Goal: Task Accomplishment & Management: Complete application form

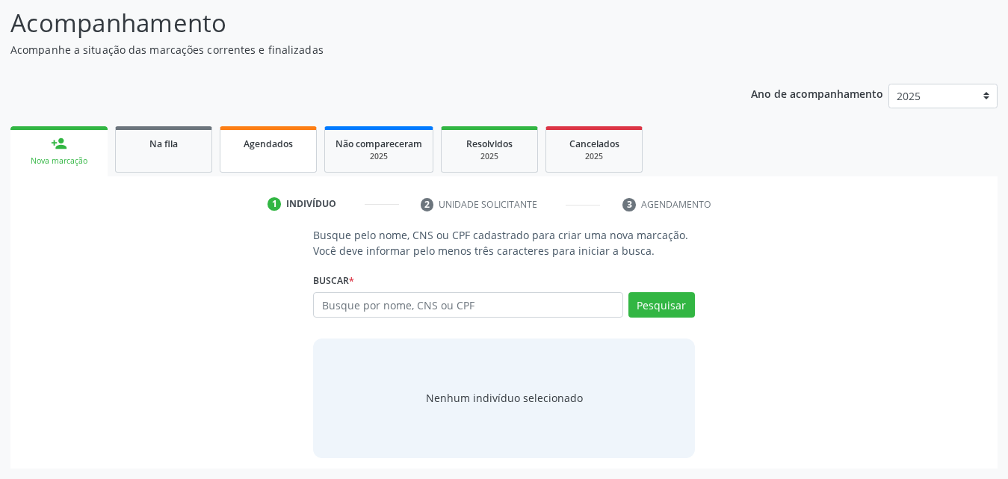
click at [275, 156] on link "Agendados" at bounding box center [268, 149] width 97 height 46
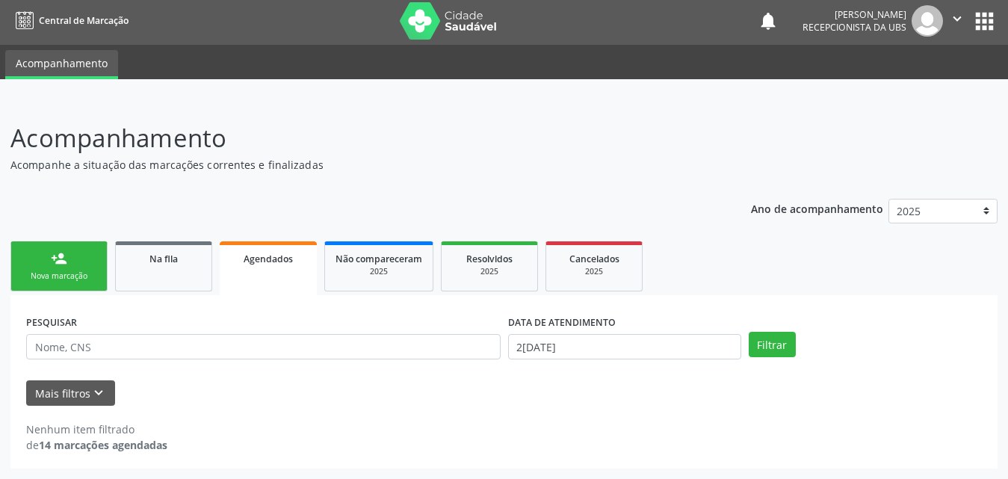
scroll to position [3, 0]
click at [62, 392] on button "Mais filtros keyboard_arrow_down" at bounding box center [70, 393] width 89 height 26
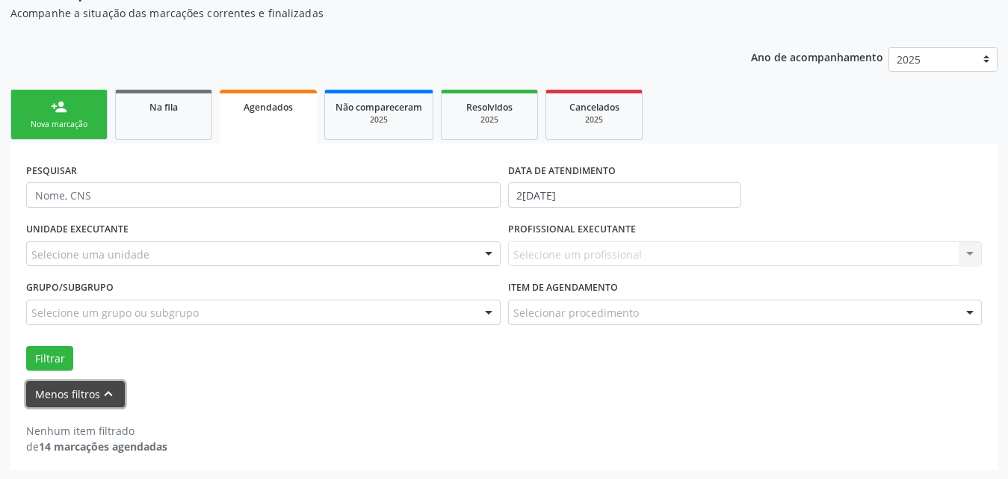
scroll to position [156, 0]
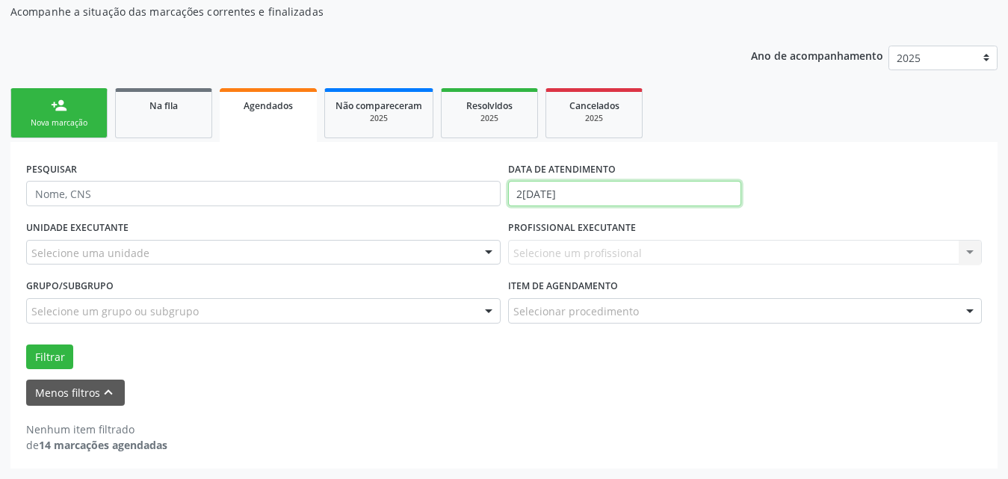
click at [693, 193] on input "2[DATE]" at bounding box center [624, 193] width 233 height 25
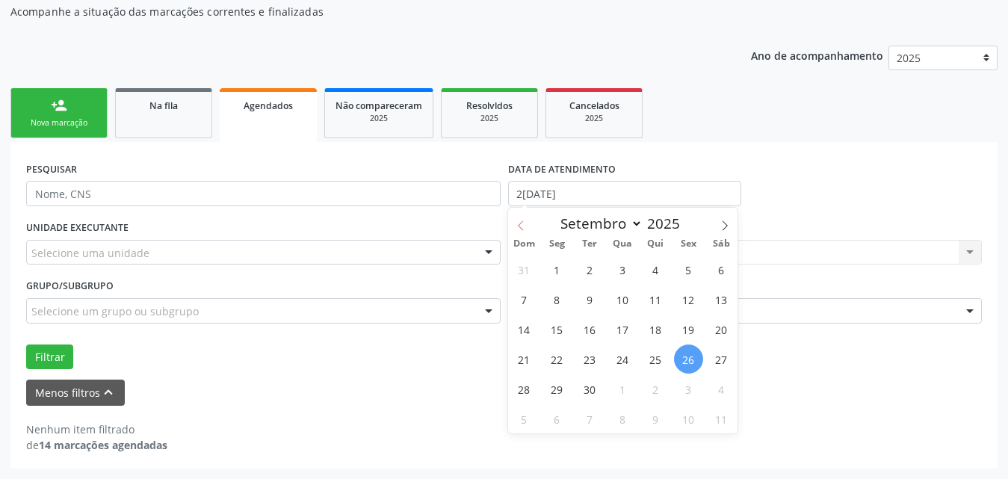
click at [516, 223] on icon at bounding box center [521, 225] width 10 height 10
select select "7"
click at [690, 268] on span "1" at bounding box center [688, 269] width 29 height 29
type input "[DATE]"
click at [729, 221] on icon at bounding box center [725, 225] width 10 height 10
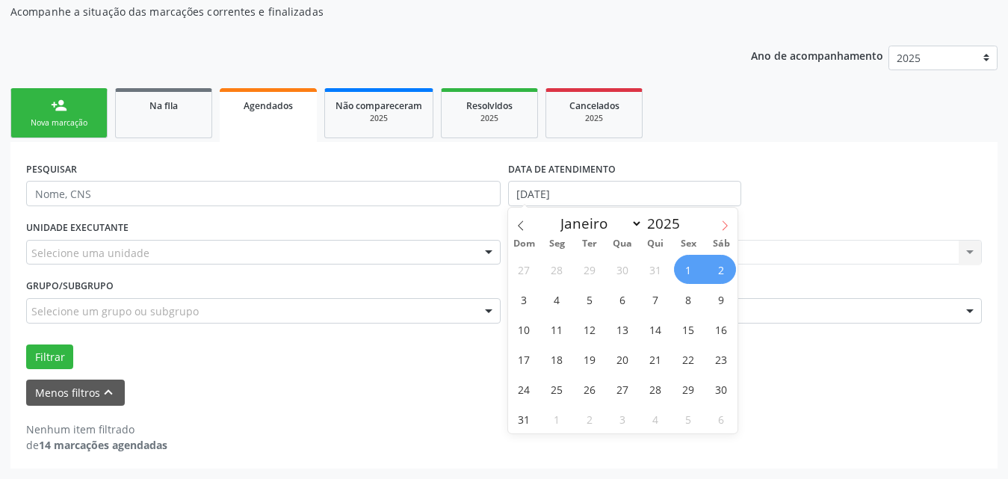
select select "8"
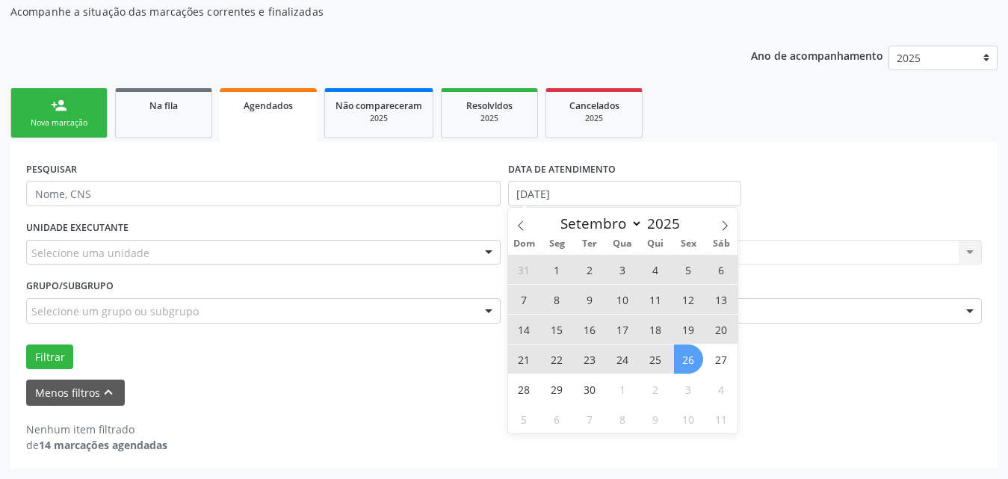
click at [688, 364] on span "26" at bounding box center [688, 358] width 29 height 29
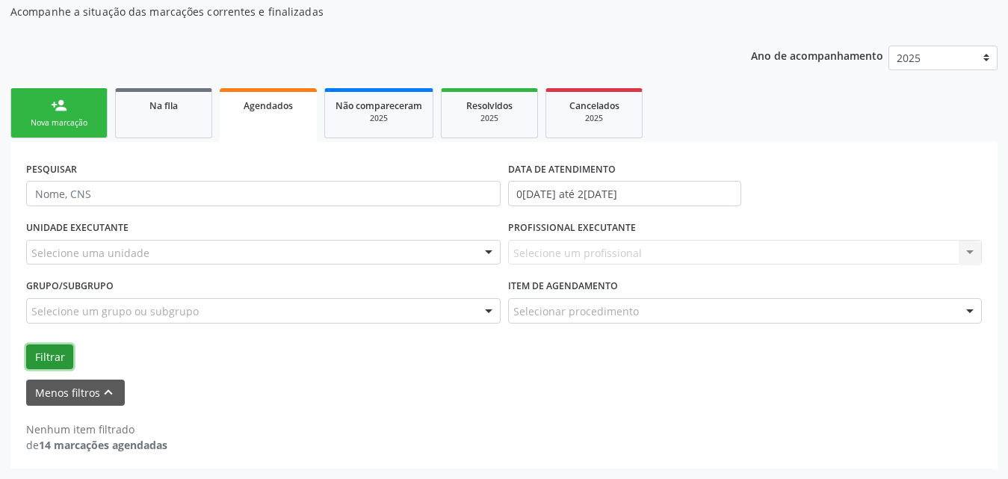
click at [59, 359] on button "Filtrar" at bounding box center [49, 356] width 47 height 25
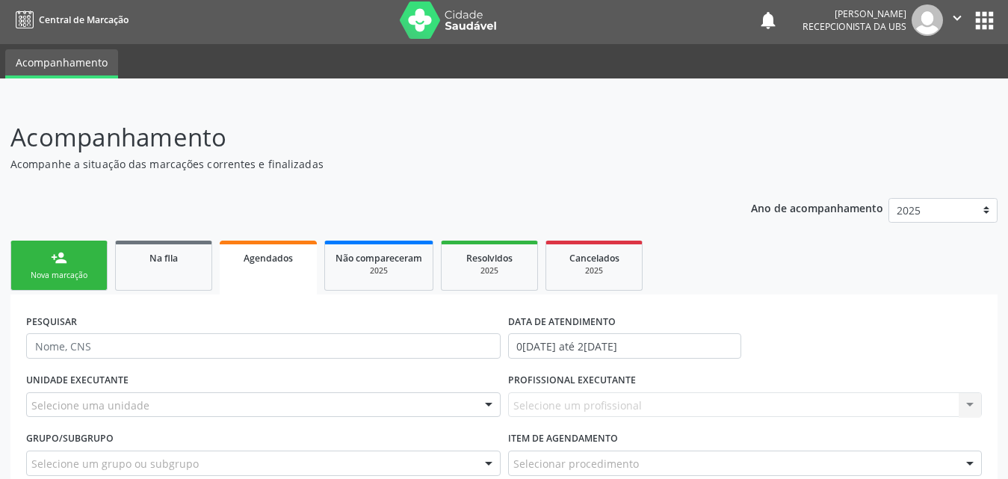
scroll to position [0, 0]
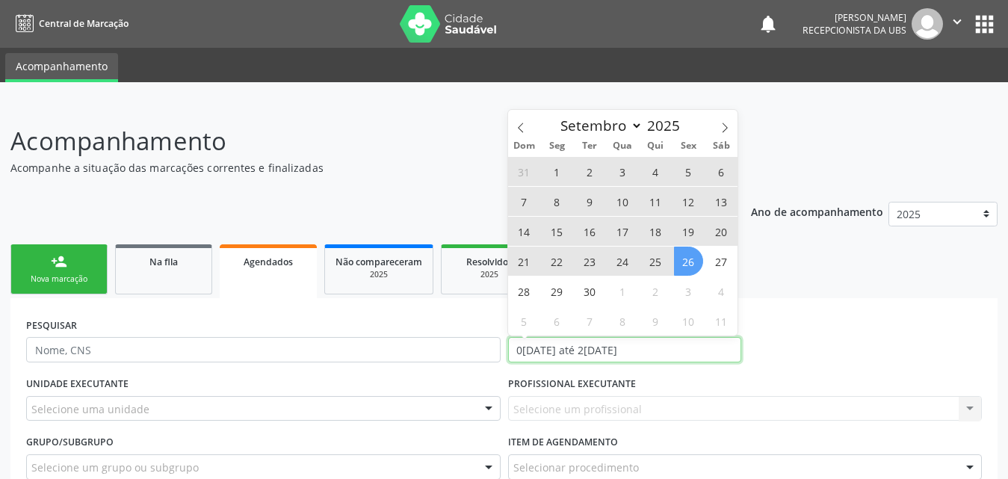
click at [704, 344] on input "0[DATE] até 2[DATE]" at bounding box center [624, 349] width 233 height 25
click at [552, 174] on span "1" at bounding box center [556, 171] width 29 height 29
type input "[DATE]"
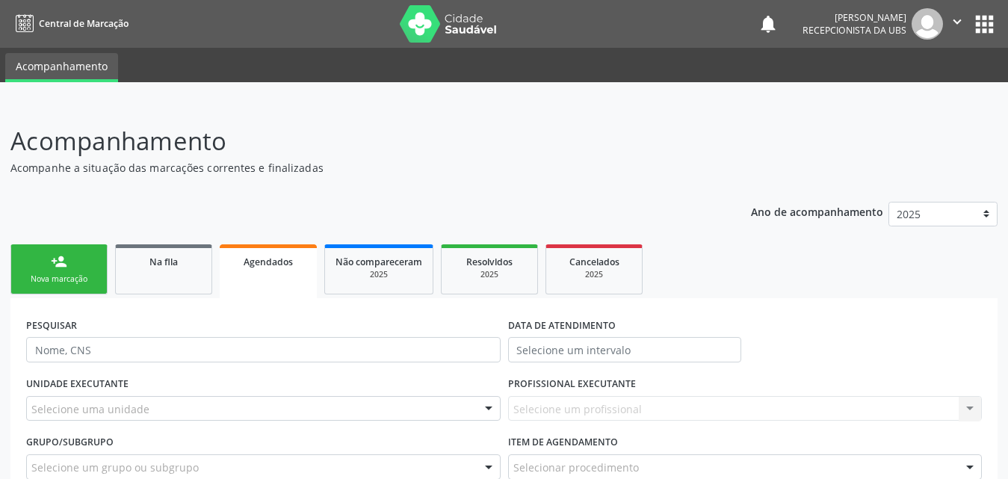
click at [895, 339] on div "PESQUISAR DATA DE ATENDIMENTO" at bounding box center [503, 343] width 963 height 58
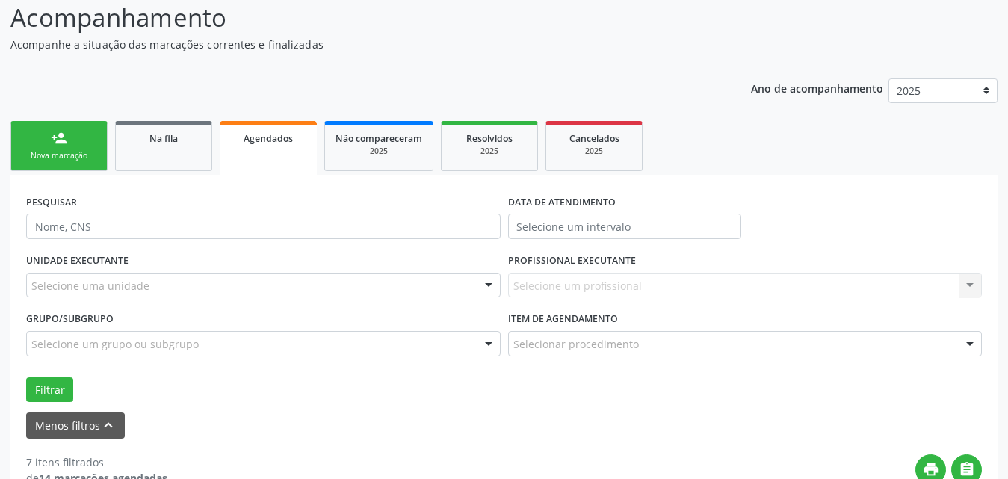
scroll to position [149, 0]
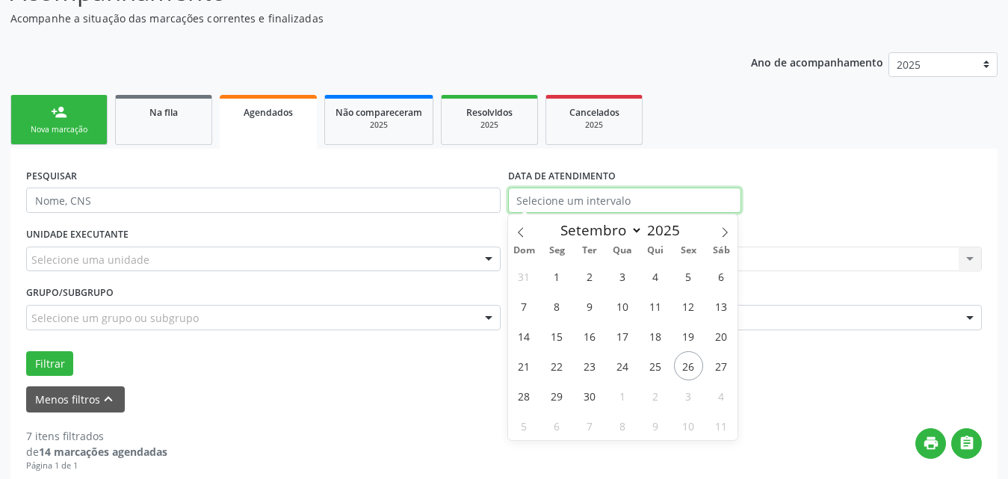
click at [701, 199] on input "text" at bounding box center [624, 200] width 233 height 25
click at [516, 232] on icon at bounding box center [521, 232] width 10 height 10
select select "7"
click at [683, 282] on span "1" at bounding box center [688, 276] width 29 height 29
type input "[DATE]"
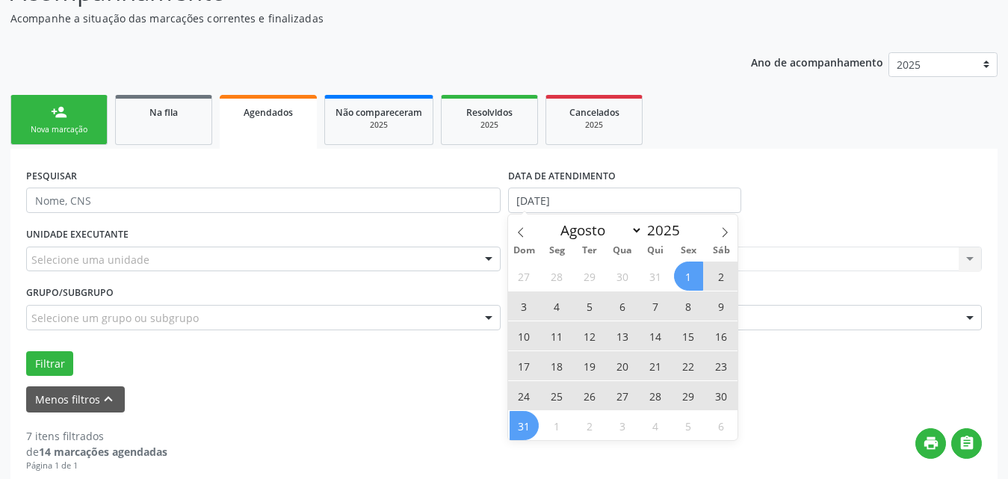
click at [526, 430] on span "31" at bounding box center [524, 425] width 29 height 29
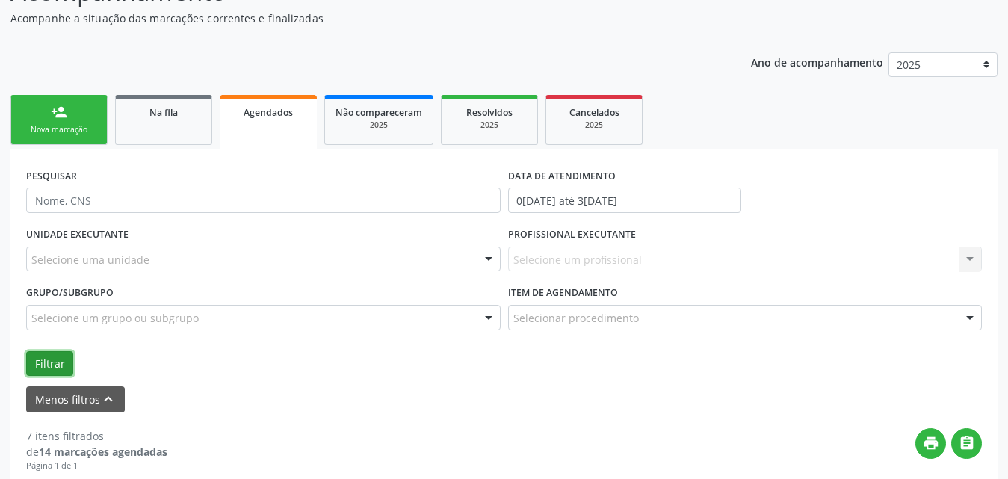
click at [42, 359] on button "Filtrar" at bounding box center [49, 363] width 47 height 25
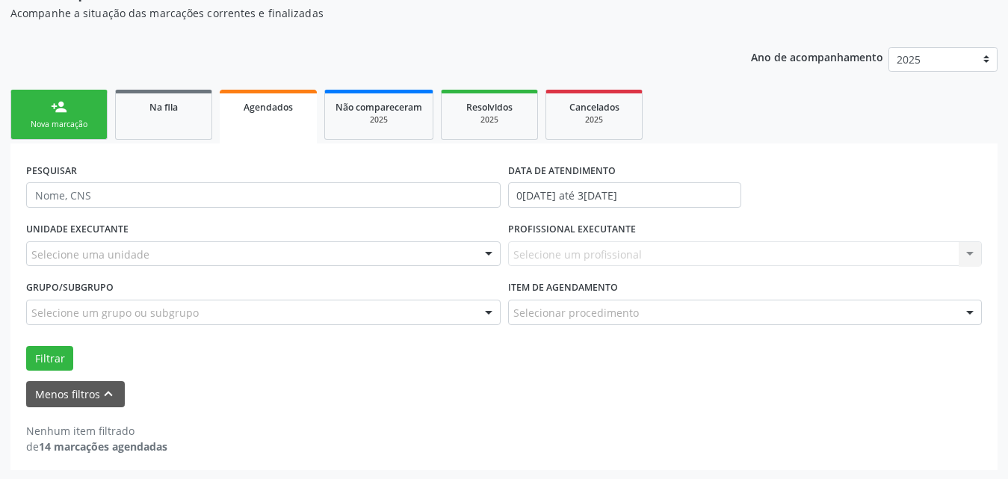
scroll to position [156, 0]
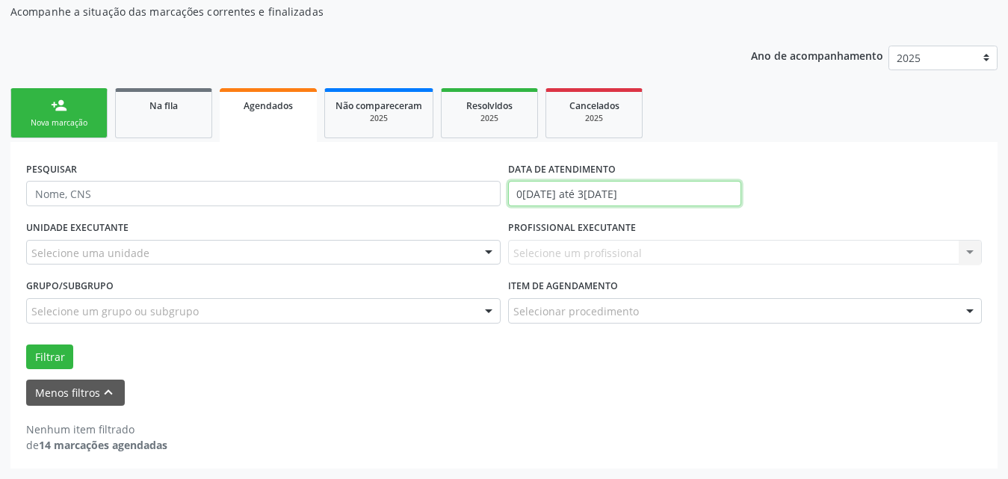
click at [678, 203] on input "0[DATE] até 3[DATE]" at bounding box center [624, 193] width 233 height 25
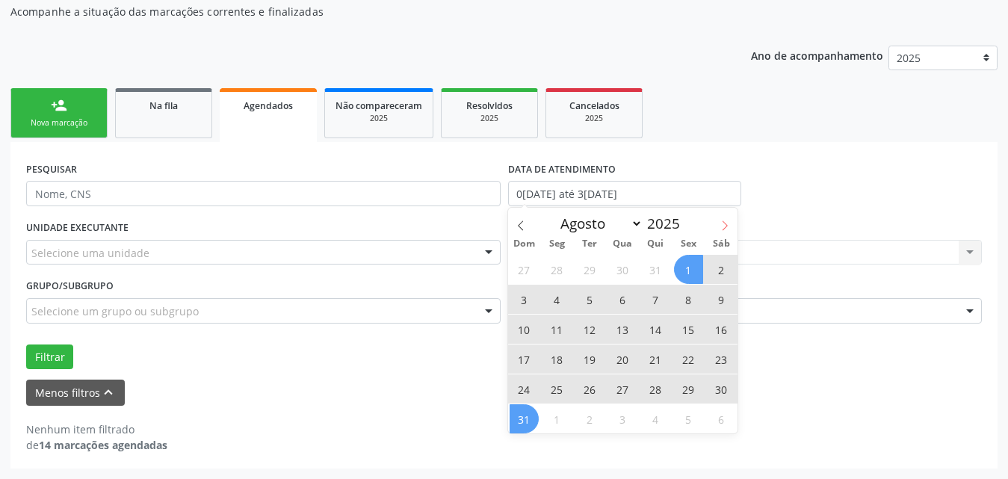
click at [726, 223] on icon at bounding box center [725, 225] width 5 height 10
select select "8"
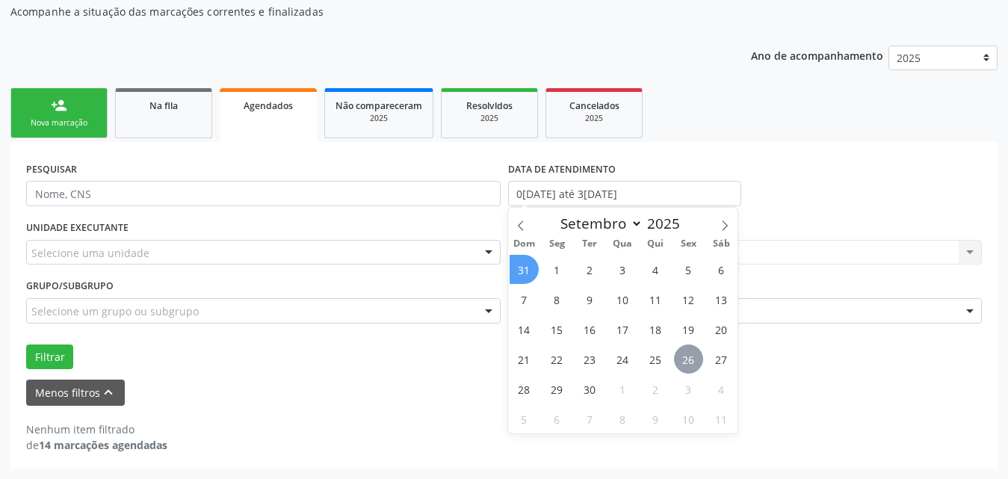
click at [684, 360] on span "26" at bounding box center [688, 358] width 29 height 29
type input "2[DATE]"
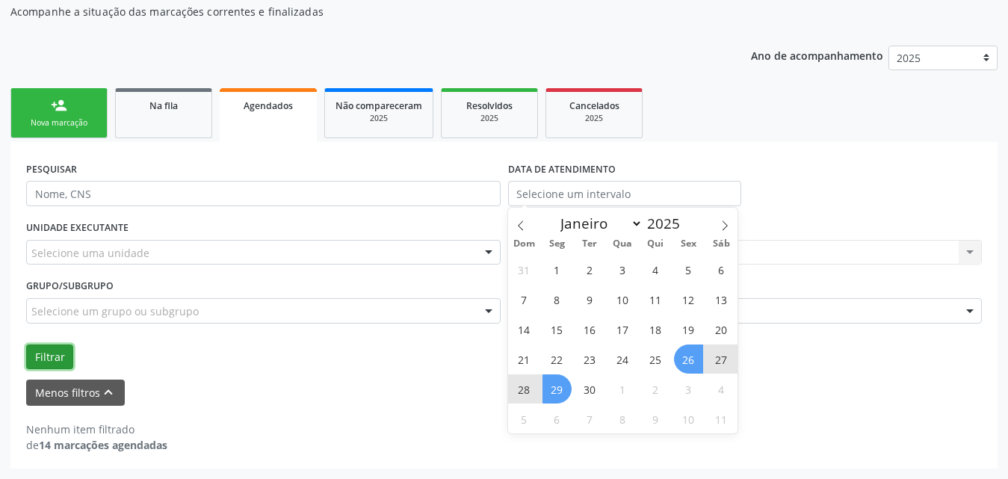
click at [53, 353] on button "Filtrar" at bounding box center [49, 356] width 47 height 25
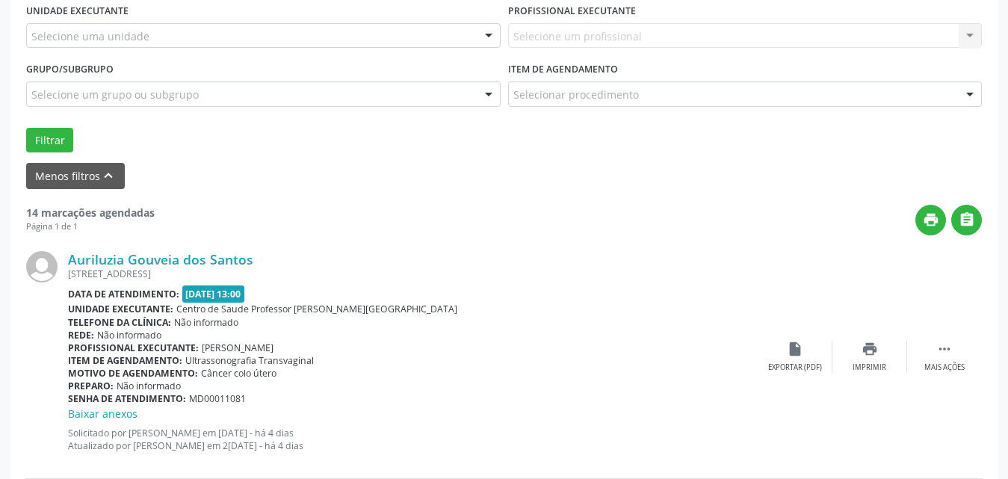
scroll to position [418, 0]
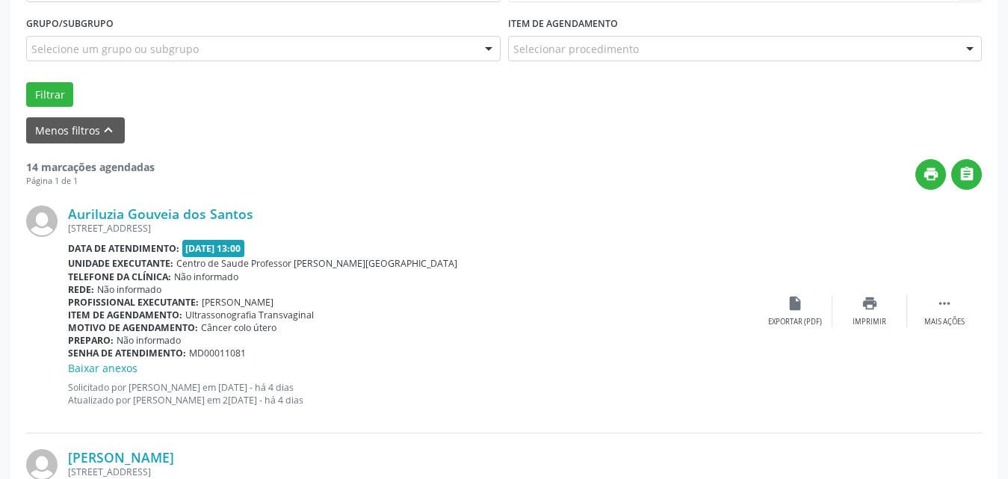
drag, startPoint x: 253, startPoint y: 325, endPoint x: 548, endPoint y: 244, distance: 306.0
click at [548, 244] on div "Data de atendimento: [DATE] 13:00" at bounding box center [413, 248] width 690 height 17
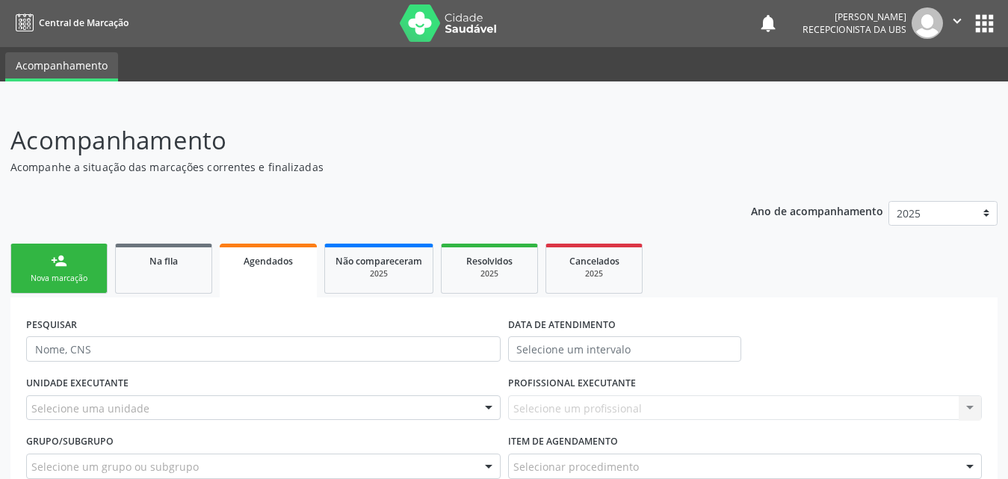
scroll to position [0, 0]
click at [171, 276] on link "Na fila" at bounding box center [163, 269] width 97 height 50
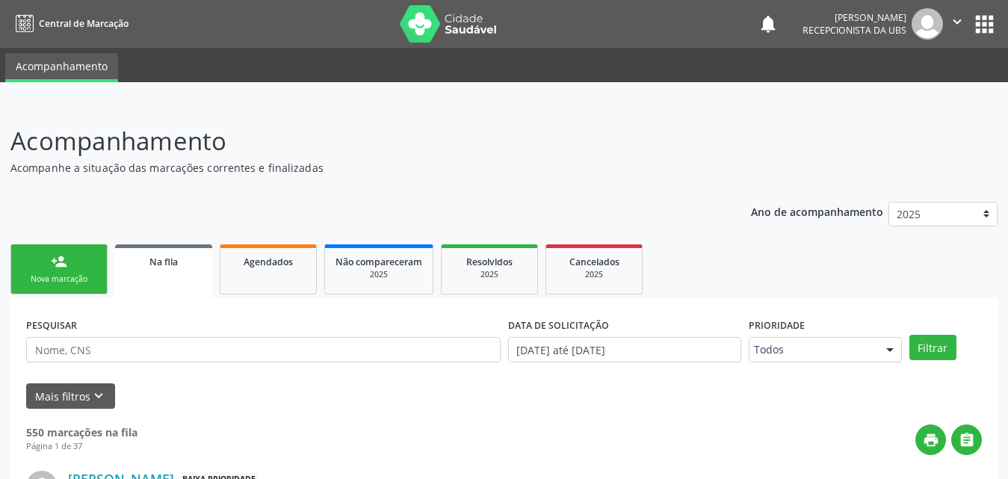
scroll to position [51, 0]
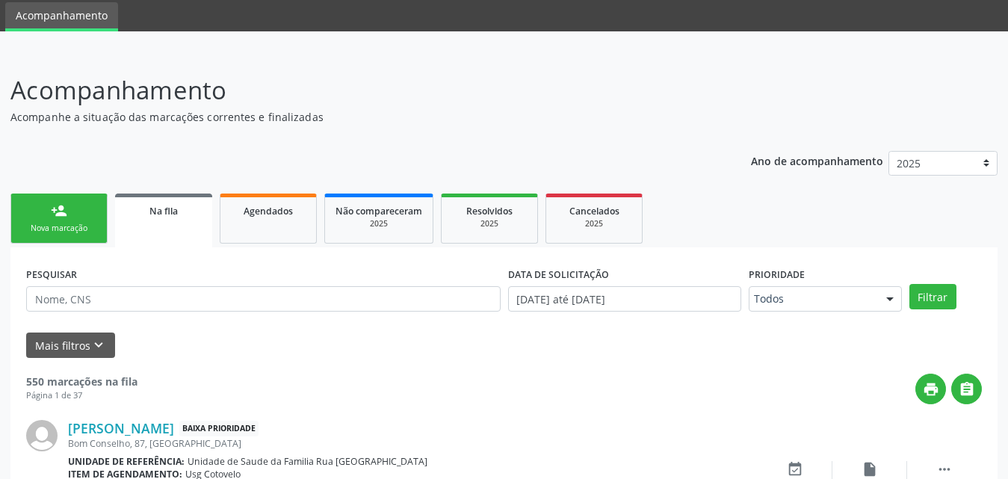
click at [161, 221] on link "Na fila" at bounding box center [163, 221] width 97 height 54
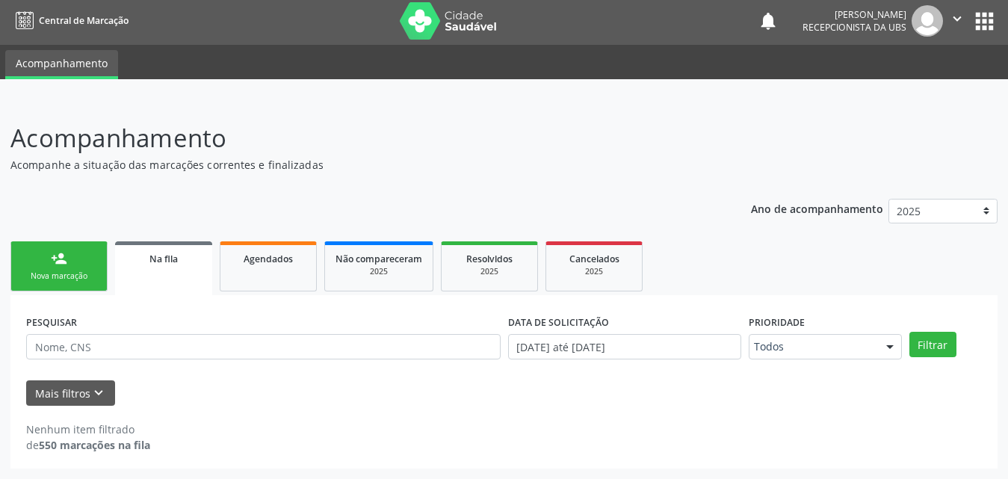
click at [163, 265] on div "Na fila" at bounding box center [164, 258] width 76 height 16
click at [253, 269] on link "Agendados" at bounding box center [268, 266] width 97 height 50
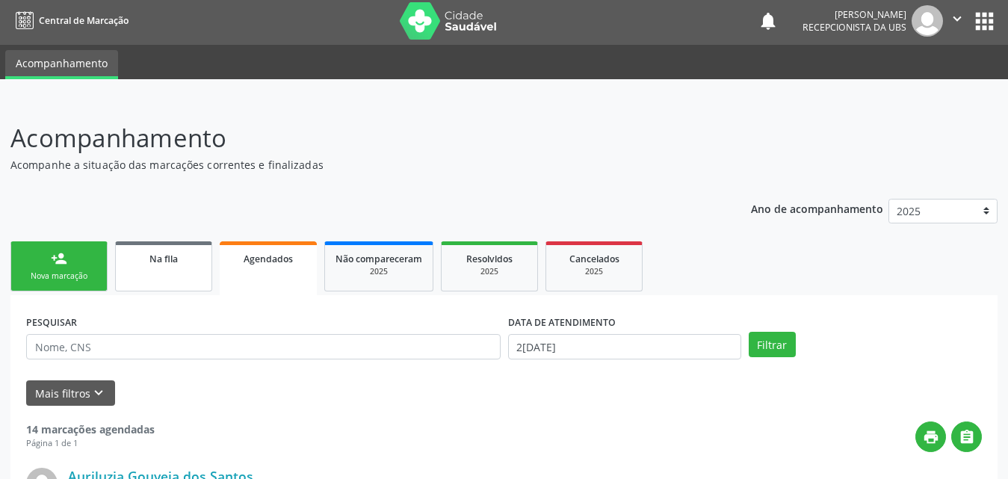
click at [176, 269] on link "Na fila" at bounding box center [163, 266] width 97 height 50
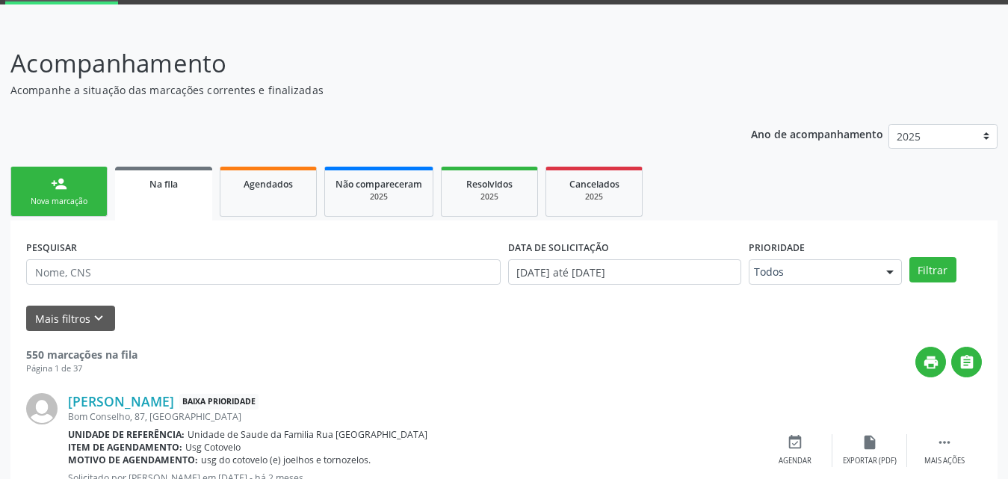
scroll to position [0, 0]
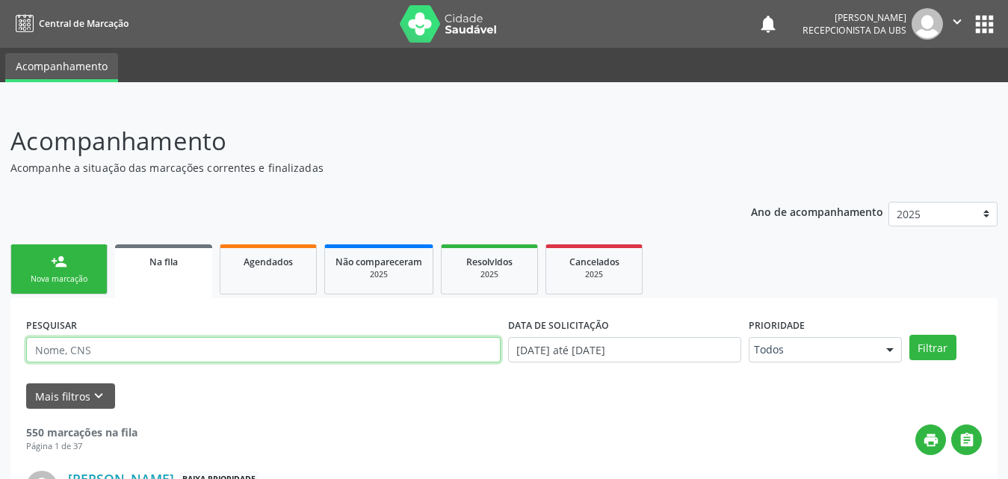
click at [317, 347] on input "text" at bounding box center [263, 349] width 474 height 25
type input "700707903595774"
click at [909, 335] on button "Filtrar" at bounding box center [932, 347] width 47 height 25
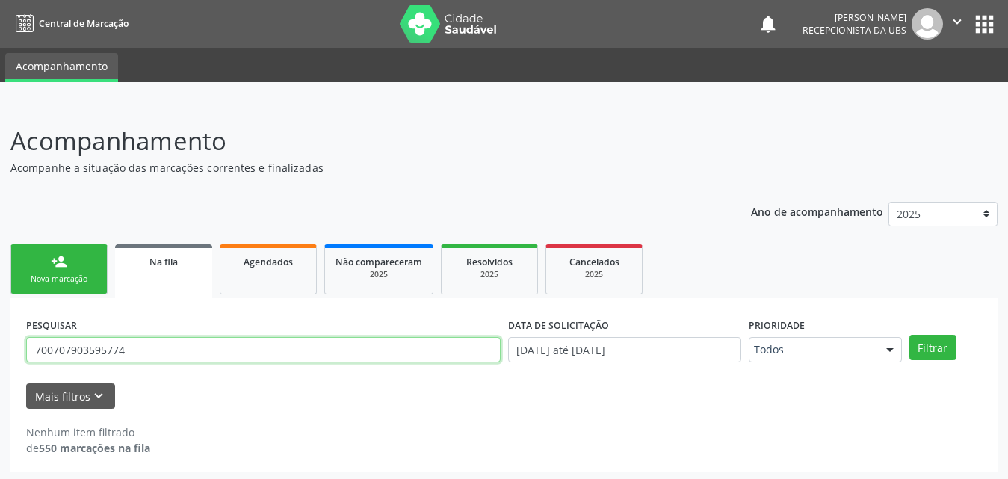
click at [148, 354] on input "700707903595774" at bounding box center [263, 349] width 474 height 25
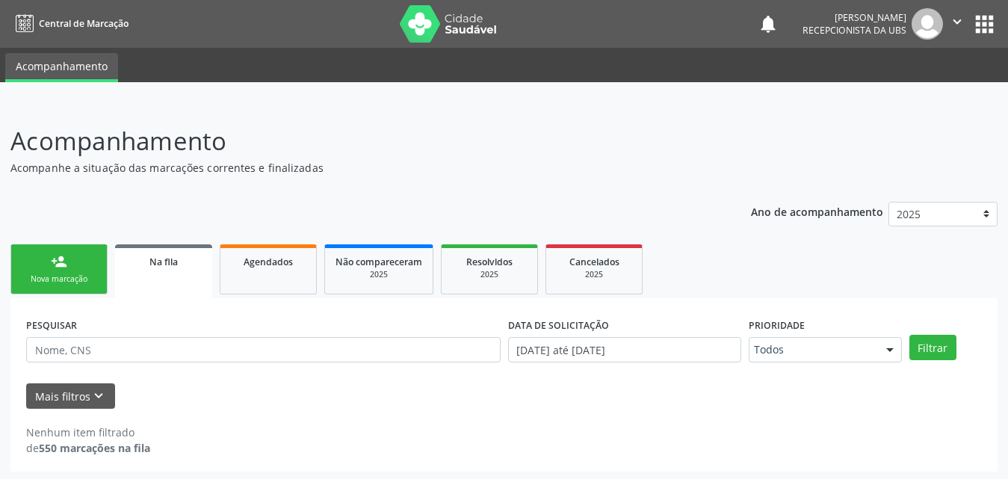
click at [50, 273] on div "Nova marcação" at bounding box center [59, 278] width 75 height 11
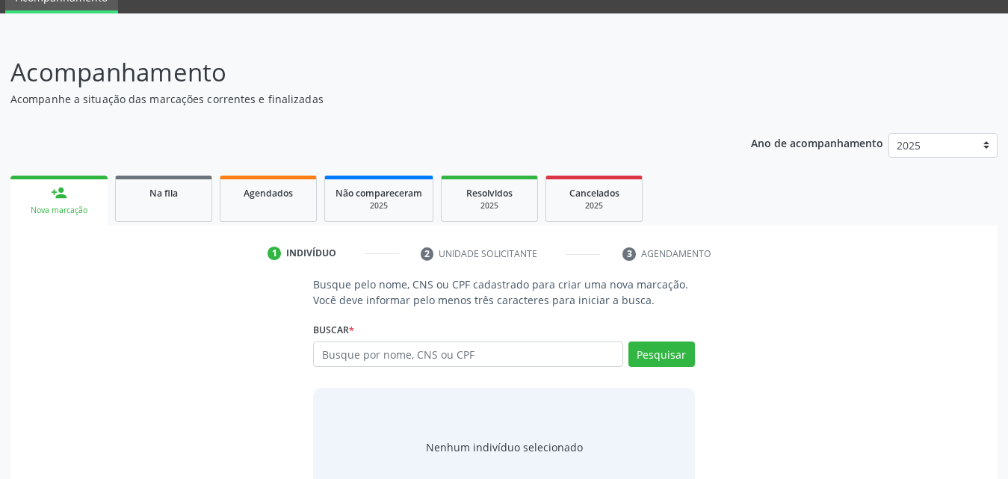
scroll to position [118, 0]
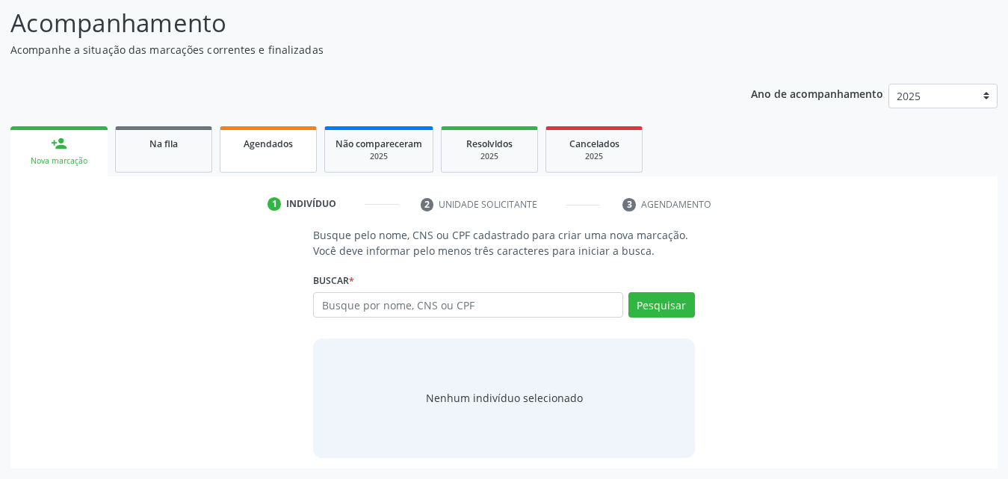
click at [259, 160] on link "Agendados" at bounding box center [268, 149] width 97 height 46
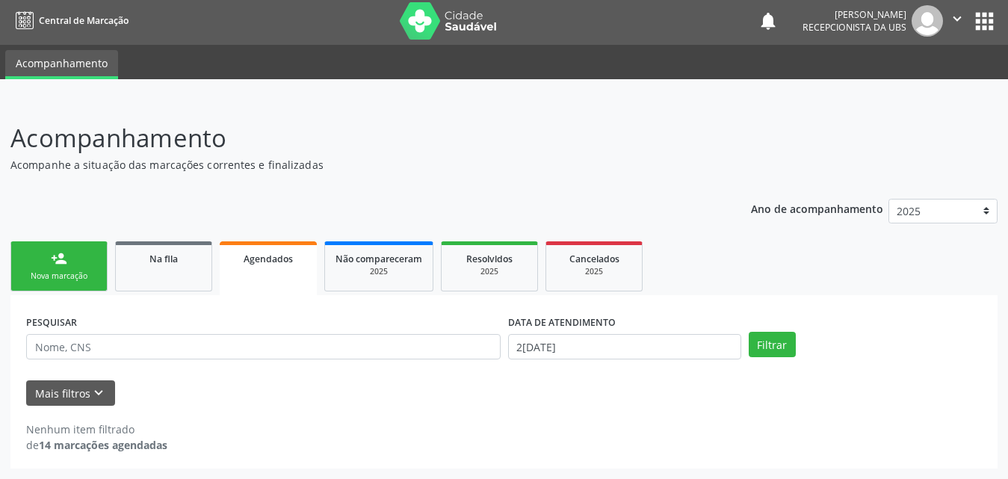
scroll to position [3, 0]
click at [57, 393] on button "Mais filtros keyboard_arrow_down" at bounding box center [70, 393] width 89 height 26
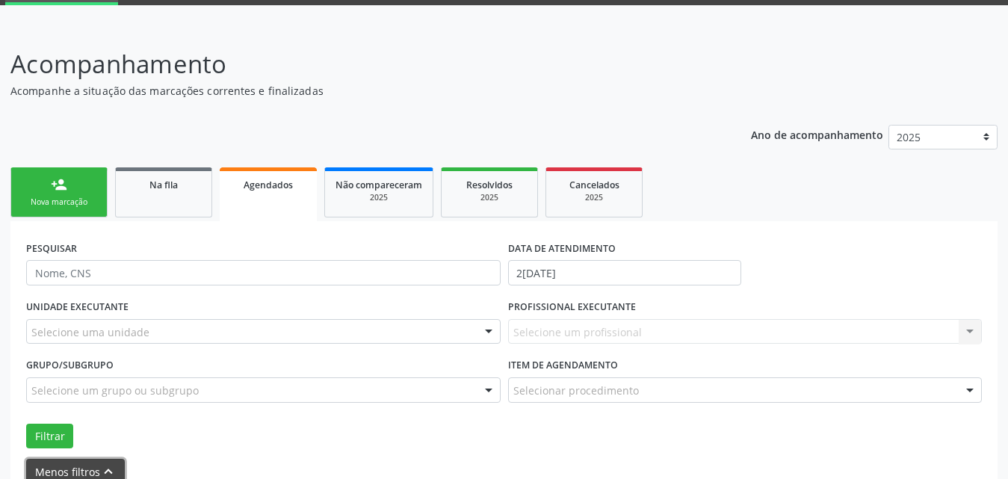
scroll to position [156, 0]
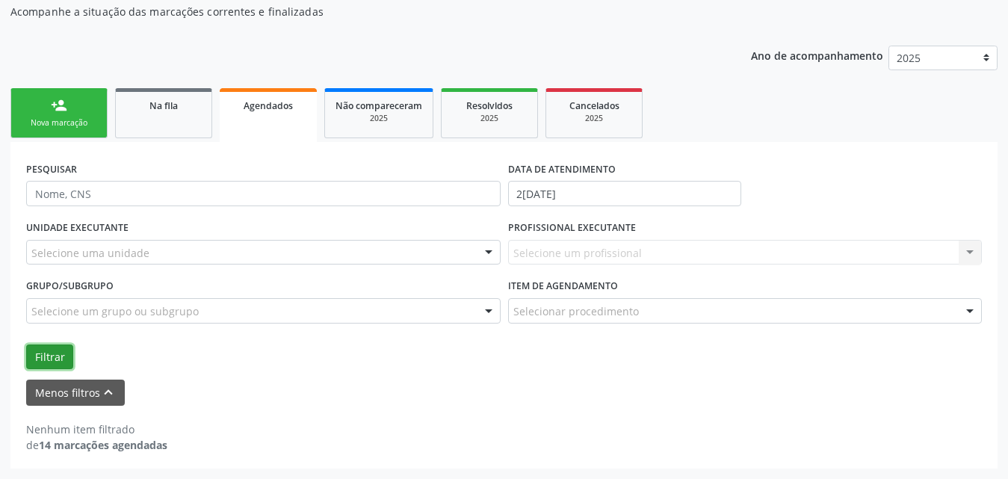
click at [48, 359] on button "Filtrar" at bounding box center [49, 356] width 47 height 25
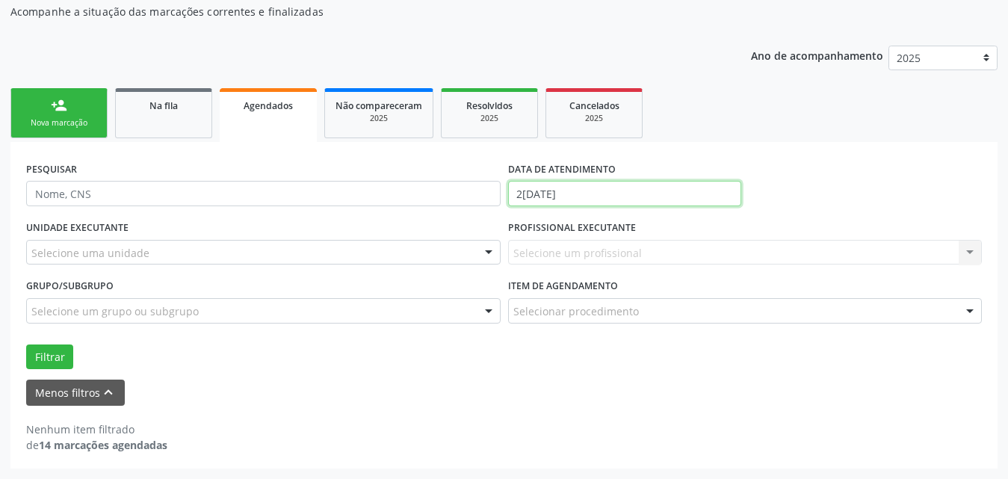
click at [637, 203] on input "2[DATE]" at bounding box center [624, 193] width 233 height 25
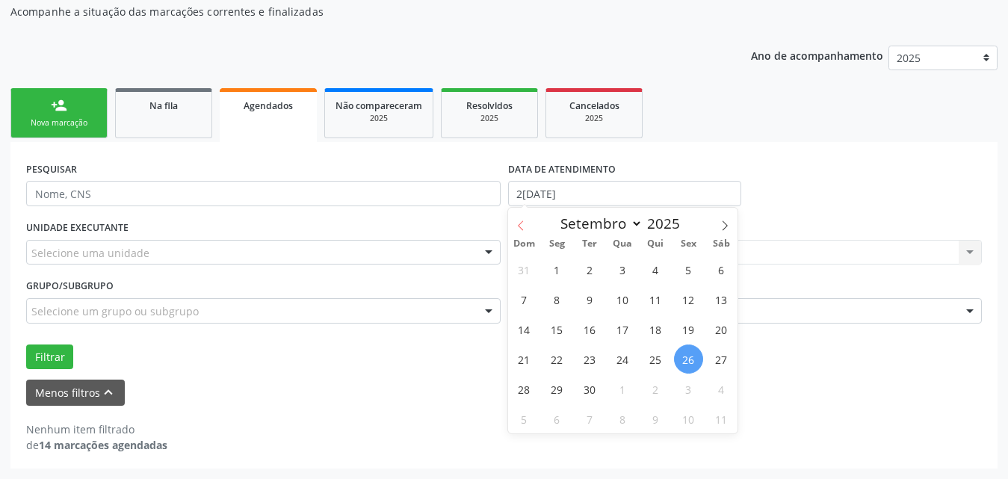
click at [523, 221] on icon at bounding box center [521, 225] width 10 height 10
select select "7"
click at [693, 267] on span "1" at bounding box center [688, 269] width 29 height 29
type input "[DATE]"
click at [728, 224] on icon at bounding box center [725, 225] width 10 height 10
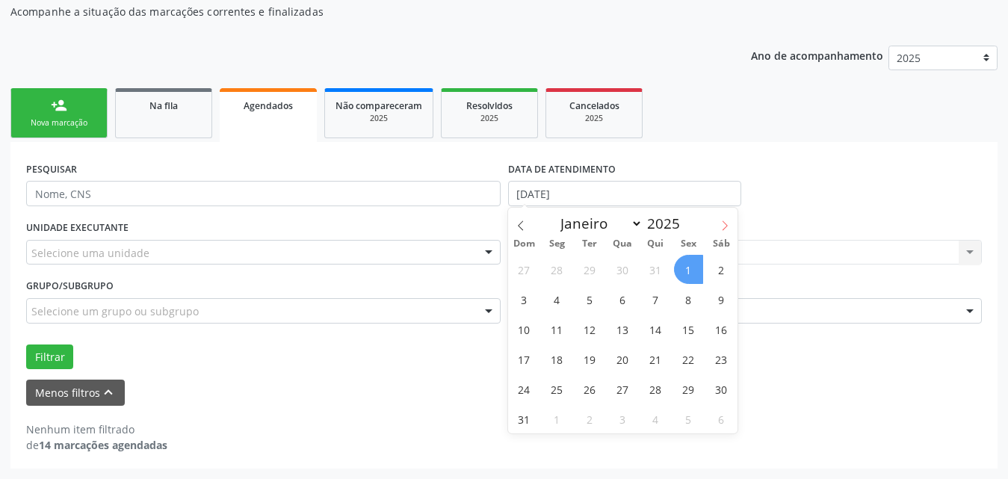
select select "8"
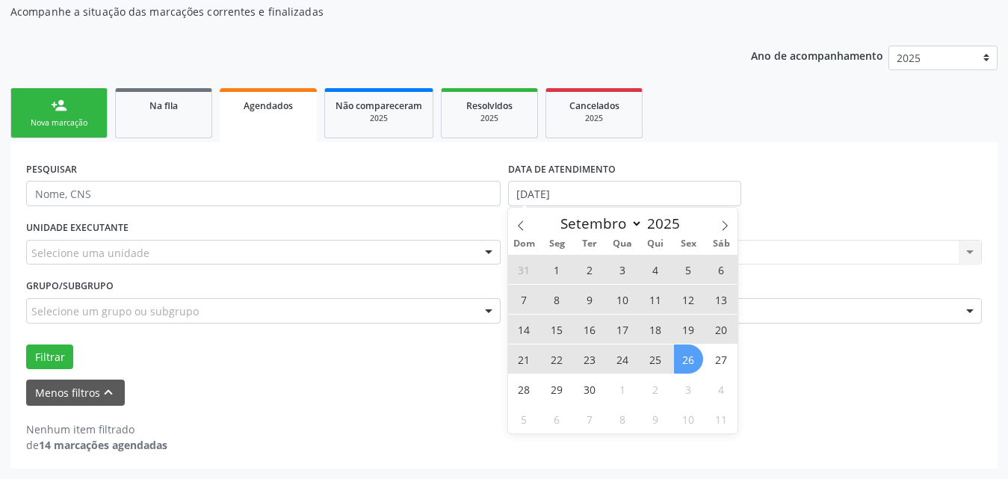
click at [684, 354] on span "26" at bounding box center [688, 358] width 29 height 29
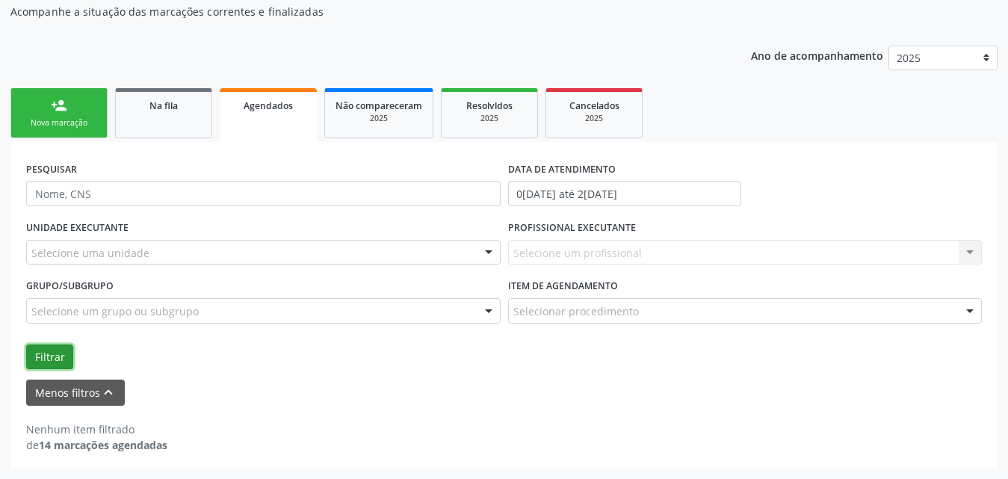
click at [55, 354] on button "Filtrar" at bounding box center [49, 356] width 47 height 25
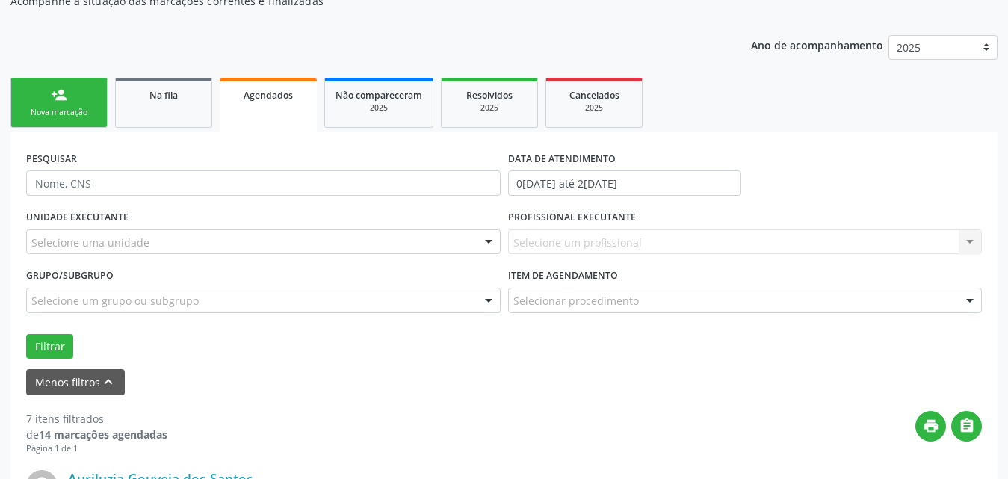
scroll to position [0, 0]
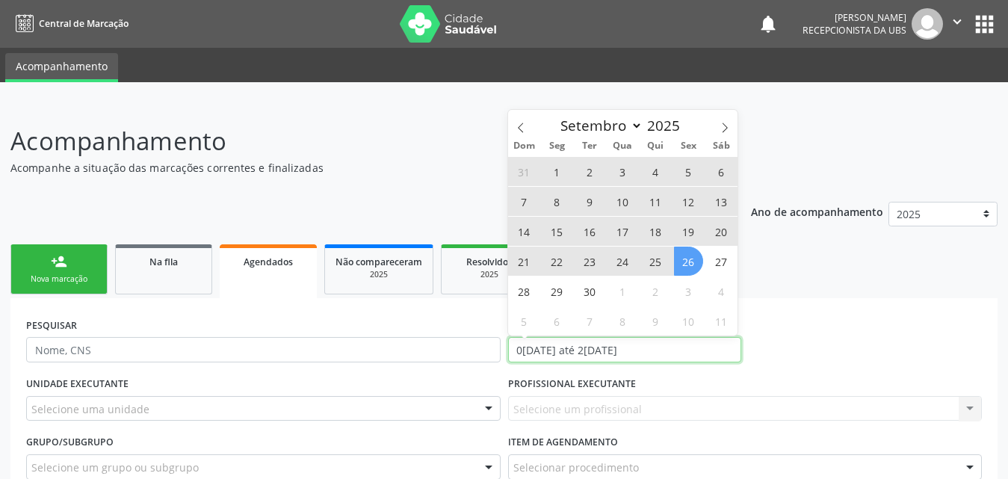
click at [693, 347] on input "0[DATE] até 2[DATE]" at bounding box center [624, 349] width 233 height 25
click at [556, 171] on span "1" at bounding box center [556, 171] width 29 height 29
type input "[DATE]"
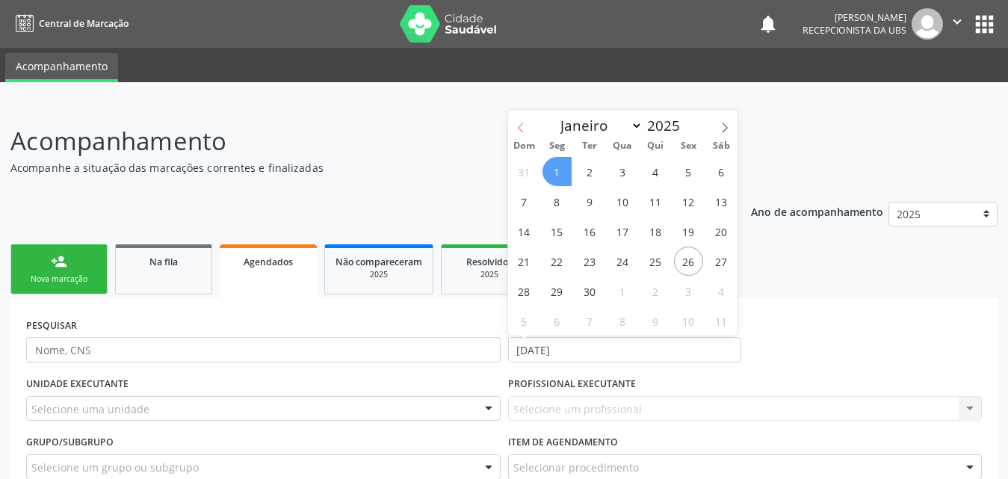
click at [516, 132] on icon at bounding box center [521, 128] width 10 height 10
select select "7"
click at [527, 320] on span "31" at bounding box center [524, 320] width 29 height 29
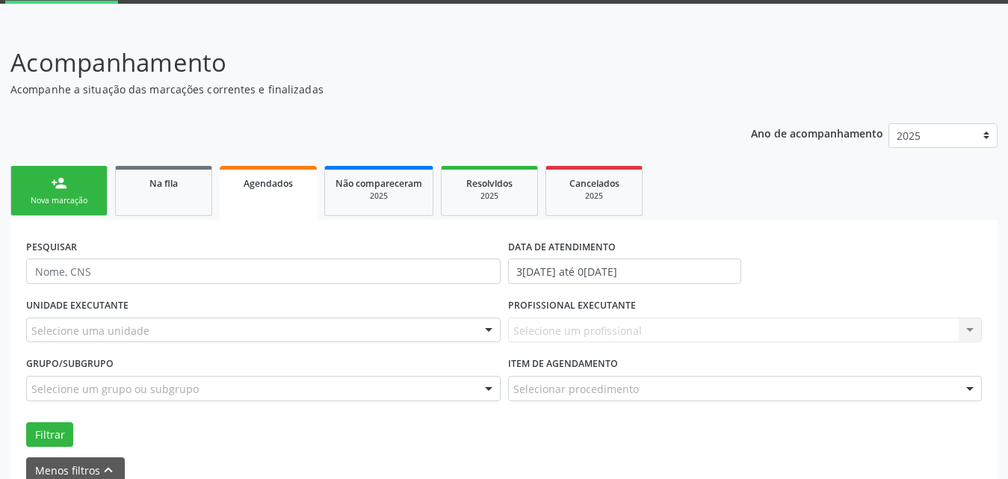
scroll to position [149, 0]
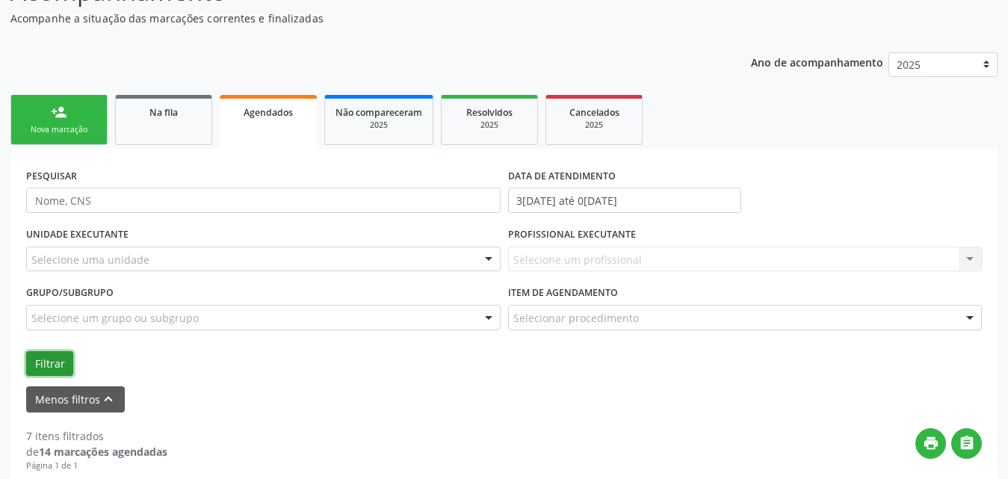
click at [60, 365] on button "Filtrar" at bounding box center [49, 363] width 47 height 25
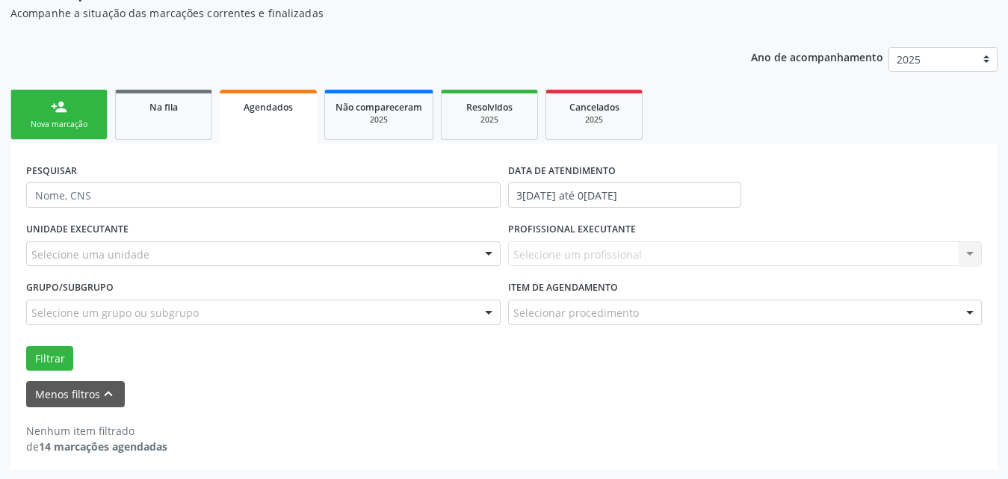
scroll to position [156, 0]
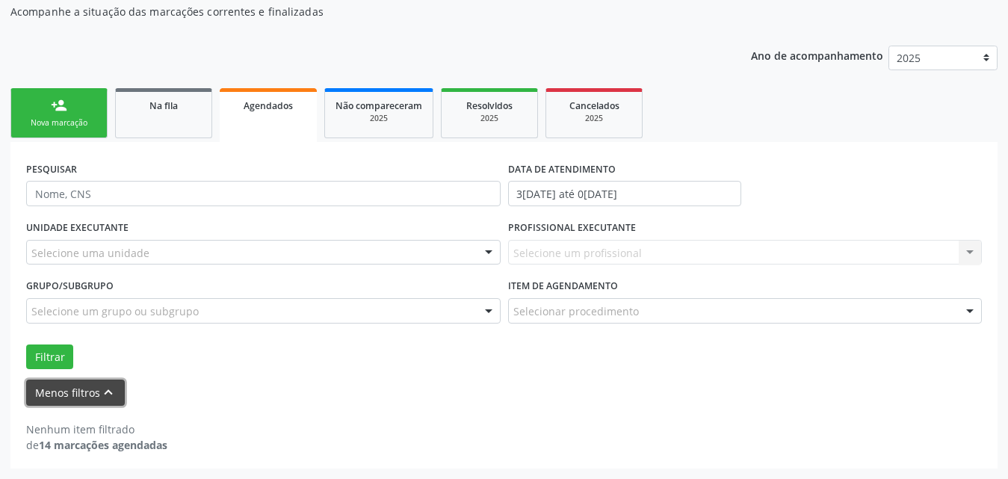
click at [65, 392] on button "Menos filtros keyboard_arrow_up" at bounding box center [75, 393] width 99 height 26
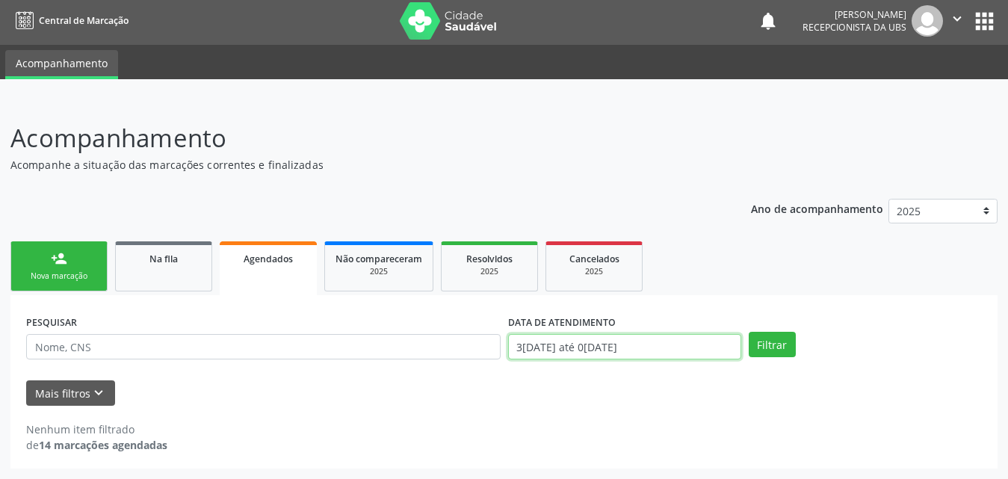
scroll to position [96, 0]
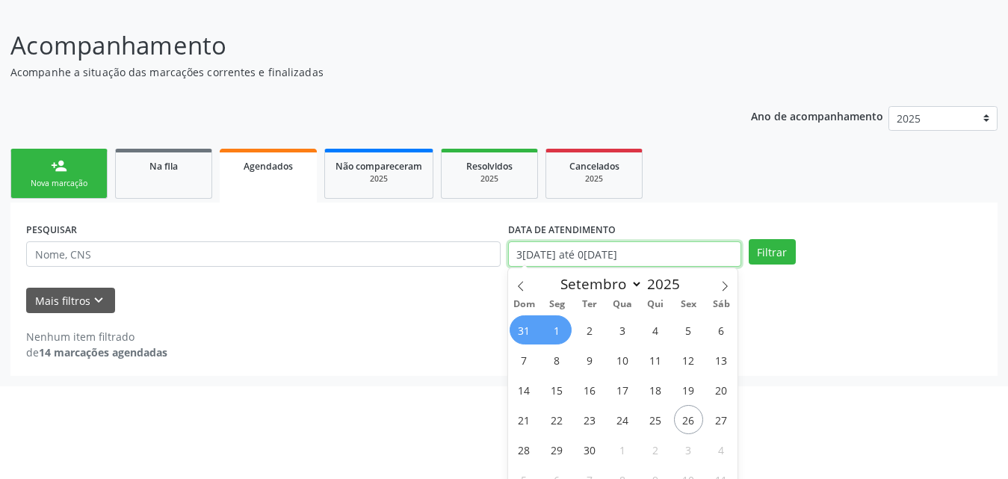
click at [707, 339] on body "Central de Marcação notifications [PERSON_NAME] Recepcionista da UBS  Configur…" at bounding box center [504, 143] width 1008 height 479
click at [525, 282] on icon at bounding box center [521, 286] width 10 height 10
select select "7"
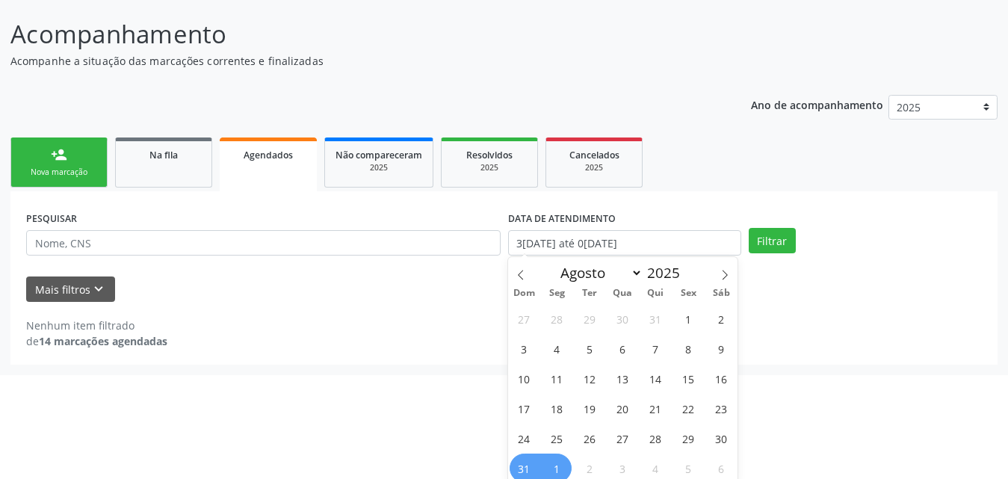
scroll to position [111, 0]
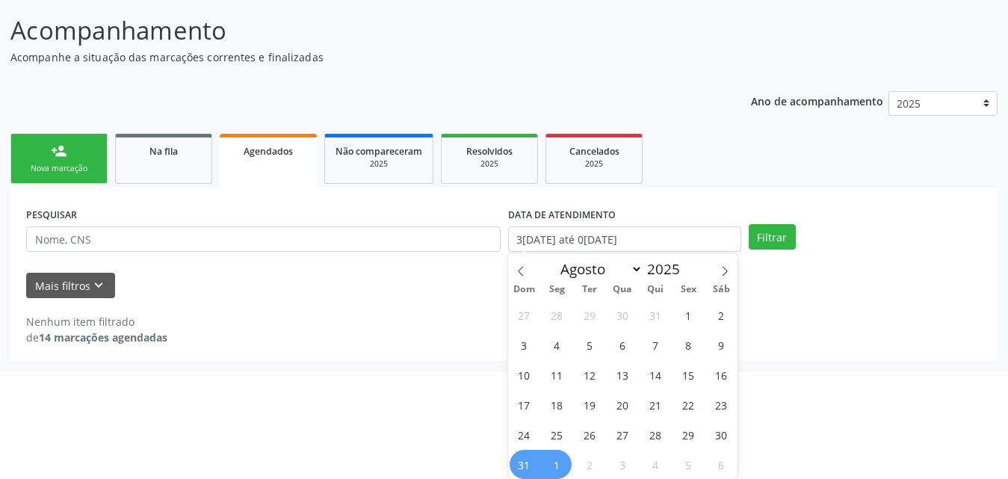
click at [516, 463] on span "31" at bounding box center [524, 464] width 29 height 29
type input "[DATE]"
click at [551, 462] on span "1" at bounding box center [556, 464] width 29 height 29
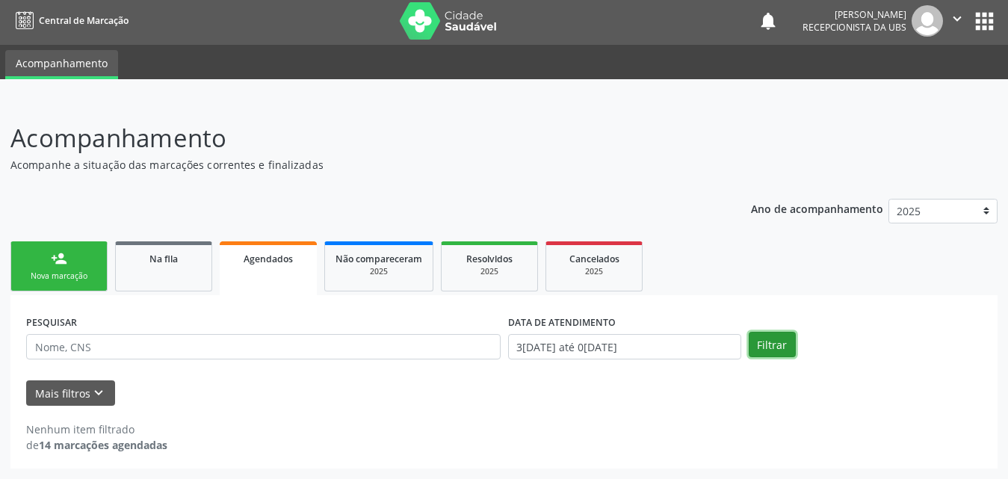
click at [775, 345] on button "Filtrar" at bounding box center [772, 344] width 47 height 25
click at [59, 394] on button "Mais filtros keyboard_arrow_down" at bounding box center [70, 393] width 89 height 26
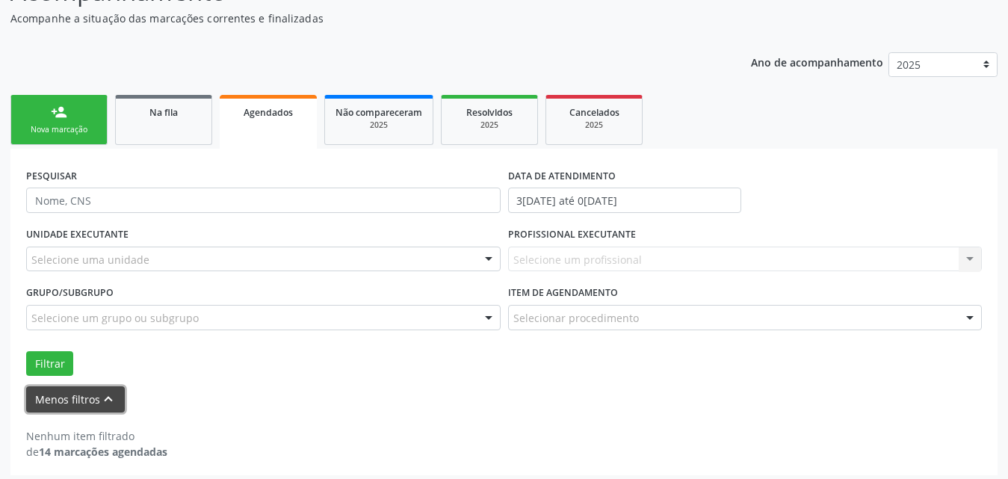
scroll to position [156, 0]
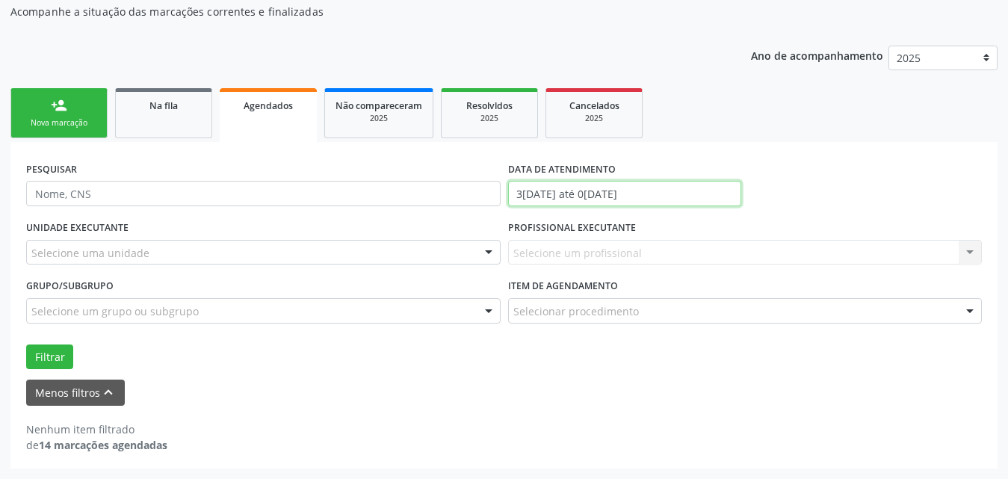
click at [686, 198] on input "3[DATE] até 0[DATE]" at bounding box center [624, 193] width 233 height 25
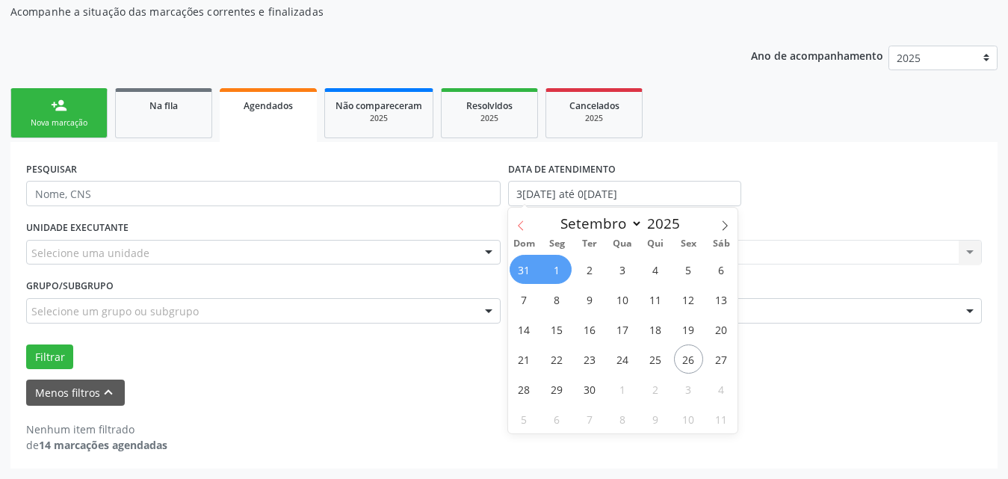
click at [525, 224] on icon at bounding box center [521, 225] width 10 height 10
select select "7"
click at [519, 416] on span "31" at bounding box center [524, 418] width 29 height 29
type input "[DATE]"
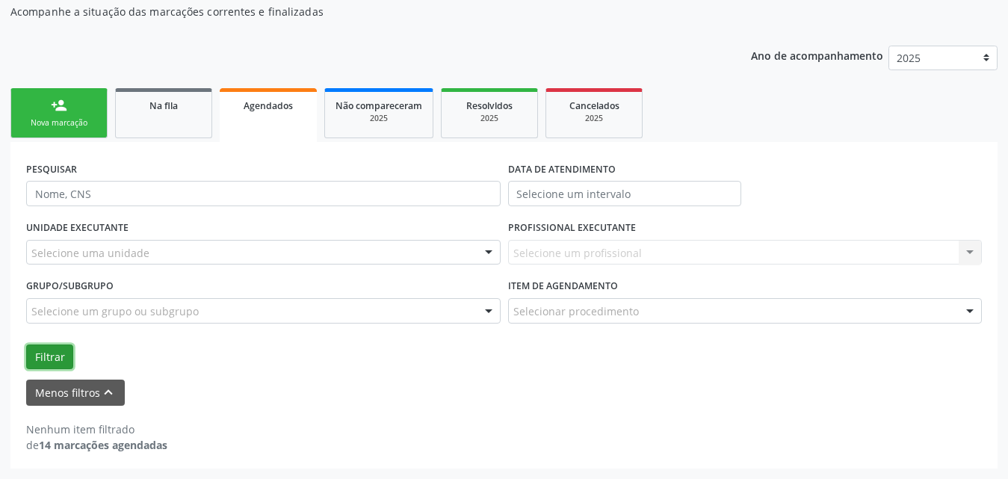
click at [52, 359] on button "Filtrar" at bounding box center [49, 356] width 47 height 25
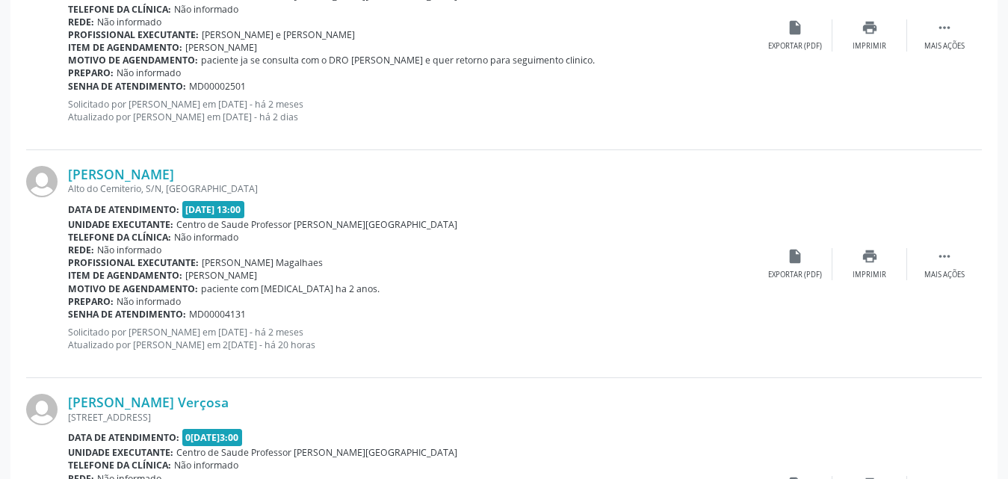
scroll to position [3007, 0]
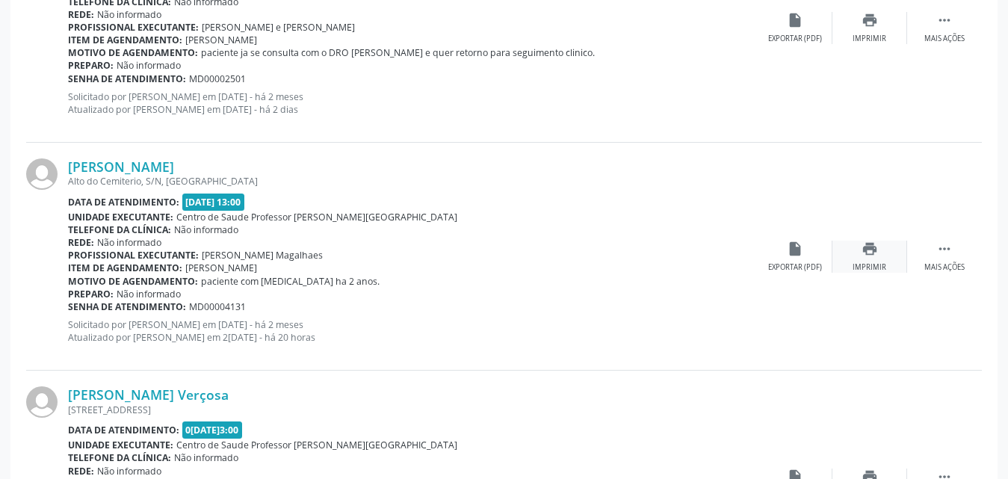
click at [871, 252] on icon "print" at bounding box center [870, 249] width 16 height 16
click at [108, 167] on link "[PERSON_NAME]" at bounding box center [121, 166] width 106 height 16
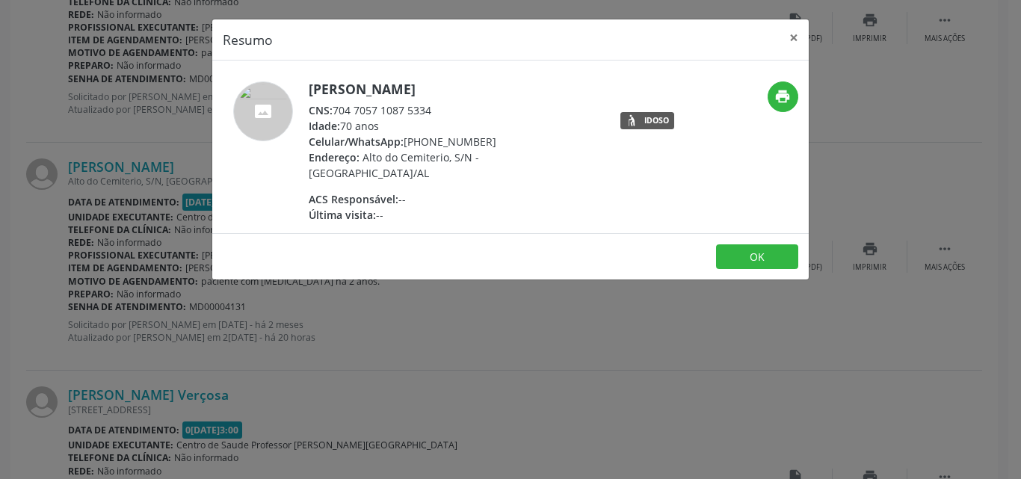
drag, startPoint x: 336, startPoint y: 109, endPoint x: 439, endPoint y: 114, distance: 103.3
click at [439, 114] on div "CNS: 704 7057 1087 5334" at bounding box center [454, 110] width 291 height 16
copy div "704 7057 1087 5334"
click at [792, 34] on button "×" at bounding box center [794, 37] width 30 height 37
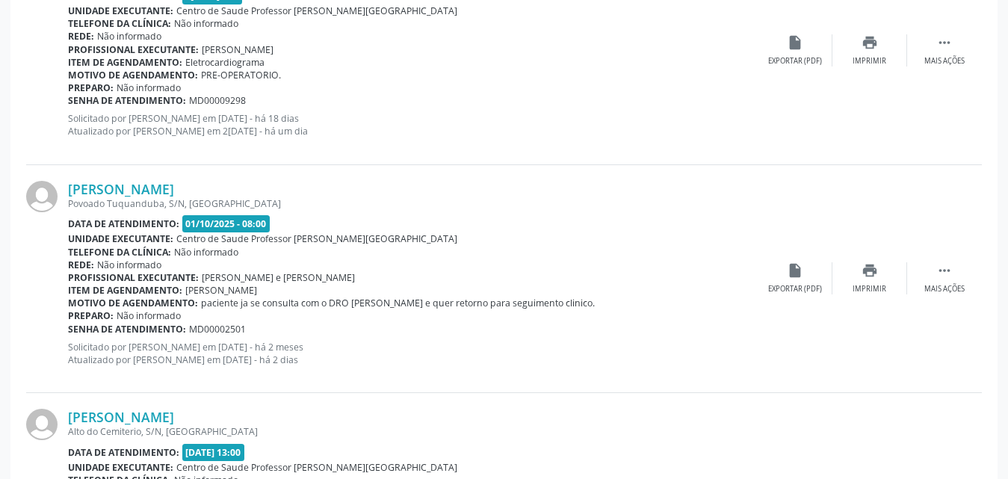
scroll to position [2783, 0]
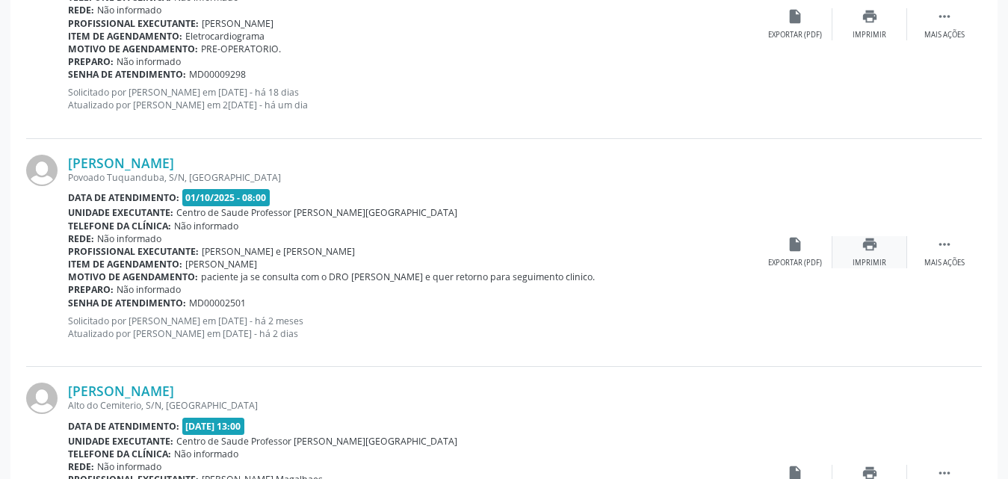
click at [866, 259] on div "Imprimir" at bounding box center [870, 263] width 34 height 10
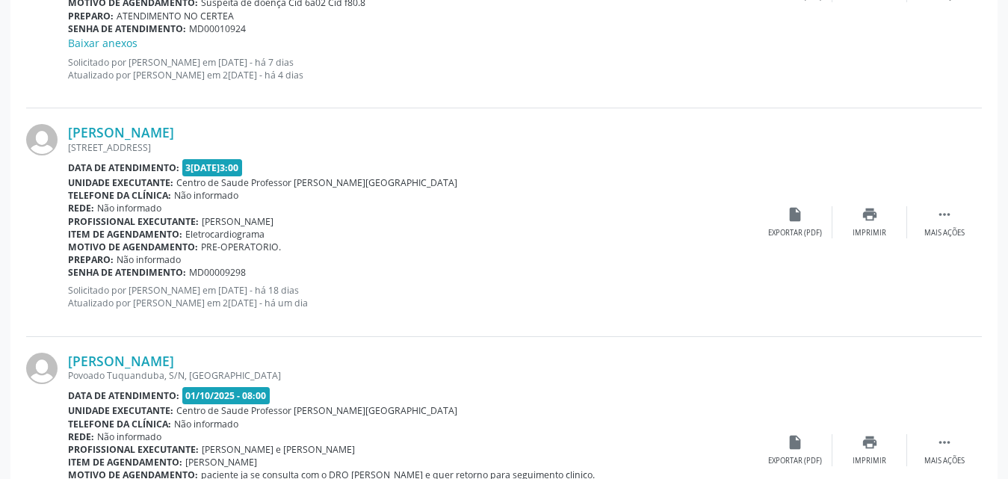
scroll to position [2559, 0]
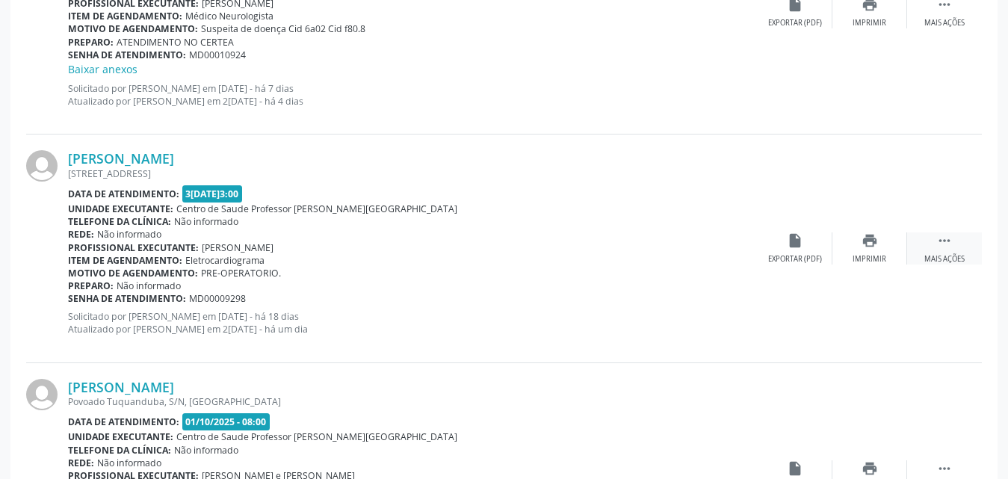
click at [945, 241] on icon "" at bounding box center [944, 240] width 16 height 16
click at [714, 246] on icon "print" at bounding box center [720, 240] width 16 height 16
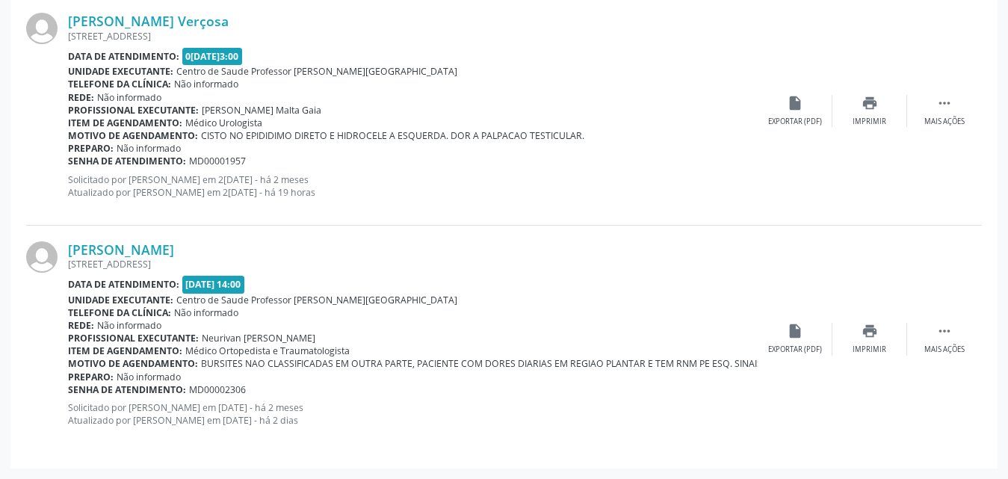
scroll to position [3082, 0]
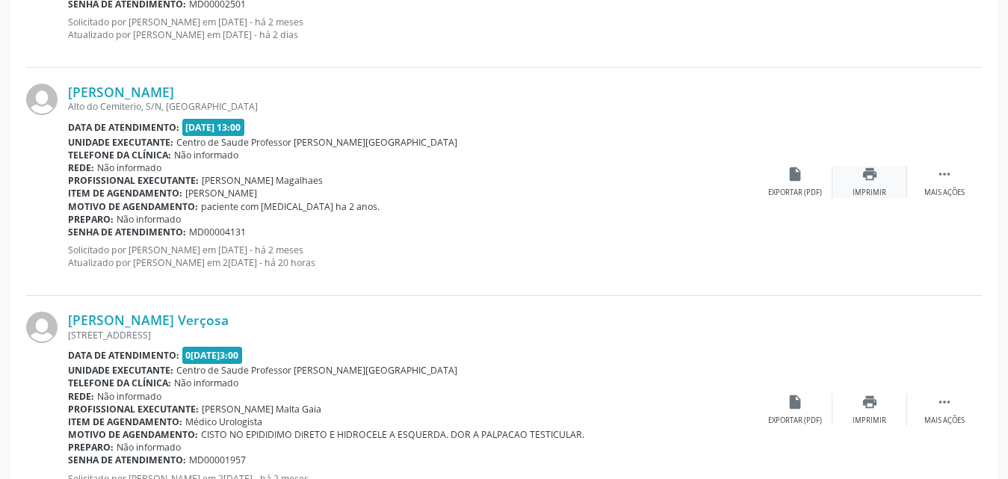
click at [868, 190] on div "Imprimir" at bounding box center [870, 193] width 34 height 10
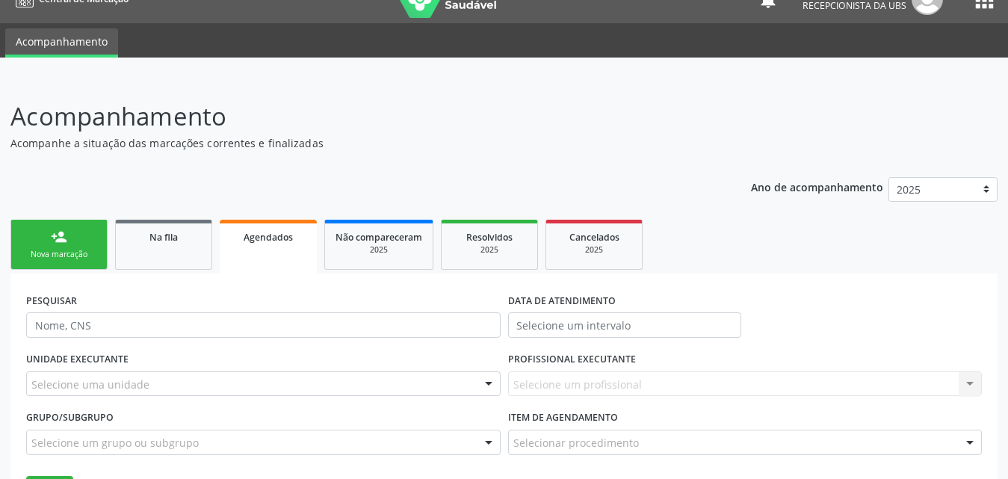
scroll to position [0, 0]
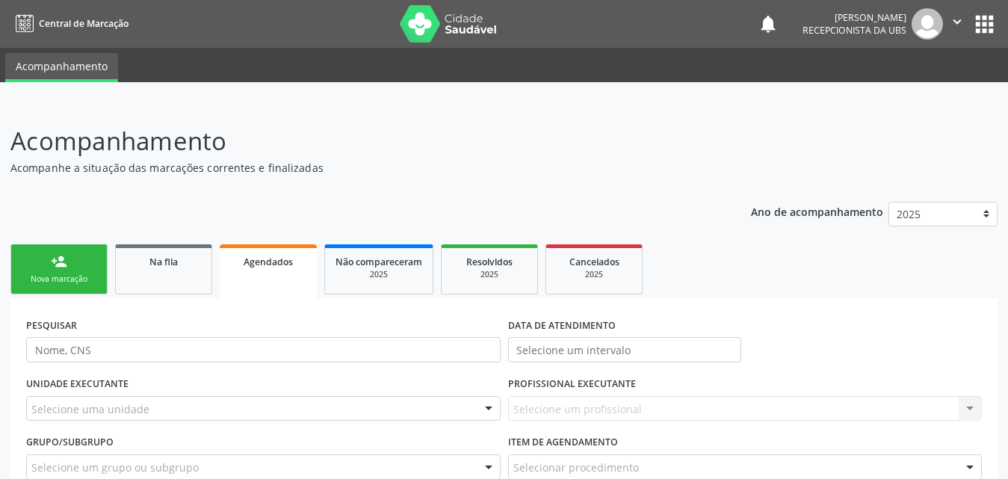
click at [52, 267] on div "person_add" at bounding box center [59, 261] width 16 height 16
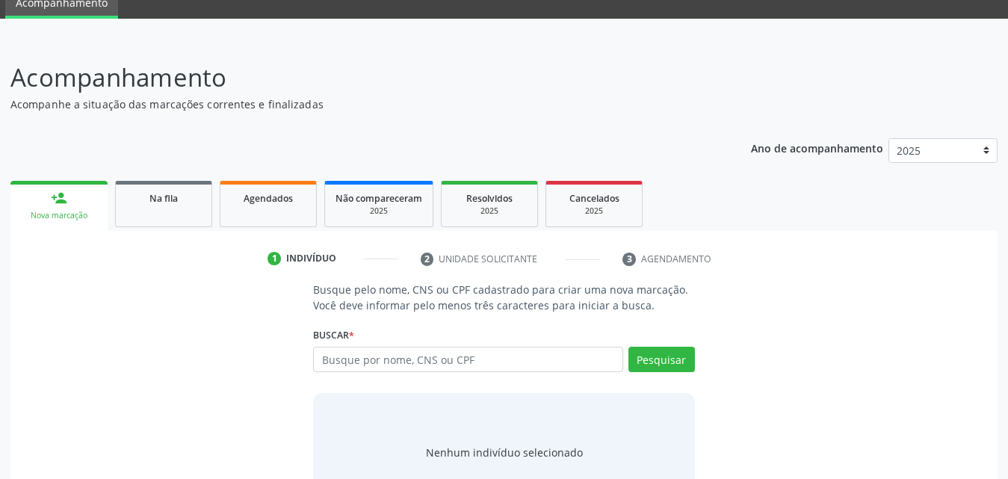
scroll to position [118, 0]
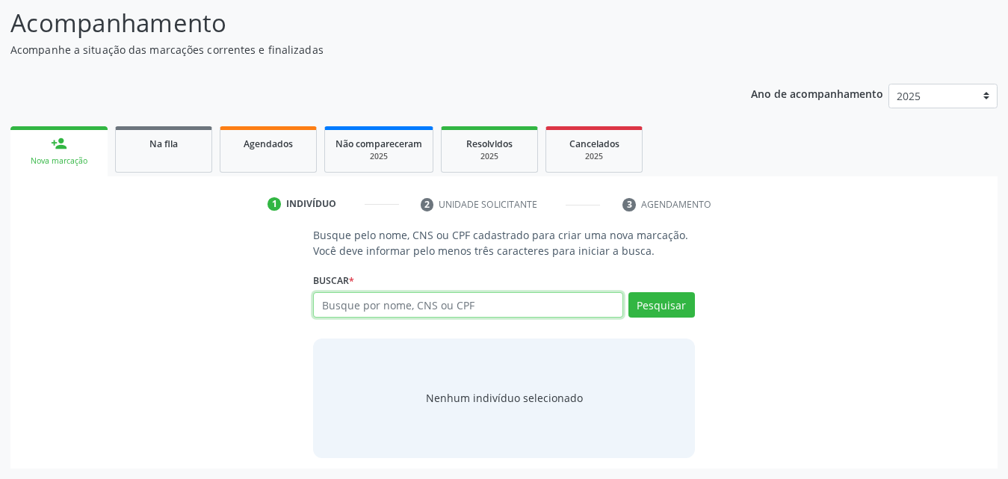
click at [479, 301] on input "text" at bounding box center [468, 304] width 310 height 25
click at [542, 301] on input "text" at bounding box center [468, 304] width 310 height 25
type input "700007886870705"
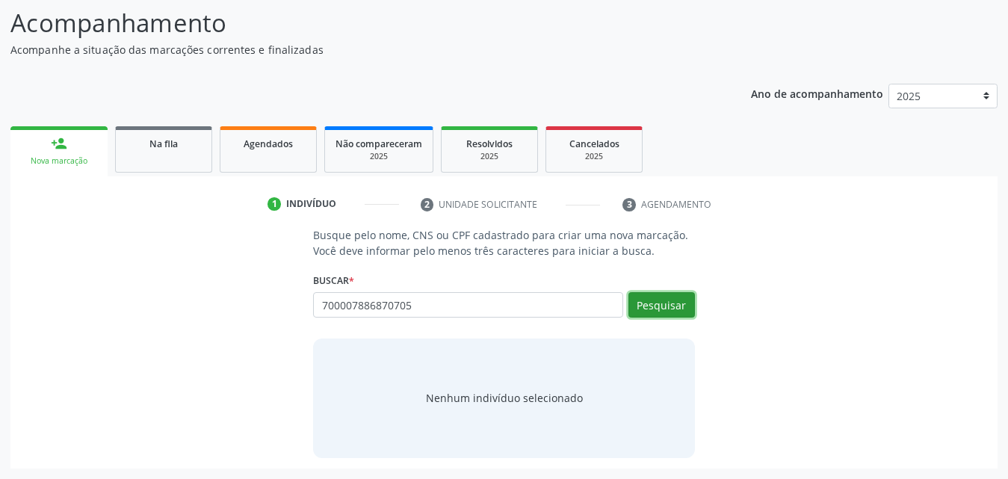
click at [669, 306] on button "Pesquisar" at bounding box center [661, 304] width 67 height 25
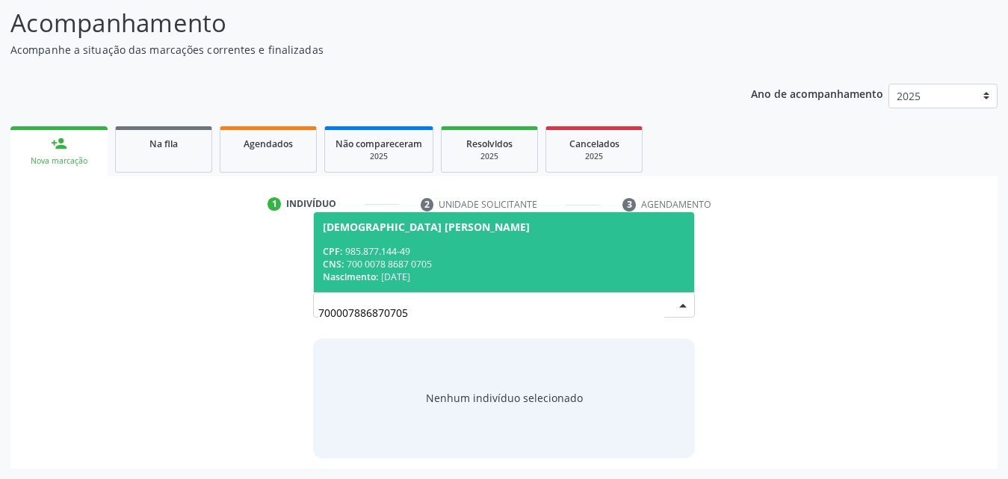
click at [408, 277] on div "Nascimento: 2[DATE]" at bounding box center [504, 277] width 362 height 13
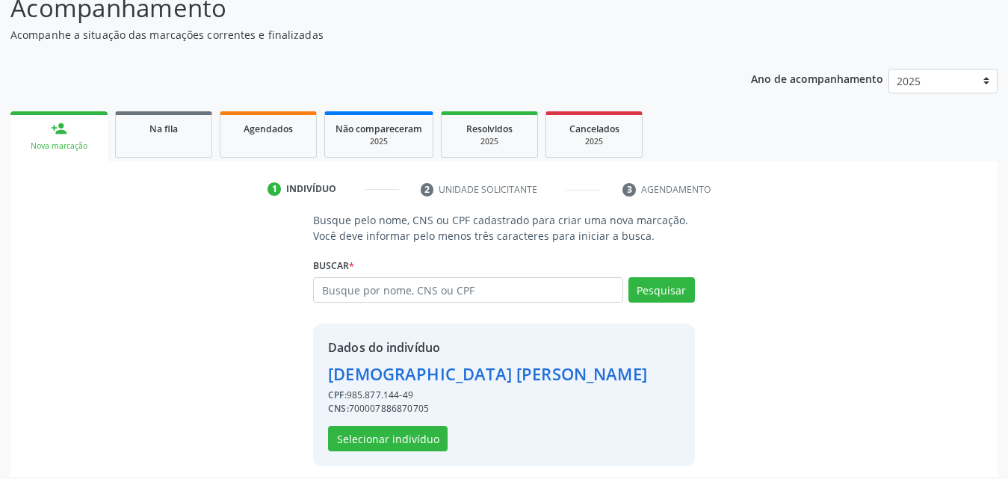
scroll to position [141, 0]
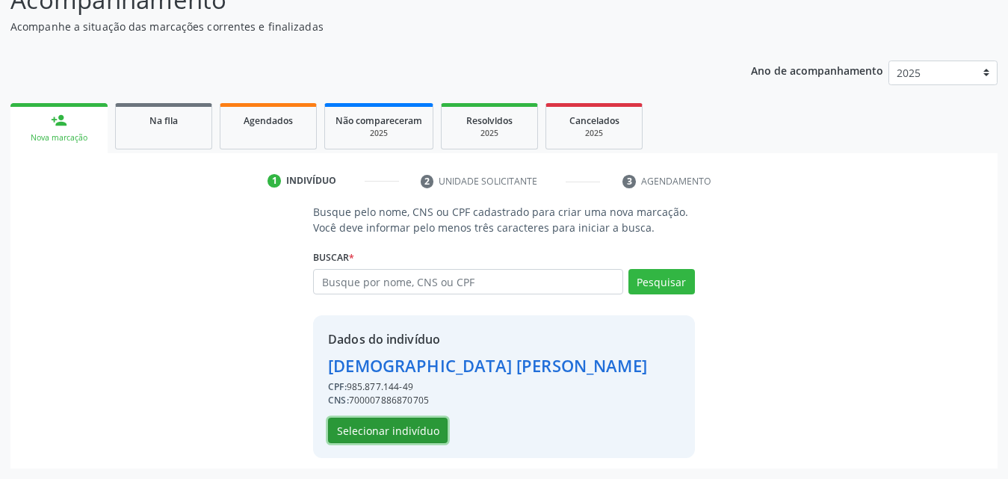
click at [410, 433] on button "Selecionar indivíduo" at bounding box center [388, 430] width 120 height 25
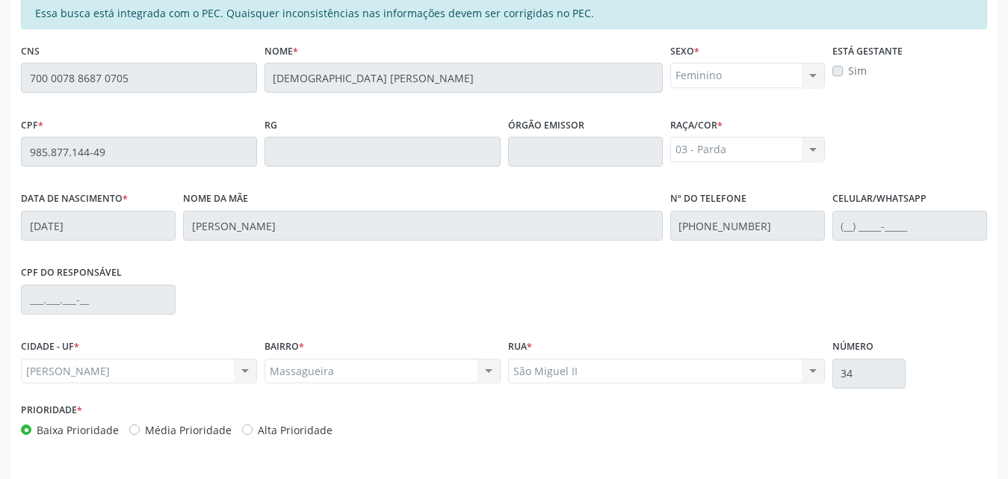
scroll to position [395, 0]
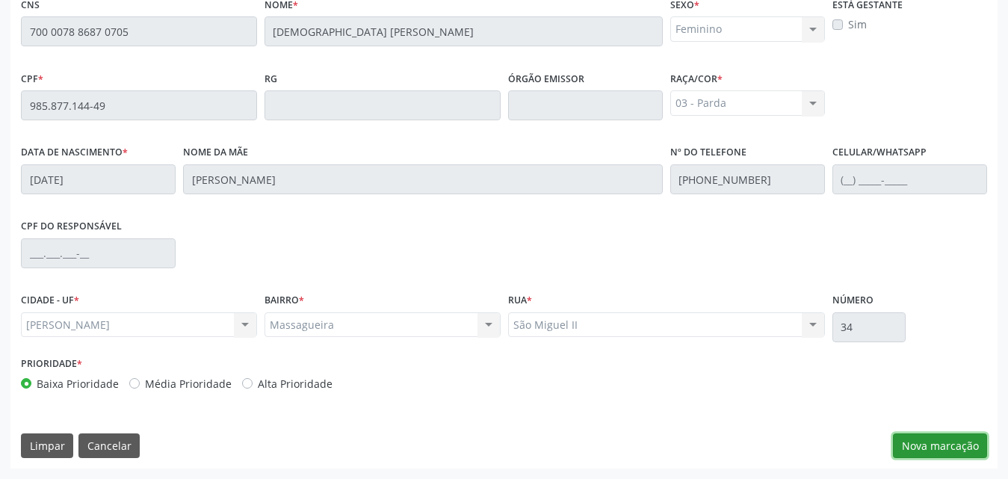
click at [942, 435] on button "Nova marcação" at bounding box center [940, 445] width 94 height 25
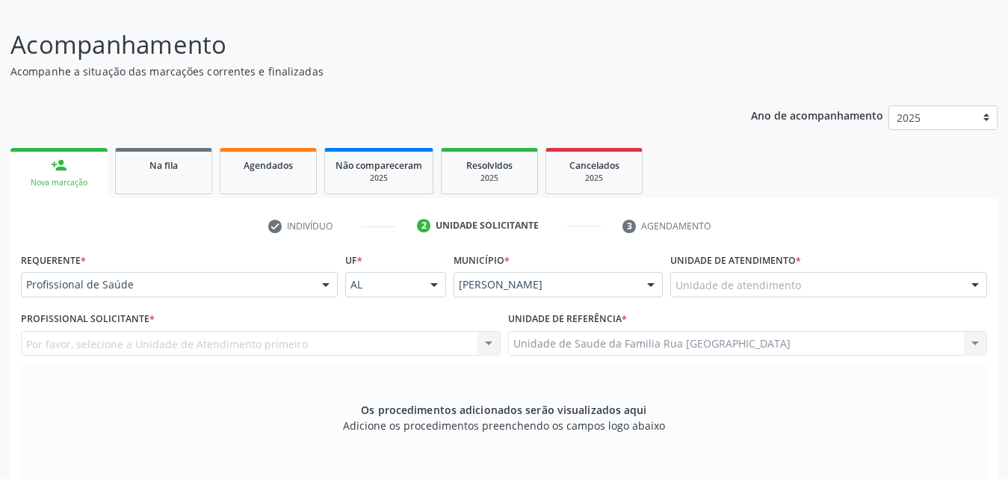
scroll to position [171, 0]
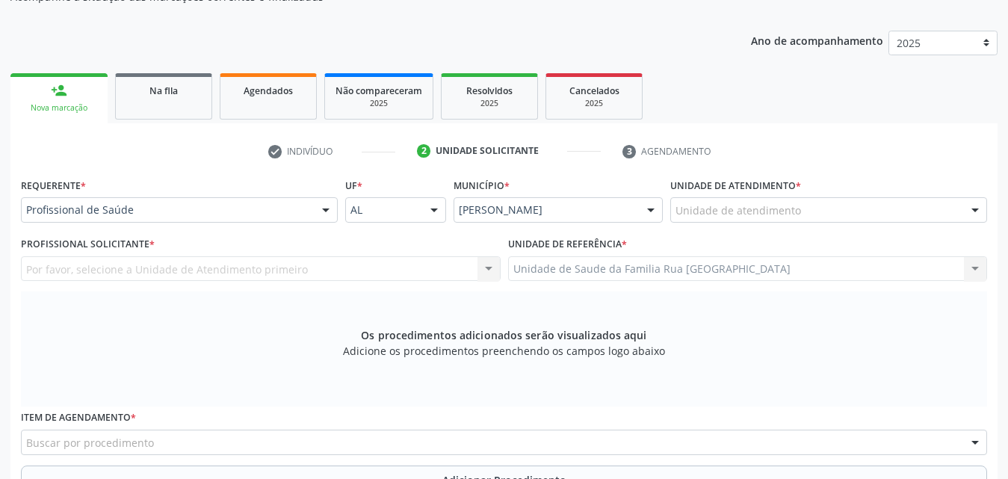
click at [868, 213] on div "Unidade de atendimento" at bounding box center [828, 209] width 317 height 25
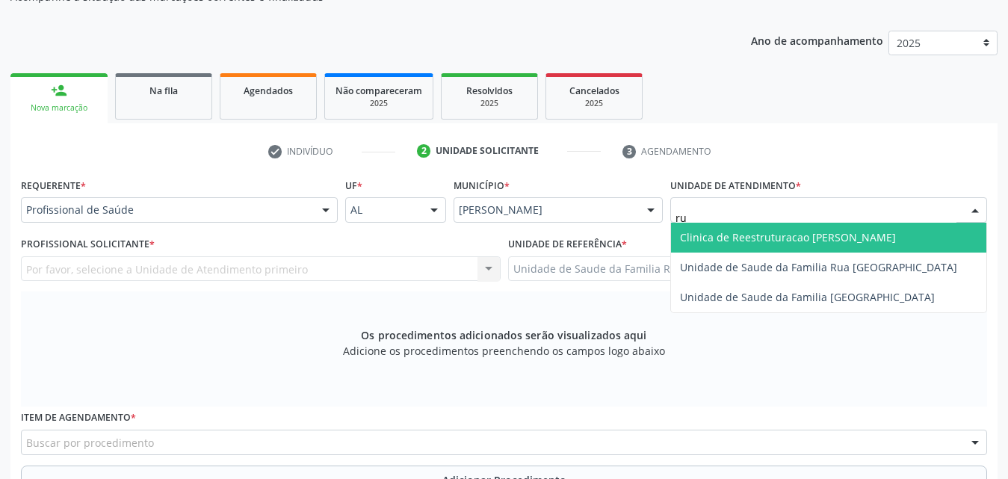
type input "rua"
click at [832, 238] on span "Unidade de Saude da Familia Rua [GEOGRAPHIC_DATA]" at bounding box center [818, 237] width 277 height 14
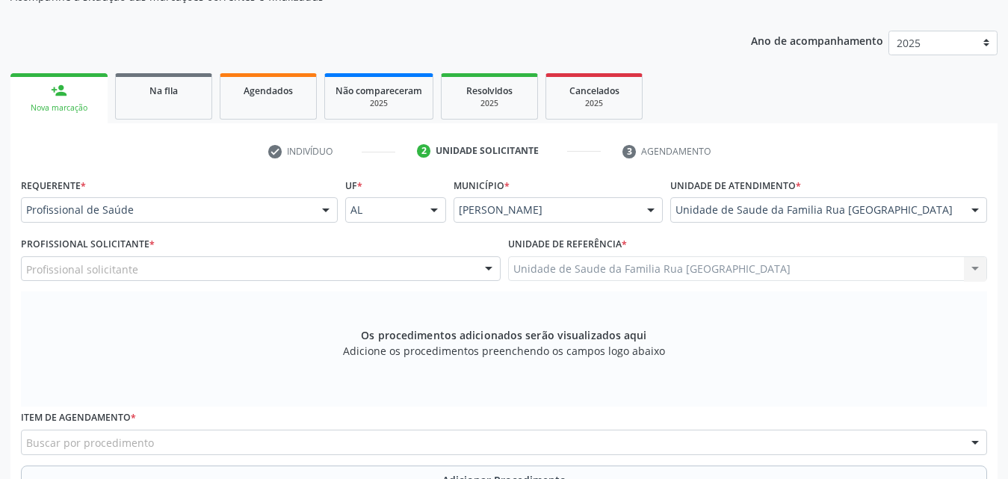
click at [229, 278] on div "Profissional solicitante" at bounding box center [261, 268] width 480 height 25
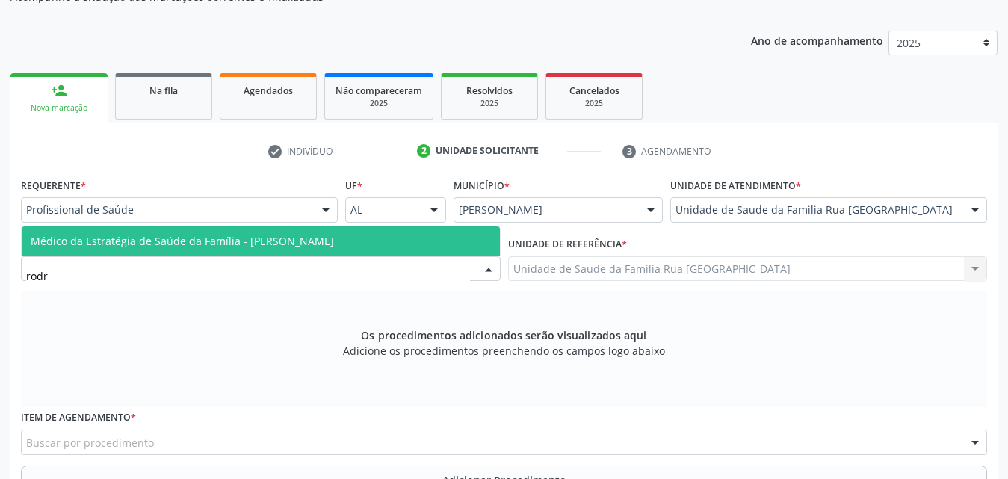
type input "rodri"
click at [227, 243] on span "Médico da Estratégia de Saúde da Família - [PERSON_NAME]" at bounding box center [182, 241] width 303 height 14
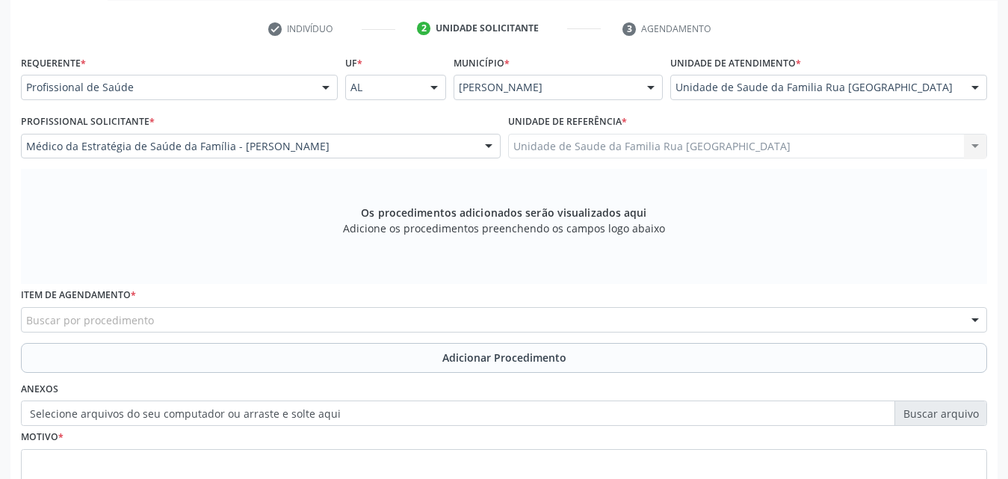
scroll to position [395, 0]
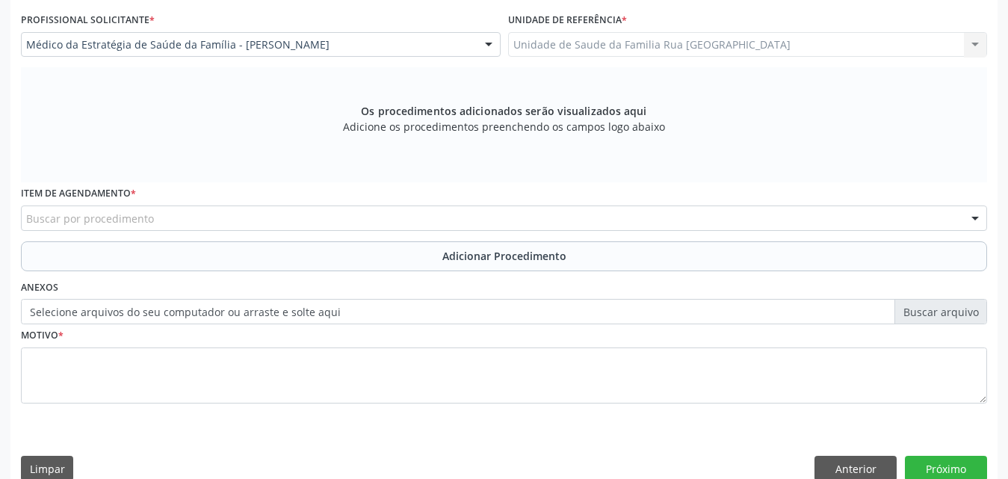
click at [219, 222] on div "Buscar por procedimento" at bounding box center [504, 217] width 966 height 25
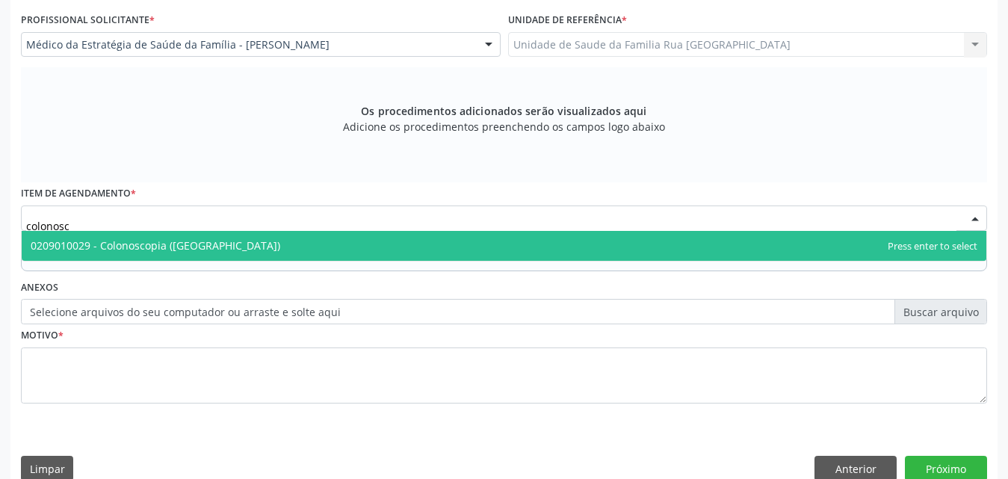
type input "colonosco"
click at [213, 248] on span "0209010029 - Colonoscopia ([GEOGRAPHIC_DATA])" at bounding box center [156, 245] width 250 height 14
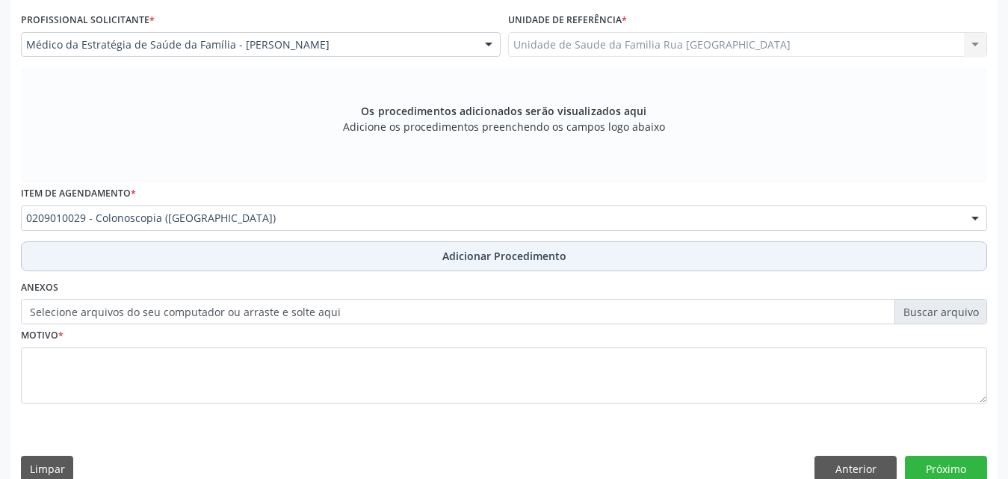
click at [489, 257] on span "Adicionar Procedimento" at bounding box center [504, 256] width 124 height 16
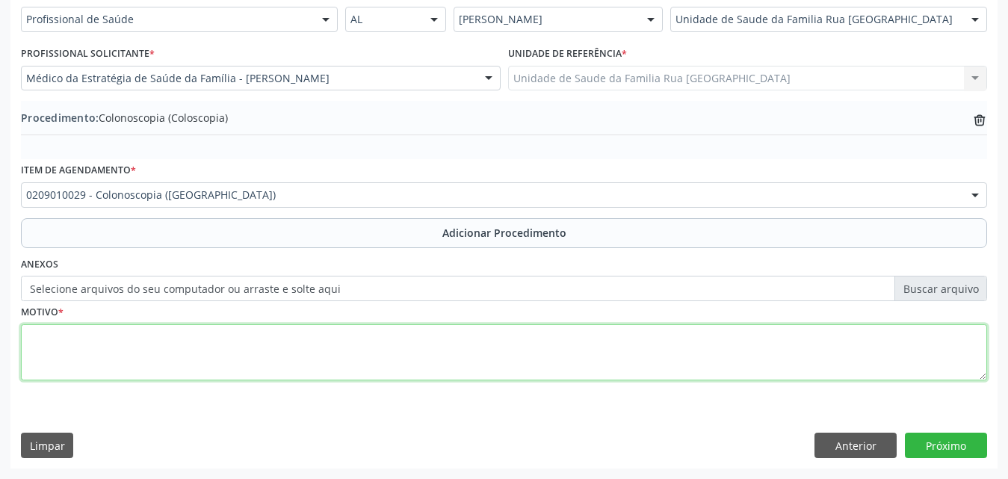
click at [137, 350] on textarea at bounding box center [504, 352] width 966 height 57
type textarea "r"
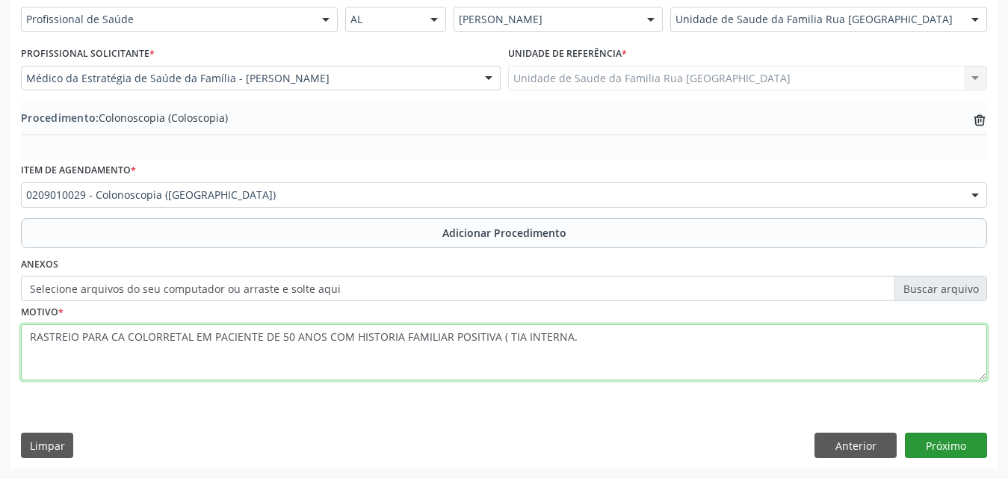
type textarea "RASTREIO PARA CA COLORRETAL EM PACIENTE DE 50 ANOS COM HISTORIA FAMILIAR POSITI…"
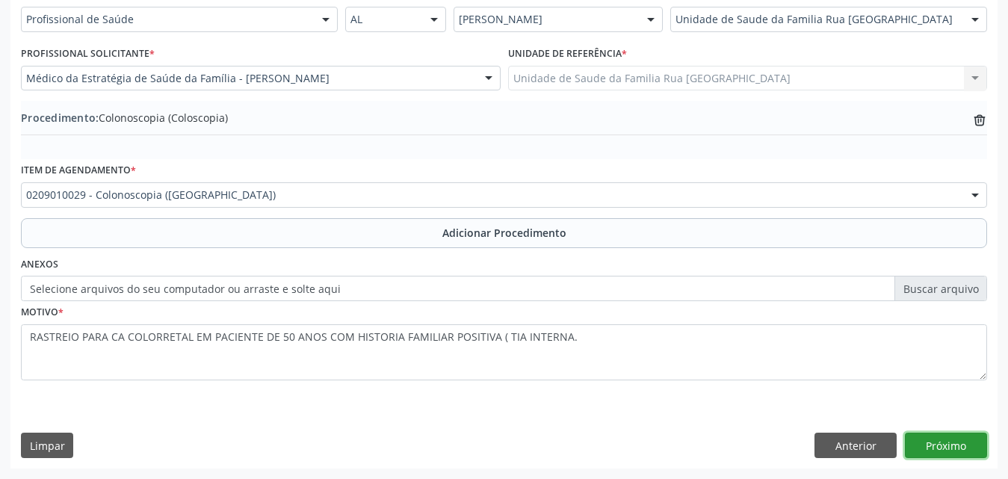
click at [949, 440] on button "Próximo" at bounding box center [946, 445] width 82 height 25
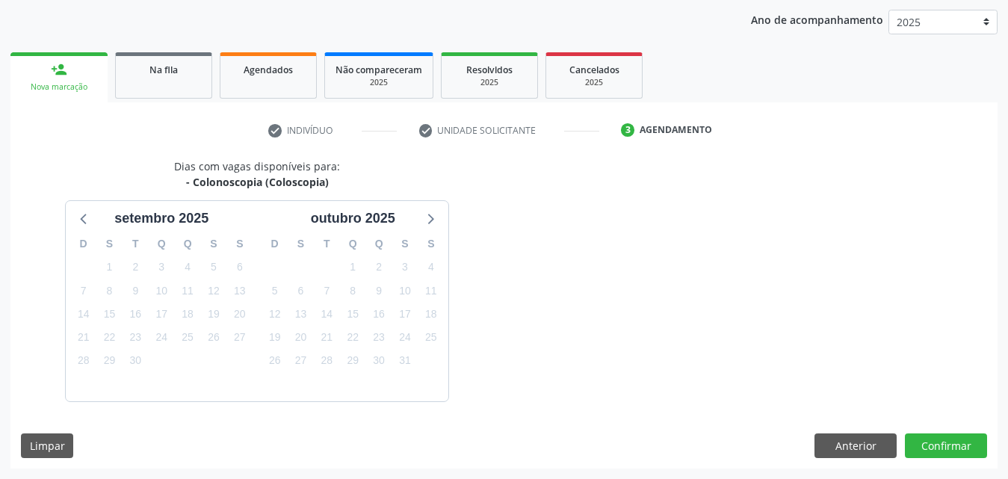
scroll to position [236, 0]
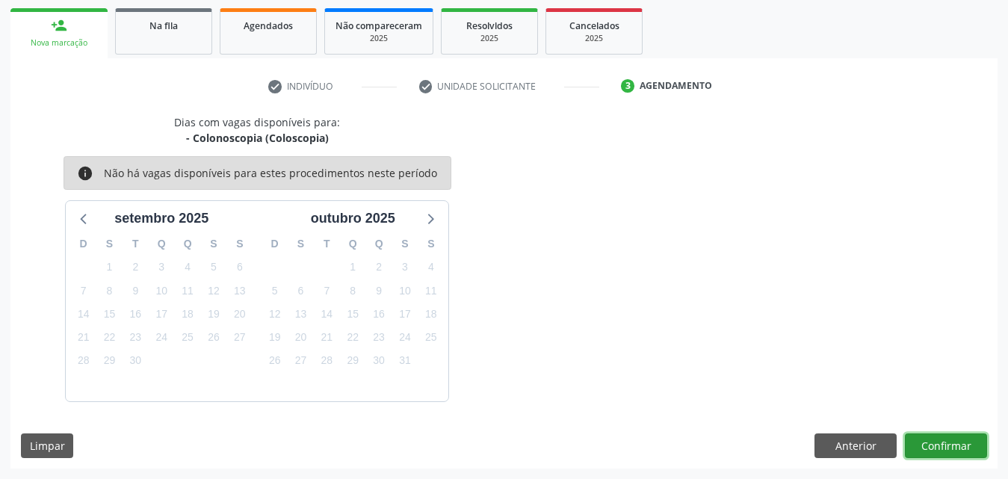
click at [945, 439] on button "Confirmar" at bounding box center [946, 445] width 82 height 25
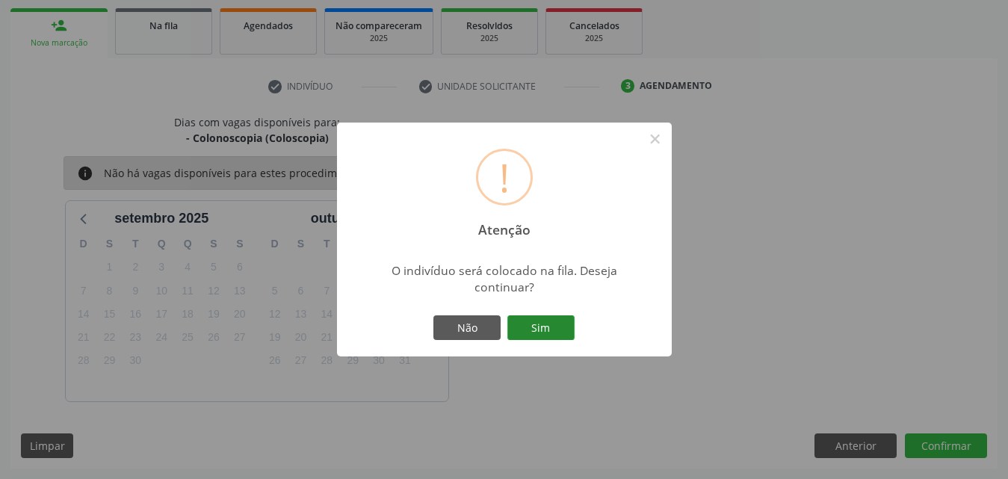
click at [546, 331] on button "Sim" at bounding box center [540, 327] width 67 height 25
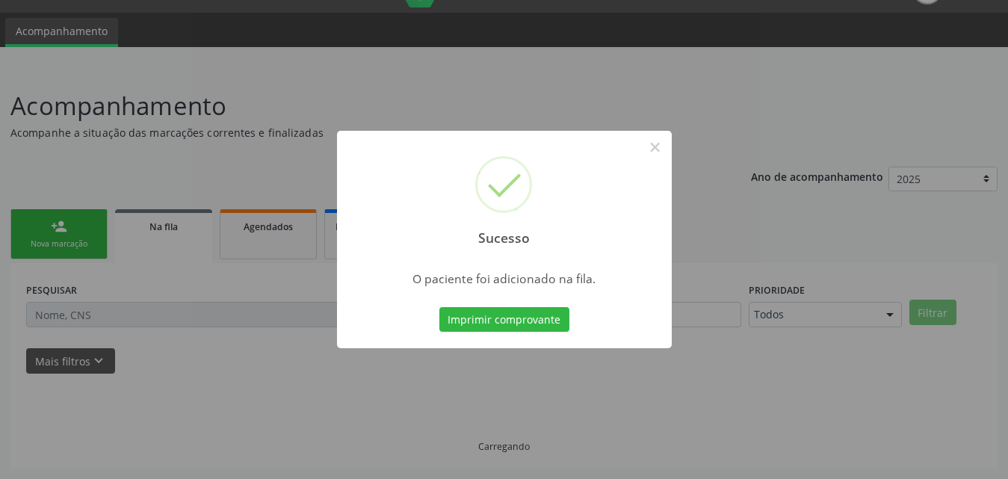
scroll to position [35, 0]
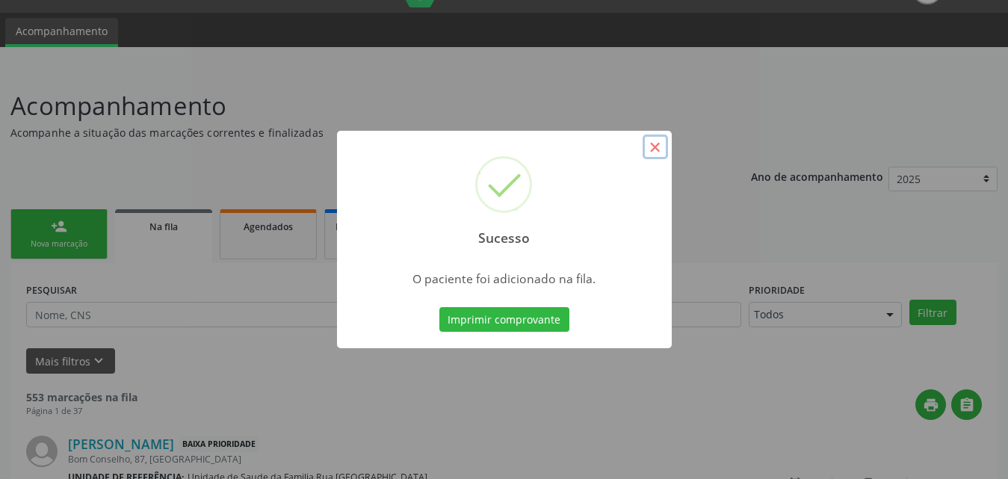
click at [654, 147] on button "×" at bounding box center [655, 147] width 25 height 25
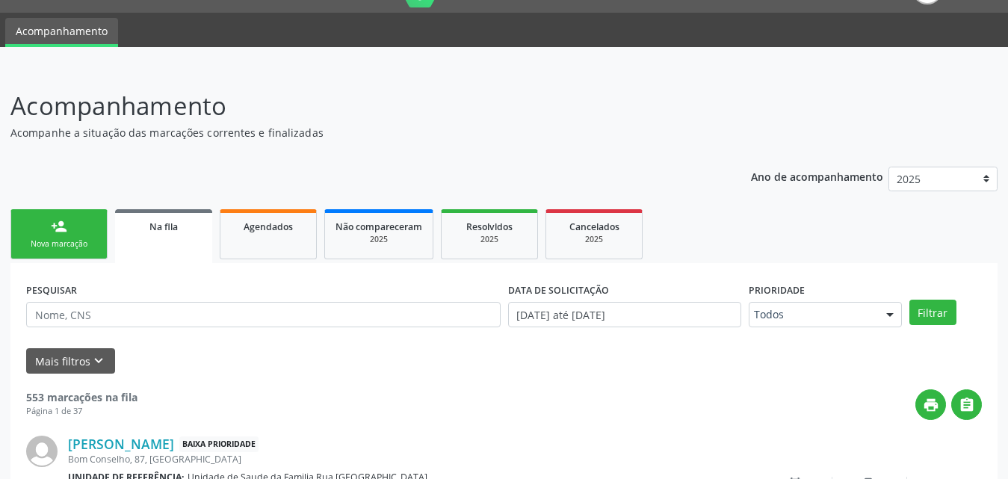
click at [162, 237] on link "Na fila" at bounding box center [163, 236] width 97 height 54
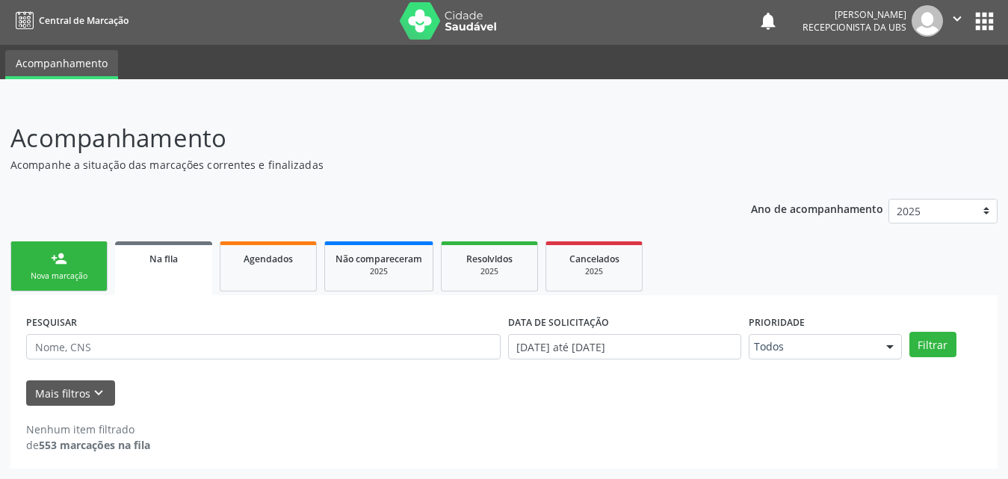
click at [175, 270] on link "Na fila" at bounding box center [163, 268] width 97 height 54
click at [68, 265] on link "person_add Nova marcação" at bounding box center [58, 266] width 97 height 50
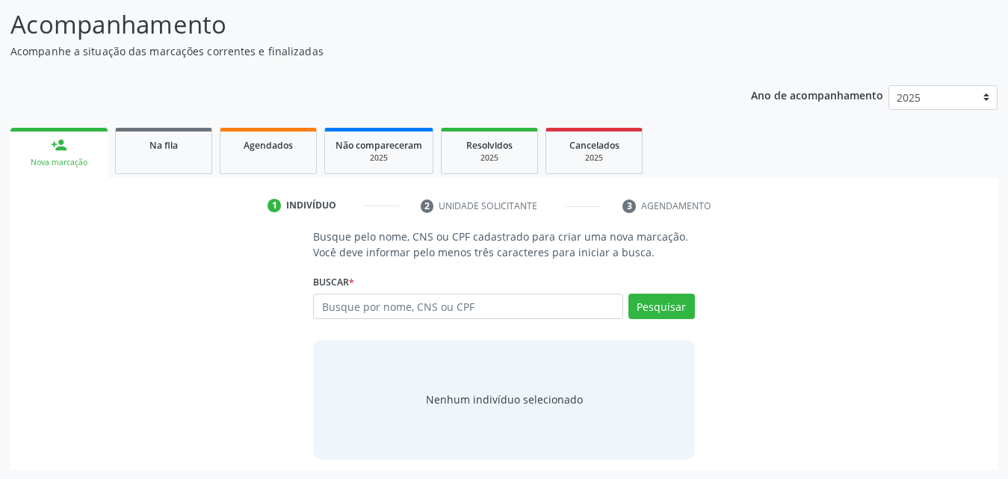
scroll to position [118, 0]
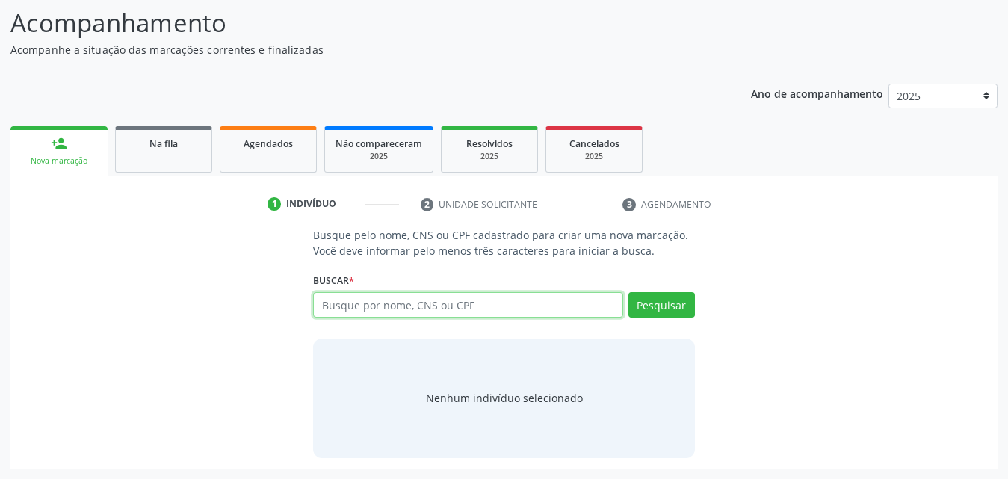
click at [463, 307] on input "text" at bounding box center [468, 304] width 310 height 25
type input "700007886870705"
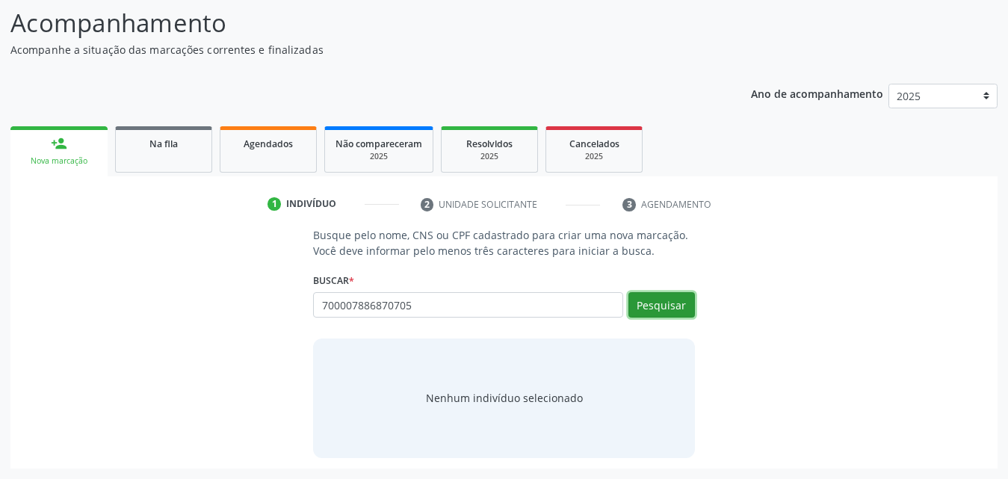
click at [659, 304] on button "Pesquisar" at bounding box center [661, 304] width 67 height 25
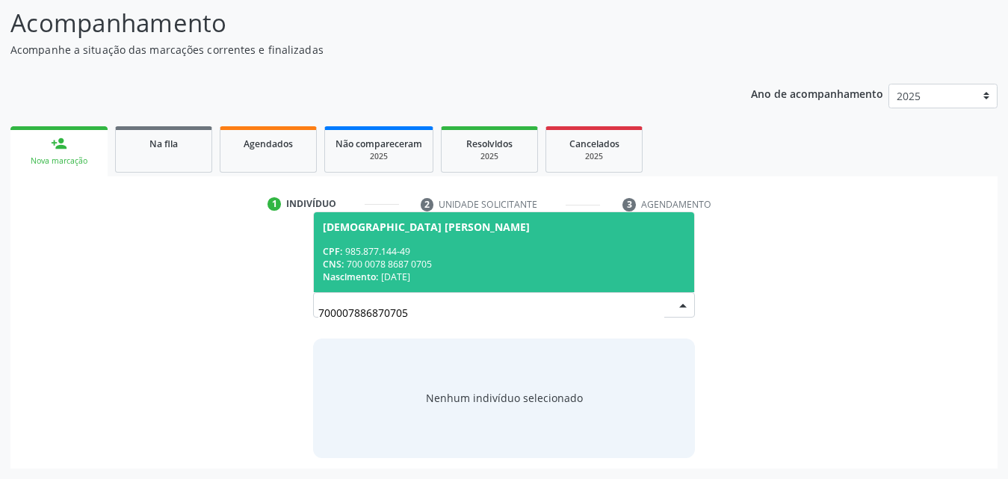
click at [389, 271] on div "Nascimento: 2[DATE]" at bounding box center [504, 277] width 362 height 13
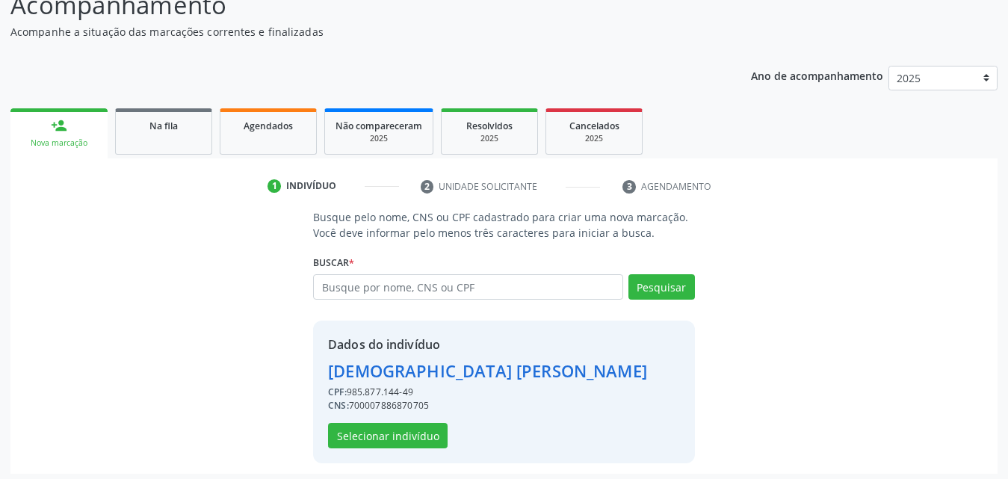
scroll to position [141, 0]
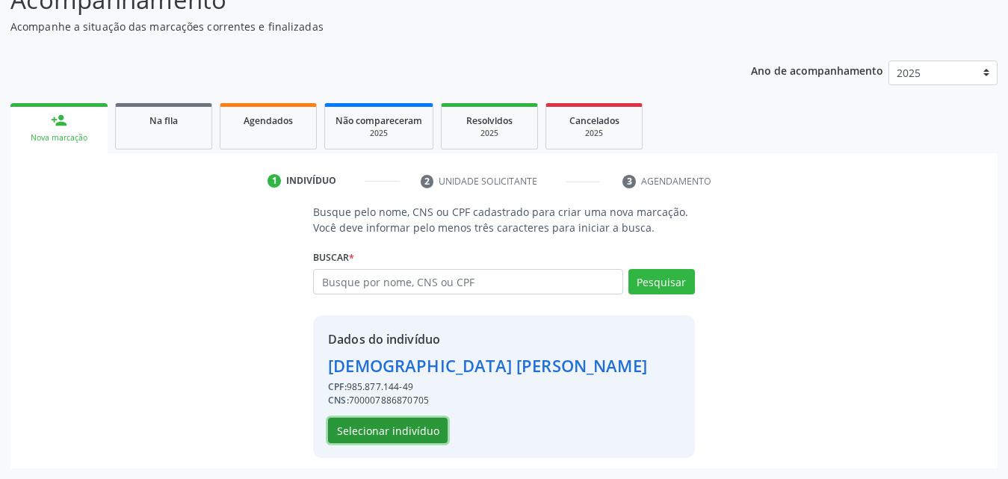
click at [395, 433] on button "Selecionar indivíduo" at bounding box center [388, 430] width 120 height 25
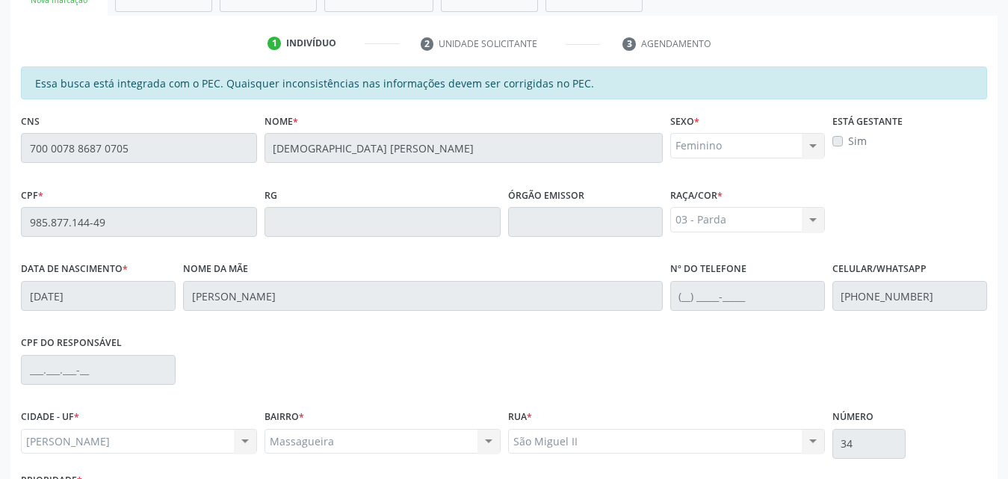
scroll to position [395, 0]
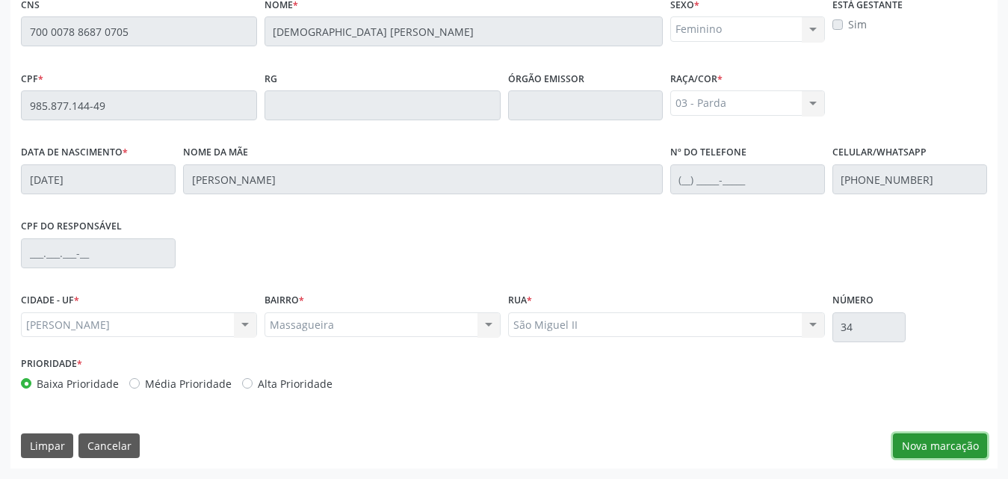
click at [962, 450] on button "Nova marcação" at bounding box center [940, 445] width 94 height 25
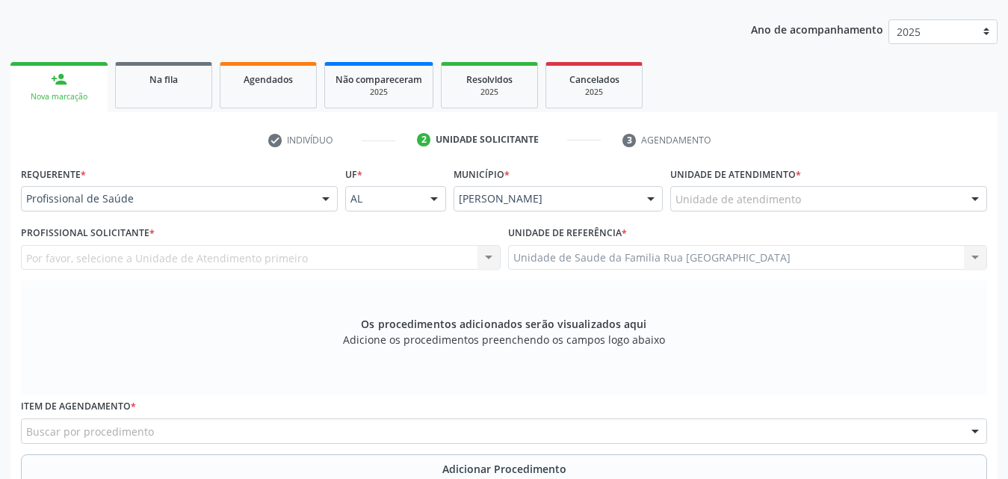
scroll to position [96, 0]
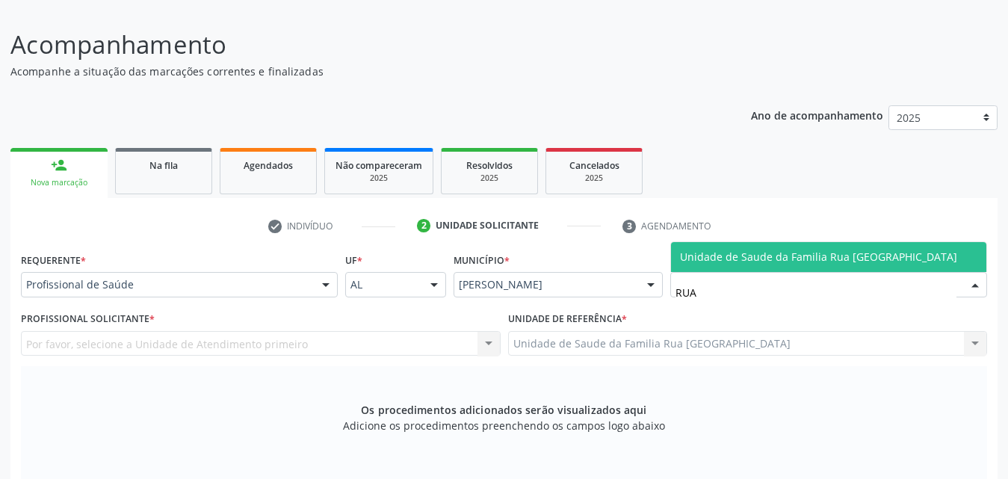
type input "RUA N"
click at [788, 260] on span "Unidade de Saude da Familia Rua [GEOGRAPHIC_DATA]" at bounding box center [818, 257] width 277 height 14
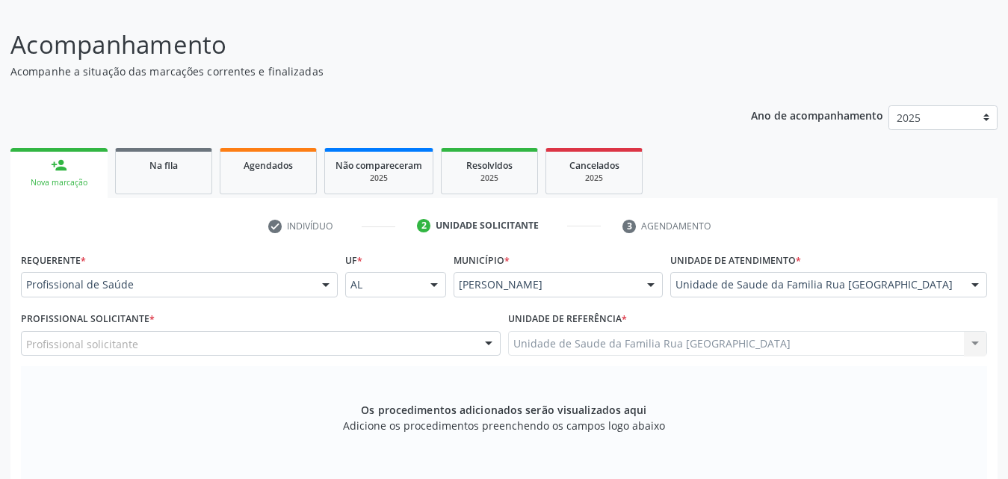
click at [152, 343] on div "Profissional solicitante" at bounding box center [261, 343] width 480 height 25
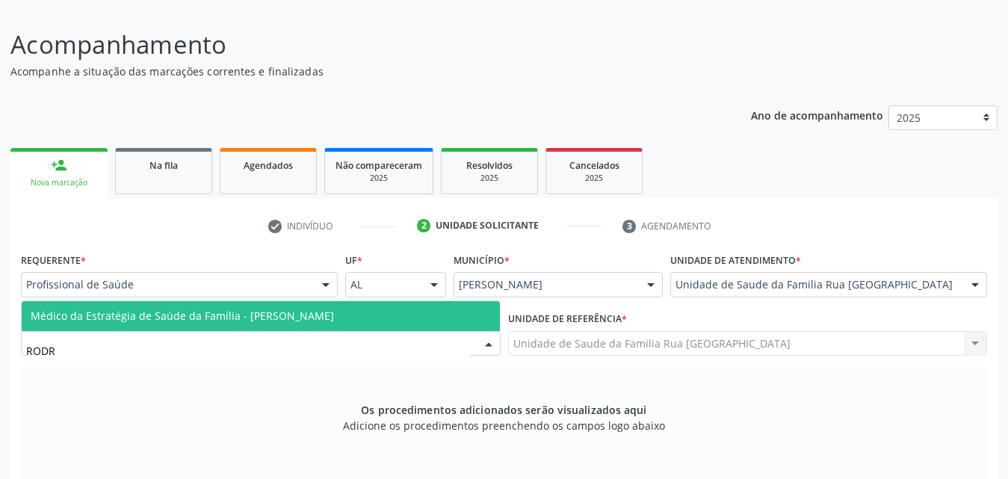
type input "RODRI"
click at [164, 318] on span "Médico da Estratégia de Saúde da Família - [PERSON_NAME]" at bounding box center [182, 316] width 303 height 14
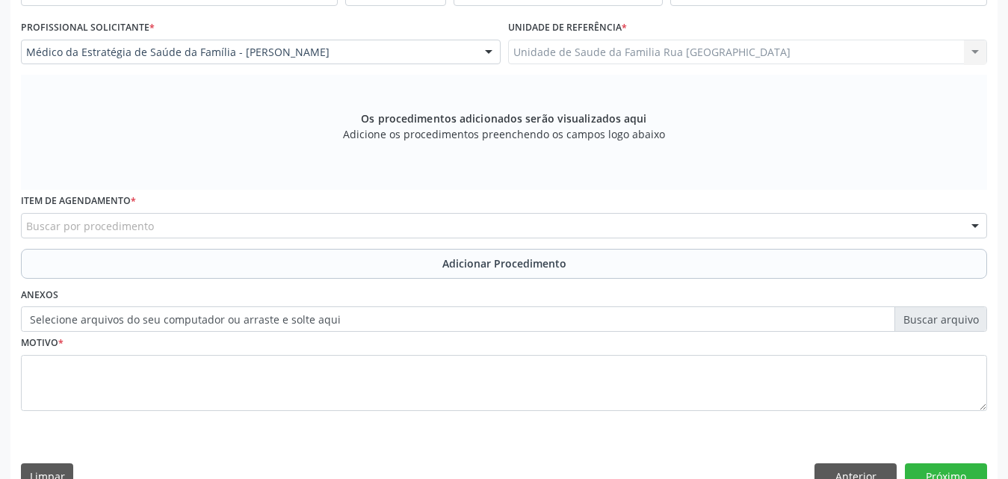
scroll to position [395, 0]
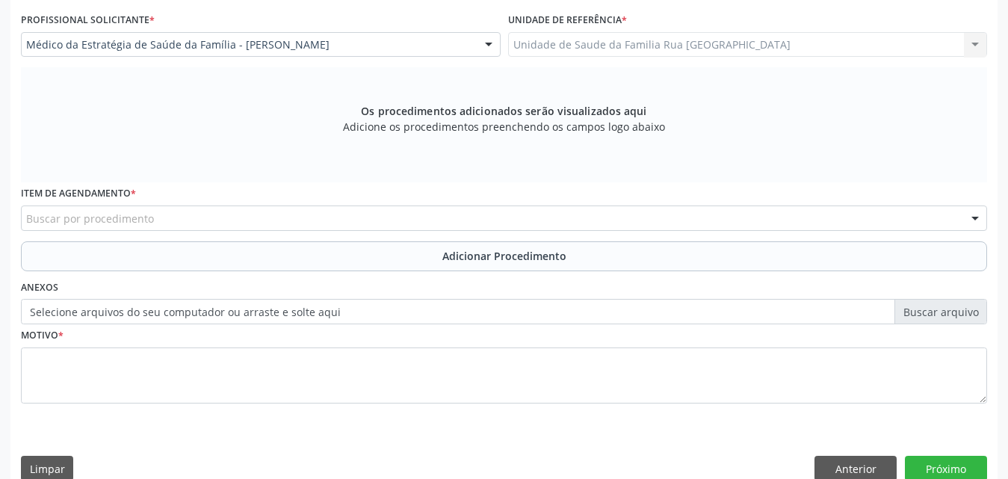
click at [351, 218] on div "Buscar por procedimento" at bounding box center [504, 217] width 966 height 25
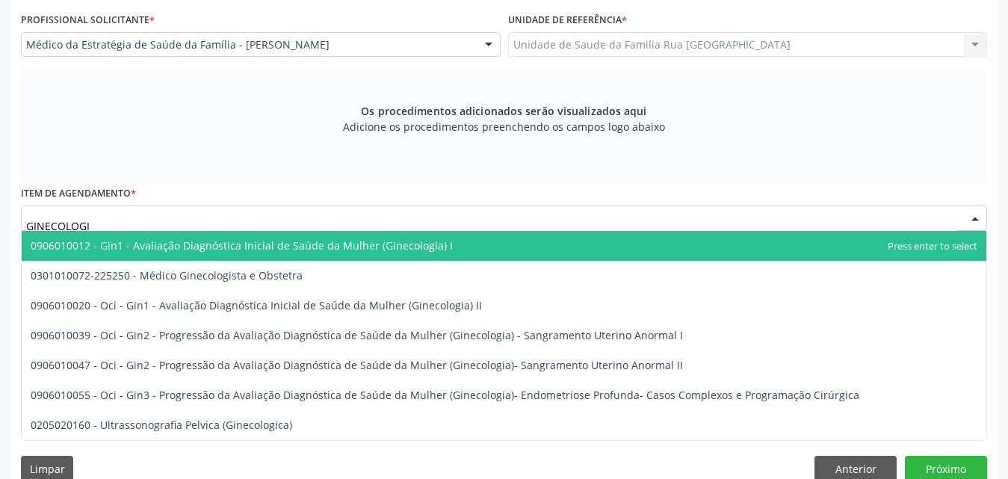
type input "GINECOLOGIS"
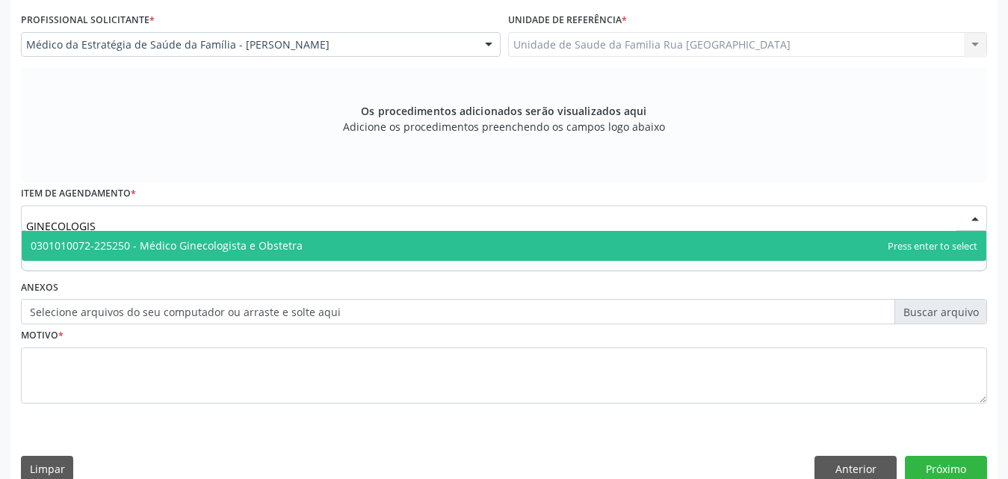
click at [321, 243] on span "0301010072-225250 - Médico Ginecologista e Obstetra" at bounding box center [504, 246] width 965 height 30
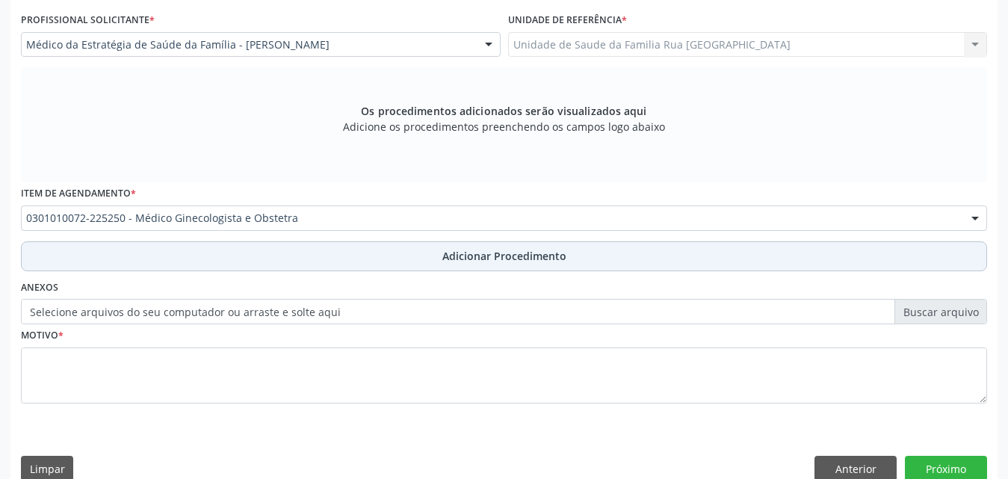
click at [472, 259] on span "Adicionar Procedimento" at bounding box center [504, 256] width 124 height 16
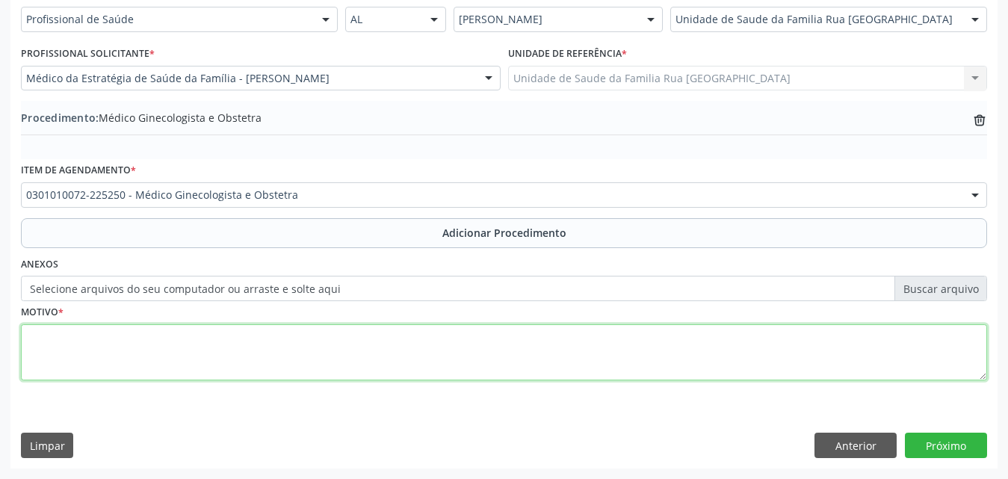
click at [133, 341] on textarea at bounding box center [504, 352] width 966 height 57
type textarea "RETORNO PARA DRA LYCIA."
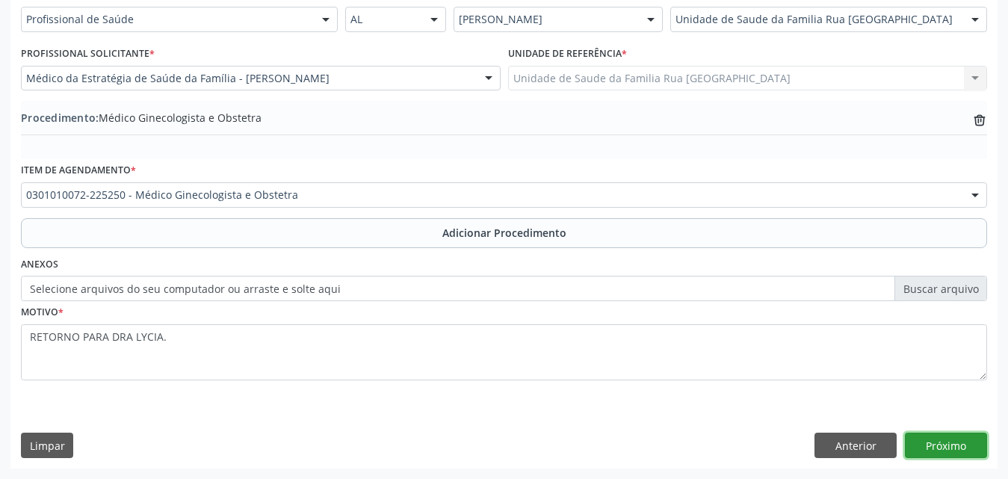
click at [942, 444] on button "Próximo" at bounding box center [946, 445] width 82 height 25
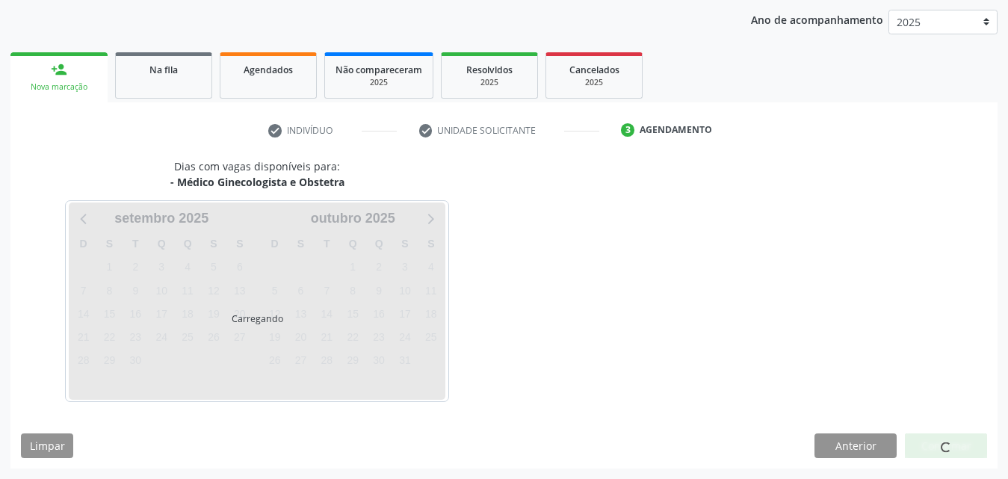
scroll to position [236, 0]
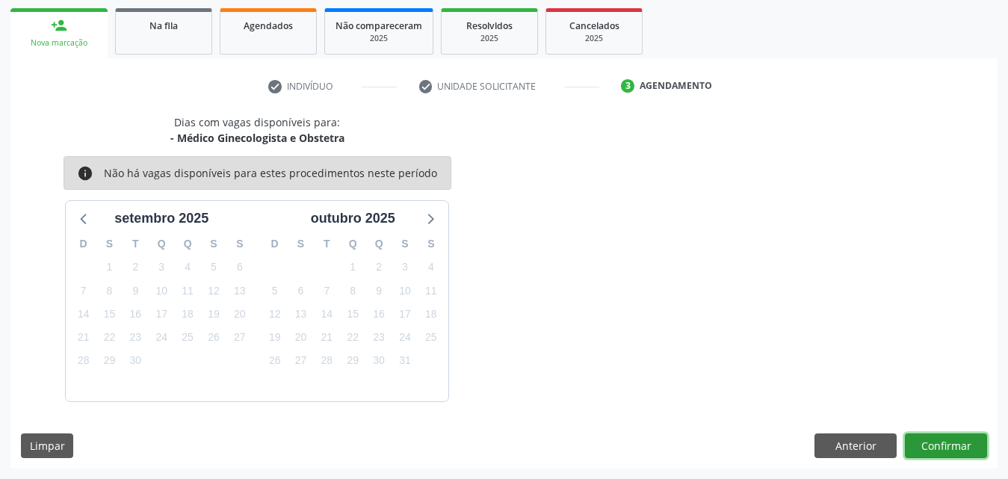
click at [943, 449] on button "Confirmar" at bounding box center [946, 445] width 82 height 25
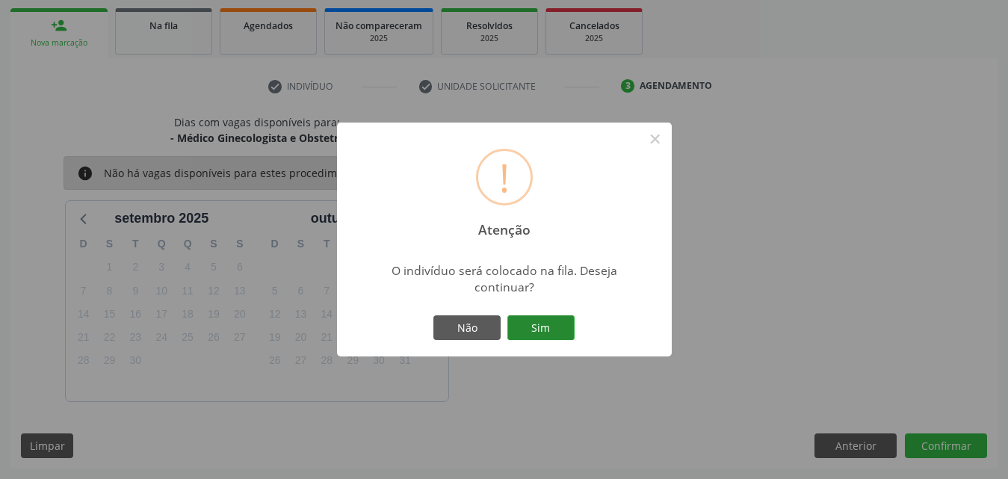
click at [561, 326] on button "Sim" at bounding box center [540, 327] width 67 height 25
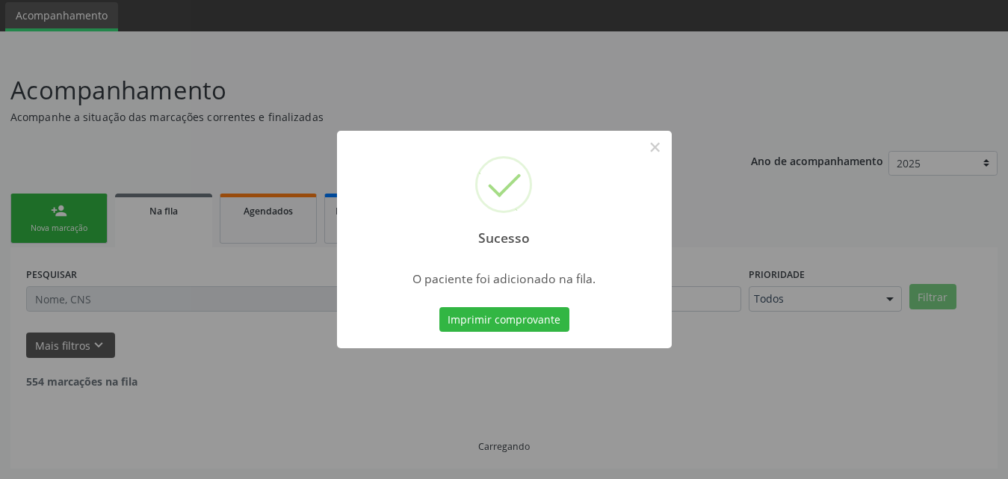
scroll to position [35, 0]
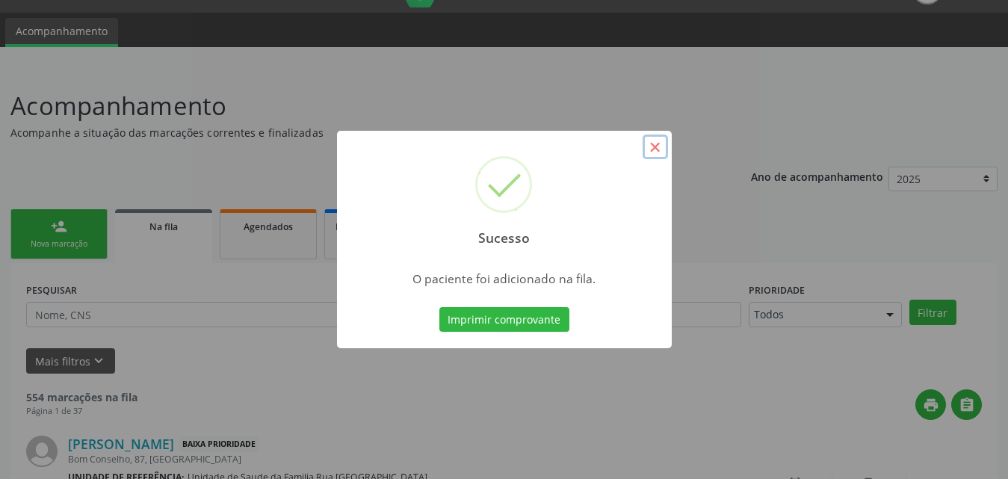
click at [657, 149] on button "×" at bounding box center [655, 147] width 25 height 25
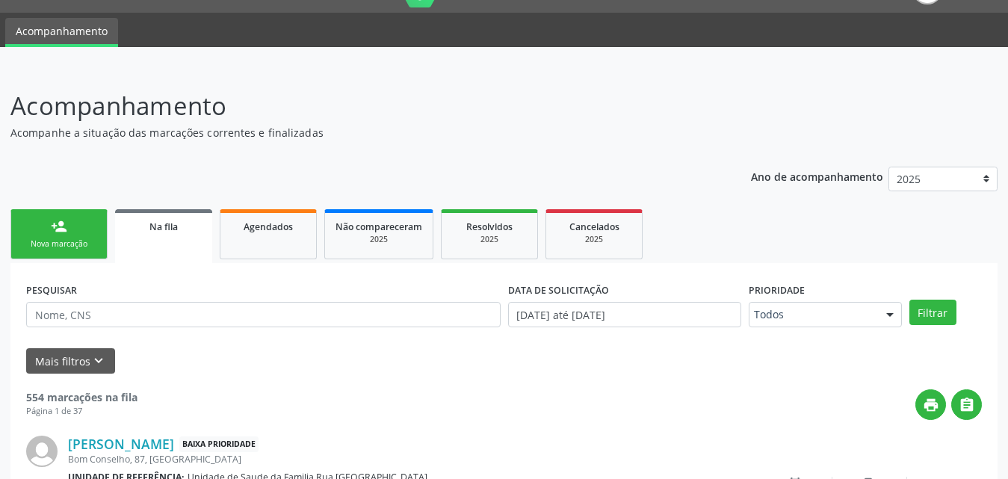
click at [183, 238] on link "Na fila" at bounding box center [163, 236] width 97 height 54
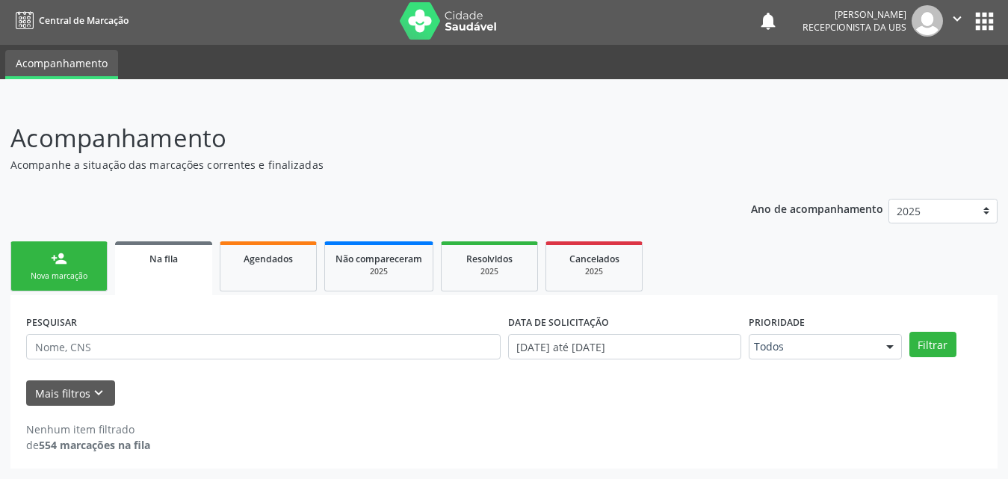
scroll to position [3, 0]
click at [168, 263] on span "Na fila" at bounding box center [163, 259] width 28 height 13
click at [164, 263] on span "Na fila" at bounding box center [163, 259] width 28 height 13
click at [158, 262] on span "Na fila" at bounding box center [163, 259] width 28 height 13
click at [267, 262] on span "Agendados" at bounding box center [268, 259] width 49 height 13
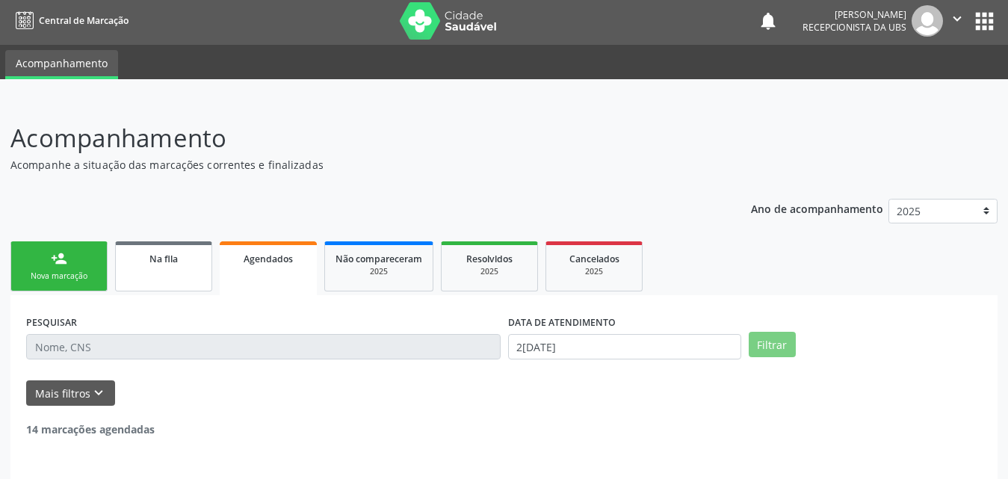
click at [161, 267] on link "Na fila" at bounding box center [163, 266] width 97 height 50
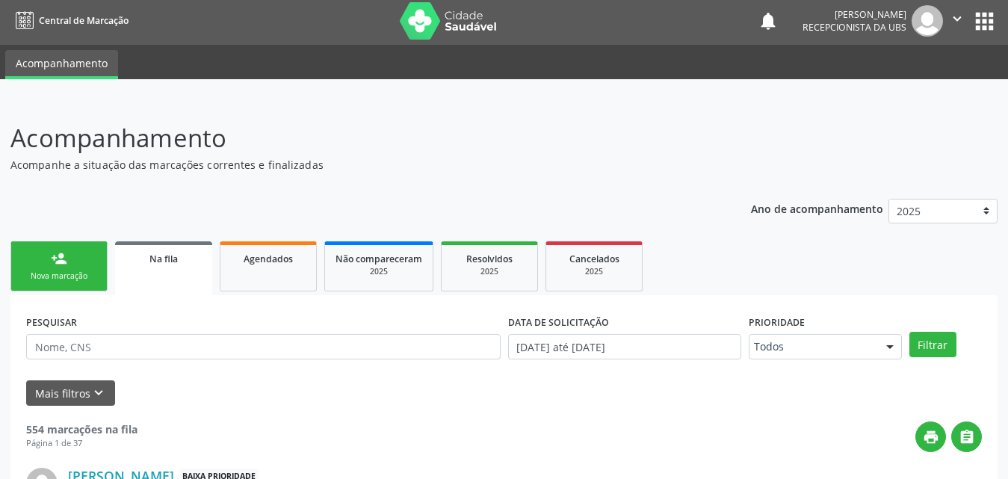
click at [166, 262] on span "Na fila" at bounding box center [163, 259] width 28 height 13
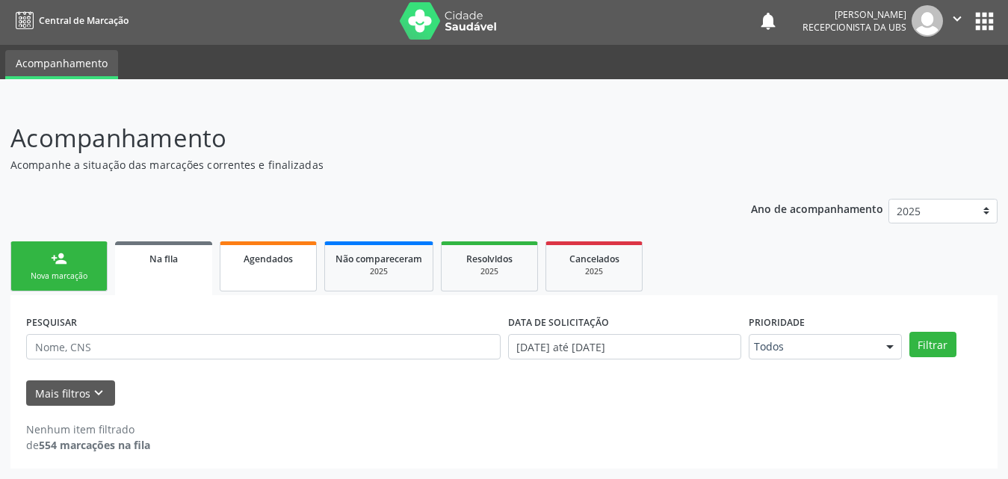
click at [277, 268] on link "Agendados" at bounding box center [268, 266] width 97 height 50
click at [173, 270] on link "Na fila" at bounding box center [163, 266] width 97 height 50
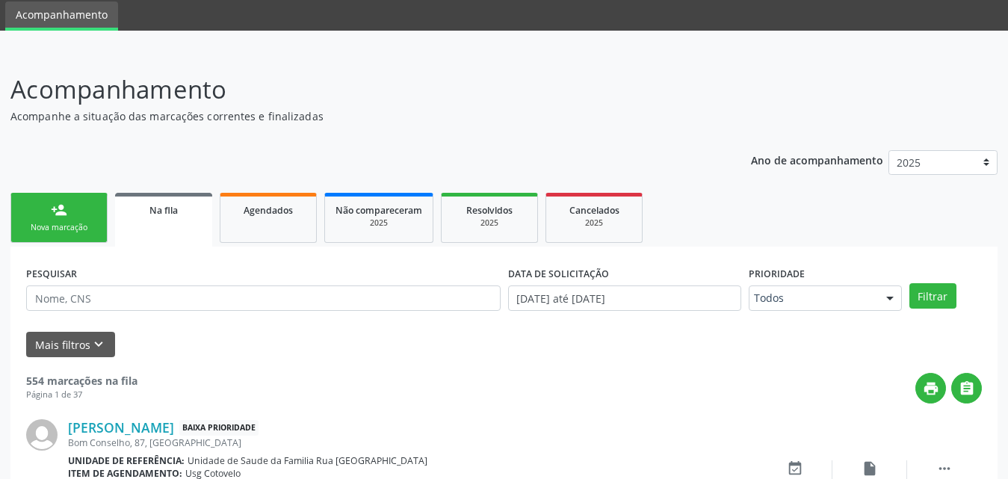
scroll to position [78, 0]
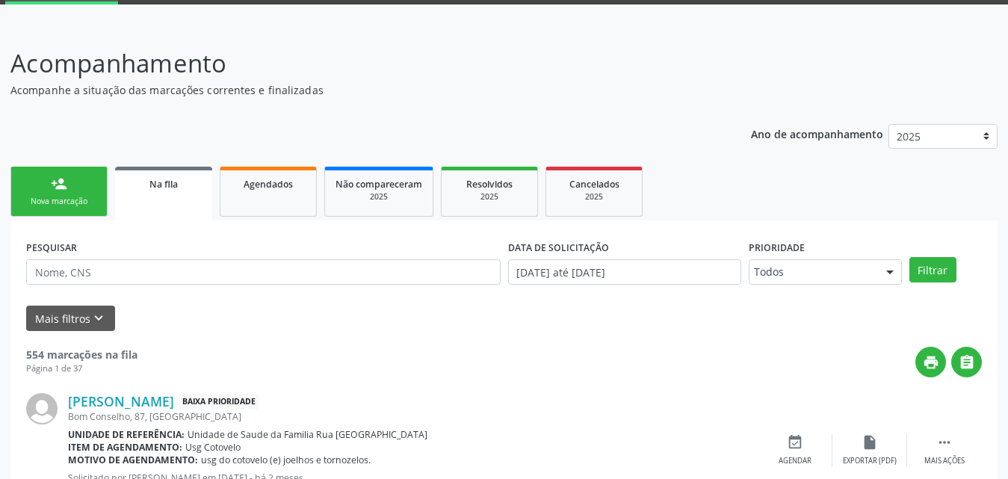
click at [158, 189] on span "Na fila" at bounding box center [163, 184] width 28 height 13
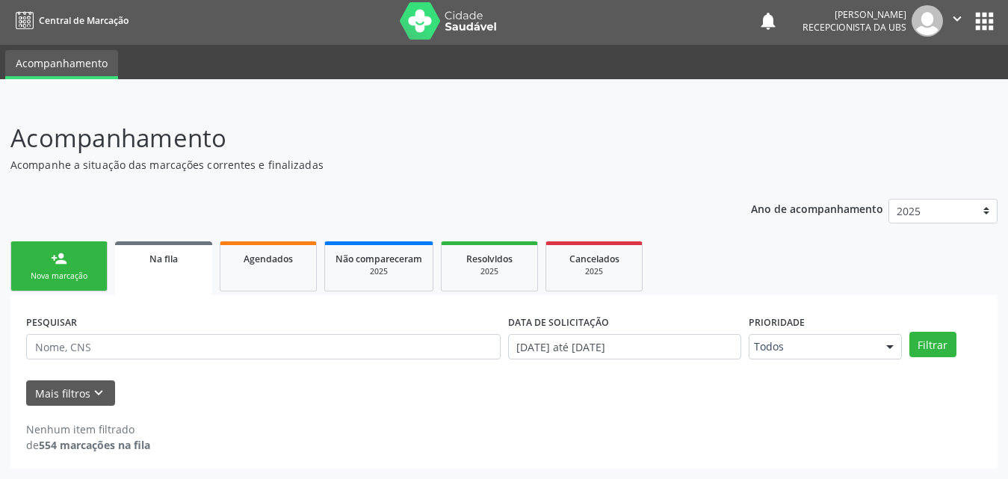
scroll to position [3, 0]
click at [196, 274] on link "Na fila" at bounding box center [163, 268] width 97 height 54
click at [168, 262] on span "Na fila" at bounding box center [163, 259] width 28 height 13
click at [257, 260] on span "Agendados" at bounding box center [268, 259] width 49 height 13
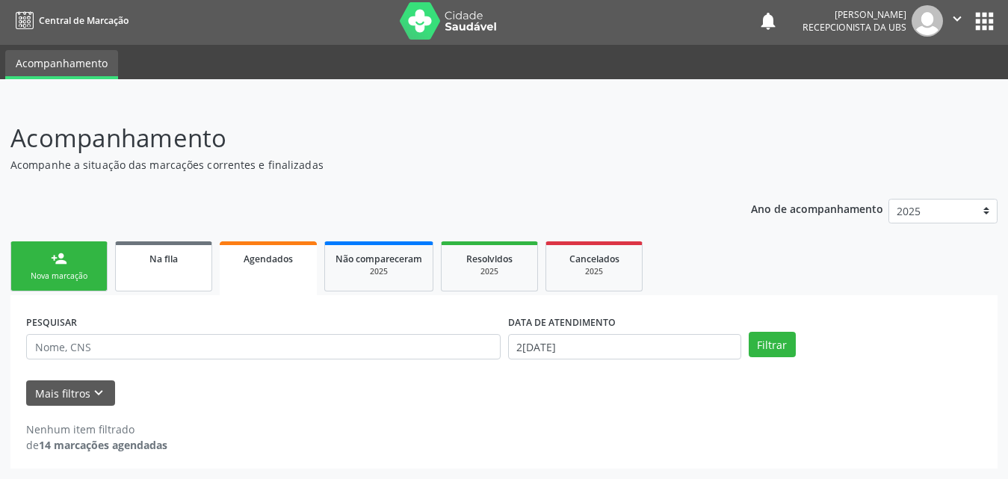
click at [185, 268] on link "Na fila" at bounding box center [163, 266] width 97 height 50
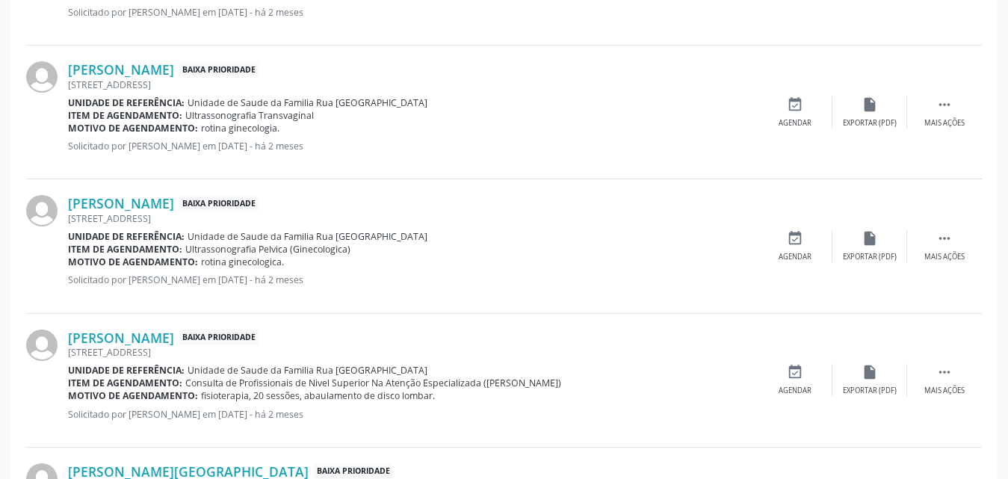
scroll to position [2130, 0]
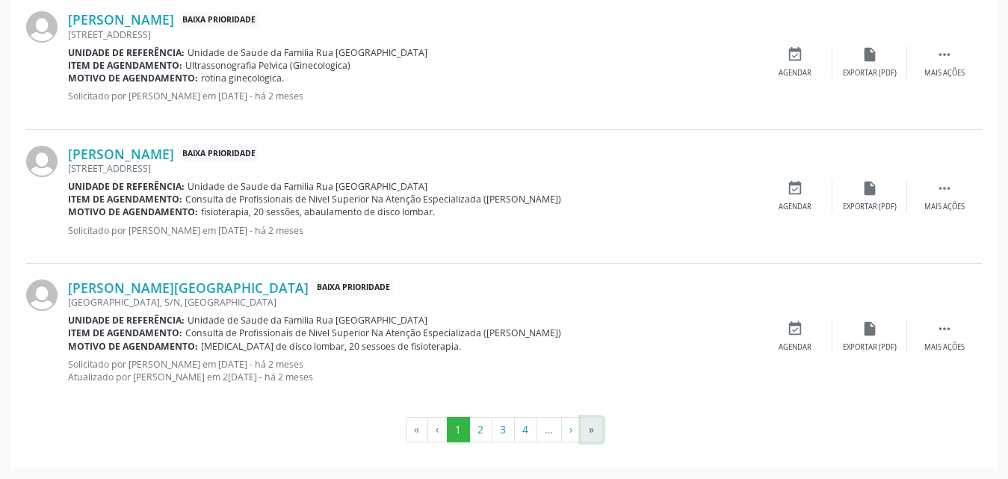
click at [585, 439] on button "»" at bounding box center [592, 429] width 22 height 25
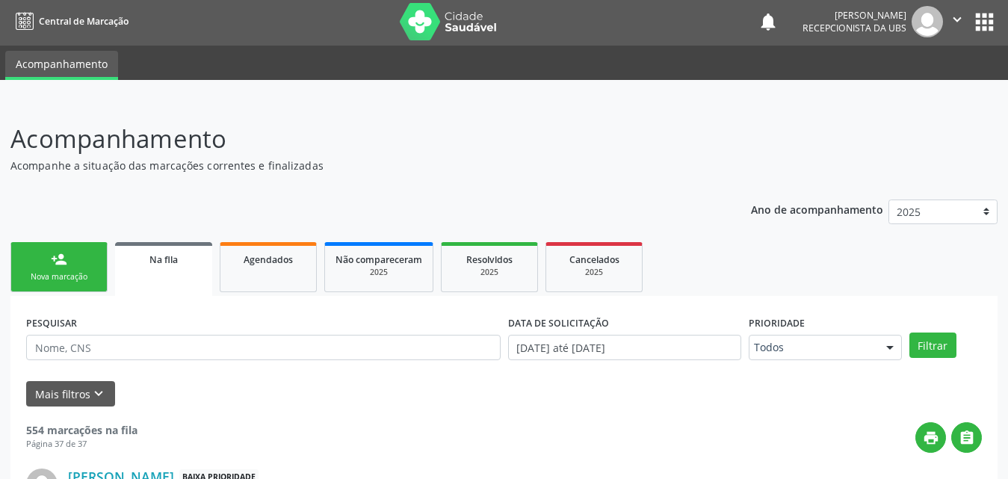
scroll to position [0, 0]
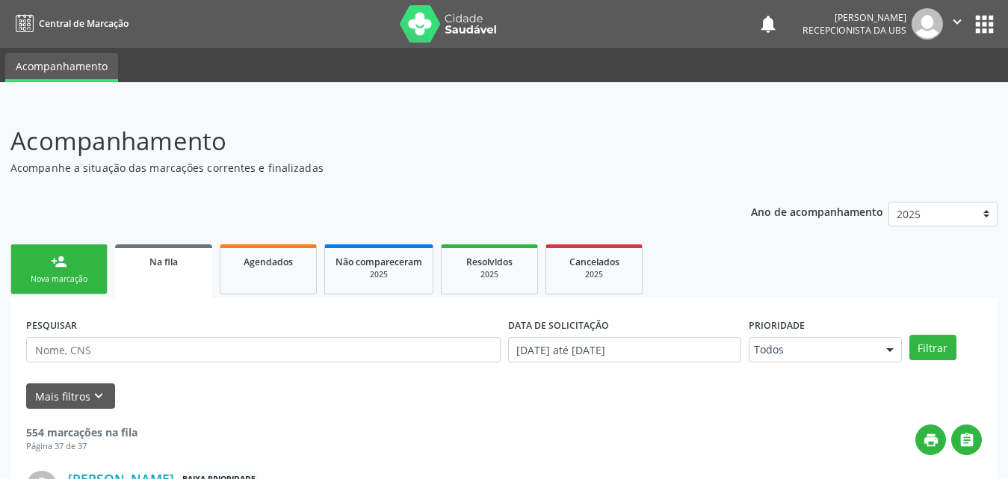
click at [51, 273] on div "Nova marcação" at bounding box center [59, 278] width 75 height 11
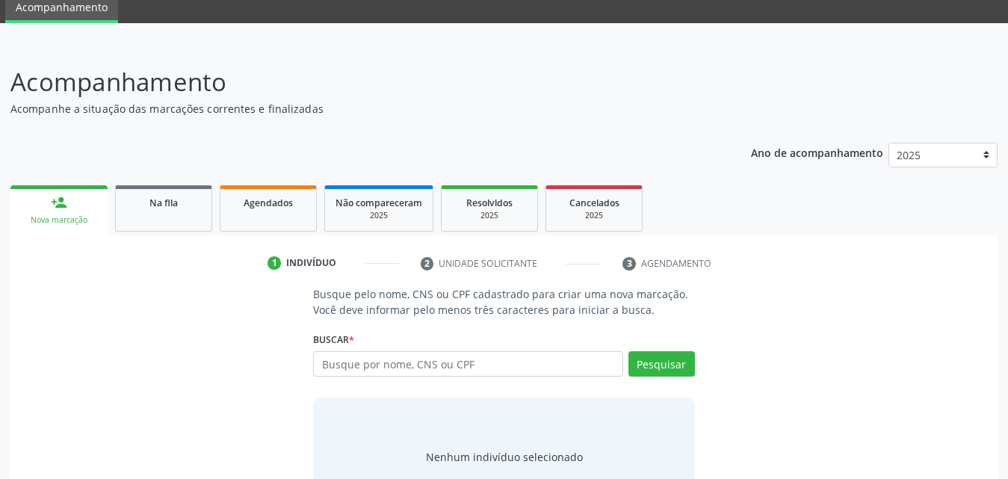
scroll to position [118, 0]
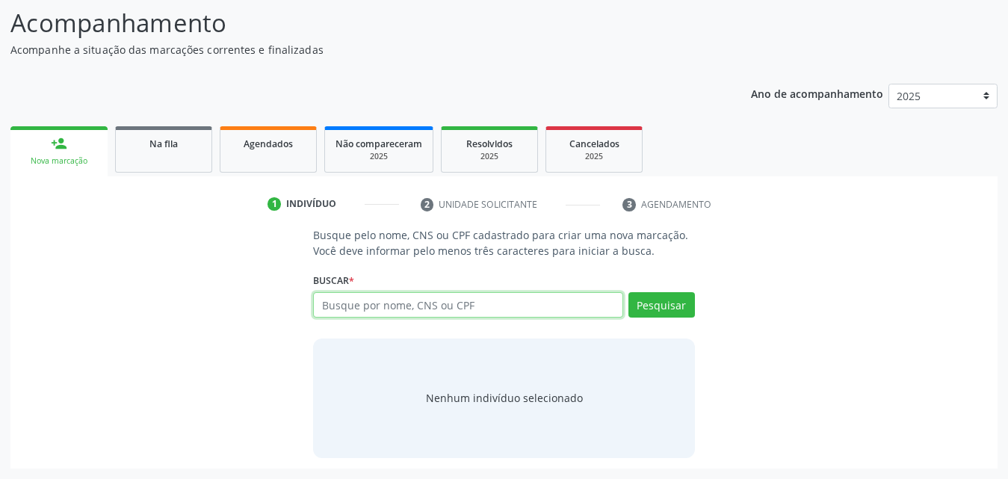
click at [522, 300] on input "text" at bounding box center [468, 304] width 310 height 25
type input "700500761719555"
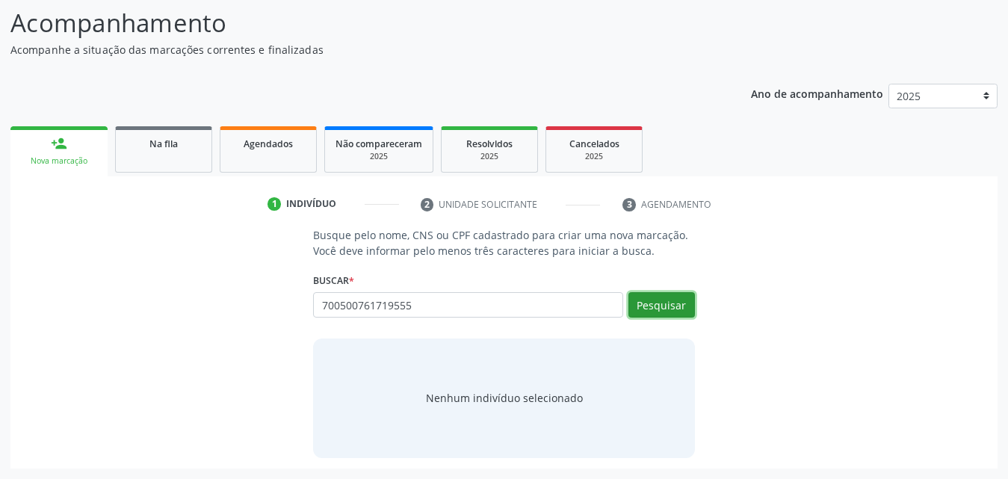
click at [652, 302] on button "Pesquisar" at bounding box center [661, 304] width 67 height 25
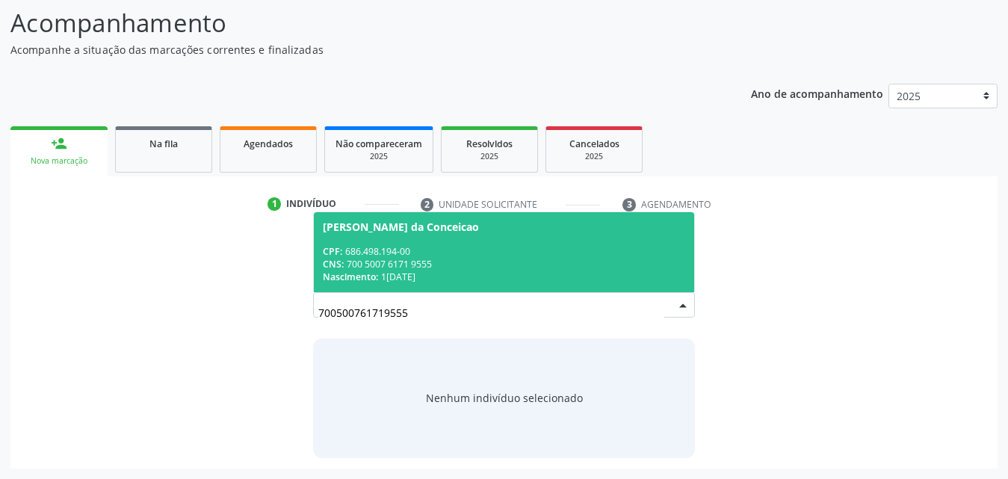
click at [512, 266] on div "CNS: 700 5007 6171 9555" at bounding box center [504, 264] width 362 height 13
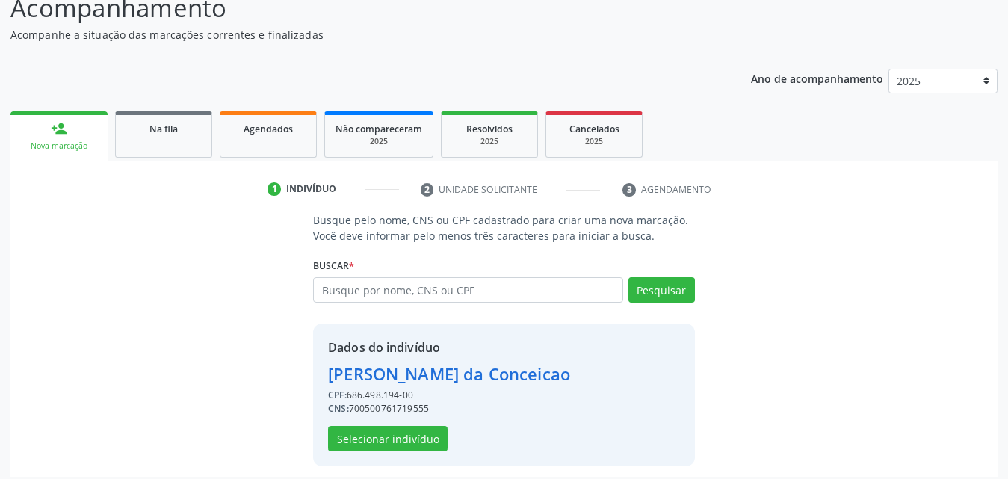
scroll to position [141, 0]
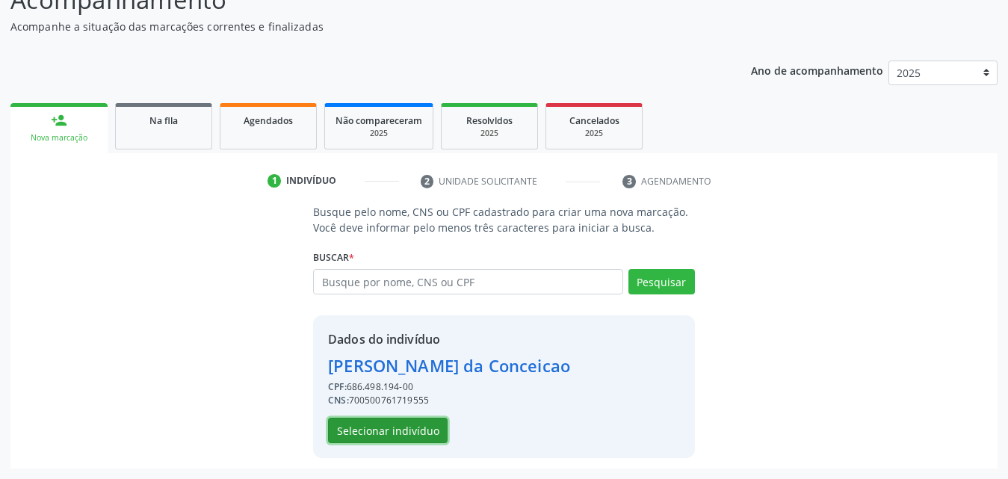
click at [397, 433] on button "Selecionar indivíduo" at bounding box center [388, 430] width 120 height 25
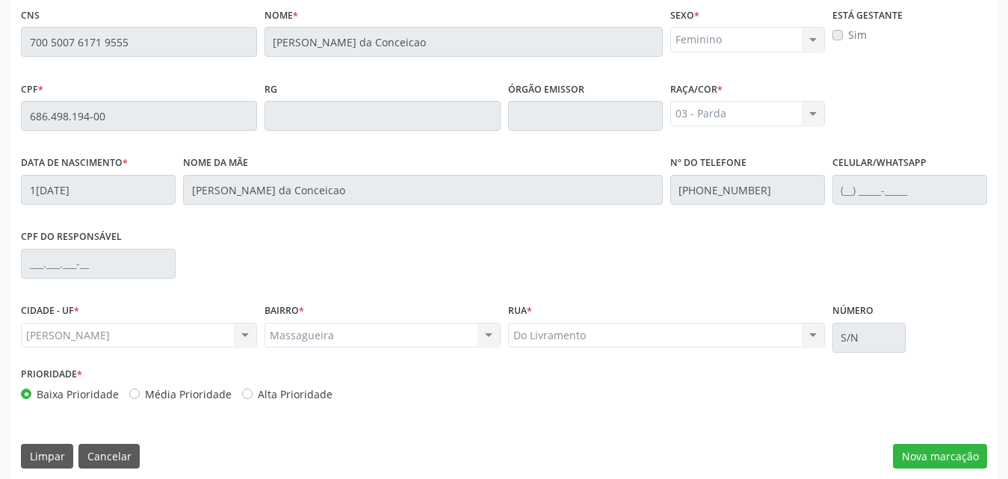
scroll to position [395, 0]
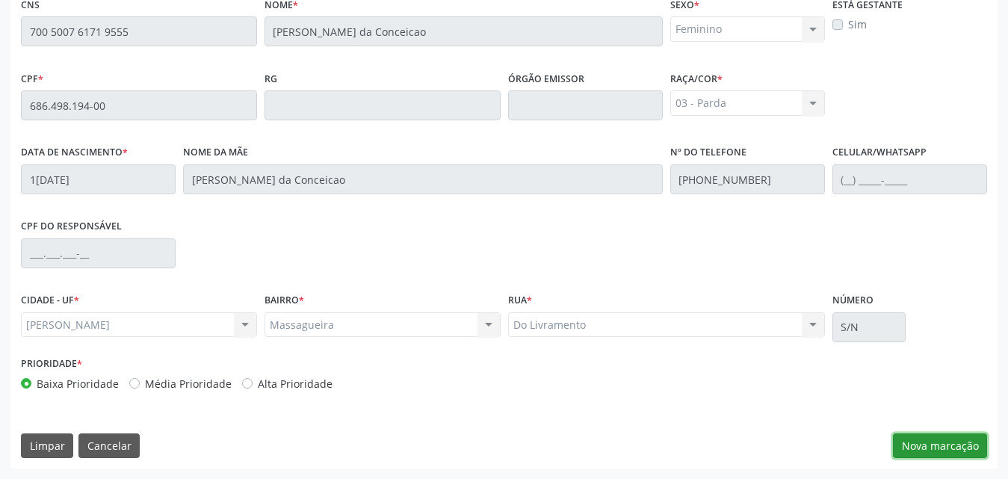
click at [954, 445] on button "Nova marcação" at bounding box center [940, 445] width 94 height 25
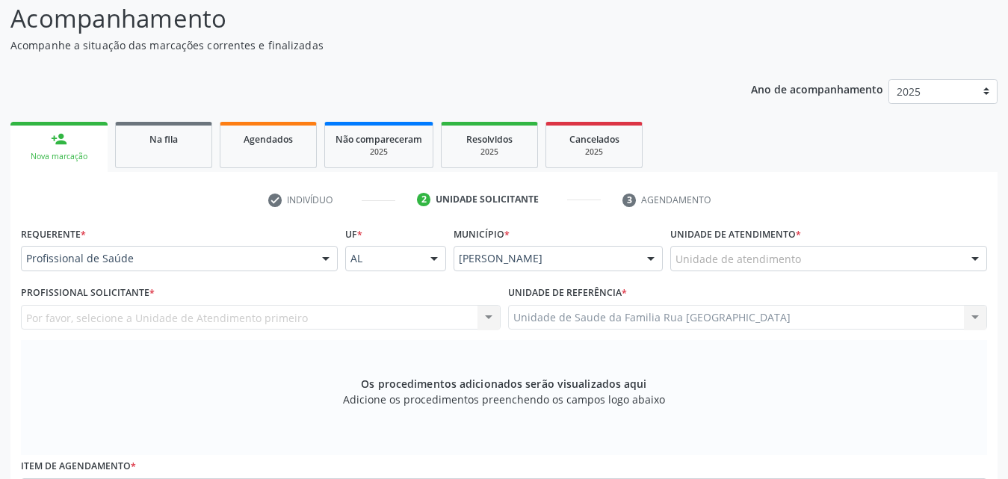
scroll to position [96, 0]
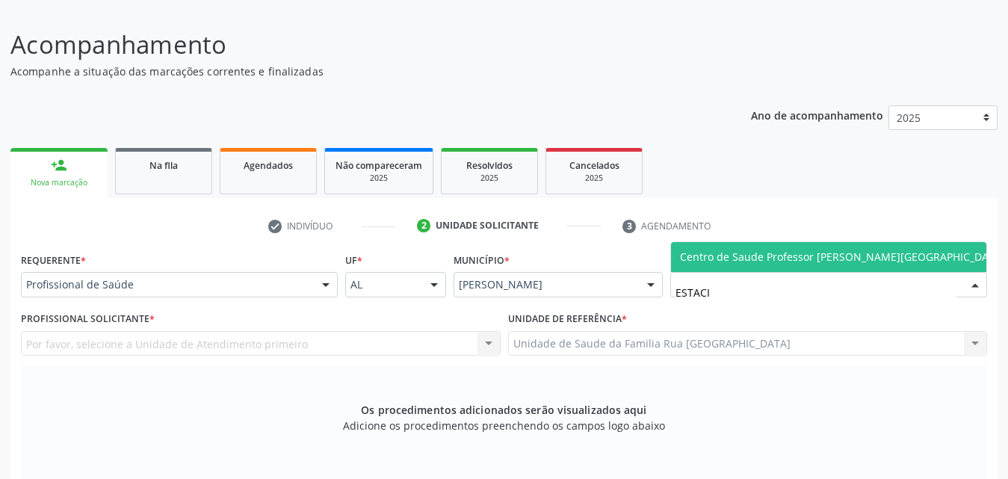
type input "ESTACIO"
click at [792, 262] on span "Centro de Saude Professor [PERSON_NAME][GEOGRAPHIC_DATA]" at bounding box center [842, 257] width 325 height 14
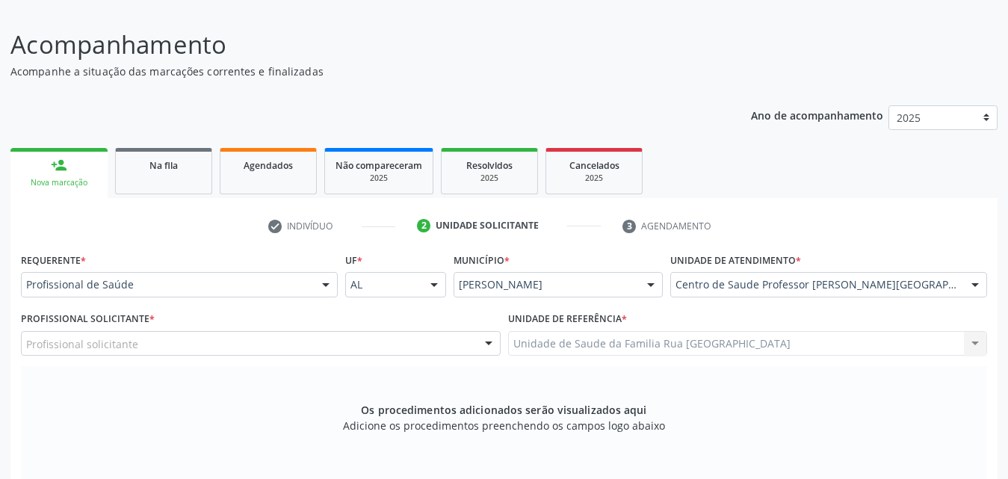
click at [191, 350] on div "Profissional solicitante" at bounding box center [261, 343] width 480 height 25
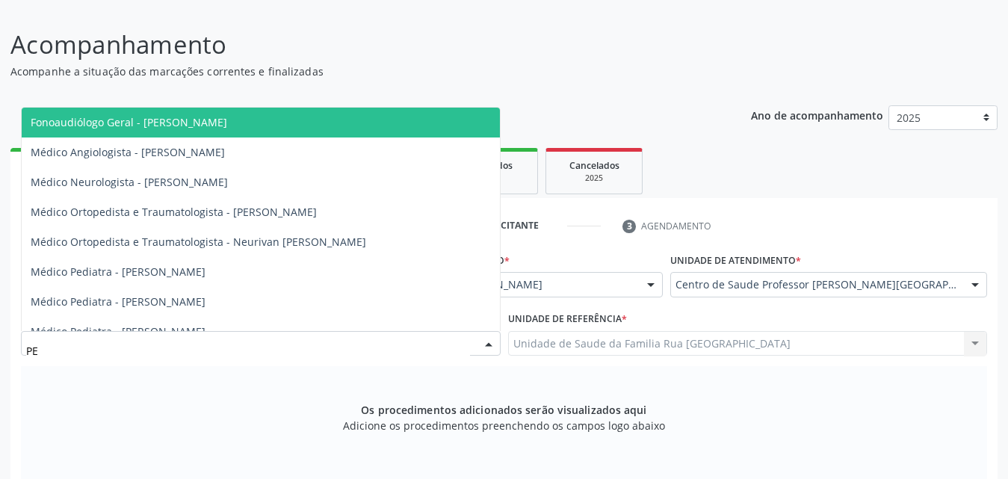
type input "P"
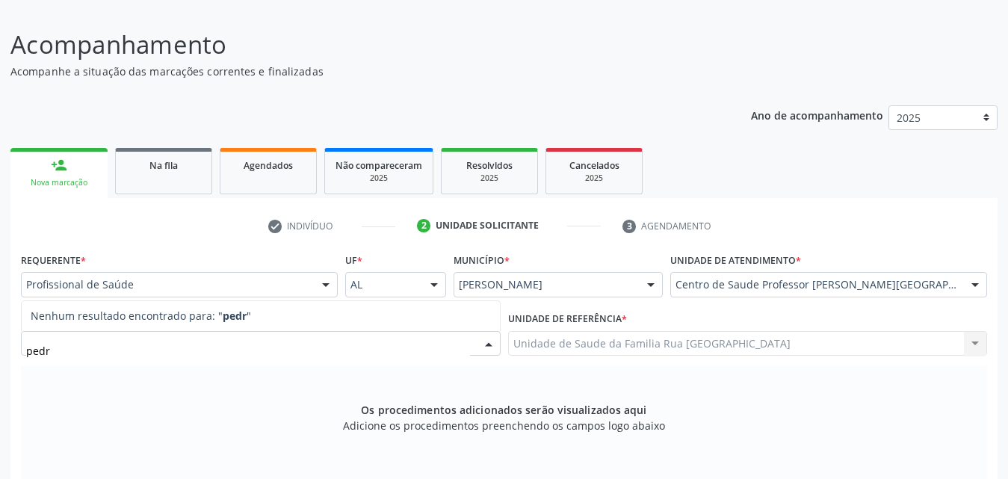
type input "ped"
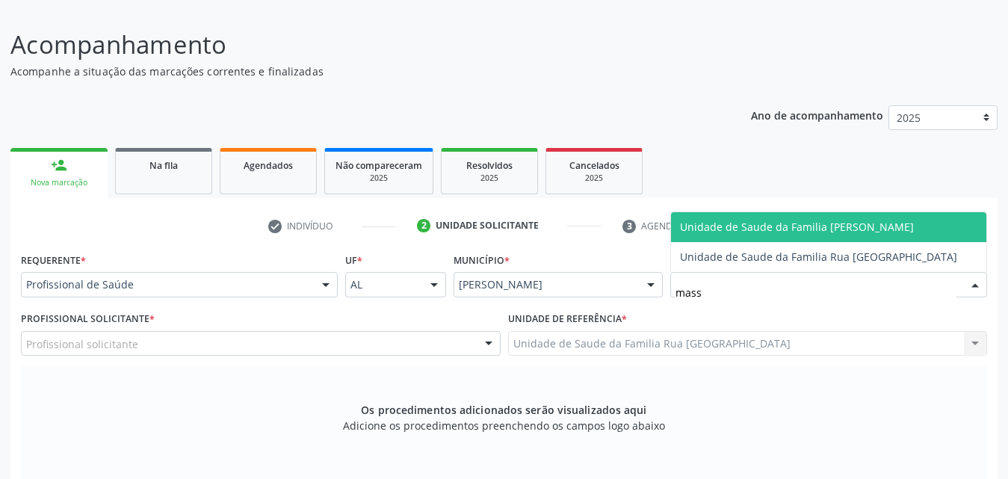
type input "massa"
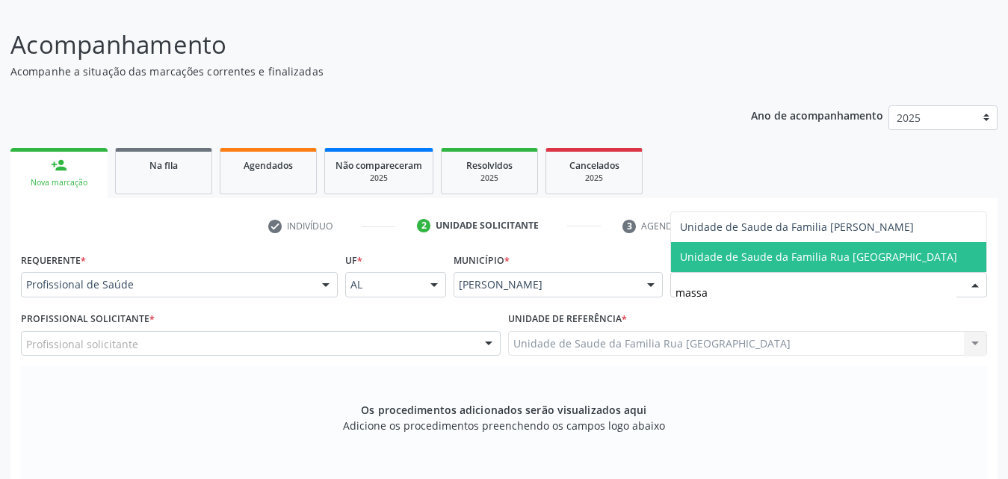
click at [936, 260] on span "Unidade de Saude da Familia Rua [GEOGRAPHIC_DATA]" at bounding box center [818, 257] width 277 height 14
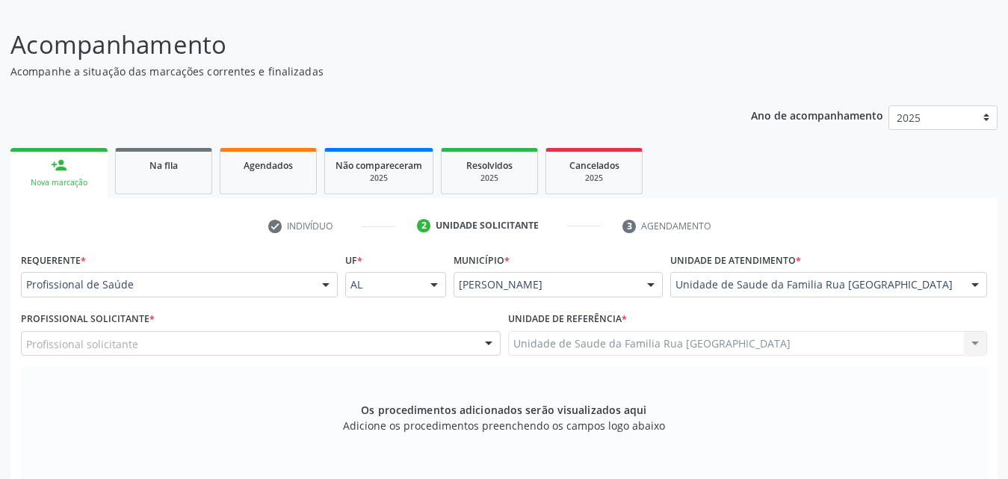
click at [167, 344] on div "Profissional solicitante" at bounding box center [261, 343] width 480 height 25
type input "p"
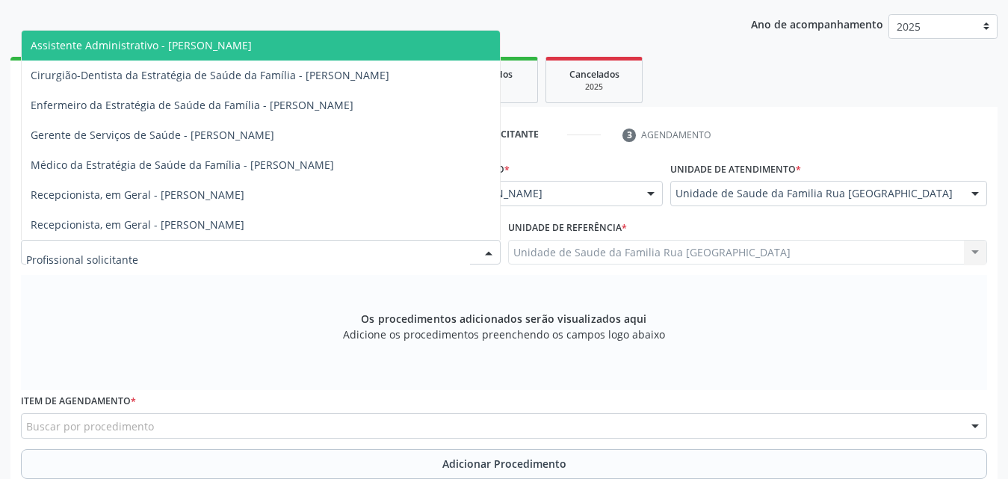
scroll to position [171, 0]
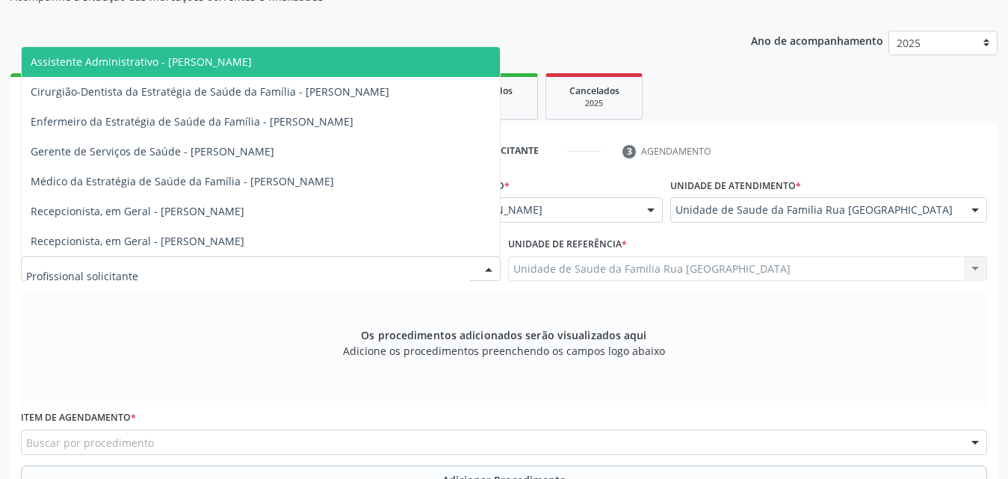
type input "p"
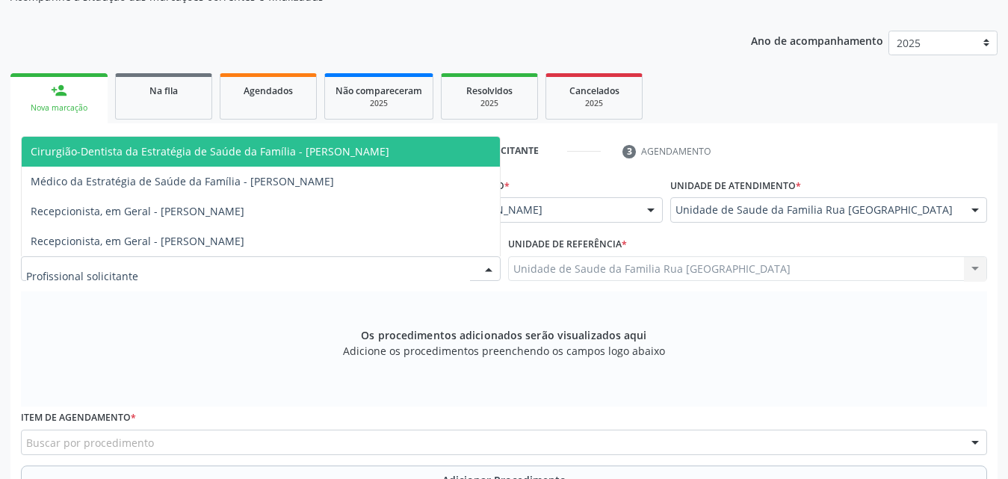
drag, startPoint x: 818, startPoint y: 292, endPoint x: 836, endPoint y: 289, distance: 18.2
click at [820, 292] on div "Os procedimentos adicionados serão visualizados aqui Adicione os procedimentos …" at bounding box center [504, 348] width 966 height 115
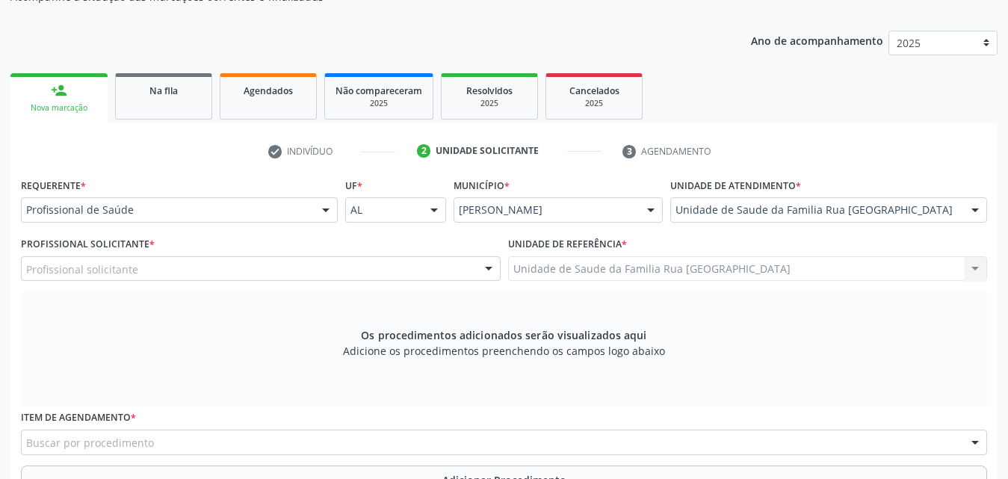
click at [978, 211] on div at bounding box center [975, 210] width 22 height 25
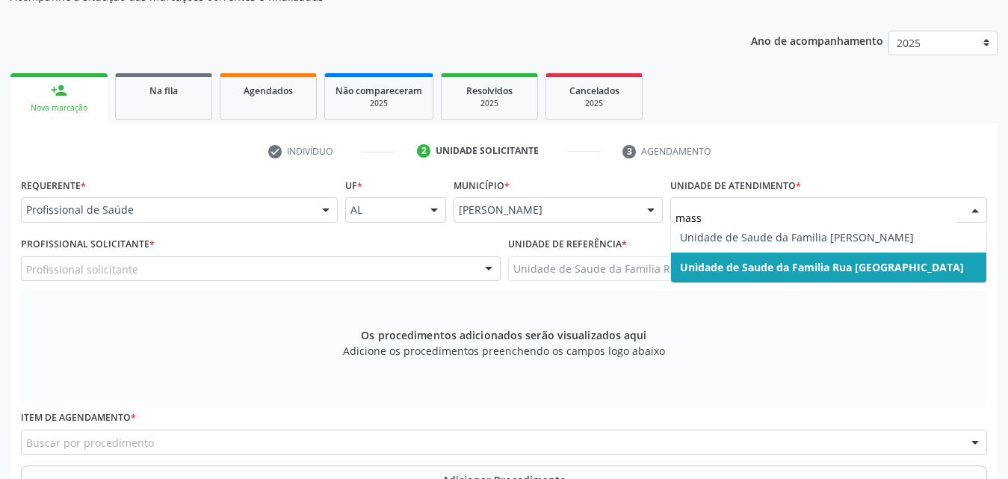
type input "massa"
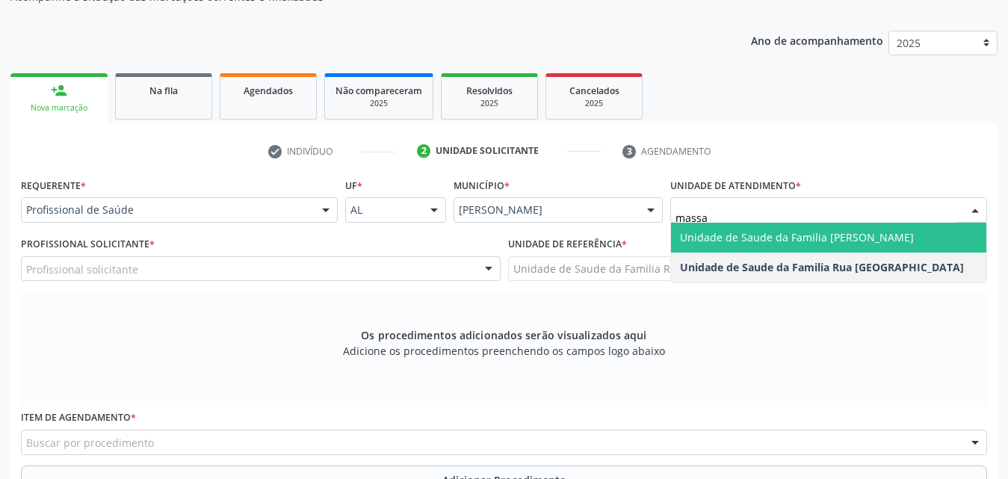
click at [891, 230] on span "Unidade de Saude da Familia [PERSON_NAME]" at bounding box center [828, 238] width 315 height 30
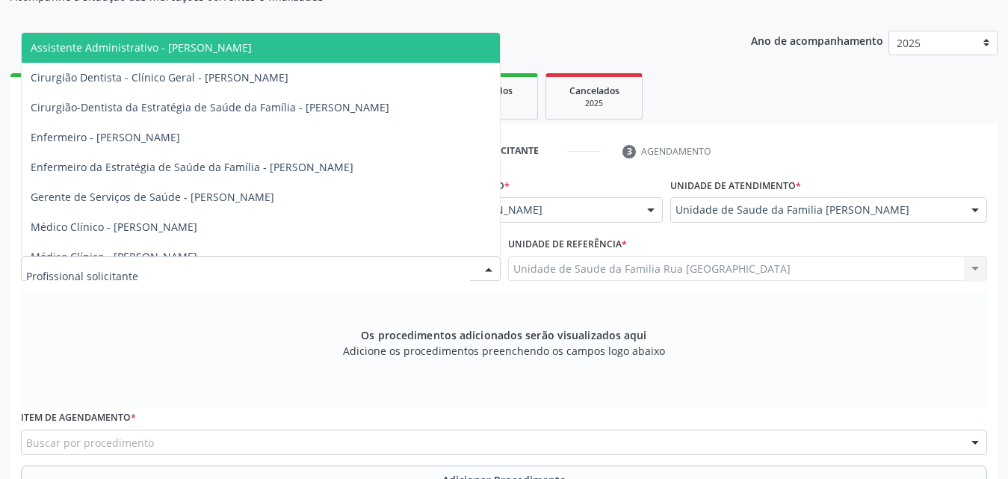
click at [254, 272] on div at bounding box center [261, 268] width 480 height 25
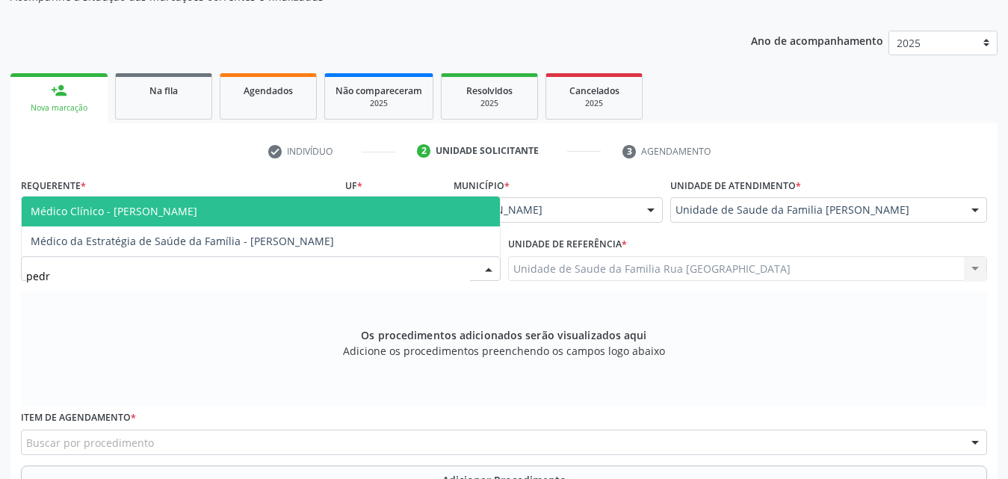
type input "[PERSON_NAME]"
click at [172, 217] on span "Médico Clínico - [PERSON_NAME]" at bounding box center [114, 211] width 167 height 14
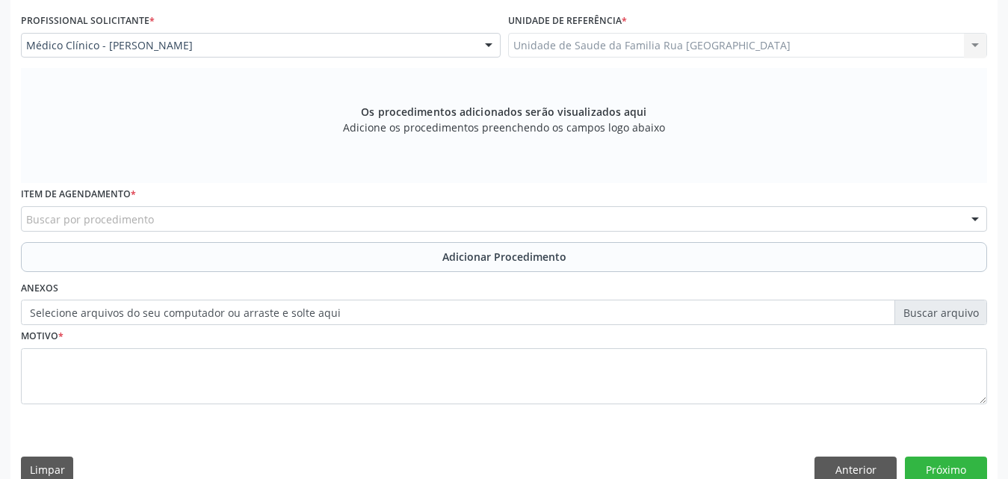
scroll to position [395, 0]
click at [262, 216] on div "Buscar por procedimento" at bounding box center [504, 217] width 966 height 25
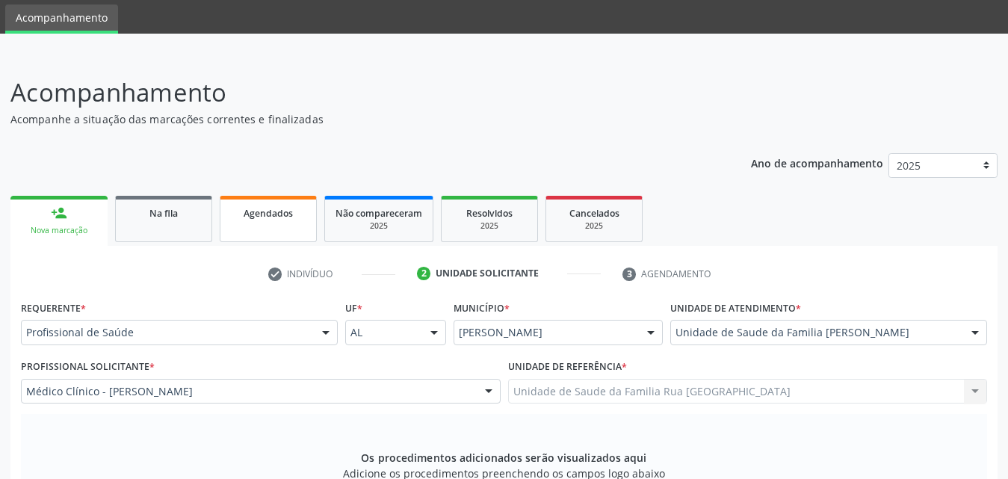
scroll to position [75, 0]
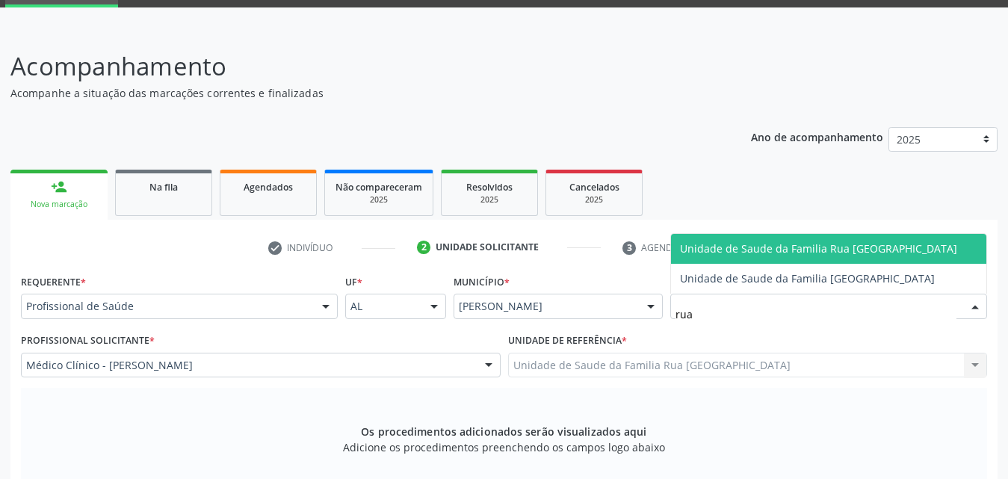
click at [856, 249] on span "Unidade de Saude da Familia Rua [GEOGRAPHIC_DATA]" at bounding box center [818, 248] width 277 height 14
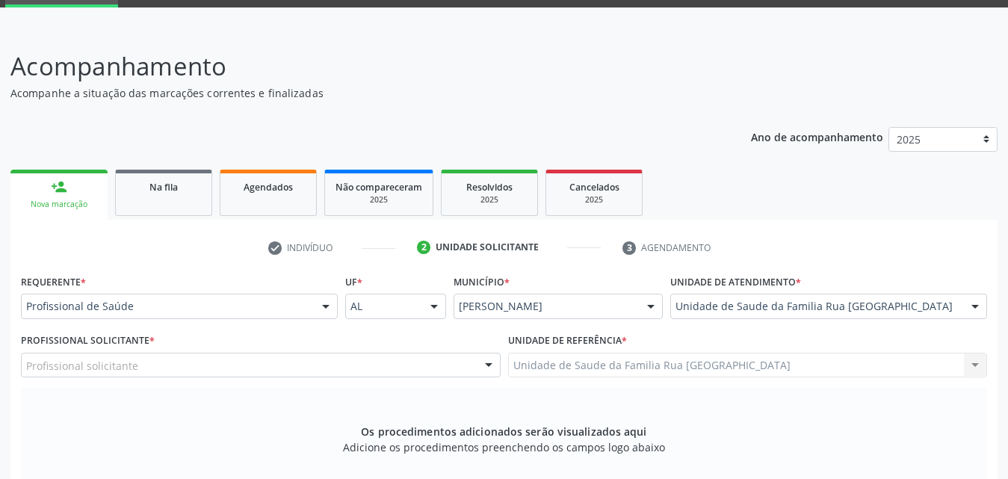
click at [226, 360] on div "Profissional solicitante" at bounding box center [261, 365] width 480 height 25
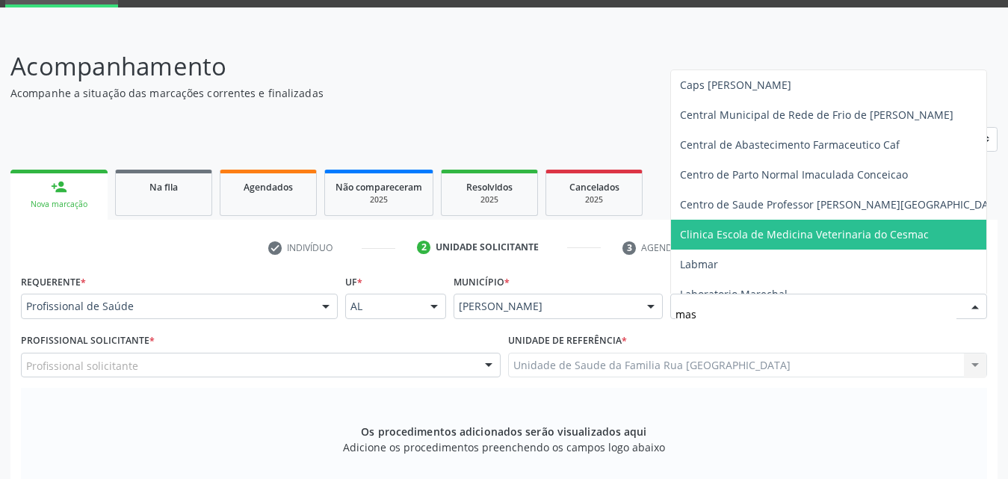
type input "mass"
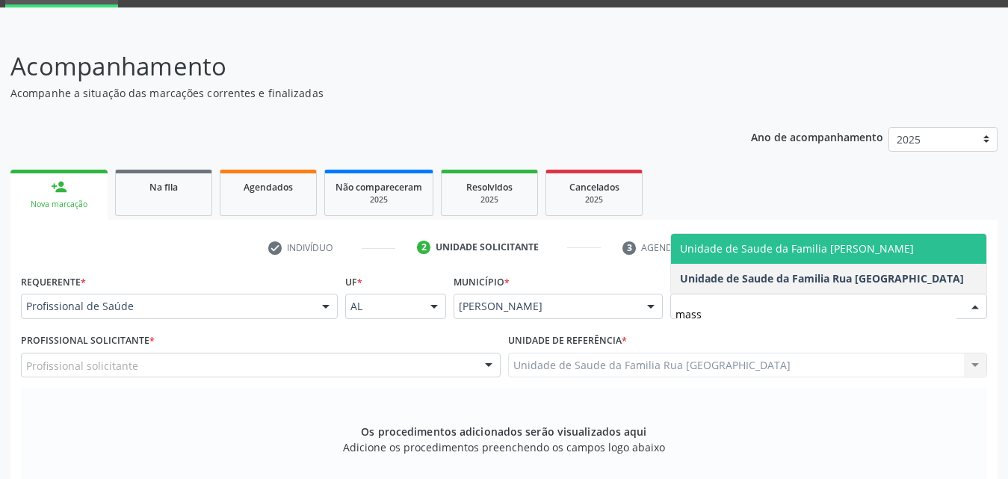
click at [863, 241] on span "Unidade de Saude da Familia [PERSON_NAME]" at bounding box center [828, 249] width 315 height 30
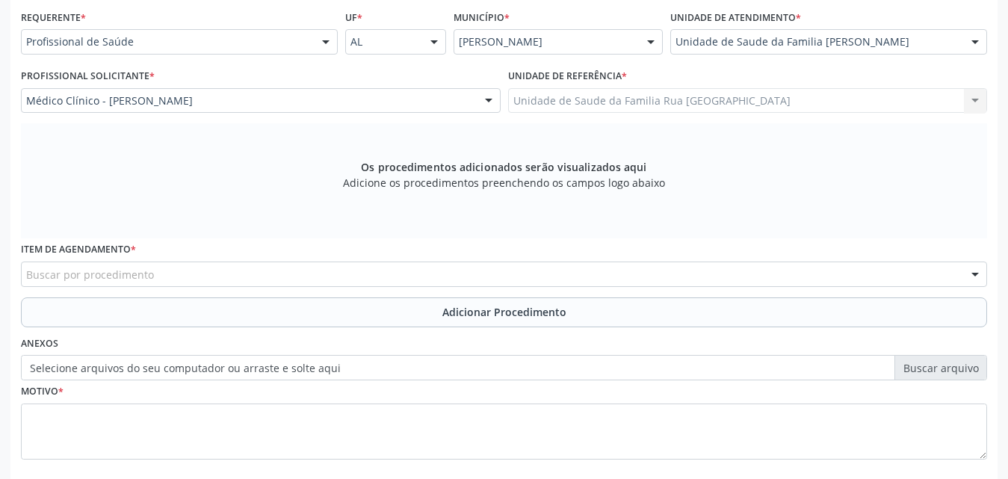
scroll to position [418, 0]
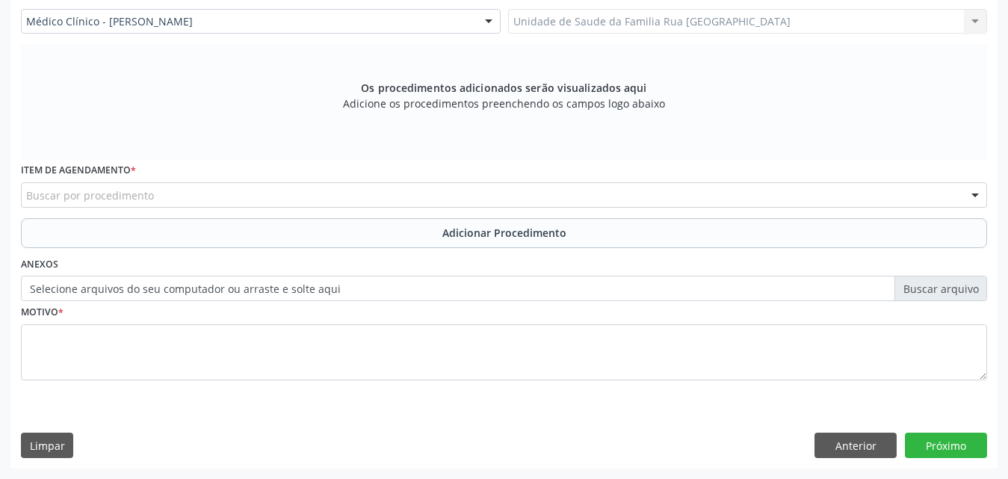
click at [251, 197] on div "Buscar por procedimento" at bounding box center [504, 194] width 966 height 25
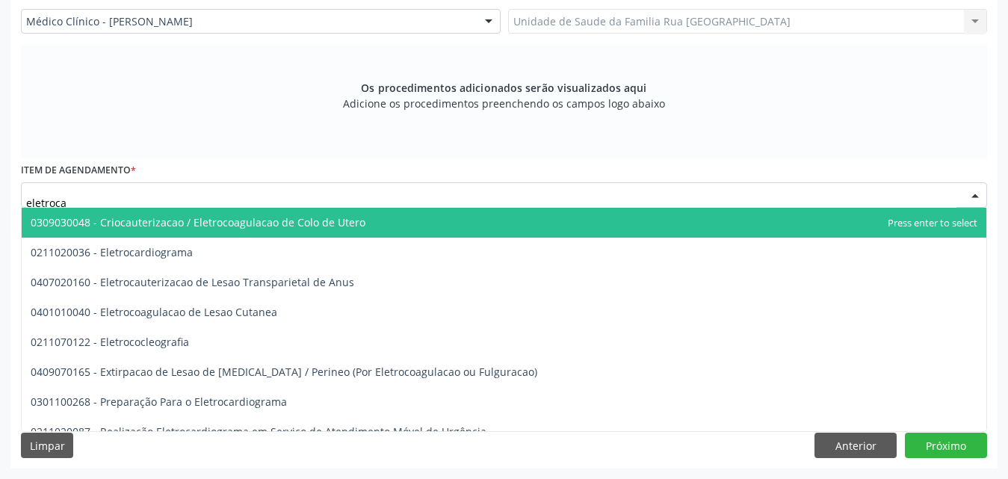
type input "eletrocar"
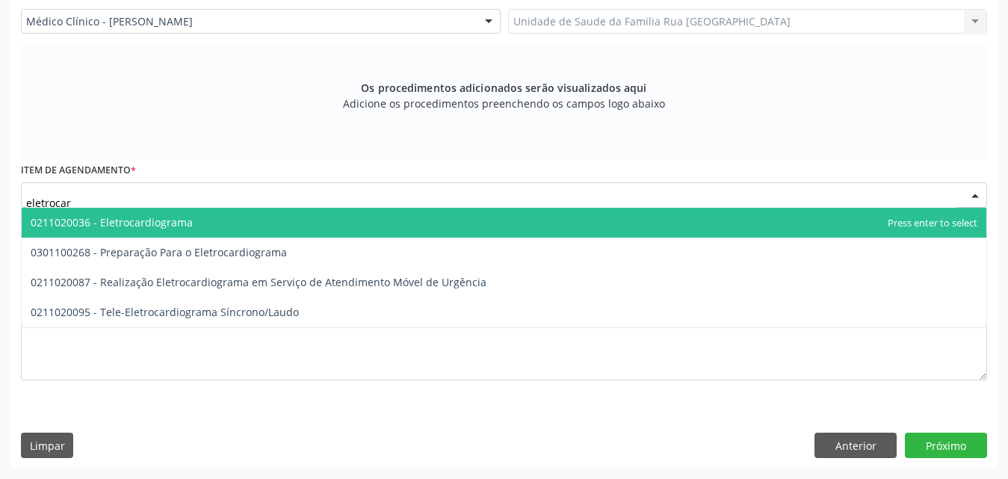
click at [181, 221] on span "0211020036 - Eletrocardiograma" at bounding box center [112, 222] width 162 height 14
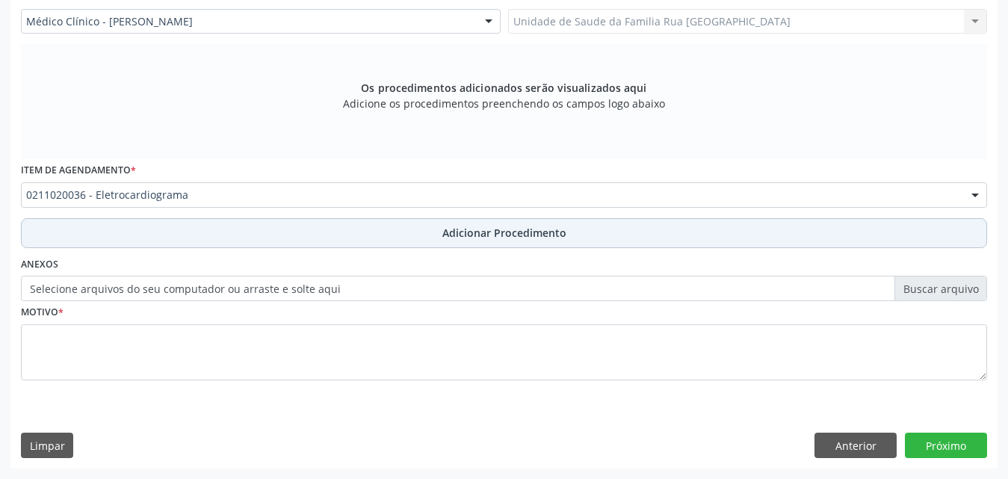
click at [492, 221] on button "Adicionar Procedimento" at bounding box center [504, 233] width 966 height 30
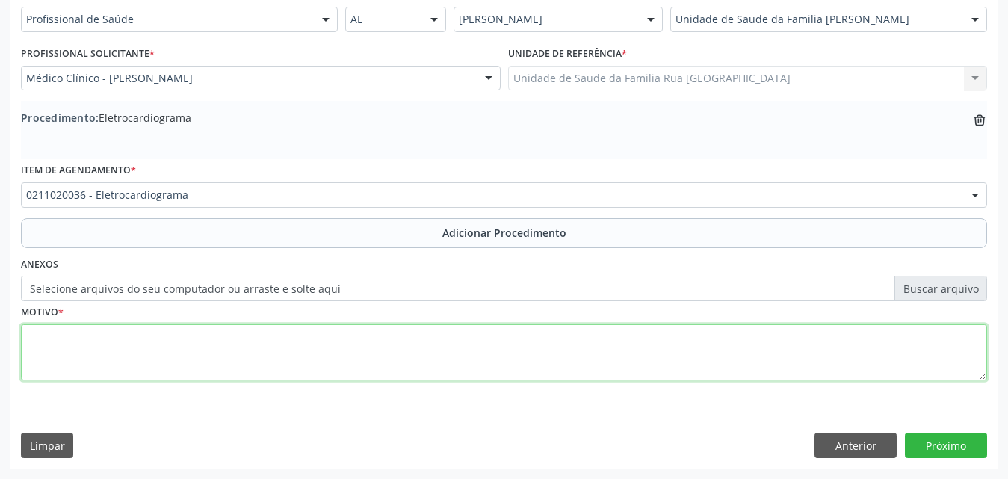
click at [158, 356] on textarea at bounding box center [504, 352] width 966 height 57
drag, startPoint x: 291, startPoint y: 355, endPoint x: 287, endPoint y: 347, distance: 9.0
click at [289, 354] on textarea "paciente com picos pressóricos com necessidade" at bounding box center [504, 352] width 966 height 57
type textarea "paciente com picos pressóricos com necessidade de avaliação."
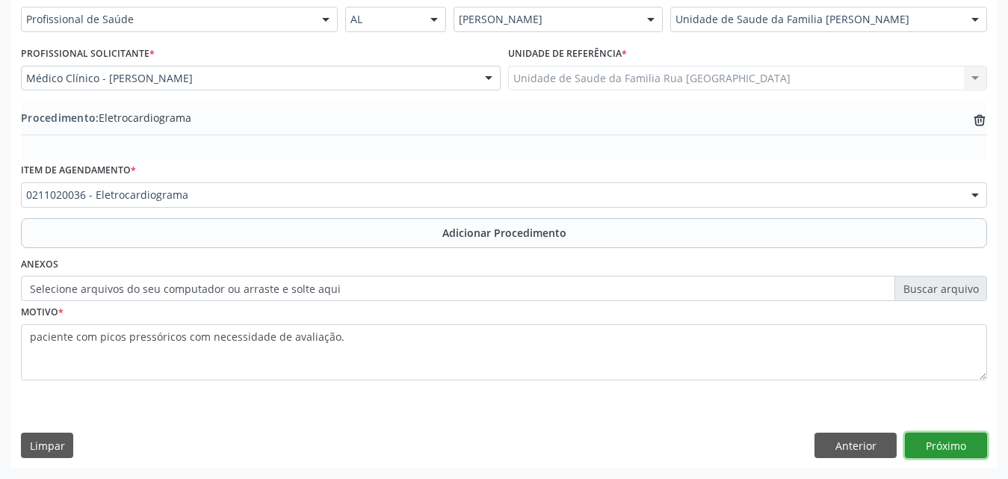
click at [953, 439] on button "Próximo" at bounding box center [946, 445] width 82 height 25
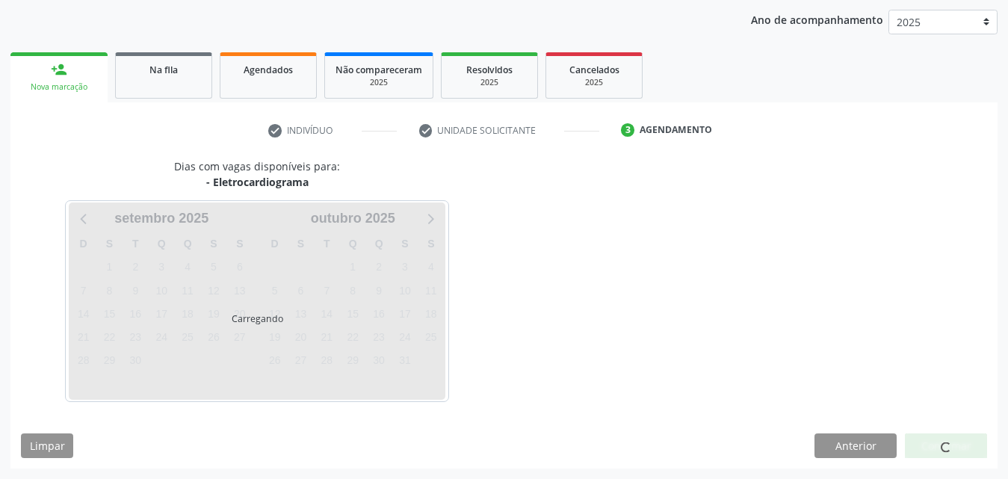
scroll to position [236, 0]
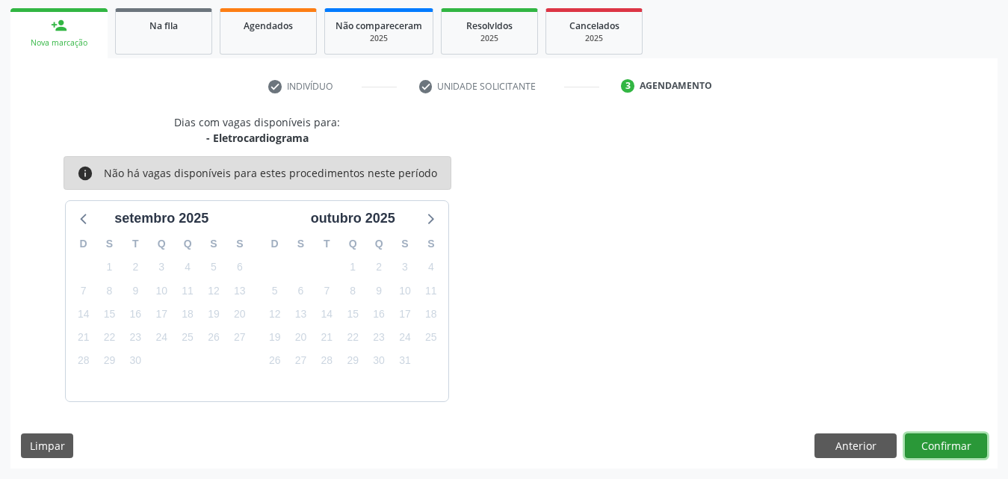
click at [931, 448] on button "Confirmar" at bounding box center [946, 445] width 82 height 25
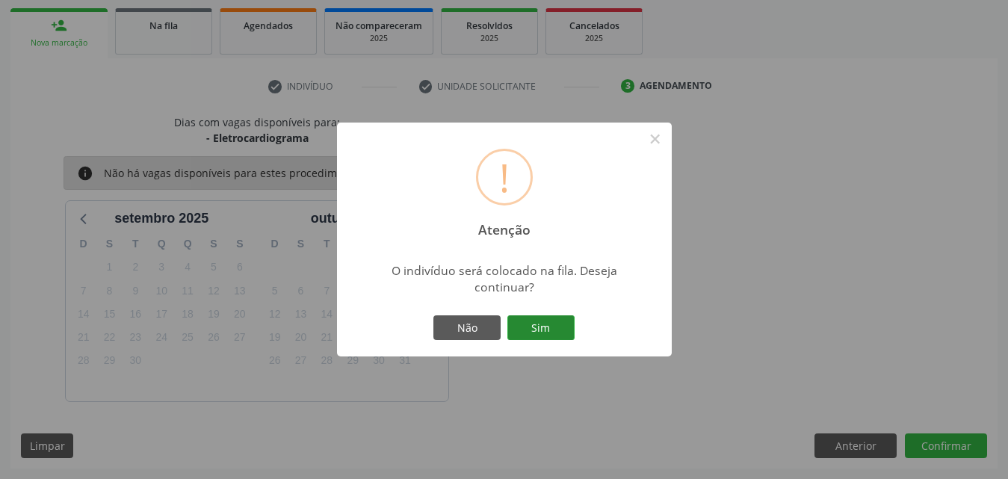
click at [527, 331] on button "Sim" at bounding box center [540, 327] width 67 height 25
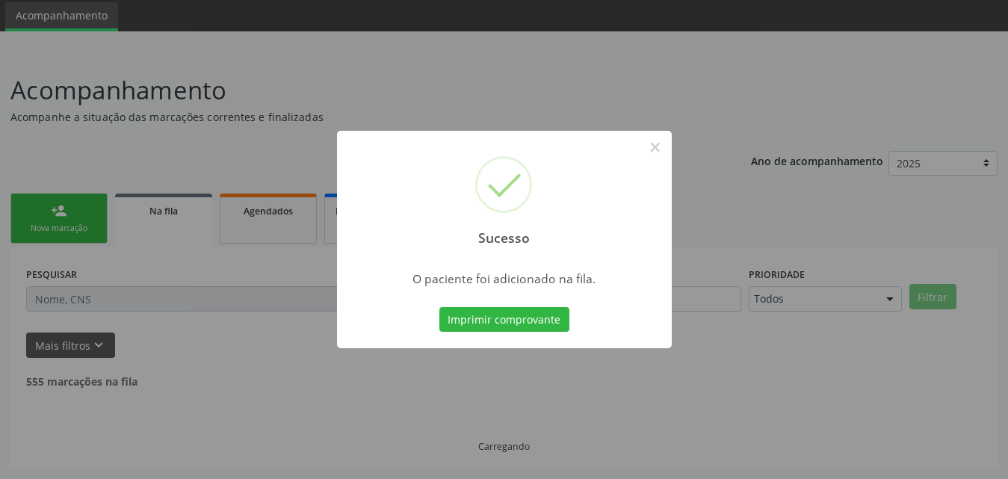
scroll to position [0, 0]
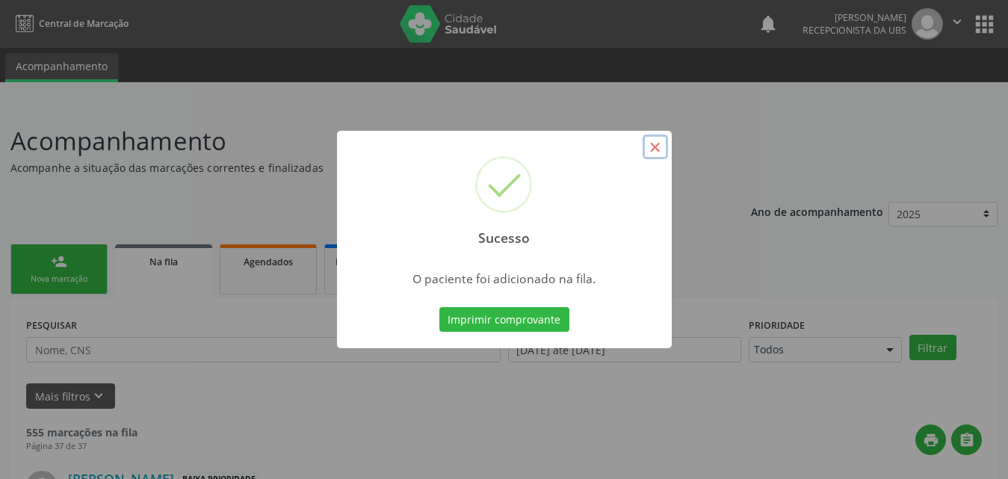
click at [656, 143] on button "×" at bounding box center [655, 147] width 25 height 25
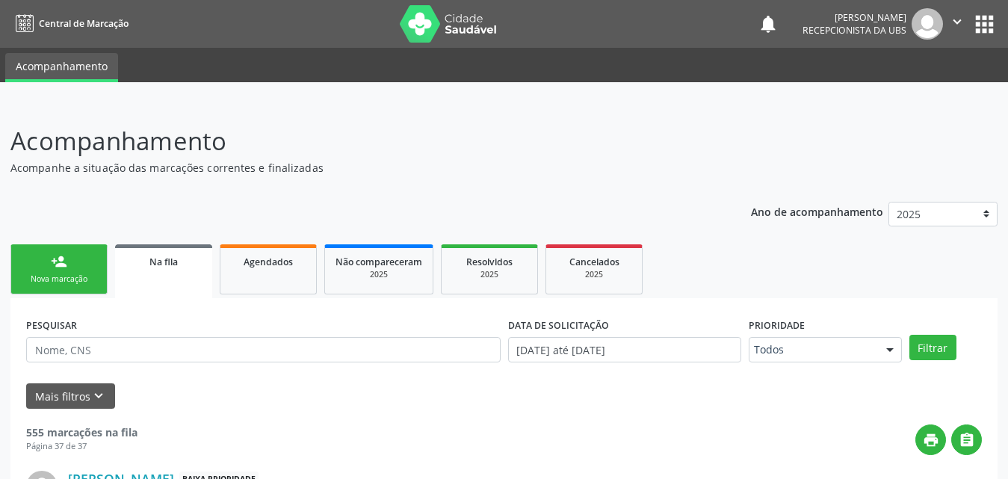
click at [67, 275] on div "Nova marcação" at bounding box center [59, 278] width 75 height 11
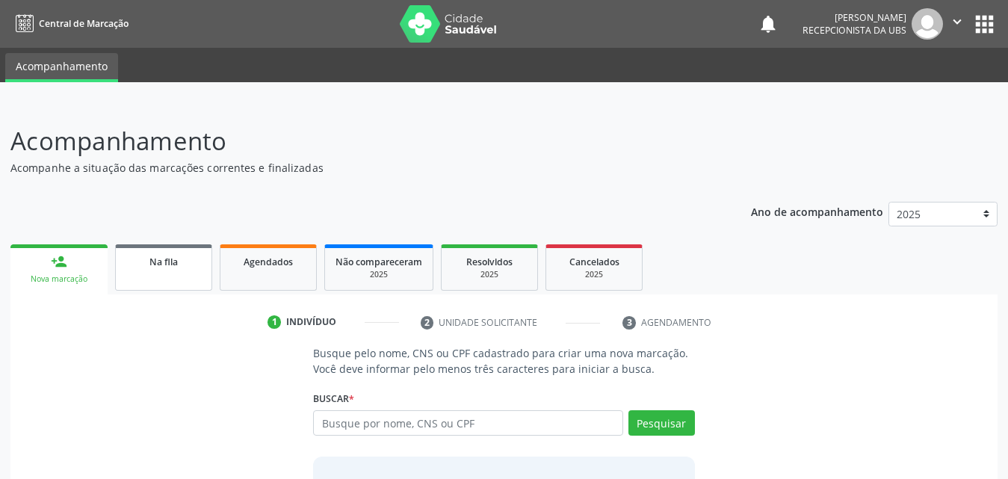
click at [132, 275] on link "Na fila" at bounding box center [163, 267] width 97 height 46
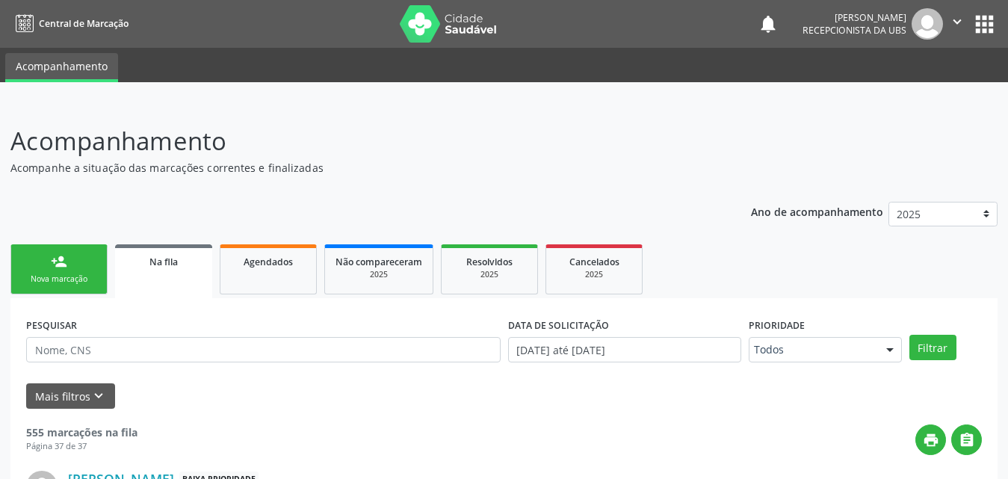
click at [48, 277] on div "Nova marcação" at bounding box center [59, 278] width 75 height 11
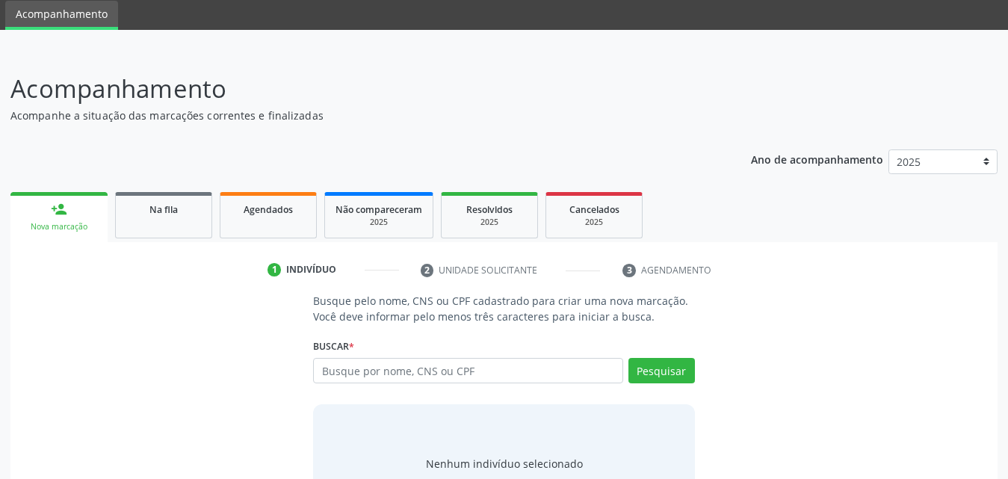
scroll to position [118, 0]
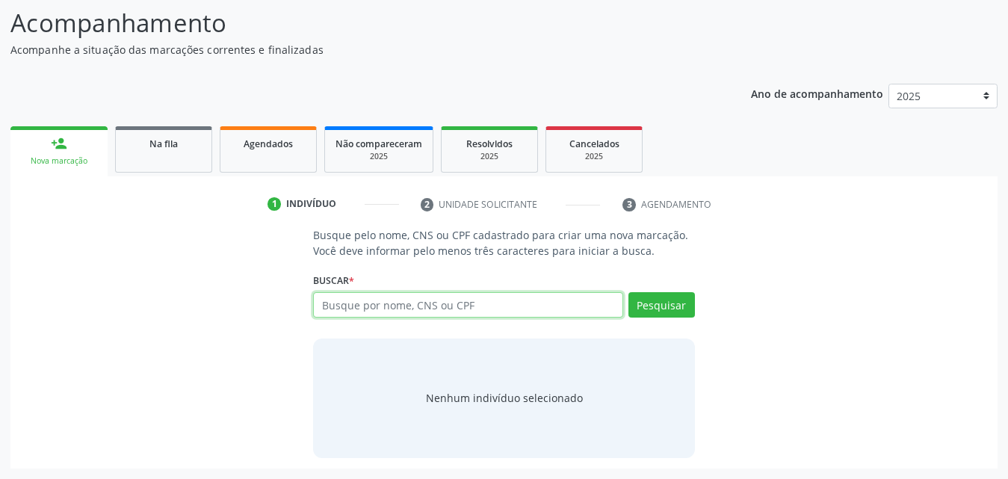
click at [399, 303] on input "text" at bounding box center [468, 304] width 310 height 25
type input "700500761719555"
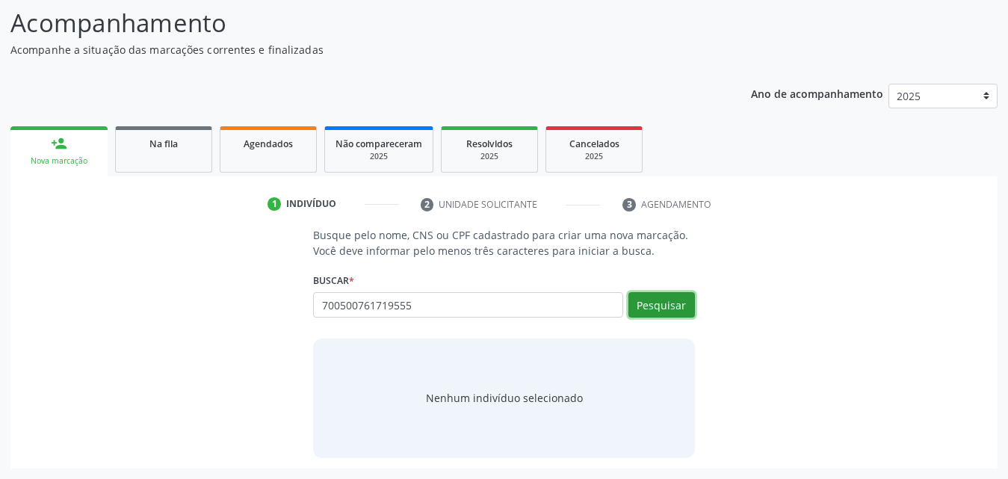
click at [667, 306] on button "Pesquisar" at bounding box center [661, 304] width 67 height 25
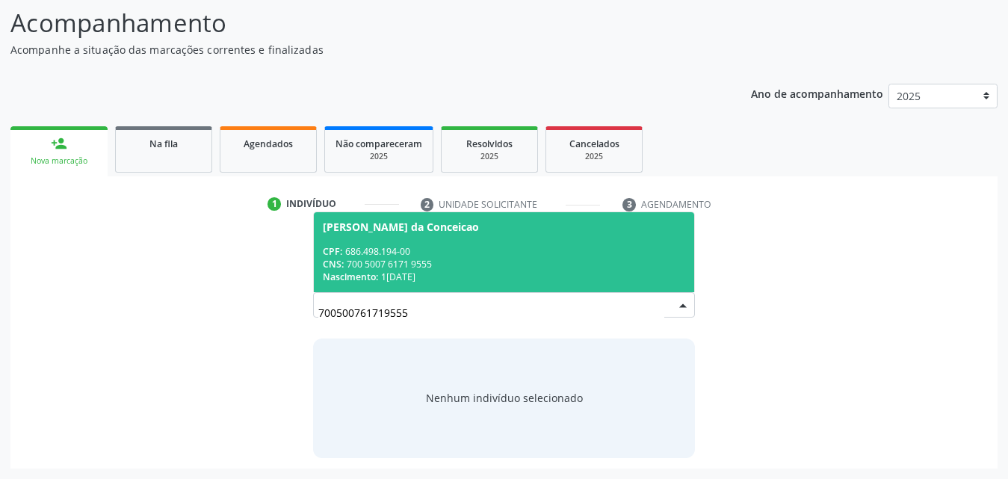
click at [409, 242] on span "[PERSON_NAME] da Conceicao CPF: 686.498.194-00 CNS: 700 5007 6171 9555 Nascimen…" at bounding box center [504, 252] width 380 height 80
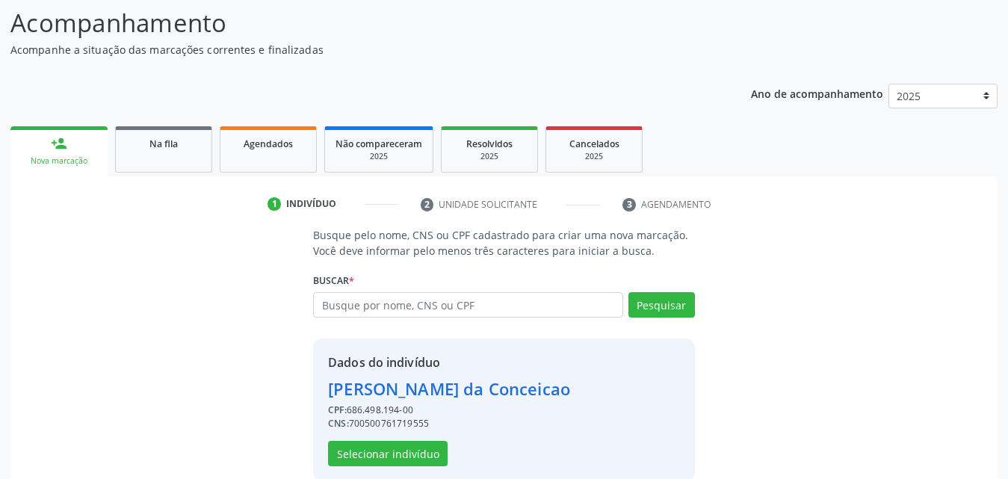
scroll to position [141, 0]
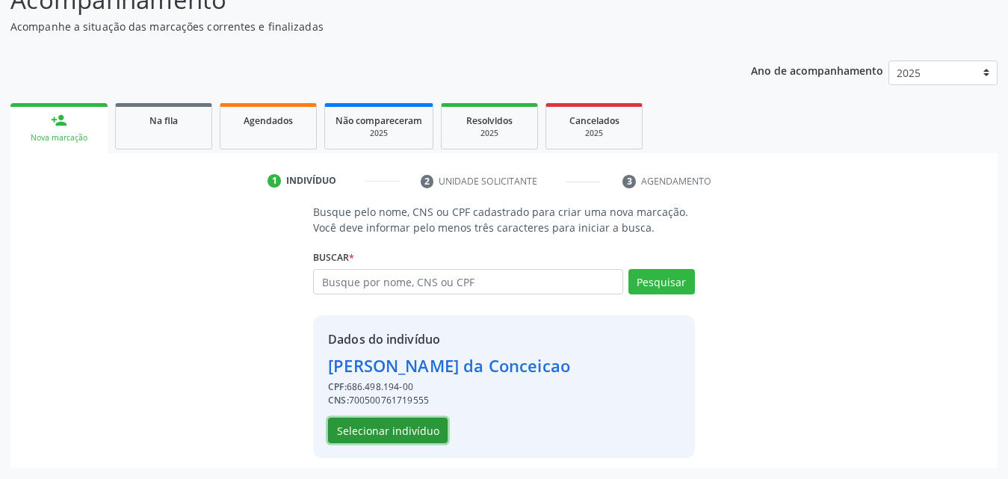
click at [356, 428] on button "Selecionar indivíduo" at bounding box center [388, 430] width 120 height 25
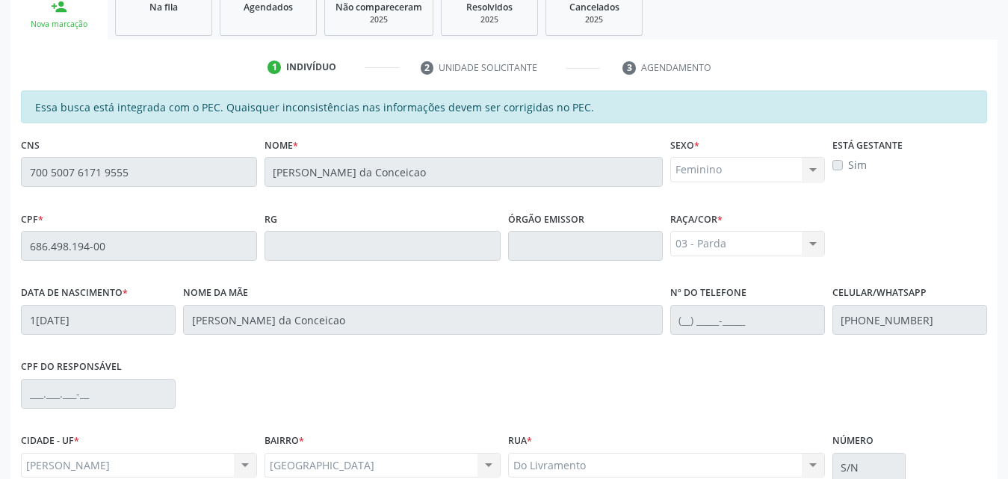
scroll to position [395, 0]
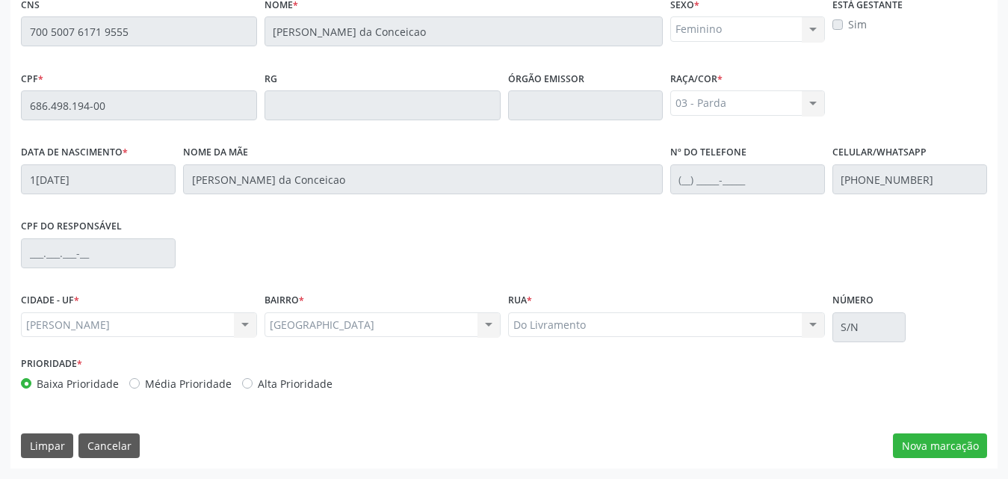
click at [954, 460] on div "Essa busca está integrada com o PEC. Quaisquer inconsistências nas informações …" at bounding box center [503, 209] width 987 height 519
click at [953, 447] on button "Nova marcação" at bounding box center [940, 445] width 94 height 25
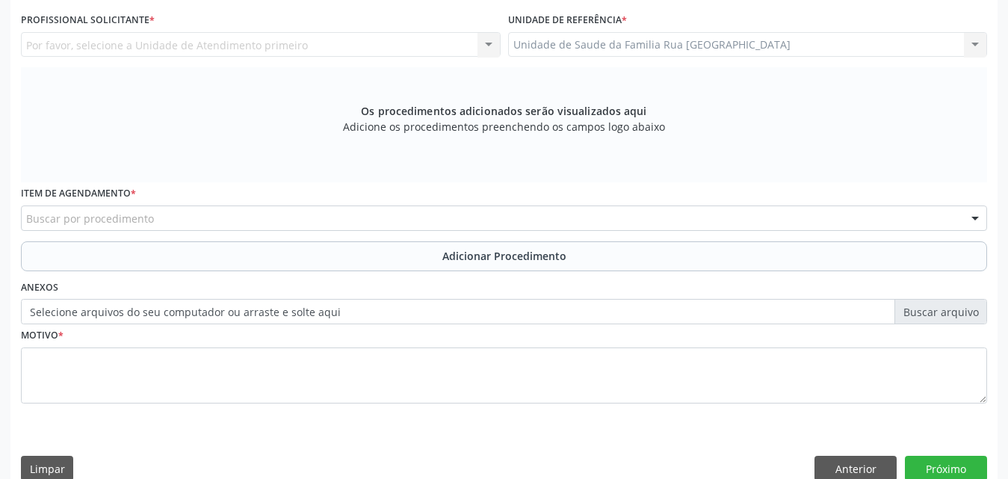
scroll to position [96, 0]
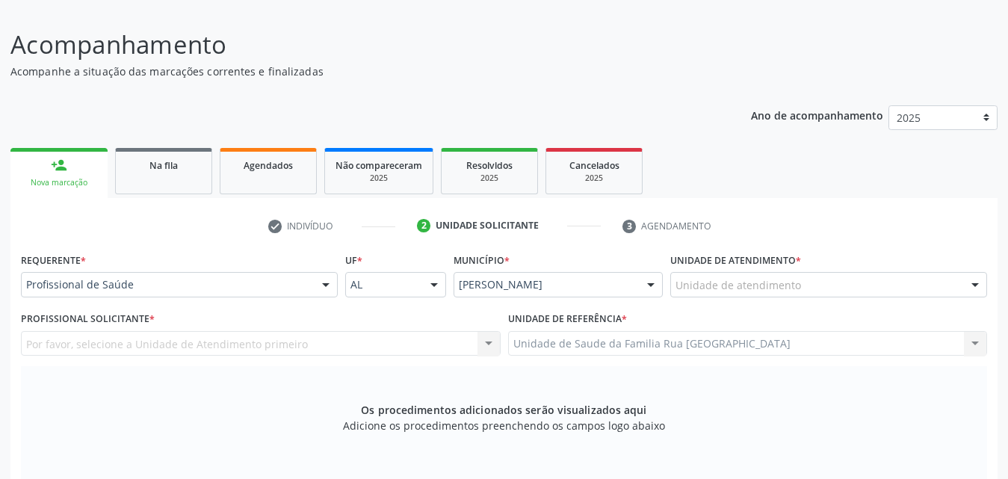
click at [865, 285] on div "Unidade de atendimento" at bounding box center [828, 284] width 317 height 25
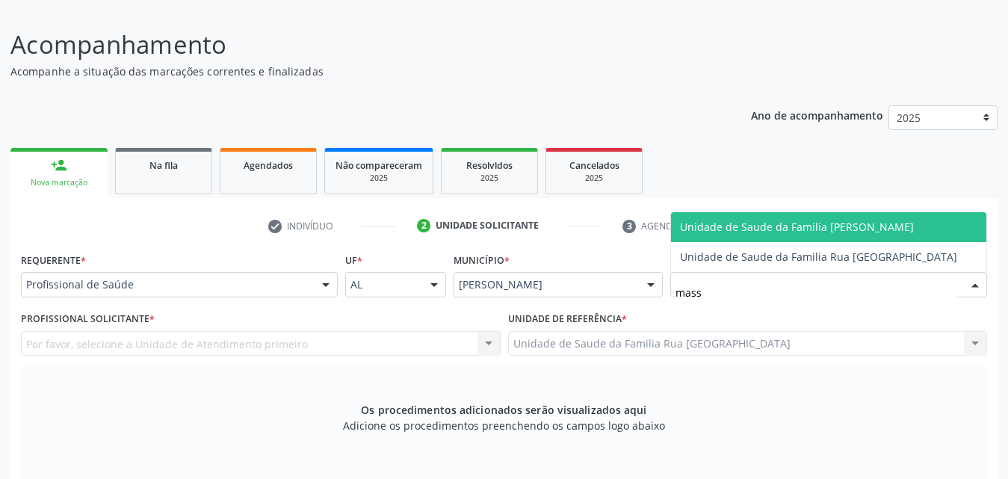
type input "massa"
click at [847, 223] on span "Unidade de Saude da Familia [PERSON_NAME]" at bounding box center [797, 227] width 234 height 14
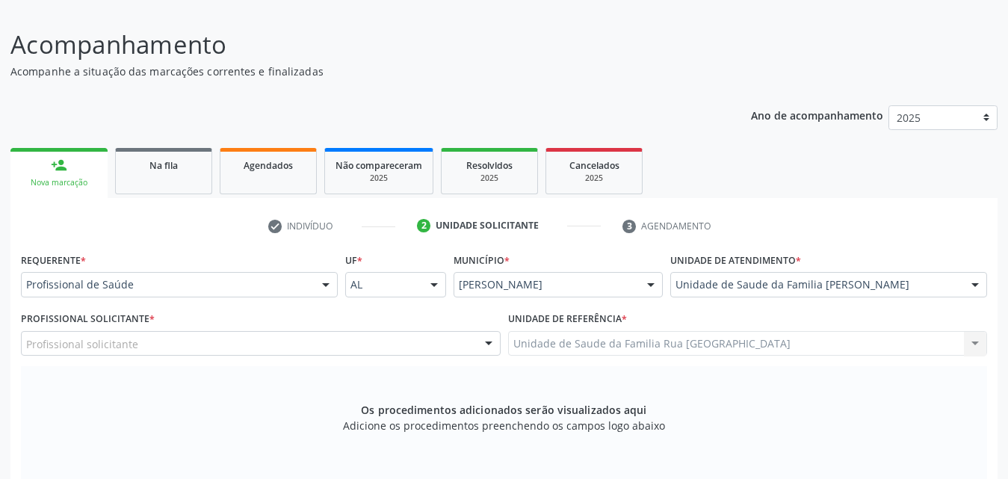
click at [222, 345] on div "Profissional solicitante" at bounding box center [261, 343] width 480 height 25
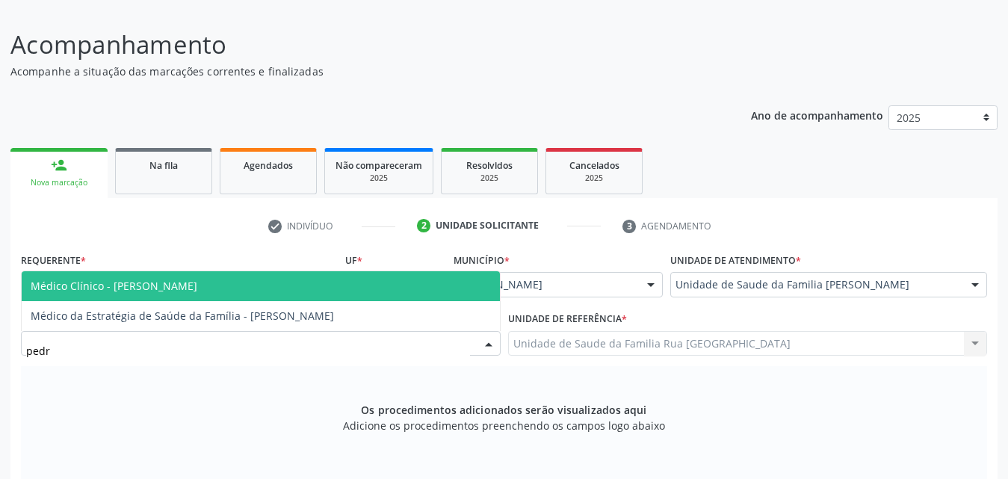
type input "[PERSON_NAME]"
click at [231, 282] on span "Médico Clínico - [PERSON_NAME]" at bounding box center [261, 286] width 478 height 30
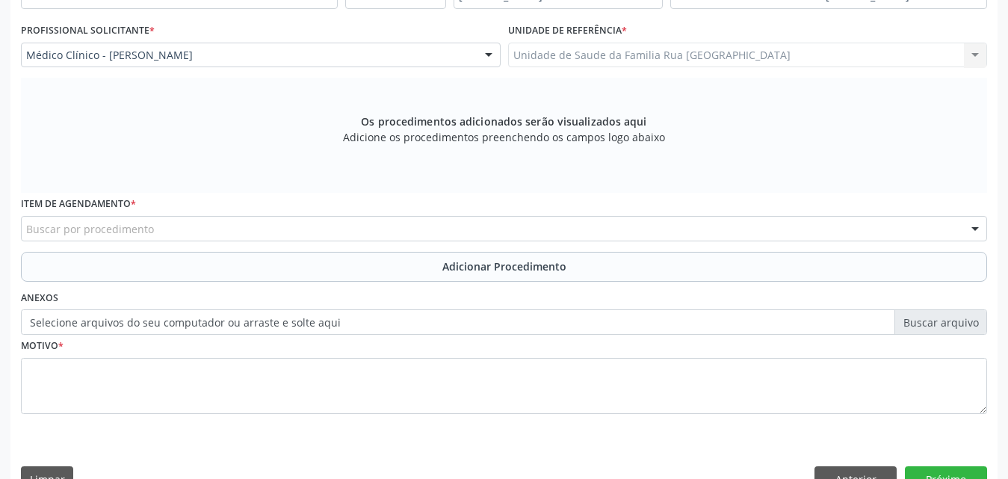
scroll to position [395, 0]
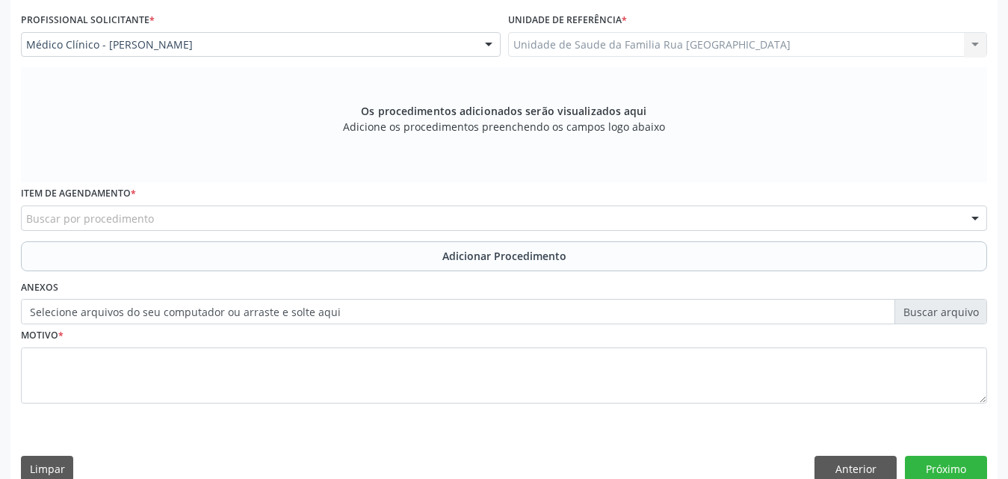
click at [276, 215] on div "Buscar por procedimento" at bounding box center [504, 217] width 966 height 25
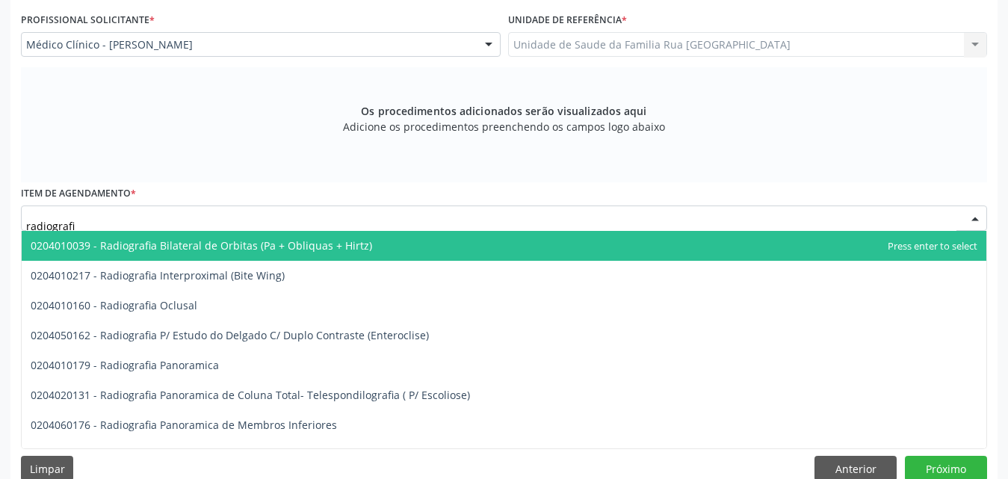
type input "radiografia"
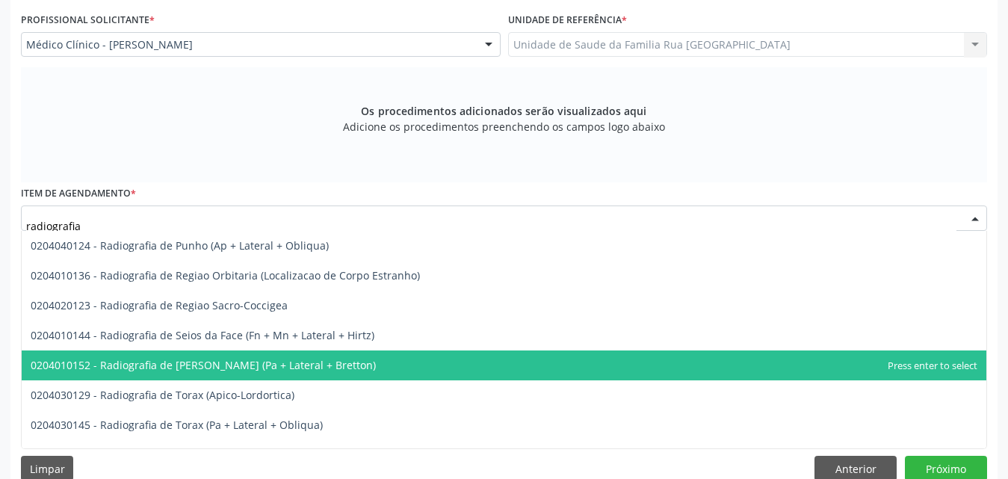
scroll to position [1934, 0]
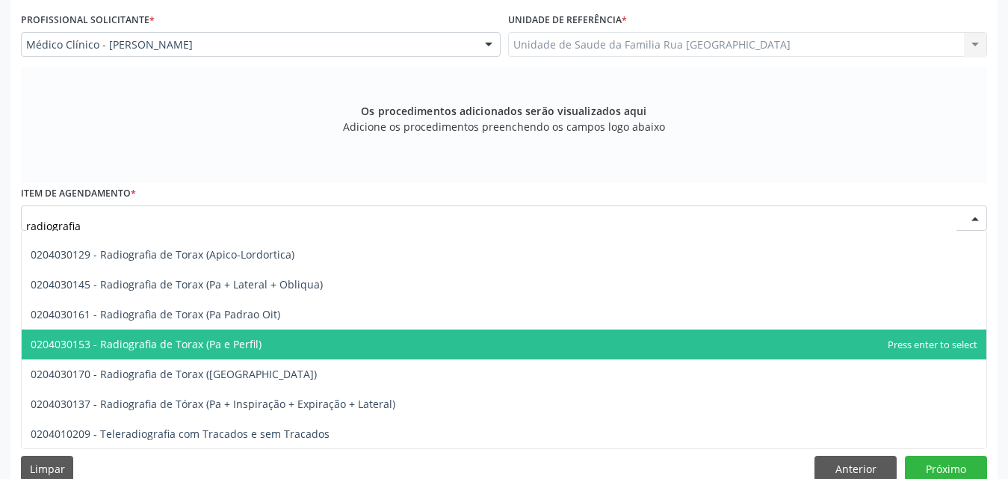
click at [261, 349] on span "0204030153 - Radiografia de Torax (Pa e Perfil)" at bounding box center [504, 345] width 965 height 30
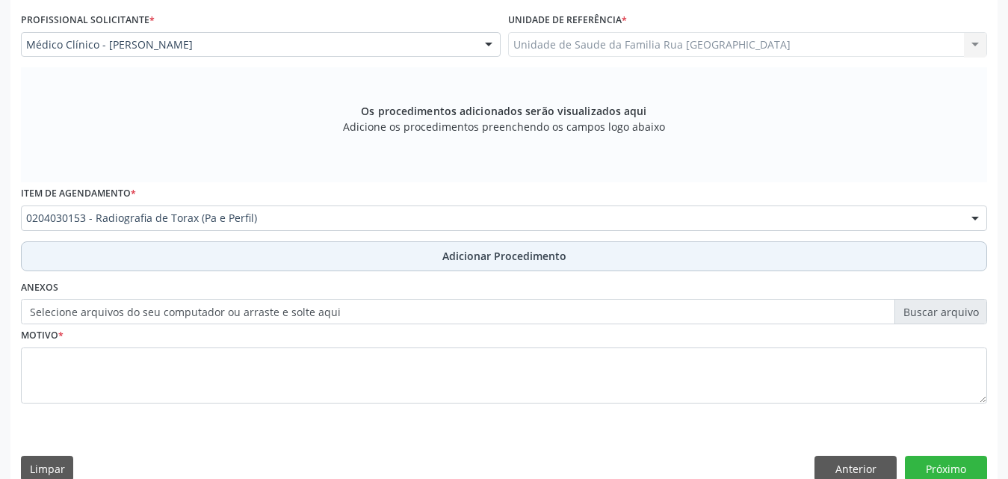
click at [538, 255] on span "Adicionar Procedimento" at bounding box center [504, 256] width 124 height 16
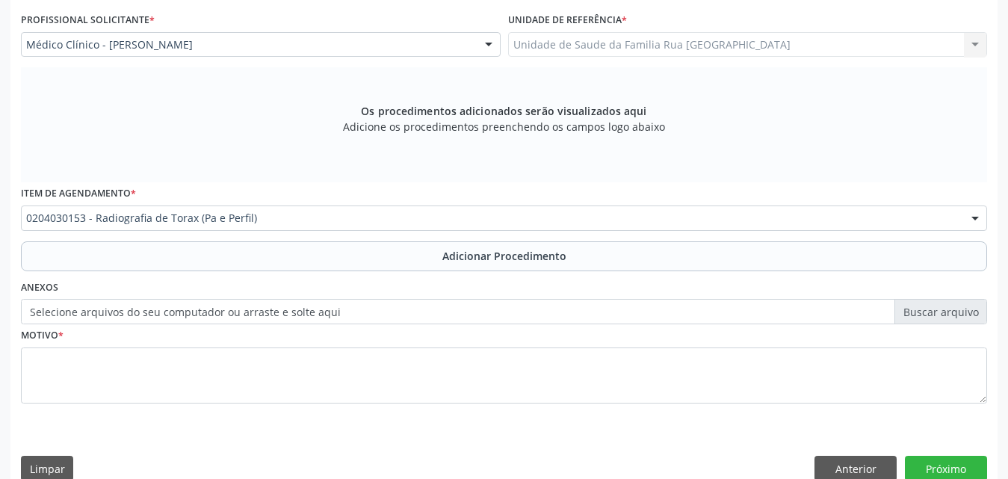
scroll to position [362, 0]
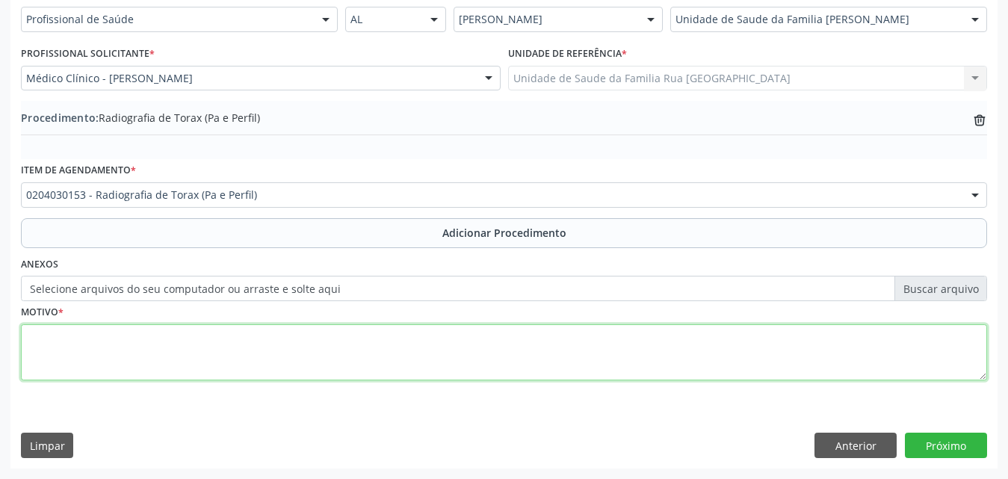
click at [255, 353] on textarea at bounding box center [504, 352] width 966 height 57
drag, startPoint x: 333, startPoint y: 339, endPoint x: 341, endPoint y: 337, distance: 7.6
click at [336, 338] on textarea "paciente queixando-se de dor torácica com irradiação para" at bounding box center [504, 352] width 966 height 57
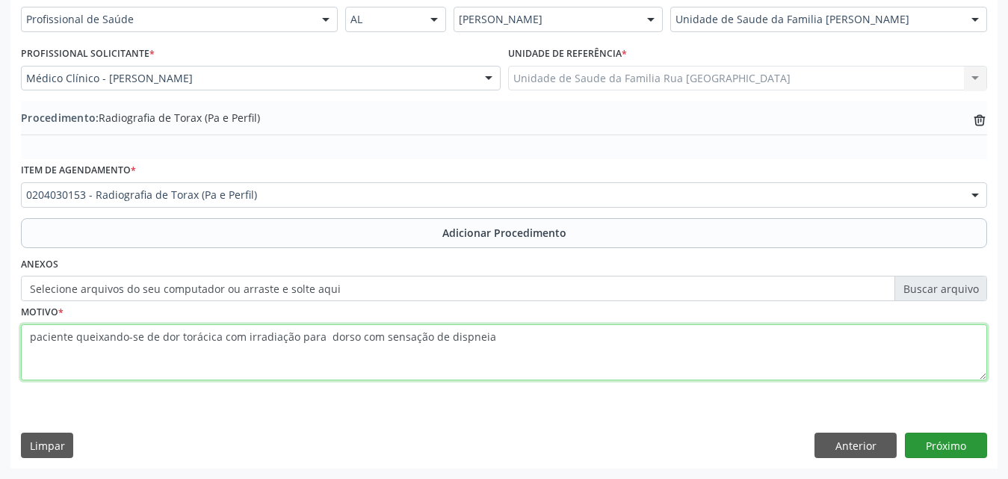
type textarea "paciente queixando-se de dor torácica com irradiação para dorso com sensação de…"
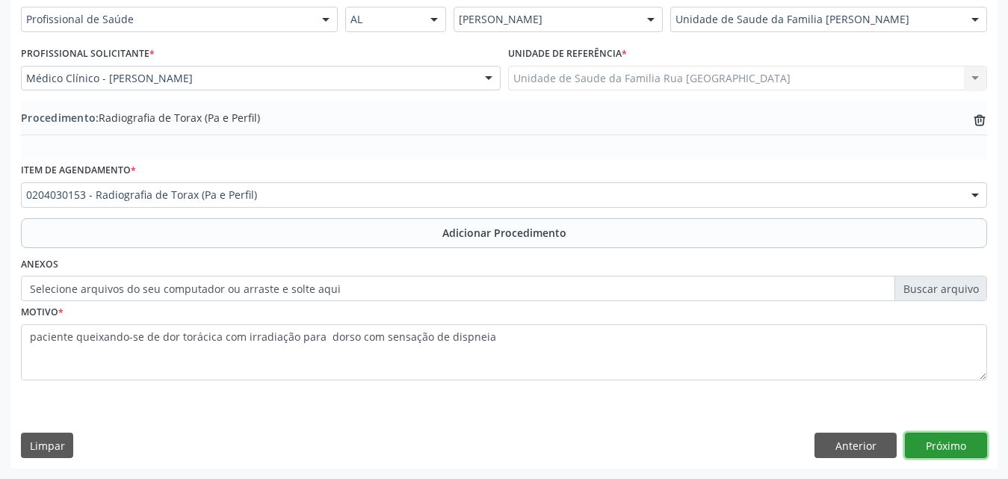
click at [933, 447] on button "Próximo" at bounding box center [946, 445] width 82 height 25
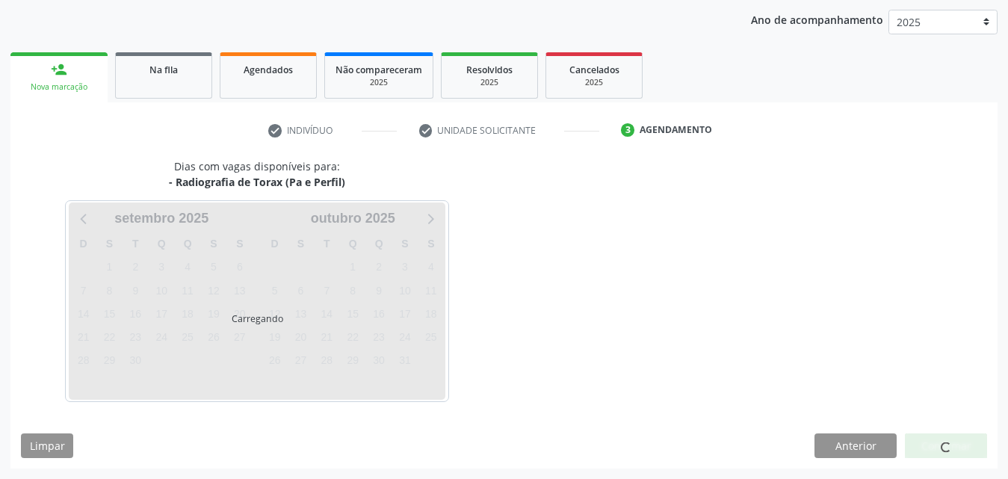
scroll to position [236, 0]
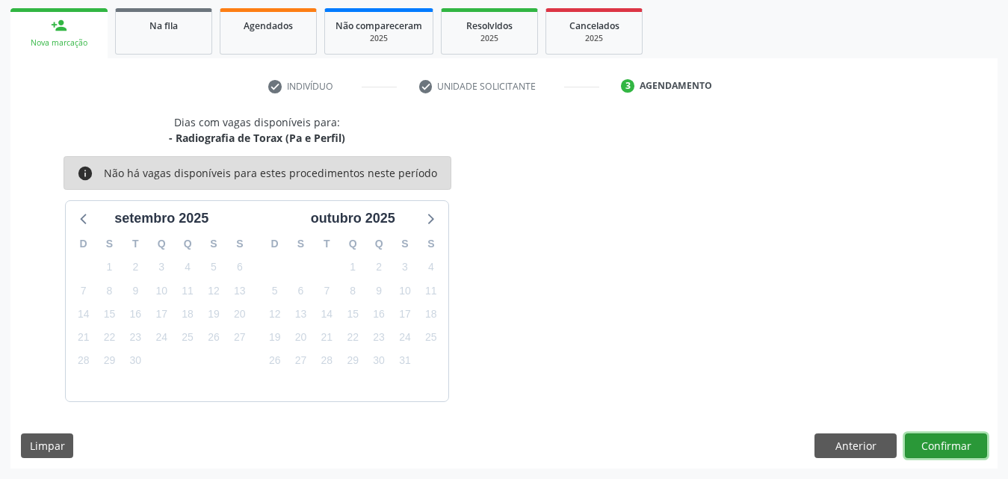
click at [933, 447] on button "Confirmar" at bounding box center [946, 445] width 82 height 25
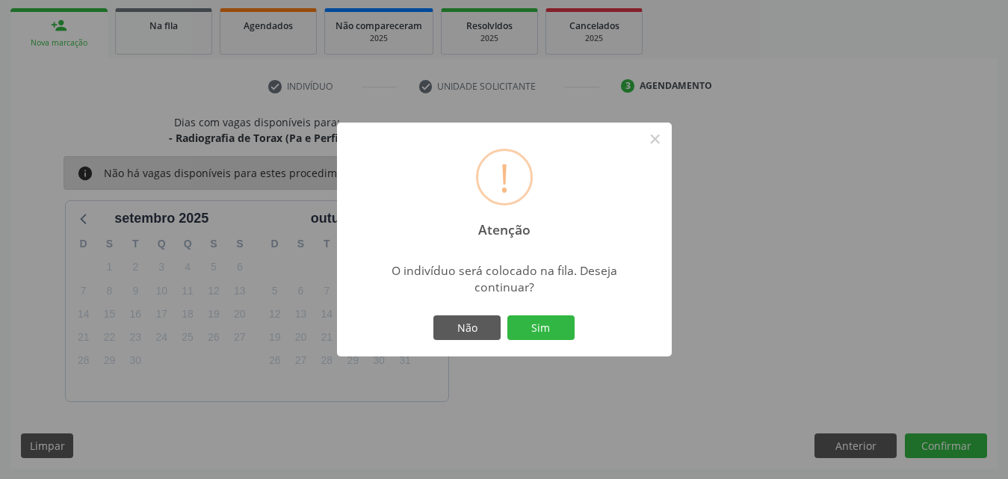
drag, startPoint x: 525, startPoint y: 327, endPoint x: 523, endPoint y: 309, distance: 18.0
click at [522, 324] on button "Sim" at bounding box center [540, 327] width 67 height 25
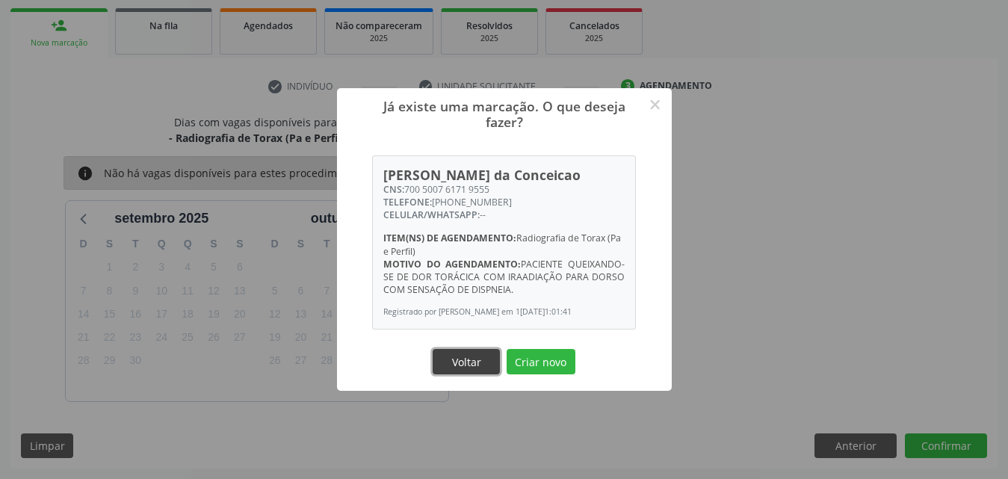
drag, startPoint x: 469, startPoint y: 368, endPoint x: 583, endPoint y: 273, distance: 148.6
click at [469, 367] on button "Voltar" at bounding box center [466, 361] width 67 height 25
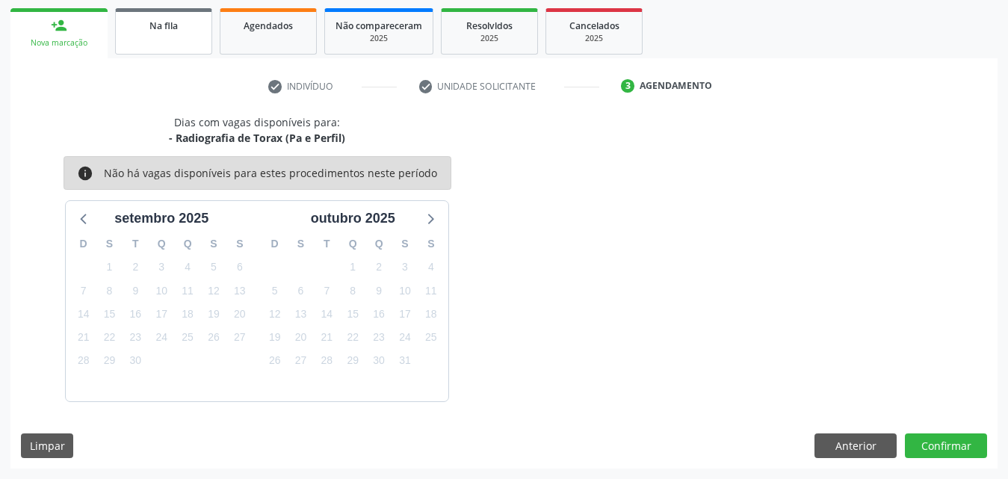
click at [174, 35] on link "Na fila" at bounding box center [163, 31] width 97 height 46
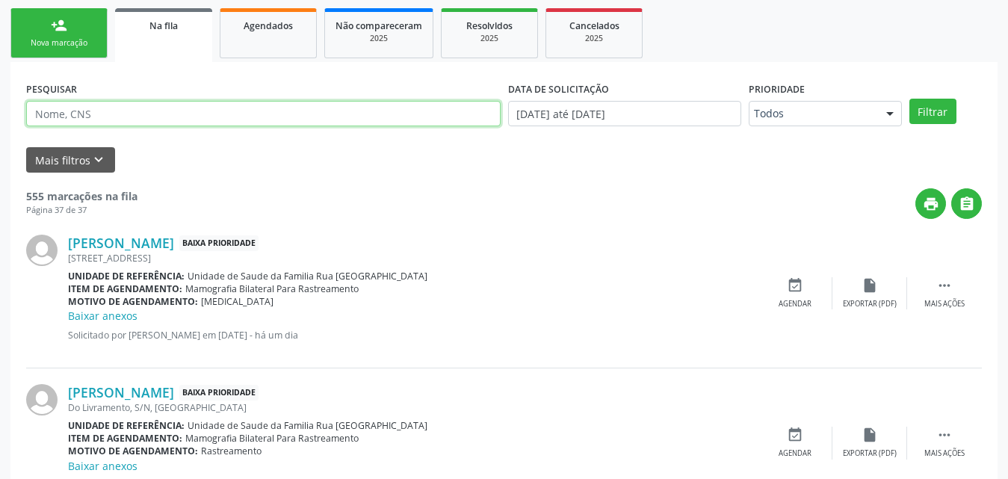
click at [167, 108] on input "text" at bounding box center [263, 113] width 474 height 25
type input "700500761719555"
click at [909, 99] on button "Filtrar" at bounding box center [932, 111] width 47 height 25
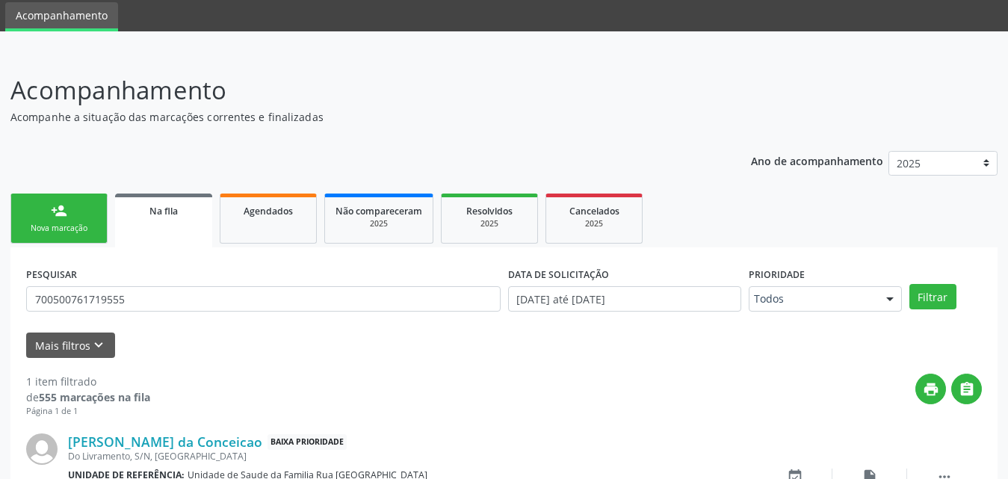
scroll to position [149, 0]
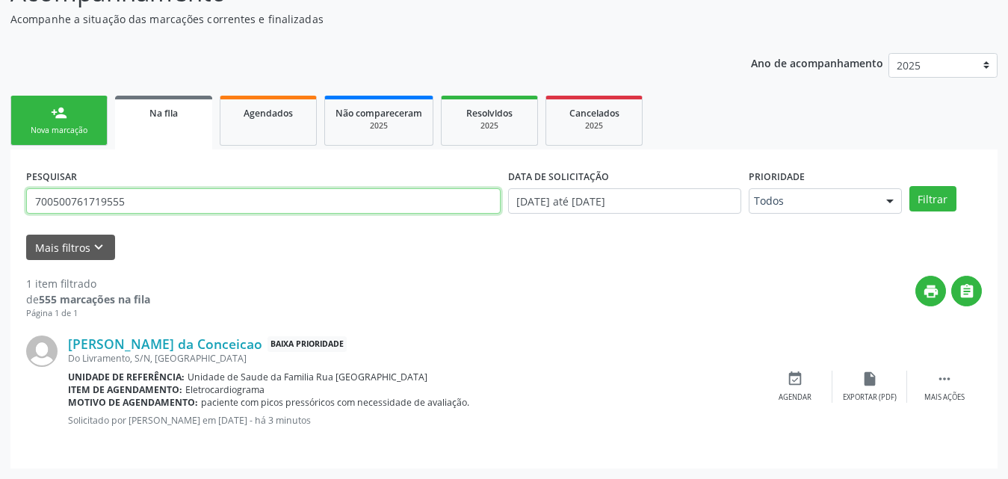
click at [174, 191] on input "700500761719555" at bounding box center [263, 200] width 474 height 25
click at [175, 191] on input "700500761719555" at bounding box center [263, 200] width 474 height 25
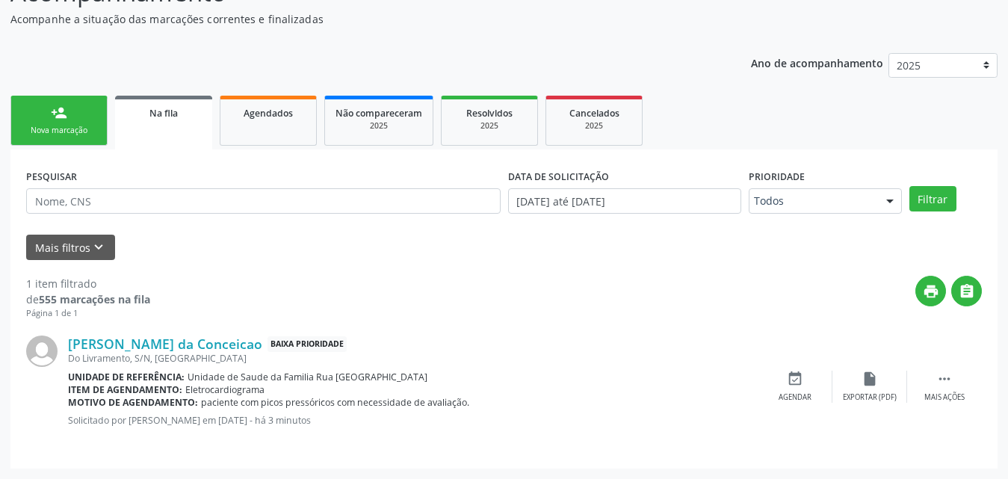
click at [43, 120] on link "person_add Nova marcação" at bounding box center [58, 121] width 97 height 50
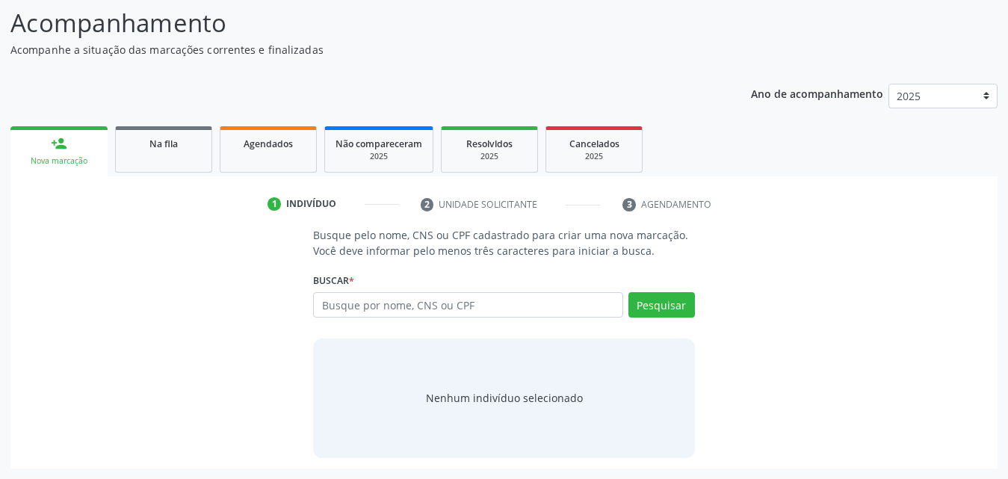
scroll to position [118, 0]
click at [546, 308] on input "text" at bounding box center [468, 304] width 310 height 25
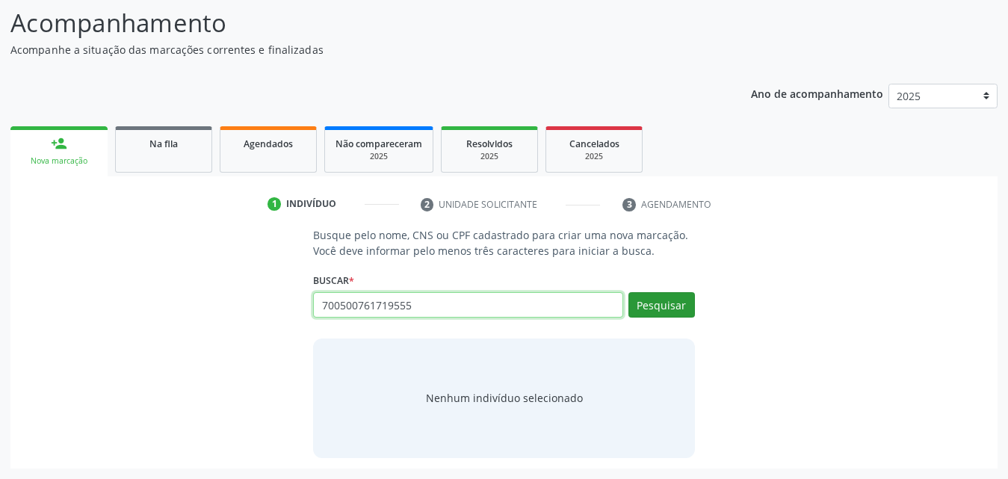
type input "700500761719555"
click at [676, 299] on button "Pesquisar" at bounding box center [661, 304] width 67 height 25
type input "700500761719555"
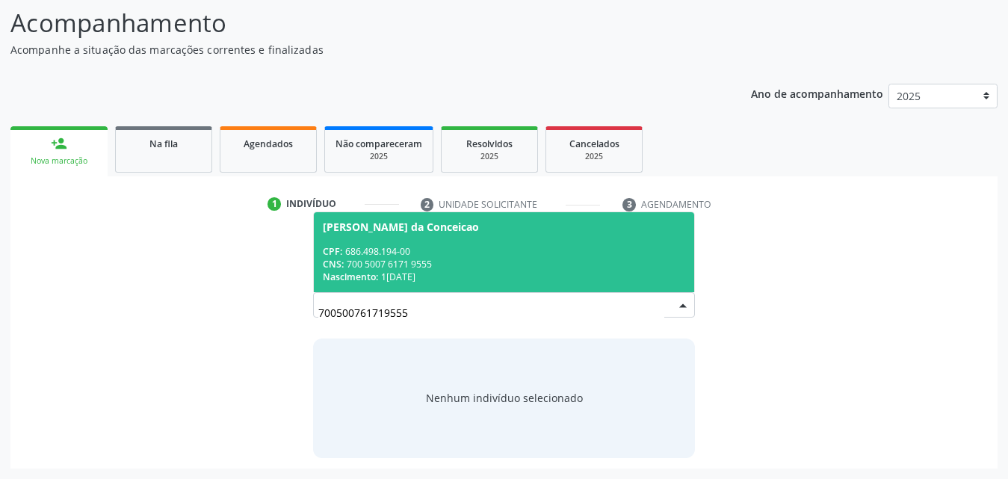
click at [453, 264] on div "CNS: 700 5007 6171 9555" at bounding box center [504, 264] width 362 height 13
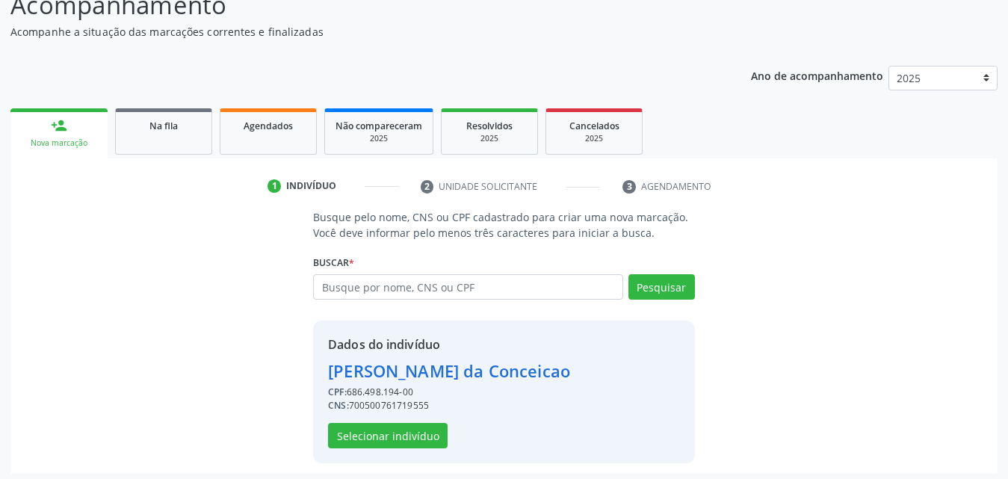
scroll to position [141, 0]
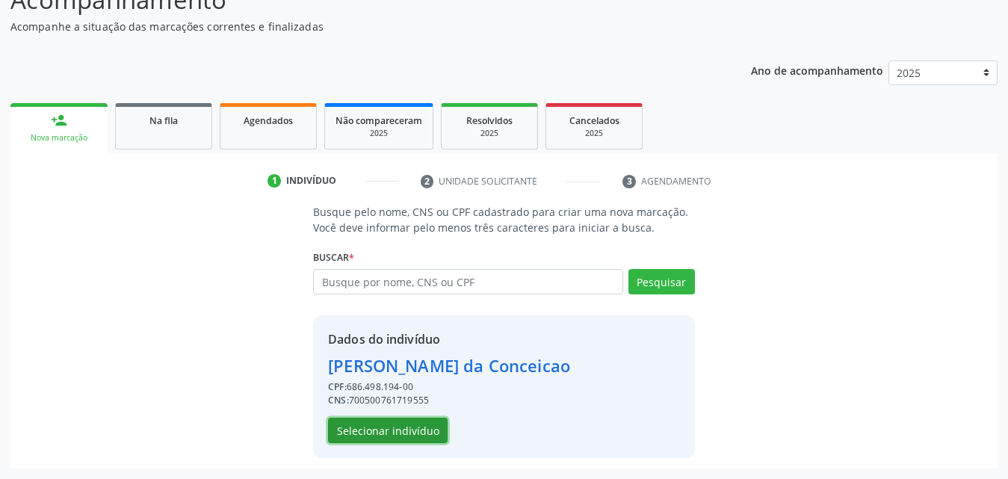
click at [407, 435] on button "Selecionar indivíduo" at bounding box center [388, 430] width 120 height 25
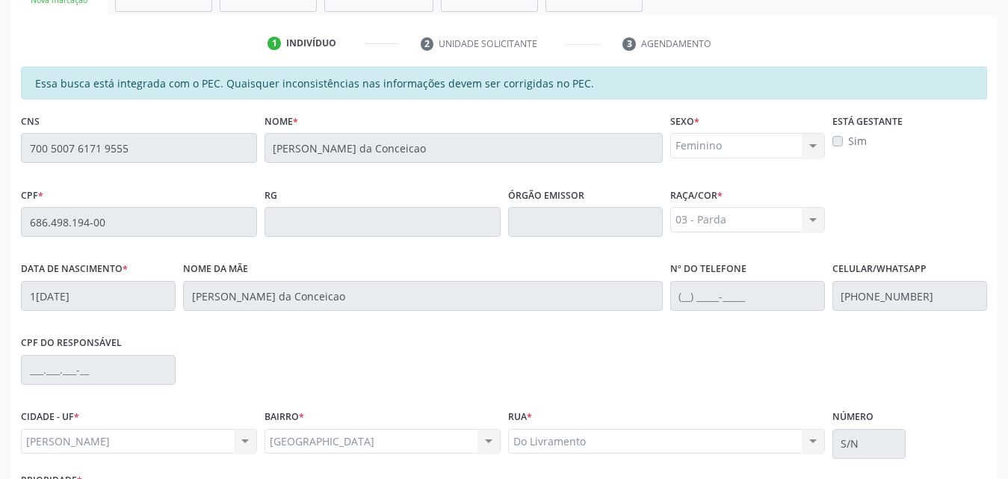
scroll to position [395, 0]
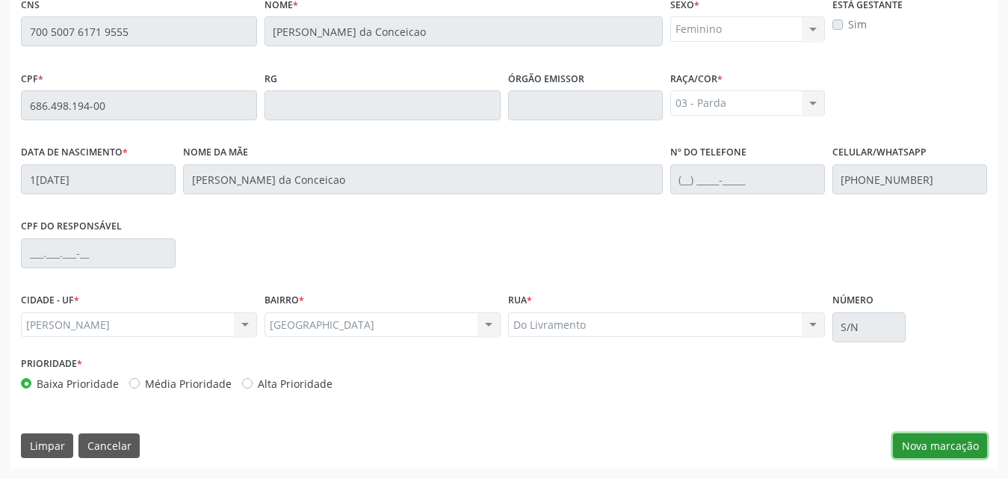
click at [913, 444] on button "Nova marcação" at bounding box center [940, 445] width 94 height 25
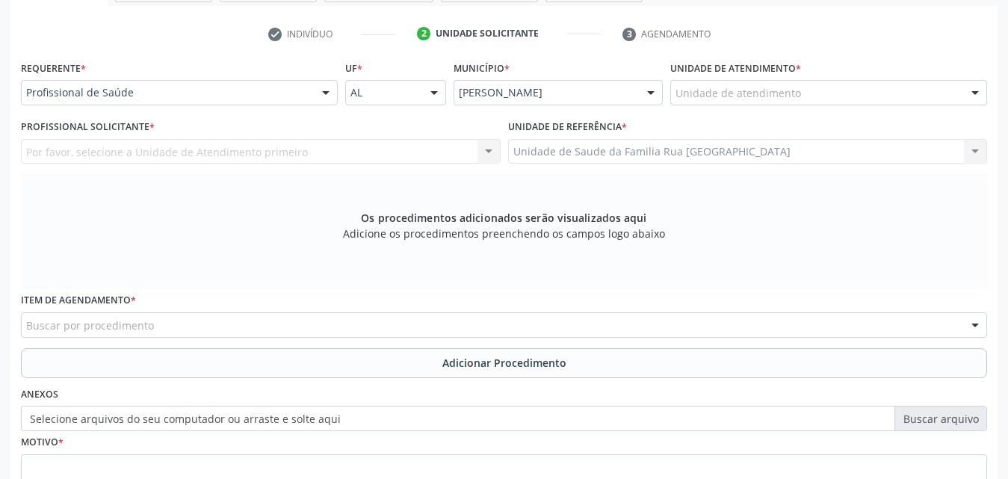
scroll to position [96, 0]
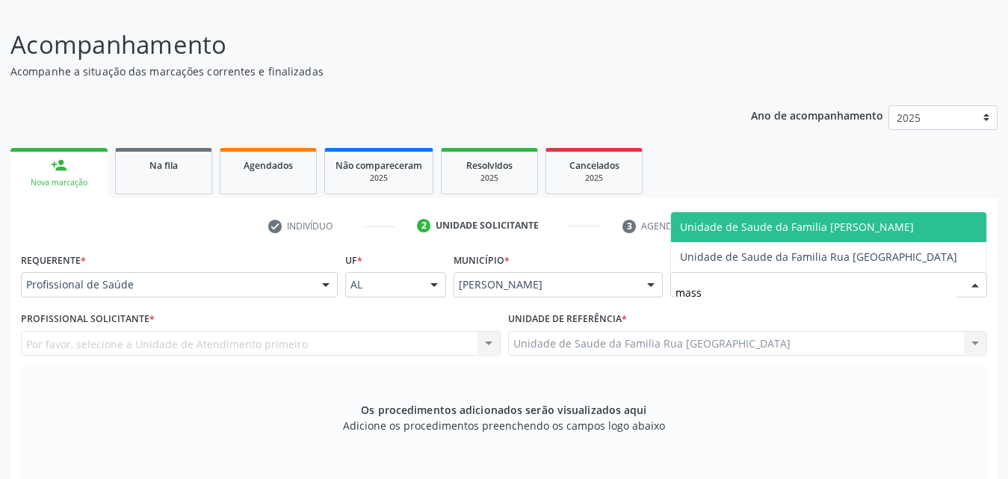
type input "massa"
click at [781, 223] on span "Unidade de Saude da Familia [PERSON_NAME]" at bounding box center [797, 227] width 234 height 14
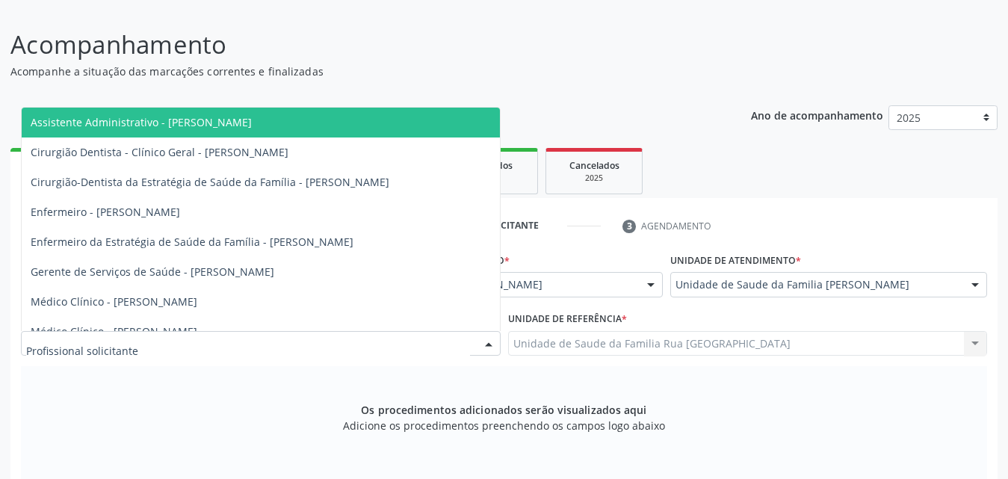
click at [214, 343] on div at bounding box center [261, 343] width 480 height 25
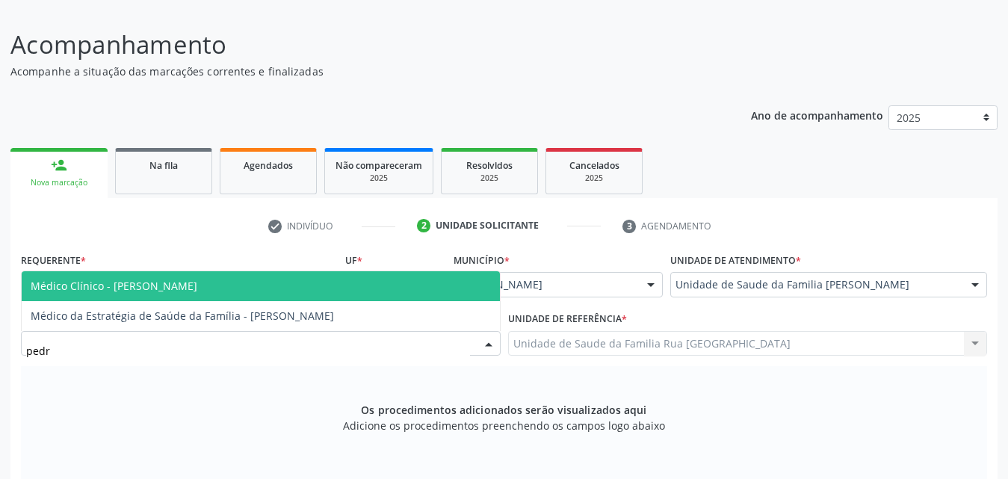
type input "[PERSON_NAME]"
click at [197, 286] on span "Médico Clínico - [PERSON_NAME]" at bounding box center [114, 286] width 167 height 14
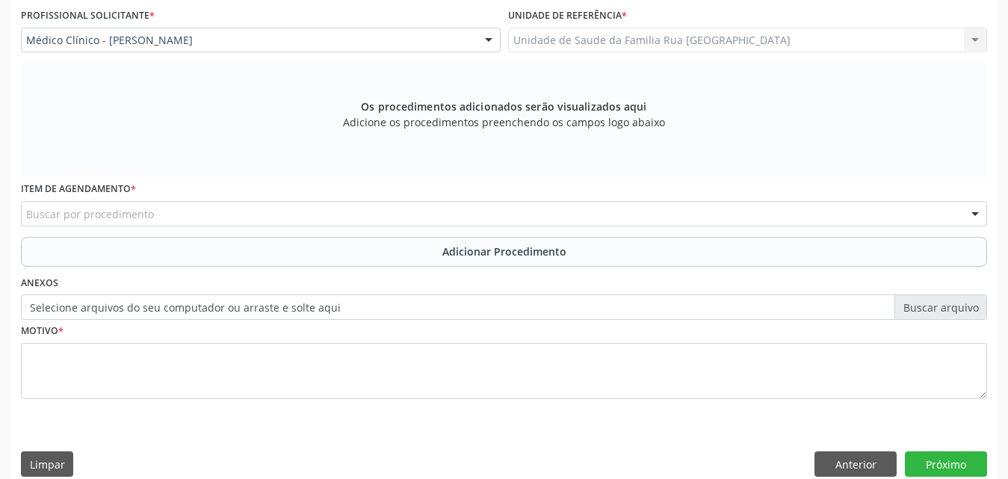
scroll to position [418, 0]
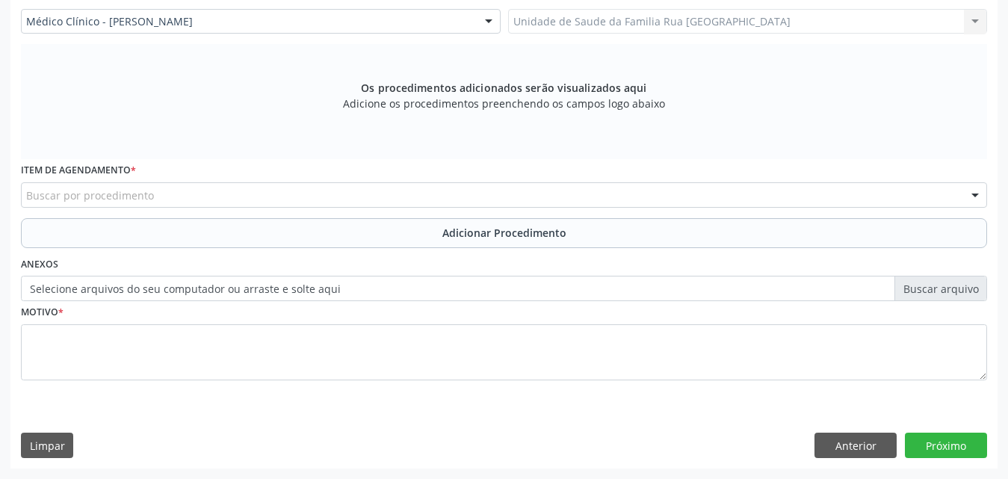
click at [304, 197] on div "Buscar por procedimento" at bounding box center [504, 194] width 966 height 25
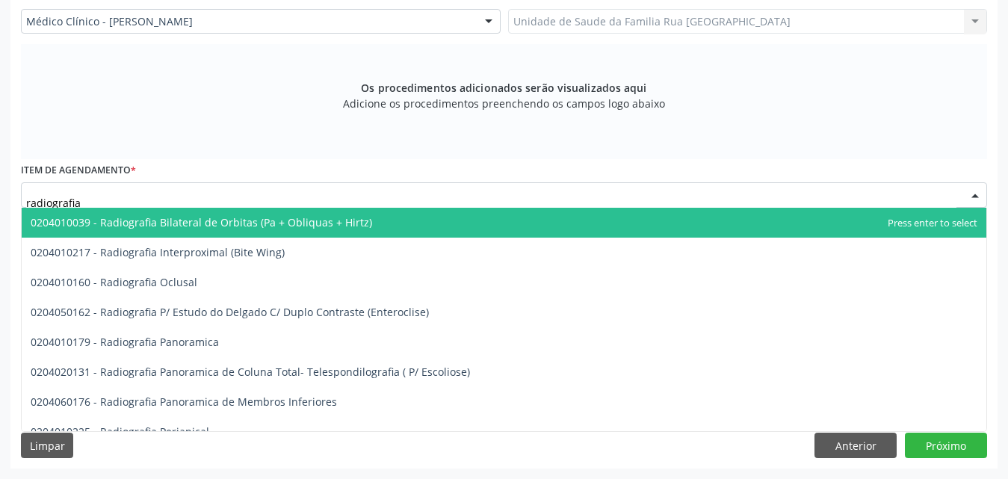
type input "radiografia"
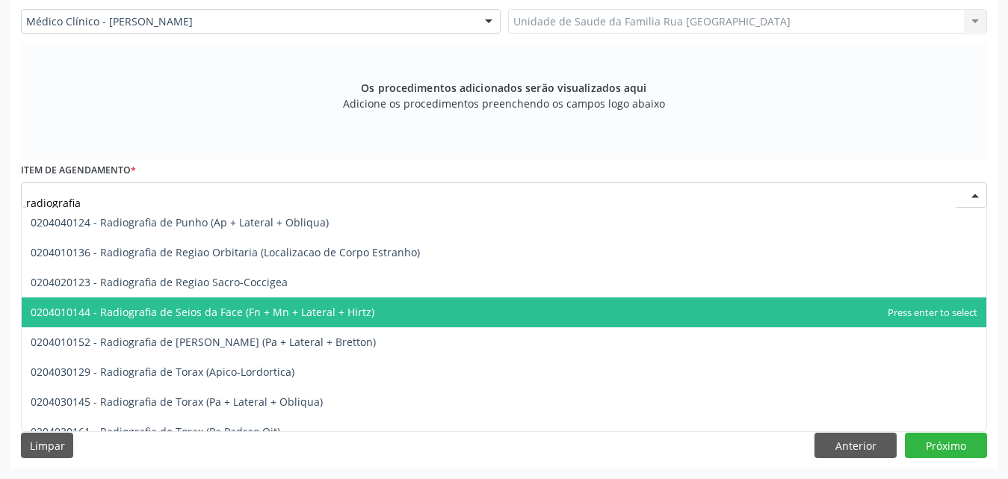
scroll to position [1868, 0]
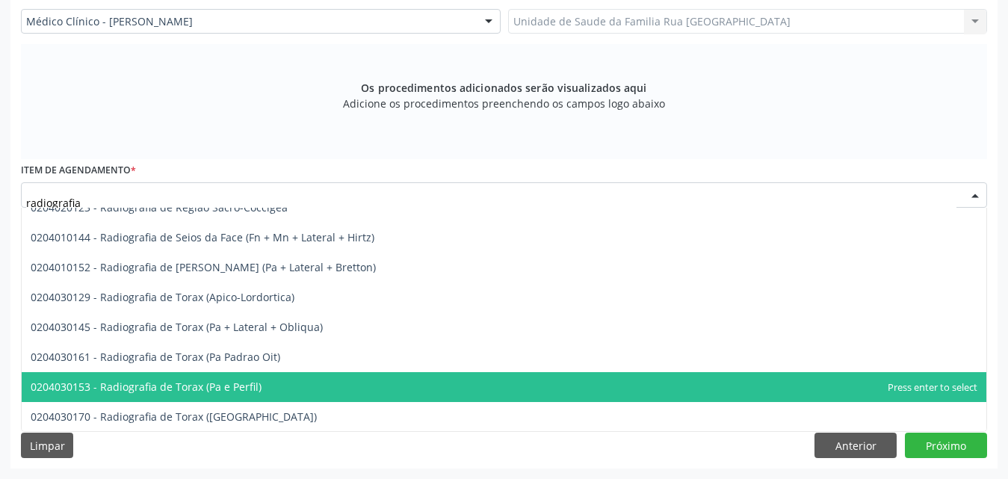
click at [262, 389] on span "0204030153 - Radiografia de Torax (Pa e Perfil)" at bounding box center [504, 387] width 965 height 30
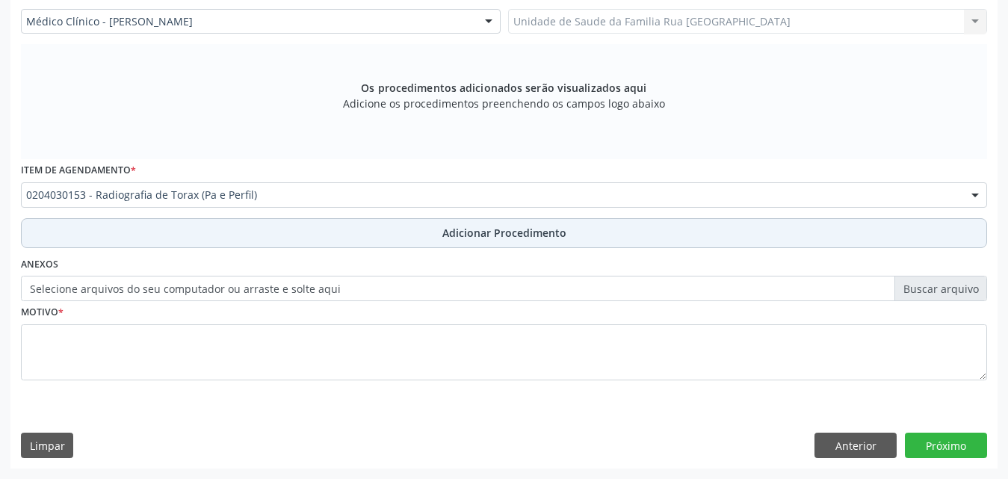
click at [472, 227] on span "Adicionar Procedimento" at bounding box center [504, 233] width 124 height 16
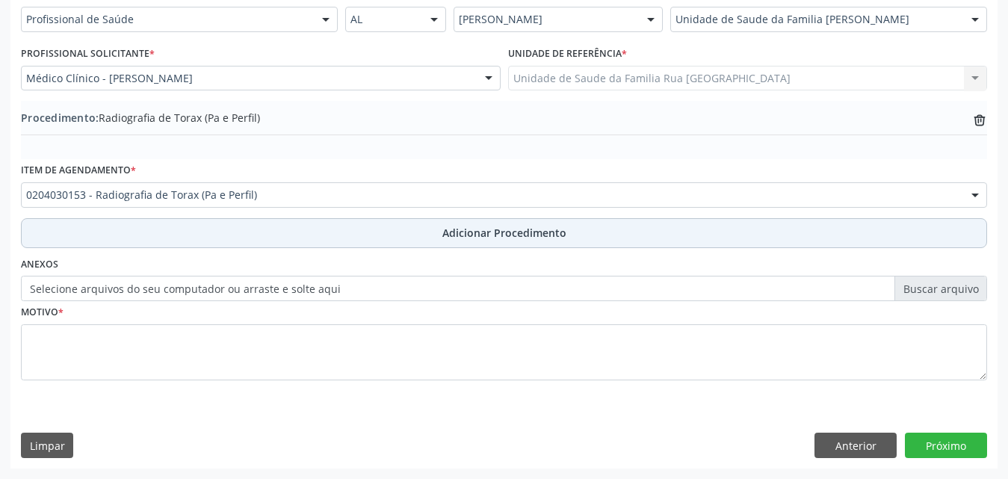
scroll to position [362, 0]
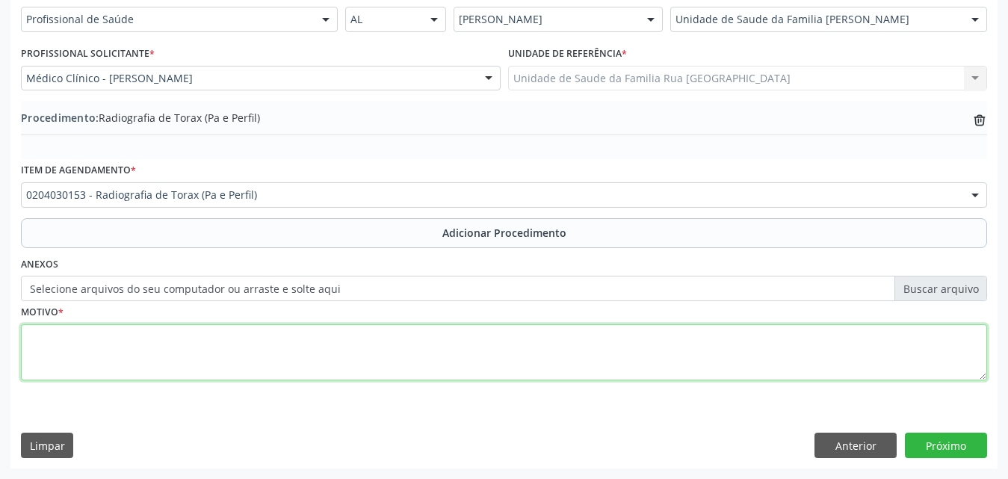
click at [210, 349] on textarea at bounding box center [504, 352] width 966 height 57
click at [305, 337] on textarea "dor torácica com irradiação para dorso com sensação" at bounding box center [504, 352] width 966 height 57
type textarea "dor torácica com irradiação para dorso com sensação de dispneia"
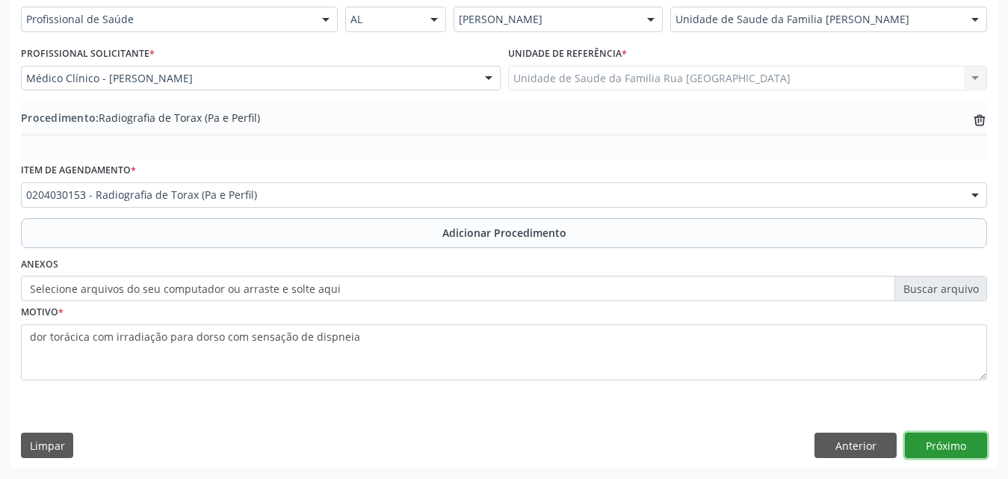
click at [959, 449] on button "Próximo" at bounding box center [946, 445] width 82 height 25
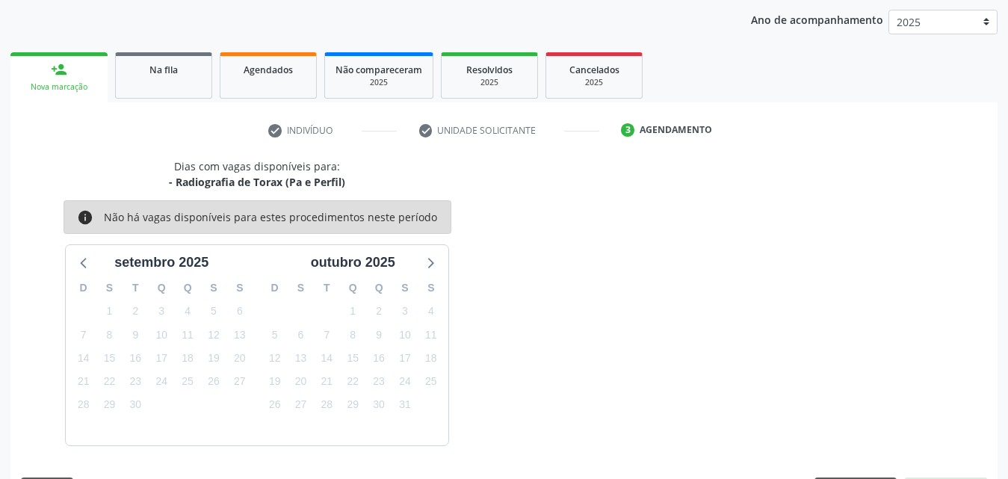
scroll to position [236, 0]
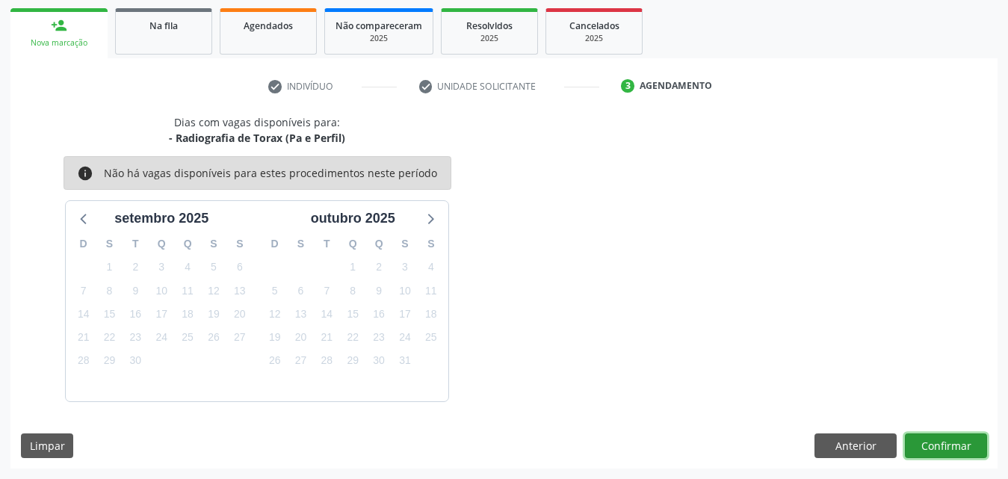
click at [953, 450] on button "Confirmar" at bounding box center [946, 445] width 82 height 25
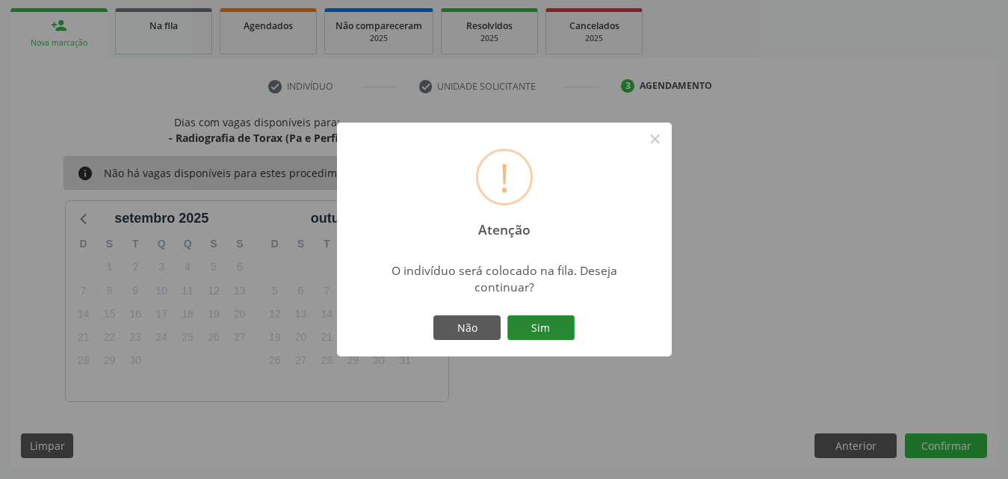
click at [542, 330] on button "Sim" at bounding box center [540, 327] width 67 height 25
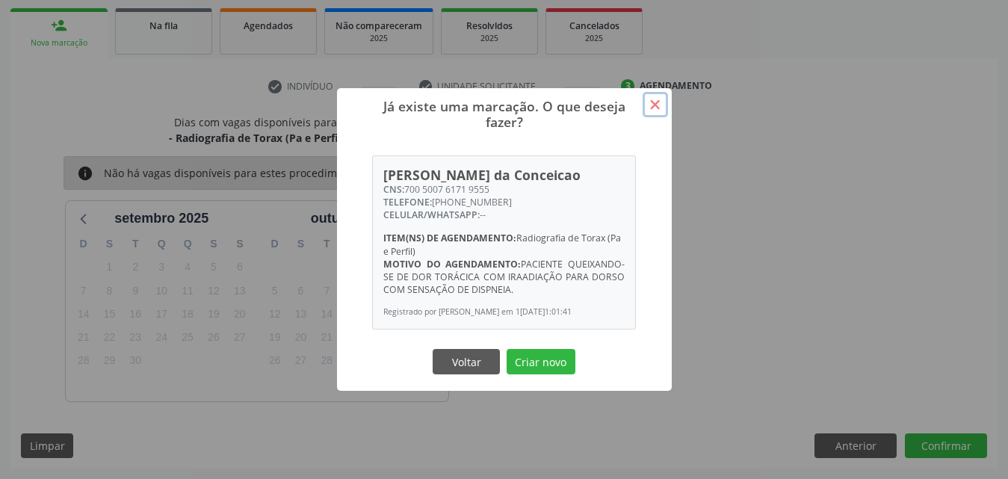
click at [655, 102] on button "×" at bounding box center [655, 104] width 25 height 25
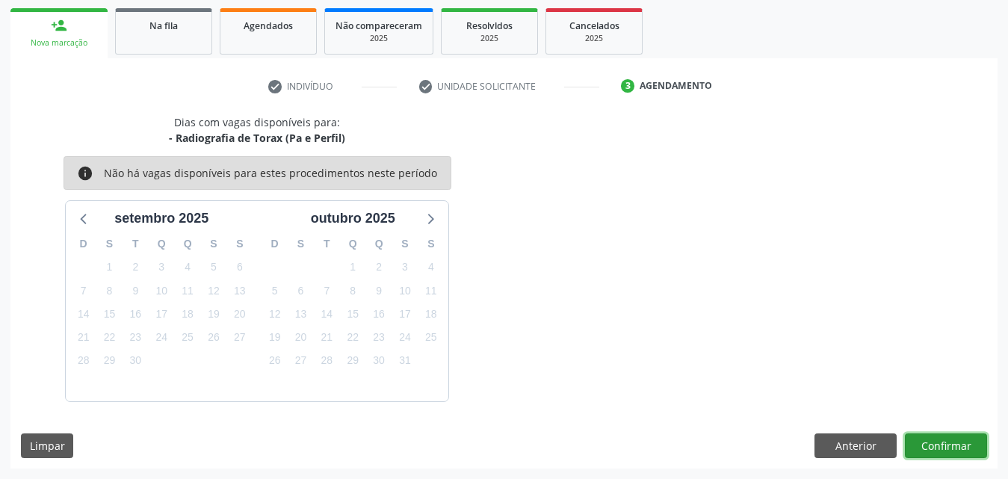
click at [956, 440] on button "Confirmar" at bounding box center [946, 445] width 82 height 25
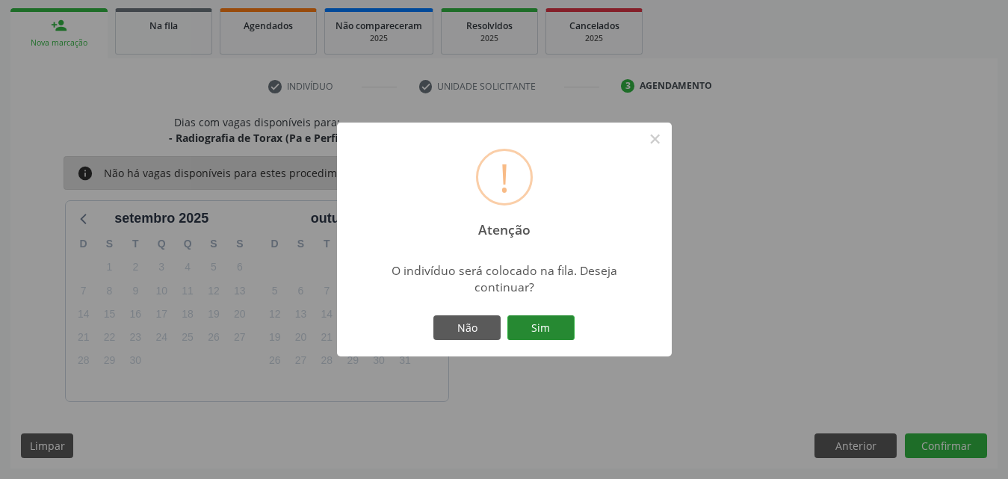
click at [533, 324] on button "Sim" at bounding box center [540, 327] width 67 height 25
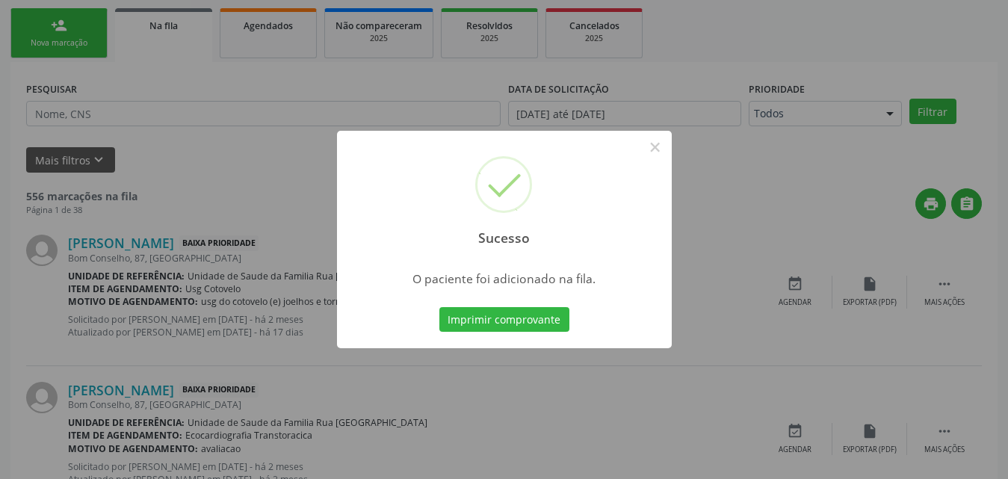
scroll to position [35, 0]
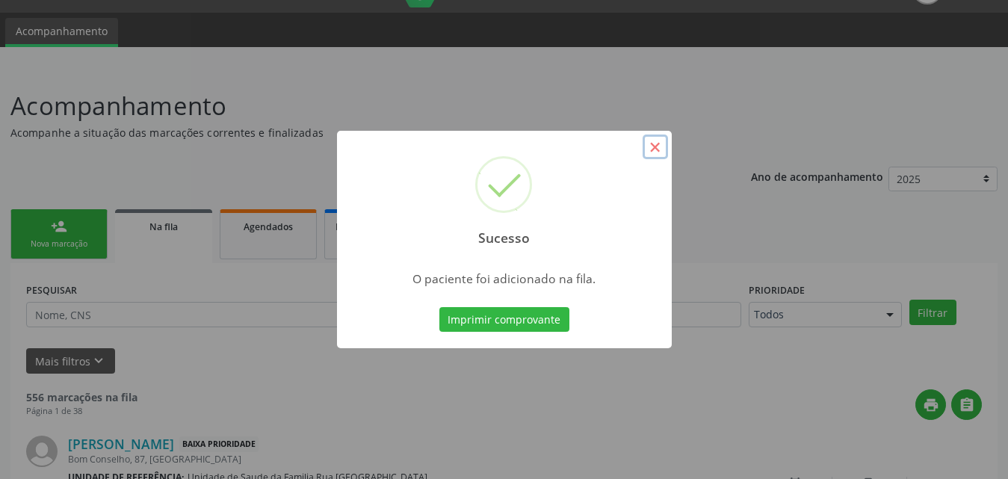
click at [655, 148] on button "×" at bounding box center [655, 147] width 25 height 25
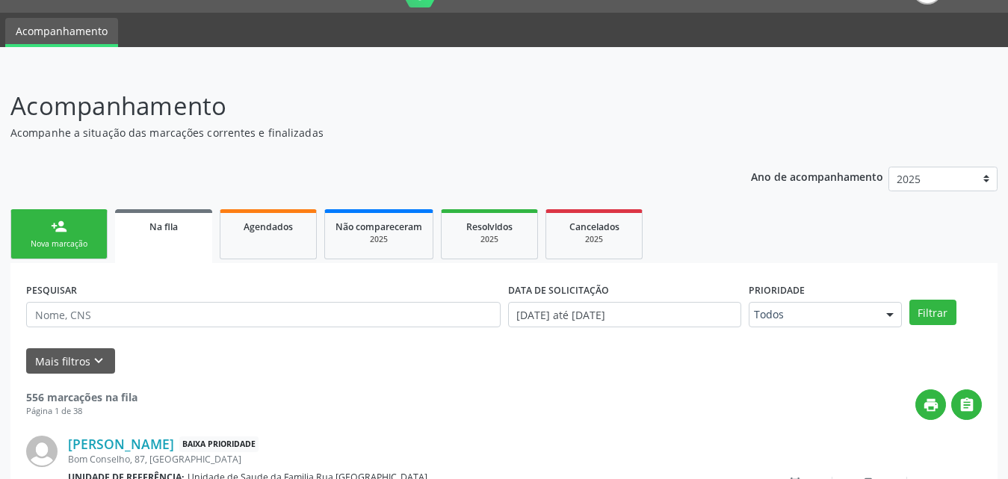
click at [145, 225] on div "Na fila" at bounding box center [164, 226] width 76 height 16
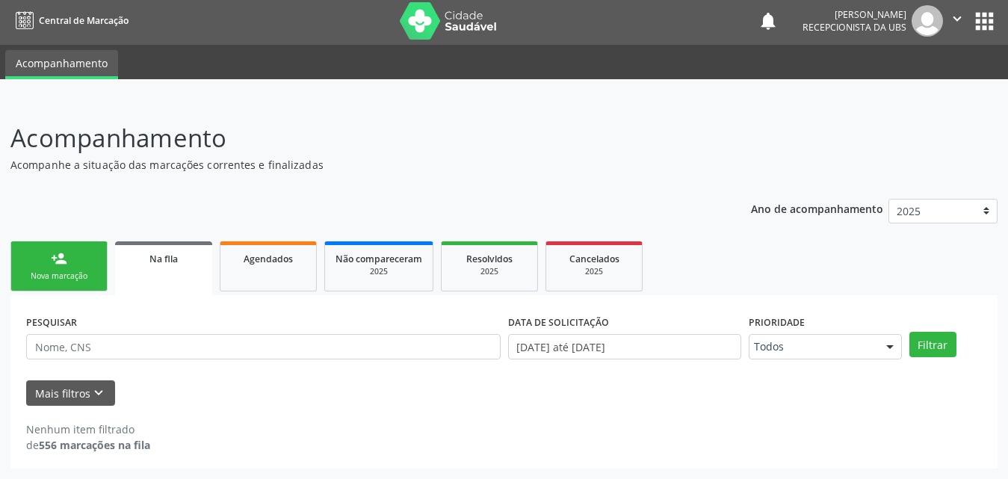
click at [164, 273] on link "Na fila" at bounding box center [163, 268] width 97 height 54
click at [177, 268] on link "Na fila" at bounding box center [163, 268] width 97 height 54
click at [286, 273] on link "Agendados" at bounding box center [268, 266] width 97 height 50
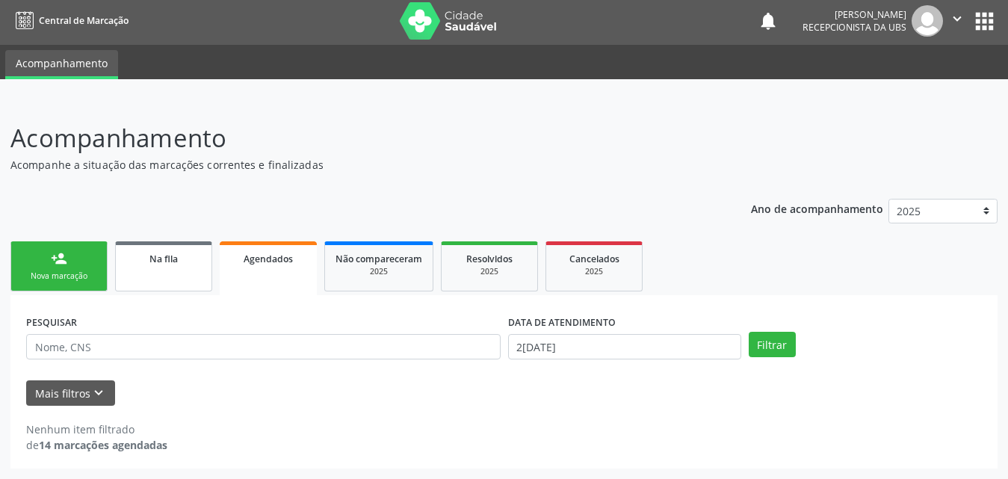
click at [173, 265] on span "Na fila" at bounding box center [163, 259] width 28 height 13
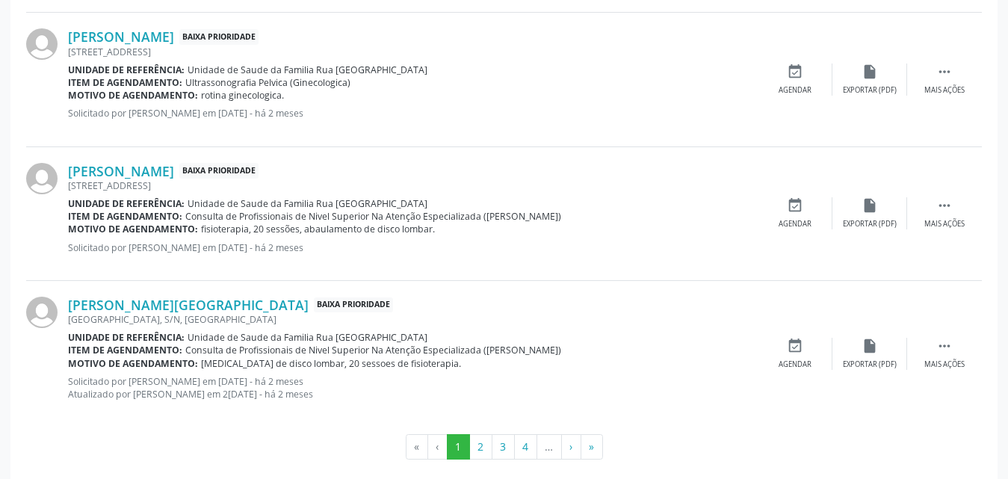
scroll to position [2130, 0]
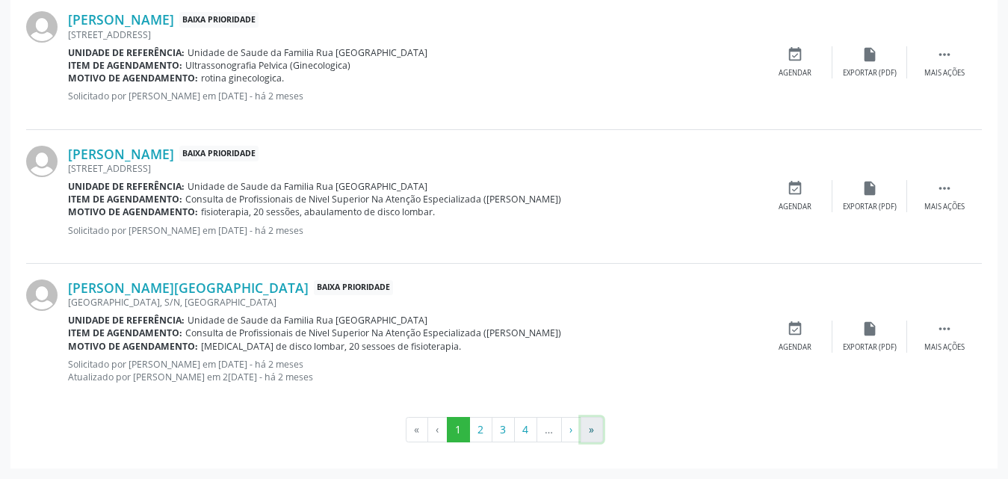
click at [593, 432] on button "»" at bounding box center [592, 429] width 22 height 25
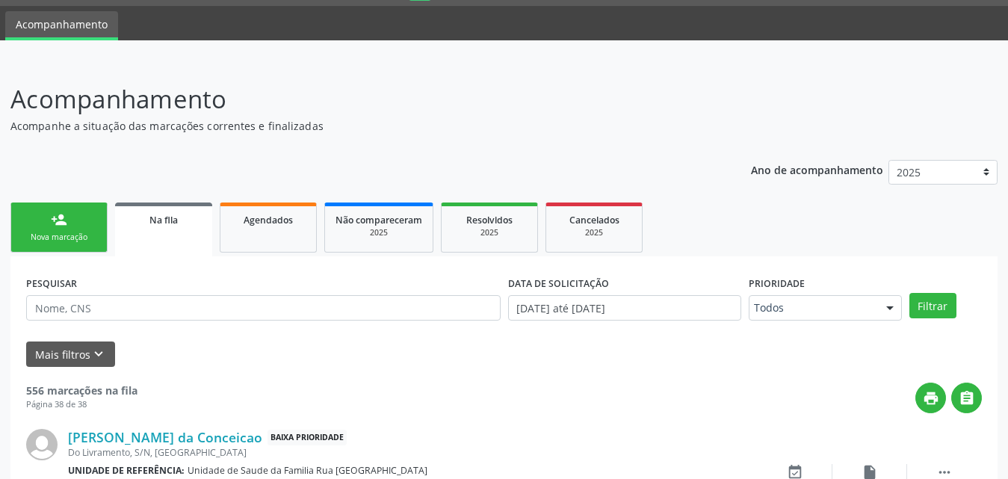
scroll to position [29, 0]
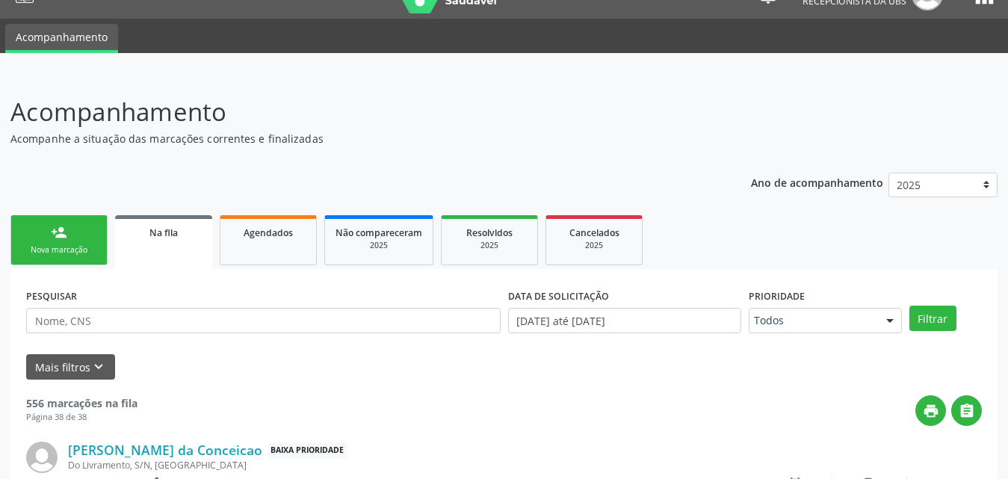
click at [74, 245] on div "Nova marcação" at bounding box center [59, 249] width 75 height 11
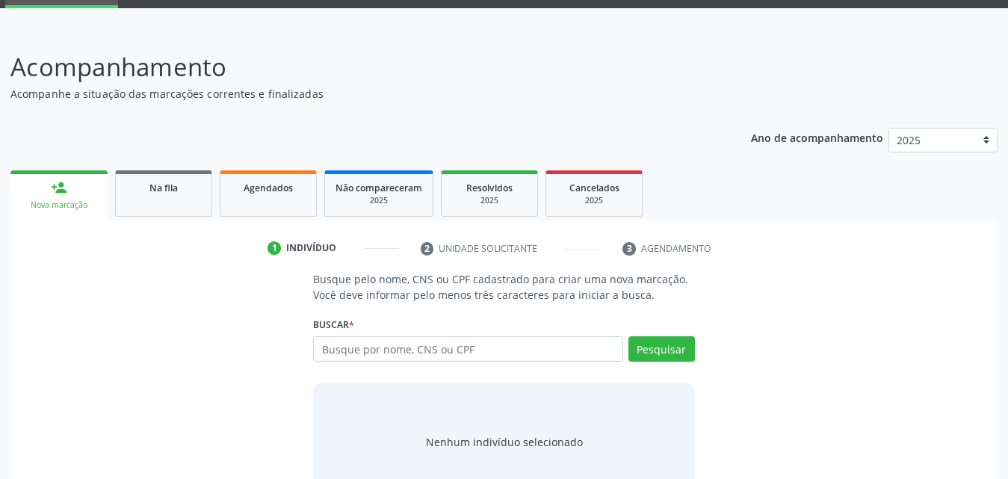
scroll to position [118, 0]
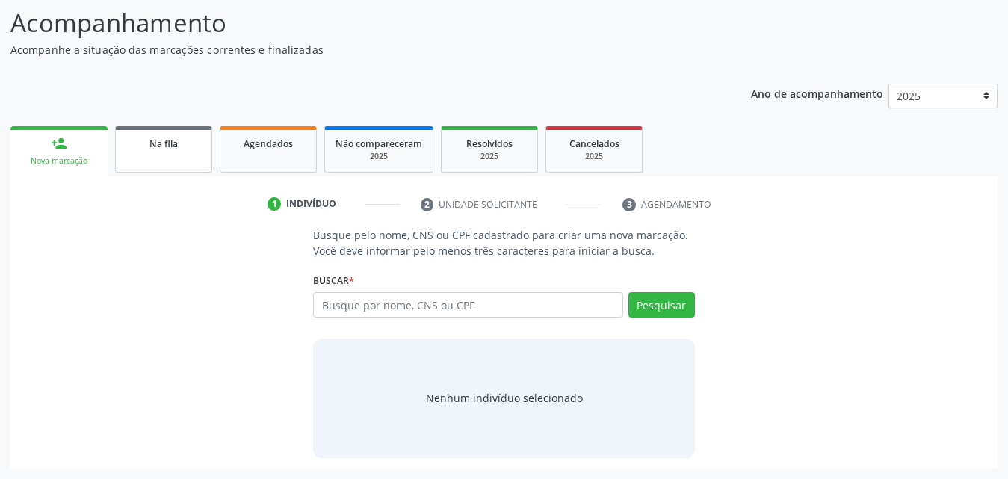
click at [158, 159] on link "Na fila" at bounding box center [163, 149] width 97 height 46
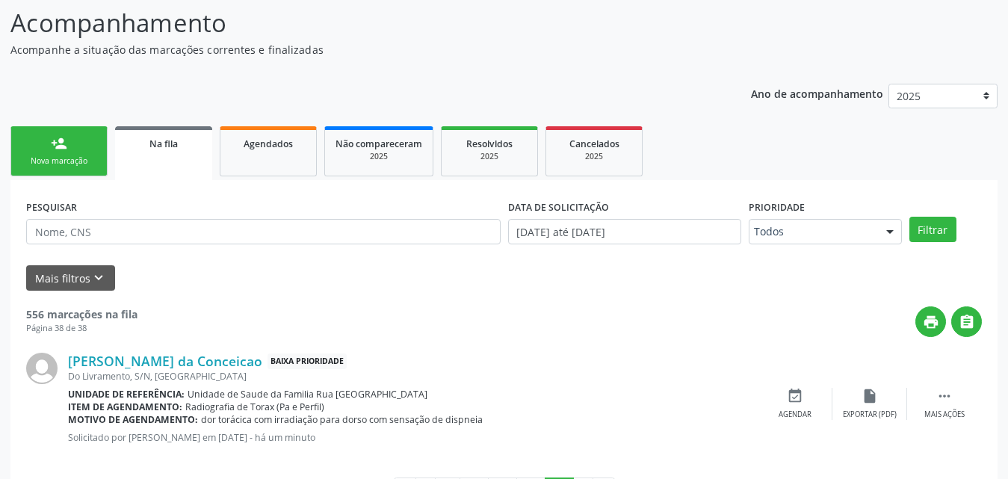
scroll to position [179, 0]
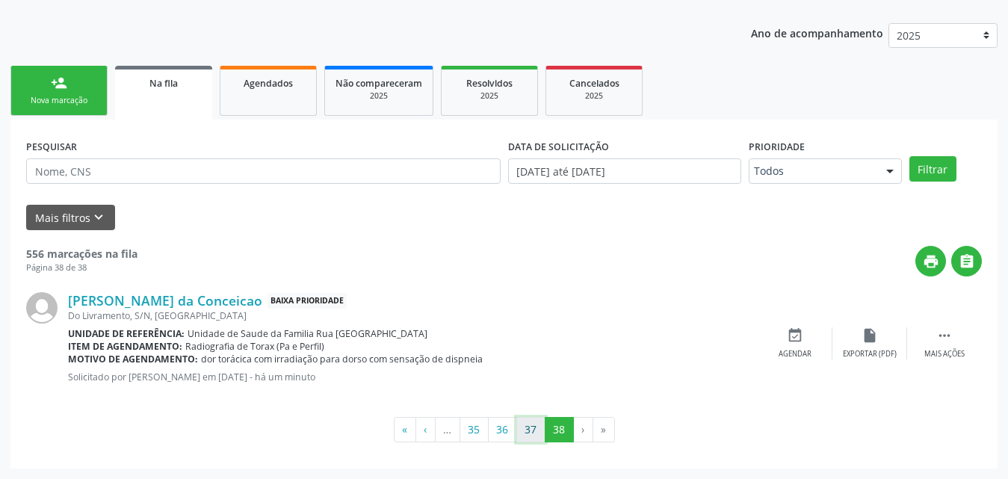
click at [525, 432] on button "37" at bounding box center [530, 429] width 29 height 25
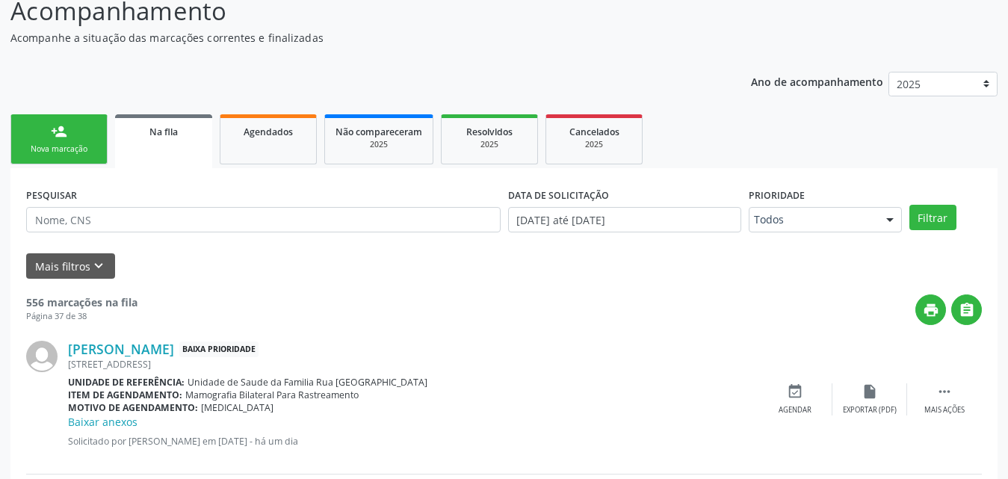
scroll to position [0, 0]
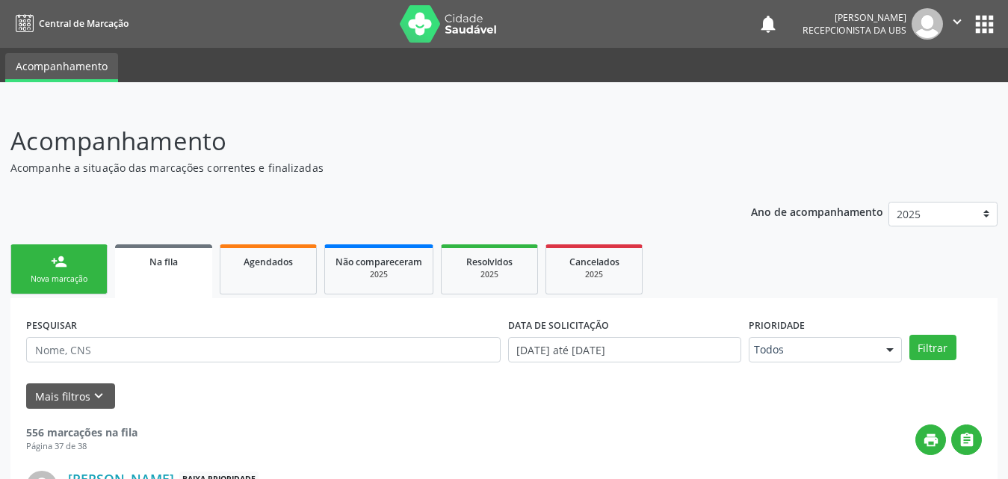
click at [62, 273] on div "Nova marcação" at bounding box center [59, 278] width 75 height 11
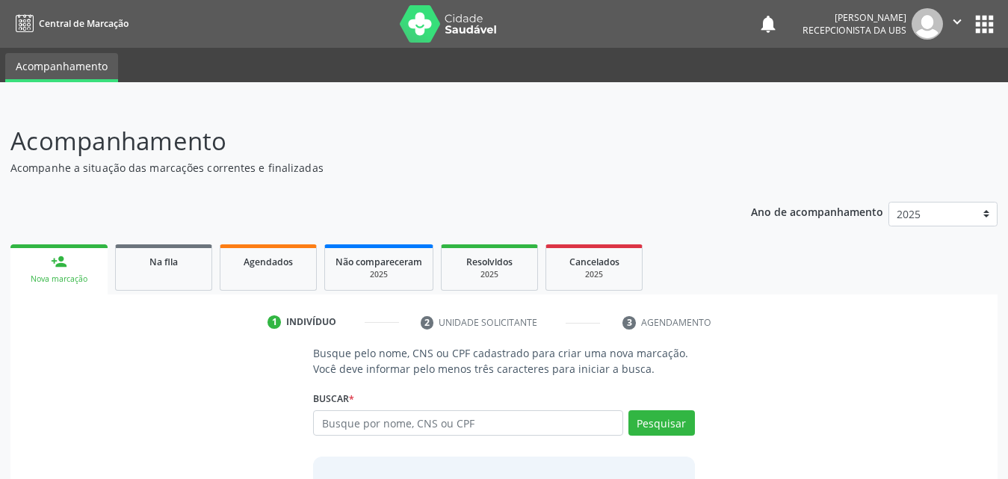
click at [78, 279] on div "Nova marcação" at bounding box center [59, 278] width 76 height 11
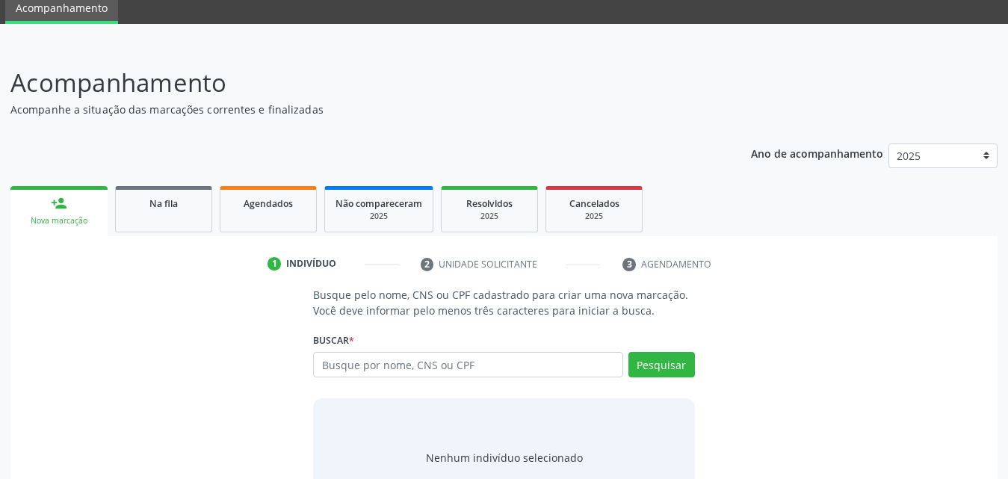
scroll to position [118, 0]
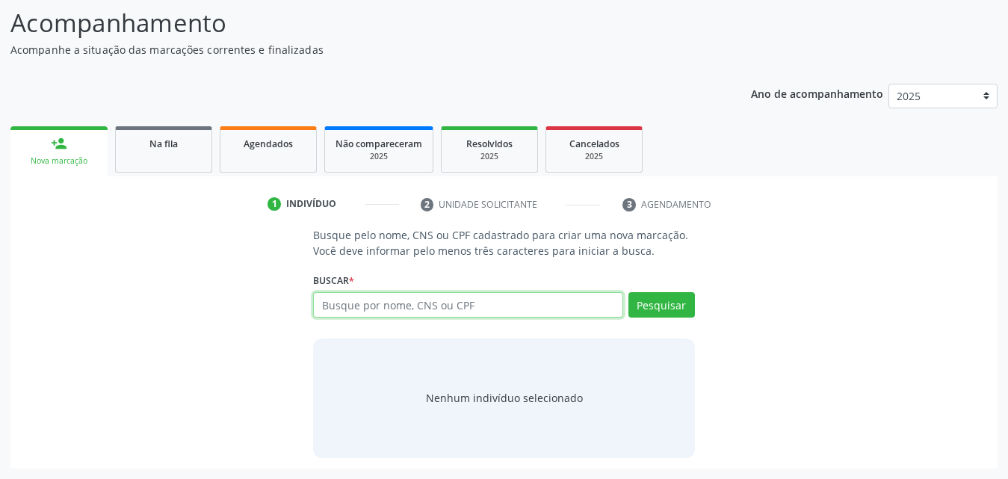
click at [435, 306] on input "text" at bounding box center [468, 304] width 310 height 25
type input "706504305432195"
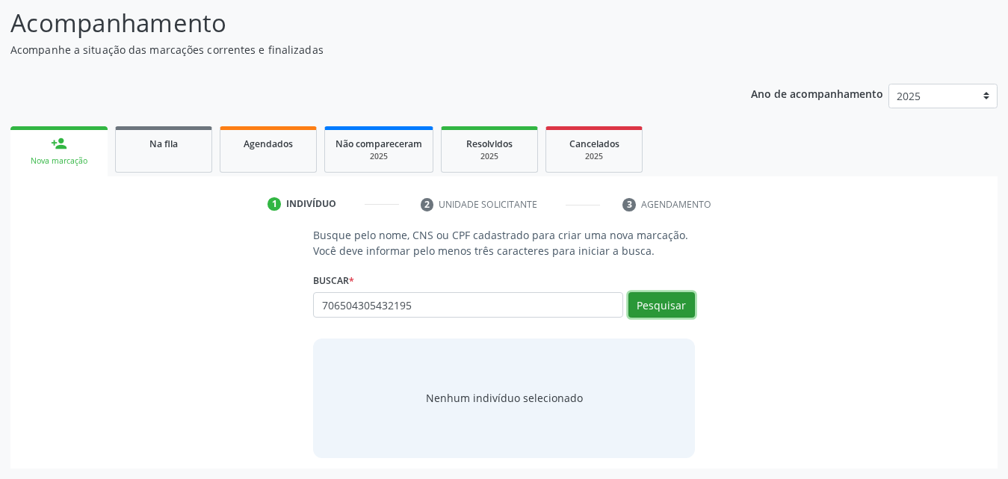
click at [645, 305] on button "Pesquisar" at bounding box center [661, 304] width 67 height 25
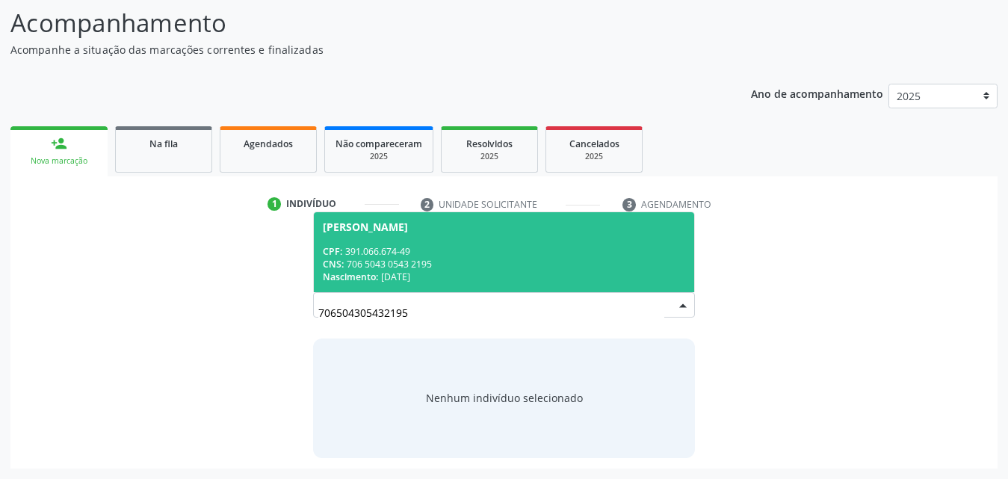
click at [448, 263] on div "CNS: 706 5043 0543 2195" at bounding box center [504, 264] width 362 height 13
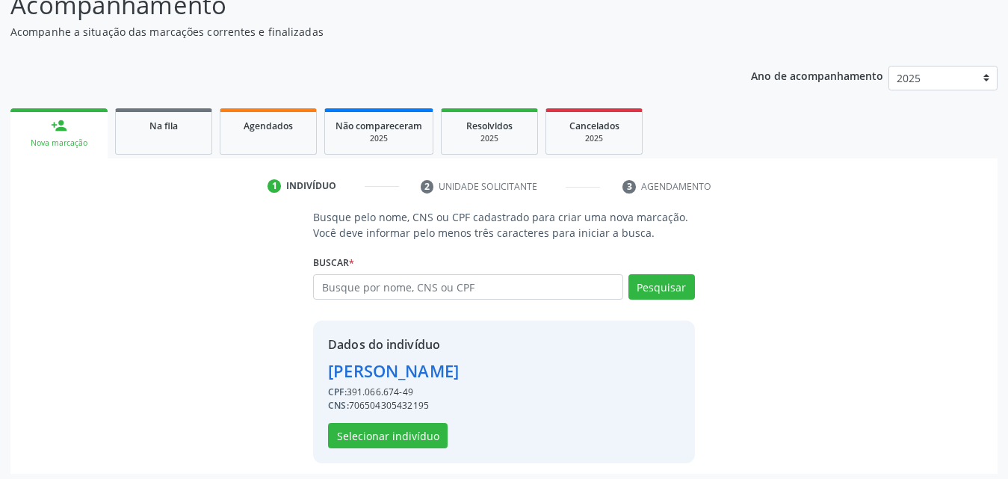
scroll to position [141, 0]
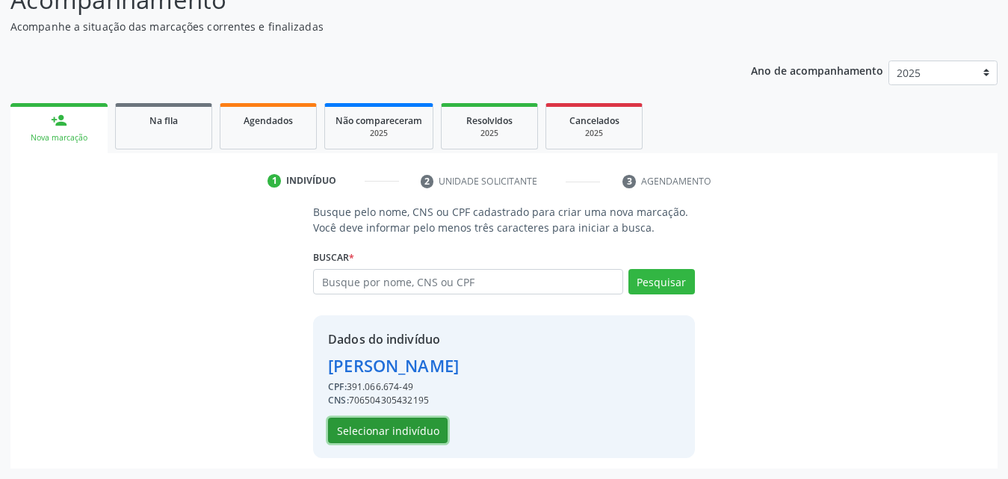
click at [398, 432] on button "Selecionar indivíduo" at bounding box center [388, 430] width 120 height 25
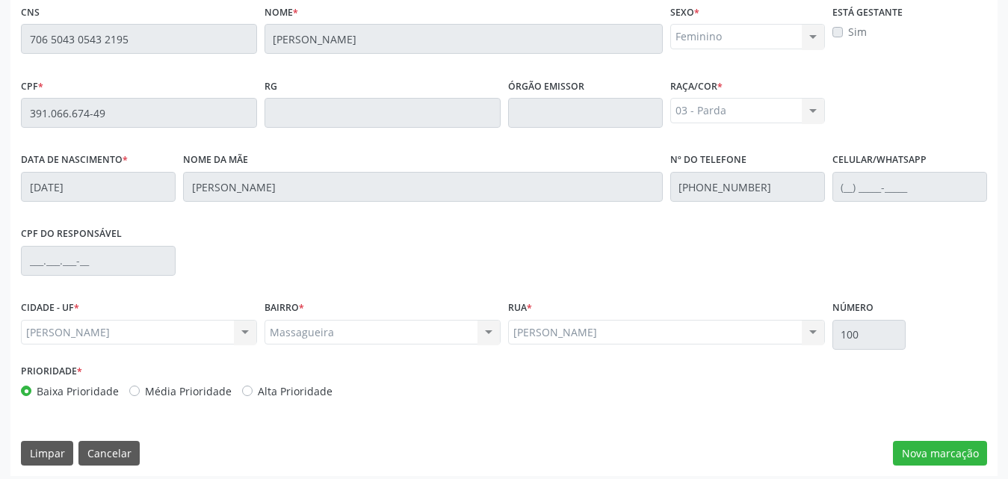
scroll to position [395, 0]
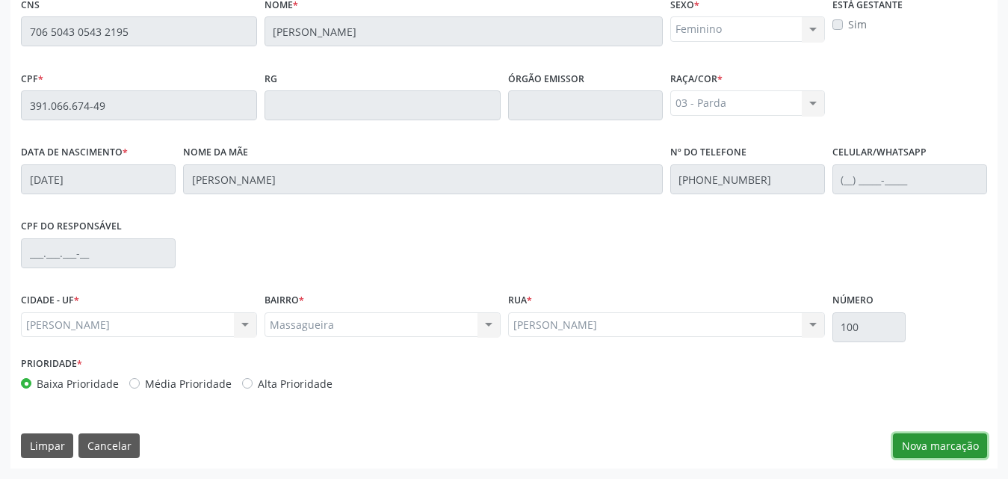
click at [930, 446] on button "Nova marcação" at bounding box center [940, 445] width 94 height 25
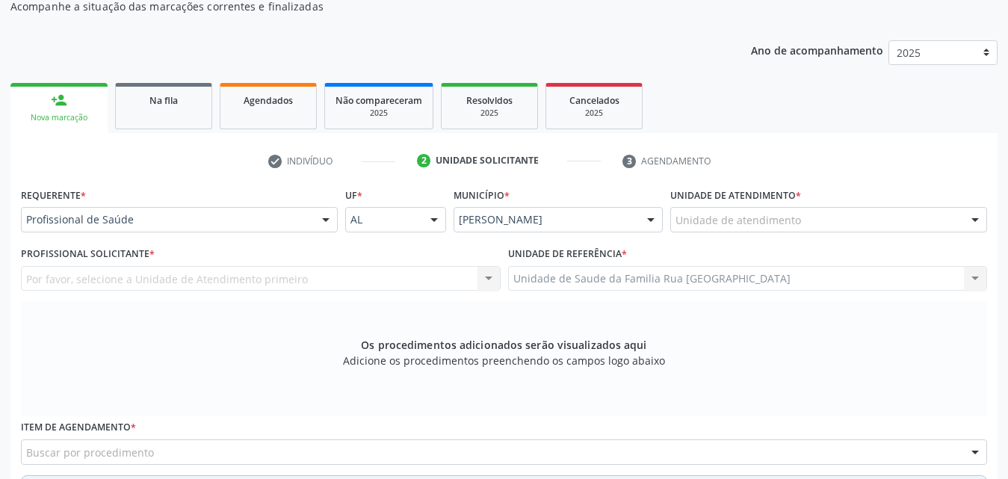
scroll to position [96, 0]
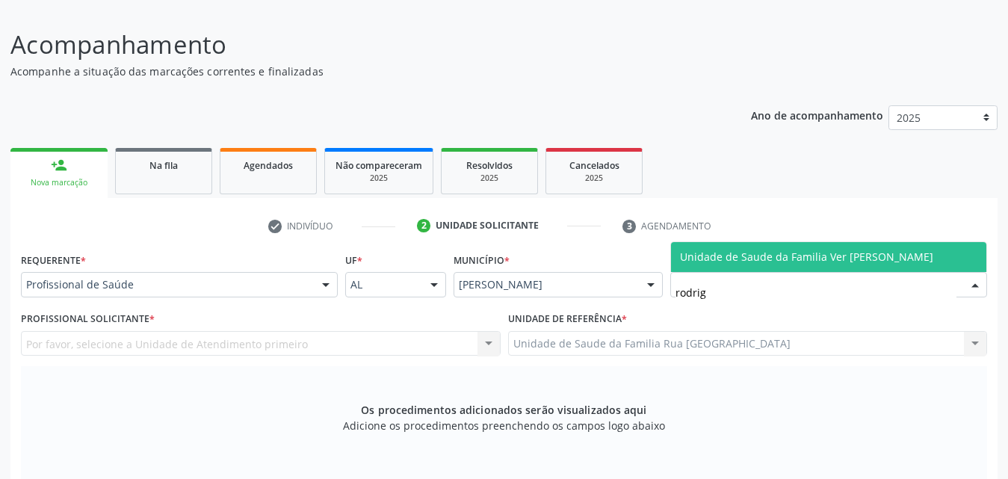
click at [800, 251] on span "Unidade de Saude da Familia Ver [PERSON_NAME]" at bounding box center [806, 257] width 253 height 14
type input "rodrig"
type input "rua nova"
click at [923, 257] on span "Unidade de Saude da Familia Rua [GEOGRAPHIC_DATA]" at bounding box center [818, 257] width 277 height 14
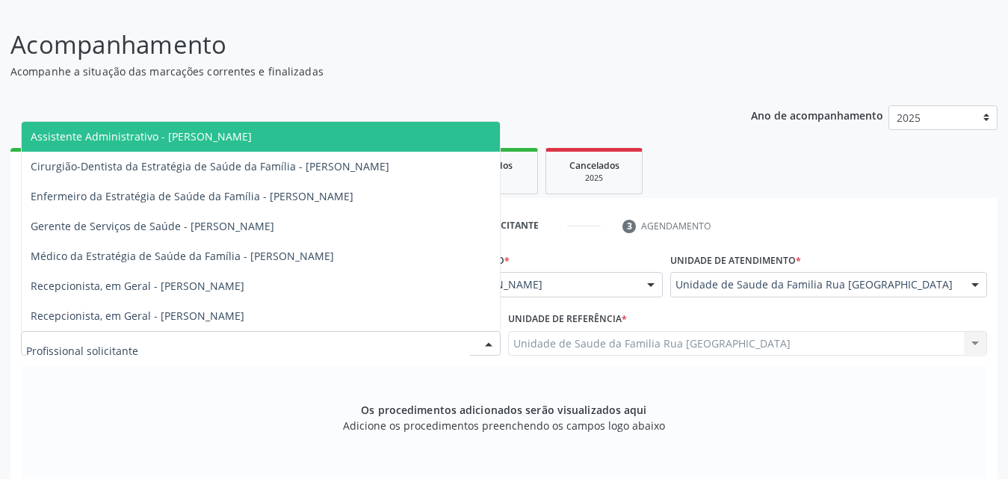
click at [190, 344] on div at bounding box center [261, 343] width 480 height 25
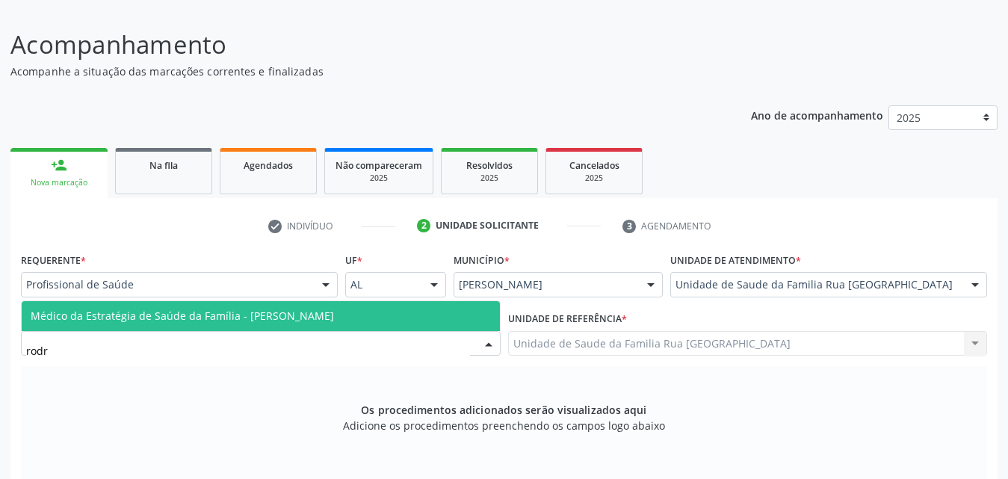
type input "rodri"
click at [197, 315] on span "Médico da Estratégia de Saúde da Família - [PERSON_NAME]" at bounding box center [182, 316] width 303 height 14
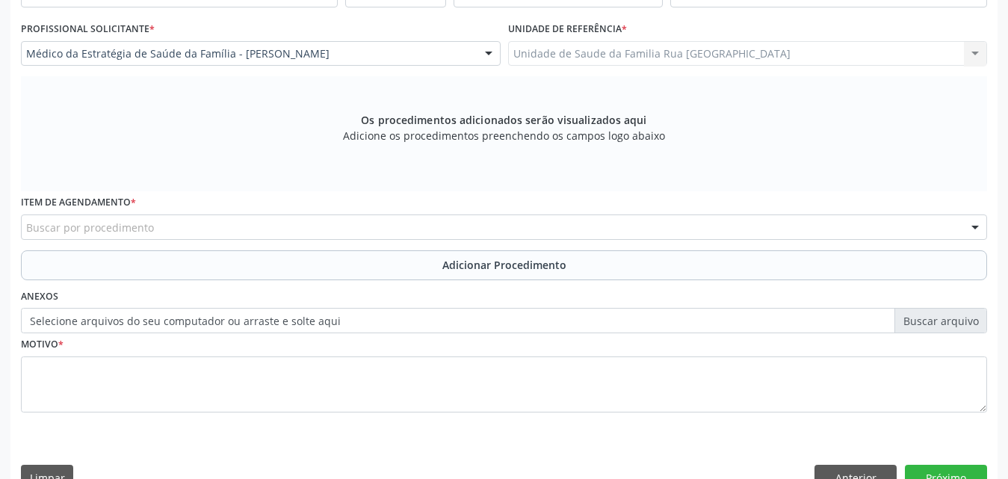
scroll to position [395, 0]
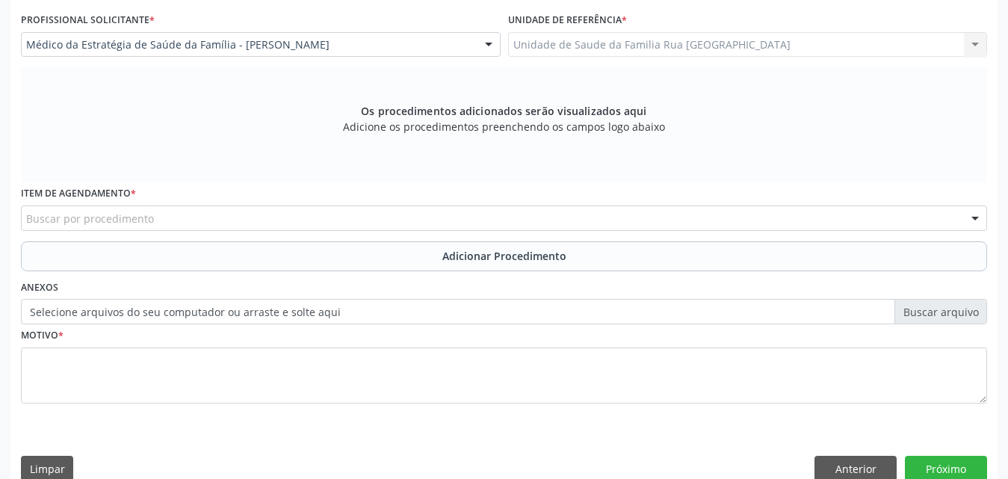
click at [293, 218] on div "Buscar por procedimento" at bounding box center [504, 217] width 966 height 25
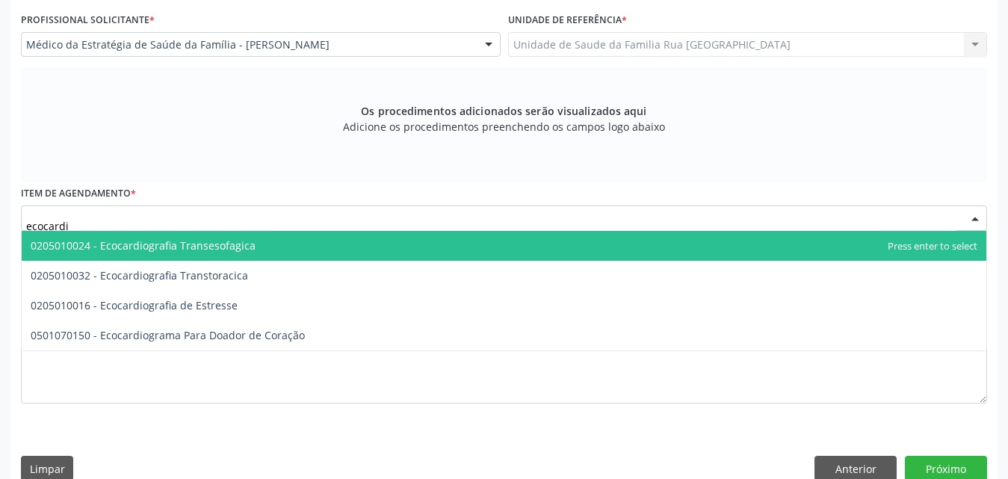
type input "ecocardio"
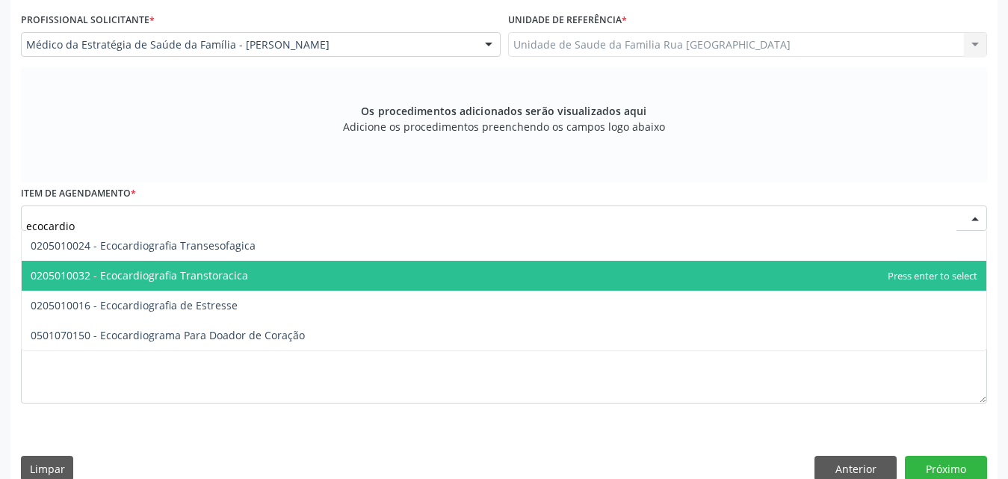
click at [231, 273] on span "0205010032 - Ecocardiografia Transtoracica" at bounding box center [139, 275] width 217 height 14
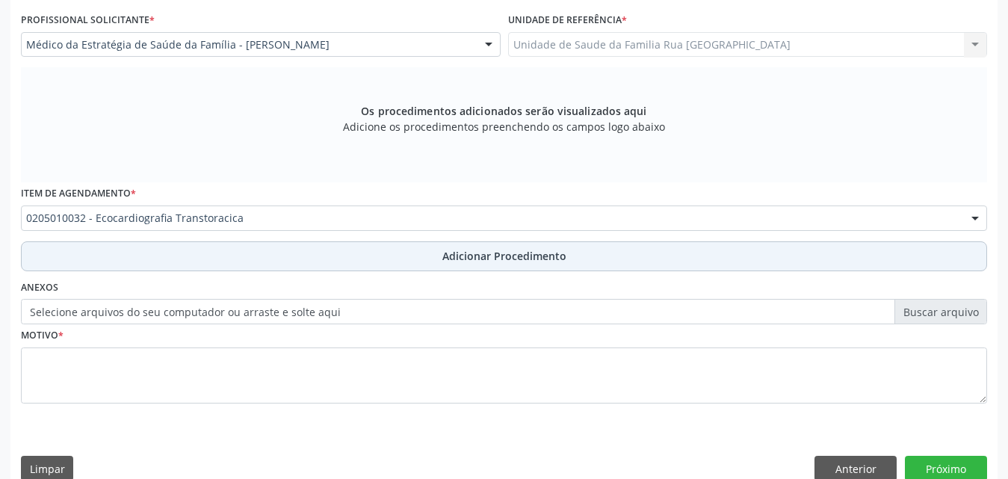
click at [517, 248] on span "Adicionar Procedimento" at bounding box center [504, 256] width 124 height 16
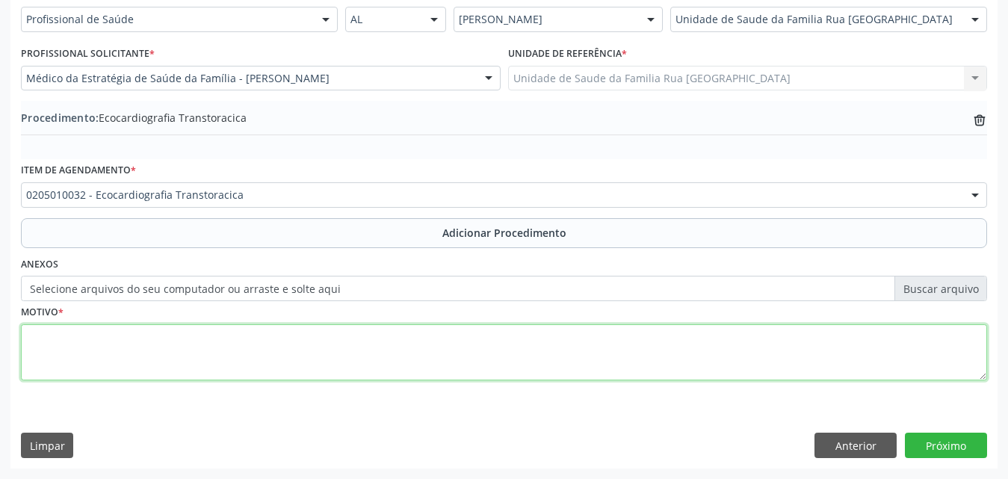
click at [129, 349] on textarea at bounding box center [504, 352] width 966 height 57
click at [111, 341] on textarea "avaliação FEVE" at bounding box center [504, 352] width 966 height 57
type textarea "avaliação FEVE."
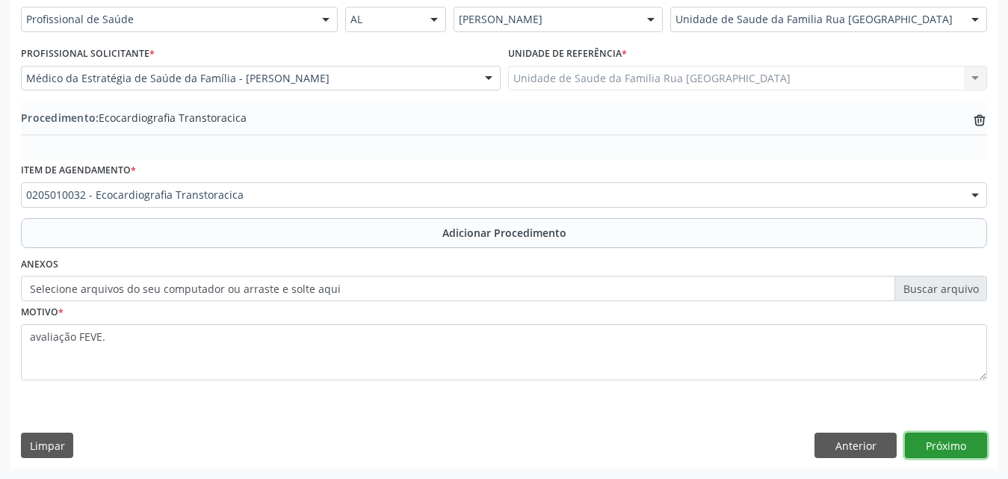
click at [947, 446] on button "Próximo" at bounding box center [946, 445] width 82 height 25
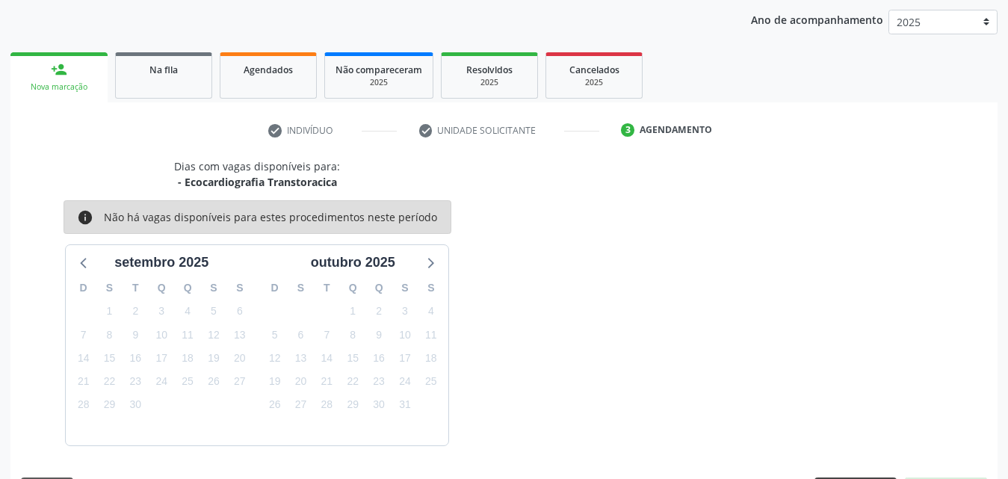
scroll to position [236, 0]
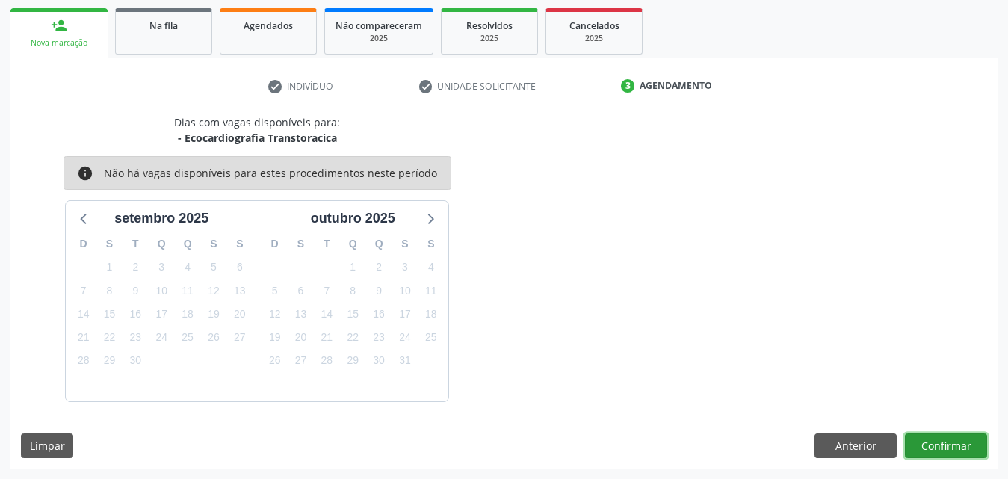
click at [915, 448] on button "Confirmar" at bounding box center [946, 445] width 82 height 25
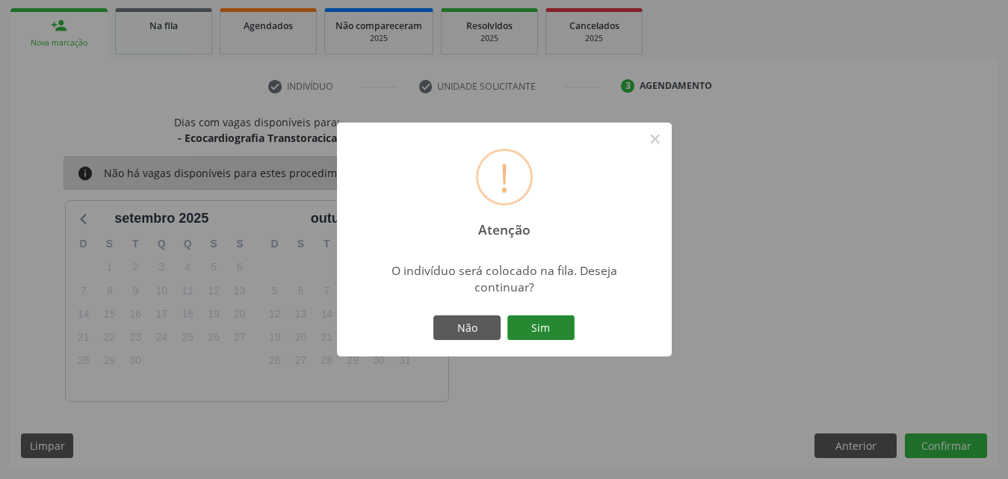
click at [558, 330] on button "Sim" at bounding box center [540, 327] width 67 height 25
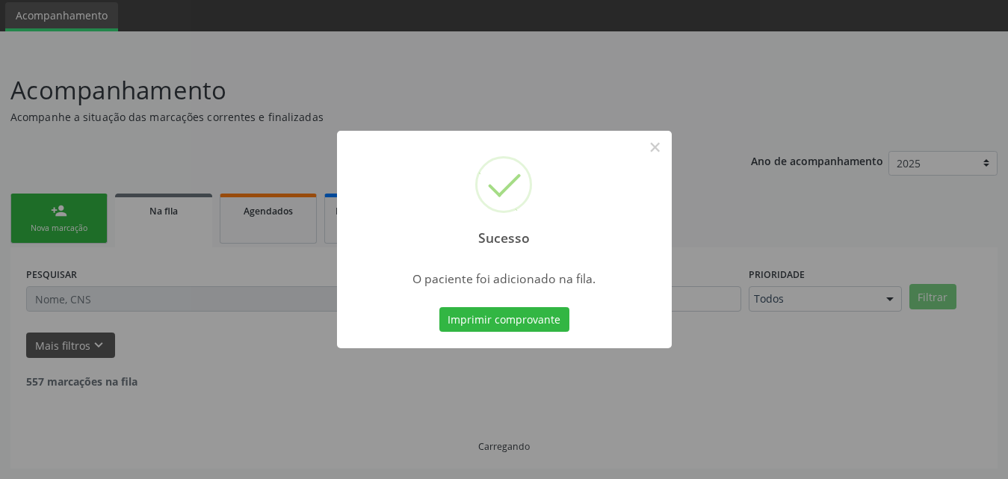
scroll to position [35, 0]
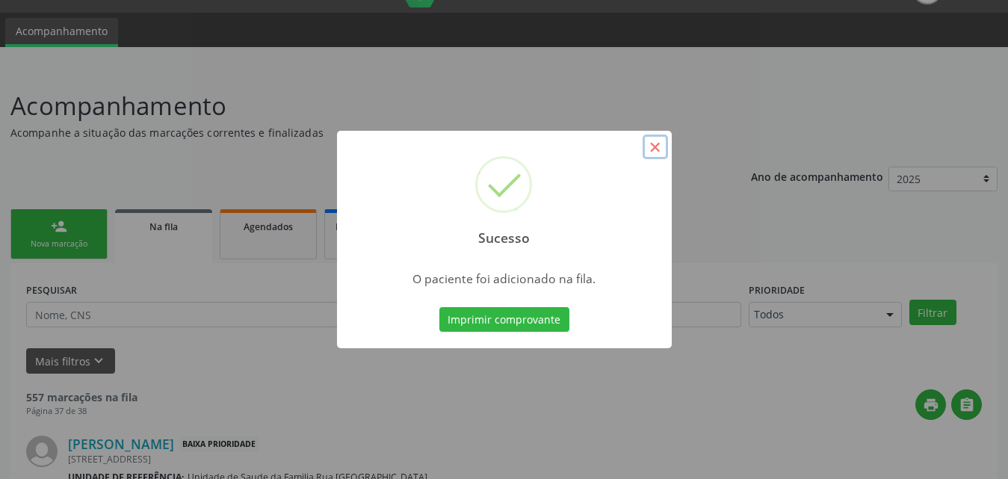
click at [658, 149] on button "×" at bounding box center [655, 147] width 25 height 25
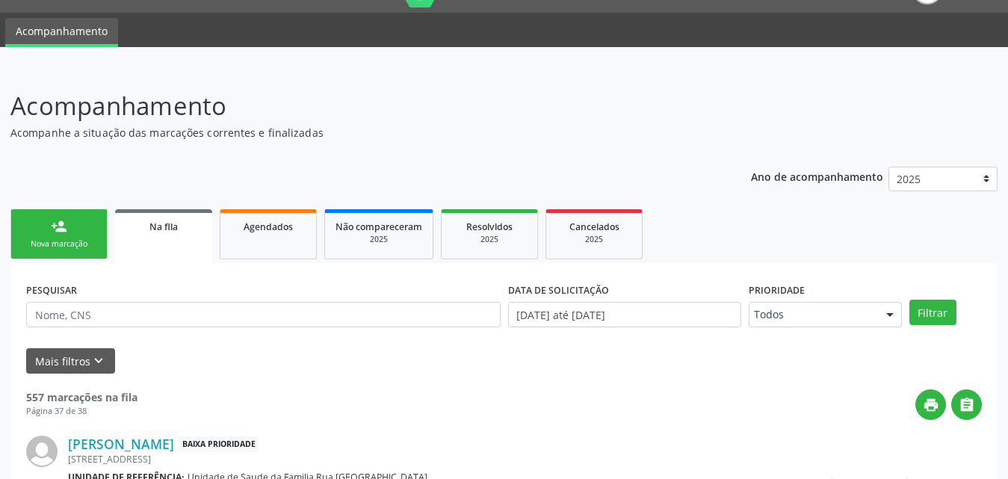
click at [67, 239] on div "Nova marcação" at bounding box center [59, 243] width 75 height 11
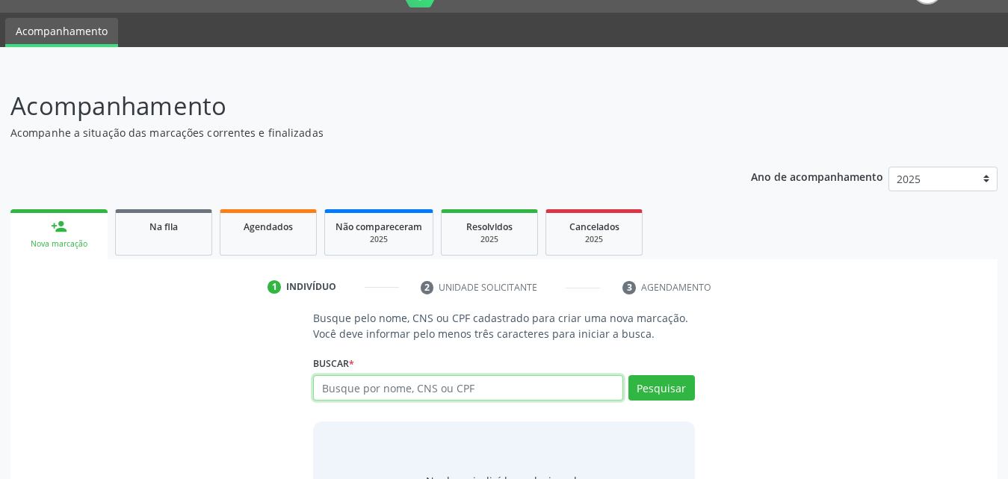
click at [450, 388] on input "text" at bounding box center [468, 387] width 310 height 25
type input "706007843910844"
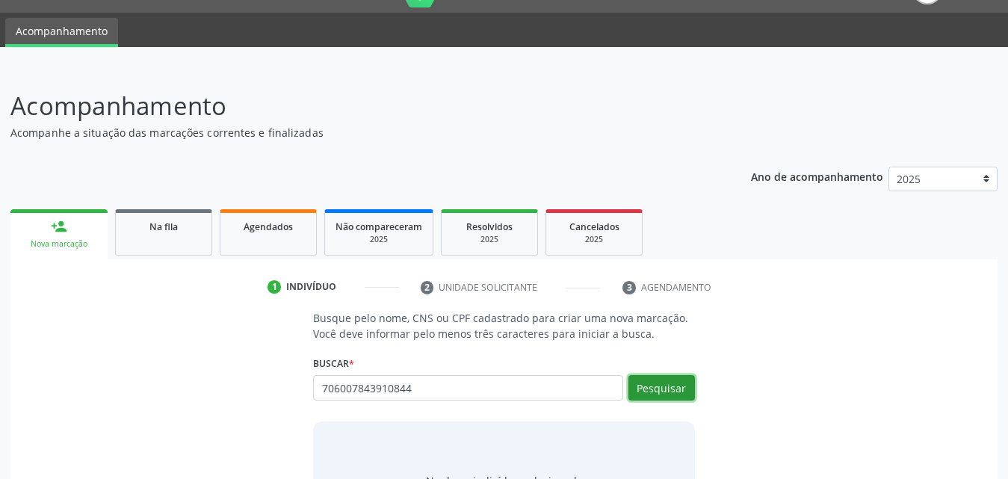
click at [667, 383] on button "Pesquisar" at bounding box center [661, 387] width 67 height 25
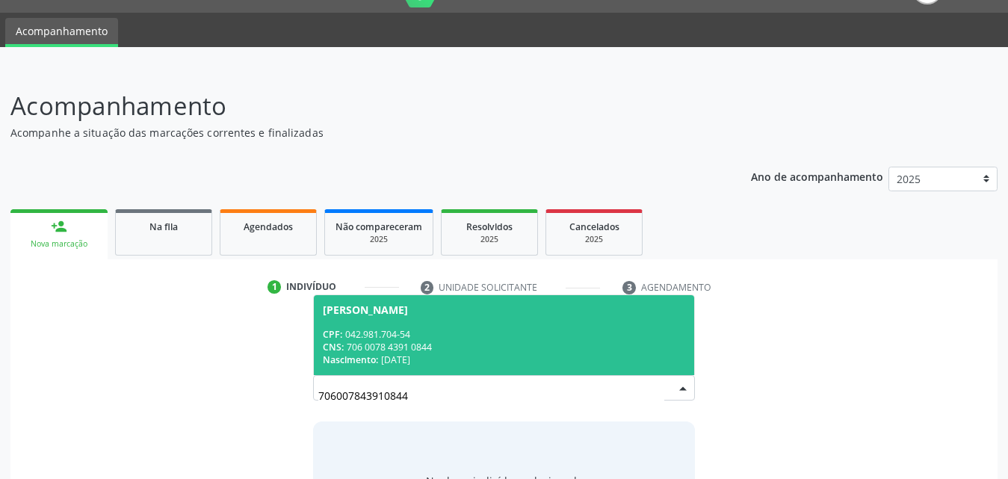
click at [376, 339] on div "CPF: 042.981.704-54" at bounding box center [504, 334] width 362 height 13
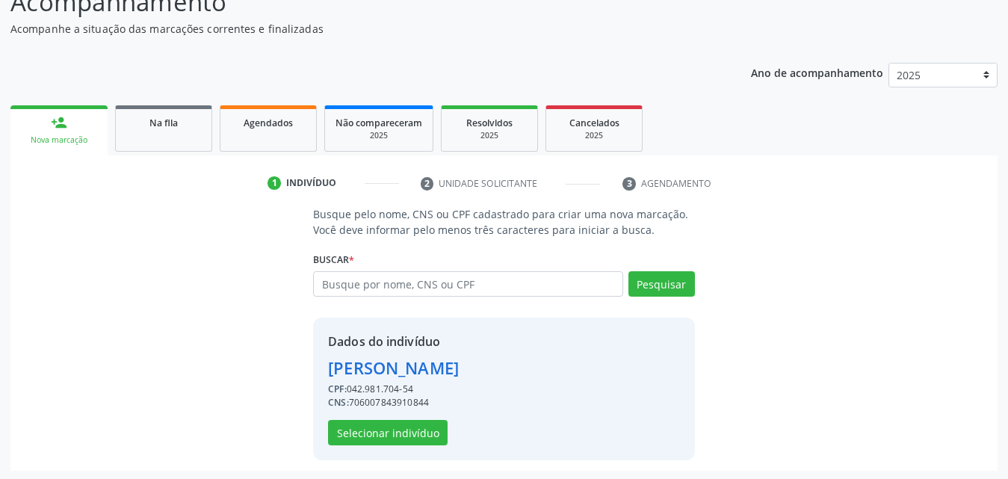
scroll to position [141, 0]
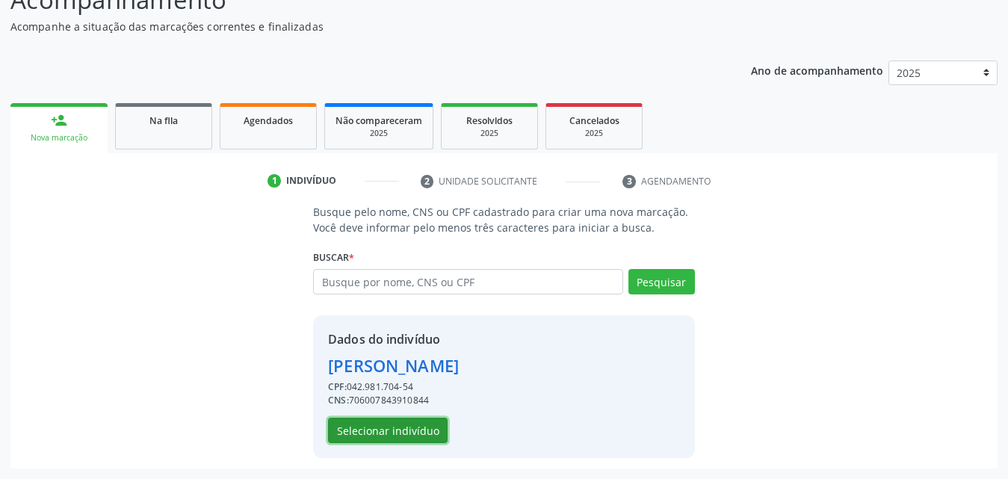
click at [388, 430] on button "Selecionar indivíduo" at bounding box center [388, 430] width 120 height 25
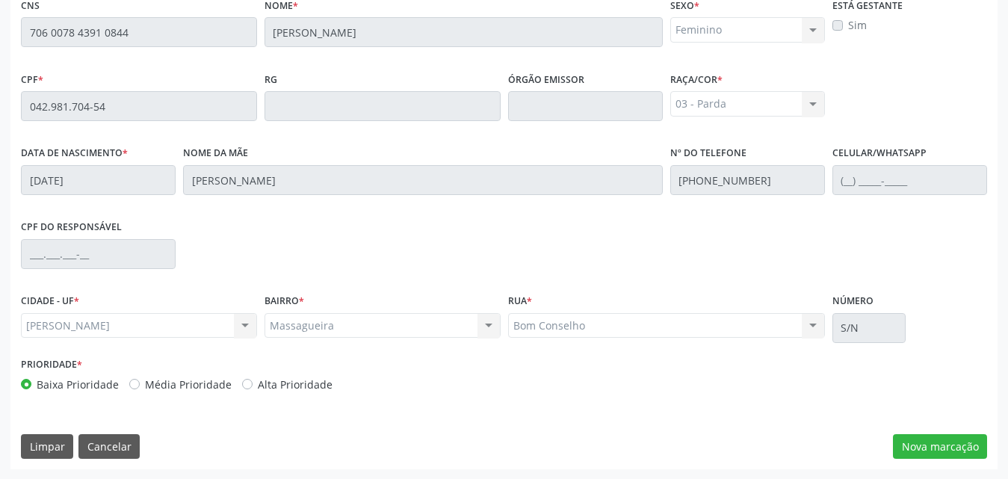
scroll to position [395, 0]
click at [909, 452] on button "Nova marcação" at bounding box center [940, 445] width 94 height 25
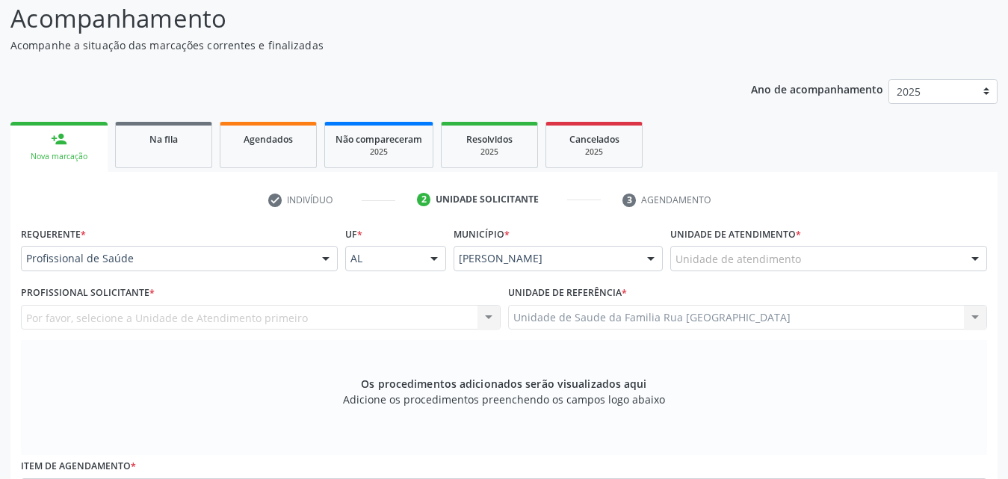
scroll to position [96, 0]
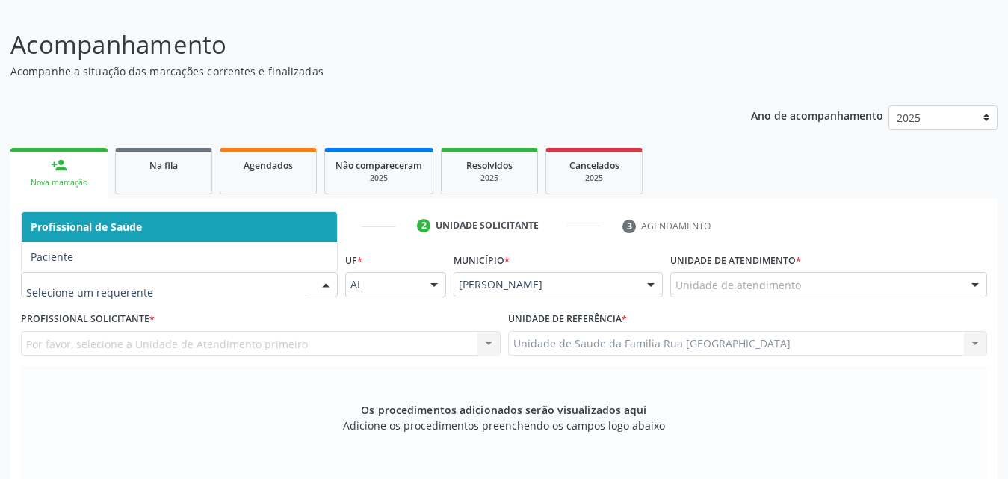
click at [910, 288] on div "Unidade de atendimento" at bounding box center [828, 284] width 317 height 25
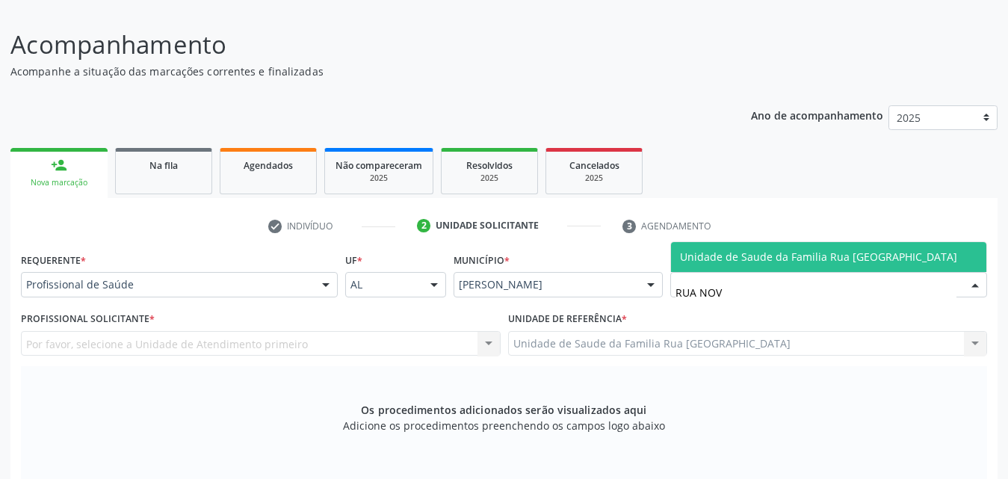
type input "RUA NOVA"
click at [877, 256] on span "Unidade de Saude da Familia Rua [GEOGRAPHIC_DATA]" at bounding box center [818, 257] width 277 height 14
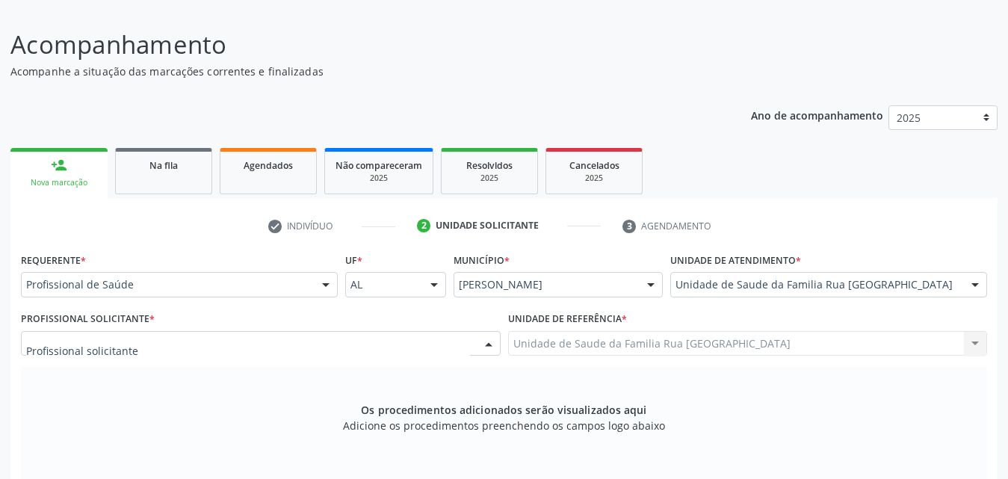
click at [176, 341] on div at bounding box center [261, 343] width 480 height 25
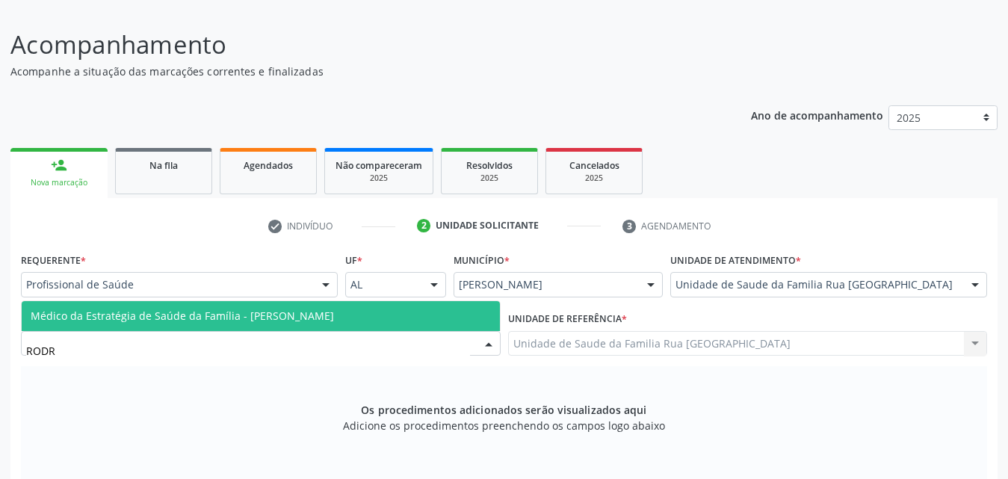
type input "RODRI"
click at [309, 316] on span "Médico da Estratégia de Saúde da Família - [PERSON_NAME]" at bounding box center [182, 316] width 303 height 14
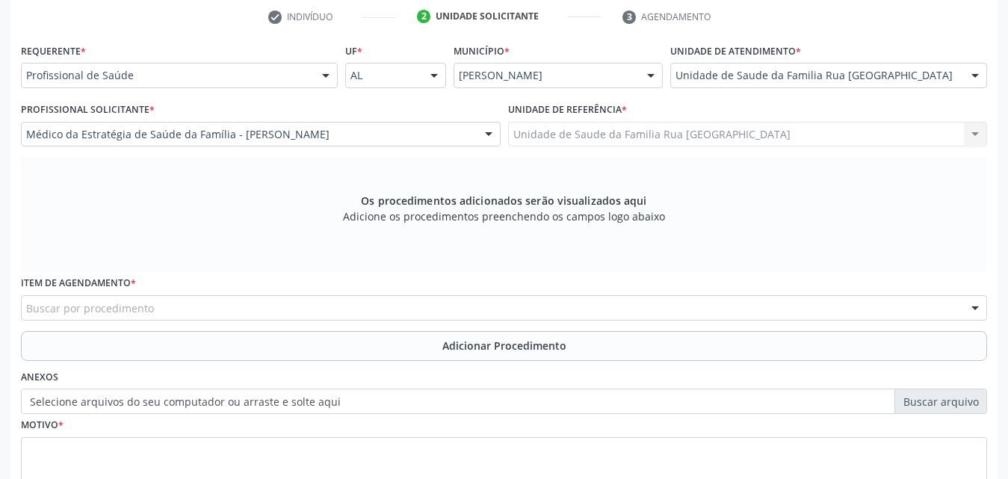
scroll to position [321, 0]
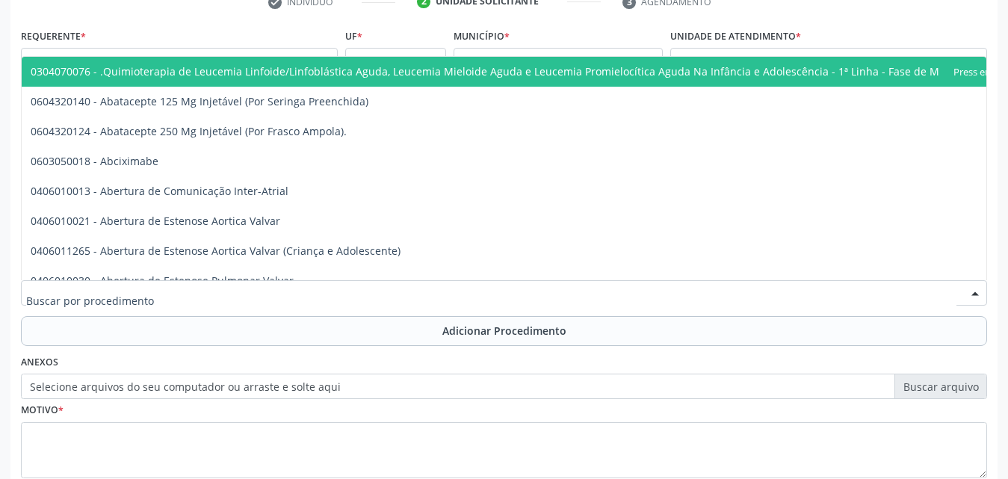
click at [331, 292] on div at bounding box center [504, 292] width 966 height 25
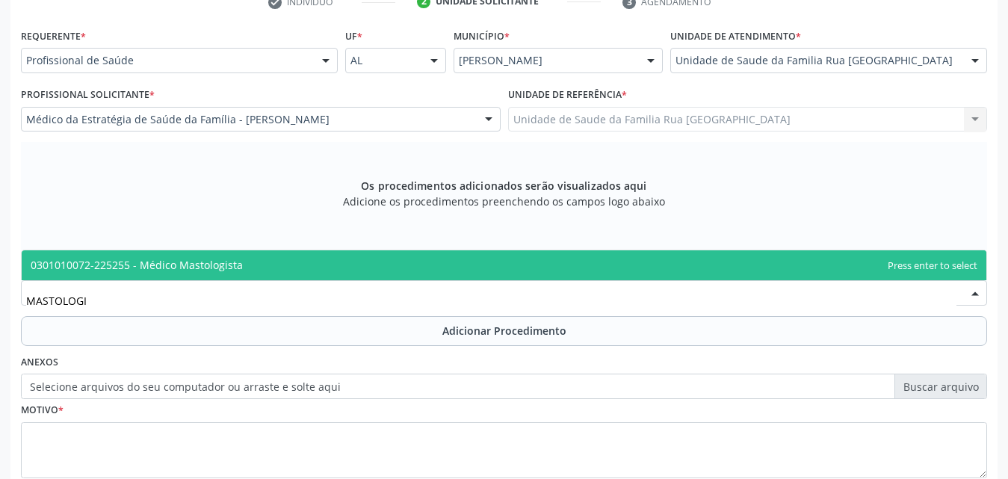
type input "MASTOLOGIS"
click at [255, 274] on span "0301010072-225255 - Médico Mastologista" at bounding box center [504, 265] width 965 height 30
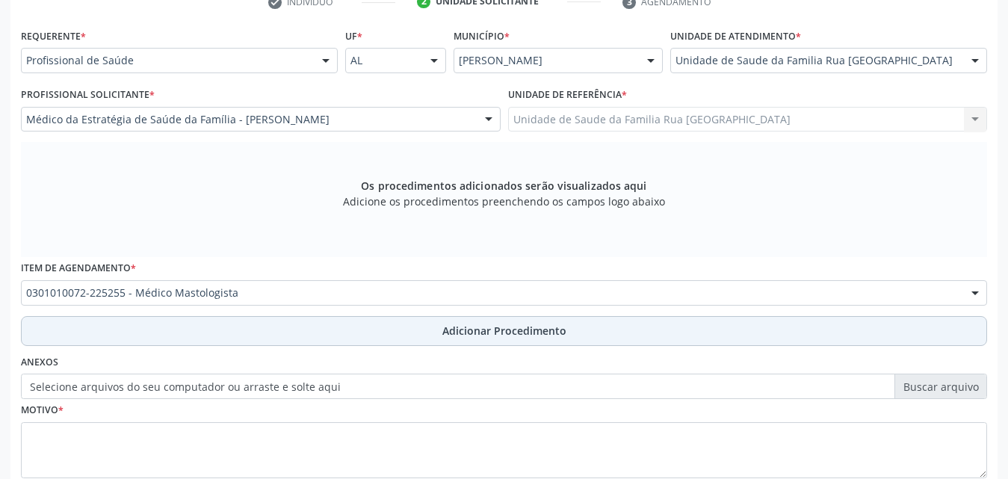
click at [505, 335] on span "Adicionar Procedimento" at bounding box center [504, 331] width 124 height 16
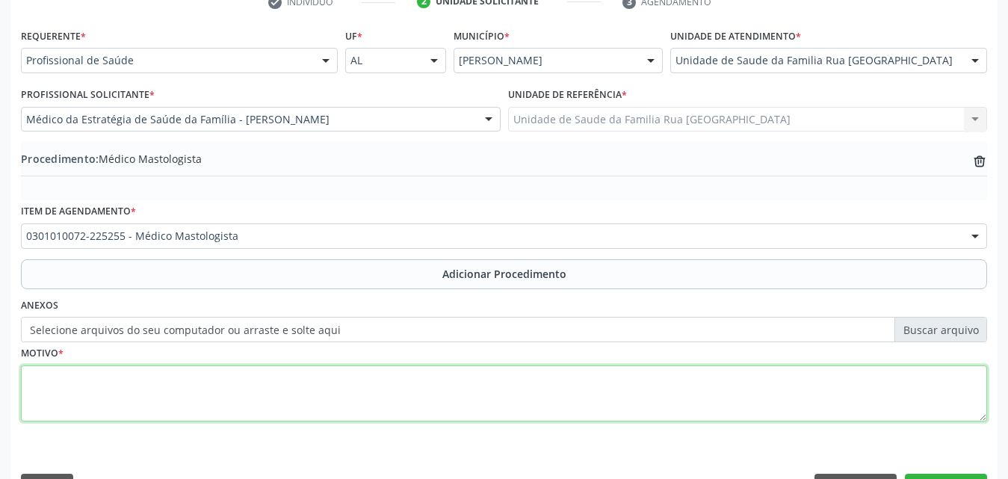
click at [194, 399] on textarea at bounding box center [504, 393] width 966 height 57
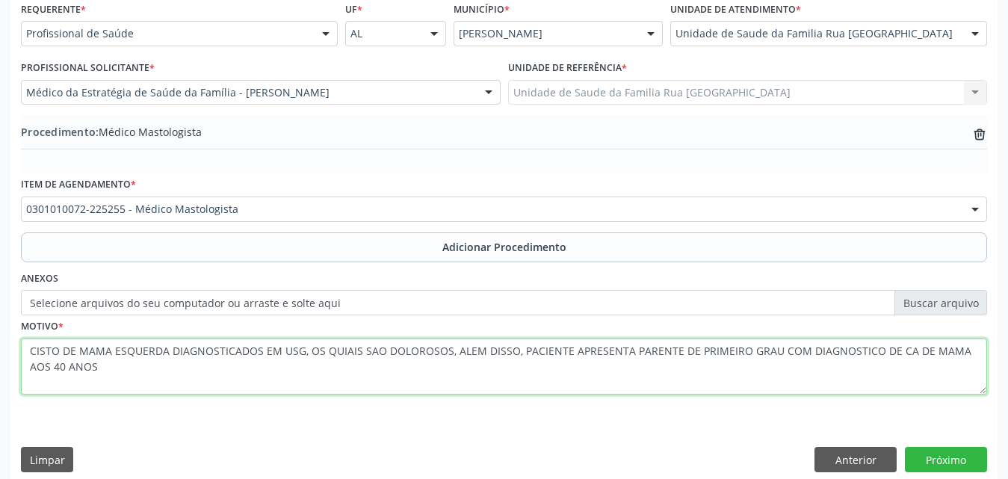
scroll to position [362, 0]
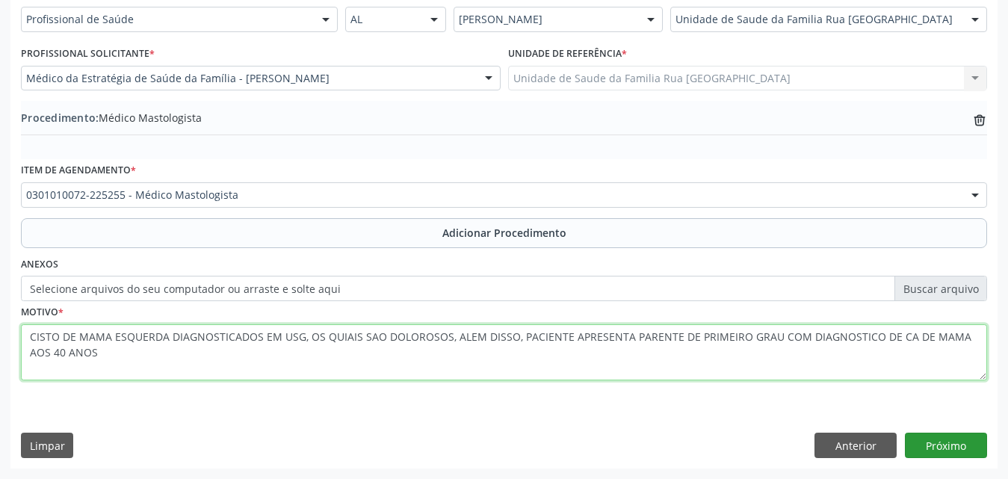
type textarea "CISTO DE MAMA ESQUERDA DIAGNOSTICADOS EM USG, OS QUIAIS SAO DOLOROSOS, ALEM DIS…"
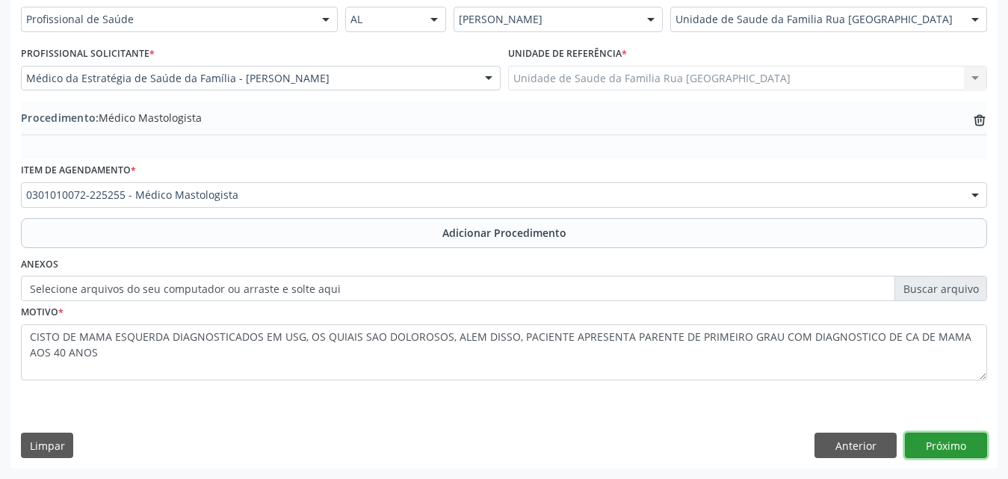
click at [950, 449] on button "Próximo" at bounding box center [946, 445] width 82 height 25
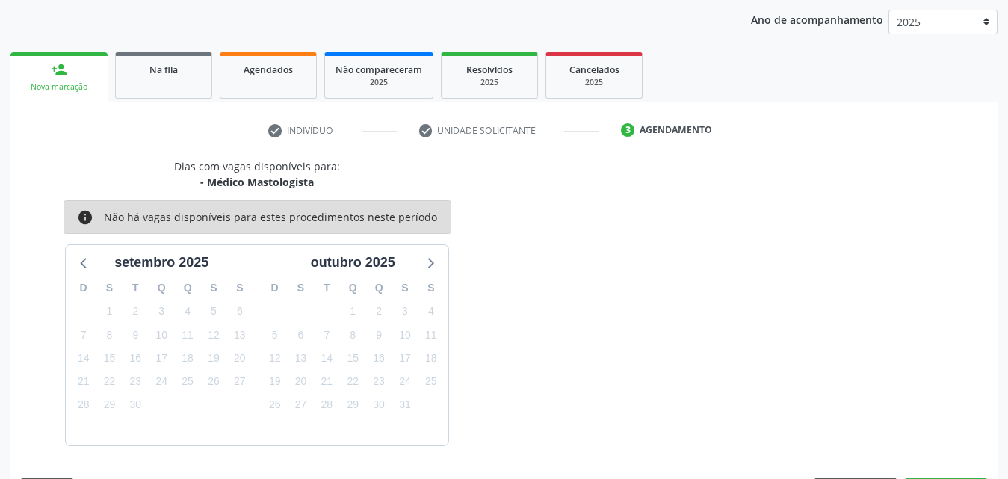
scroll to position [236, 0]
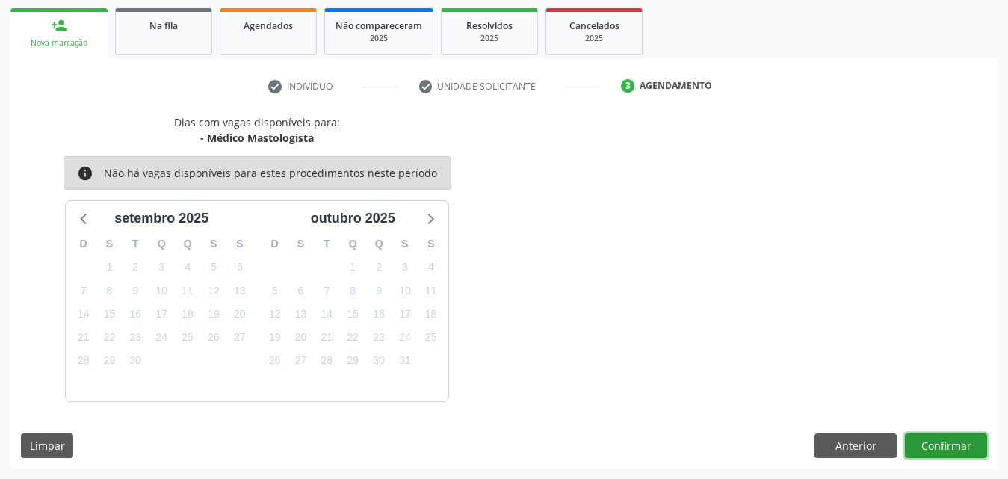
click at [938, 445] on button "Confirmar" at bounding box center [946, 445] width 82 height 25
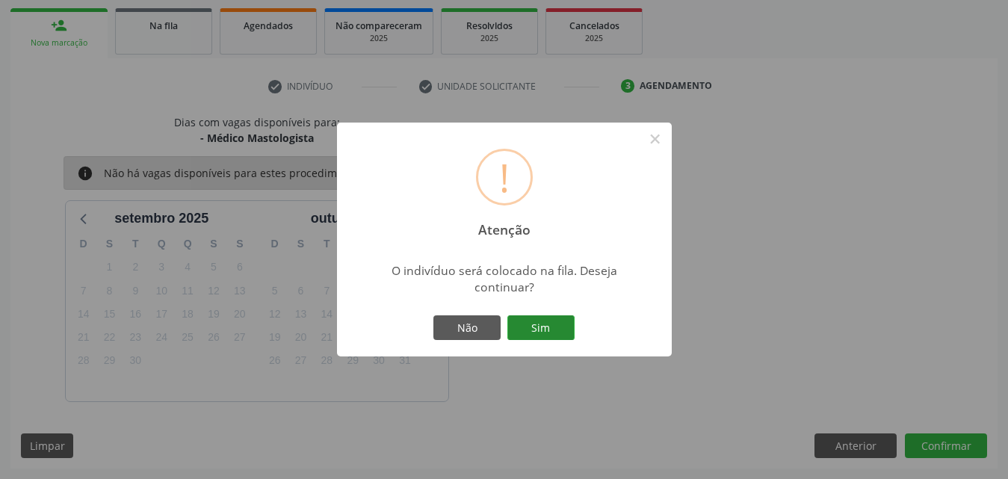
click at [556, 324] on button "Sim" at bounding box center [540, 327] width 67 height 25
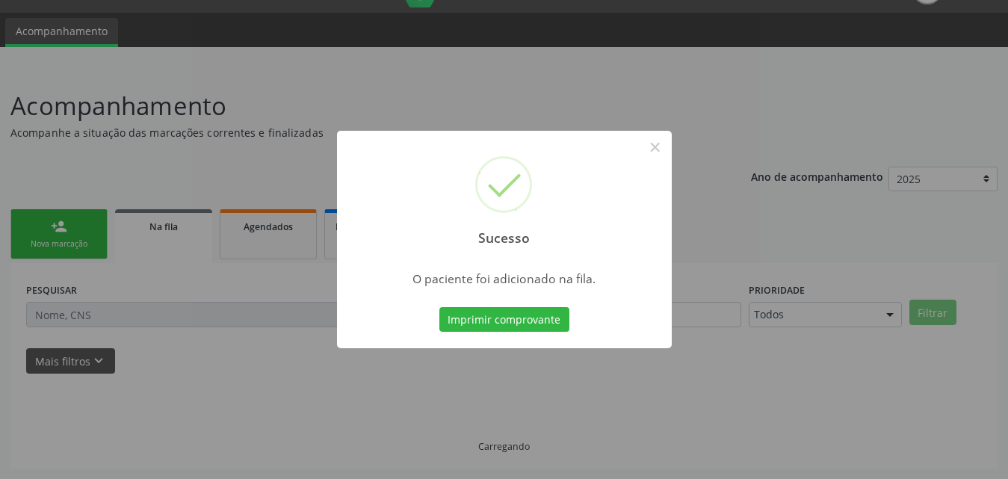
scroll to position [35, 0]
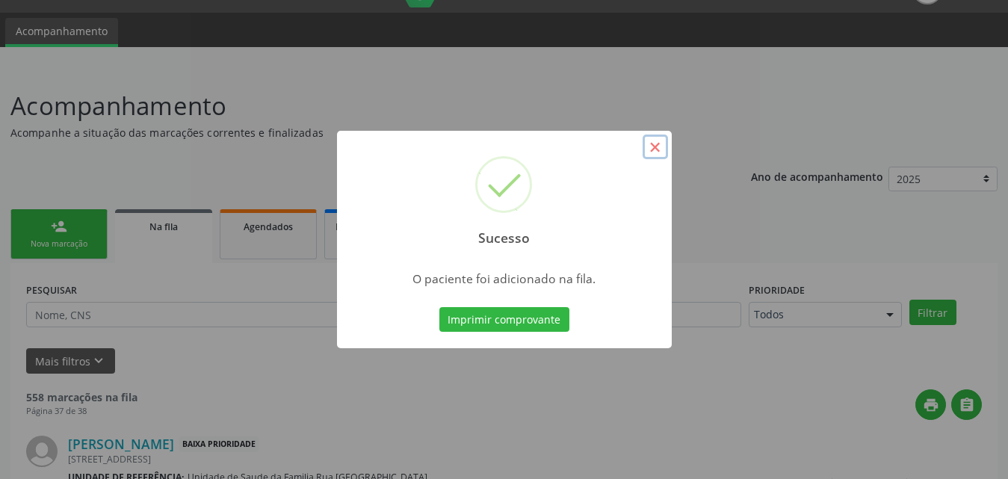
click at [658, 148] on button "×" at bounding box center [655, 147] width 25 height 25
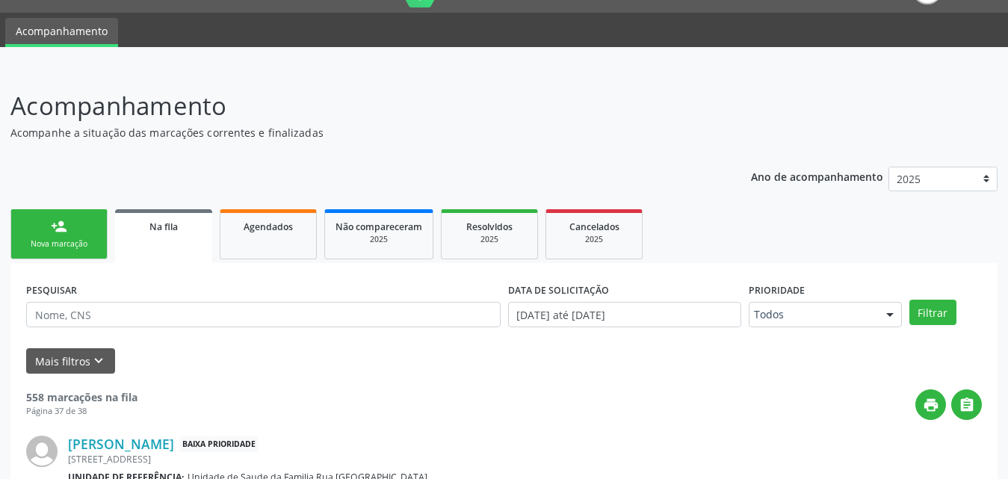
click at [53, 248] on div "Nova marcação" at bounding box center [59, 243] width 75 height 11
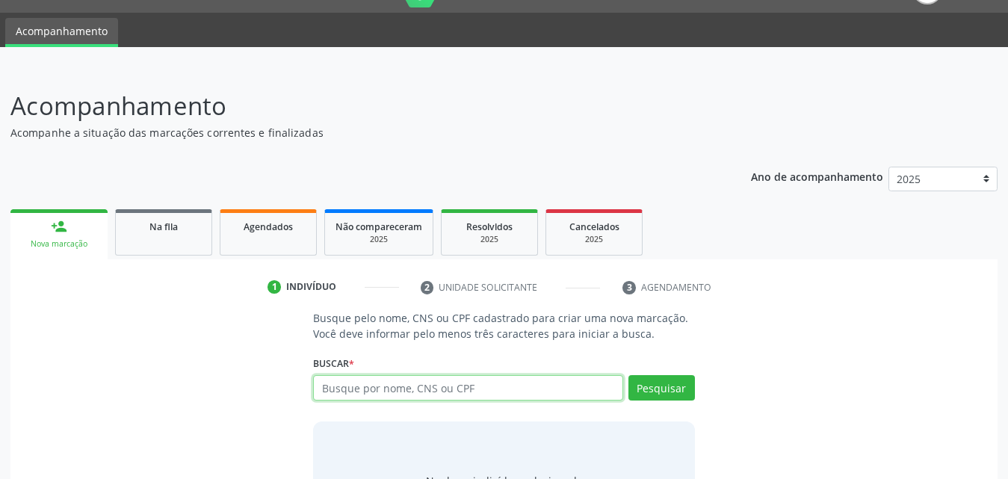
click at [522, 394] on input "text" at bounding box center [468, 387] width 310 height 25
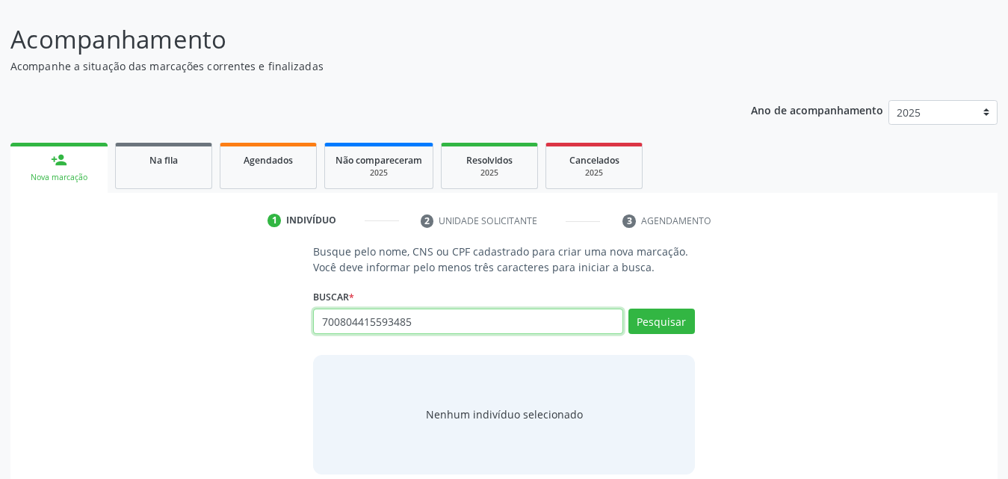
scroll to position [118, 0]
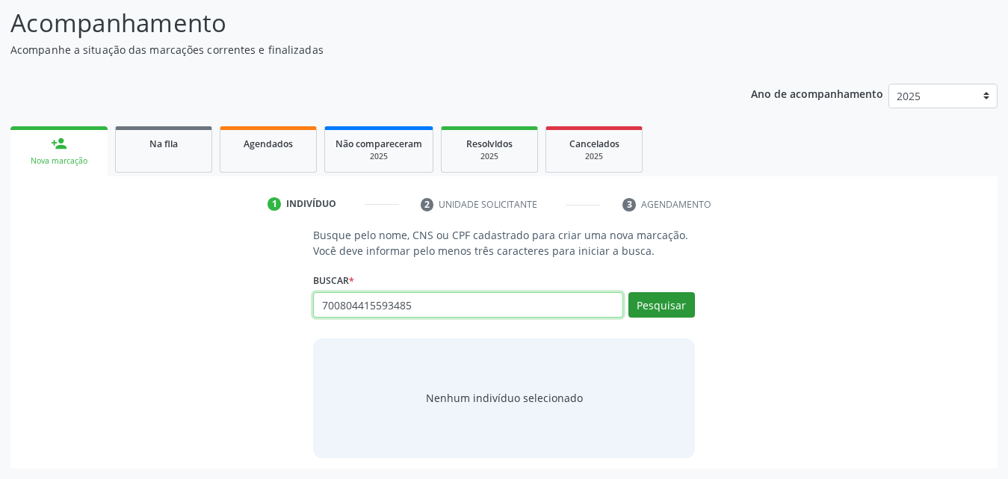
type input "700804415593485"
click at [655, 301] on button "Pesquisar" at bounding box center [661, 304] width 67 height 25
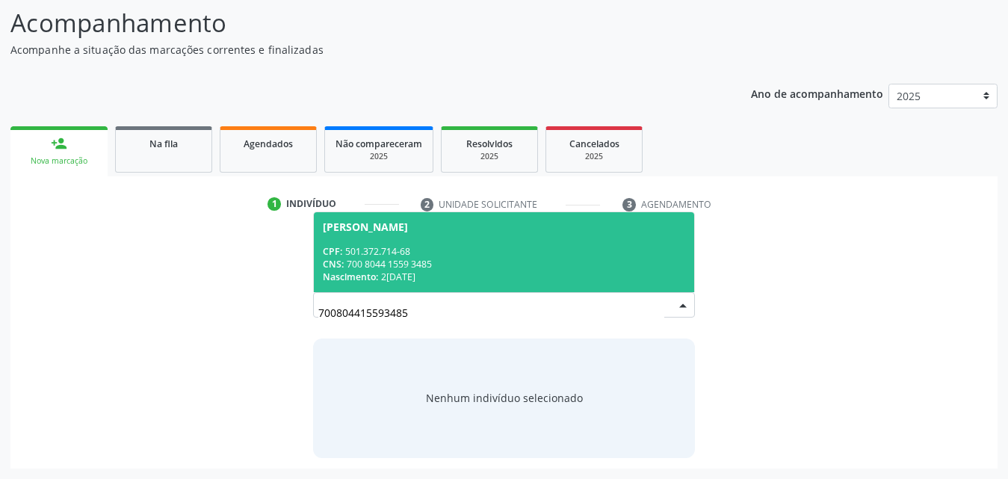
click at [418, 273] on div "Nascimento: [DATE]" at bounding box center [504, 277] width 362 height 13
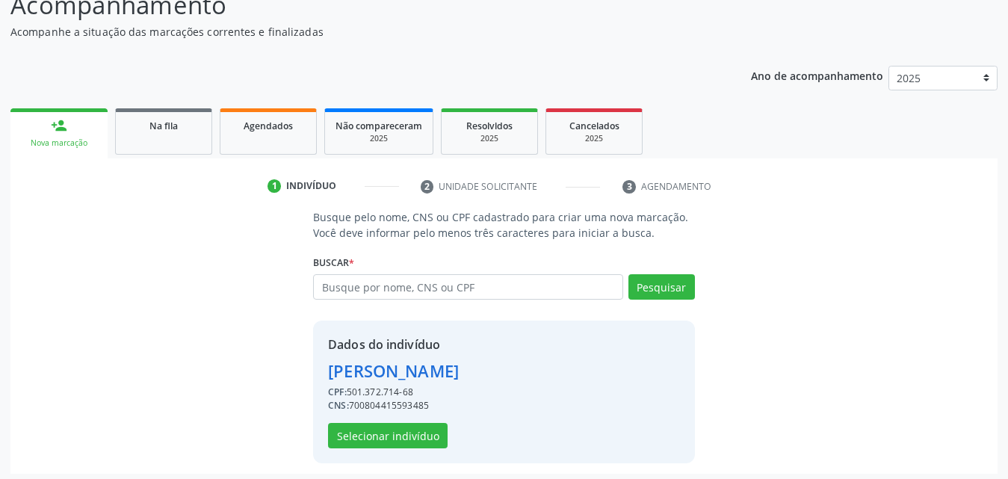
scroll to position [141, 0]
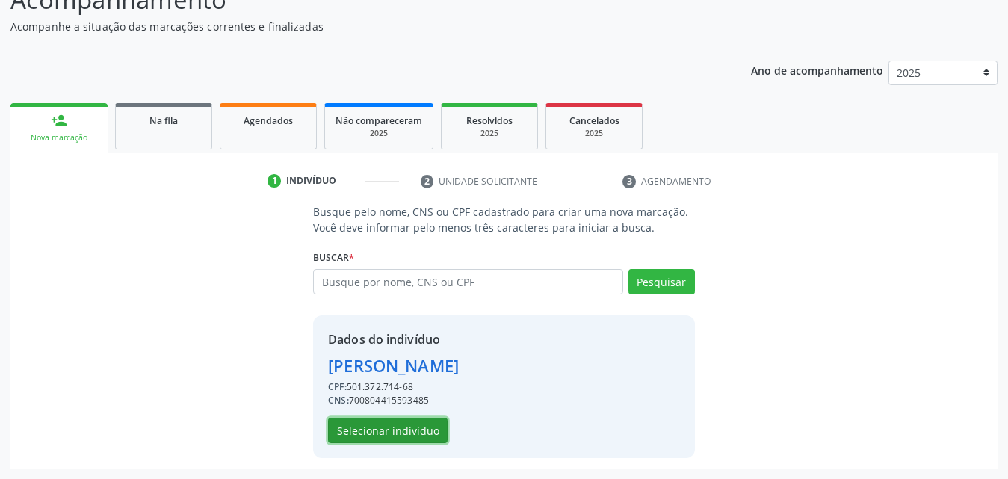
click at [395, 427] on button "Selecionar indivíduo" at bounding box center [388, 430] width 120 height 25
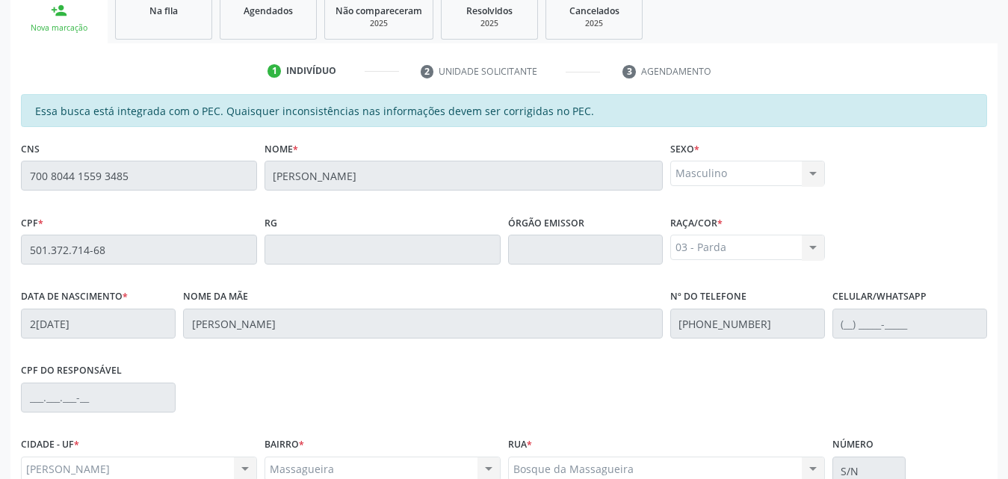
scroll to position [395, 0]
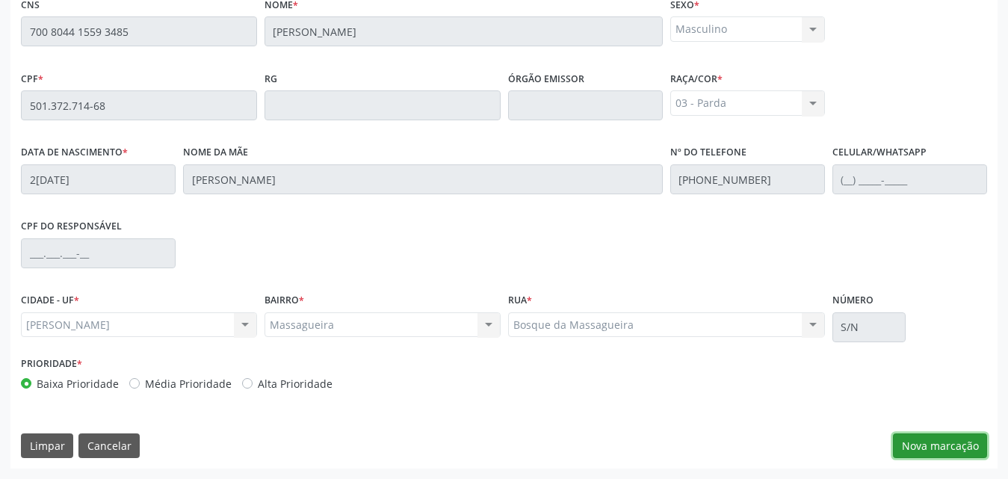
drag, startPoint x: 978, startPoint y: 454, endPoint x: 968, endPoint y: 447, distance: 12.4
click at [974, 451] on button "Nova marcação" at bounding box center [940, 445] width 94 height 25
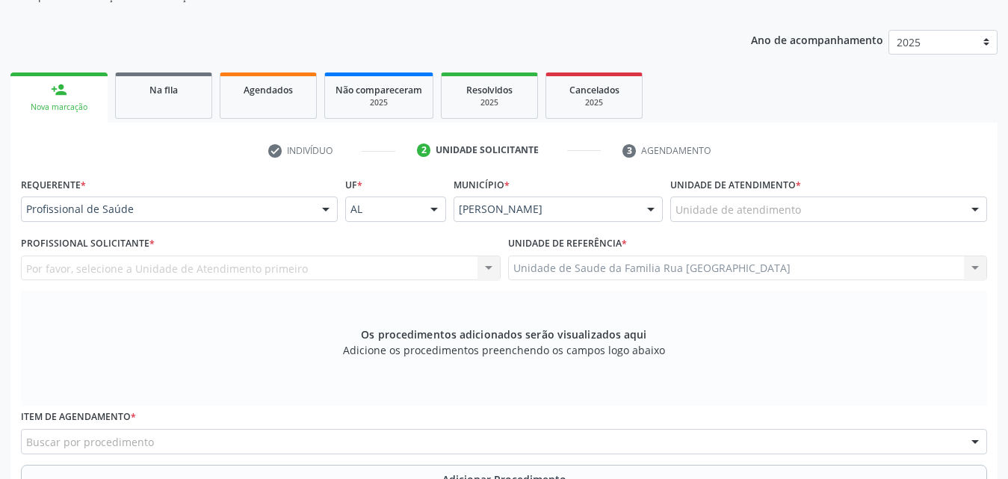
scroll to position [171, 0]
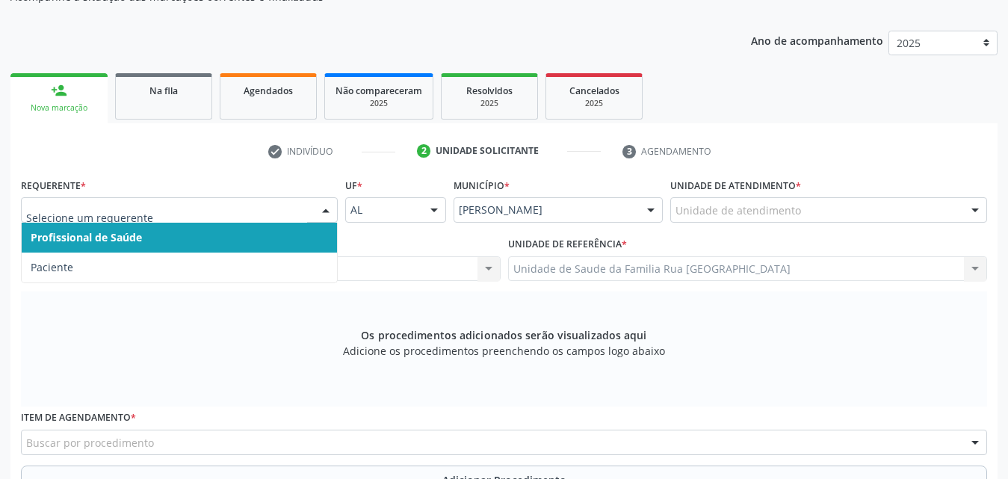
click at [326, 207] on div at bounding box center [326, 210] width 22 height 25
click at [183, 239] on span "Profissional de Saúde" at bounding box center [179, 238] width 315 height 30
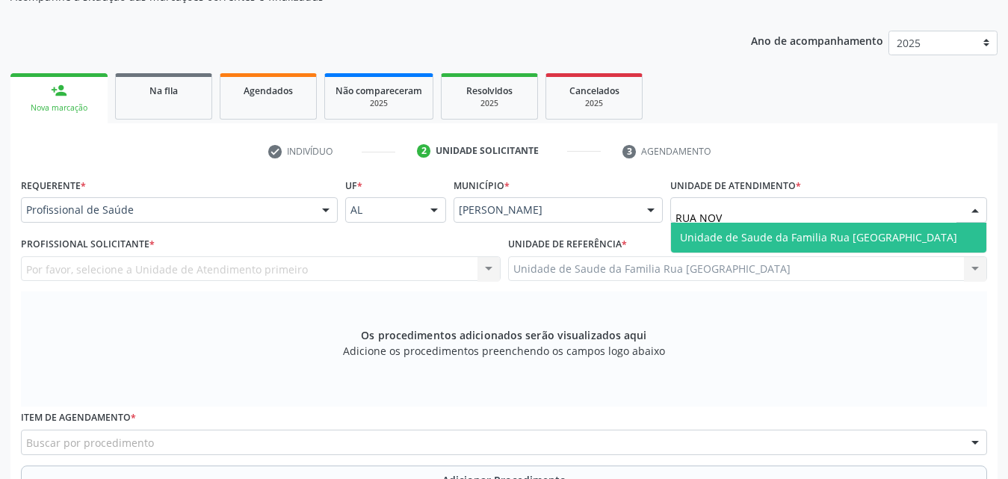
type input "RUA NOVA"
click at [835, 239] on span "Unidade de Saude da Familia Rua [GEOGRAPHIC_DATA]" at bounding box center [818, 237] width 277 height 14
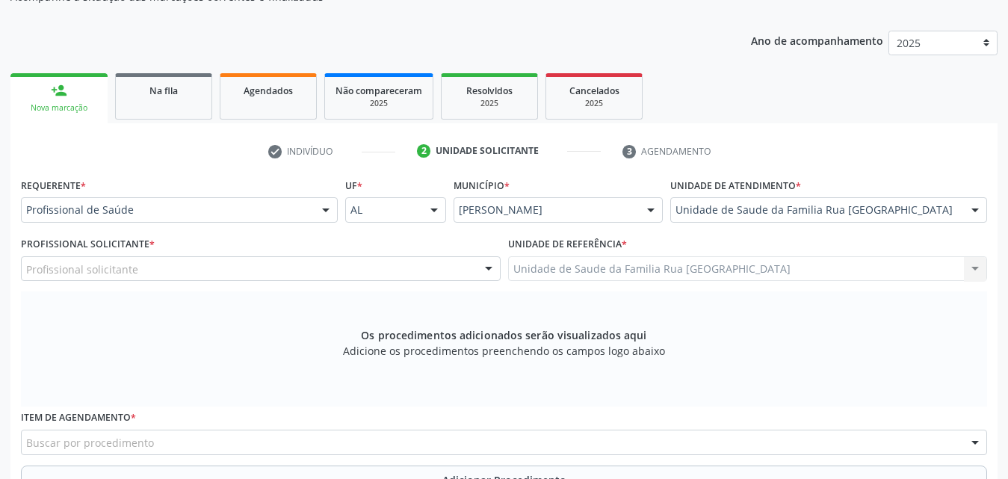
click at [205, 265] on div "Profissional solicitante" at bounding box center [261, 268] width 480 height 25
type input "RODRIG"
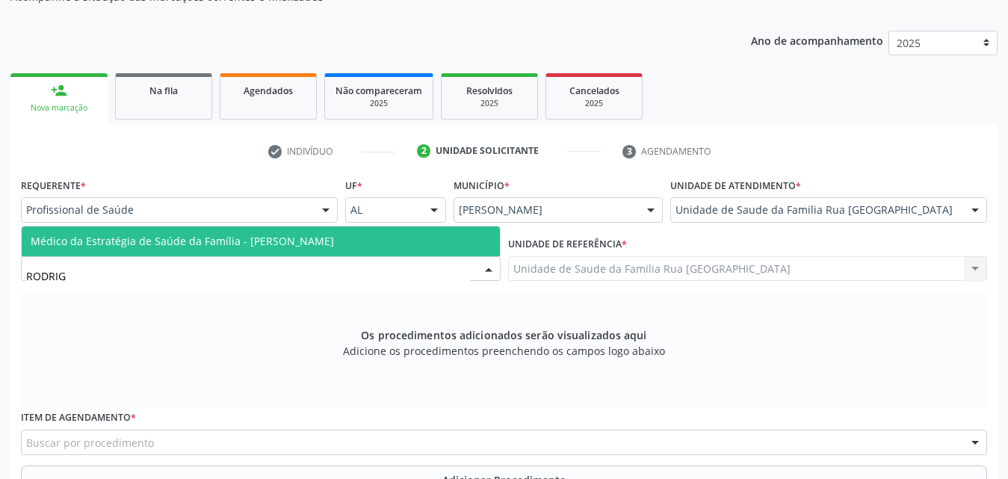
click at [217, 250] on span "Médico da Estratégia de Saúde da Família - [PERSON_NAME]" at bounding box center [261, 241] width 478 height 30
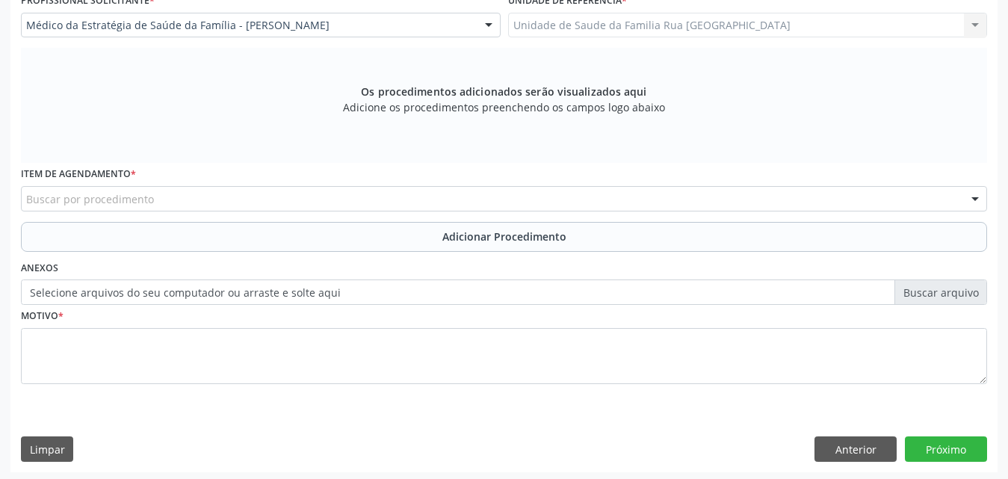
scroll to position [418, 0]
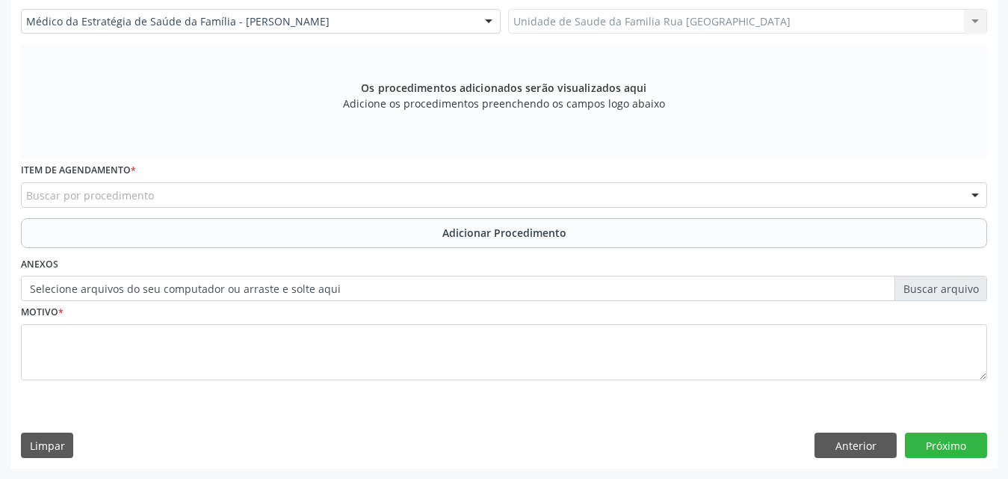
click at [300, 200] on div "Buscar por procedimento" at bounding box center [504, 194] width 966 height 25
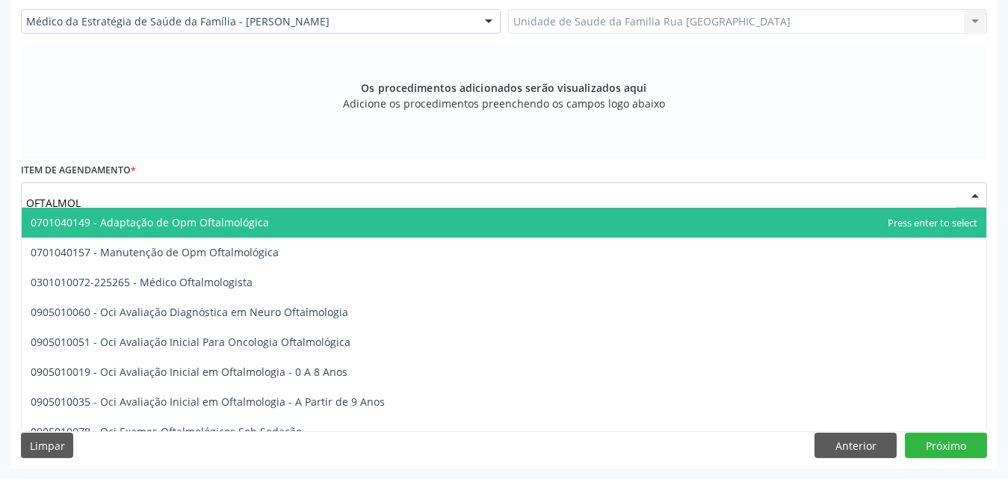
type input "OFTALMOLO"
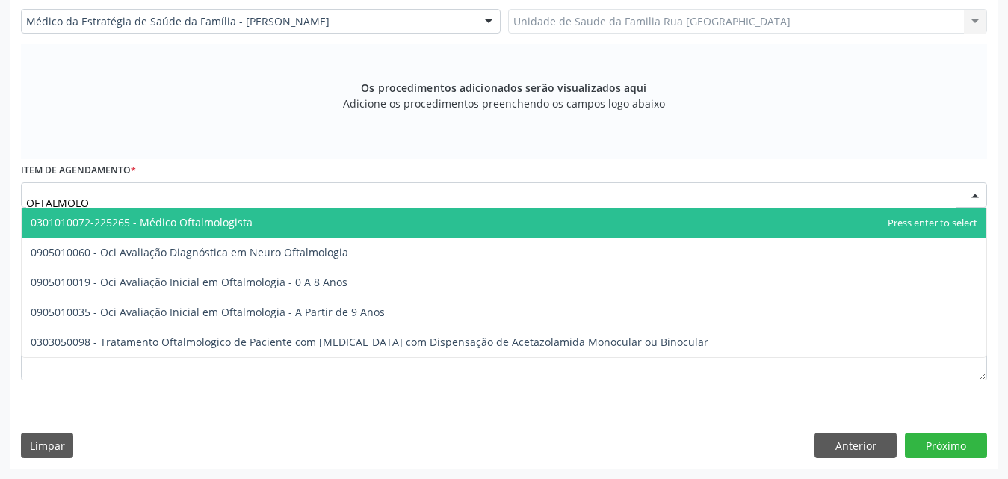
click at [238, 230] on span "0301010072-225265 - Médico Oftalmologista" at bounding box center [504, 223] width 965 height 30
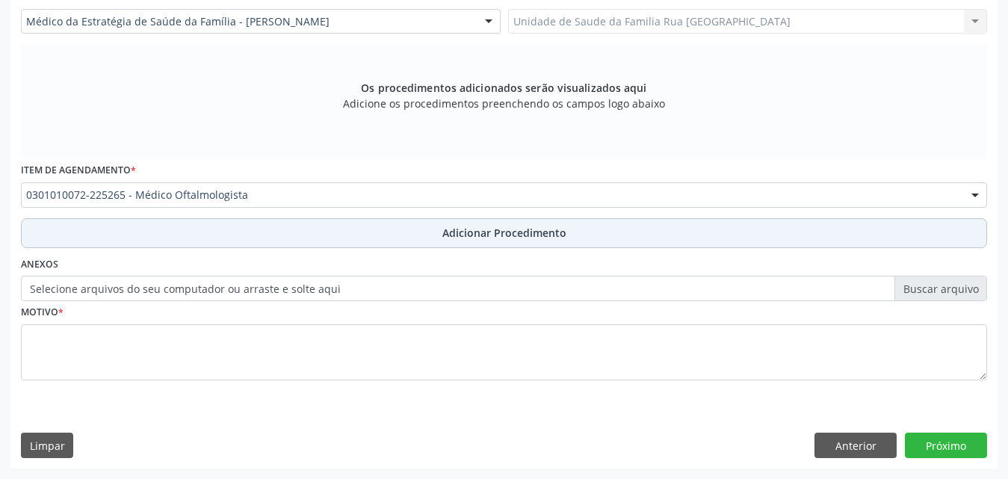
click at [489, 240] on span "Adicionar Procedimento" at bounding box center [504, 233] width 124 height 16
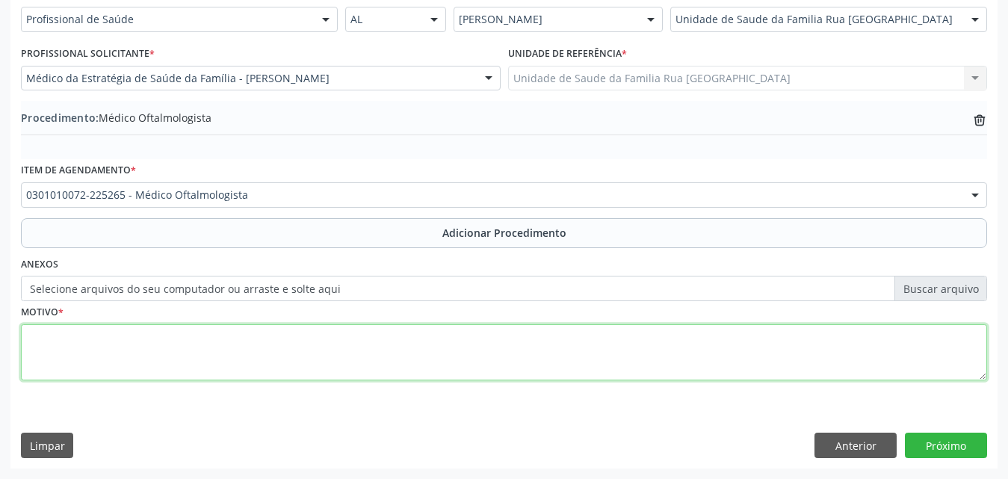
click at [164, 369] on textarea at bounding box center [504, 352] width 966 height 57
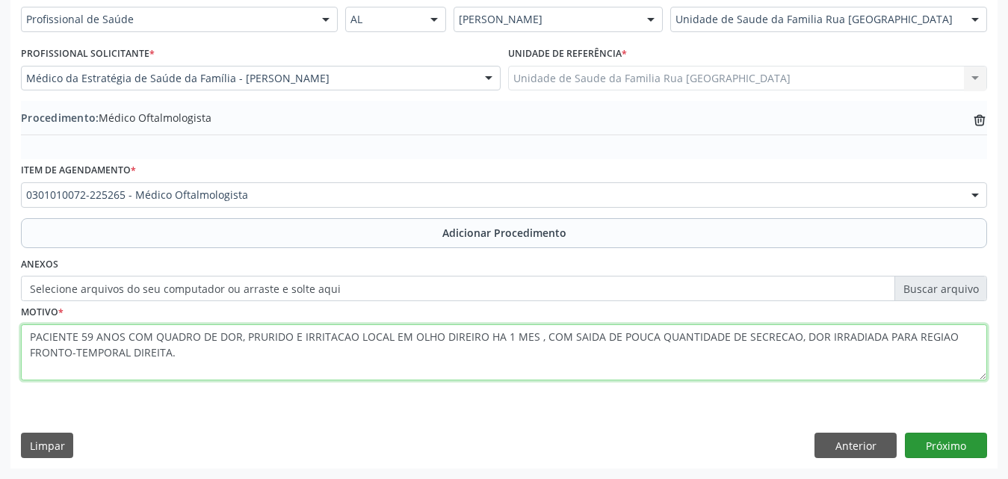
type textarea "PACIENTE 59 ANOS COM QUADRO DE DOR, PRURIDO E IRRITACAO LOCAL EM OLHO DIREIRO H…"
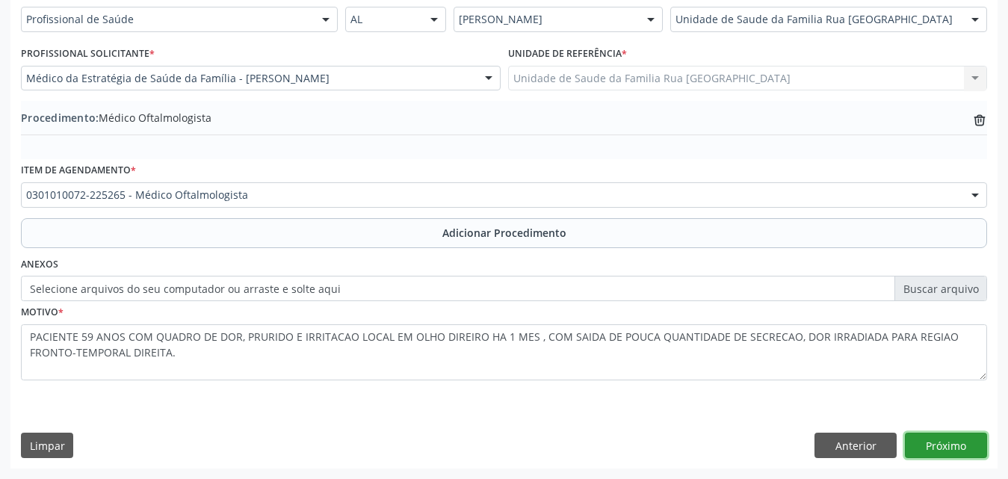
click at [959, 435] on button "Próximo" at bounding box center [946, 445] width 82 height 25
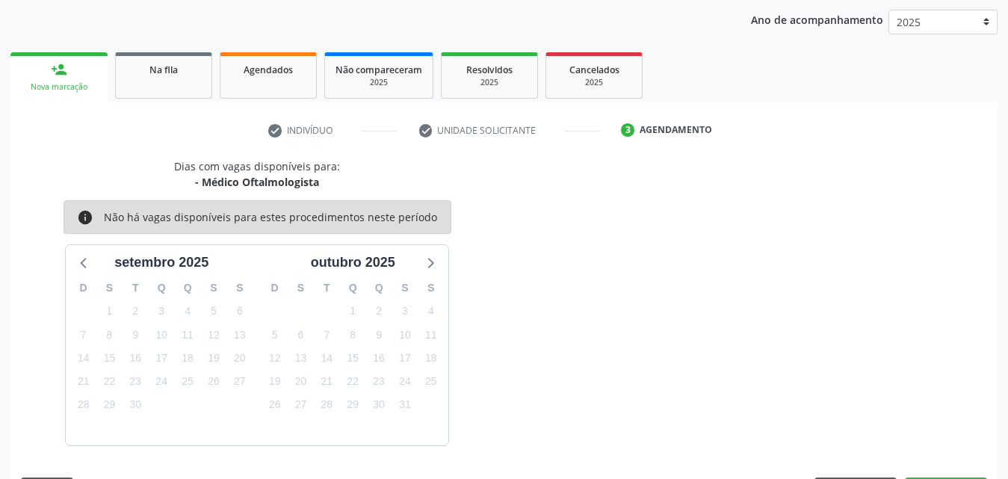
scroll to position [236, 0]
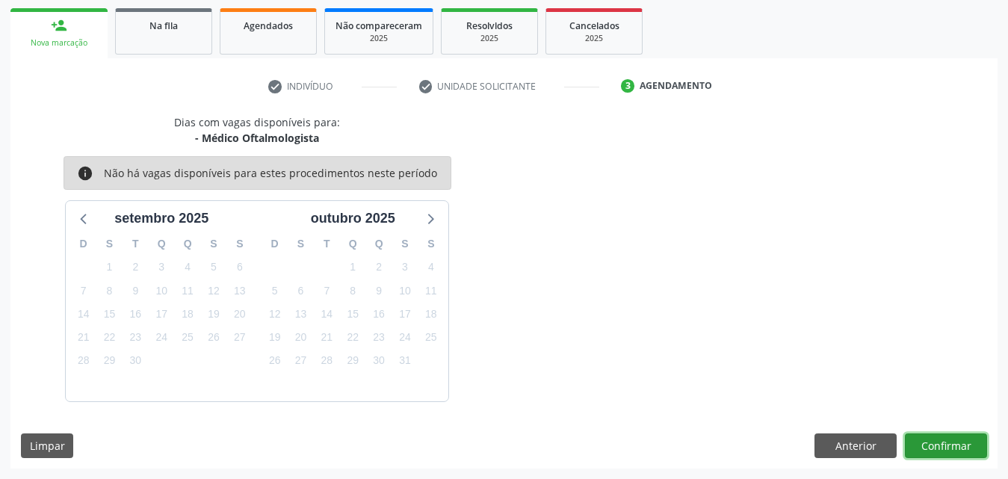
click at [938, 448] on button "Confirmar" at bounding box center [946, 445] width 82 height 25
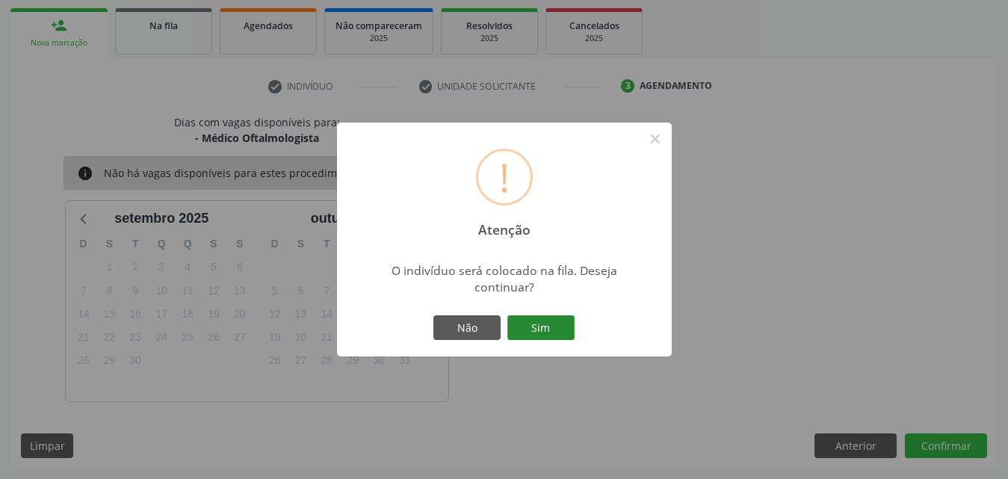
drag, startPoint x: 550, startPoint y: 324, endPoint x: 566, endPoint y: 325, distance: 15.8
click at [558, 324] on button "Sim" at bounding box center [540, 327] width 67 height 25
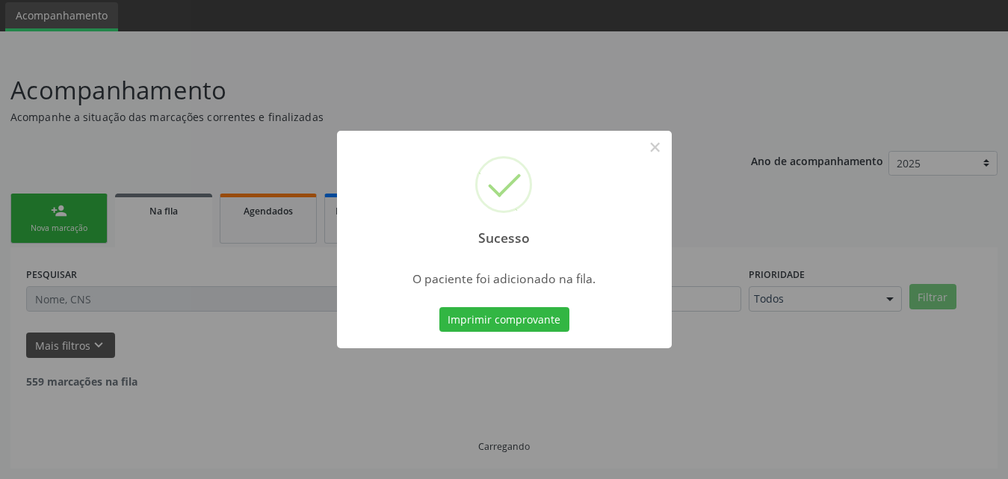
scroll to position [35, 0]
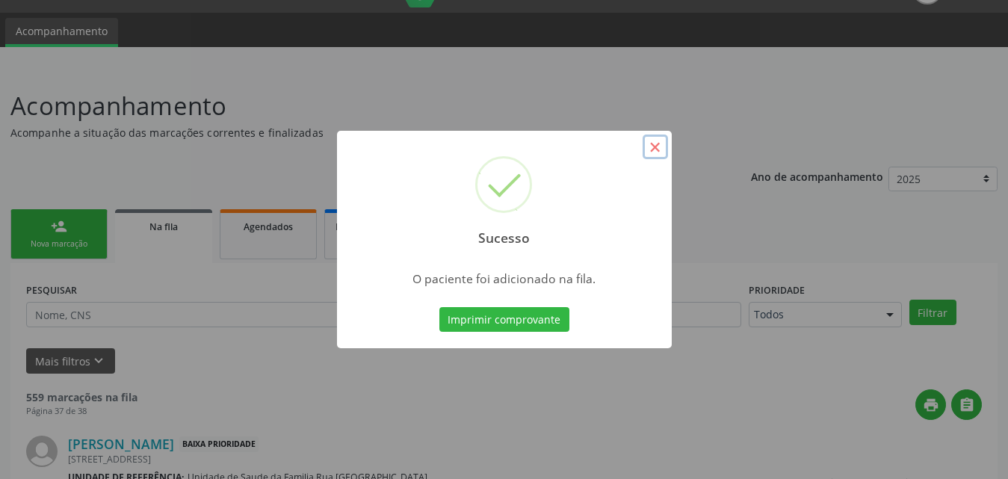
click at [657, 140] on button "×" at bounding box center [655, 147] width 25 height 25
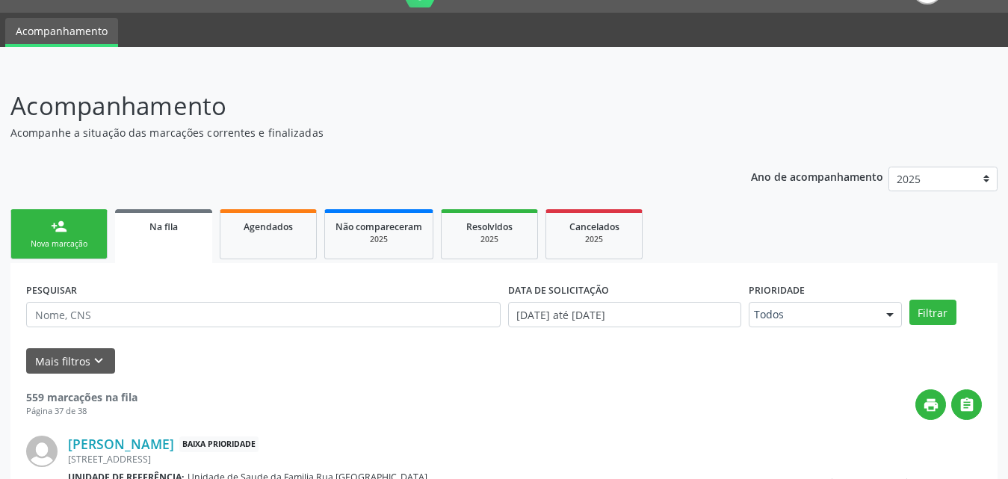
click at [59, 244] on div "Nova marcação" at bounding box center [59, 243] width 75 height 11
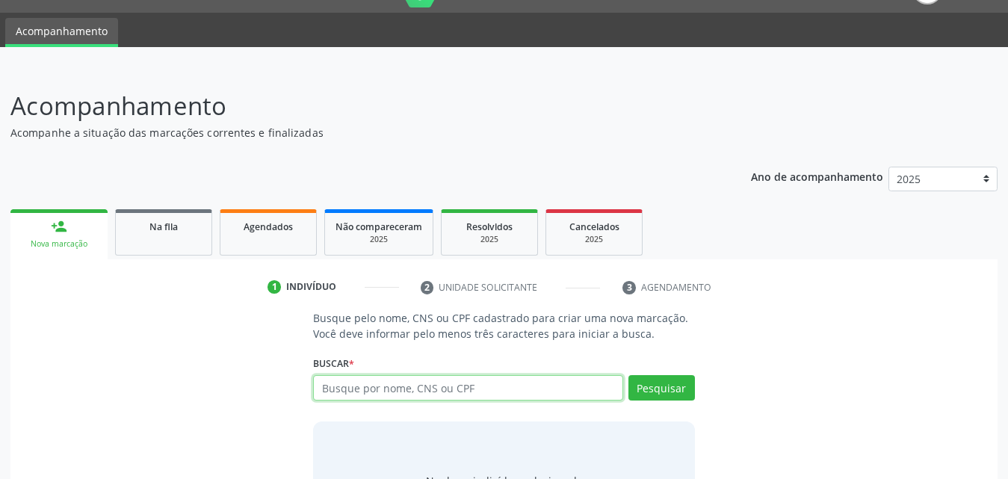
click at [448, 391] on input "text" at bounding box center [468, 387] width 310 height 25
type input "703405219093318"
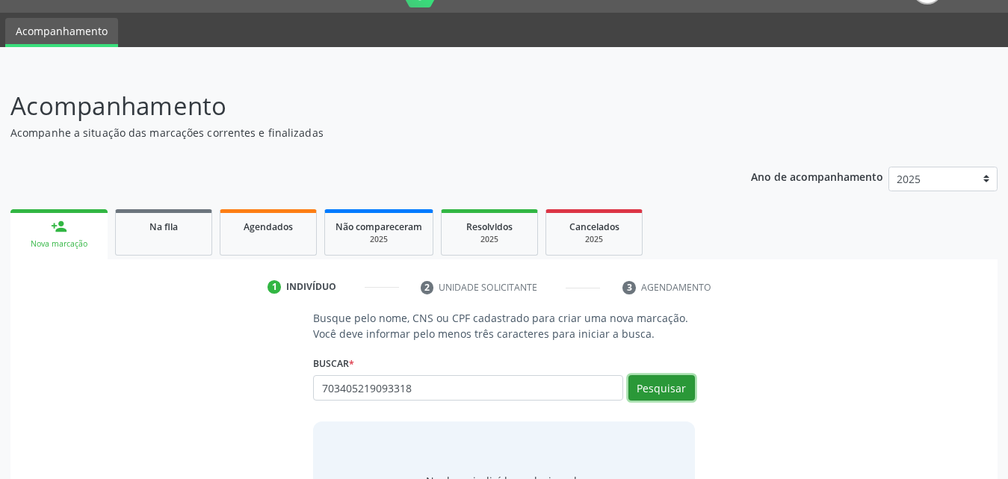
click at [666, 392] on button "Pesquisar" at bounding box center [661, 387] width 67 height 25
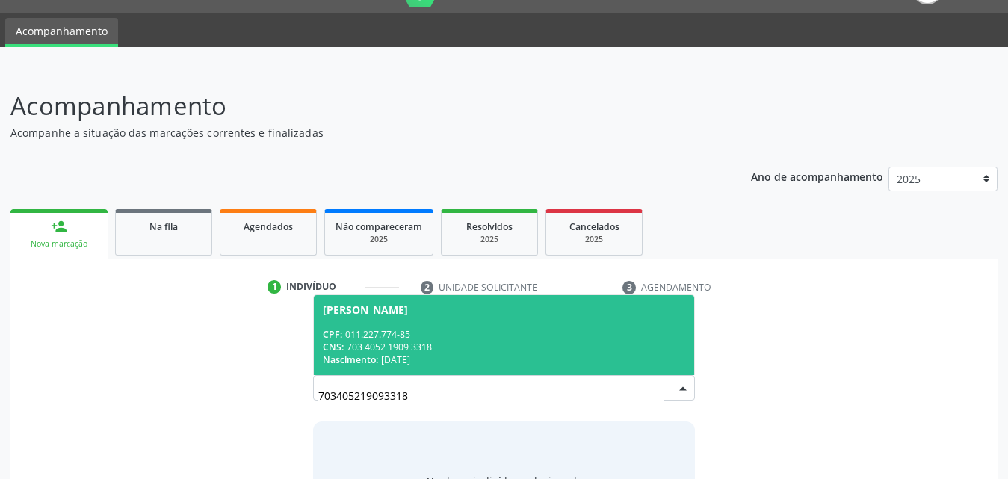
click at [433, 337] on div "CPF: 011.227.774-85" at bounding box center [504, 334] width 362 height 13
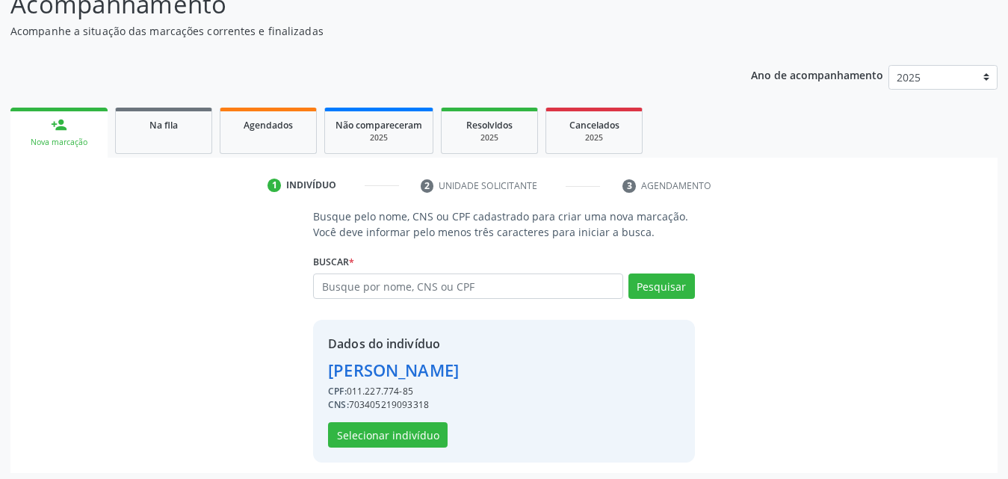
scroll to position [141, 0]
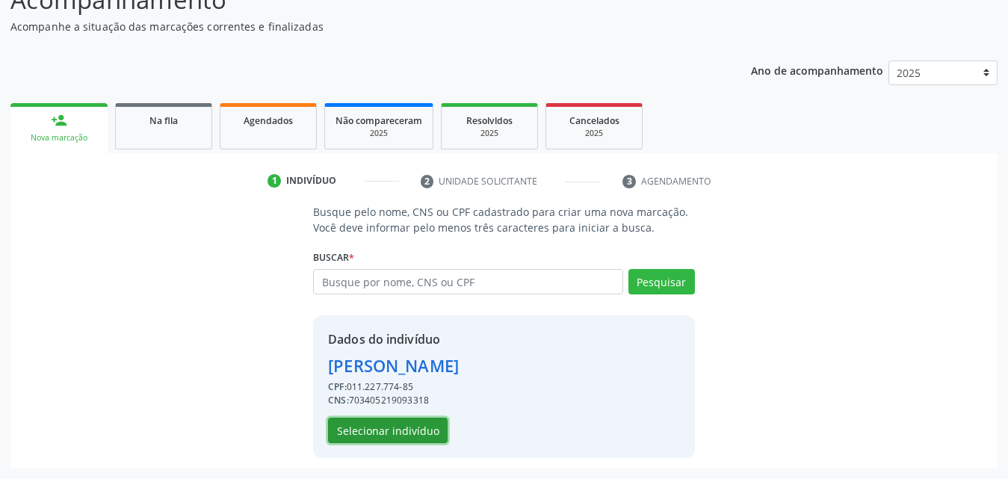
click at [408, 433] on button "Selecionar indivíduo" at bounding box center [388, 430] width 120 height 25
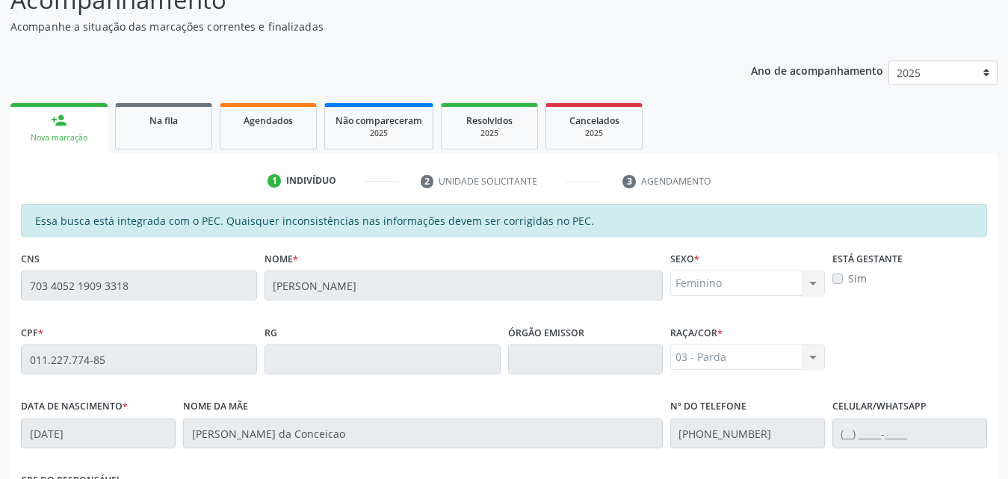
scroll to position [395, 0]
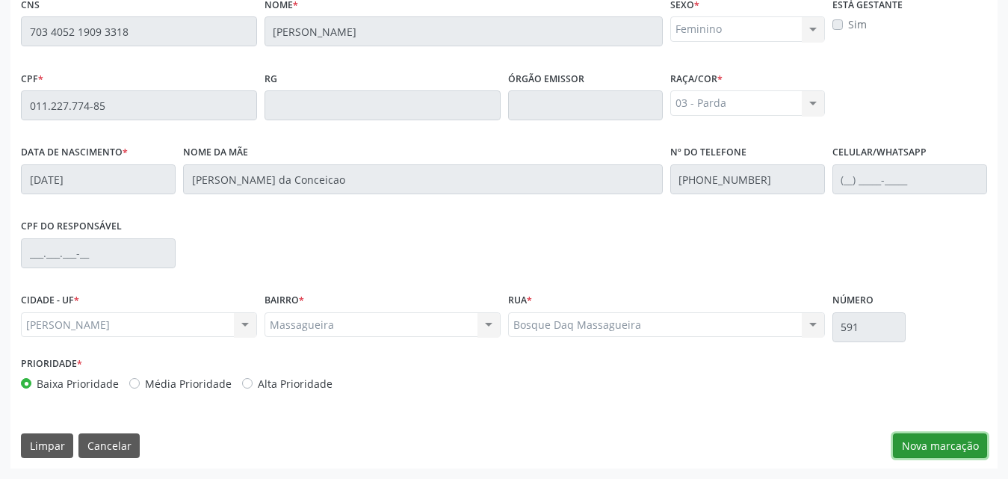
click at [962, 445] on button "Nova marcação" at bounding box center [940, 445] width 94 height 25
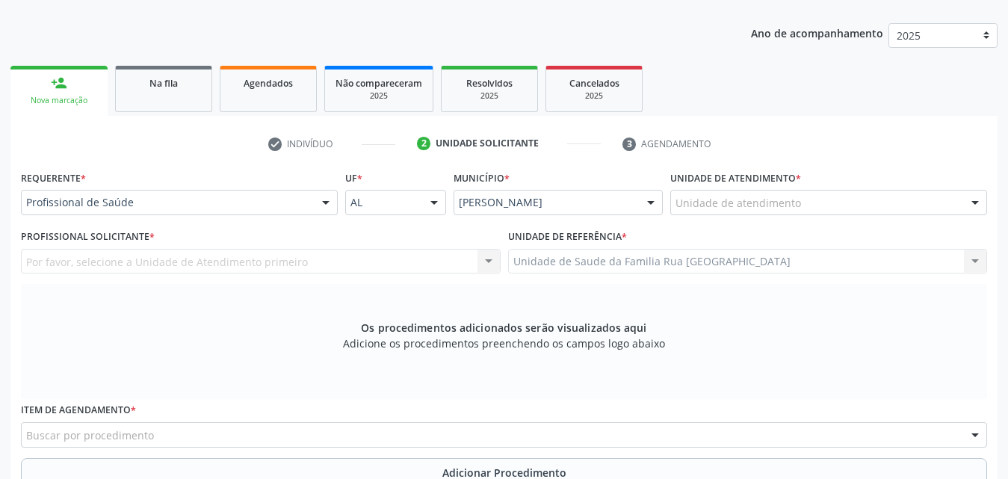
scroll to position [171, 0]
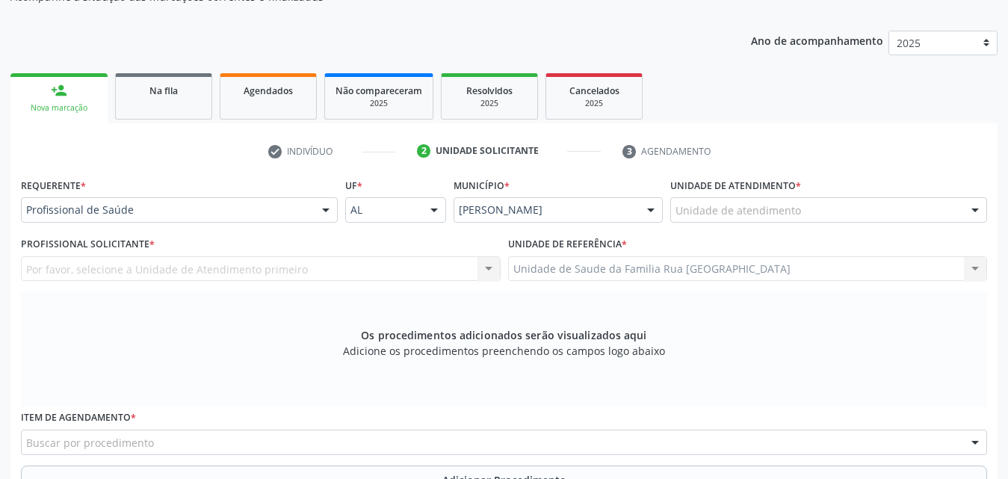
click at [774, 202] on div "Unidade de atendimento" at bounding box center [828, 209] width 317 height 25
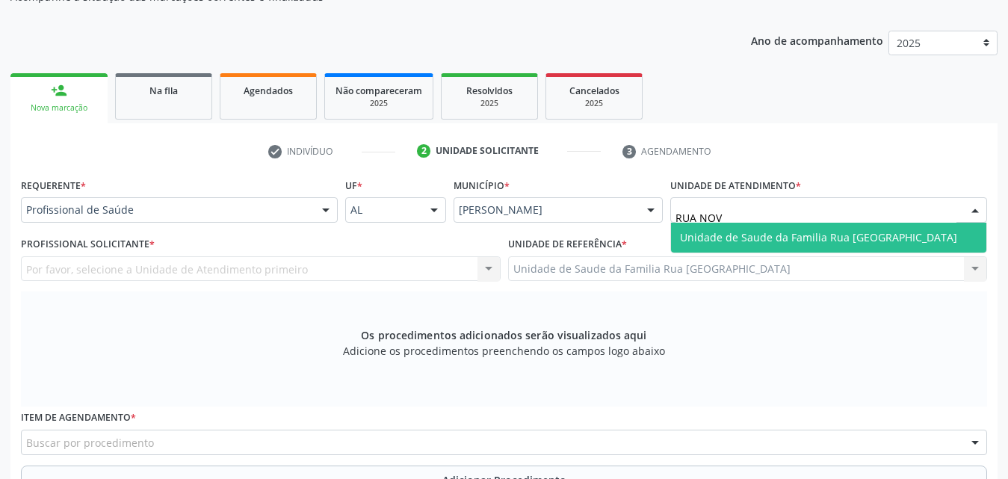
type input "RUA NOVA"
click at [820, 238] on span "Unidade de Saude da Familia Rua [GEOGRAPHIC_DATA]" at bounding box center [818, 237] width 277 height 14
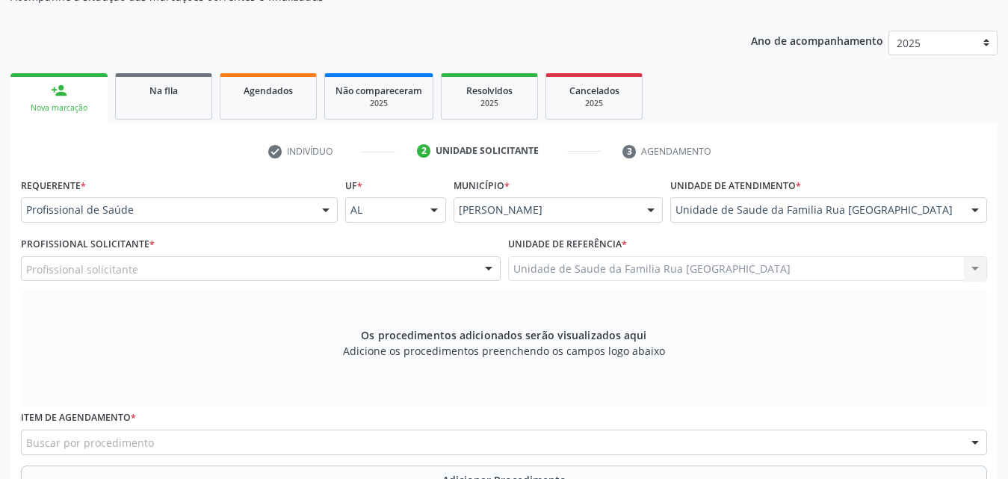
click at [248, 273] on div "Profissional solicitante" at bounding box center [261, 268] width 480 height 25
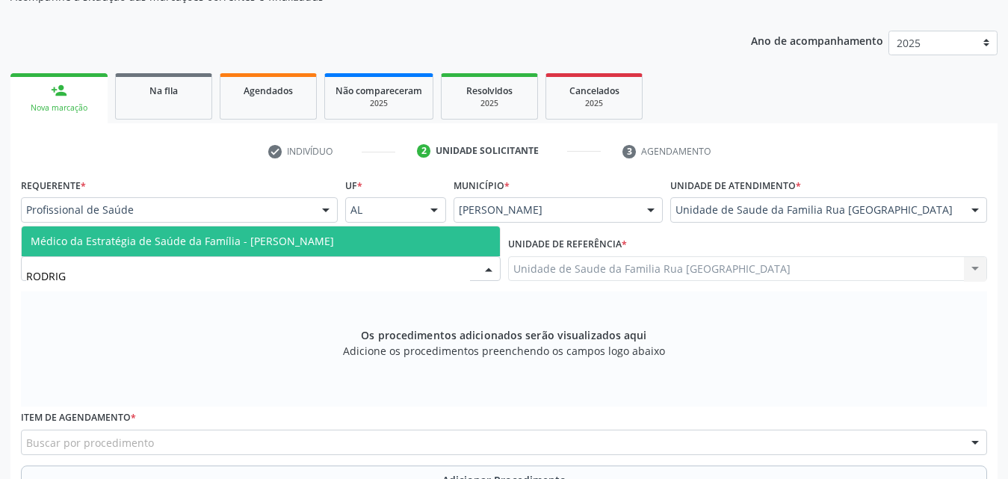
type input "[PERSON_NAME]"
click at [259, 241] on span "Médico da Estratégia de Saúde da Família - [PERSON_NAME]" at bounding box center [182, 241] width 303 height 14
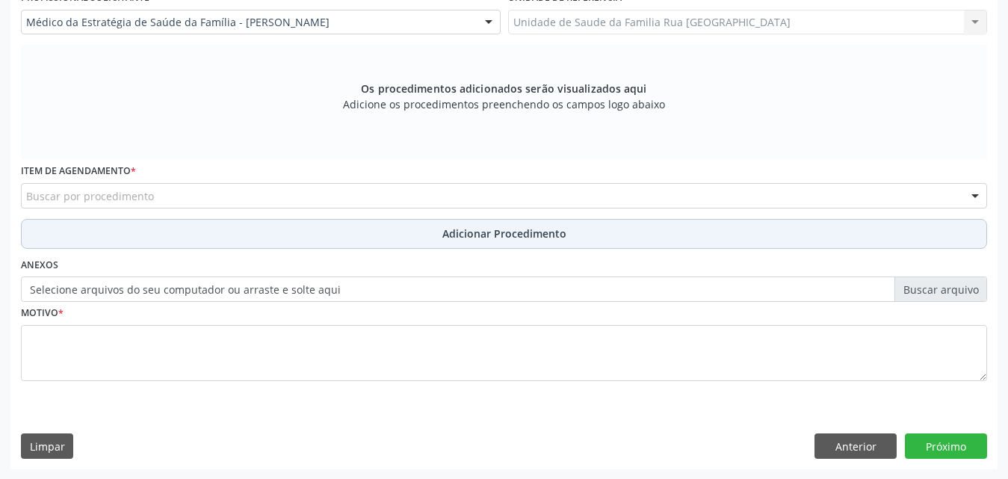
scroll to position [418, 0]
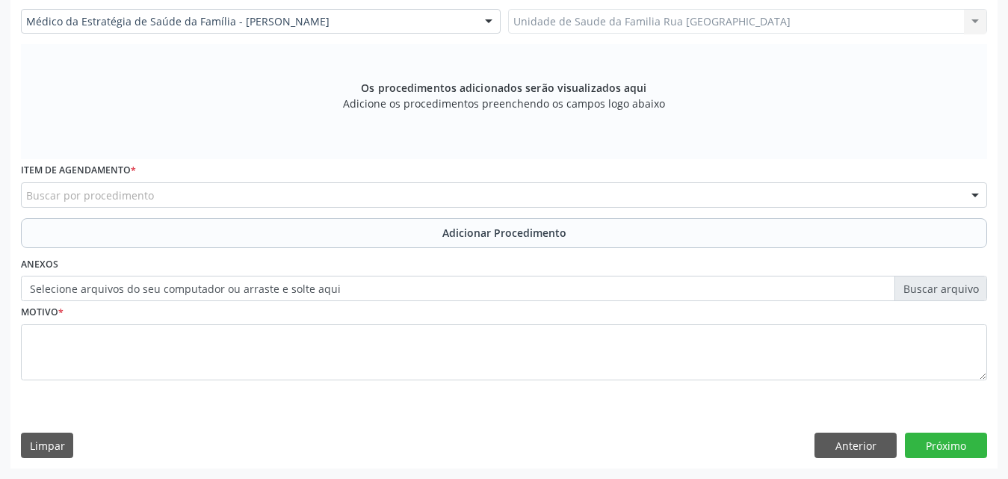
click at [366, 192] on div "Buscar por procedimento" at bounding box center [504, 194] width 966 height 25
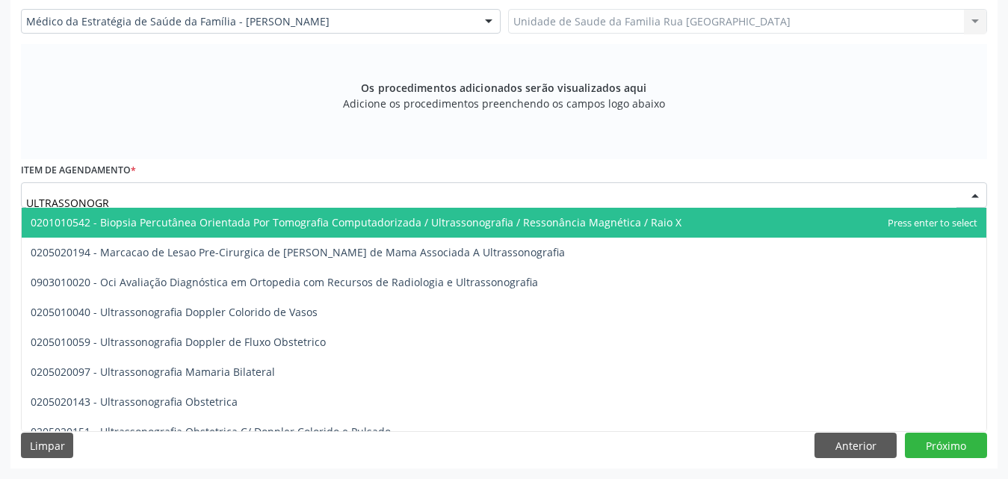
type input "ULTRASSONOGRA"
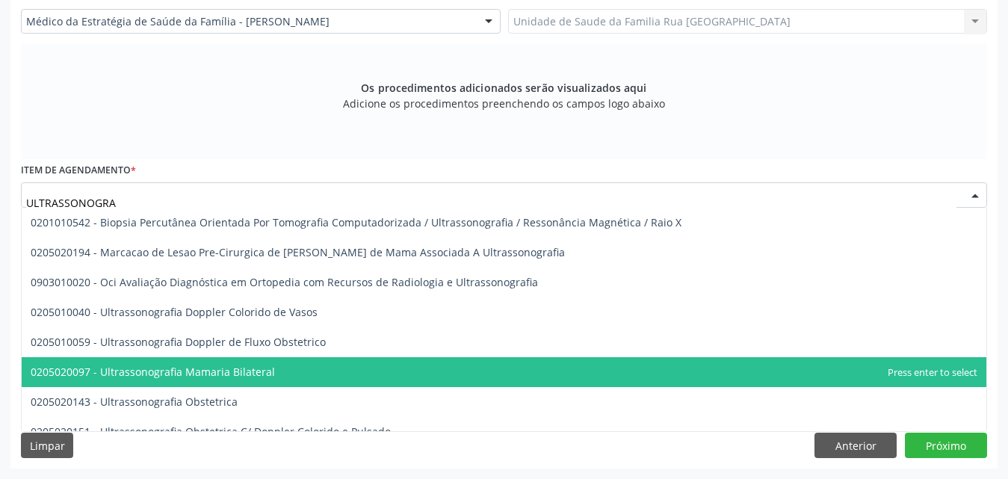
click at [249, 380] on span "0205020097 - Ultrassonografia Mamaria Bilateral" at bounding box center [504, 372] width 965 height 30
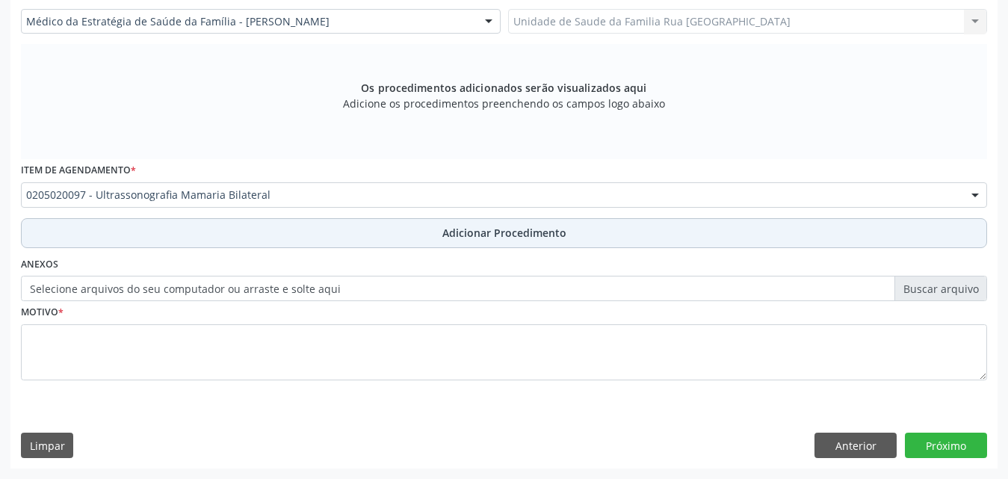
click at [496, 237] on span "Adicionar Procedimento" at bounding box center [504, 233] width 124 height 16
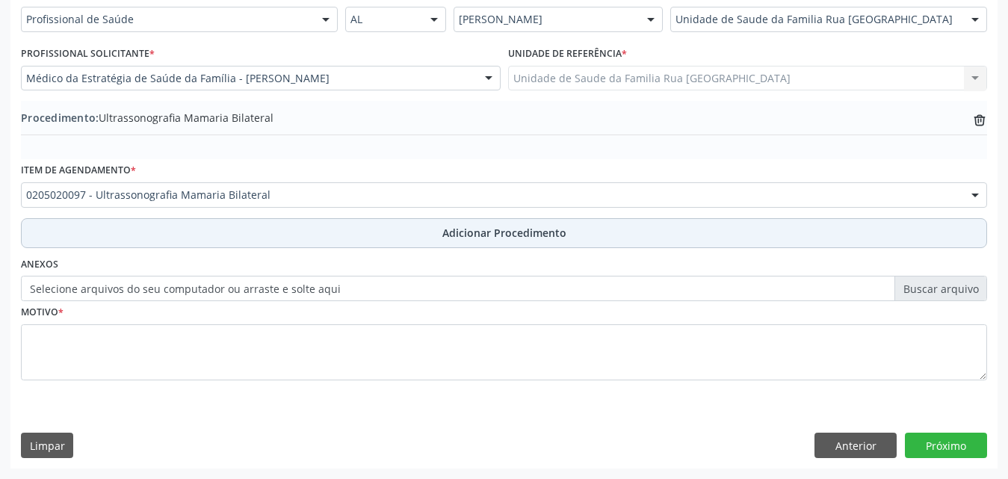
scroll to position [362, 0]
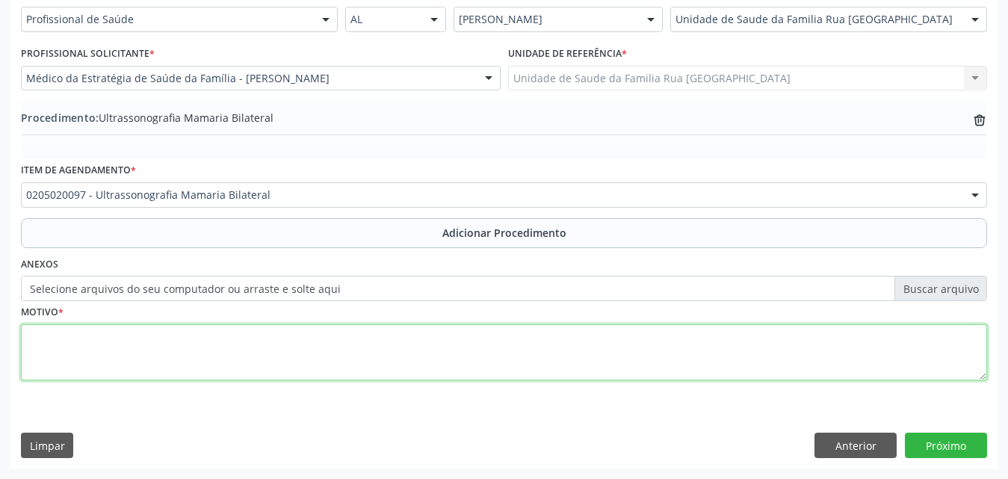
click at [196, 358] on textarea at bounding box center [504, 352] width 966 height 57
type textarea "RASTREIO , CA DE MAMA"
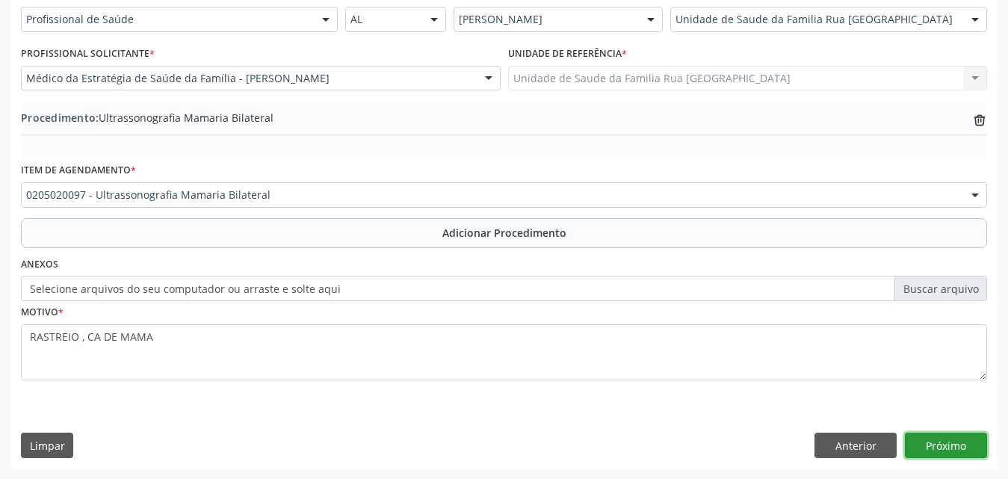
click at [950, 445] on button "Próximo" at bounding box center [946, 445] width 82 height 25
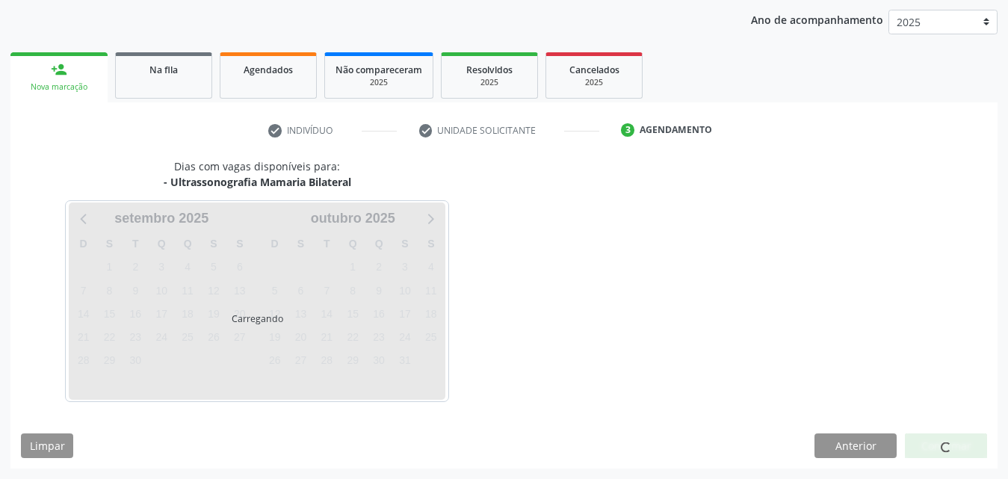
scroll to position [236, 0]
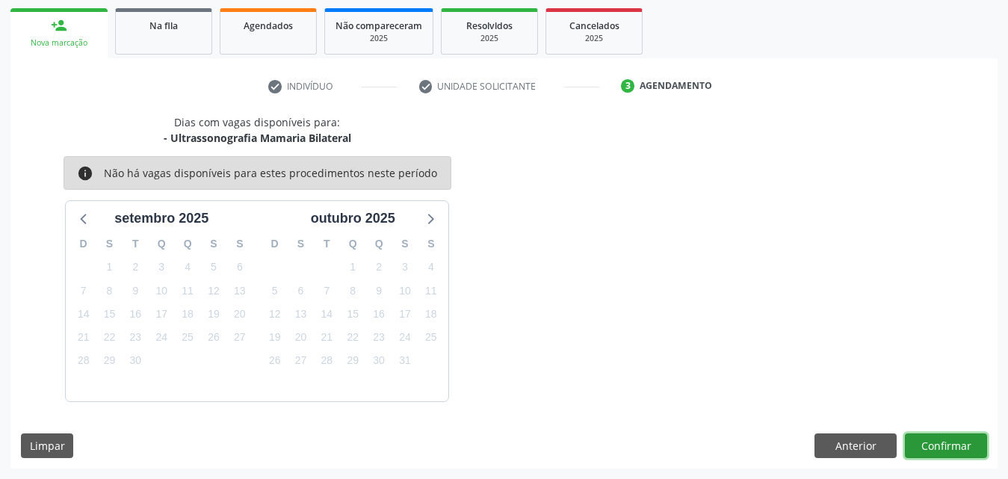
click at [944, 447] on button "Confirmar" at bounding box center [946, 445] width 82 height 25
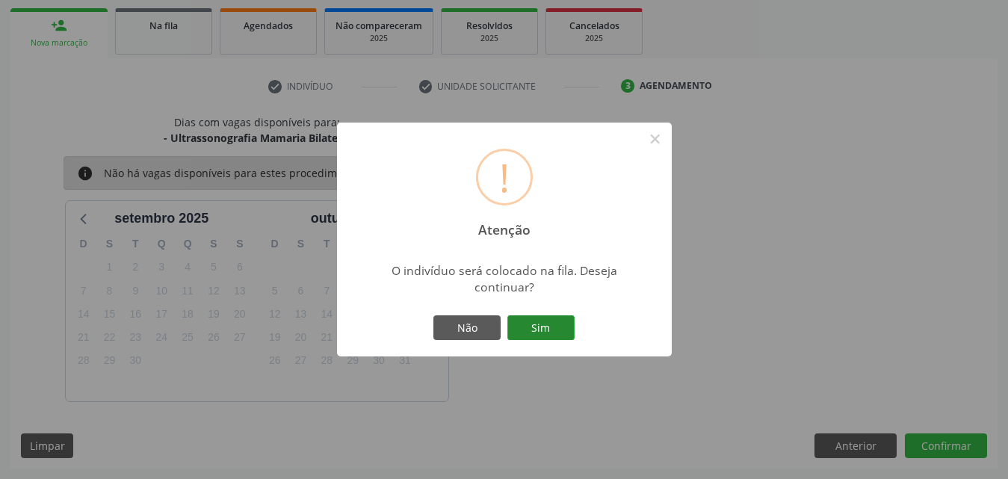
click at [526, 329] on button "Sim" at bounding box center [540, 327] width 67 height 25
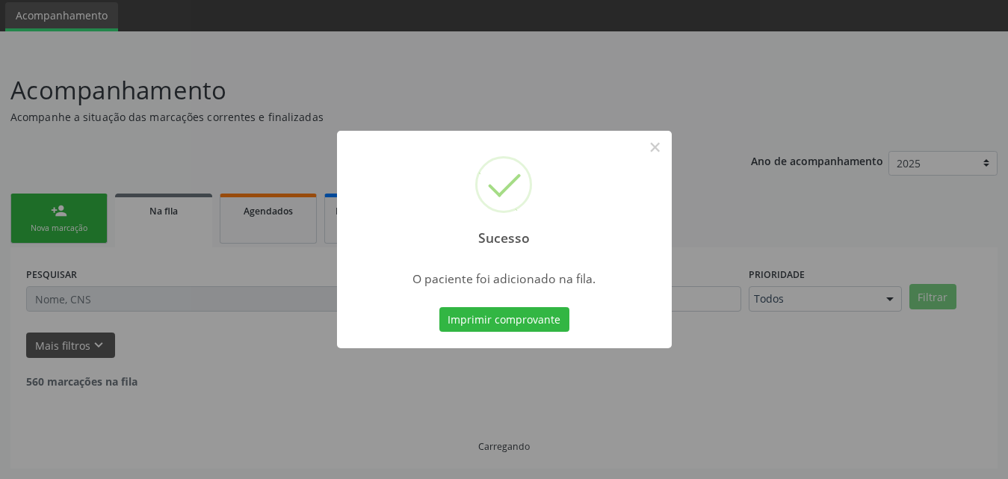
scroll to position [35, 0]
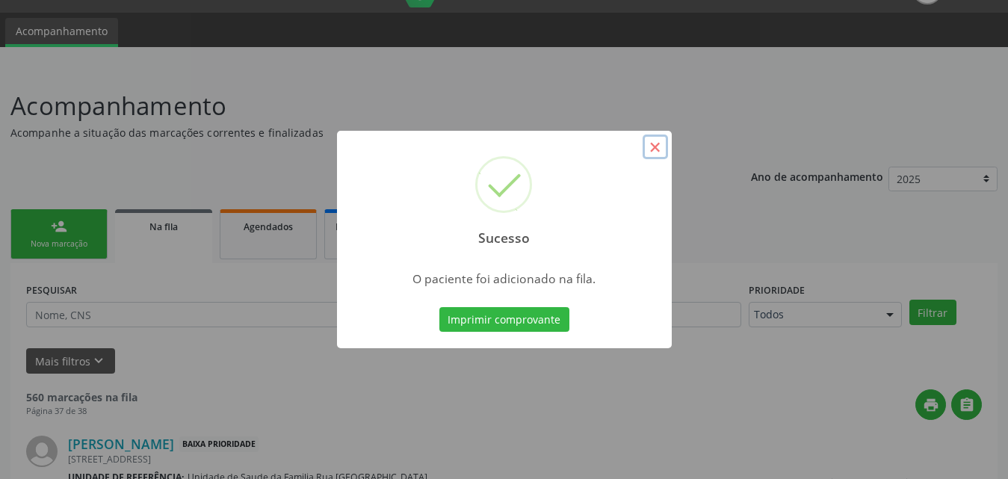
drag, startPoint x: 654, startPoint y: 148, endPoint x: 356, endPoint y: 238, distance: 311.3
click at [654, 149] on button "×" at bounding box center [655, 147] width 25 height 25
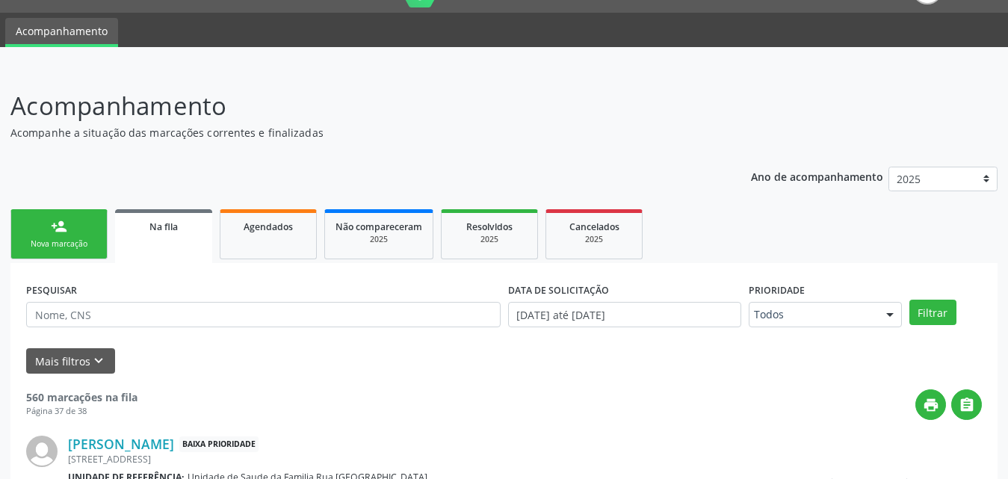
click at [94, 245] on div "Nova marcação" at bounding box center [59, 243] width 75 height 11
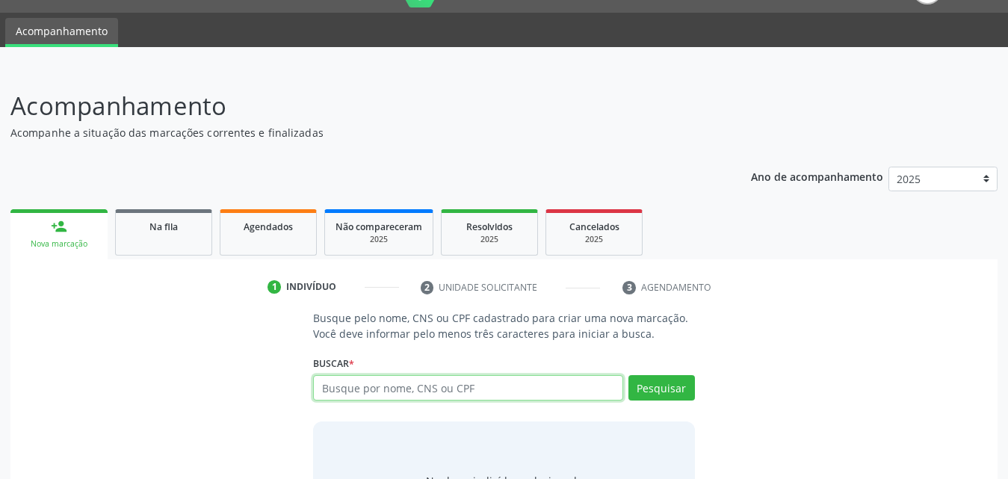
click at [504, 393] on input "text" at bounding box center [468, 387] width 310 height 25
type input "703405219093318"
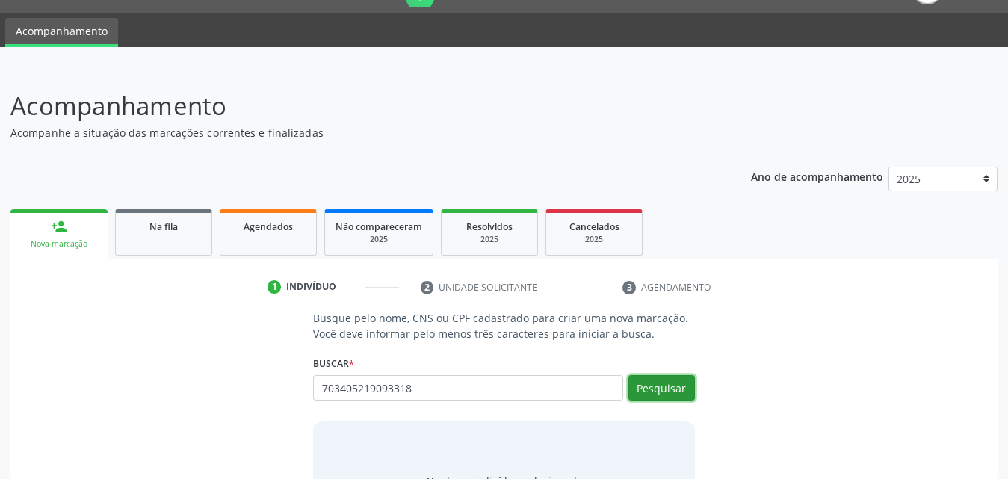
click at [640, 387] on button "Pesquisar" at bounding box center [661, 387] width 67 height 25
type input "703405219093318"
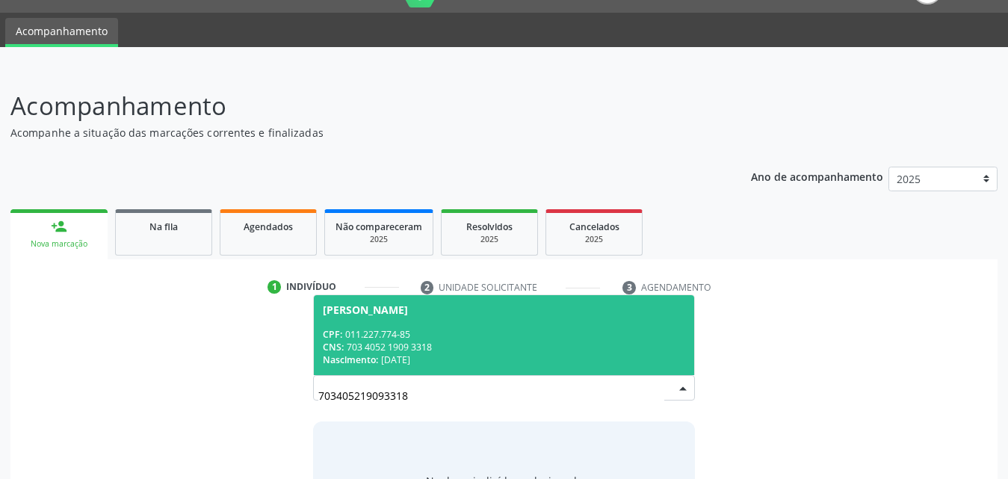
click at [448, 327] on span "[PERSON_NAME] CPF: 011.227.774-85 CNS: 703 4052 1909 3318 Nascimento: [DATE]" at bounding box center [504, 335] width 380 height 80
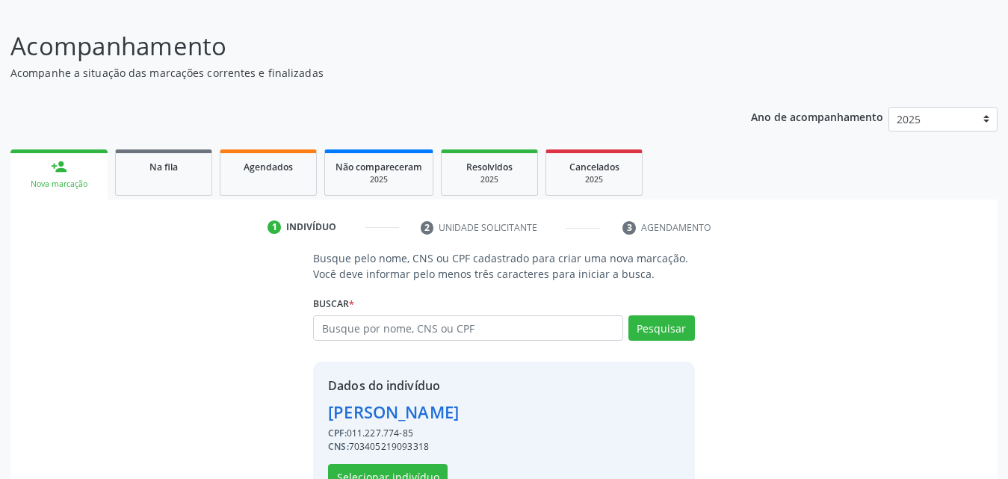
scroll to position [141, 0]
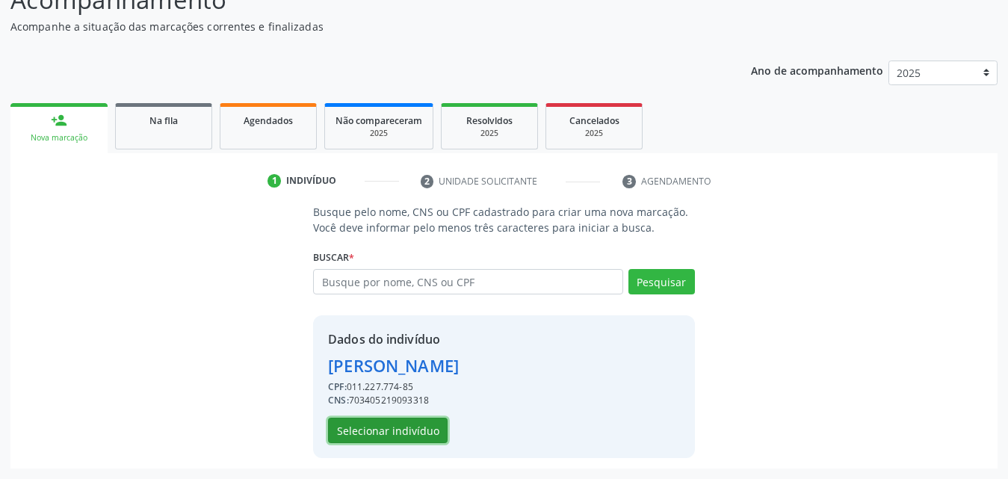
click at [415, 429] on button "Selecionar indivíduo" at bounding box center [388, 430] width 120 height 25
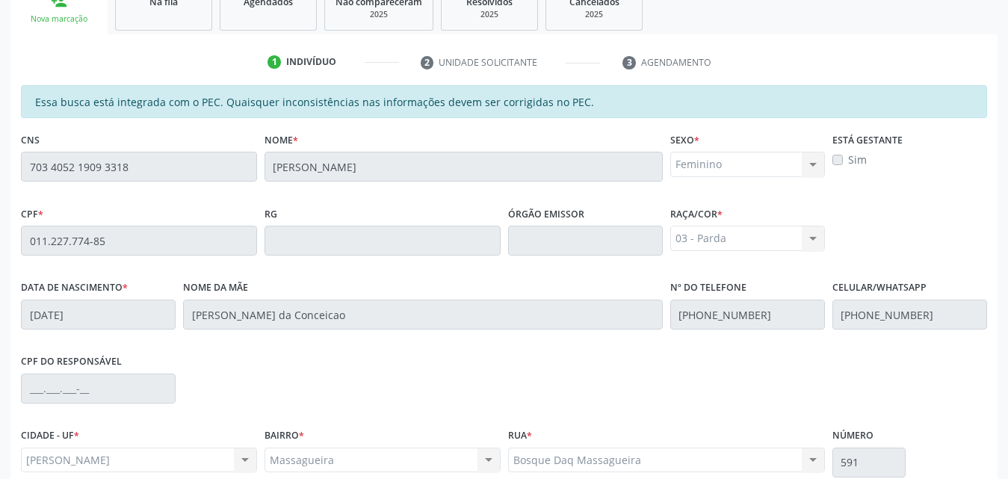
scroll to position [395, 0]
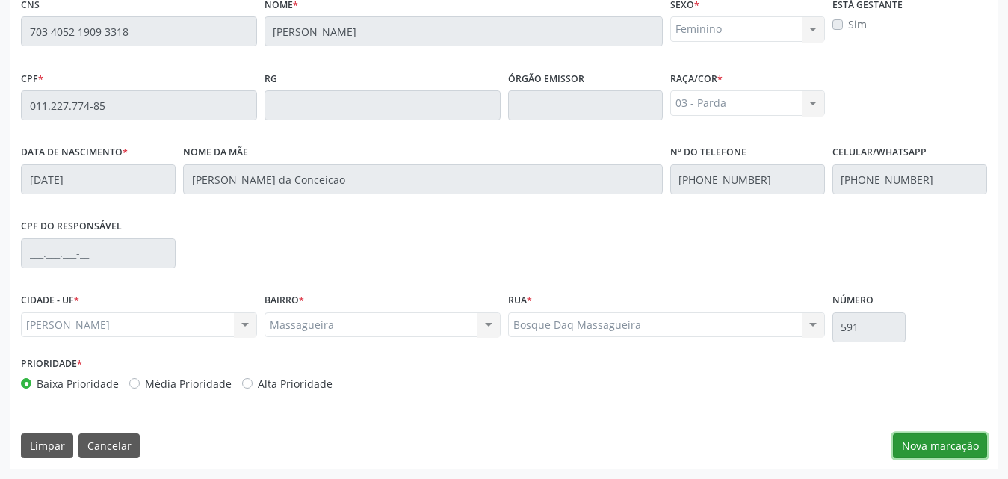
click at [931, 444] on button "Nova marcação" at bounding box center [940, 445] width 94 height 25
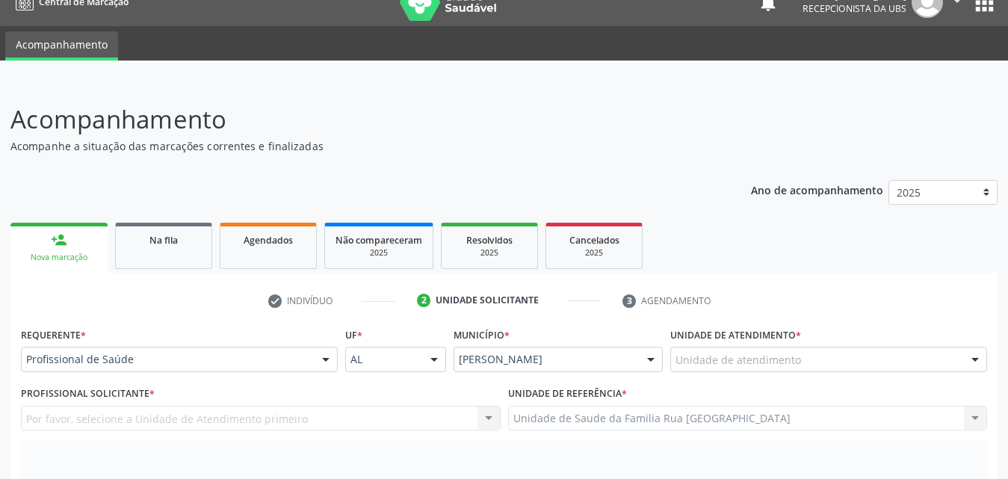
scroll to position [96, 0]
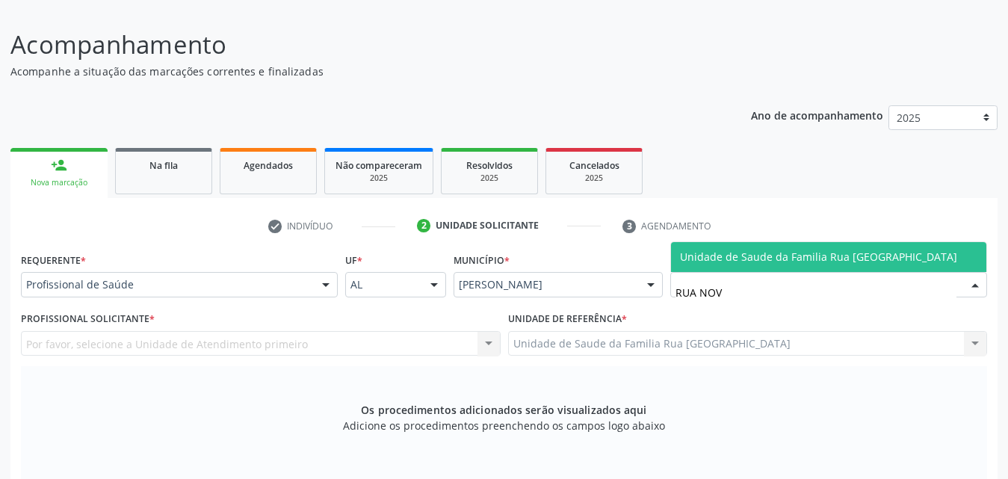
type input "RUA NOVA"
click at [776, 266] on span "Unidade de Saude da Familia Rua [GEOGRAPHIC_DATA]" at bounding box center [828, 257] width 315 height 30
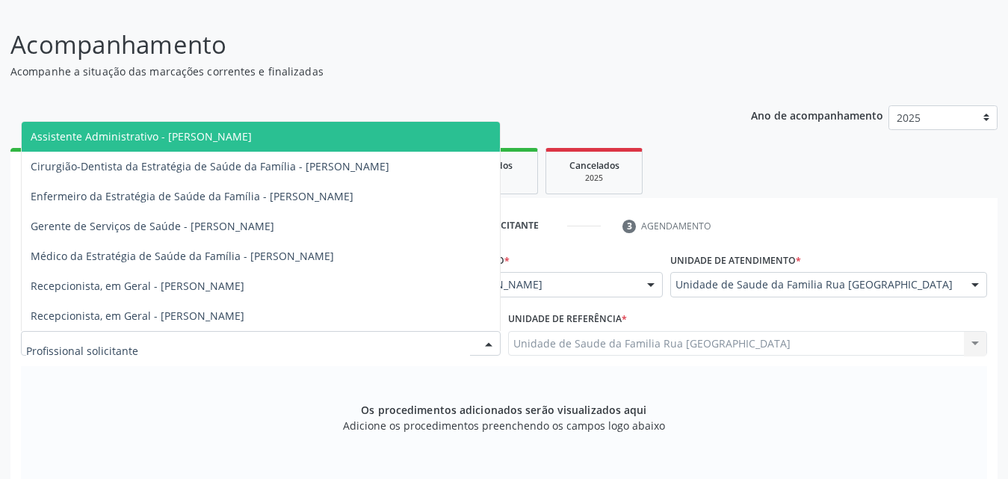
click at [188, 335] on div at bounding box center [261, 343] width 480 height 25
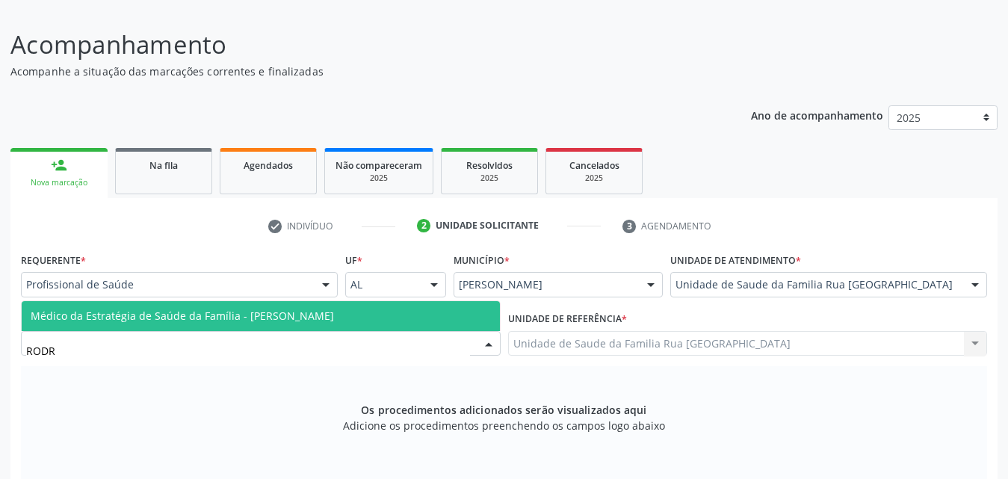
type input "RODRI"
click at [212, 321] on span "Médico da Estratégia de Saúde da Família - [PERSON_NAME]" at bounding box center [182, 316] width 303 height 14
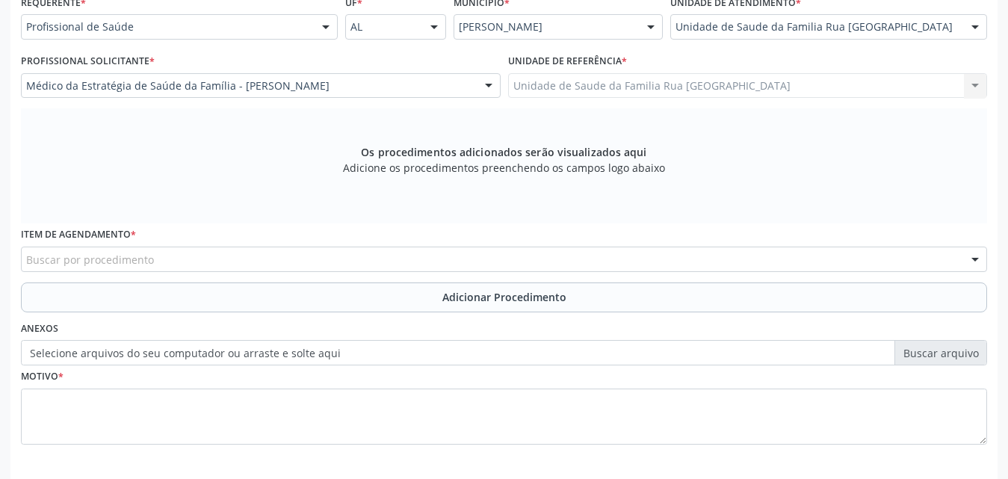
scroll to position [395, 0]
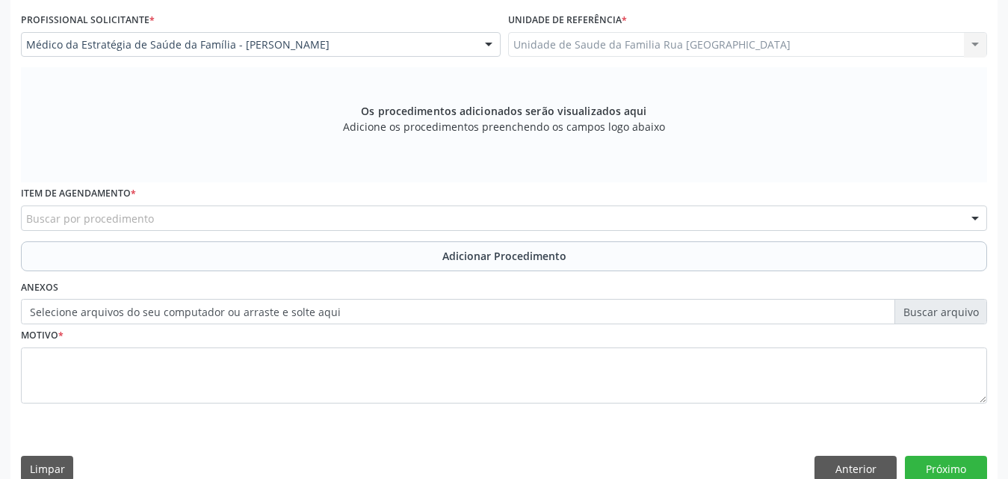
click at [336, 220] on div "Buscar por procedimento" at bounding box center [504, 217] width 966 height 25
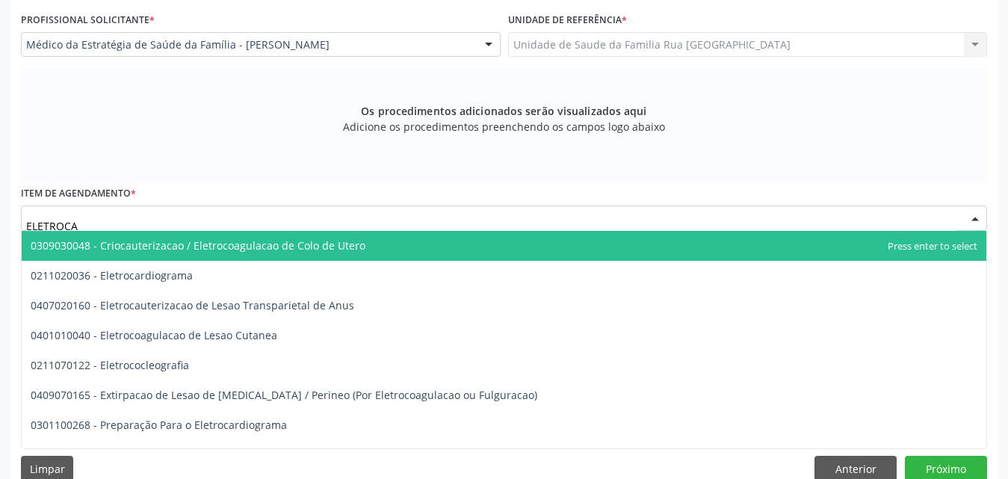
type input "ELETROCAR"
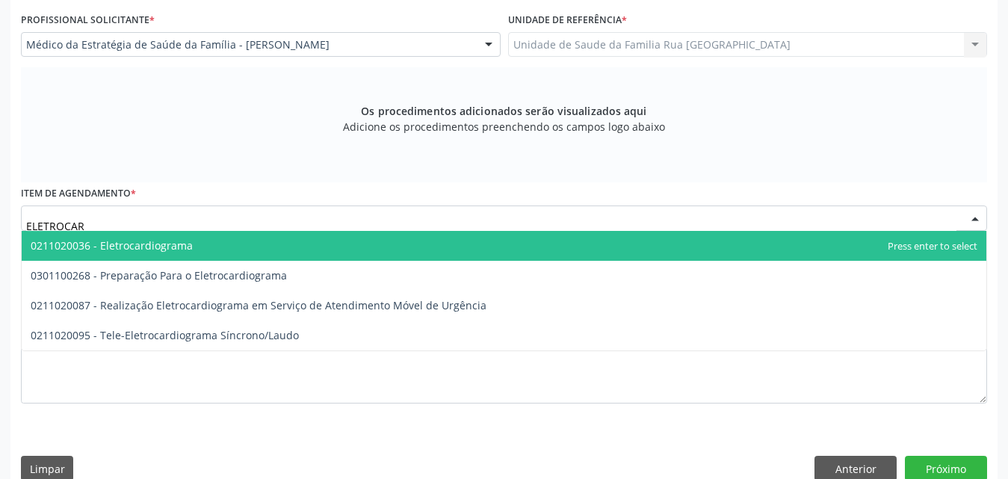
click at [271, 242] on span "0211020036 - Eletrocardiograma" at bounding box center [504, 246] width 965 height 30
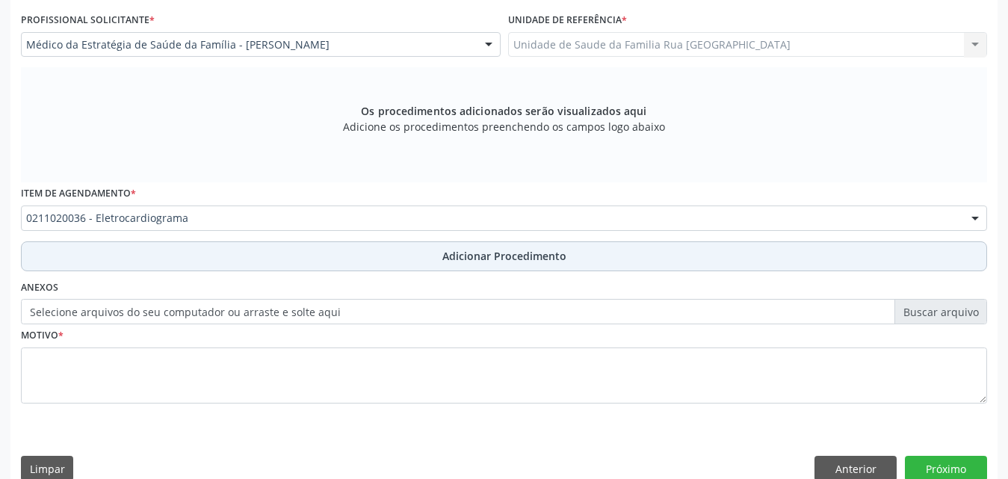
click at [524, 256] on span "Adicionar Procedimento" at bounding box center [504, 256] width 124 height 16
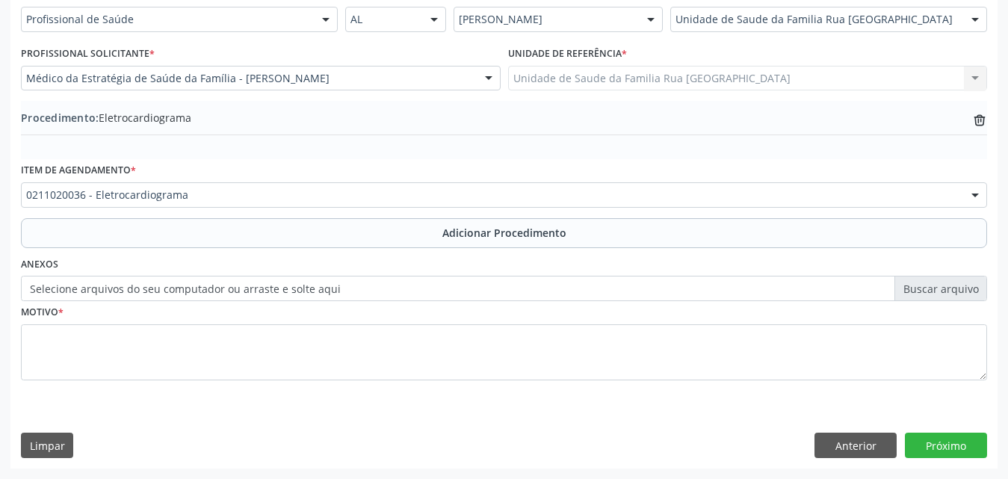
scroll to position [362, 0]
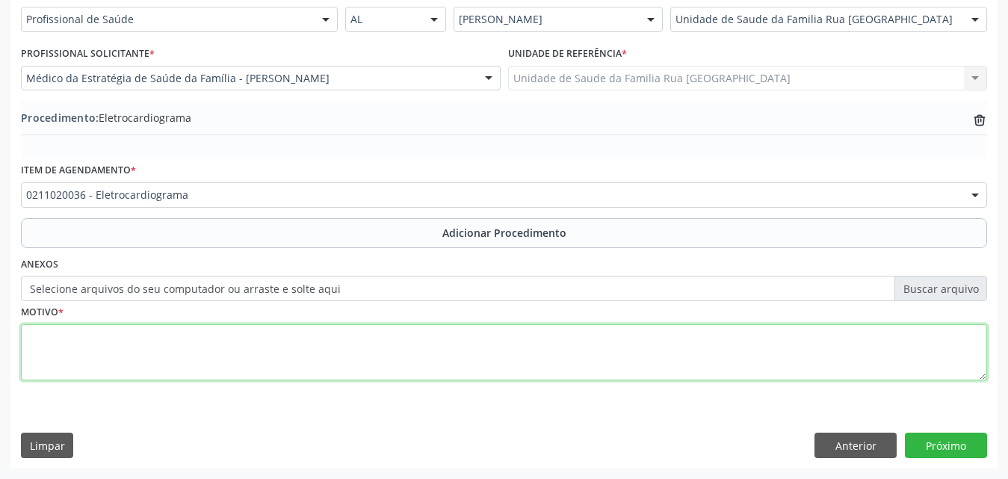
click at [211, 363] on textarea at bounding box center [504, 352] width 966 height 57
type textarea "AVALIACAO DE RCV."
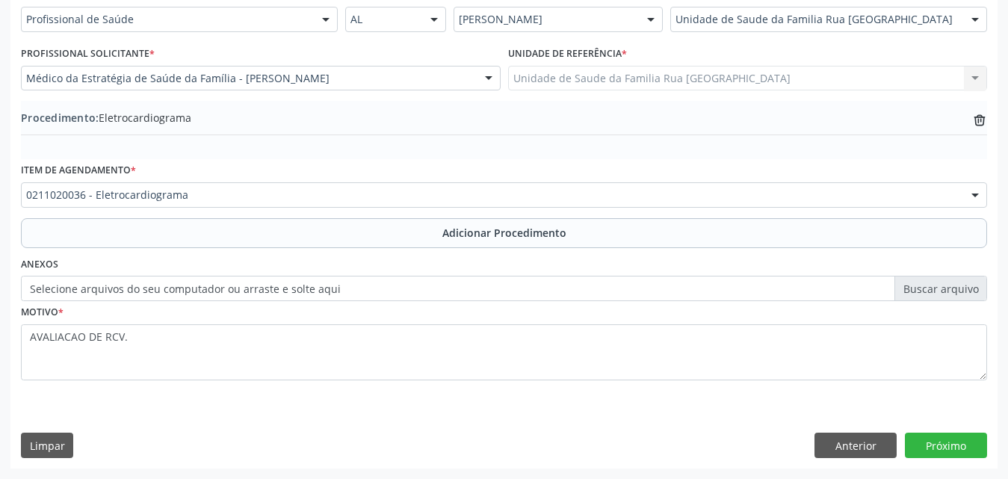
click at [944, 429] on div "Requerente * Profissional de Saúde Profissional de Saúde Paciente Nenhum result…" at bounding box center [503, 226] width 987 height 484
click at [944, 440] on button "Próximo" at bounding box center [946, 445] width 82 height 25
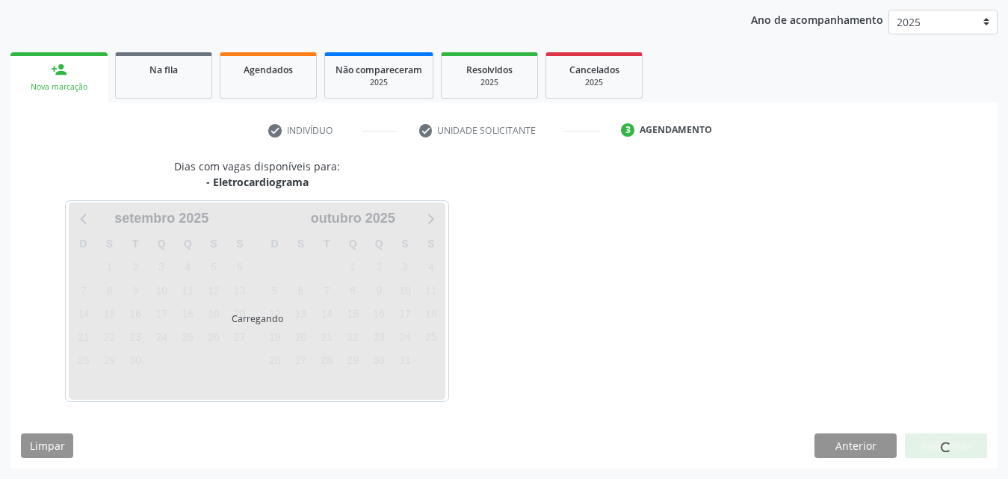
scroll to position [236, 0]
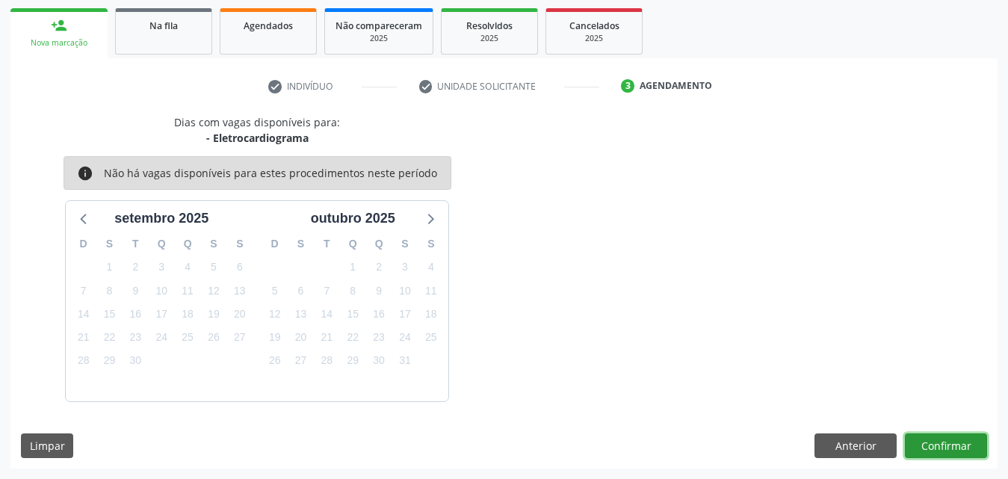
click at [924, 441] on button "Confirmar" at bounding box center [946, 445] width 82 height 25
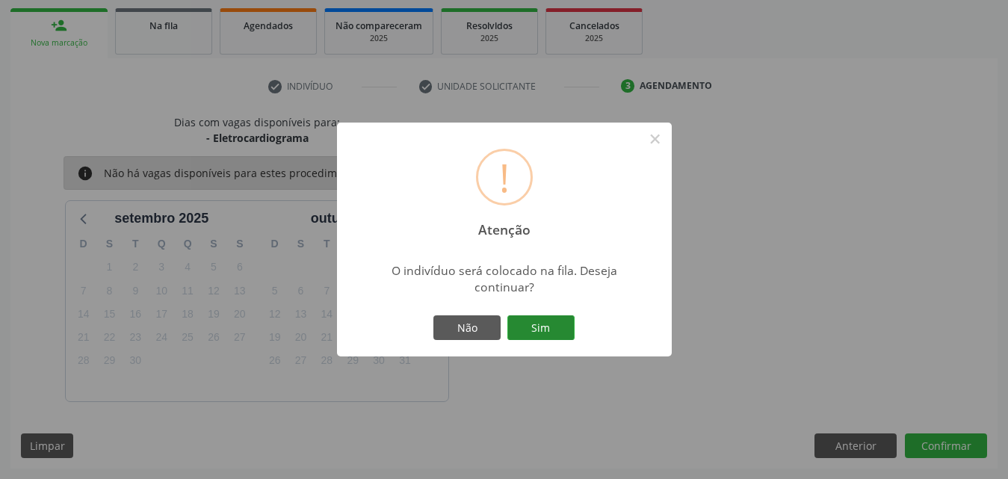
click at [560, 322] on button "Sim" at bounding box center [540, 327] width 67 height 25
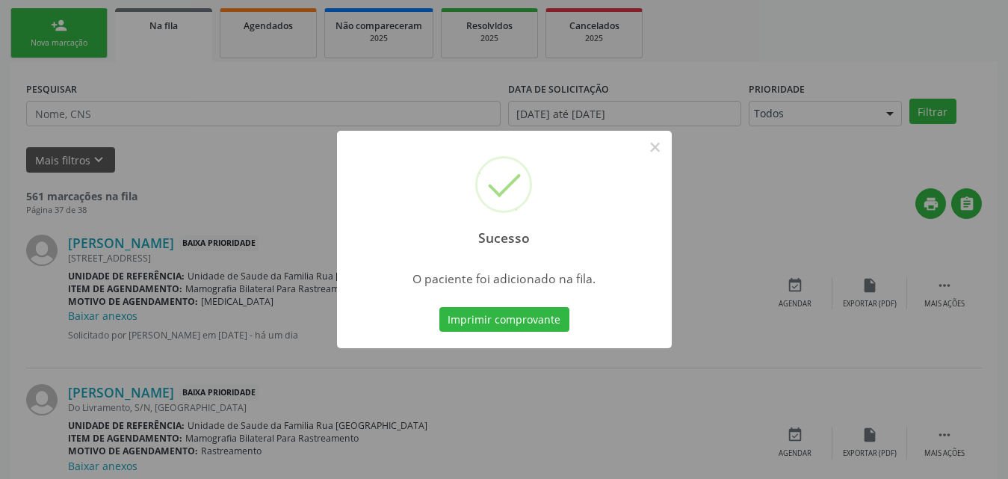
scroll to position [35, 0]
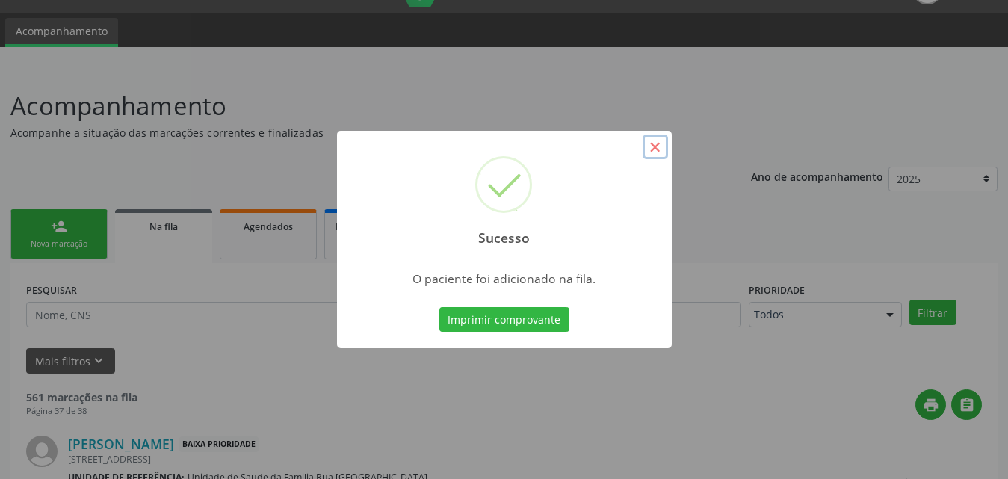
click at [661, 145] on button "×" at bounding box center [655, 147] width 25 height 25
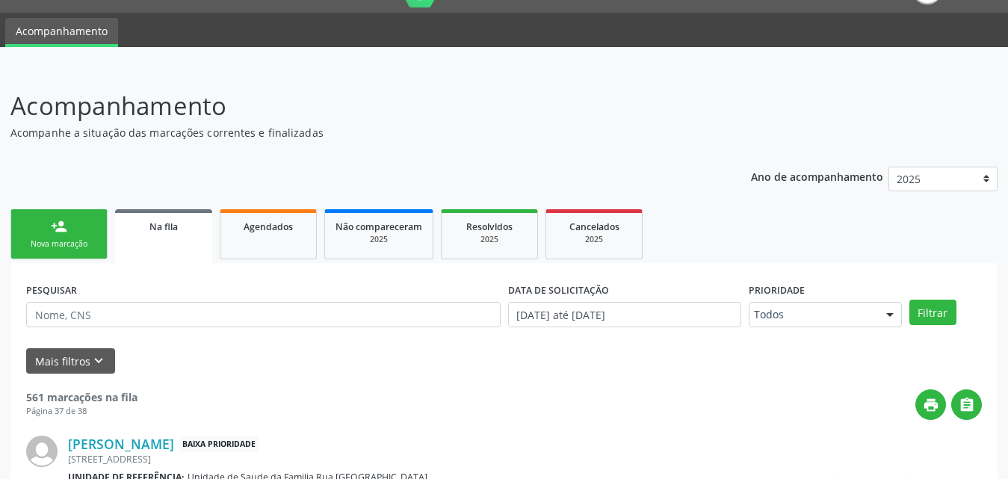
click at [60, 229] on div "person_add" at bounding box center [59, 226] width 16 height 16
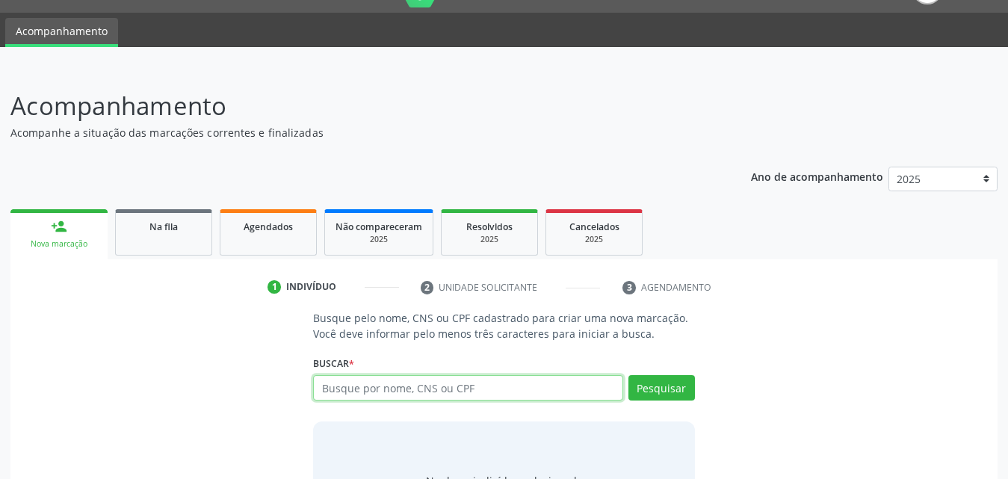
click at [473, 385] on input "text" at bounding box center [468, 387] width 310 height 25
type input "700003160633203"
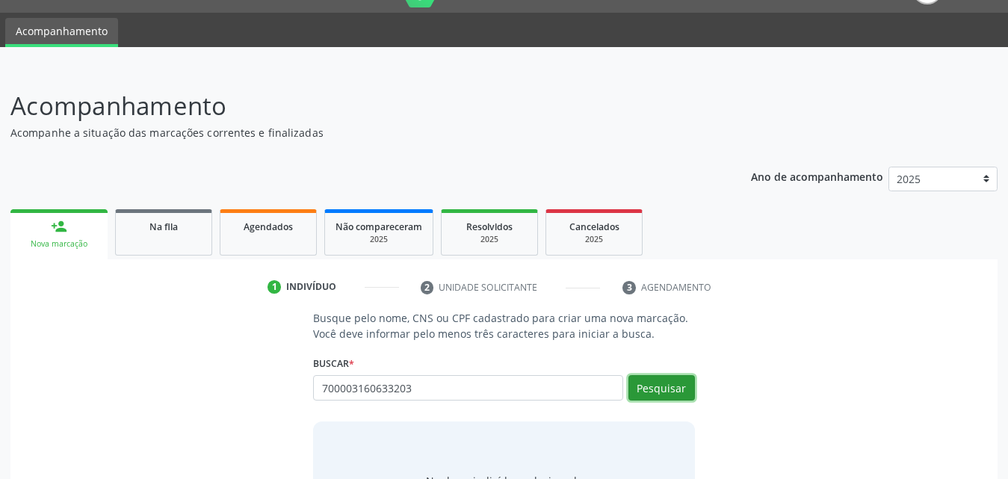
click at [678, 384] on button "Pesquisar" at bounding box center [661, 387] width 67 height 25
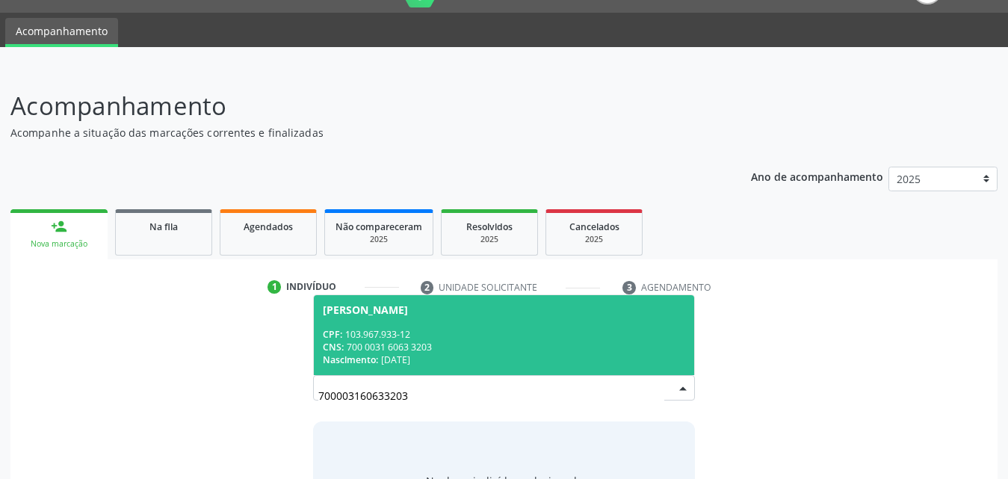
click at [376, 333] on div "CPF: 103.967.933-12" at bounding box center [504, 334] width 362 height 13
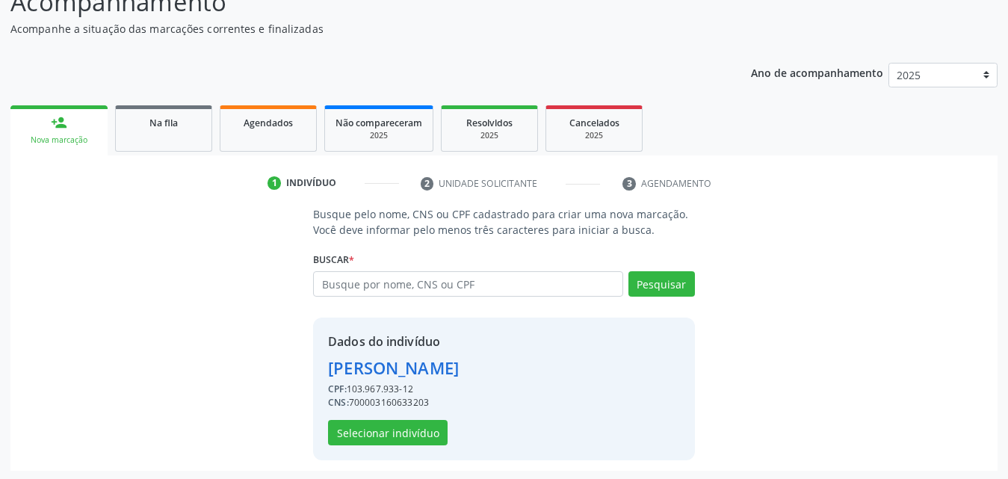
scroll to position [141, 0]
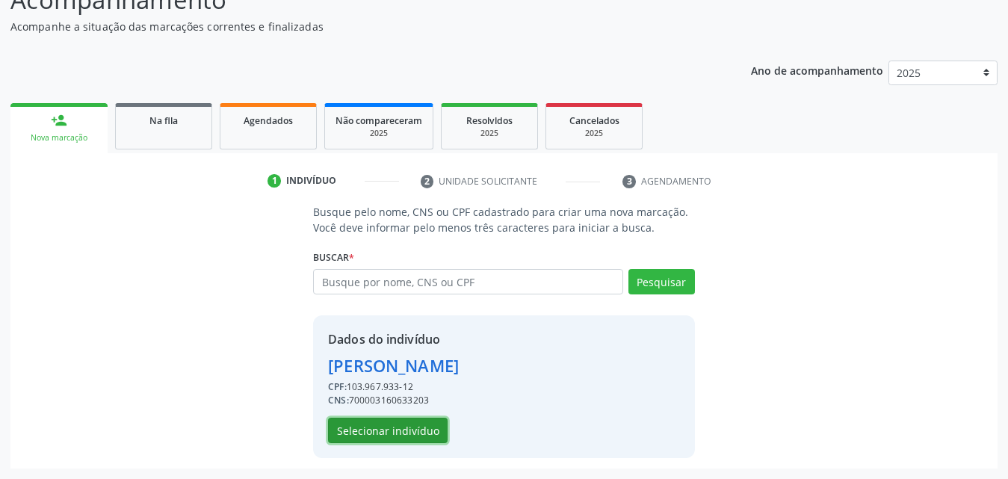
click at [398, 434] on button "Selecionar indivíduo" at bounding box center [388, 430] width 120 height 25
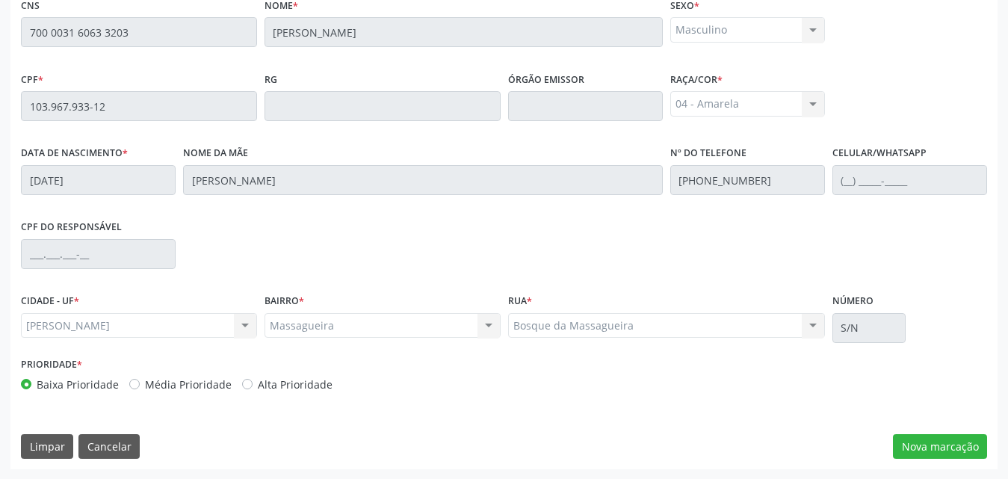
scroll to position [395, 0]
click at [947, 457] on button "Nova marcação" at bounding box center [940, 445] width 94 height 25
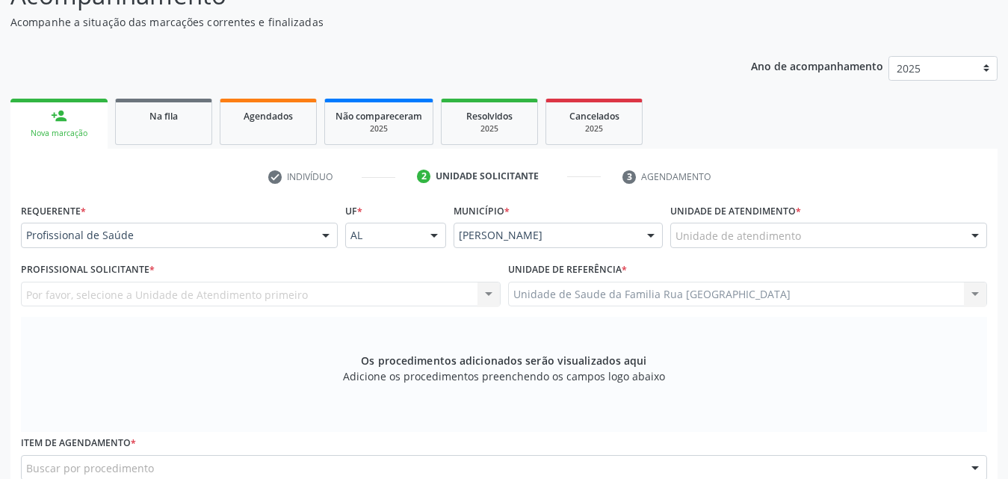
scroll to position [96, 0]
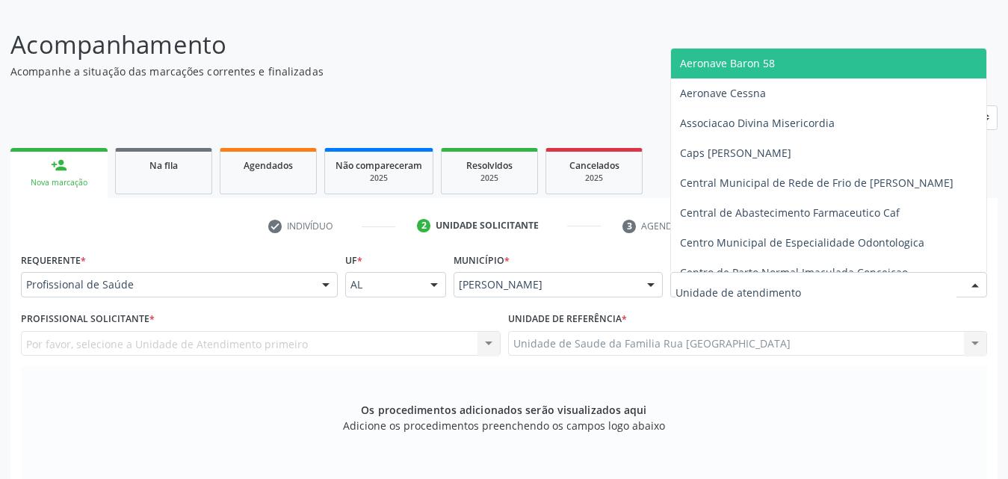
click at [872, 286] on div at bounding box center [828, 284] width 317 height 25
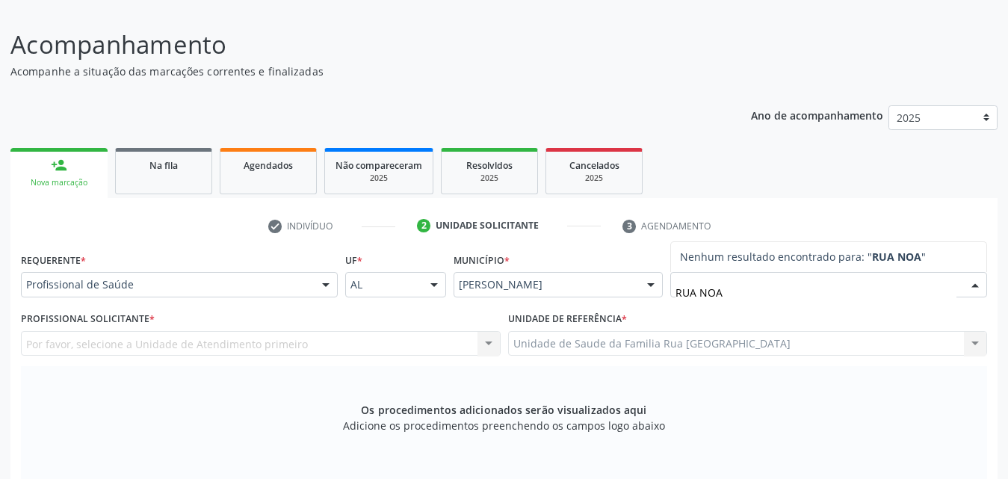
type input "RUA NO"
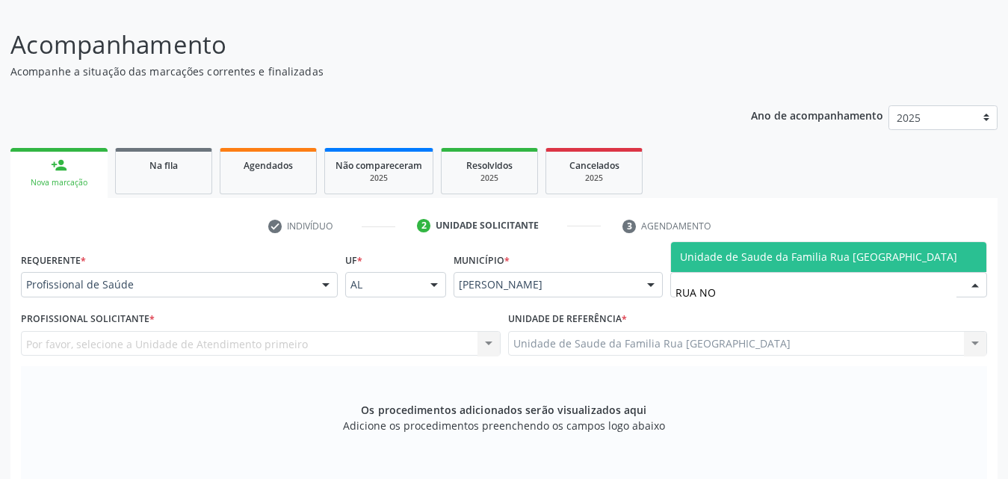
click at [873, 270] on span "Unidade de Saude da Familia Rua [GEOGRAPHIC_DATA]" at bounding box center [828, 257] width 315 height 30
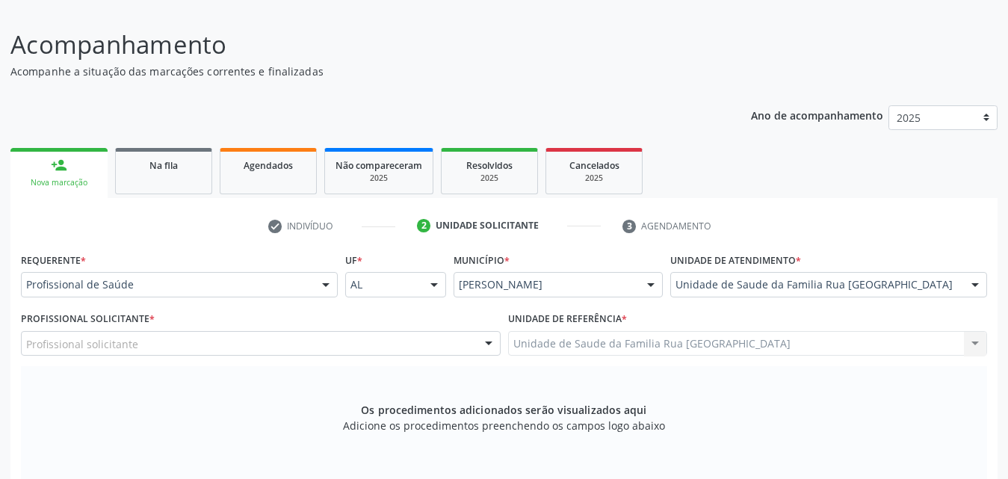
click at [260, 353] on div "Profissional solicitante" at bounding box center [261, 343] width 480 height 25
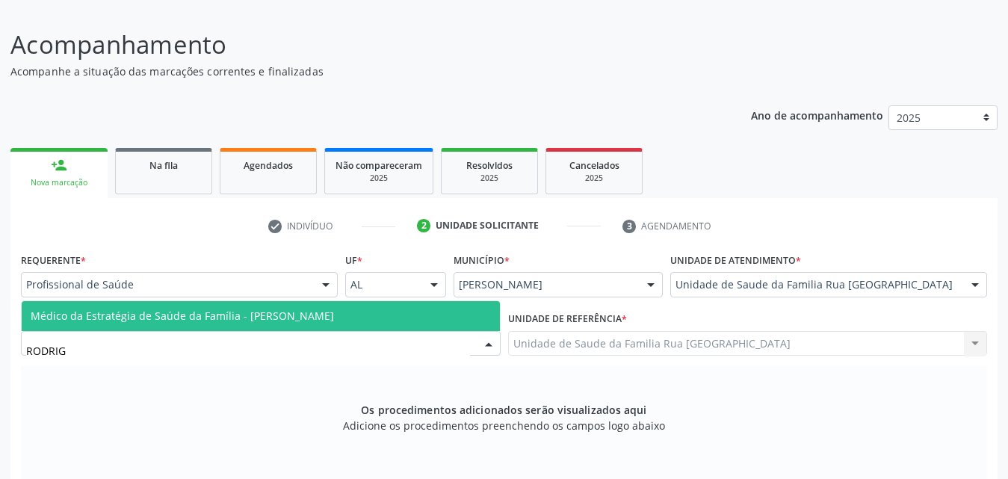
type input "[PERSON_NAME]"
click at [258, 323] on span "Médico da Estratégia de Saúde da Família - [PERSON_NAME]" at bounding box center [261, 316] width 478 height 30
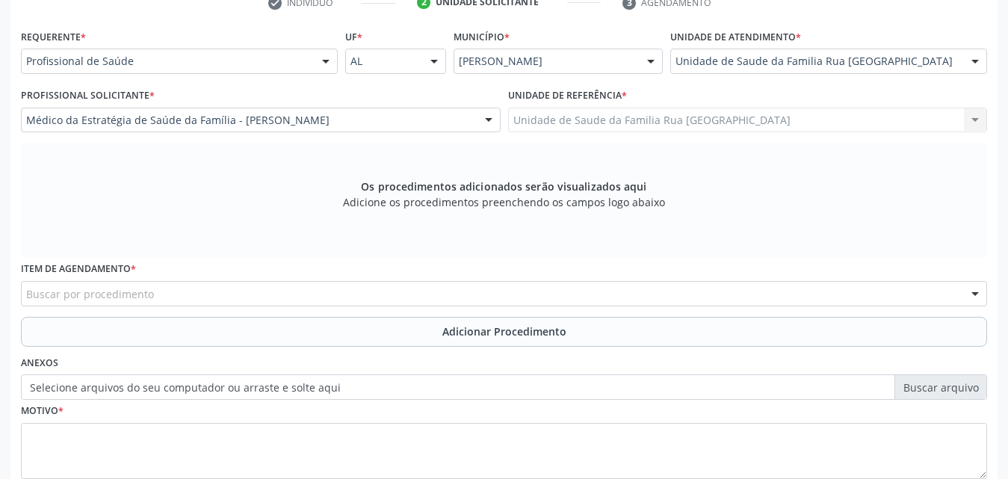
scroll to position [321, 0]
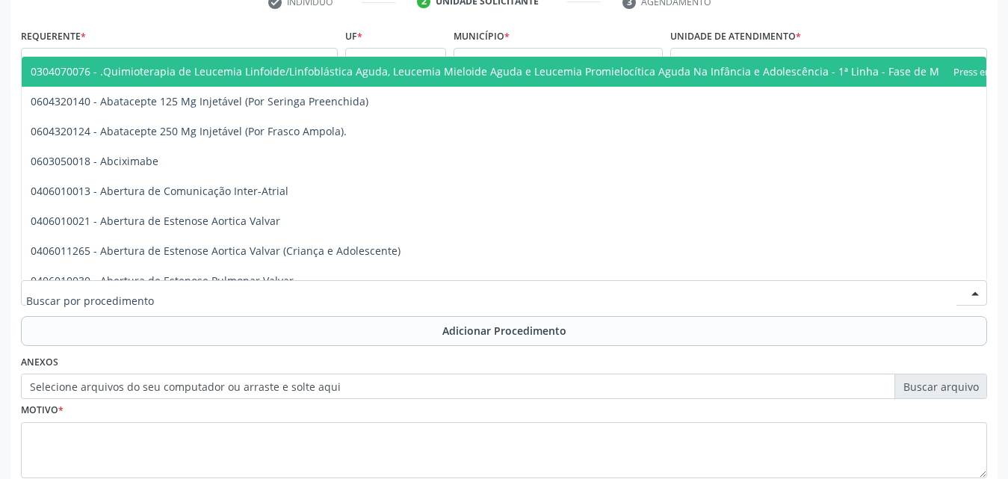
click at [229, 296] on div at bounding box center [504, 292] width 966 height 25
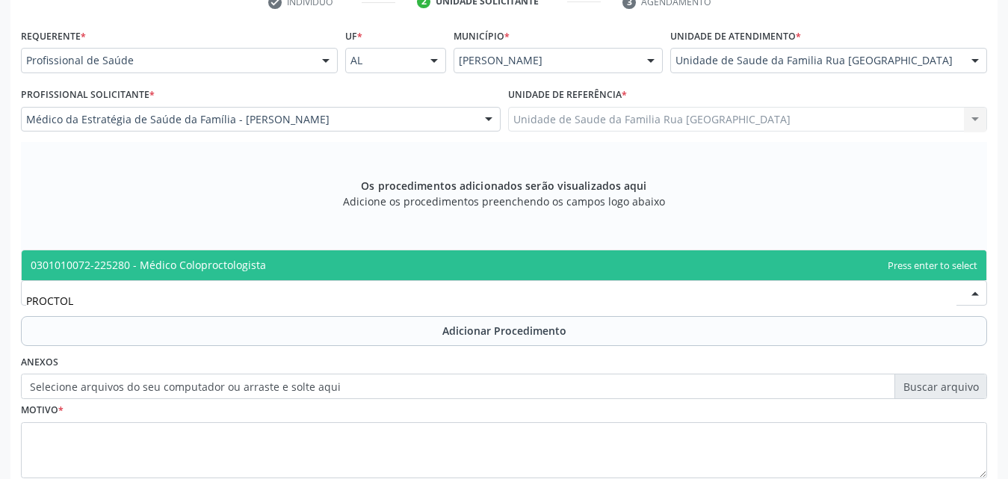
type input "PROCTOLO"
click at [241, 268] on span "0301010072-225280 - Médico Coloproctologista" at bounding box center [148, 265] width 235 height 14
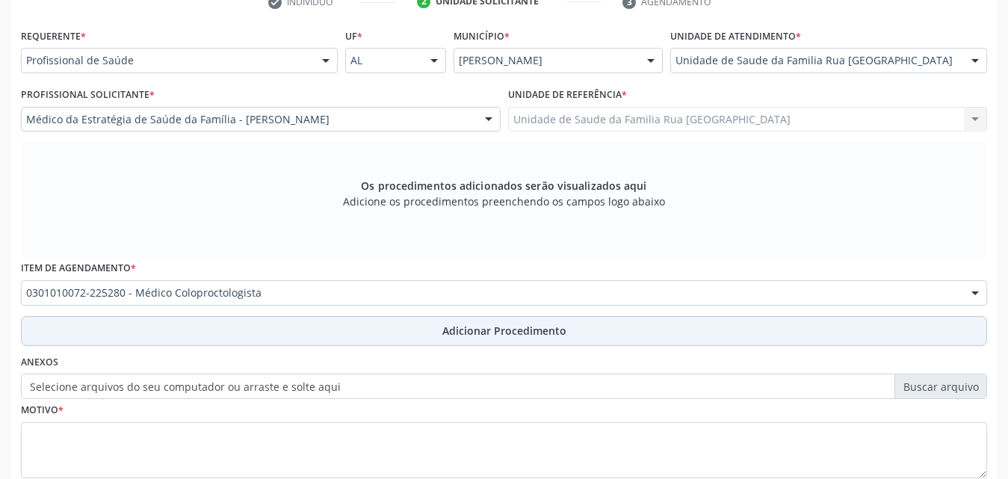
click at [534, 330] on span "Adicionar Procedimento" at bounding box center [504, 331] width 124 height 16
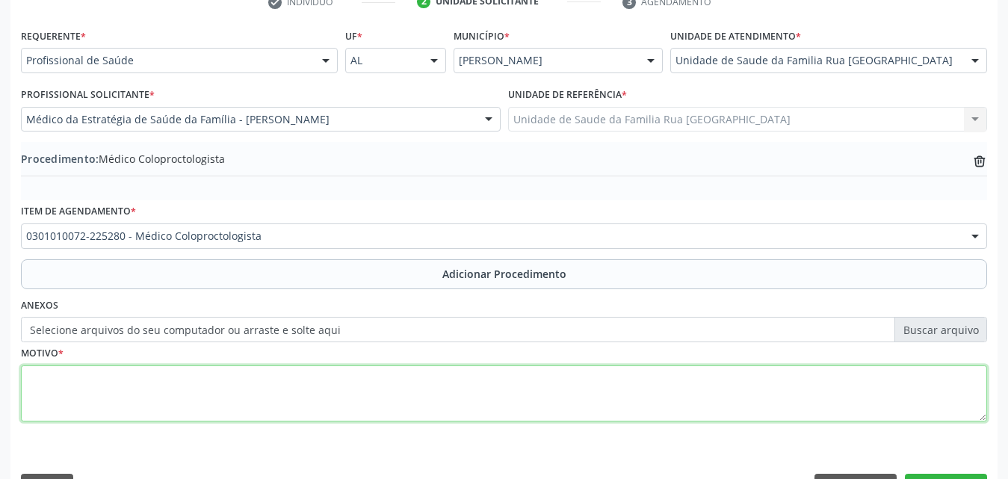
click at [155, 374] on textarea at bounding box center [504, 393] width 966 height 57
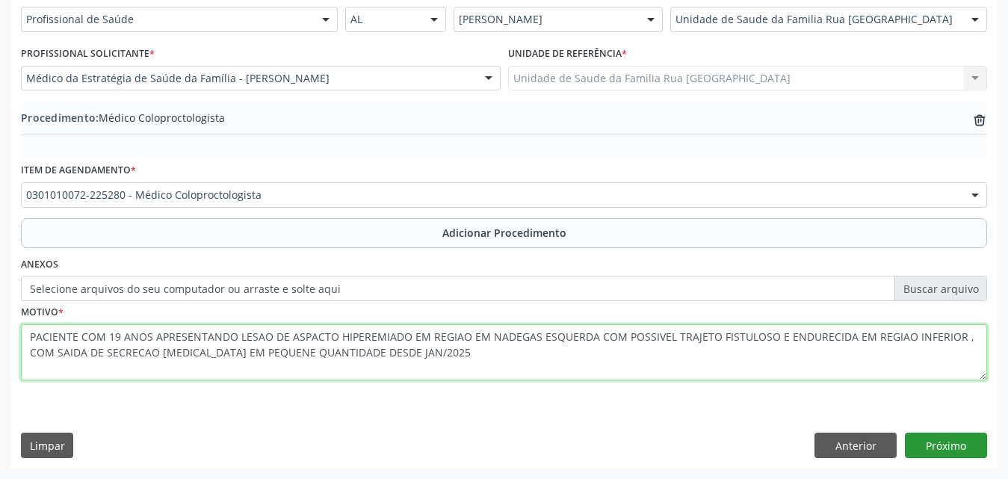
type textarea "PACIENTE COM 19 ANOS APRESENTANDO LESAO DE ASPACTO HIPEREMIADO EM REGIAO EM NAD…"
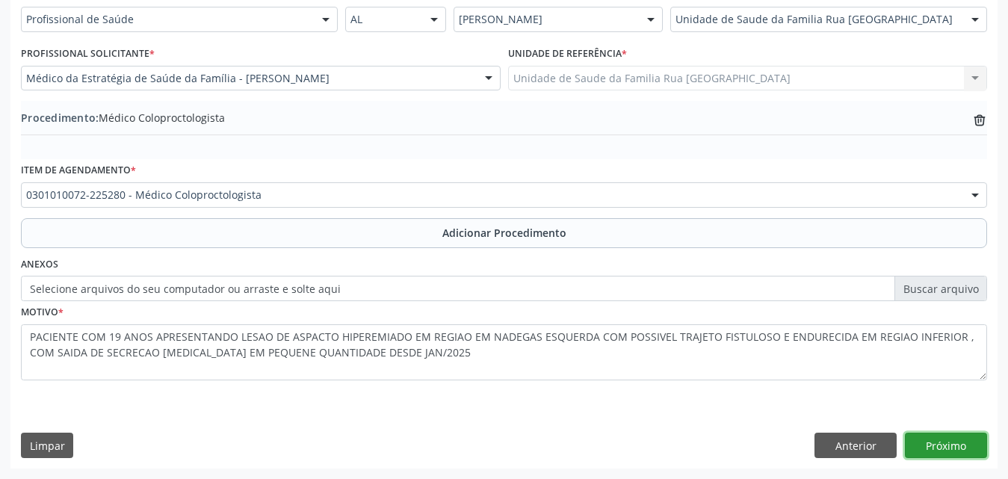
click at [962, 443] on button "Próximo" at bounding box center [946, 445] width 82 height 25
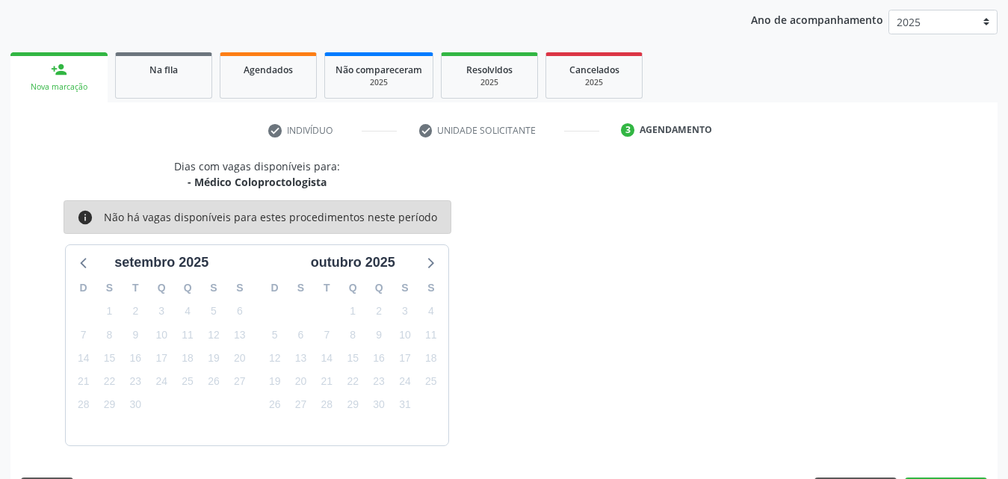
scroll to position [236, 0]
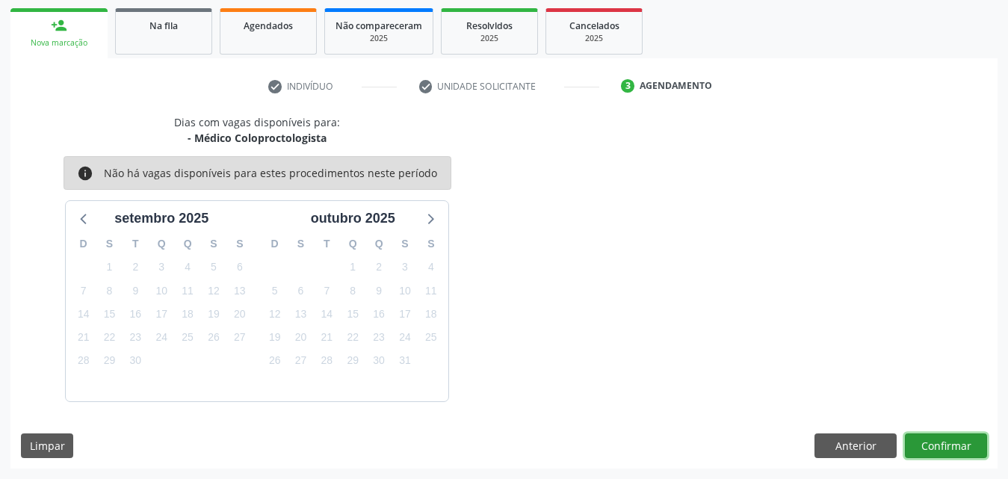
click at [950, 442] on button "Confirmar" at bounding box center [946, 445] width 82 height 25
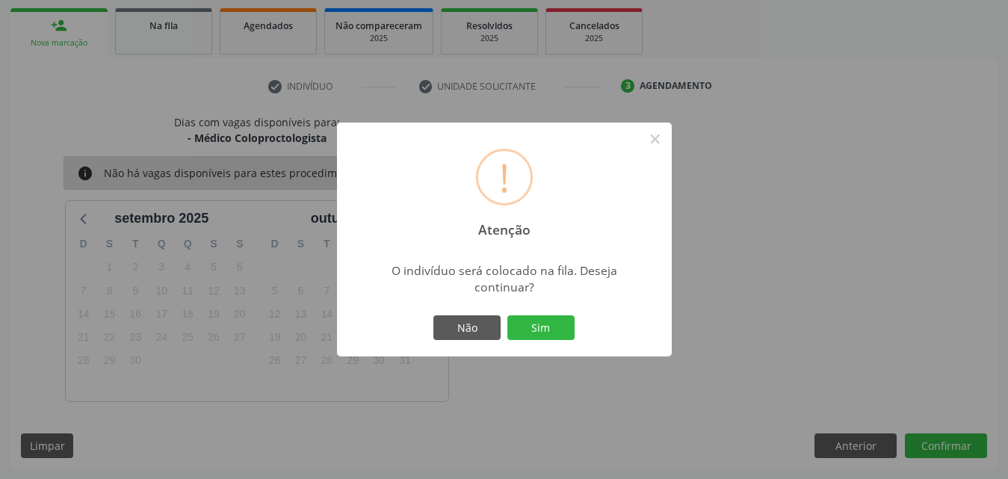
drag, startPoint x: 539, startPoint y: 328, endPoint x: 542, endPoint y: 318, distance: 10.9
click at [540, 321] on button "Sim" at bounding box center [540, 327] width 67 height 25
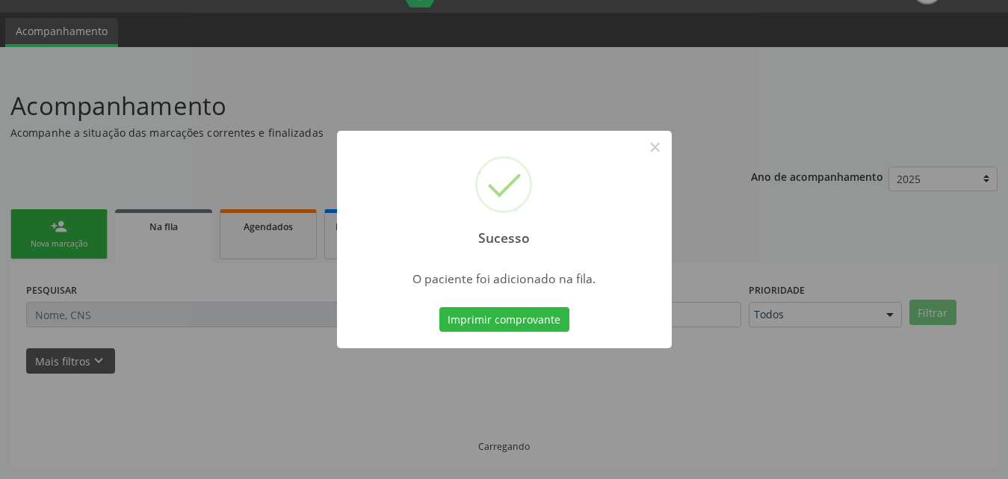
scroll to position [35, 0]
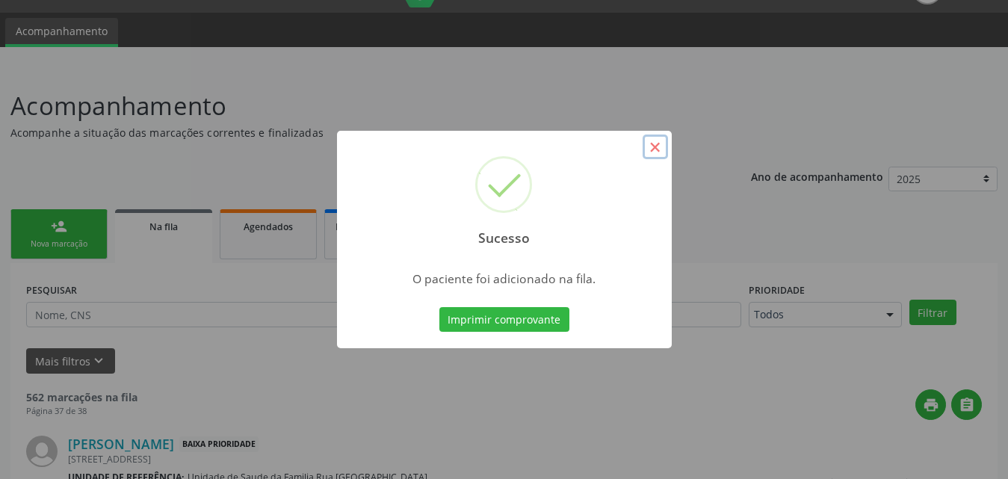
click at [655, 152] on button "×" at bounding box center [655, 147] width 25 height 25
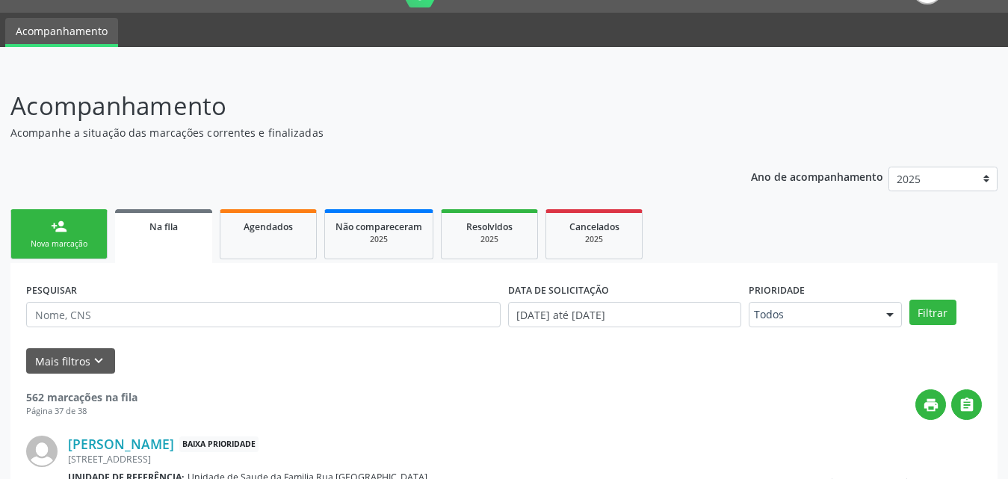
click at [81, 241] on div "Nova marcação" at bounding box center [59, 243] width 75 height 11
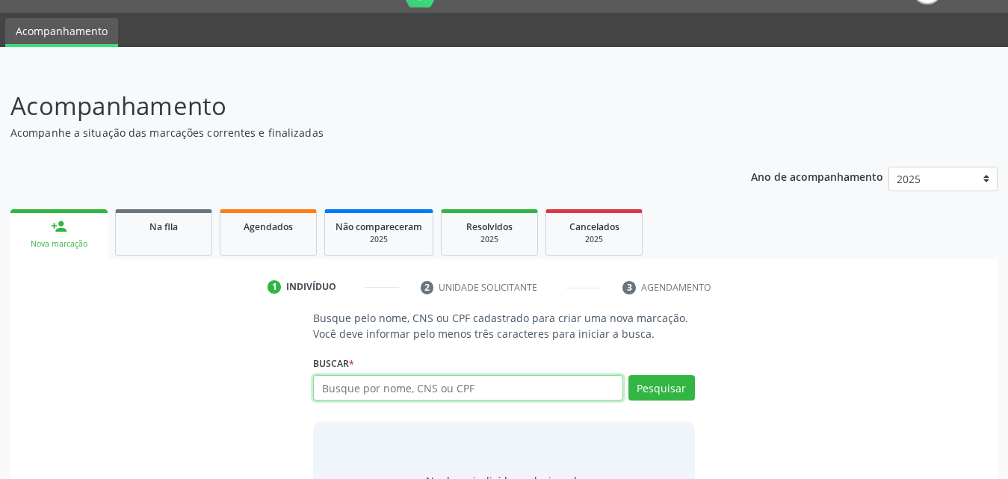
click at [443, 386] on input "text" at bounding box center [468, 387] width 310 height 25
type input "703206624182293"
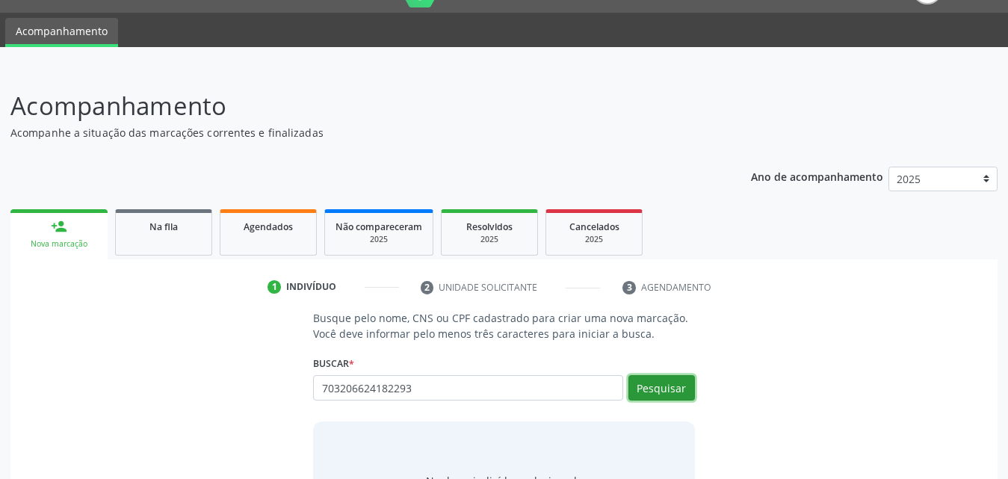
click at [654, 385] on button "Pesquisar" at bounding box center [661, 387] width 67 height 25
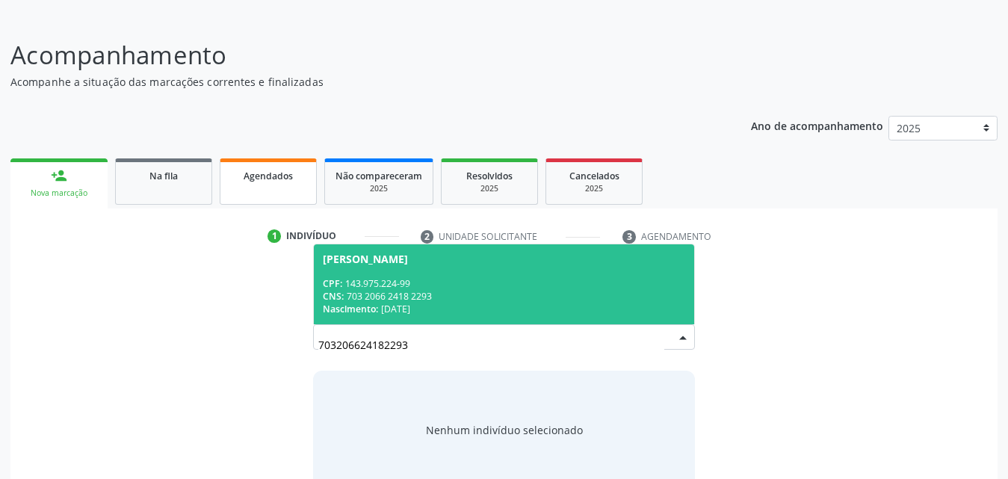
scroll to position [43, 0]
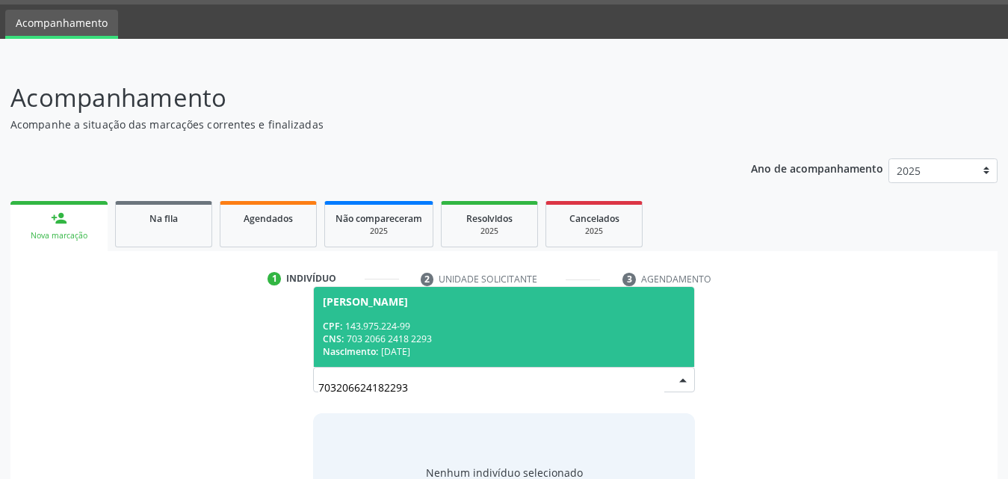
click at [357, 334] on div "CNS: 703 2066 2418 2293" at bounding box center [504, 339] width 362 height 13
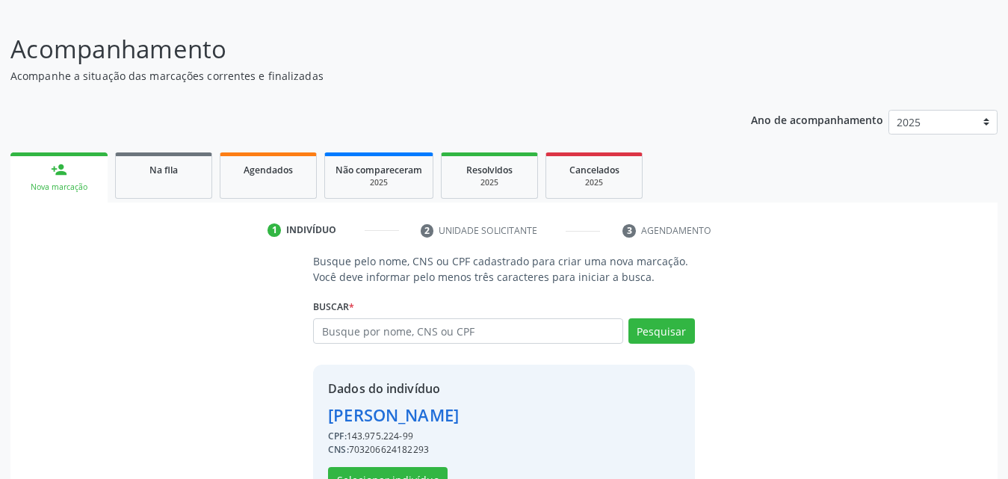
scroll to position [141, 0]
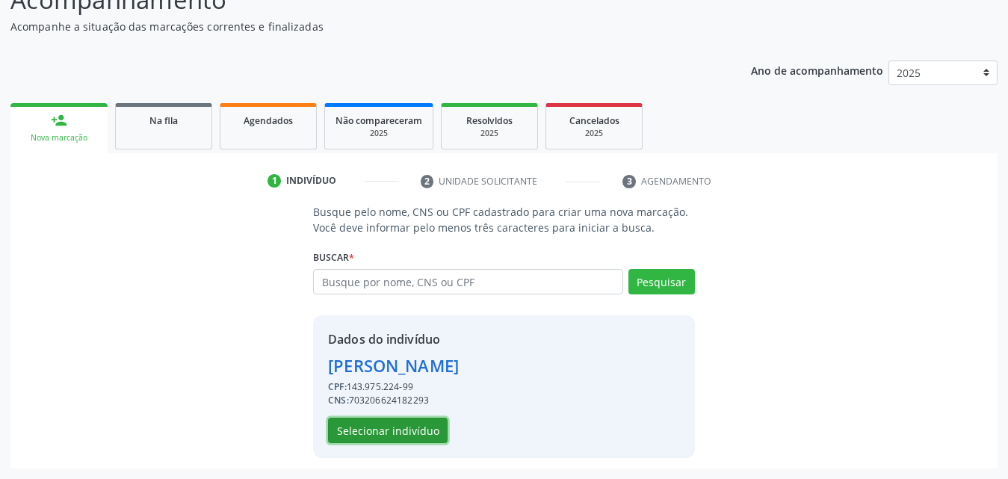
click at [408, 429] on button "Selecionar indivíduo" at bounding box center [388, 430] width 120 height 25
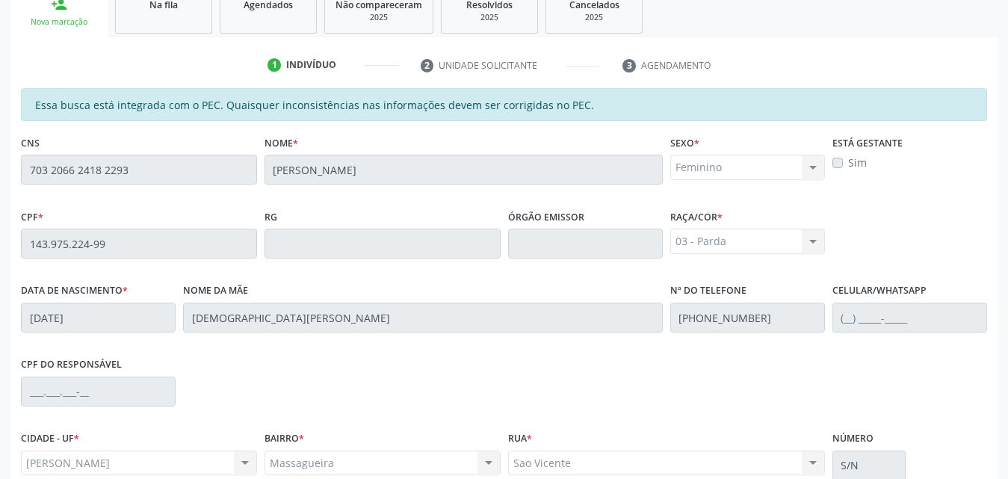
scroll to position [395, 0]
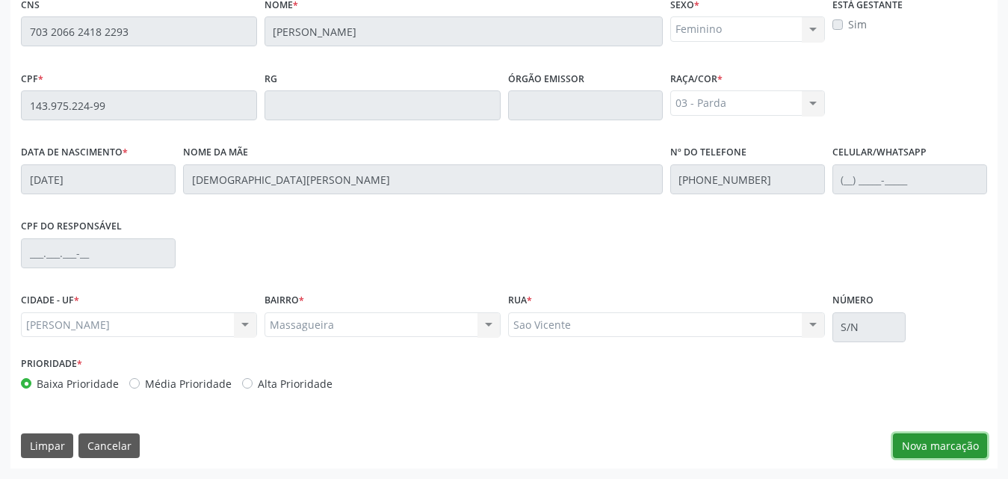
click at [945, 439] on button "Nova marcação" at bounding box center [940, 445] width 94 height 25
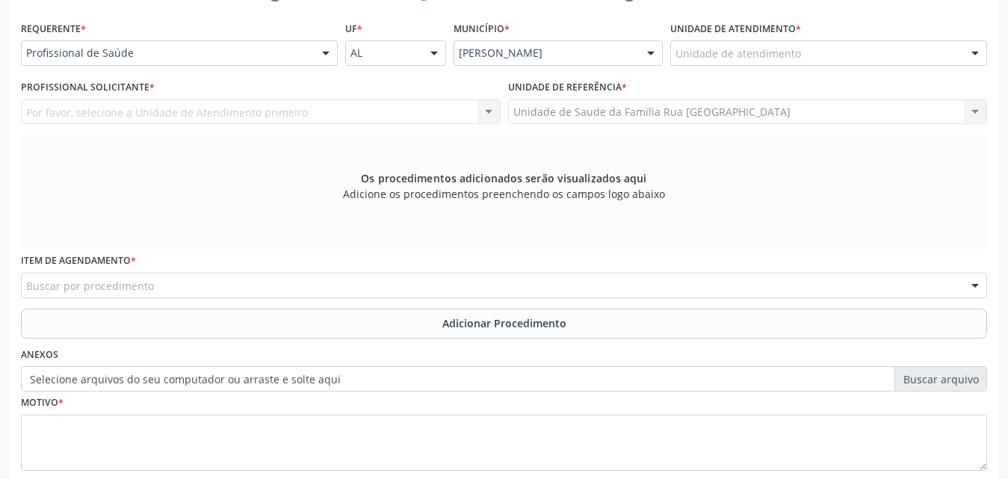
scroll to position [246, 0]
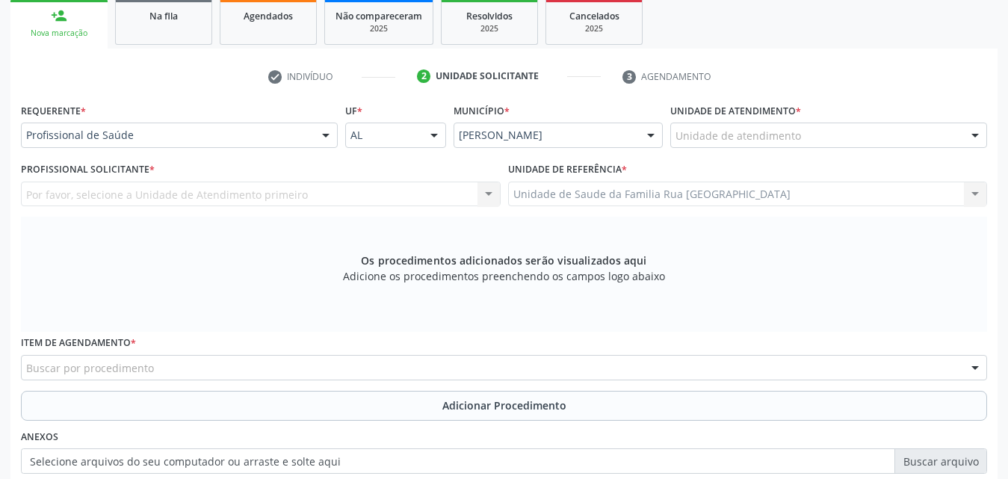
click at [829, 132] on div "Unidade de atendimento" at bounding box center [828, 135] width 317 height 25
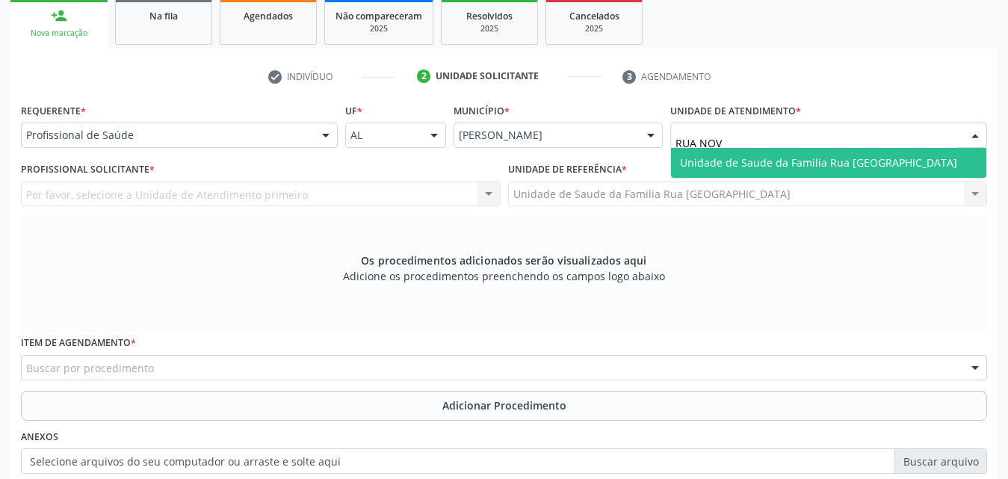
type input "RUA NOVA"
click at [850, 164] on span "Unidade de Saude da Familia Rua [GEOGRAPHIC_DATA]" at bounding box center [818, 162] width 277 height 14
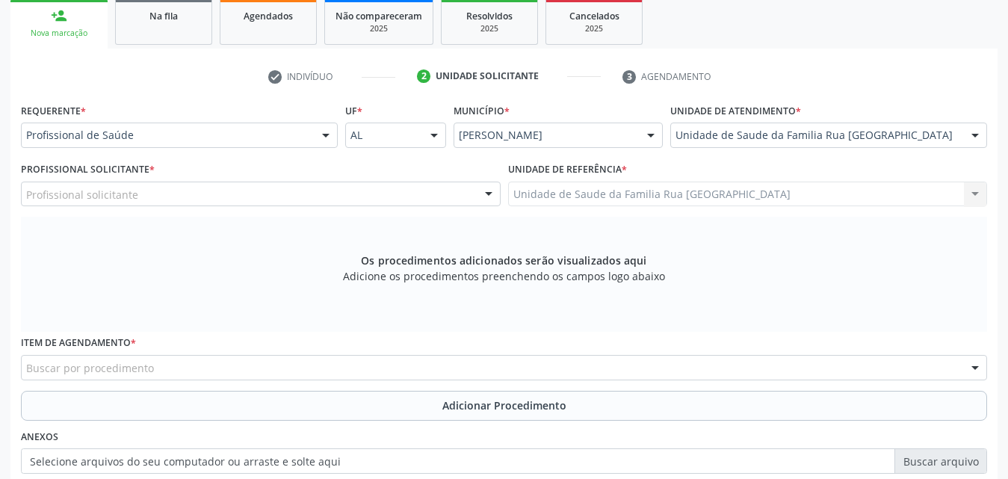
click at [234, 193] on div "Profissional solicitante" at bounding box center [261, 194] width 480 height 25
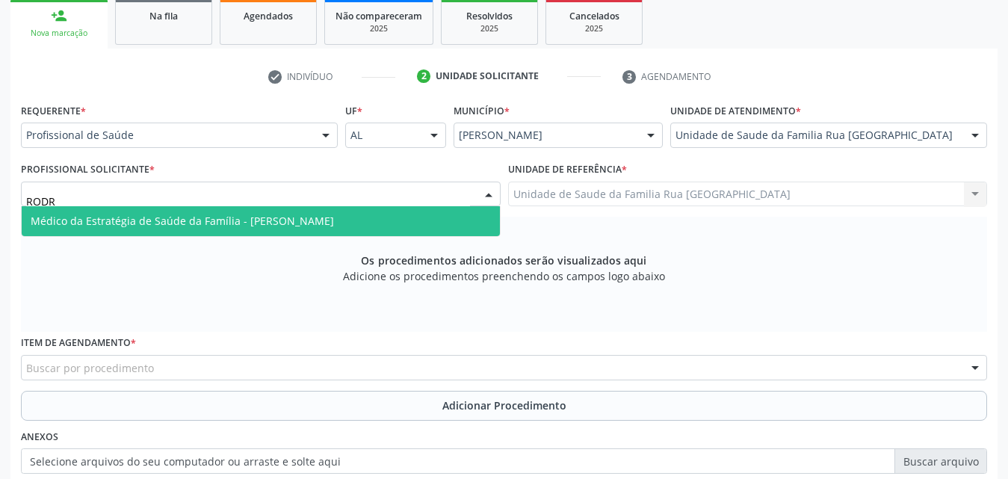
type input "RODRI"
click at [242, 229] on span "Médico da Estratégia de Saúde da Família - [PERSON_NAME]" at bounding box center [261, 221] width 478 height 30
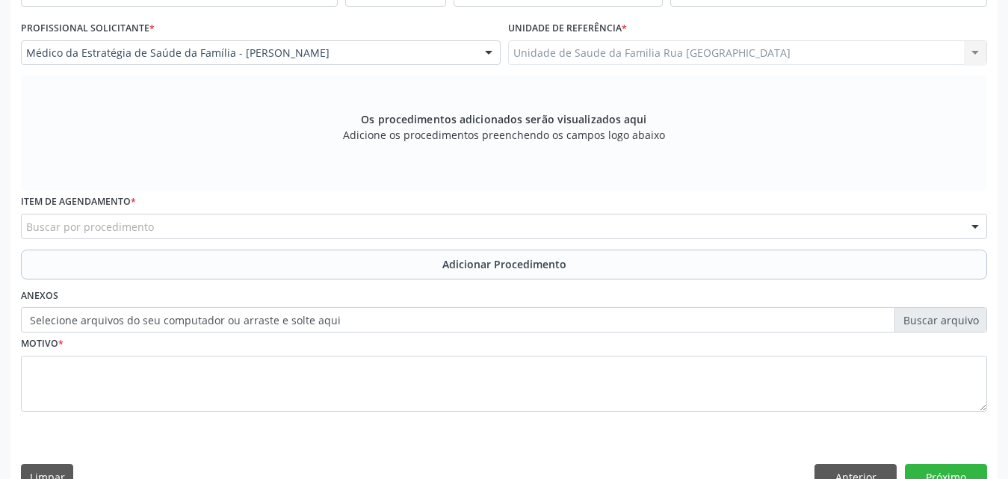
scroll to position [395, 0]
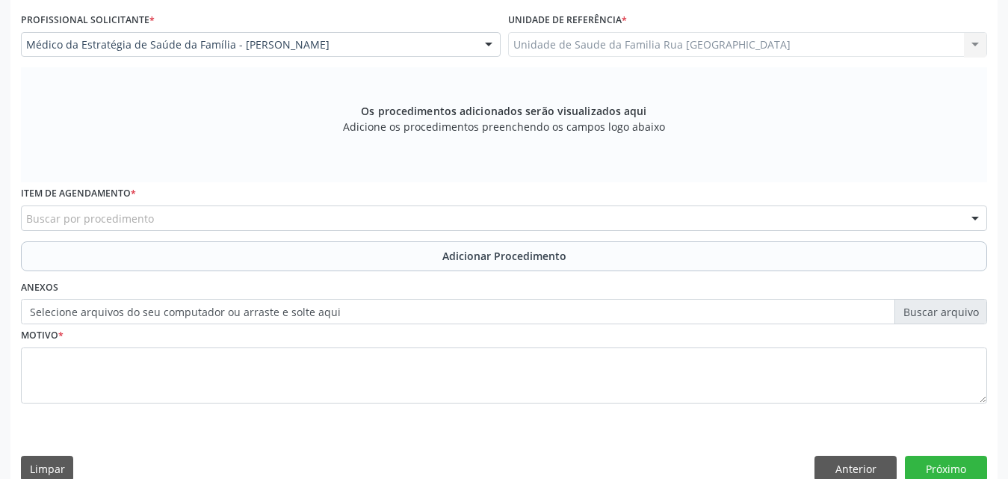
click at [256, 218] on div "Buscar por procedimento" at bounding box center [504, 217] width 966 height 25
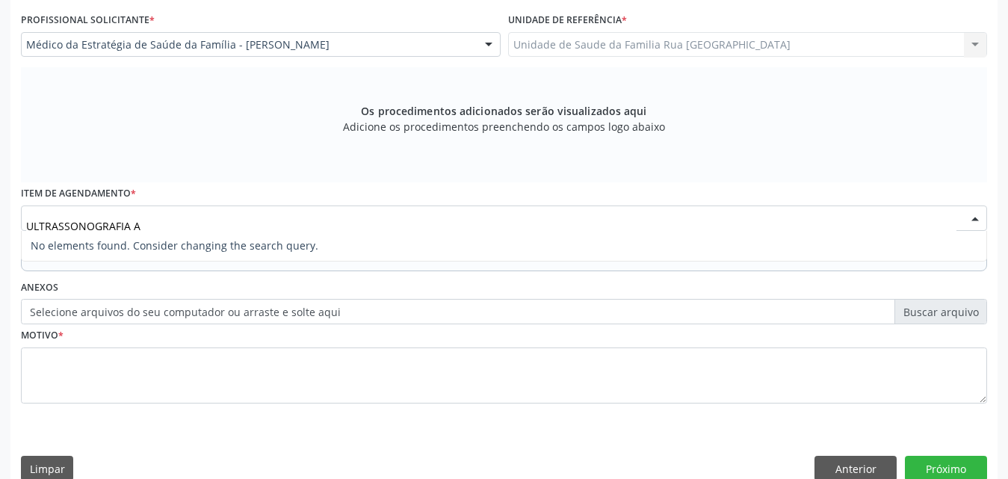
type input "ULTRASSONOGRAFIA"
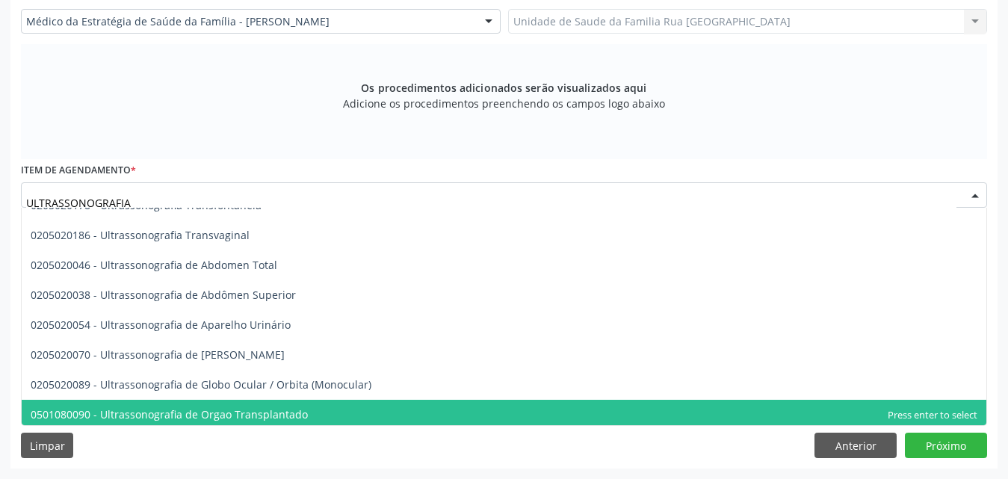
scroll to position [260, 0]
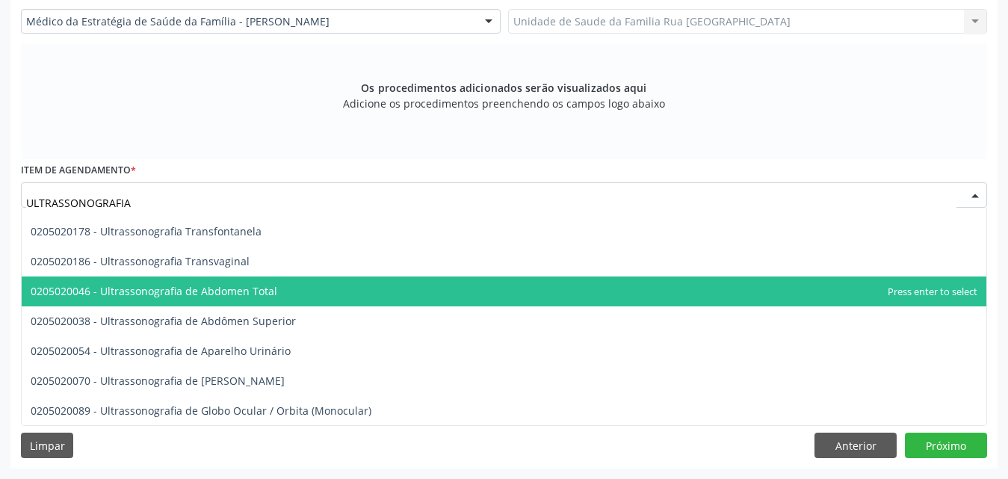
click at [276, 291] on span "0205020046 - Ultrassonografia de Abdomen Total" at bounding box center [504, 291] width 965 height 30
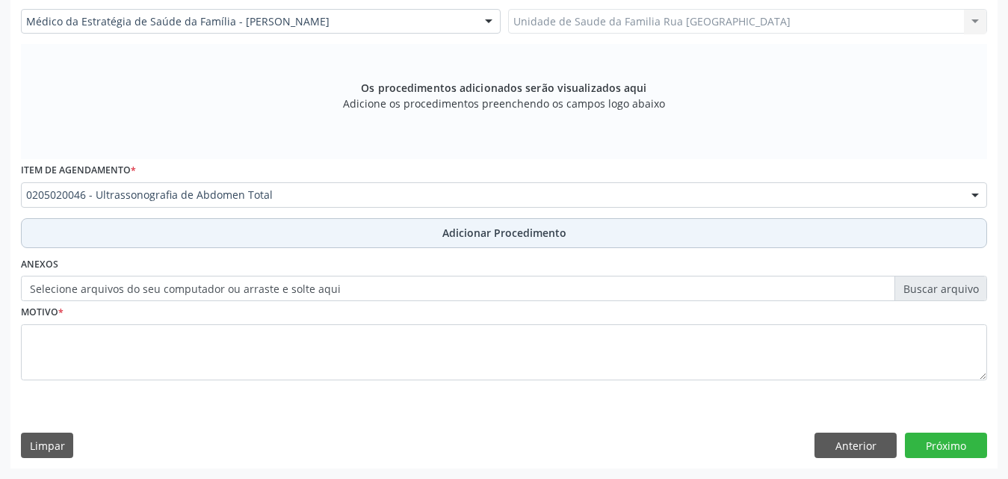
click at [537, 236] on span "Adicionar Procedimento" at bounding box center [504, 233] width 124 height 16
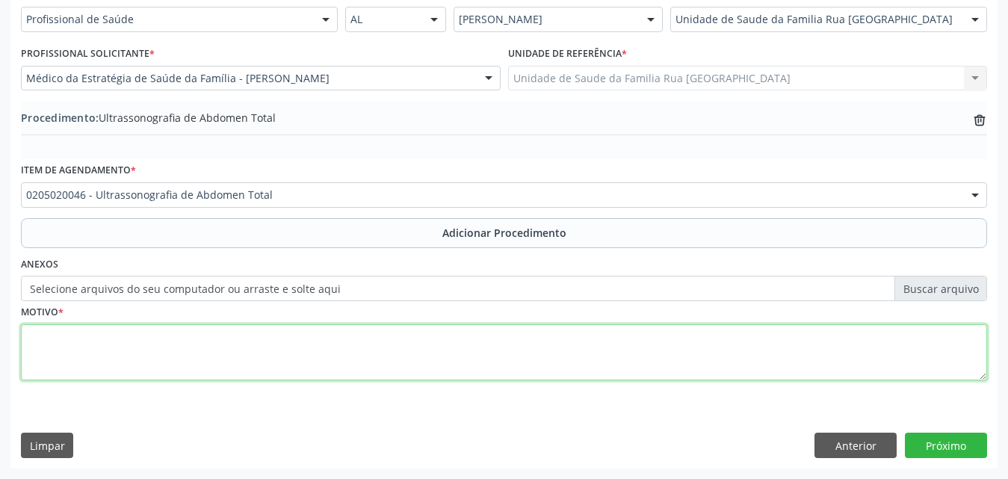
click at [255, 368] on textarea at bounding box center [504, 352] width 966 height 57
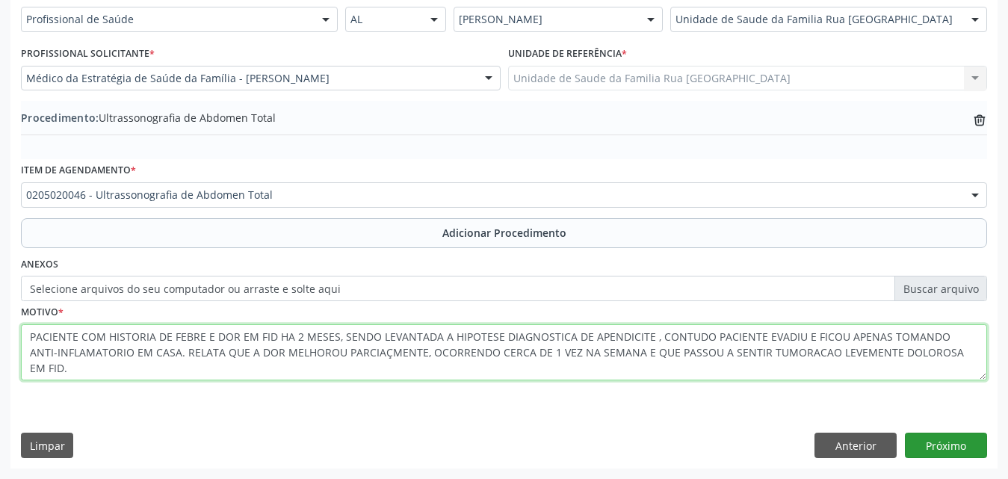
type textarea "PACIENTE COM HISTORIA DE FEBRE E DOR EM FID HA 2 MESES, SENDO LEVANTADA A HIPOT…"
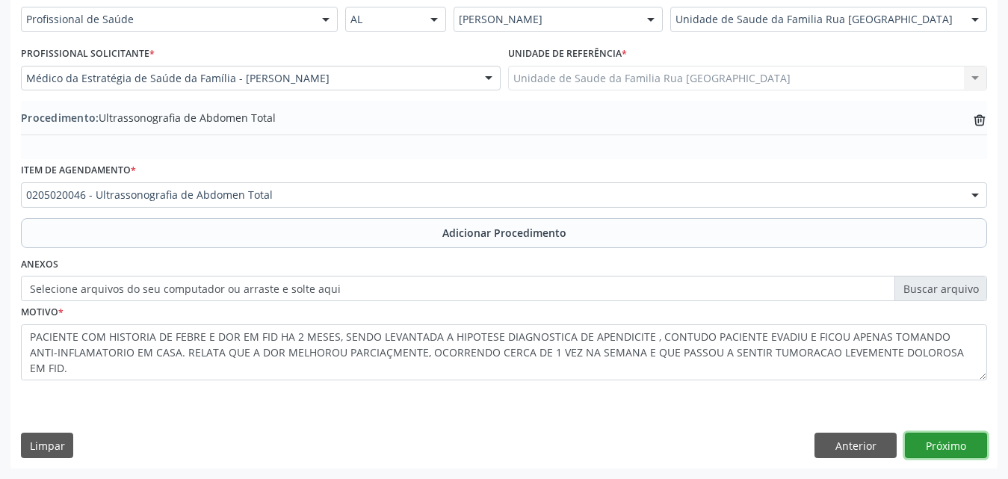
click at [950, 443] on button "Próximo" at bounding box center [946, 445] width 82 height 25
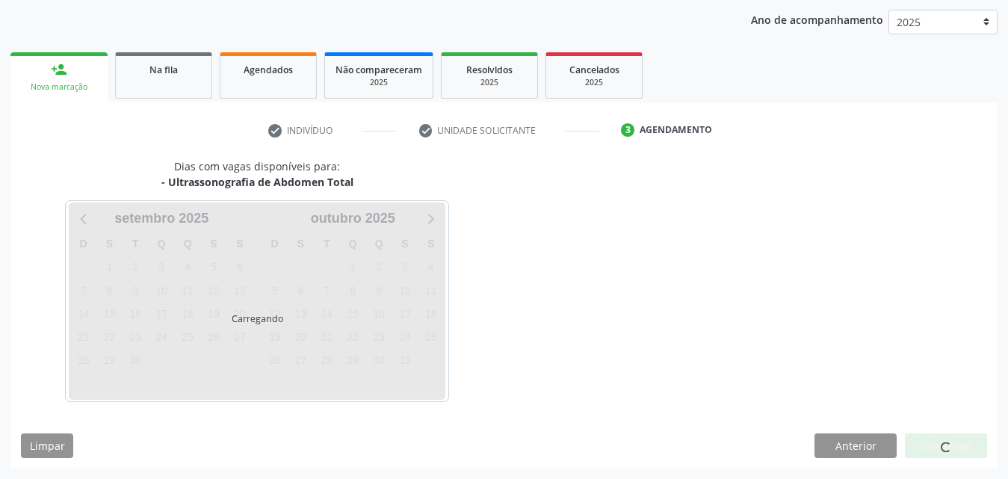
scroll to position [236, 0]
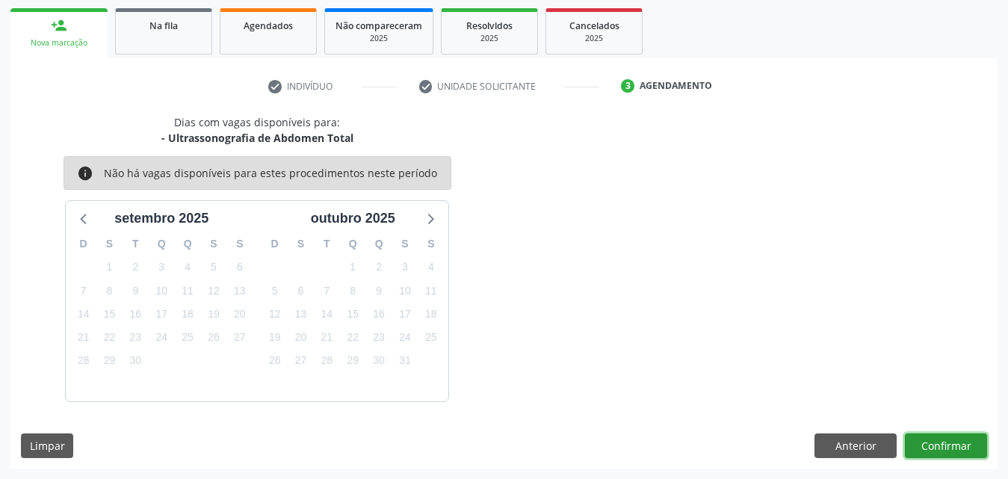
click at [948, 444] on button "Confirmar" at bounding box center [946, 445] width 82 height 25
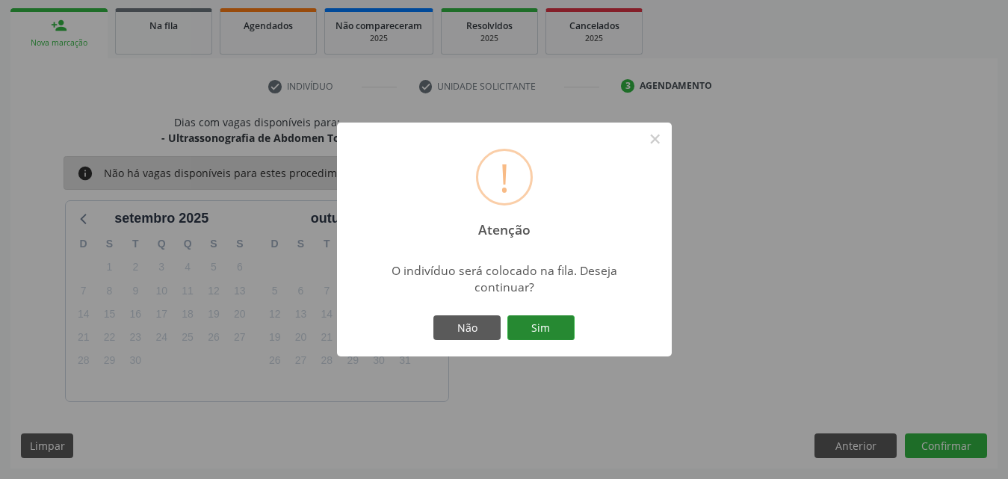
click at [554, 330] on button "Sim" at bounding box center [540, 327] width 67 height 25
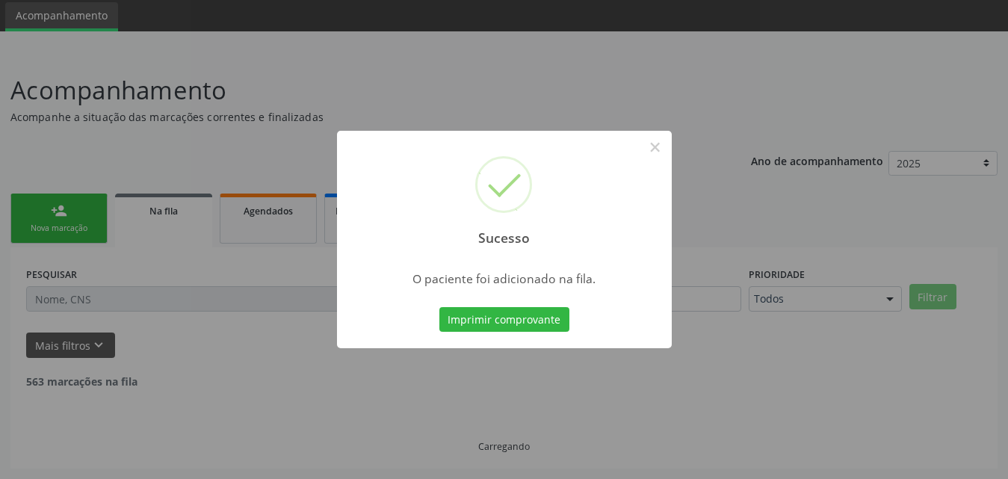
scroll to position [35, 0]
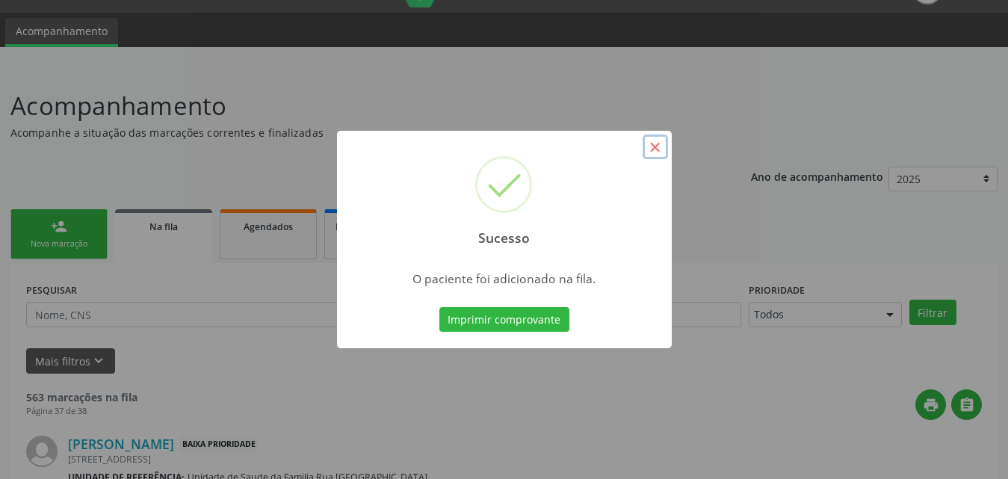
click at [652, 149] on button "×" at bounding box center [655, 147] width 25 height 25
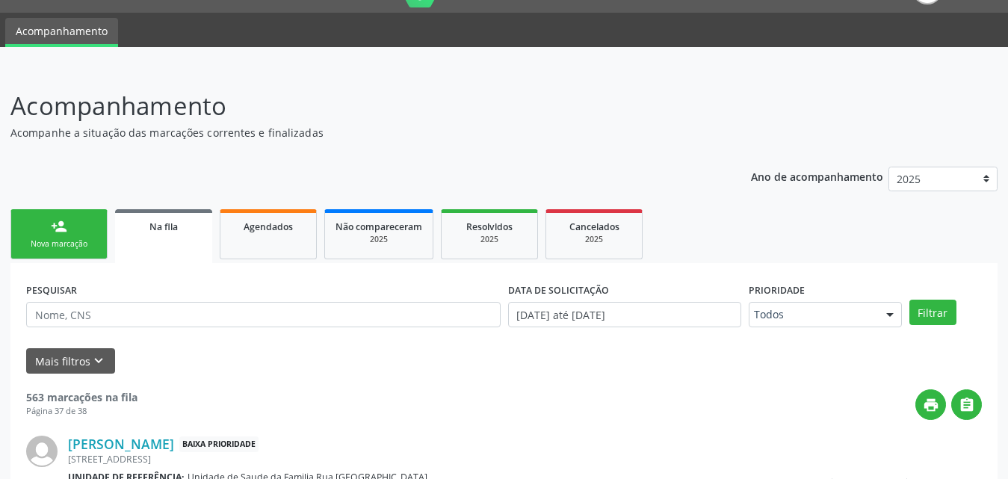
click at [65, 243] on div "Nova marcação" at bounding box center [59, 243] width 75 height 11
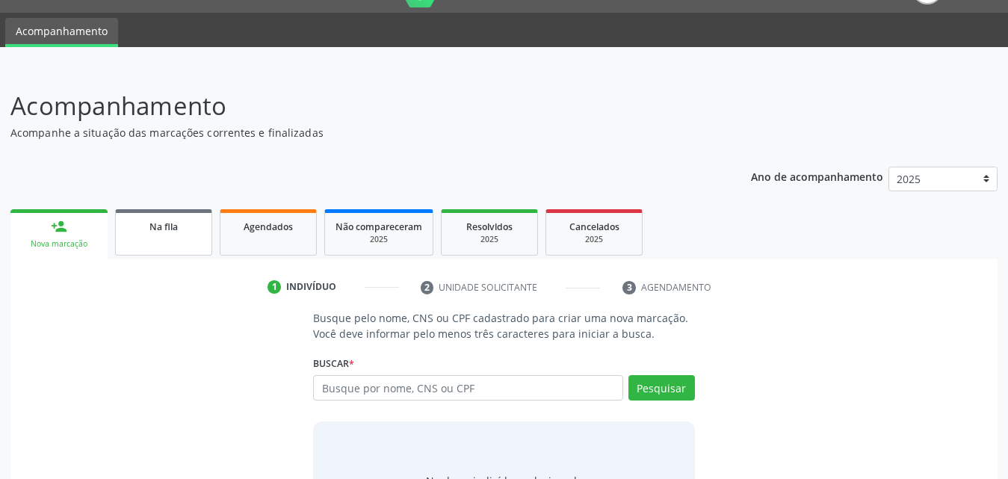
click at [160, 236] on link "Na fila" at bounding box center [163, 232] width 97 height 46
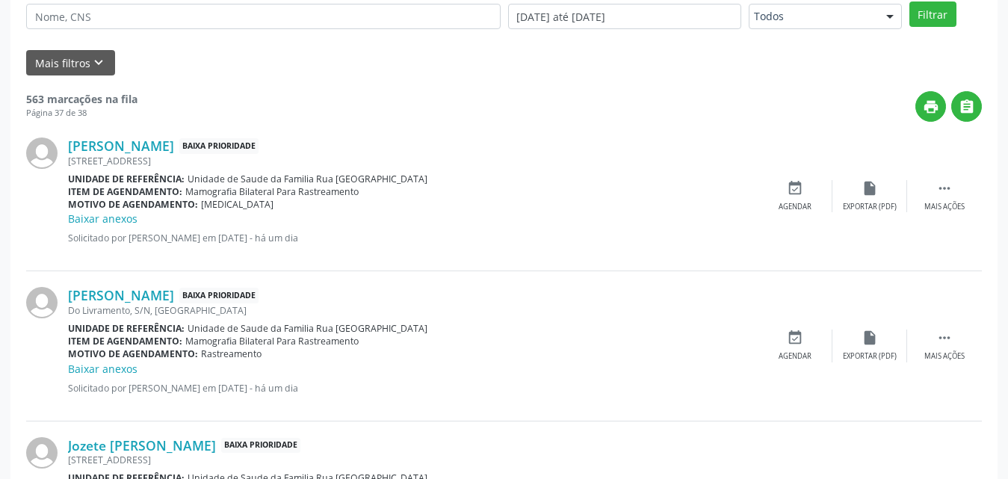
scroll to position [110, 0]
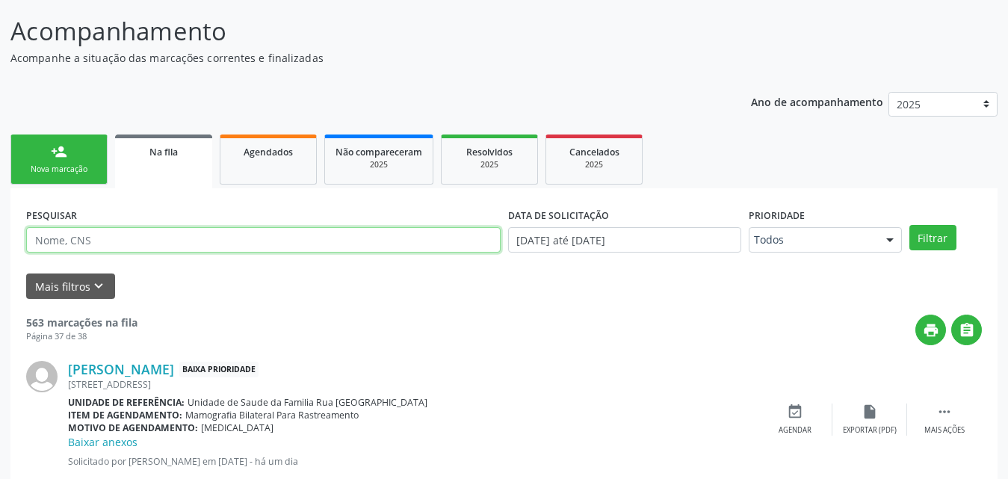
click at [189, 242] on input "text" at bounding box center [263, 239] width 474 height 25
click at [909, 225] on button "Filtrar" at bounding box center [932, 237] width 47 height 25
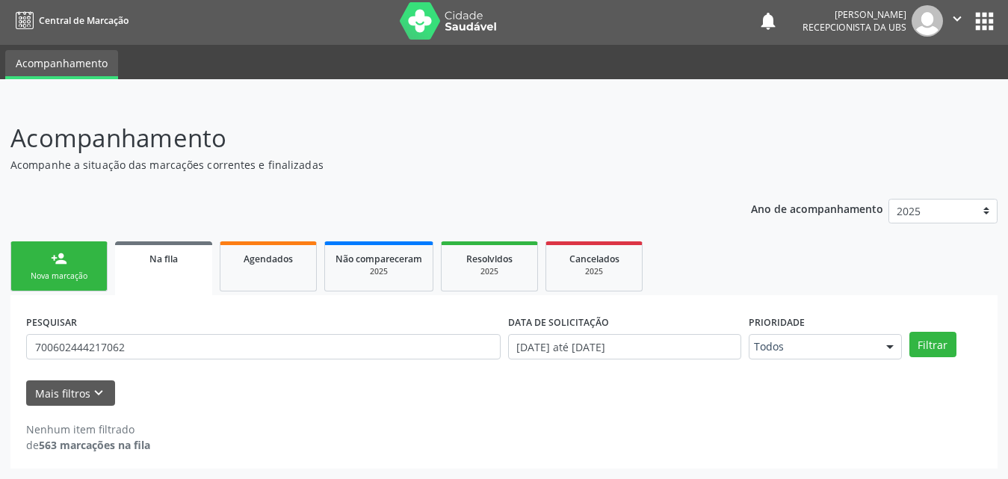
scroll to position [3, 0]
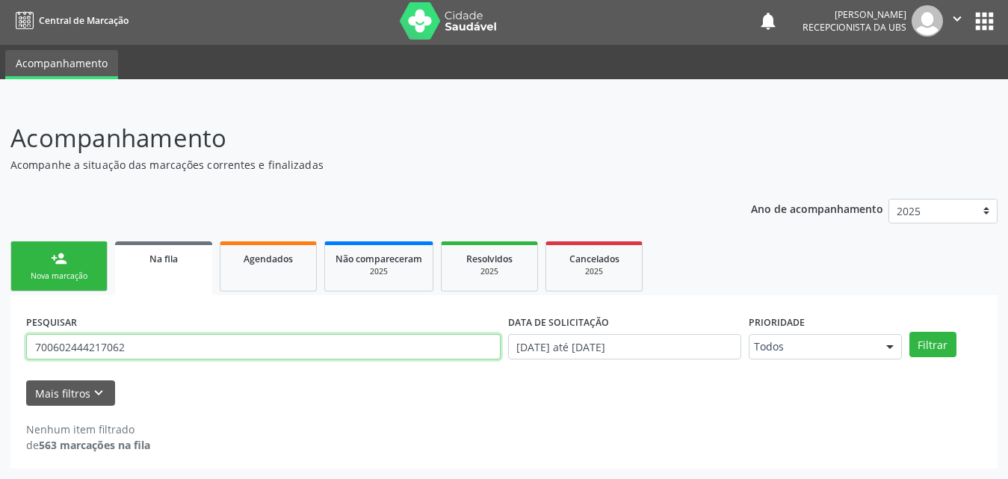
click at [200, 352] on input "700602444217062" at bounding box center [263, 346] width 474 height 25
type input "7"
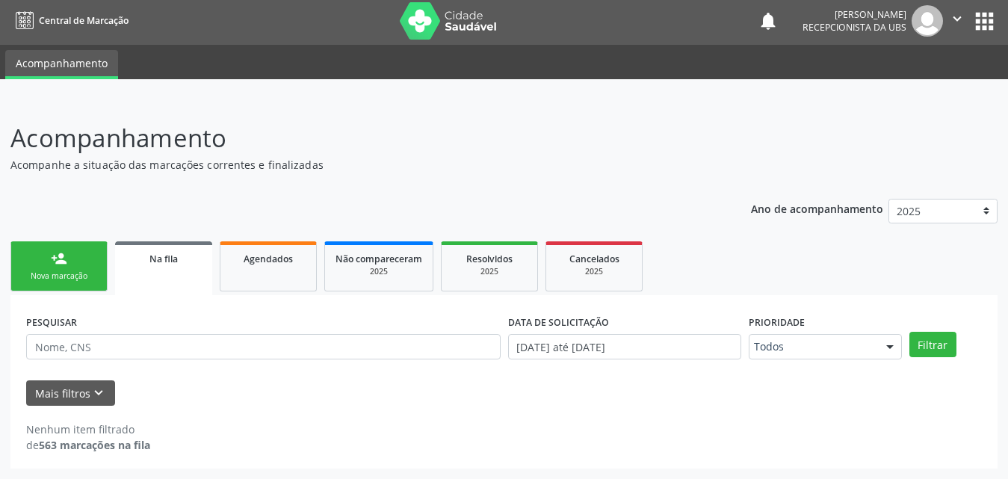
click at [88, 273] on div "Nova marcação" at bounding box center [59, 276] width 75 height 11
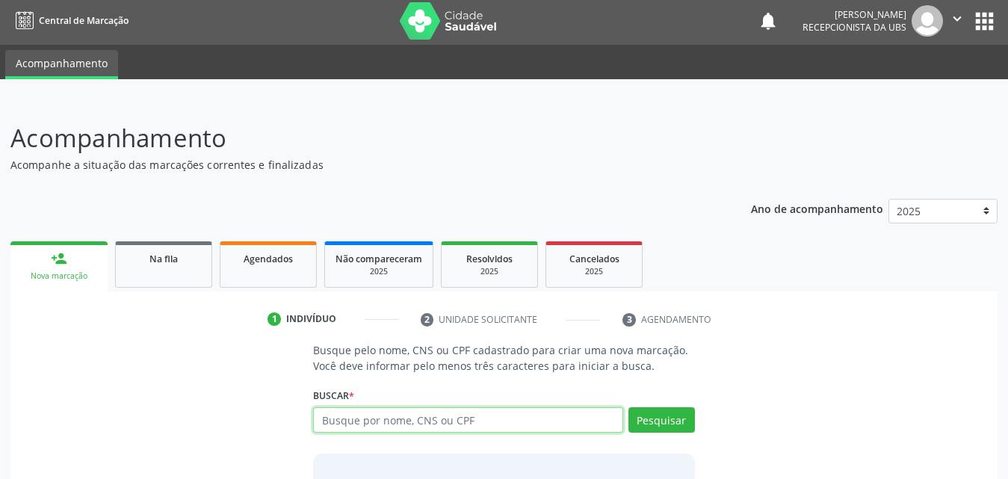
click at [437, 418] on input "text" at bounding box center [468, 419] width 310 height 25
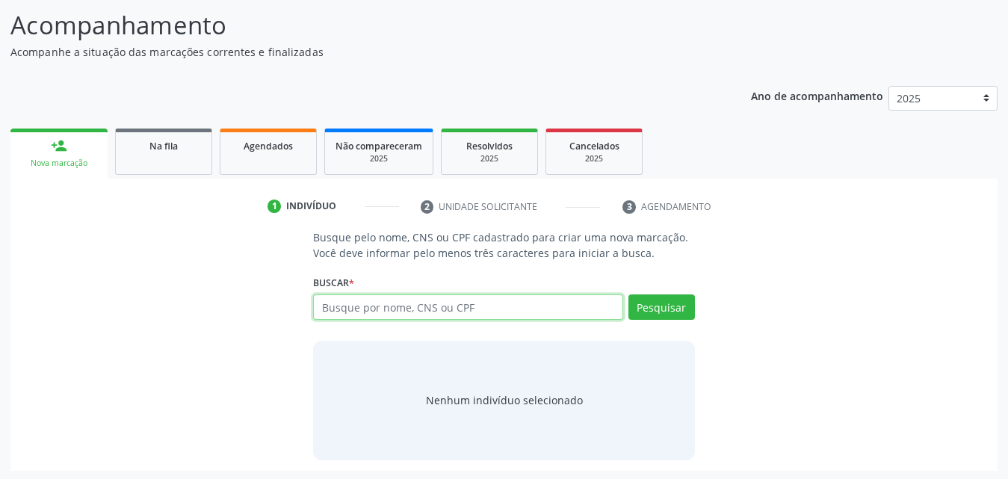
scroll to position [118, 0]
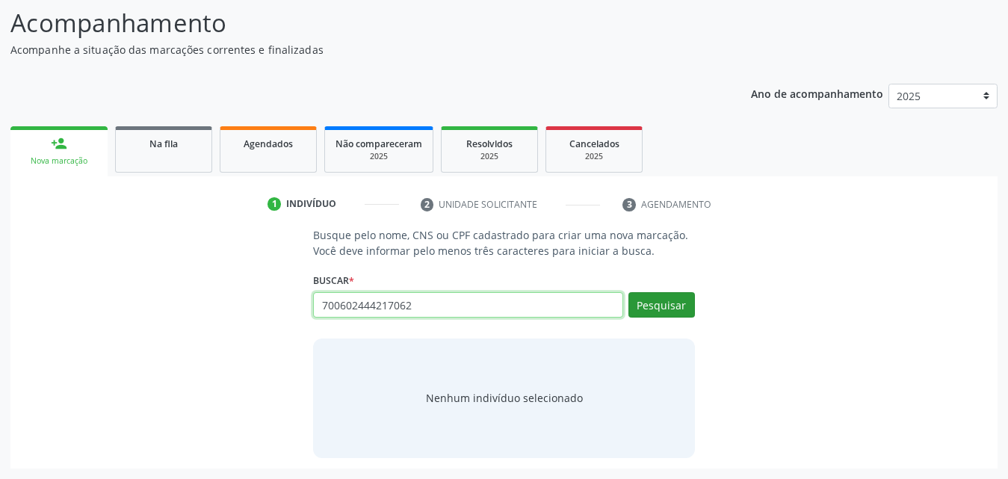
type input "700602444217062"
click at [669, 307] on button "Pesquisar" at bounding box center [661, 304] width 67 height 25
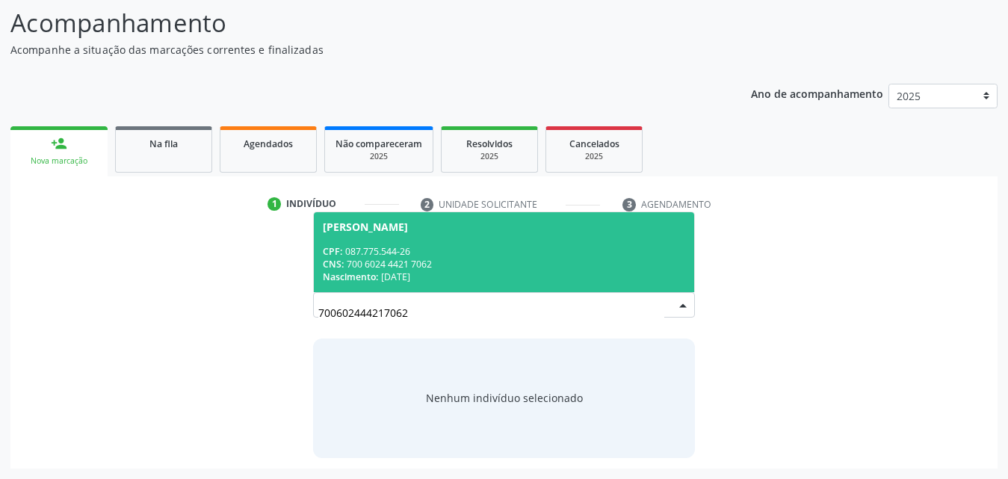
click at [406, 247] on div "CPF: 087.775.544-26" at bounding box center [504, 251] width 362 height 13
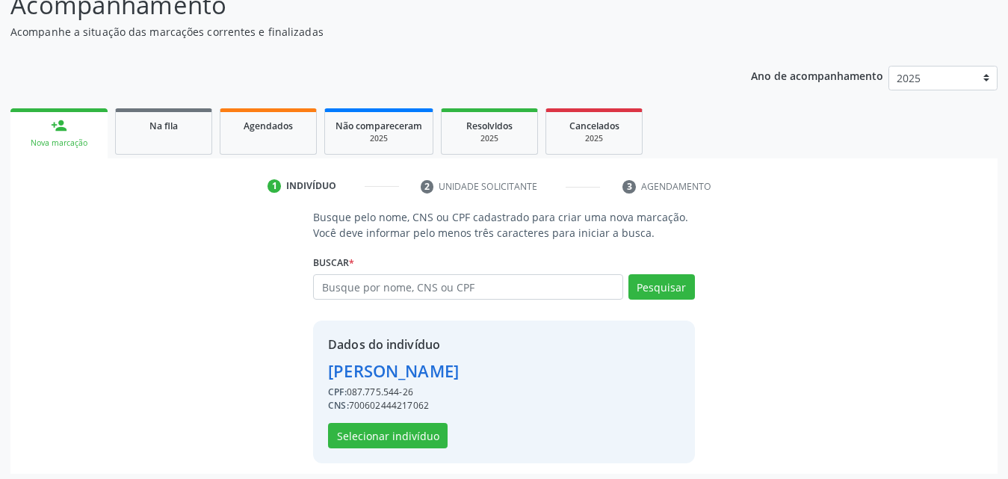
scroll to position [141, 0]
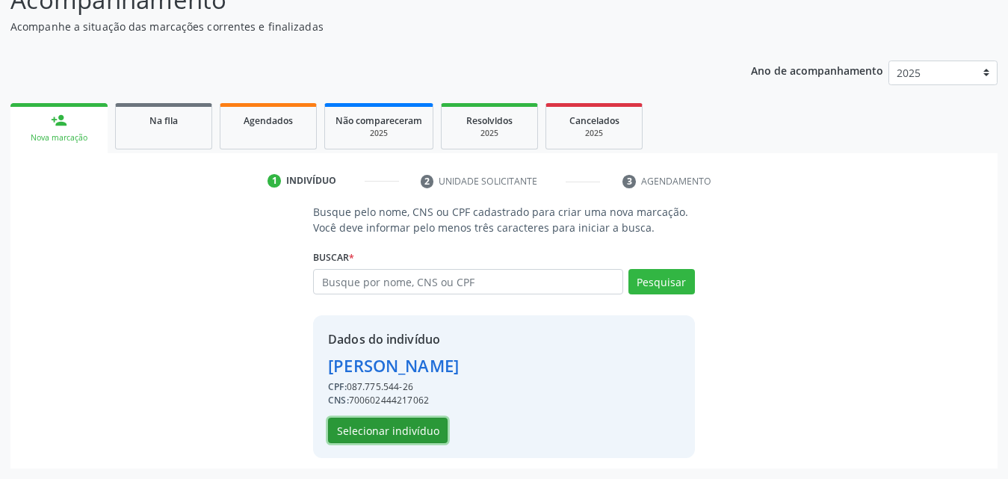
click at [388, 427] on button "Selecionar indivíduo" at bounding box center [388, 430] width 120 height 25
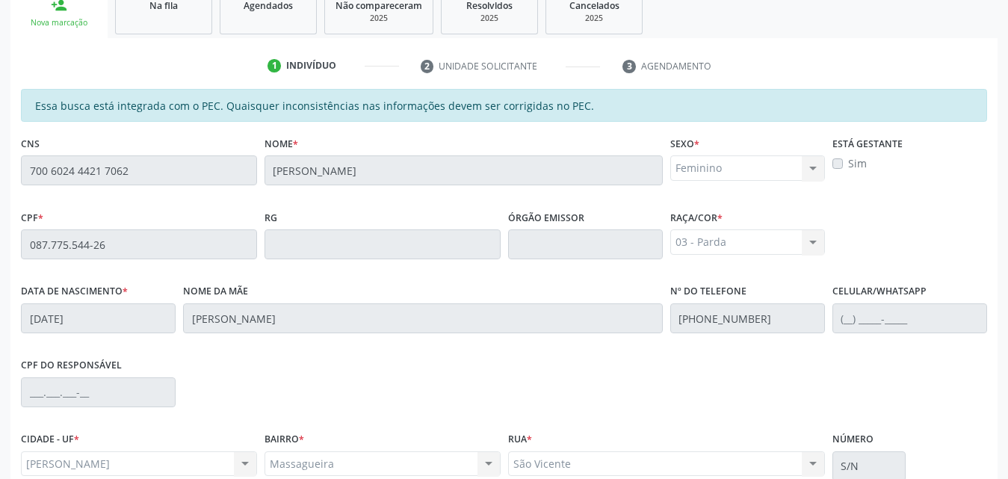
scroll to position [395, 0]
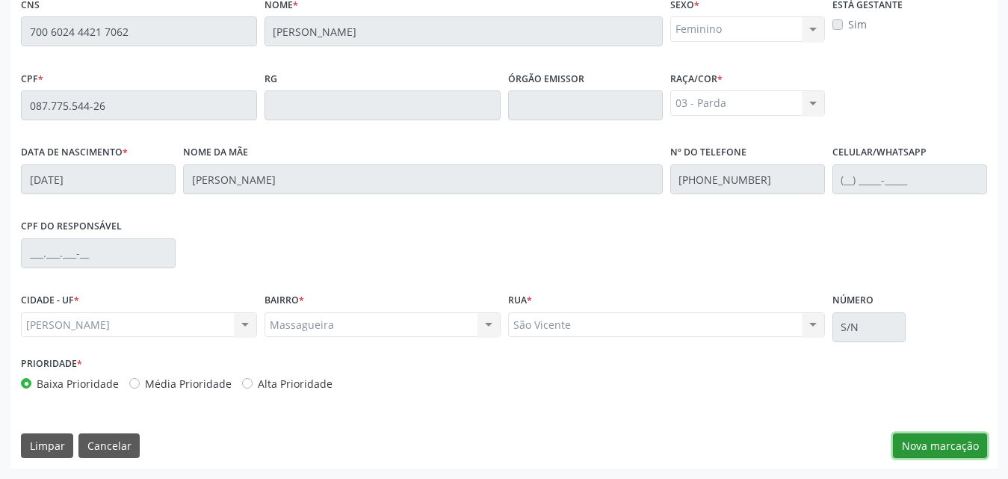
click at [951, 442] on button "Nova marcação" at bounding box center [940, 445] width 94 height 25
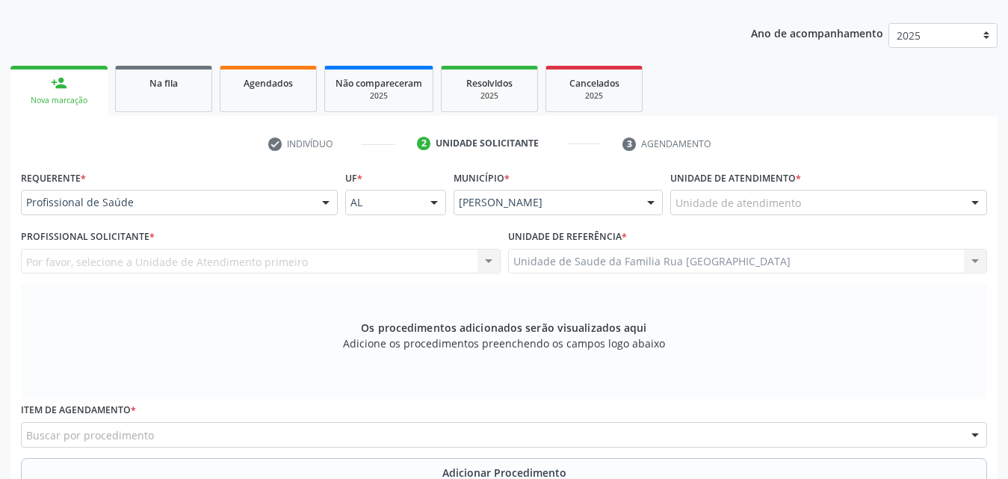
scroll to position [171, 0]
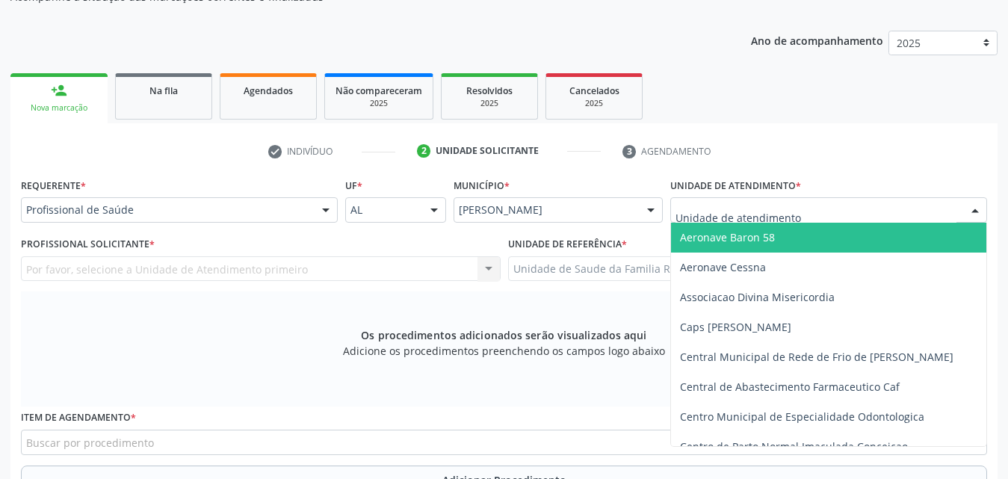
click at [840, 209] on div at bounding box center [828, 209] width 317 height 25
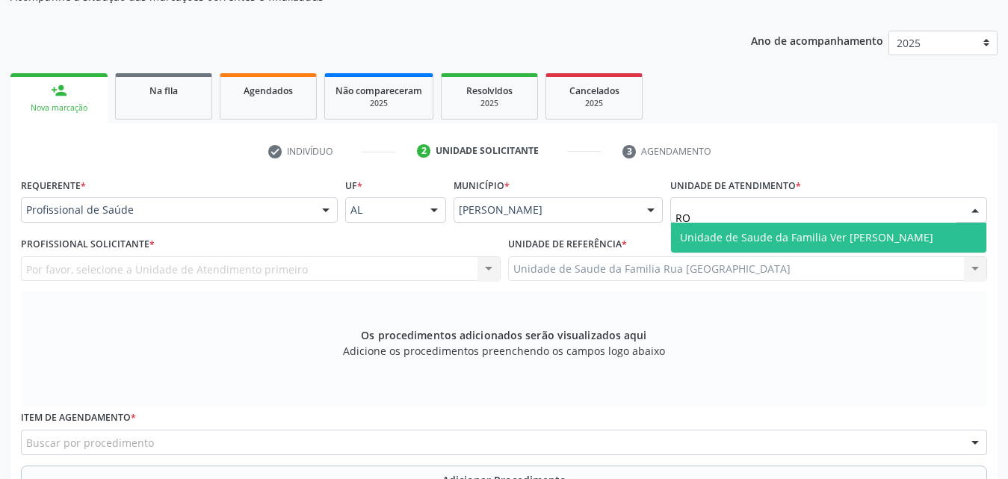
type input "R"
type input "RUA NOVA"
click at [856, 241] on span "Unidade de Saude da Familia Rua [GEOGRAPHIC_DATA]" at bounding box center [818, 237] width 277 height 14
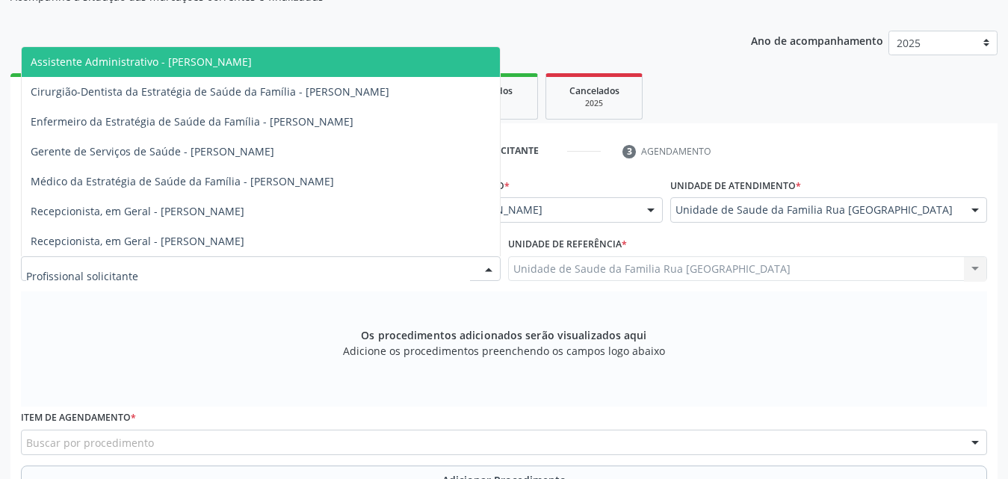
click at [253, 266] on div at bounding box center [261, 268] width 480 height 25
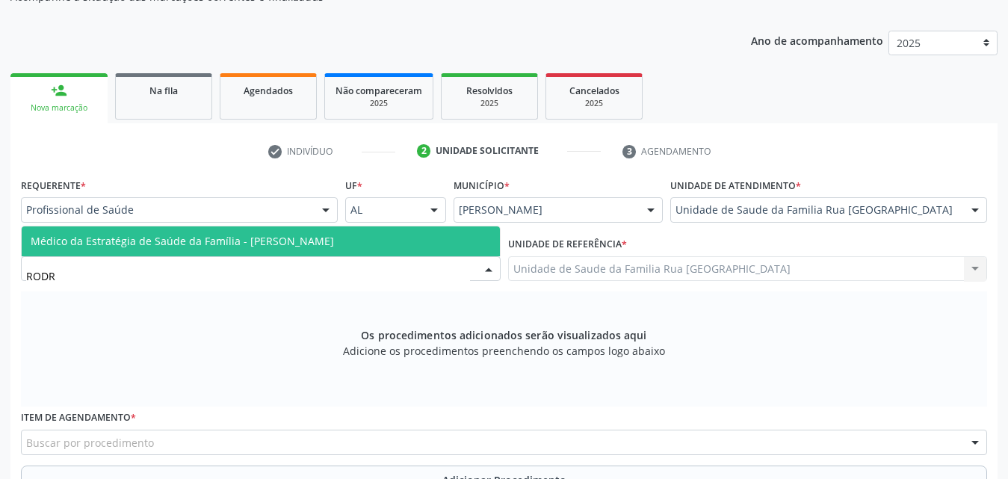
type input "RODRI"
click at [257, 241] on span "Médico da Estratégia de Saúde da Família - [PERSON_NAME]" at bounding box center [182, 241] width 303 height 14
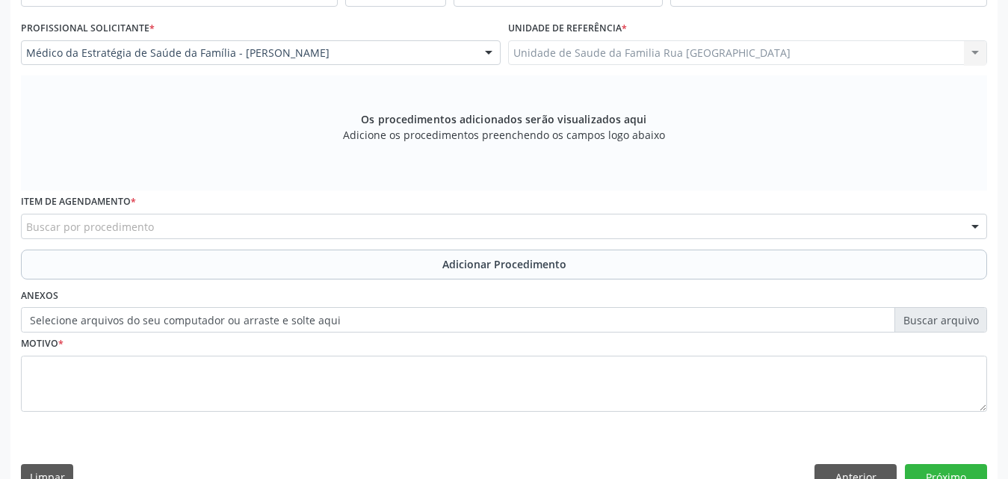
scroll to position [395, 0]
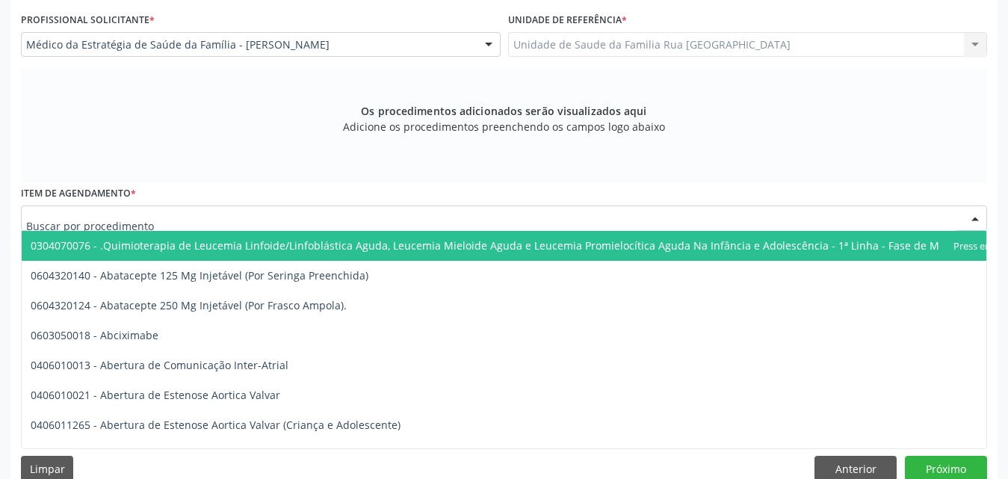
click at [271, 222] on div at bounding box center [504, 217] width 966 height 25
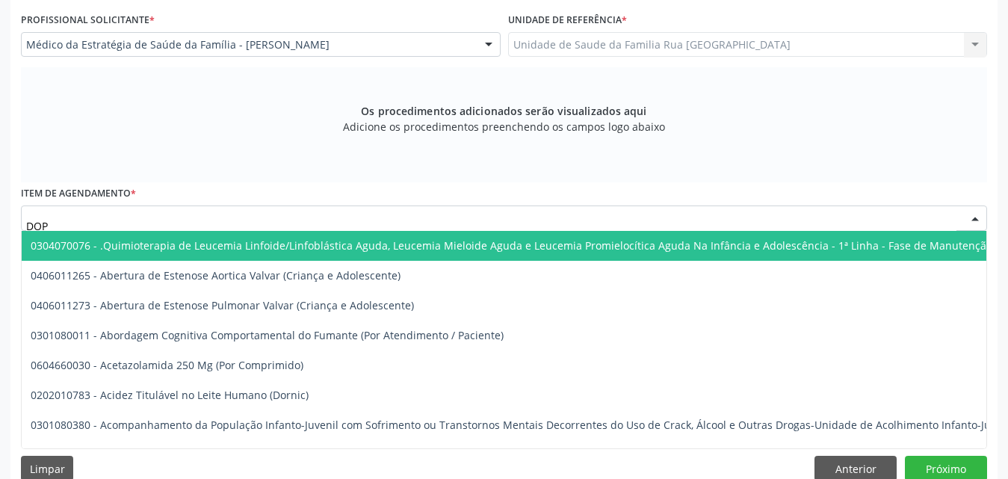
type input "DOPP"
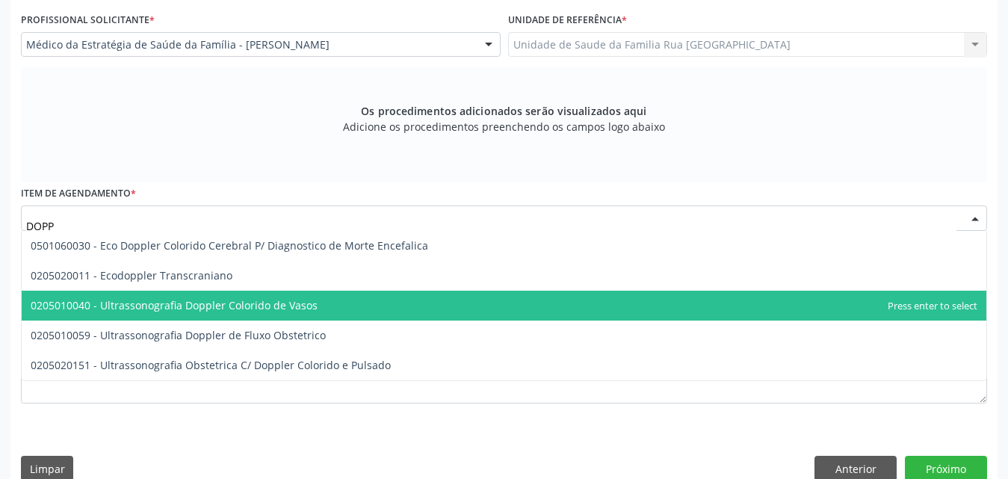
click at [282, 303] on span "0205010040 - Ultrassonografia Doppler Colorido de Vasos" at bounding box center [174, 305] width 287 height 14
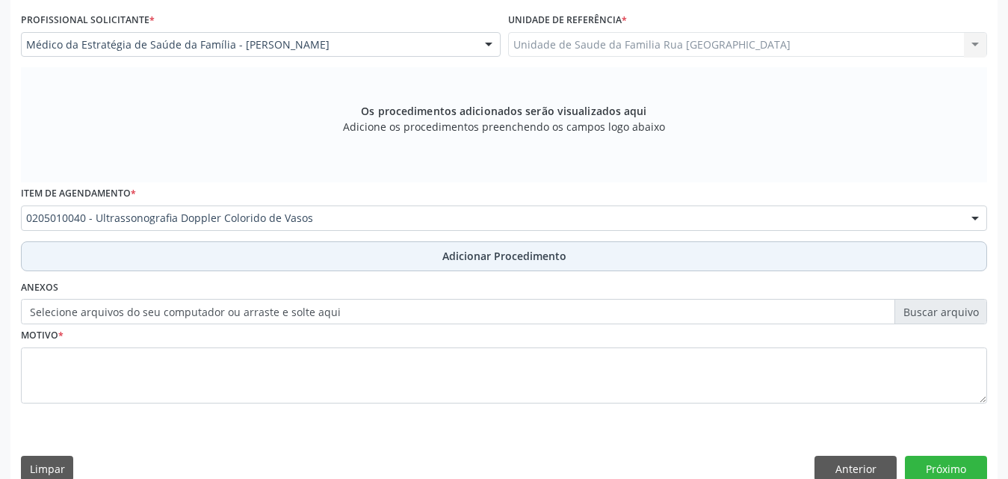
click at [521, 255] on span "Adicionar Procedimento" at bounding box center [504, 256] width 124 height 16
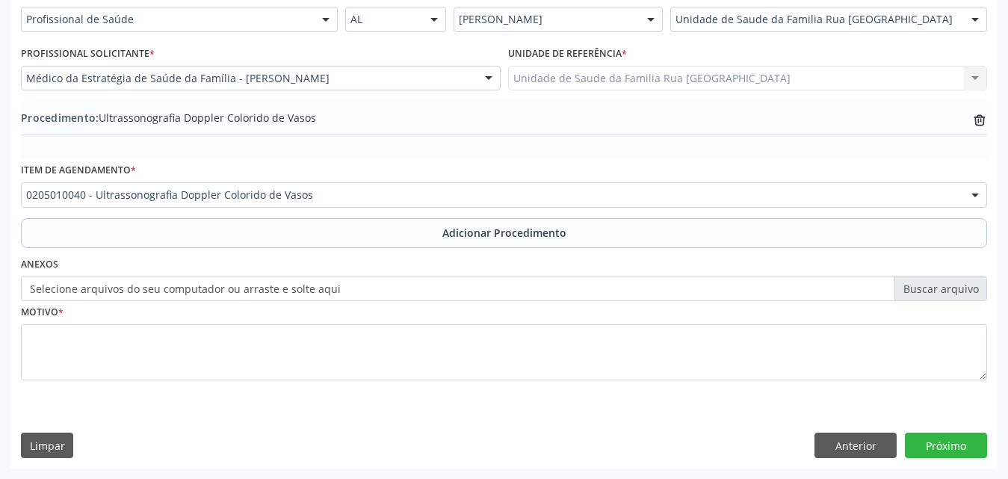
scroll to position [362, 0]
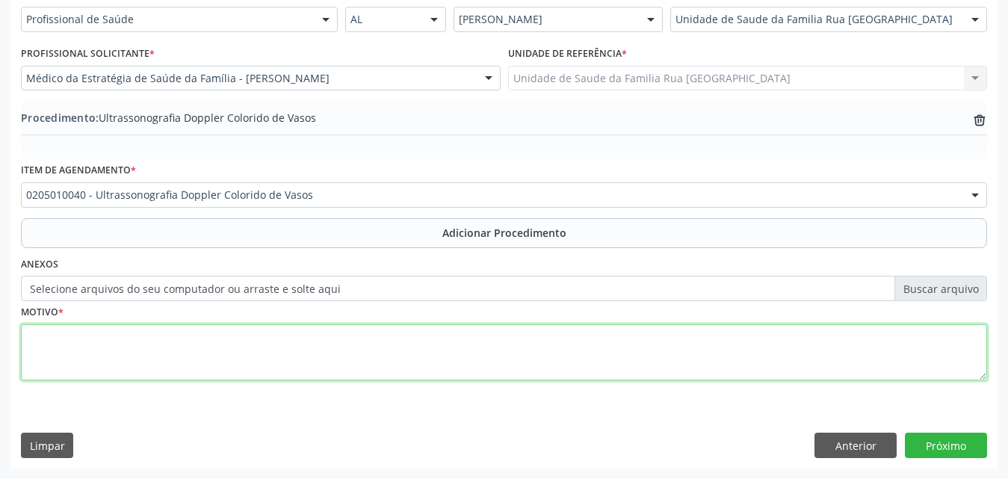
click at [209, 353] on textarea at bounding box center [504, 352] width 966 height 57
type textarea "CLINICA DE INSUFICIENCIA VENOSA."
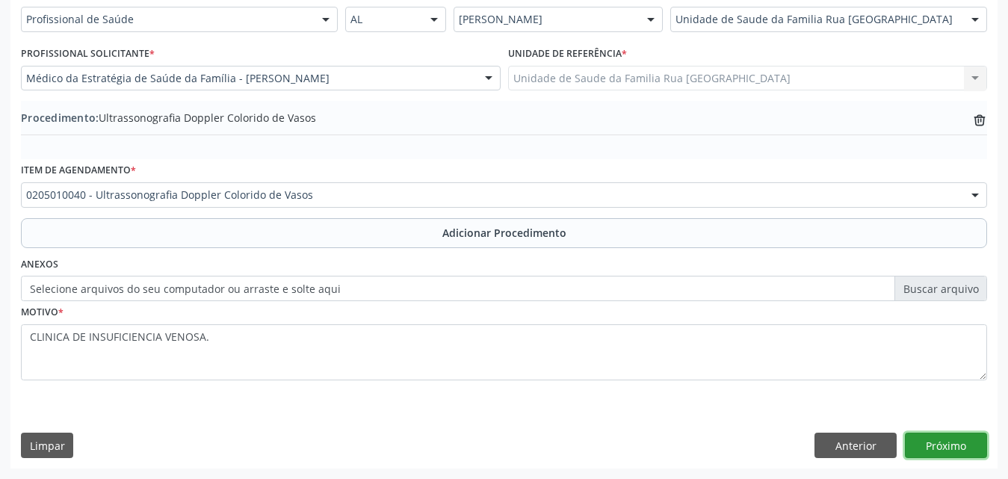
click at [969, 443] on button "Próximo" at bounding box center [946, 445] width 82 height 25
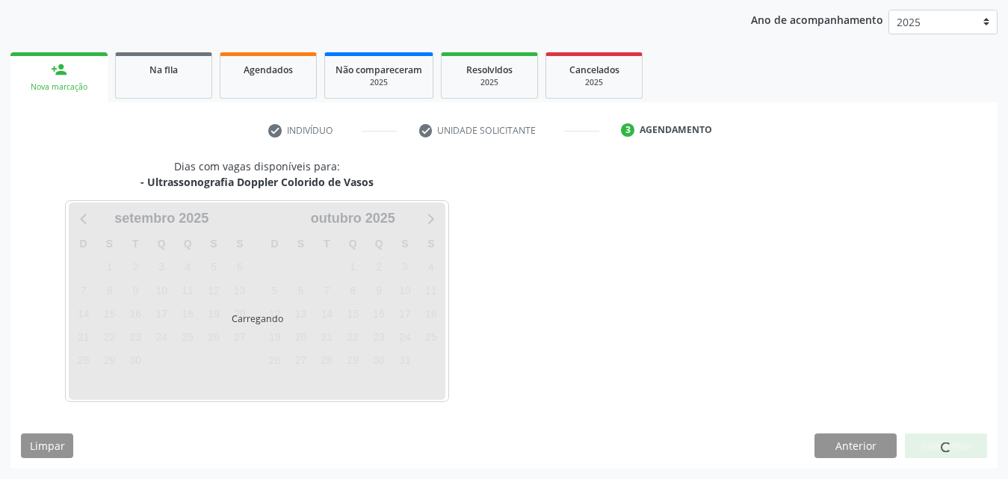
scroll to position [236, 0]
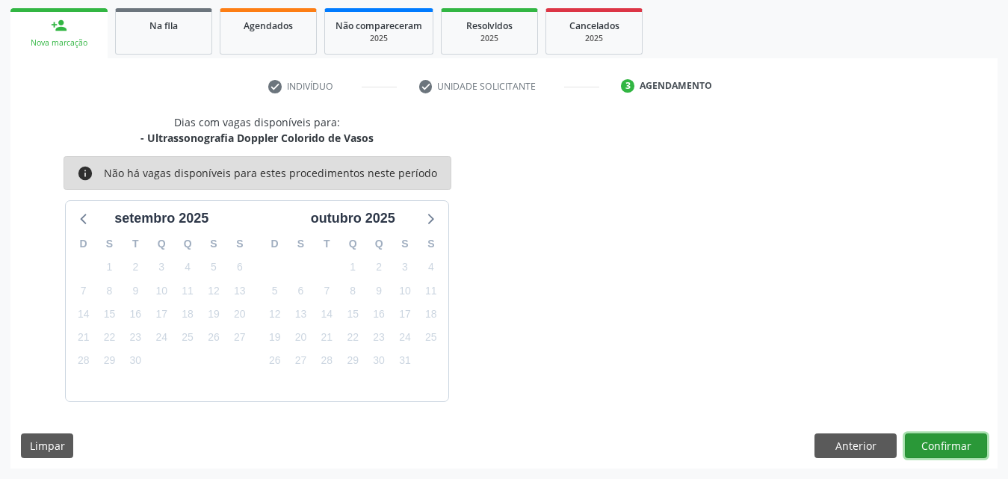
click at [959, 448] on button "Confirmar" at bounding box center [946, 445] width 82 height 25
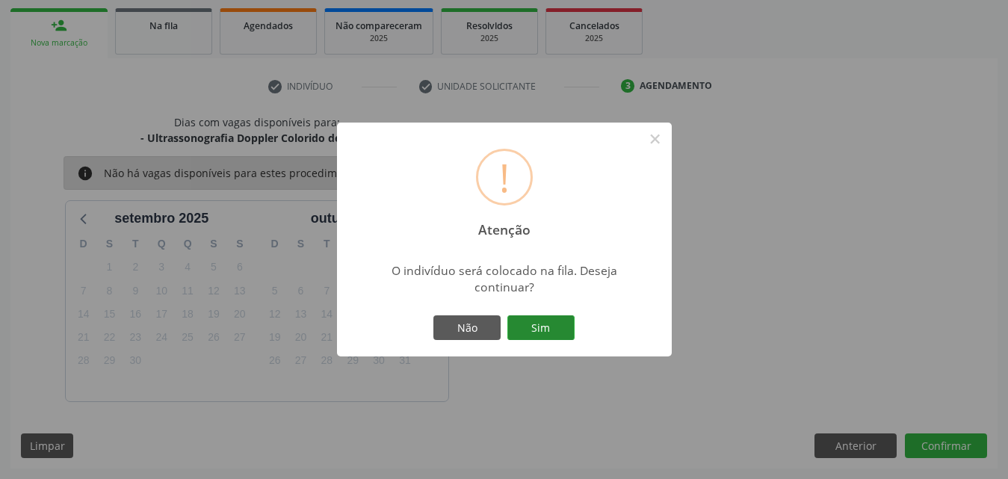
click at [554, 324] on button "Sim" at bounding box center [540, 327] width 67 height 25
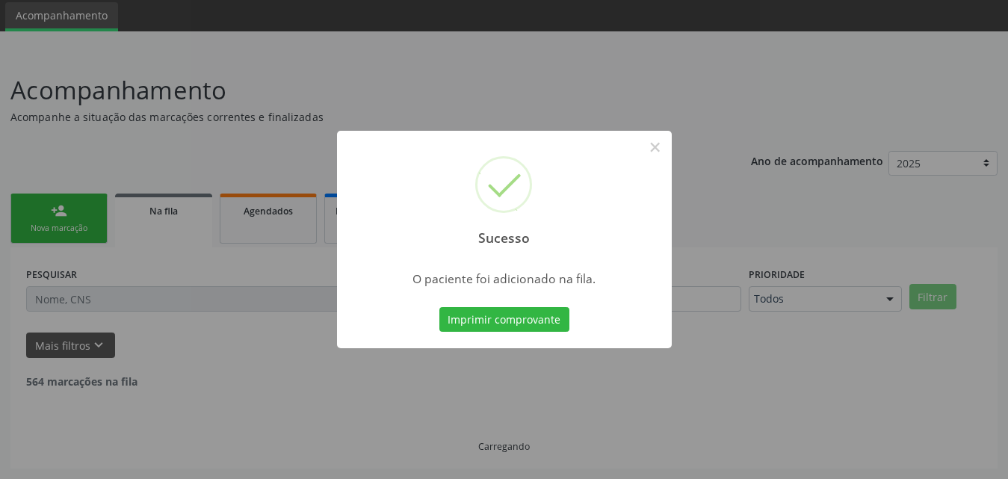
scroll to position [35, 0]
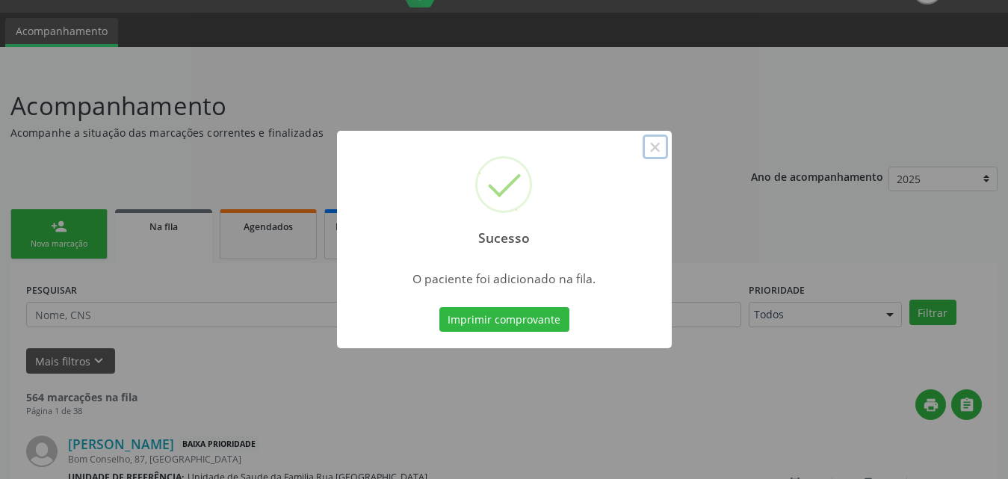
drag, startPoint x: 656, startPoint y: 145, endPoint x: 569, endPoint y: 169, distance: 89.9
click at [651, 149] on button "×" at bounding box center [655, 147] width 25 height 25
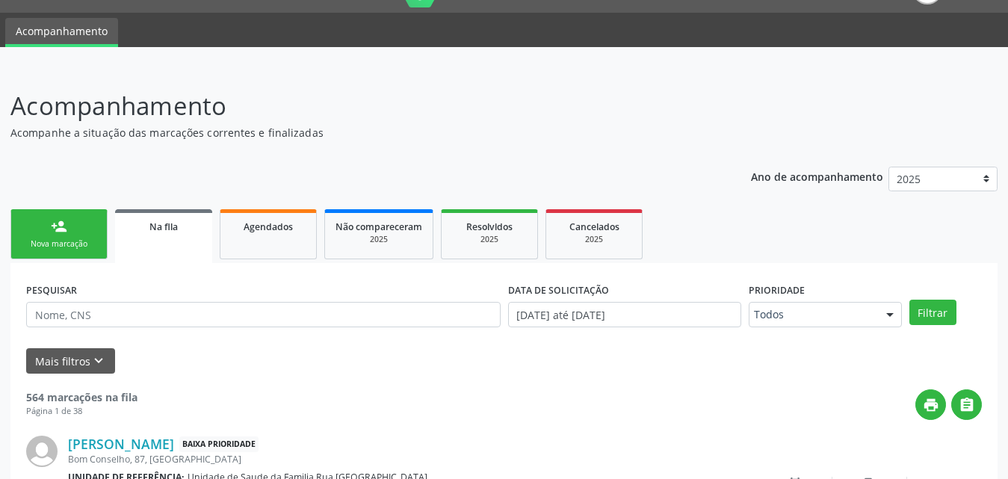
click at [75, 232] on link "person_add Nova marcação" at bounding box center [58, 234] width 97 height 50
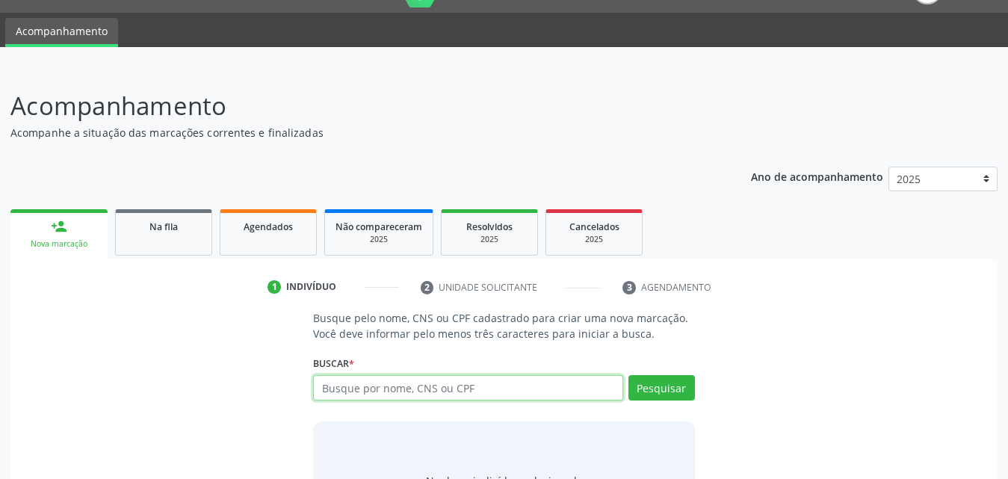
click at [509, 385] on input "text" at bounding box center [468, 387] width 310 height 25
type input "700602444217062"
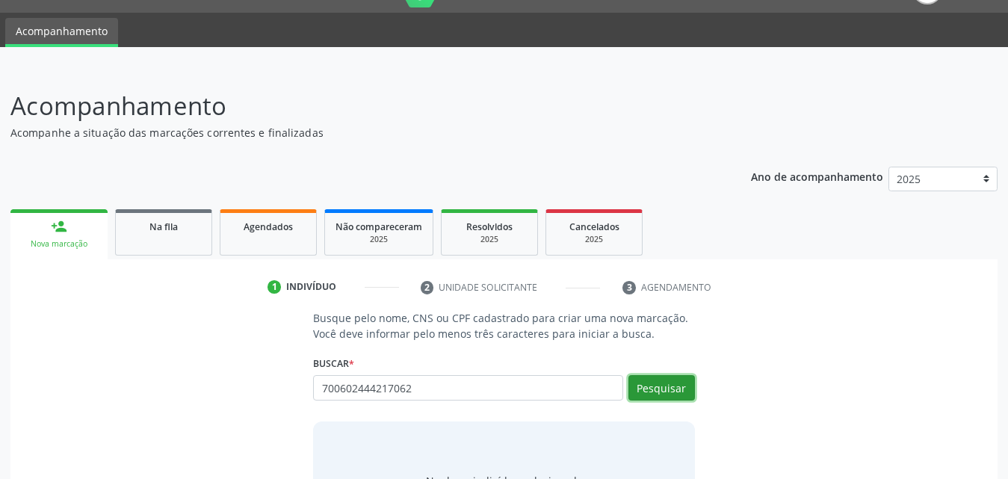
click at [654, 386] on button "Pesquisar" at bounding box center [661, 387] width 67 height 25
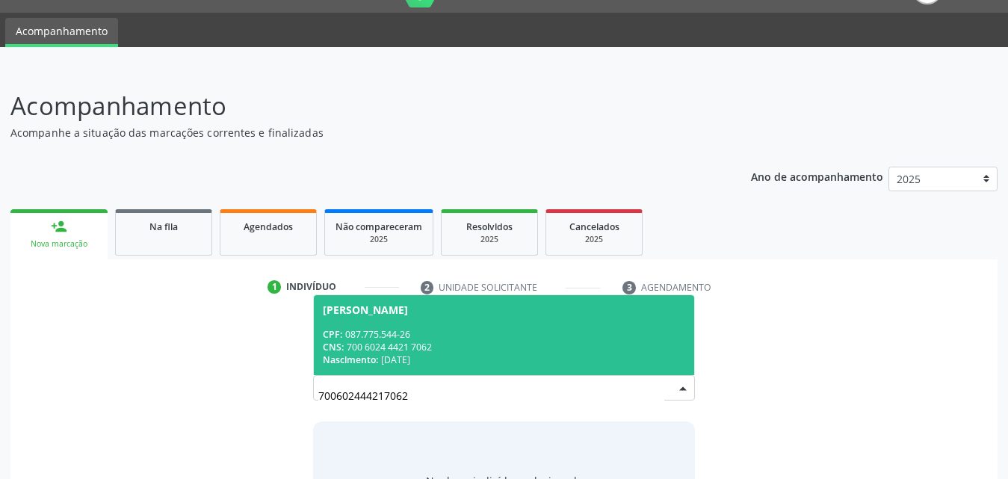
click at [496, 350] on div "CNS: 700 6024 4421 7062" at bounding box center [504, 347] width 362 height 13
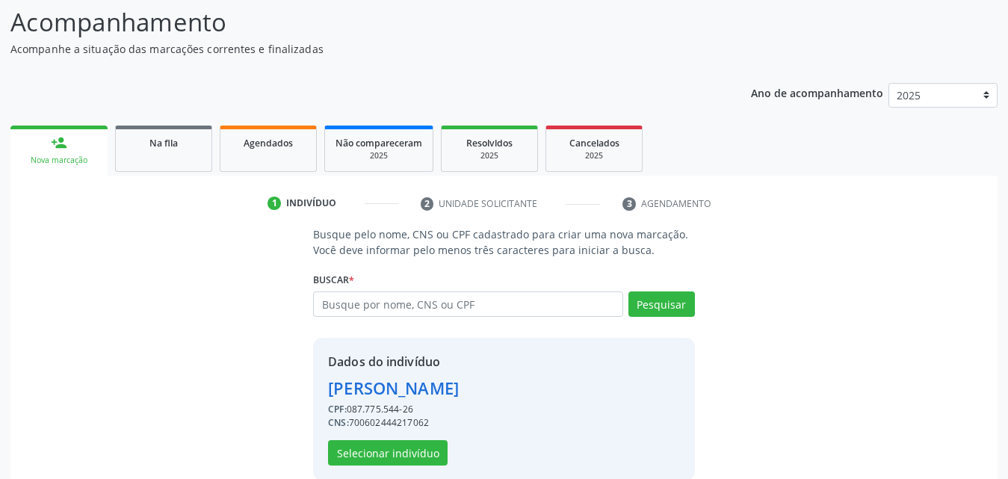
scroll to position [141, 0]
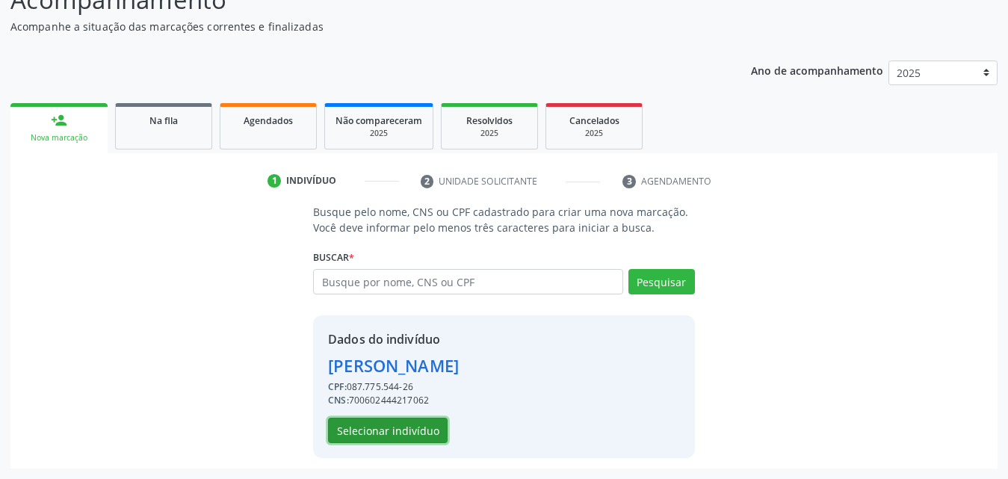
click at [406, 427] on button "Selecionar indivíduo" at bounding box center [388, 430] width 120 height 25
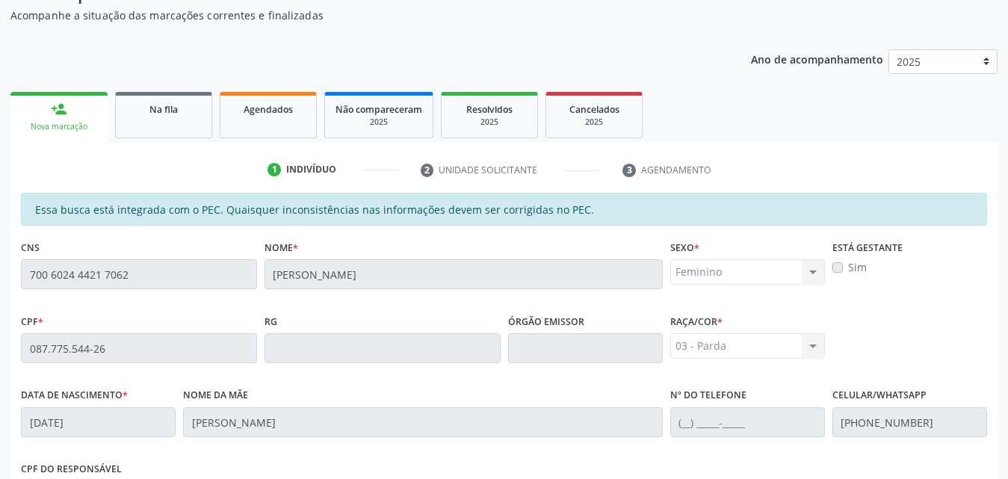
scroll to position [395, 0]
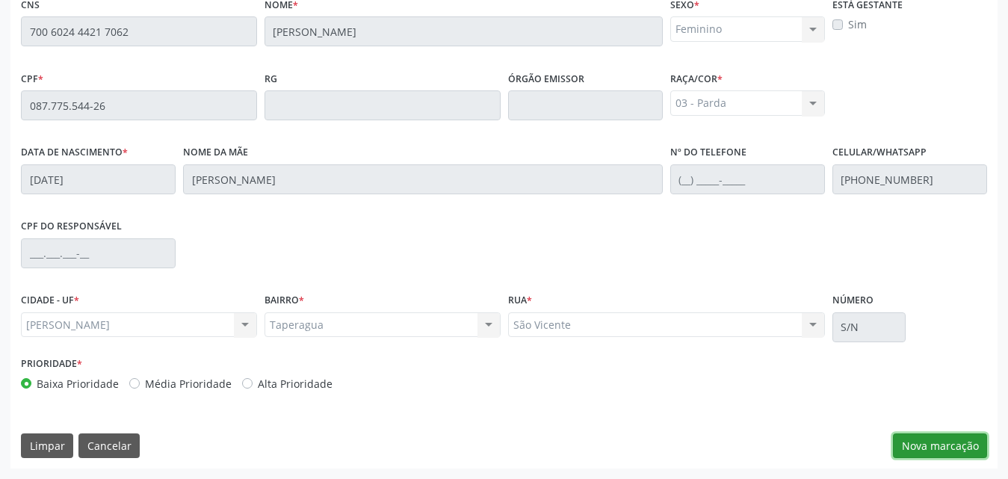
click at [909, 442] on button "Nova marcação" at bounding box center [940, 445] width 94 height 25
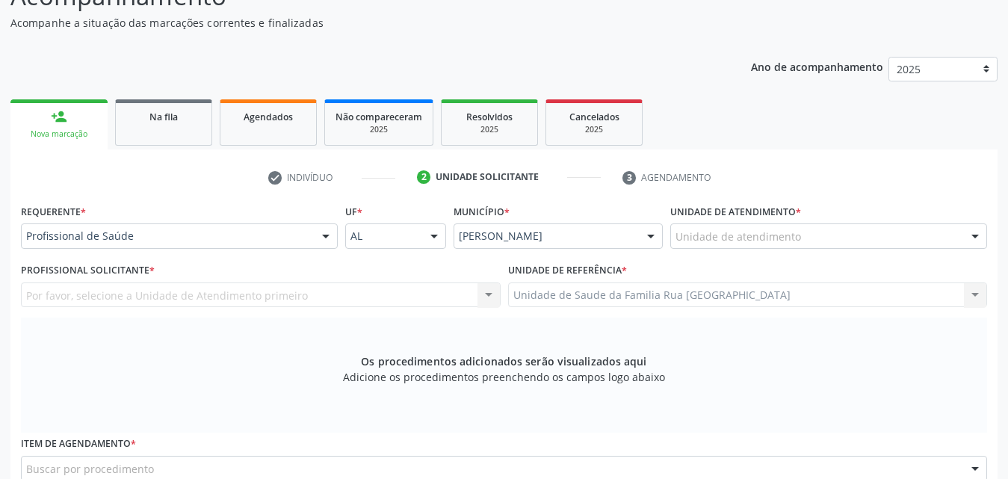
scroll to position [171, 0]
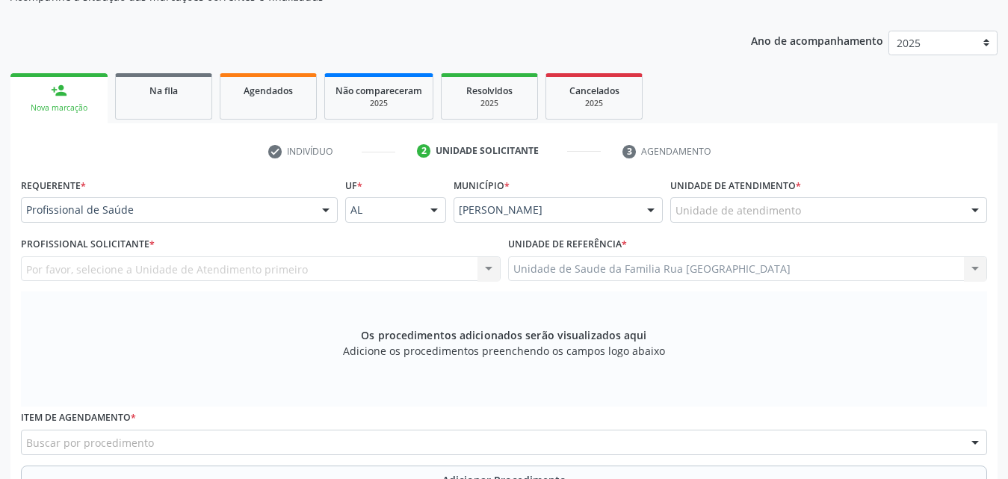
click at [845, 211] on div "Unidade de atendimento" at bounding box center [828, 209] width 317 height 25
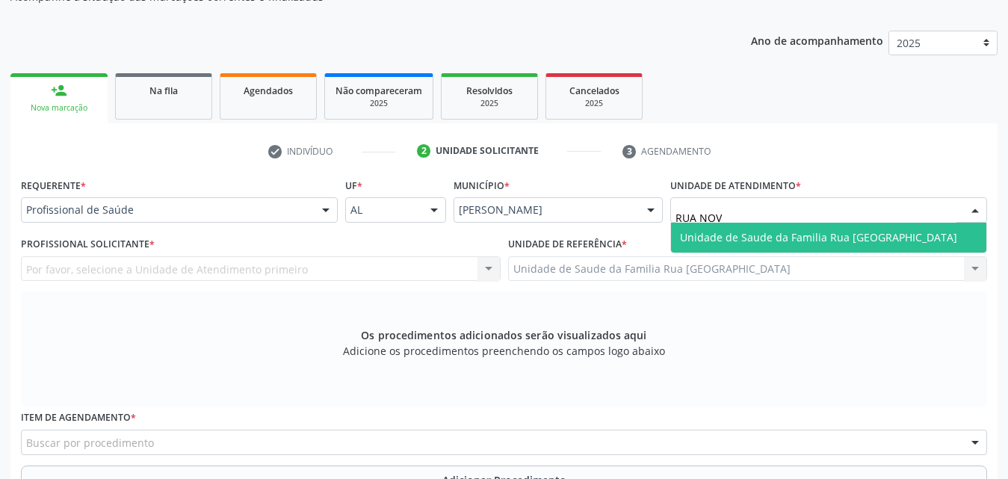
type input "RUA NOVA"
click at [848, 243] on span "Unidade de Saude da Familia Rua [GEOGRAPHIC_DATA]" at bounding box center [818, 237] width 277 height 14
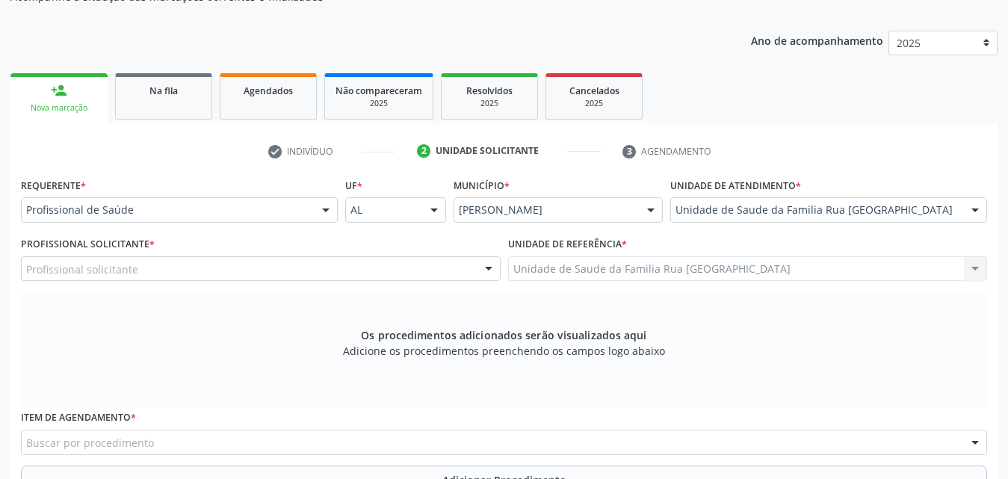
click at [262, 266] on div "Profissional solicitante" at bounding box center [261, 268] width 480 height 25
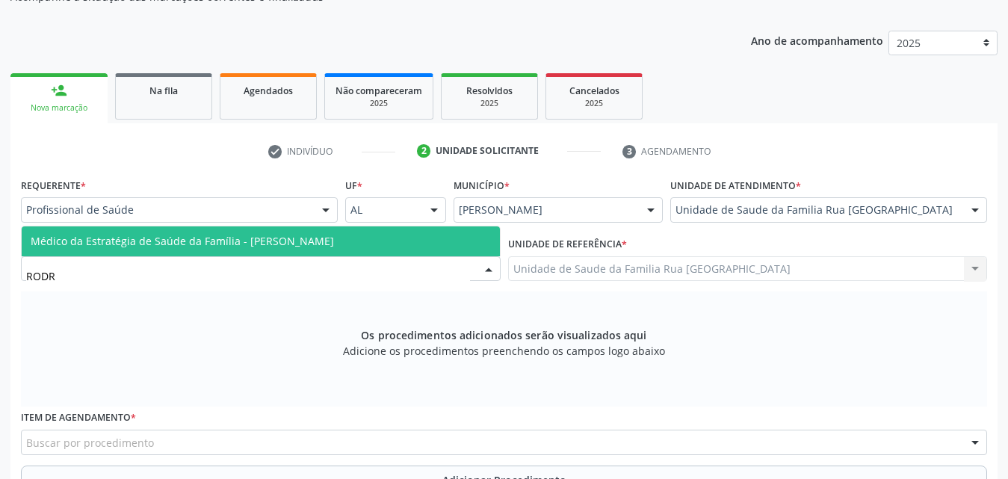
type input "RODRI"
click at [276, 240] on span "Médico da Estratégia de Saúde da Família - [PERSON_NAME]" at bounding box center [182, 241] width 303 height 14
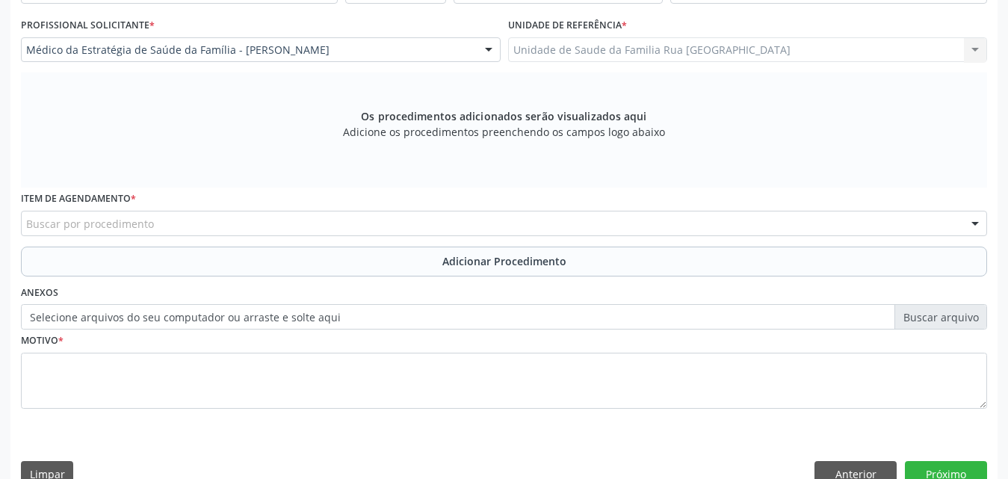
scroll to position [418, 0]
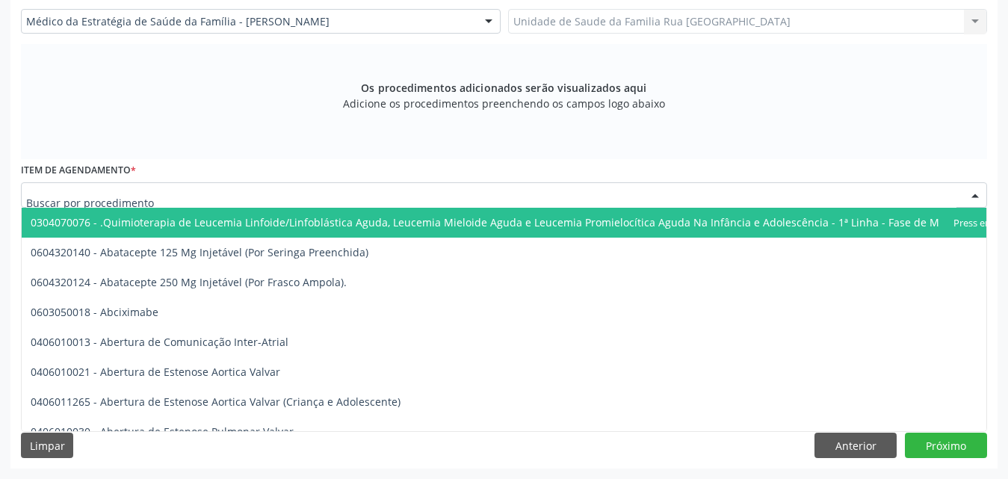
click at [234, 193] on div at bounding box center [504, 194] width 966 height 25
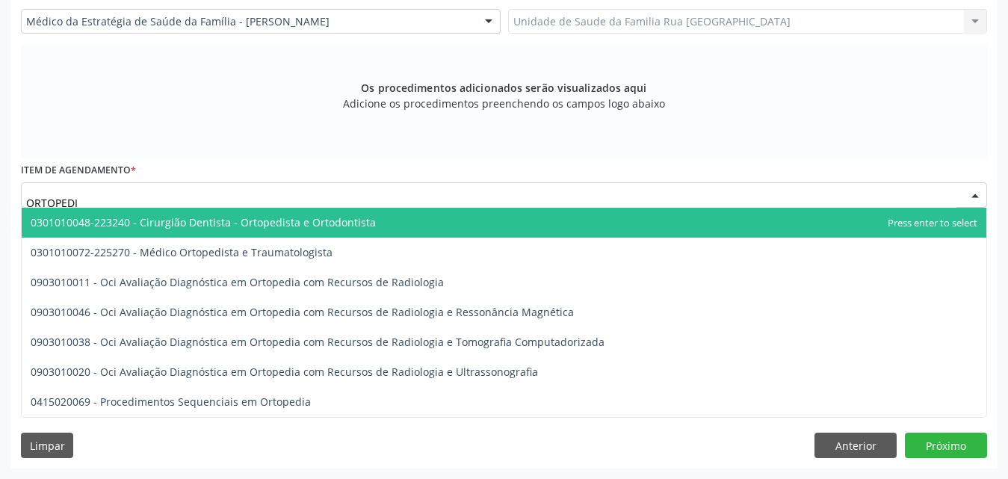
type input "ORTOPEDIS"
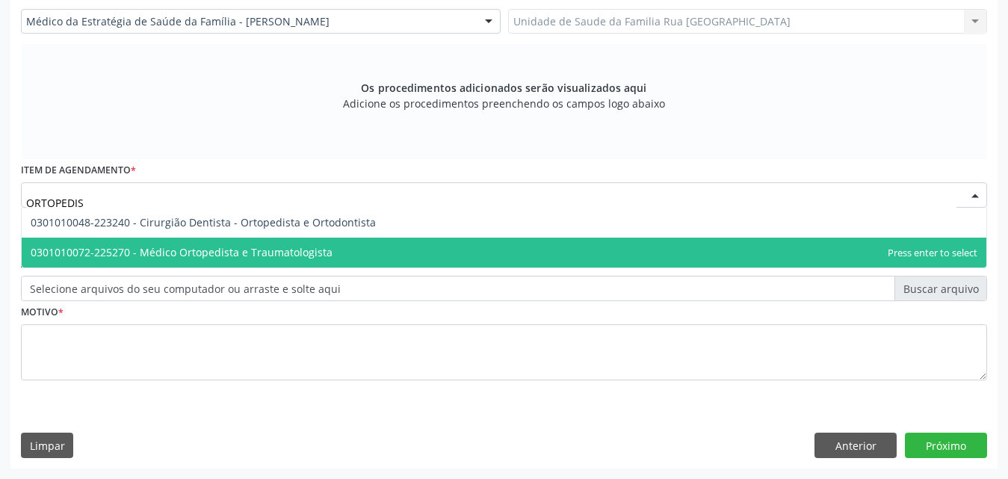
click at [256, 246] on span "0301010072-225270 - Médico Ortopedista e Traumatologista" at bounding box center [182, 252] width 302 height 14
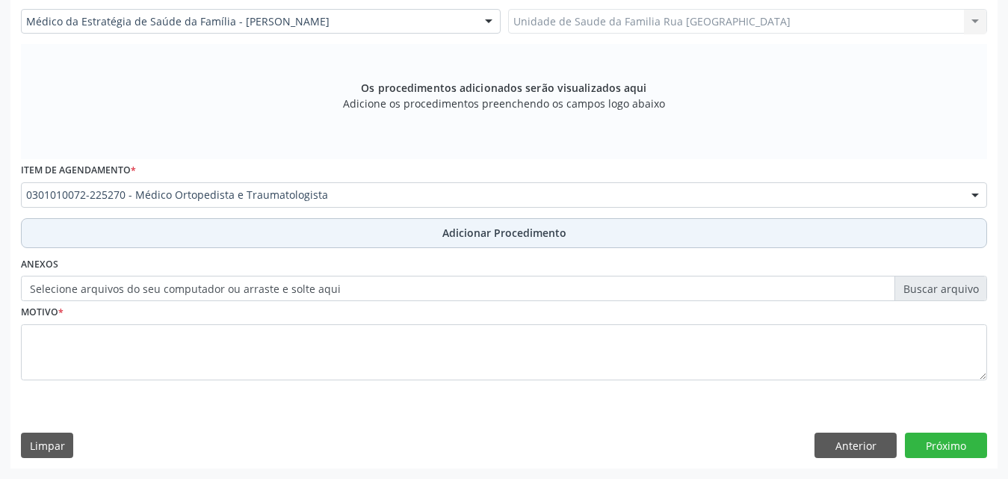
click at [488, 222] on button "Adicionar Procedimento" at bounding box center [504, 233] width 966 height 30
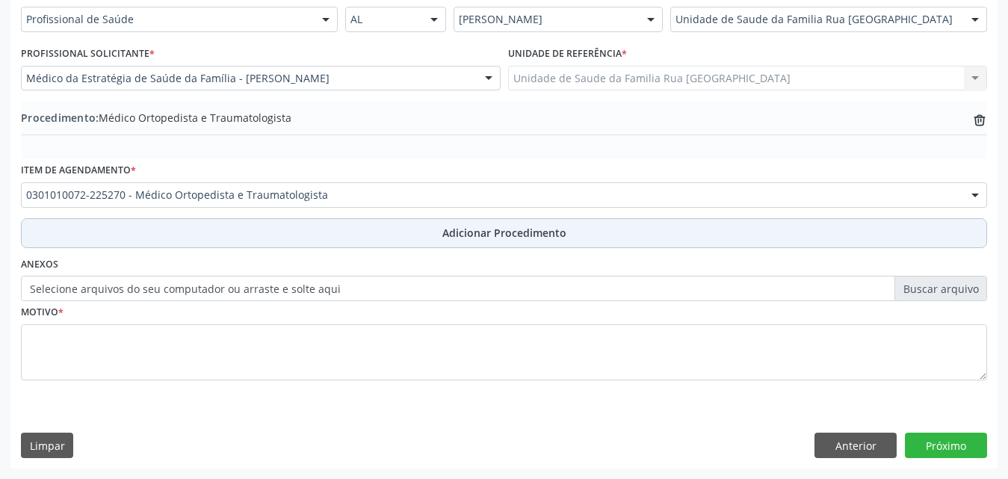
click at [490, 236] on span "Adicionar Procedimento" at bounding box center [504, 233] width 124 height 16
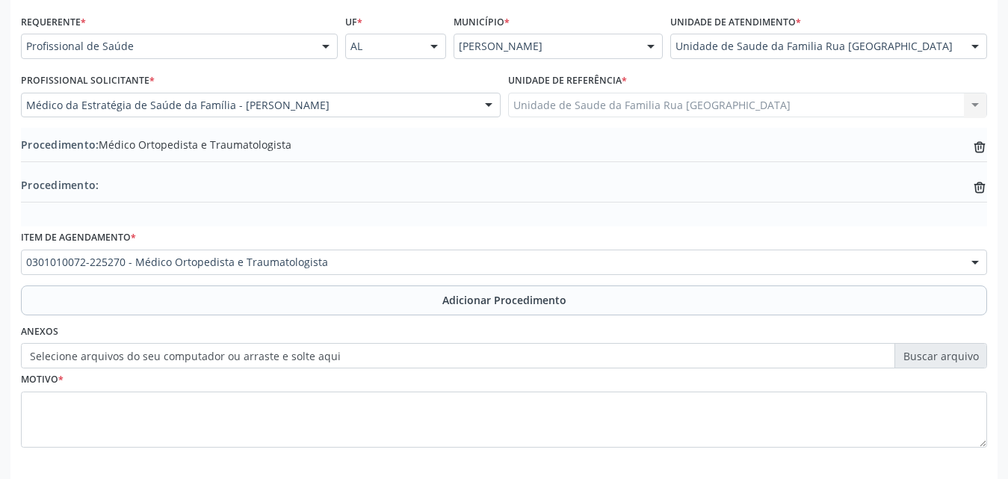
scroll to position [402, 0]
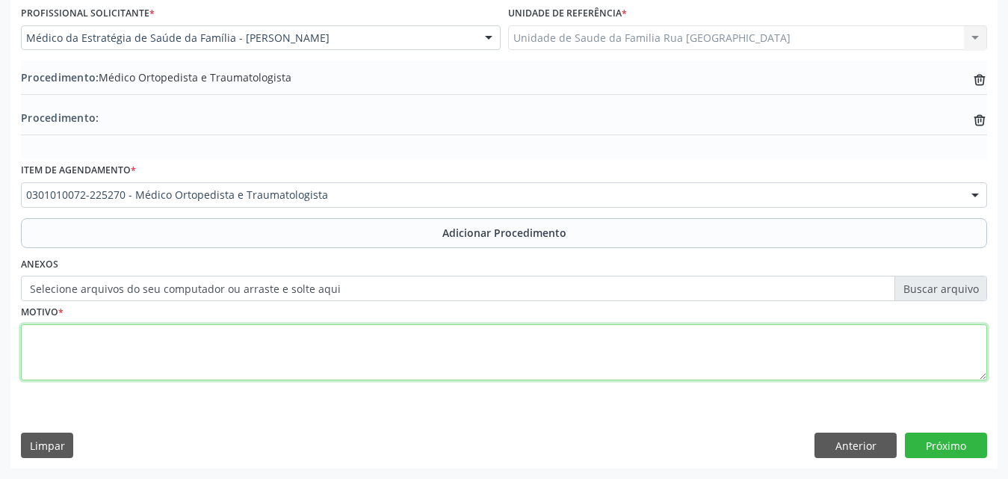
click at [129, 344] on textarea at bounding box center [504, 352] width 966 height 57
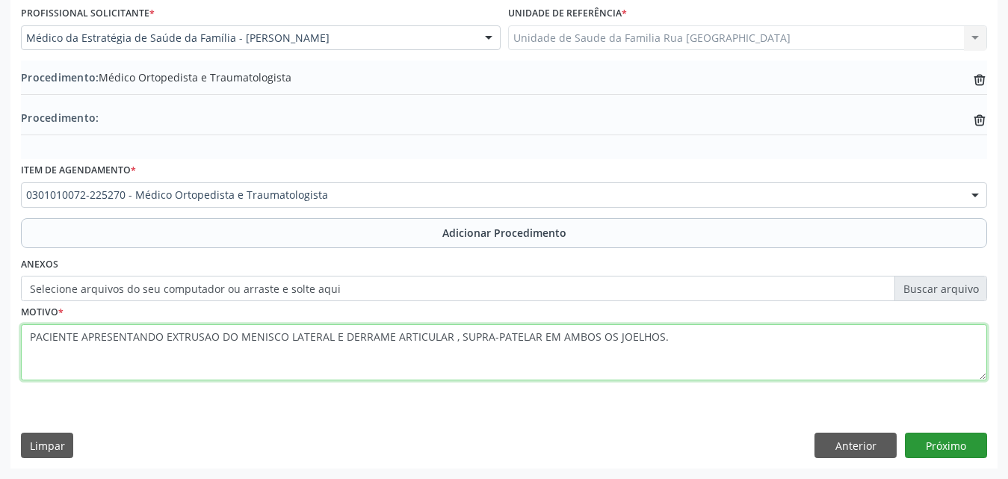
type textarea "PACIENTE APRESENTANDO EXTRUSAO DO MENISCO LATERAL E DERRAME ARTICULAR , SUPRA-P…"
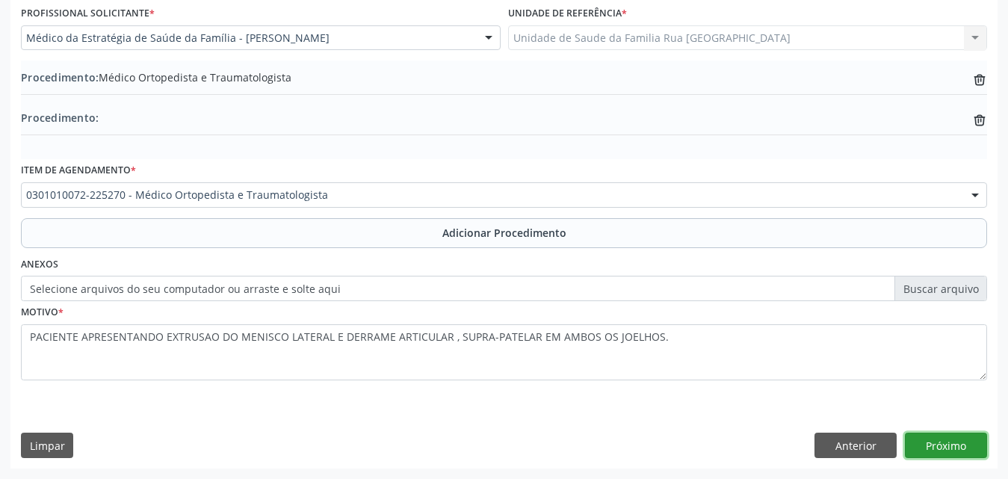
click at [937, 439] on button "Próximo" at bounding box center [946, 445] width 82 height 25
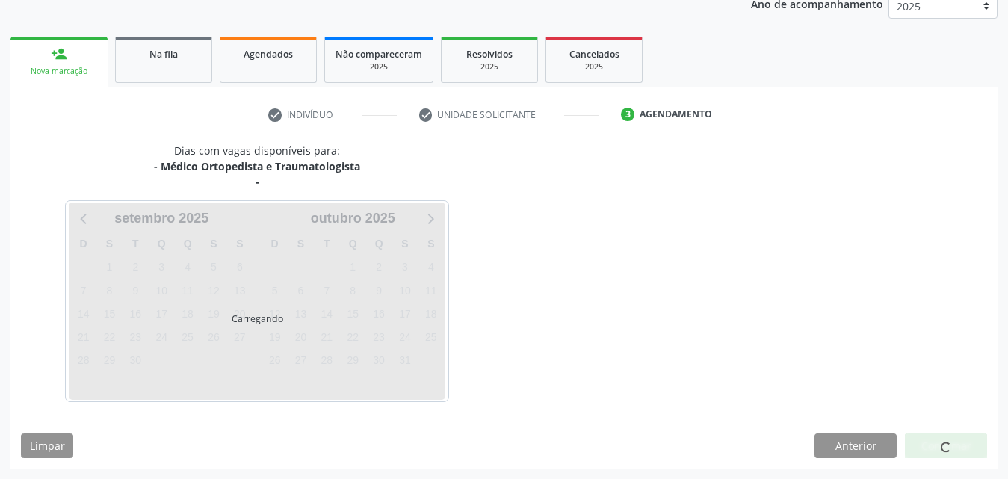
scroll to position [252, 0]
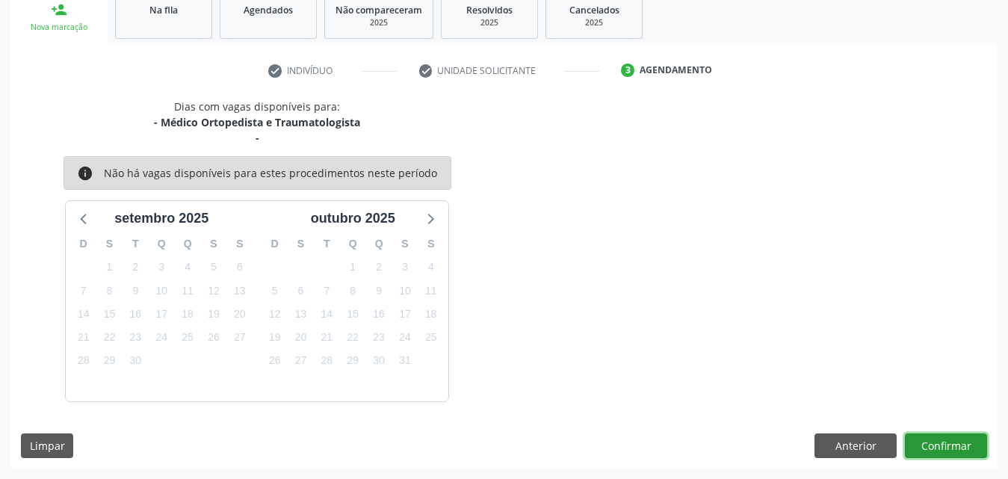
click at [965, 447] on button "Confirmar" at bounding box center [946, 445] width 82 height 25
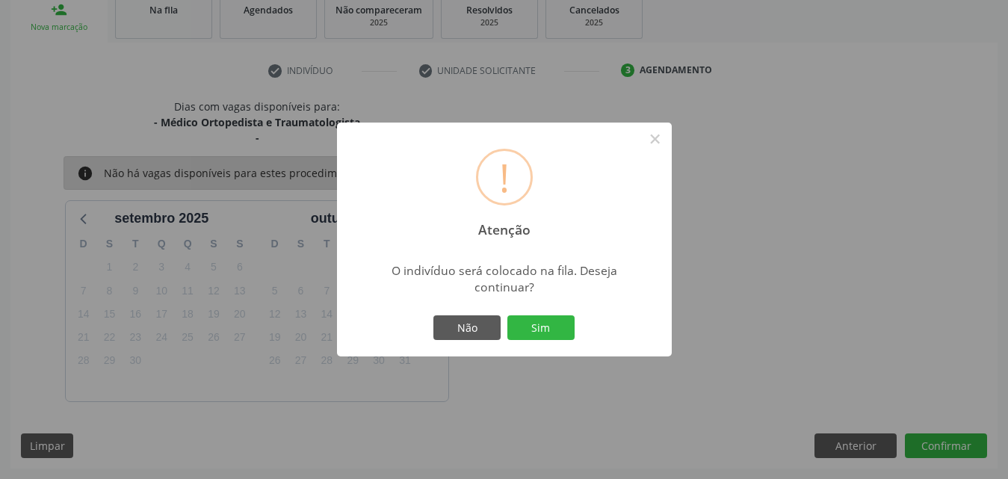
drag, startPoint x: 548, startPoint y: 334, endPoint x: 578, endPoint y: 330, distance: 30.2
click at [557, 332] on button "Sim" at bounding box center [540, 327] width 67 height 25
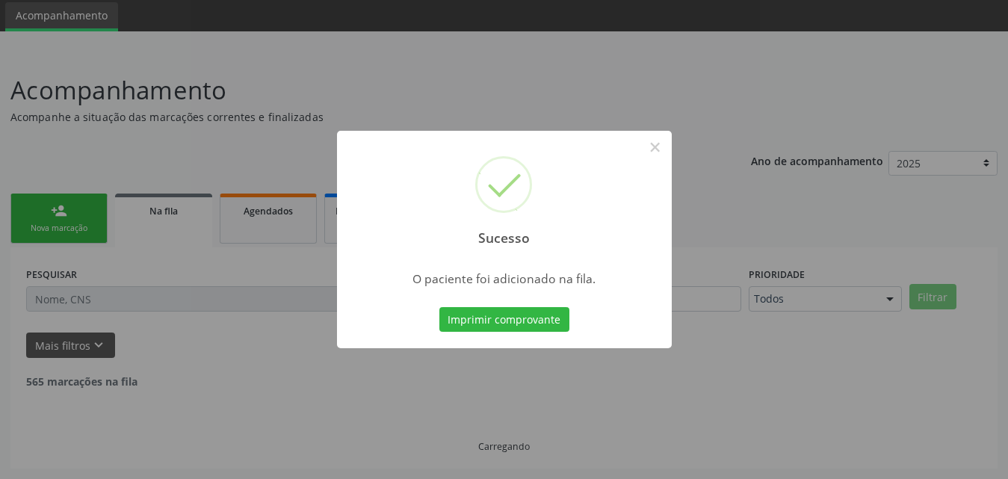
scroll to position [35, 0]
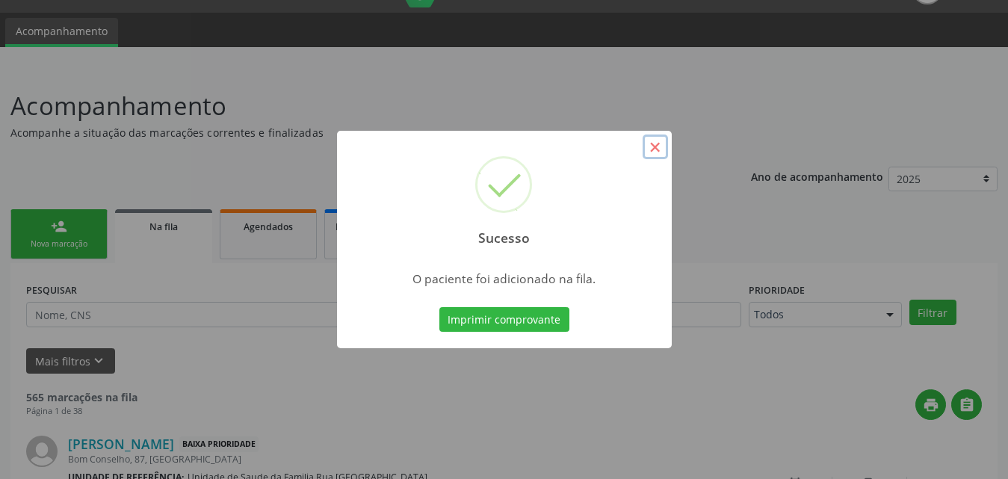
click at [652, 149] on button "×" at bounding box center [655, 147] width 25 height 25
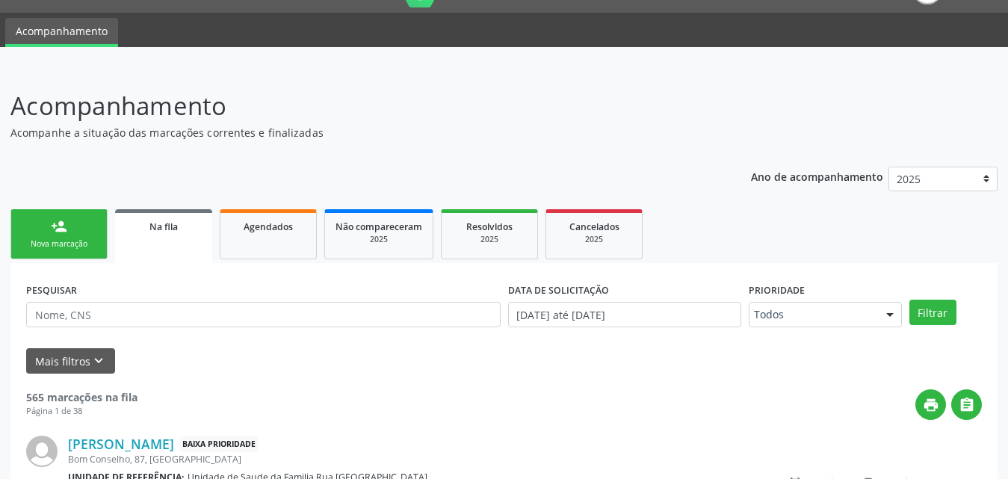
click at [100, 235] on link "person_add Nova marcação" at bounding box center [58, 234] width 97 height 50
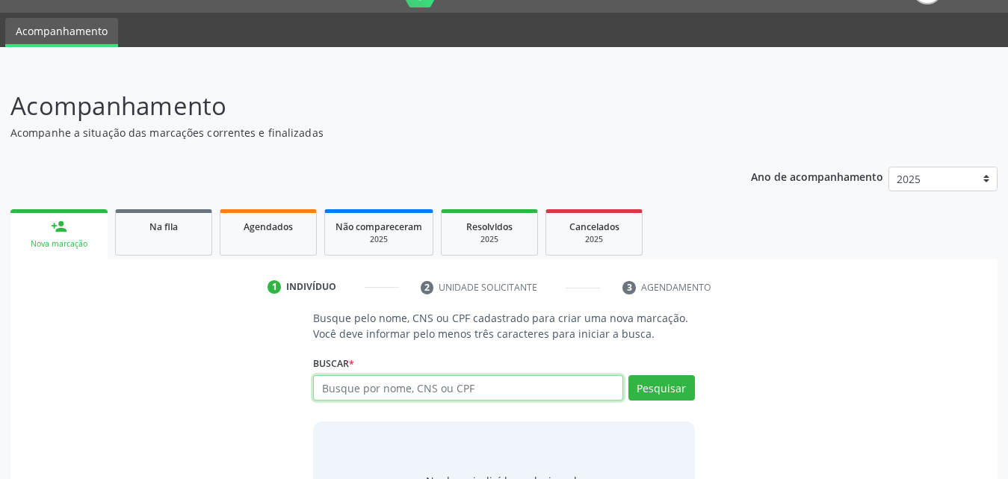
click at [431, 395] on input "text" at bounding box center [468, 387] width 310 height 25
type input "7"
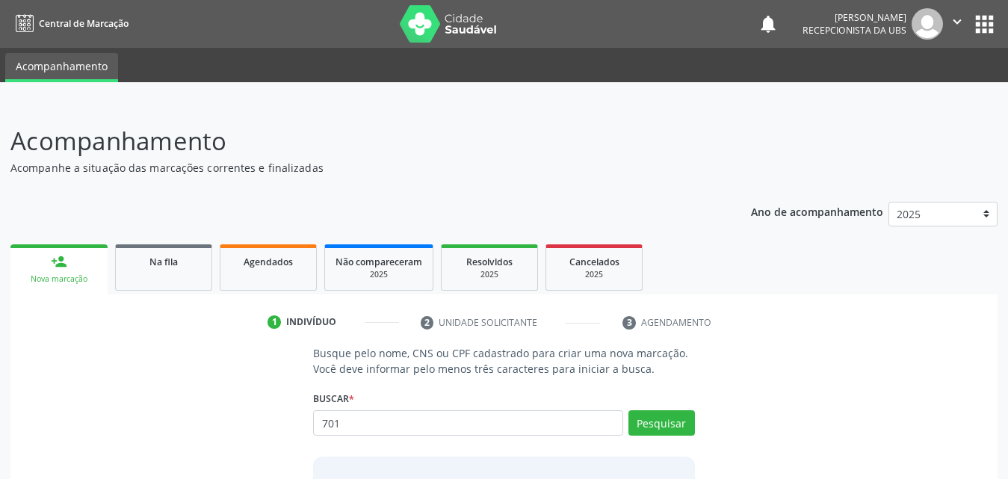
scroll to position [35, 0]
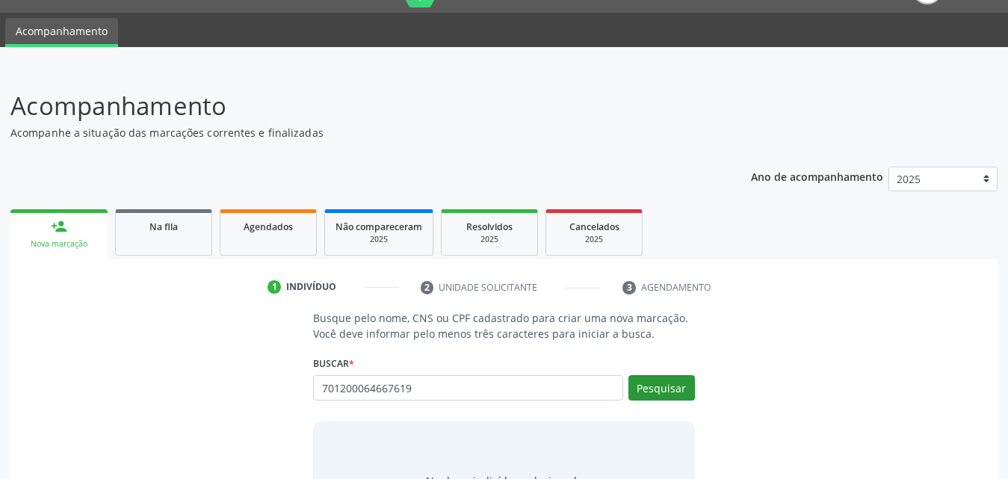
type input "701200064667619"
click at [650, 394] on button "Pesquisar" at bounding box center [661, 387] width 67 height 25
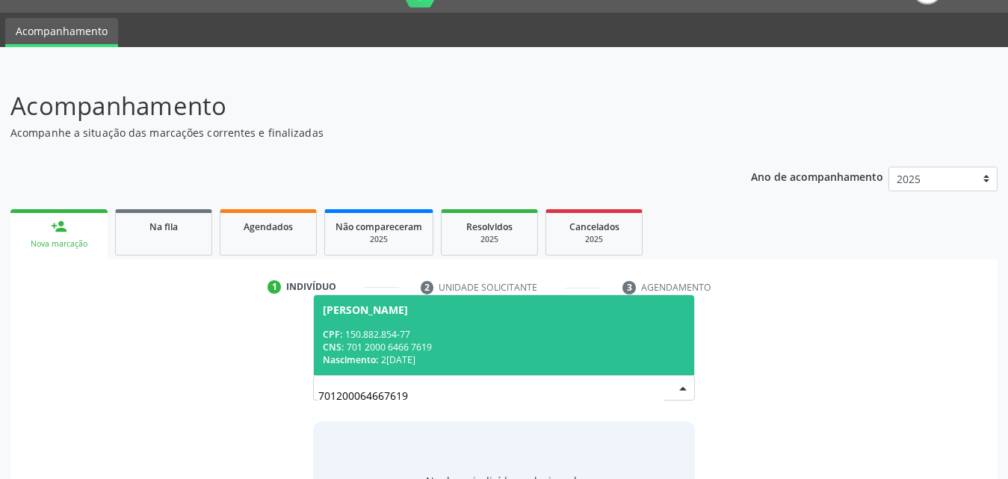
click at [419, 336] on div "CPF: 150.882.854-77" at bounding box center [504, 334] width 362 height 13
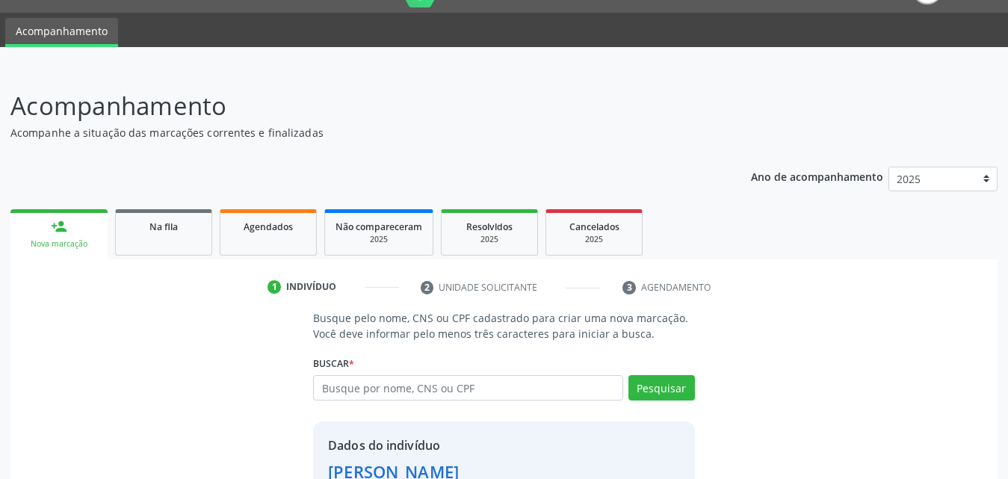
scroll to position [141, 0]
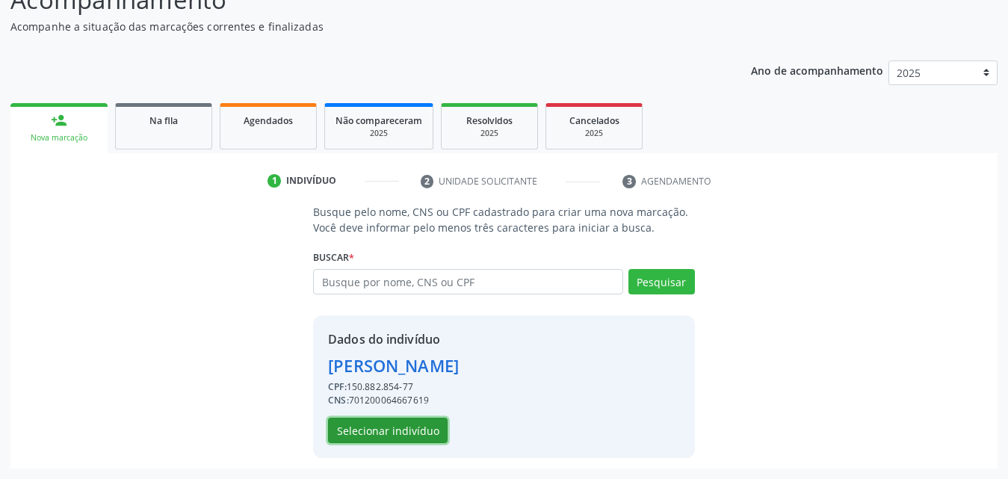
click at [373, 438] on button "Selecionar indivíduo" at bounding box center [388, 430] width 120 height 25
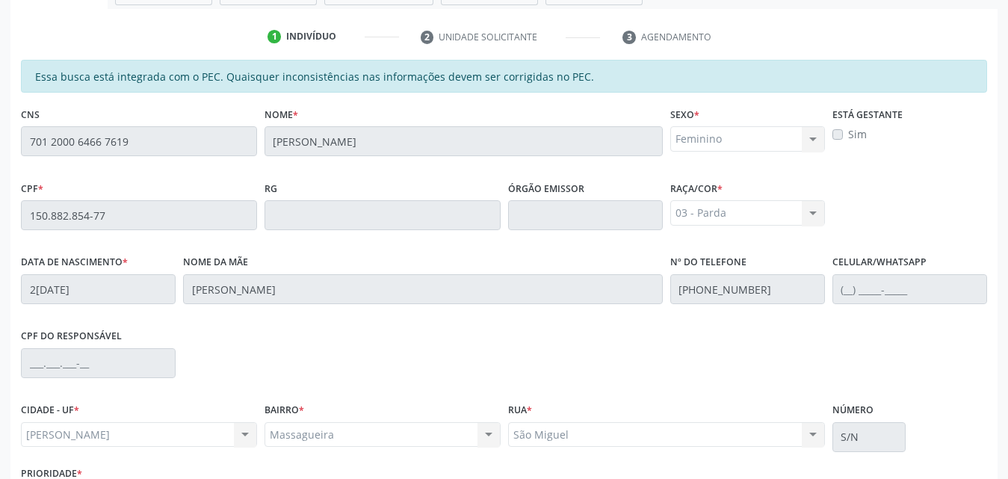
scroll to position [395, 0]
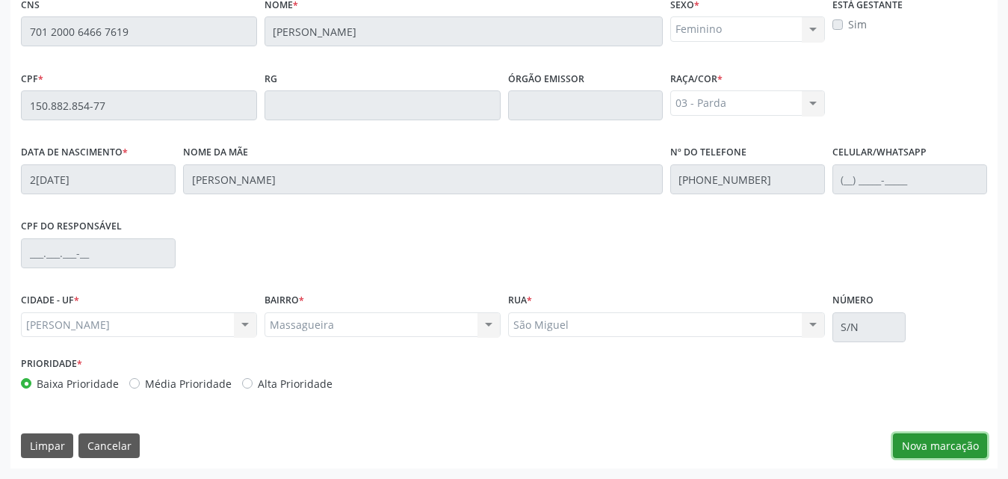
click at [939, 444] on button "Nova marcação" at bounding box center [940, 445] width 94 height 25
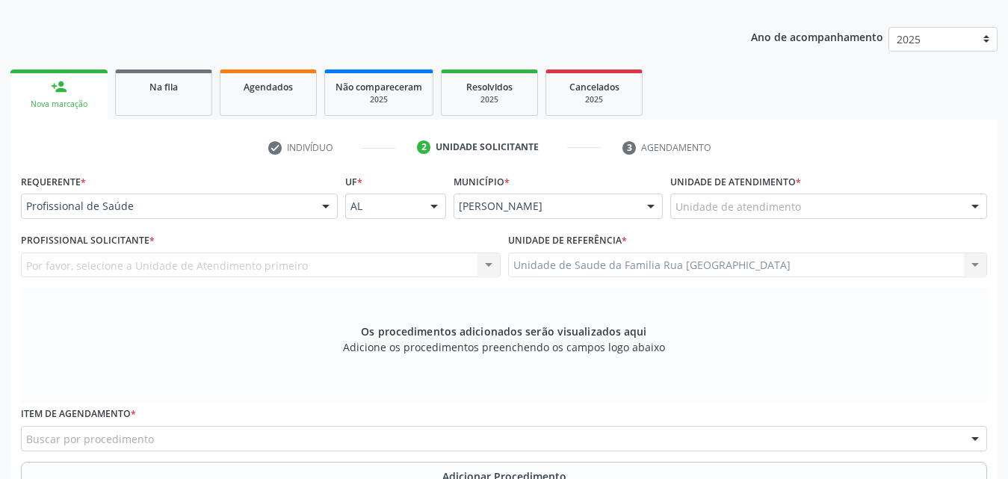
scroll to position [171, 0]
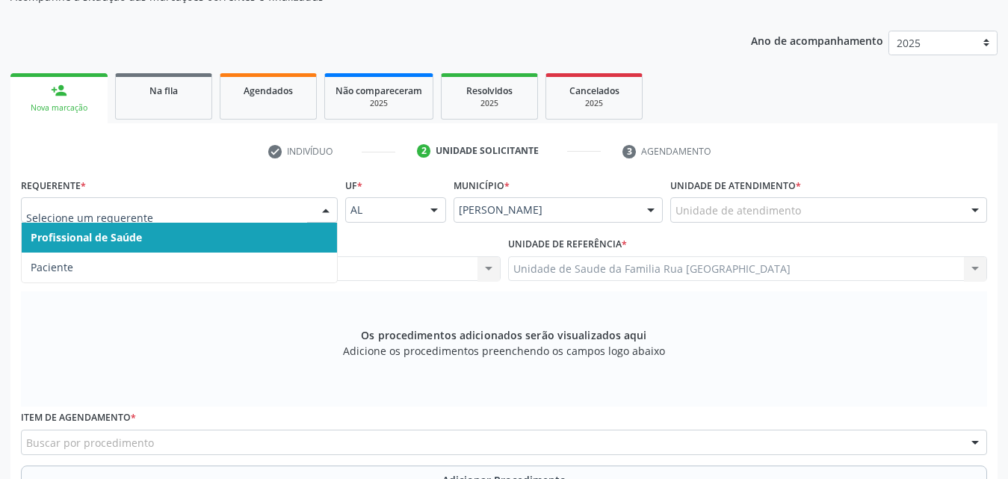
click at [323, 208] on div at bounding box center [326, 210] width 22 height 25
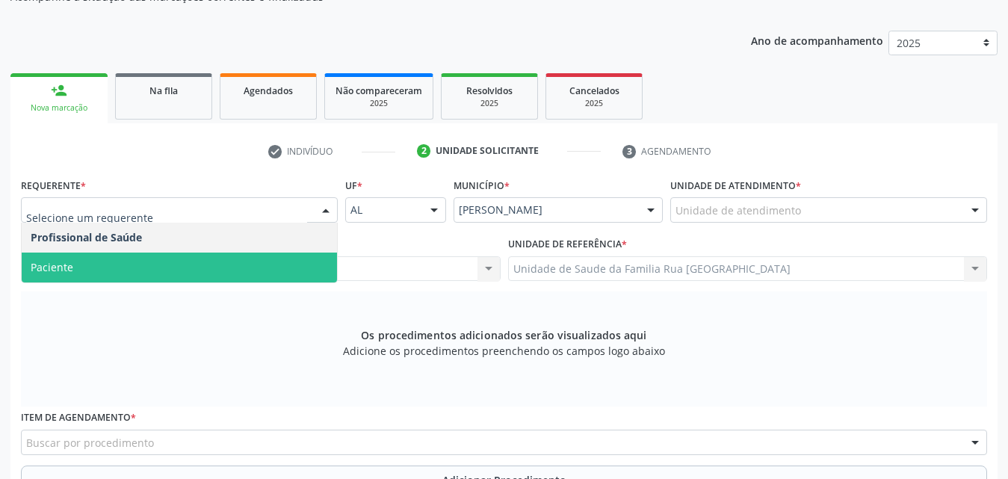
click at [96, 270] on span "Paciente" at bounding box center [179, 268] width 315 height 30
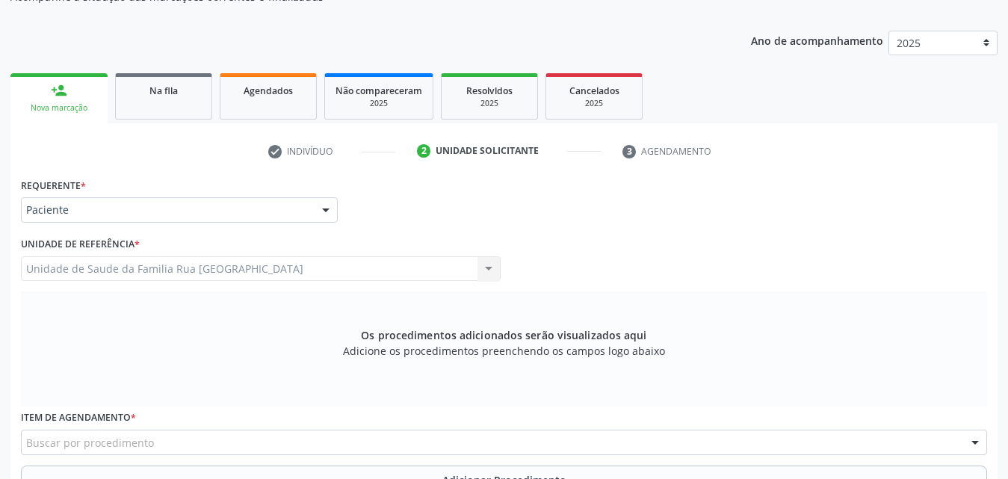
click at [203, 267] on div "Unidade de Saude da Familia Rua Nova Massagueira II Unidade de Saude da Familia…" at bounding box center [261, 268] width 480 height 25
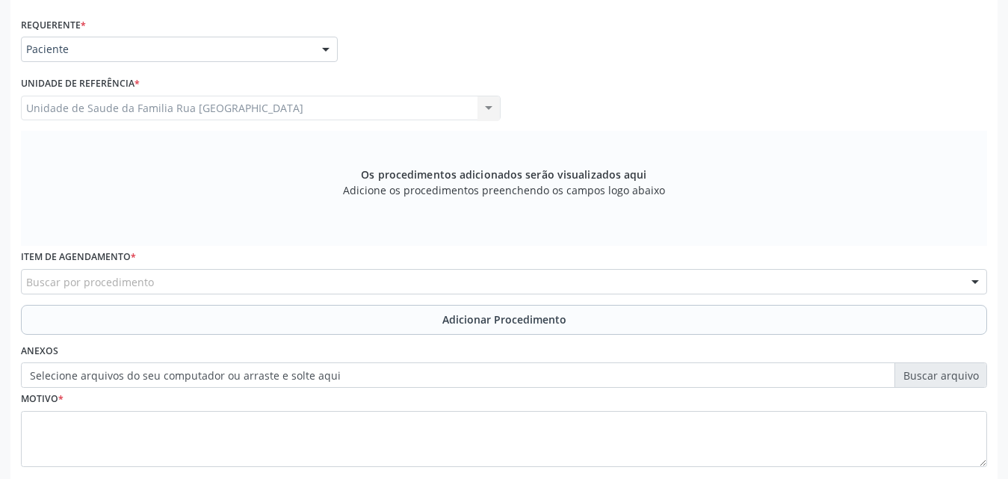
scroll to position [418, 0]
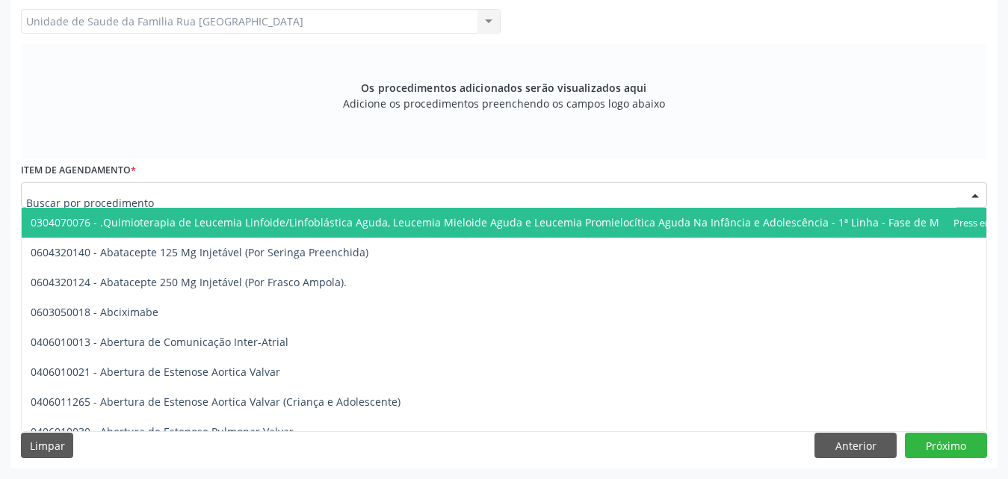
click at [227, 194] on div at bounding box center [504, 194] width 966 height 25
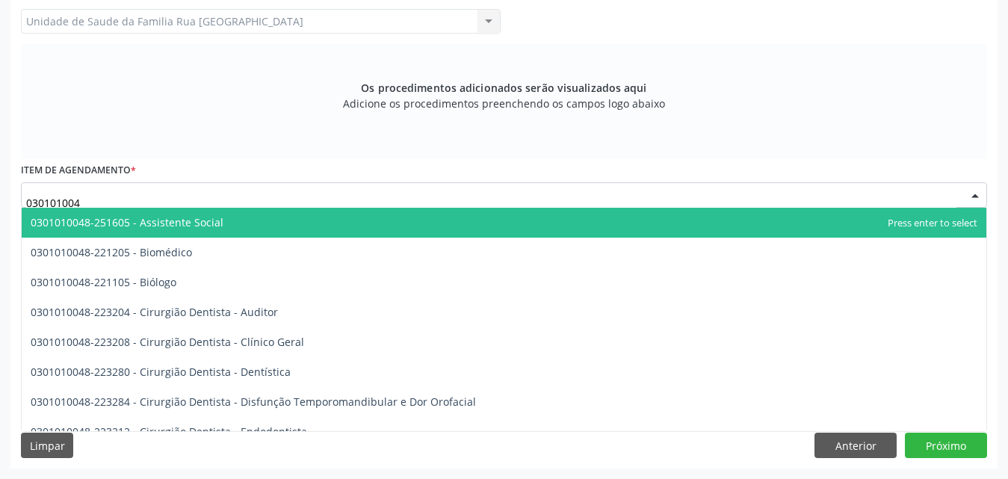
type input "0301010048"
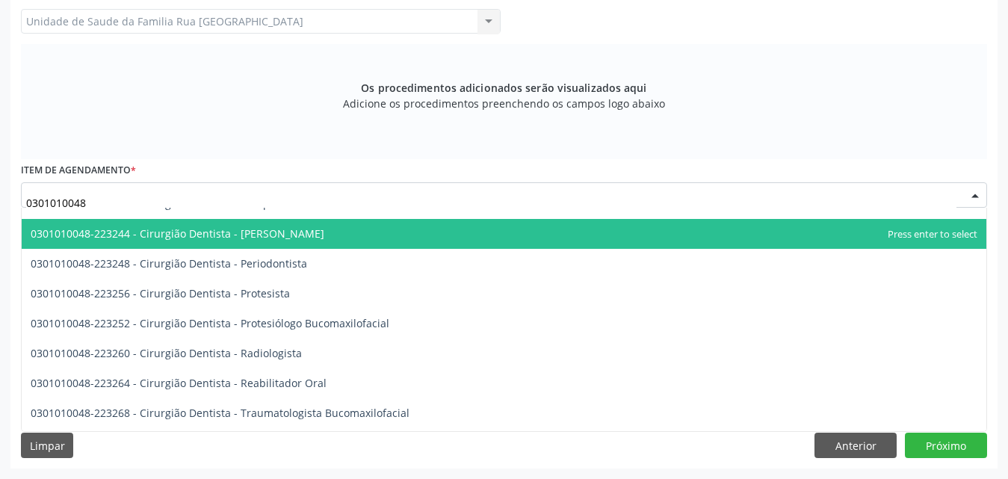
scroll to position [523, 0]
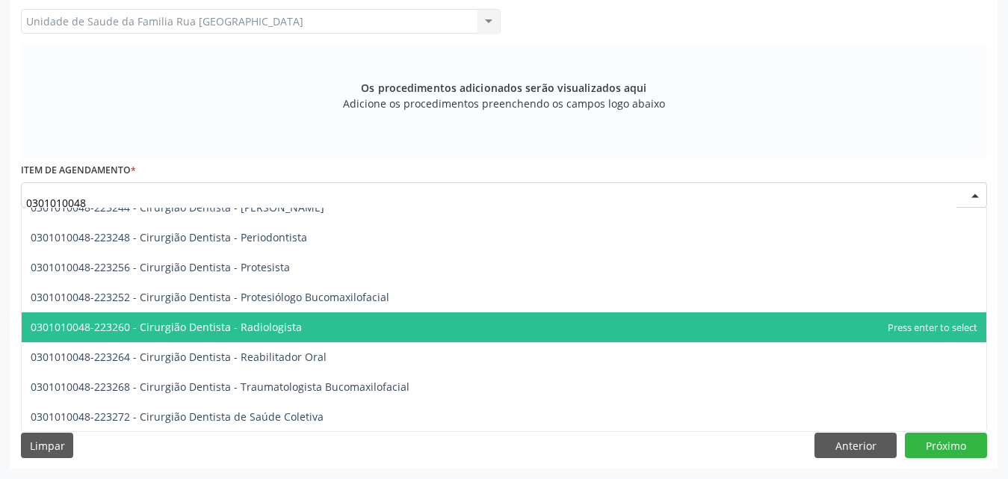
click at [323, 327] on span "0301010048-223260 - Cirurgião Dentista - Radiologista" at bounding box center [504, 327] width 965 height 30
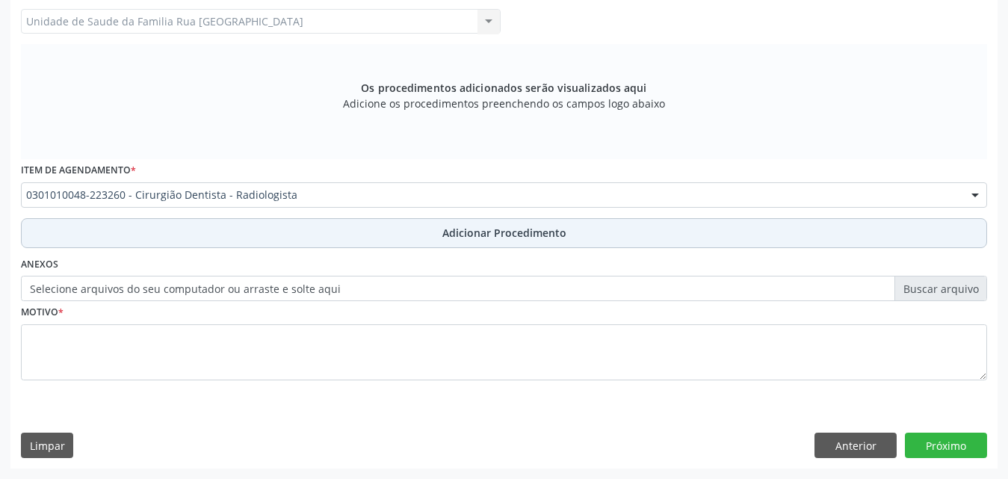
click at [526, 229] on span "Adicionar Procedimento" at bounding box center [504, 233] width 124 height 16
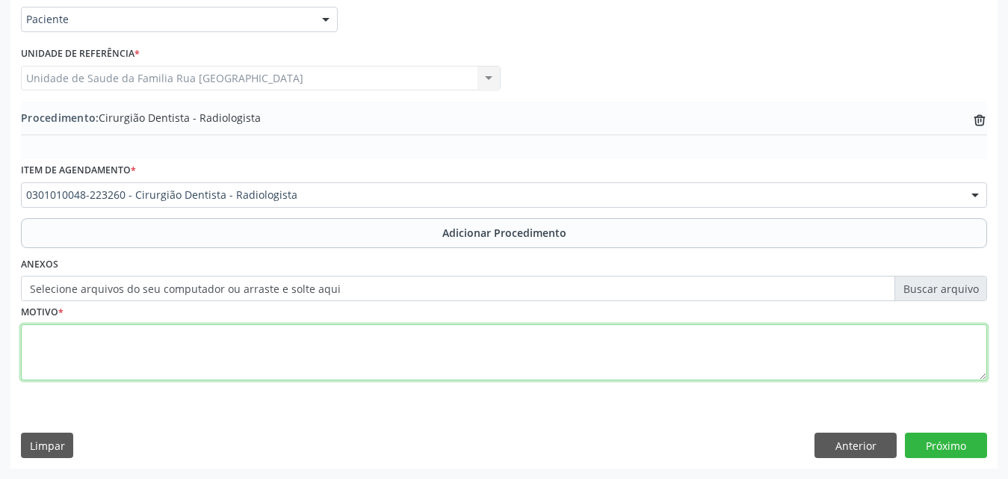
click at [133, 344] on textarea at bounding box center [504, 352] width 966 height 57
type textarea "AO (CEO) RADIOGRAFIA DO DENTE 37"
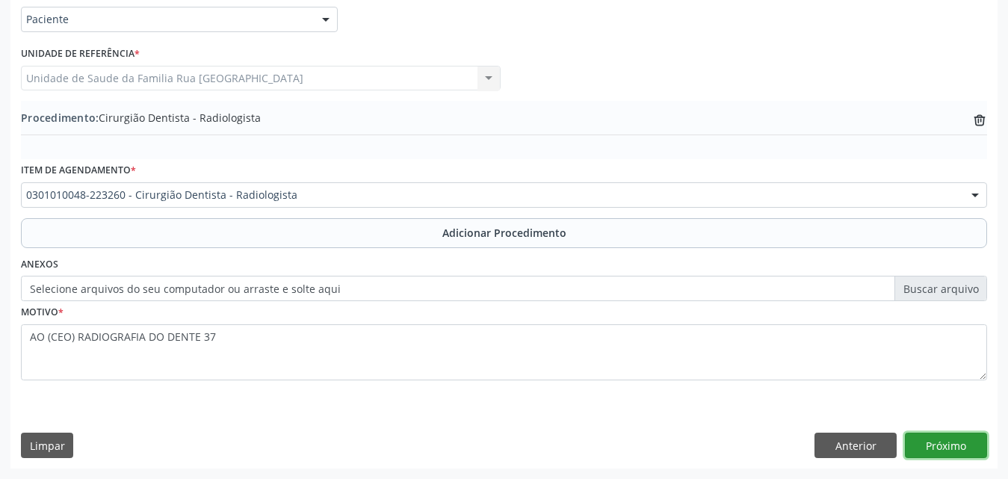
click at [956, 446] on button "Próximo" at bounding box center [946, 445] width 82 height 25
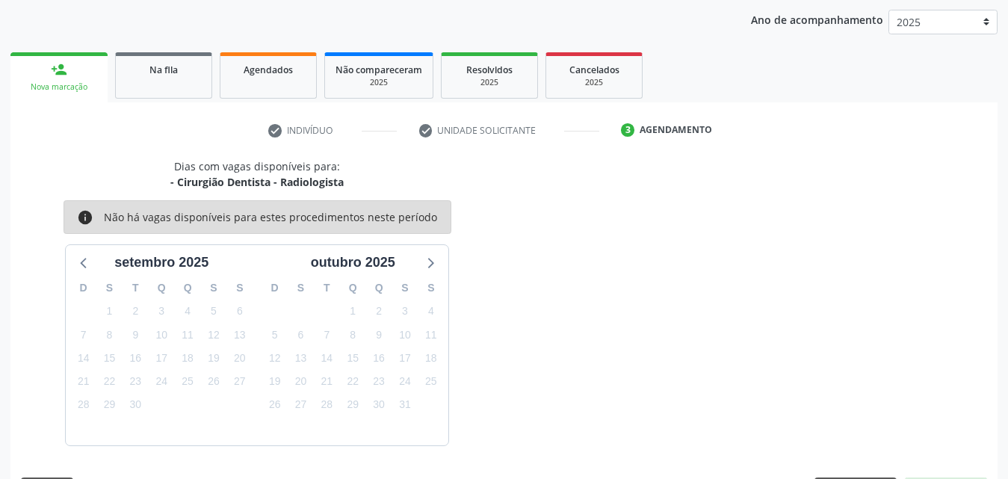
scroll to position [236, 0]
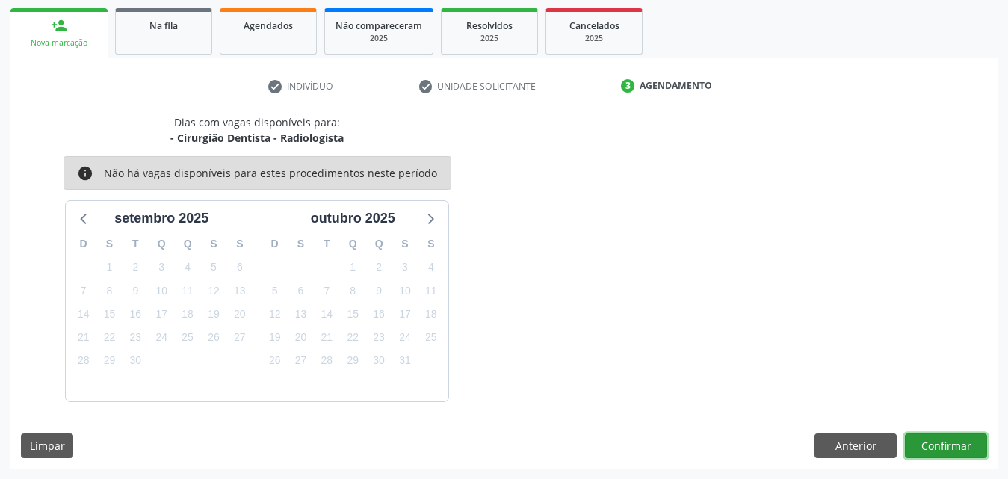
click at [937, 451] on button "Confirmar" at bounding box center [946, 445] width 82 height 25
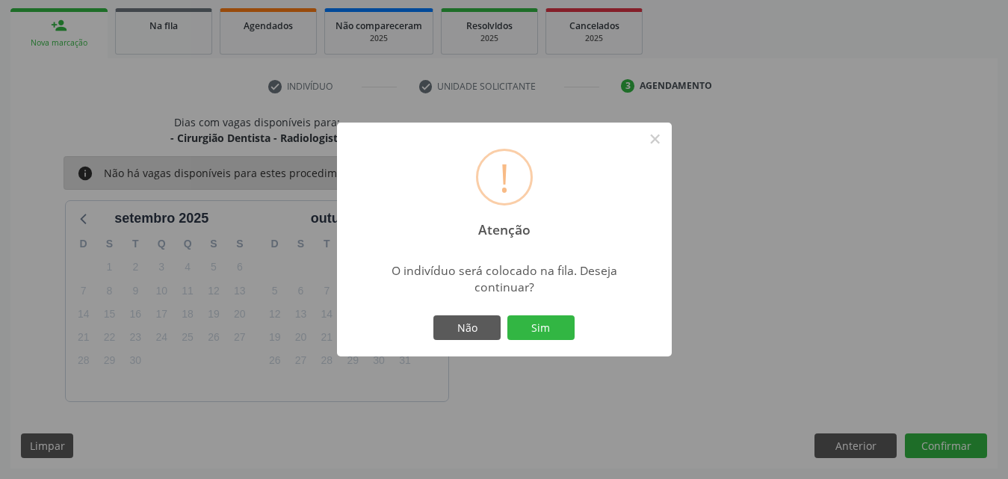
drag, startPoint x: 529, startPoint y: 327, endPoint x: 531, endPoint y: 318, distance: 9.8
click at [527, 327] on button "Sim" at bounding box center [540, 327] width 67 height 25
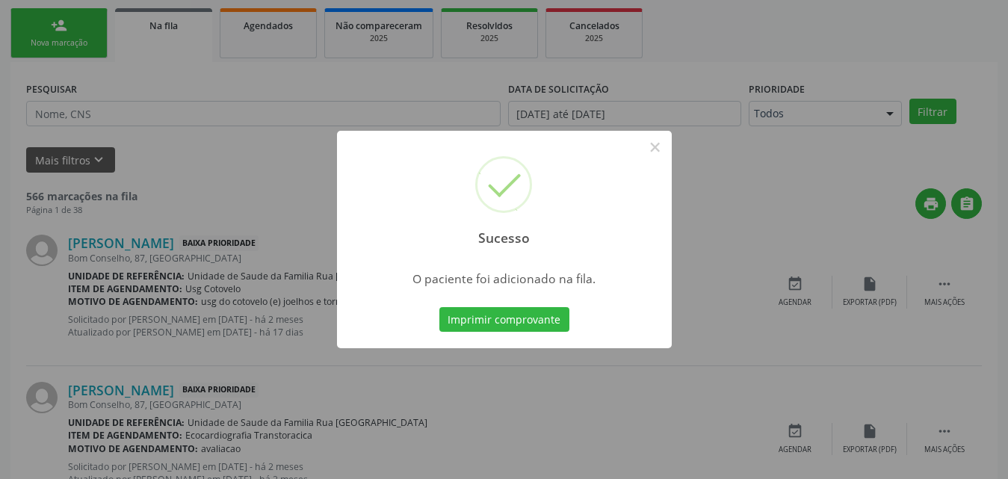
scroll to position [35, 0]
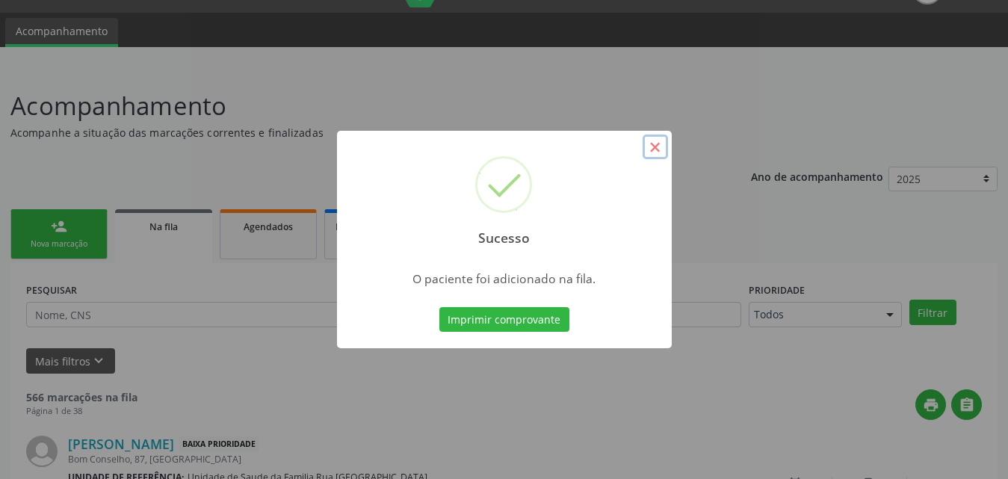
click at [659, 152] on button "×" at bounding box center [655, 147] width 25 height 25
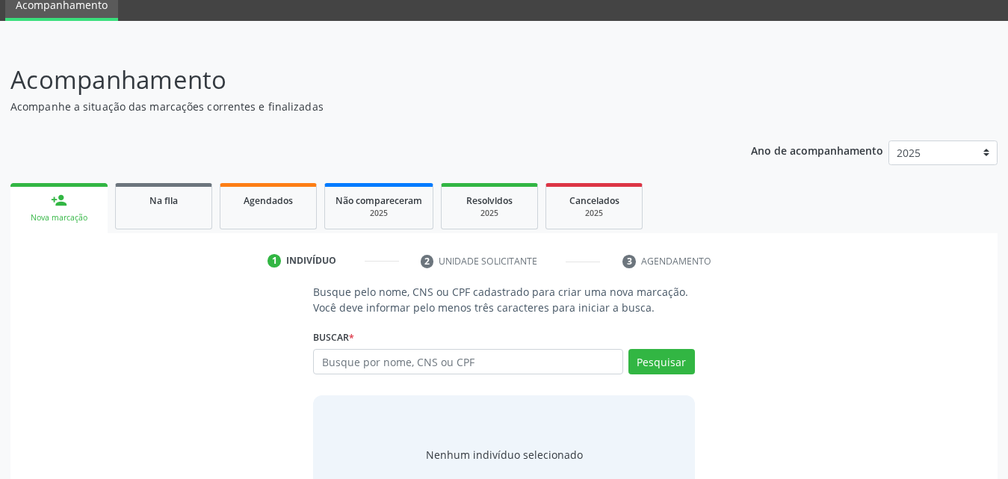
scroll to position [118, 0]
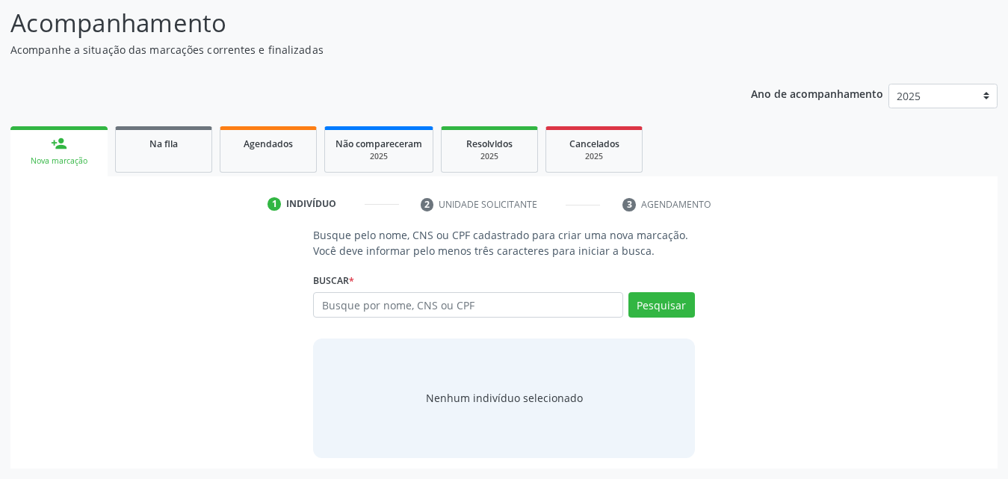
click at [528, 308] on input "text" at bounding box center [468, 304] width 310 height 25
type input "702104749312096"
click at [661, 294] on button "Pesquisar" at bounding box center [661, 304] width 67 height 25
type input "702104749312096"
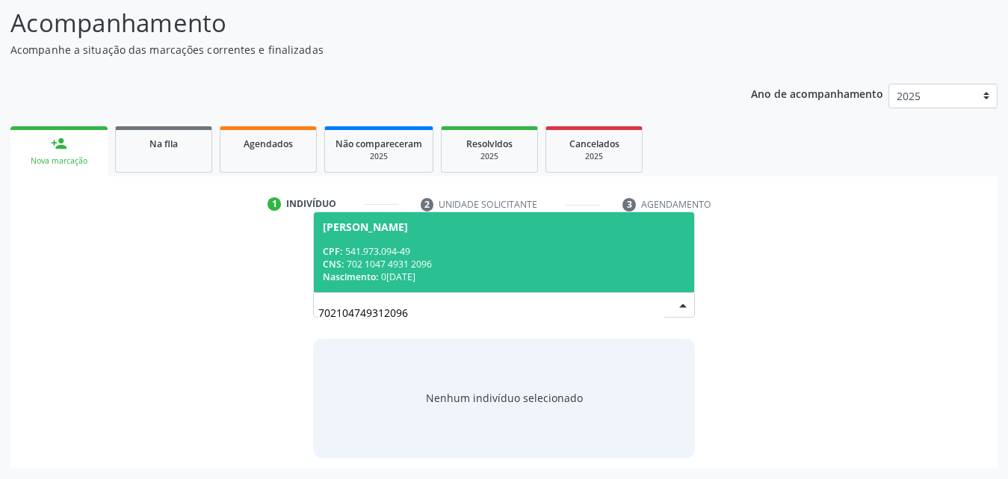
click at [396, 259] on div "CNS: 702 1047 4931 2096" at bounding box center [504, 264] width 362 height 13
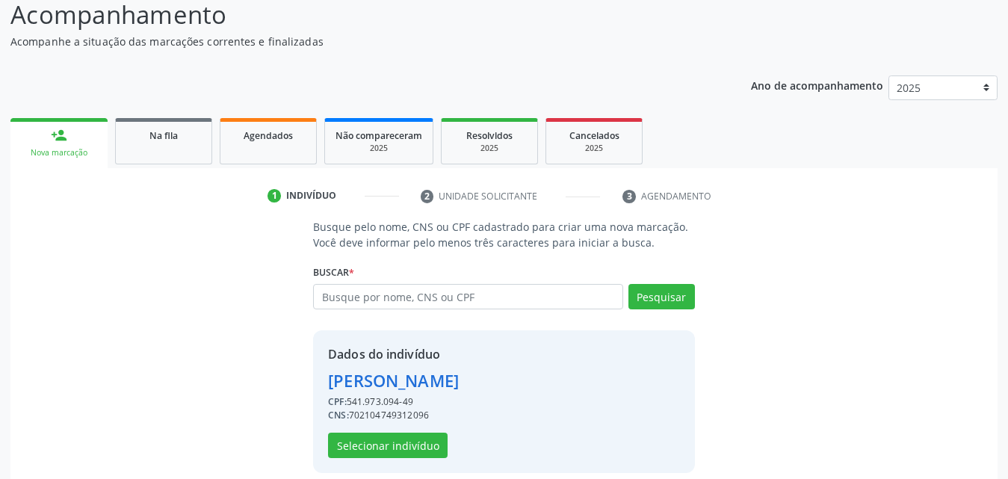
scroll to position [141, 0]
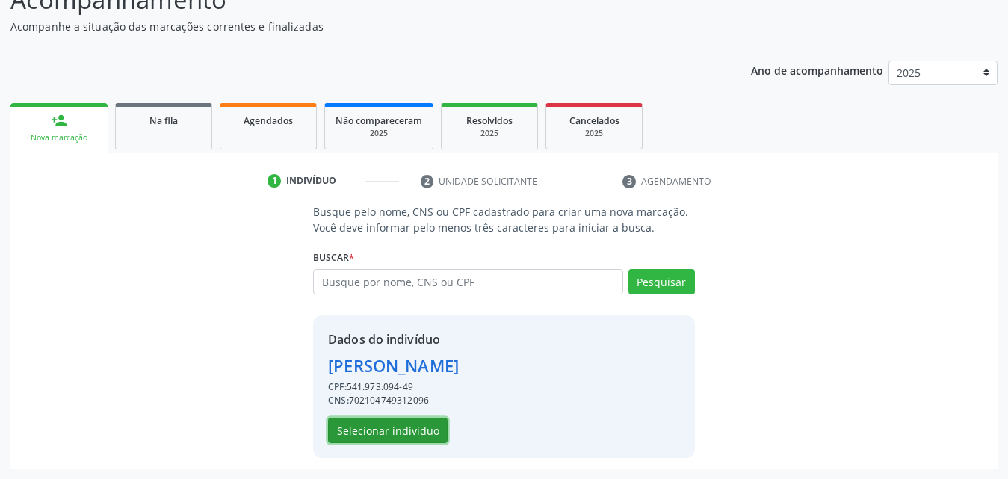
click at [405, 429] on button "Selecionar indivíduo" at bounding box center [388, 430] width 120 height 25
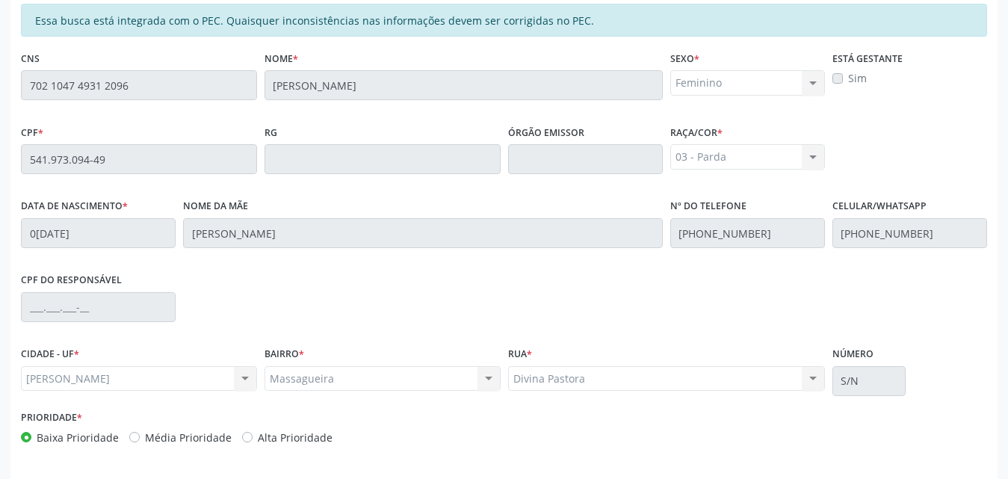
scroll to position [395, 0]
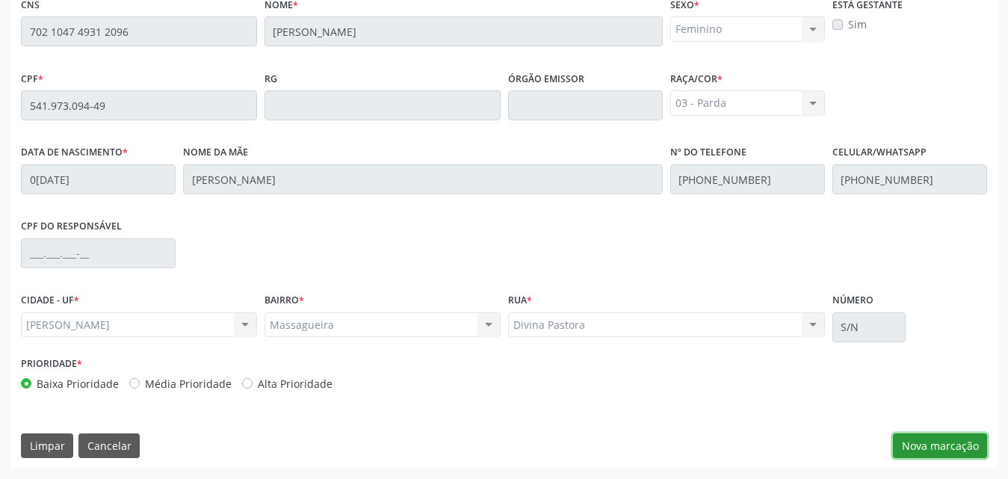
click at [961, 447] on button "Nova marcação" at bounding box center [940, 445] width 94 height 25
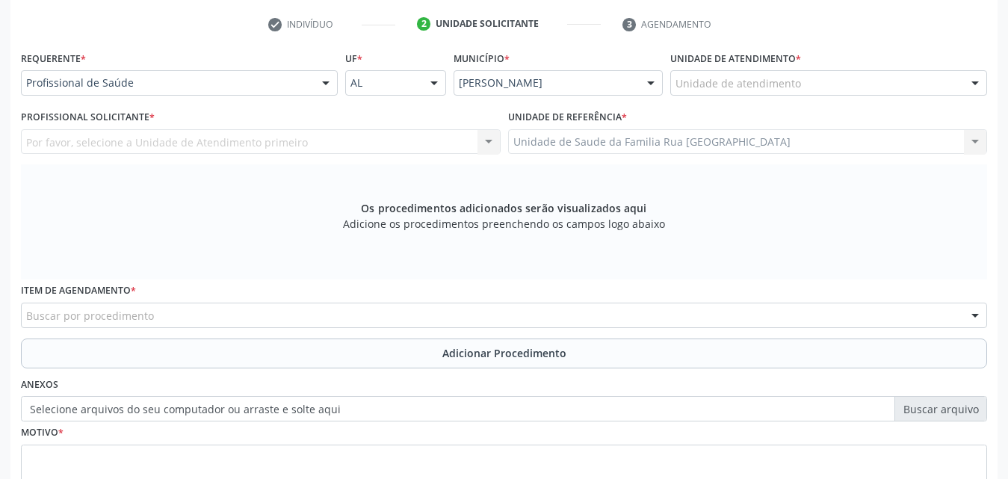
scroll to position [171, 0]
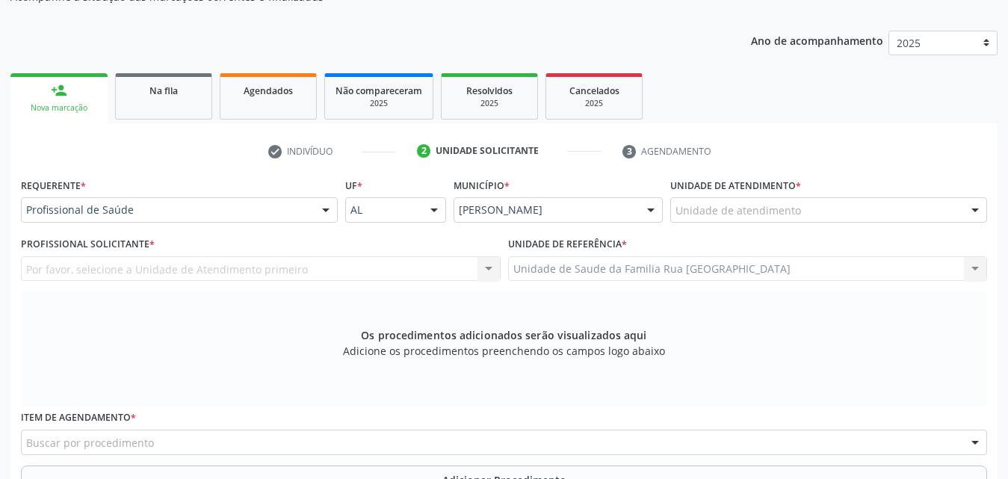
click at [857, 211] on div "Unidade de atendimento" at bounding box center [828, 209] width 317 height 25
type input "rua no"
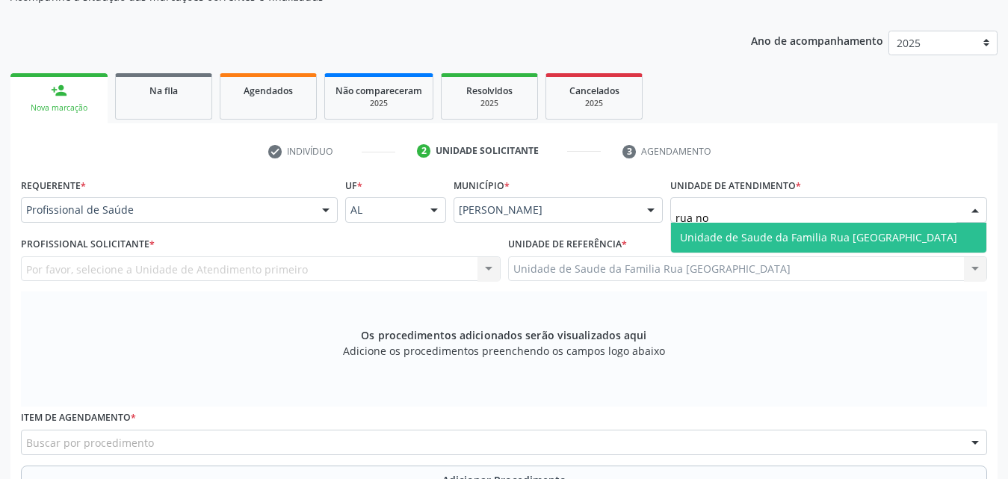
click at [839, 244] on span "Unidade de Saude da Familia Rua [GEOGRAPHIC_DATA]" at bounding box center [828, 238] width 315 height 30
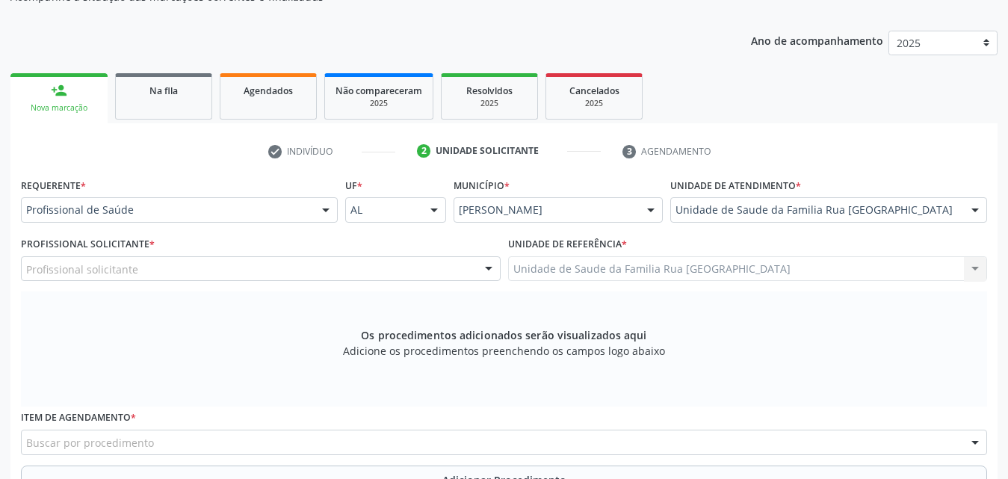
click at [244, 272] on div "Profissional solicitante" at bounding box center [261, 268] width 480 height 25
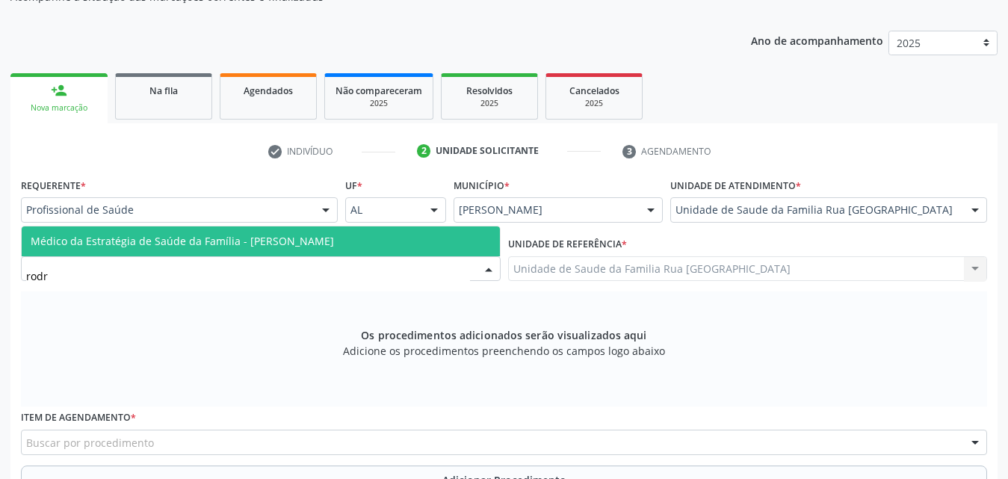
type input "rodri"
click at [256, 246] on span "Médico da Estratégia de Saúde da Família - [PERSON_NAME]" at bounding box center [182, 241] width 303 height 14
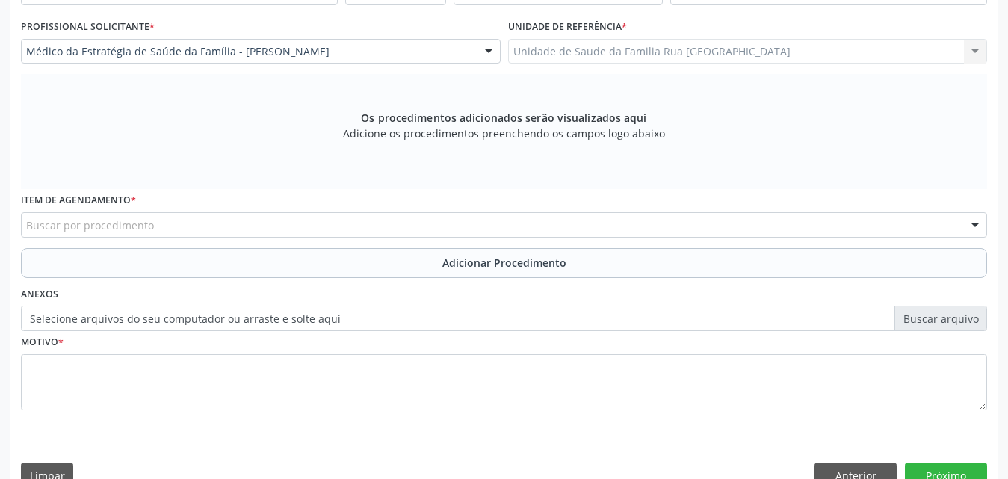
scroll to position [395, 0]
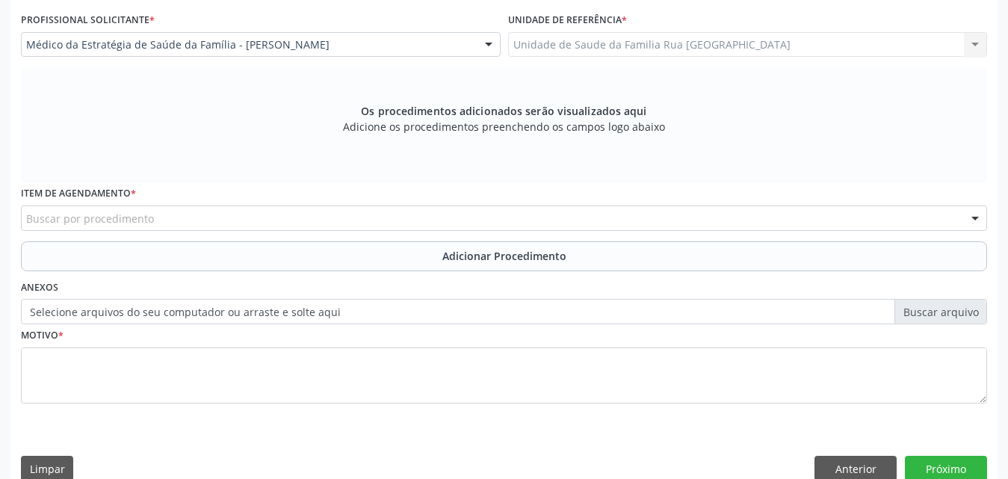
click at [286, 218] on div "Buscar por procedimento" at bounding box center [504, 217] width 966 height 25
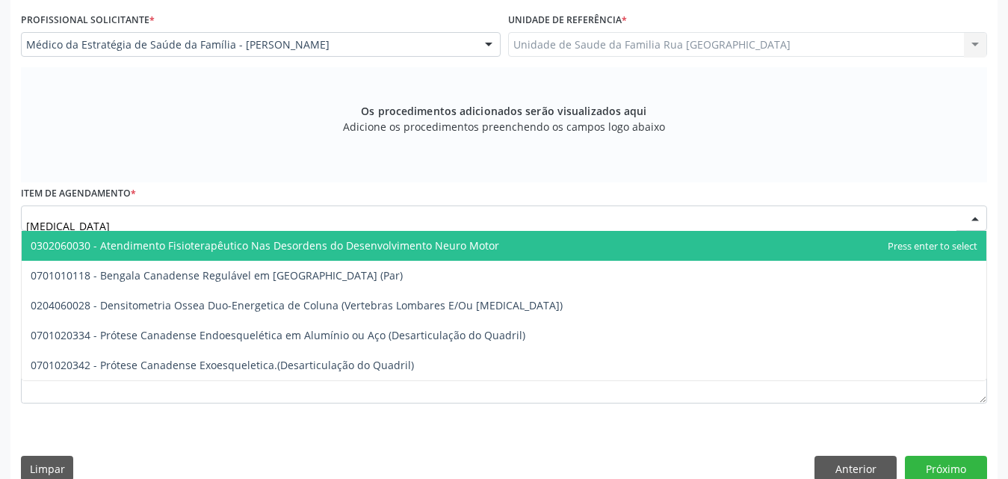
type input "densi"
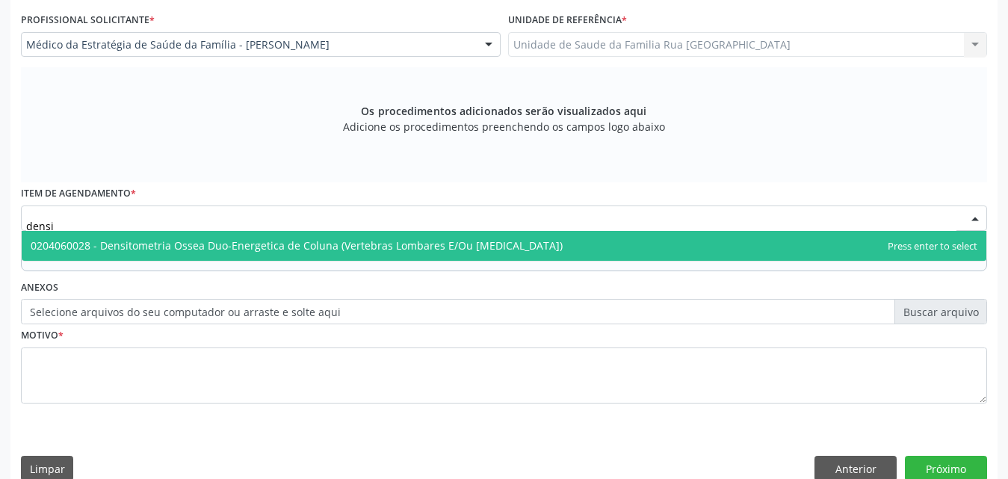
click at [330, 244] on span "0204060028 - Densitometria Ossea Duo-Energetica de Coluna (Vertebras Lombares E…" at bounding box center [297, 245] width 532 height 14
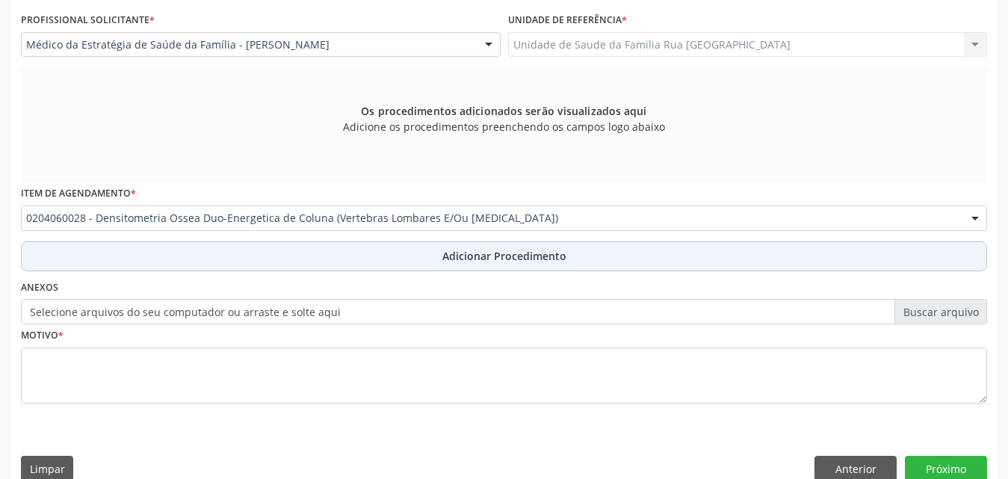
click at [459, 253] on span "Adicionar Procedimento" at bounding box center [504, 256] width 124 height 16
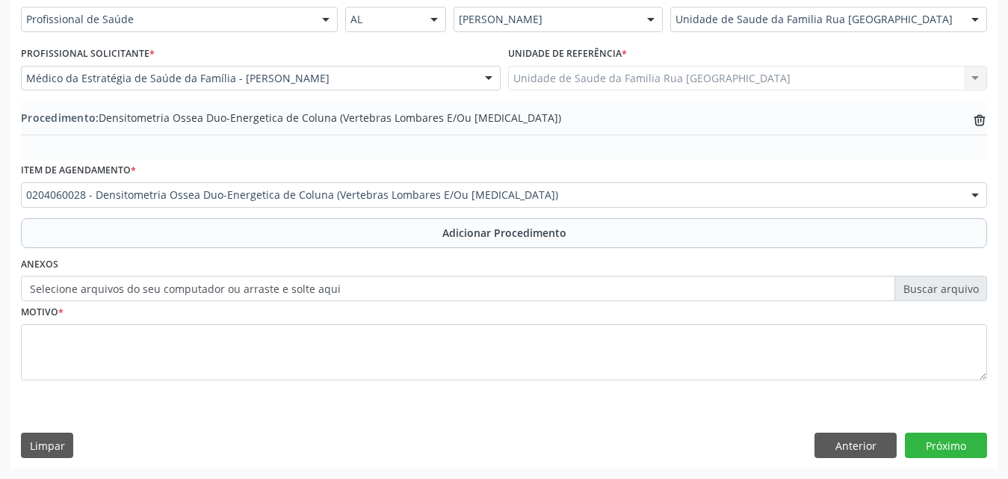
scroll to position [362, 0]
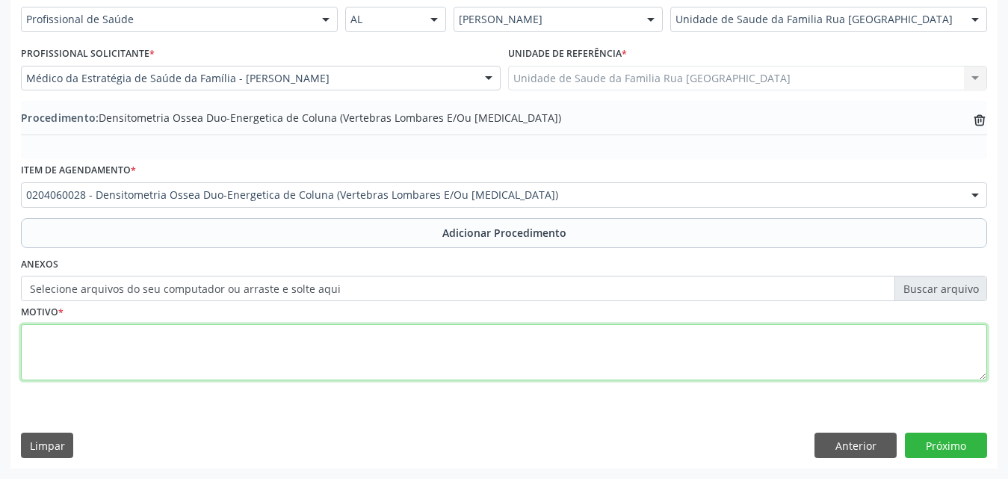
click at [223, 333] on textarea at bounding box center [504, 352] width 966 height 57
type textarea "osteoporose."
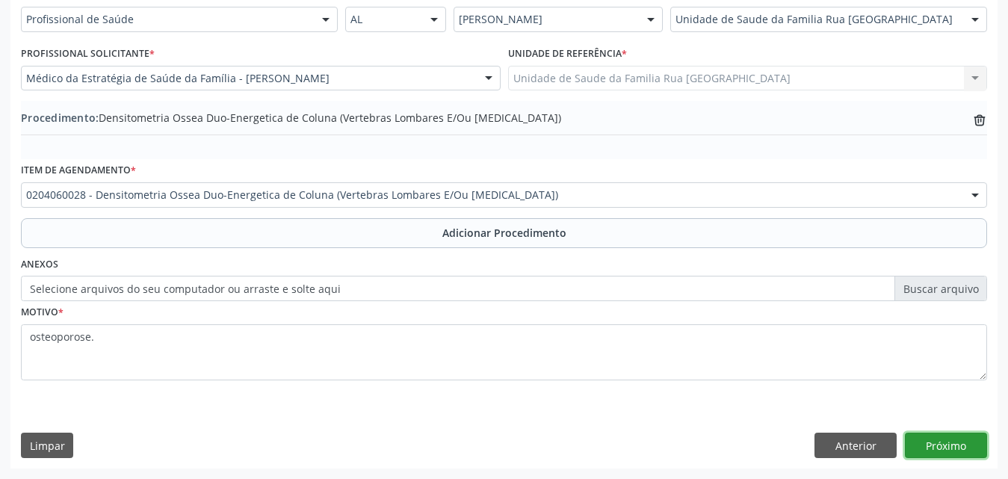
click at [962, 449] on button "Próximo" at bounding box center [946, 445] width 82 height 25
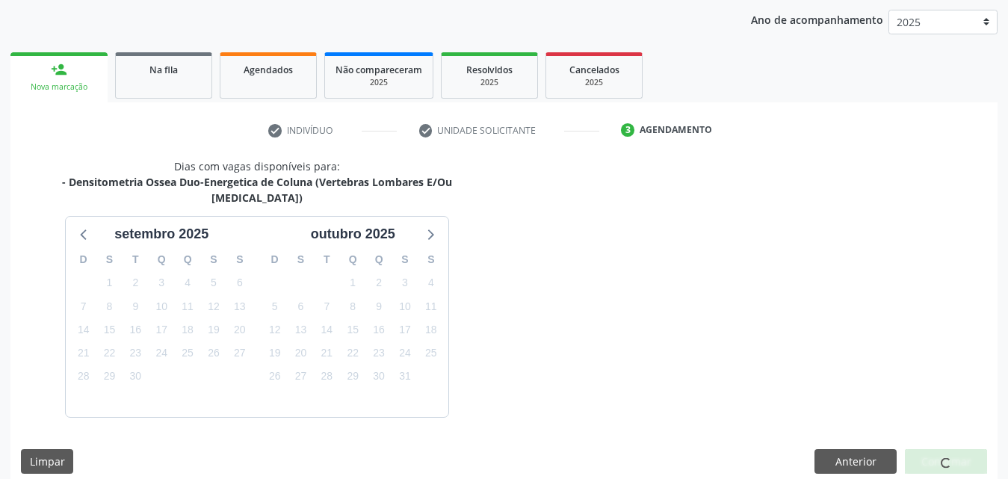
scroll to position [236, 0]
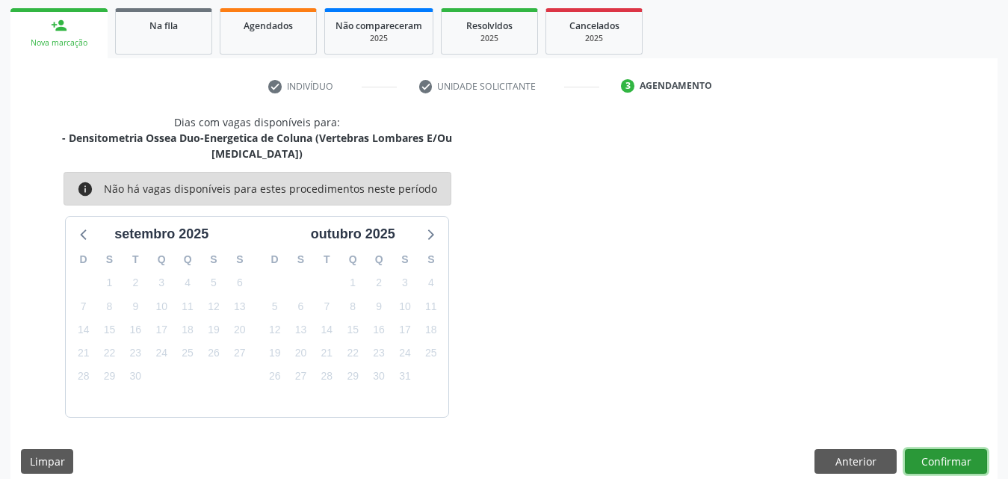
click at [961, 449] on button "Confirmar" at bounding box center [946, 461] width 82 height 25
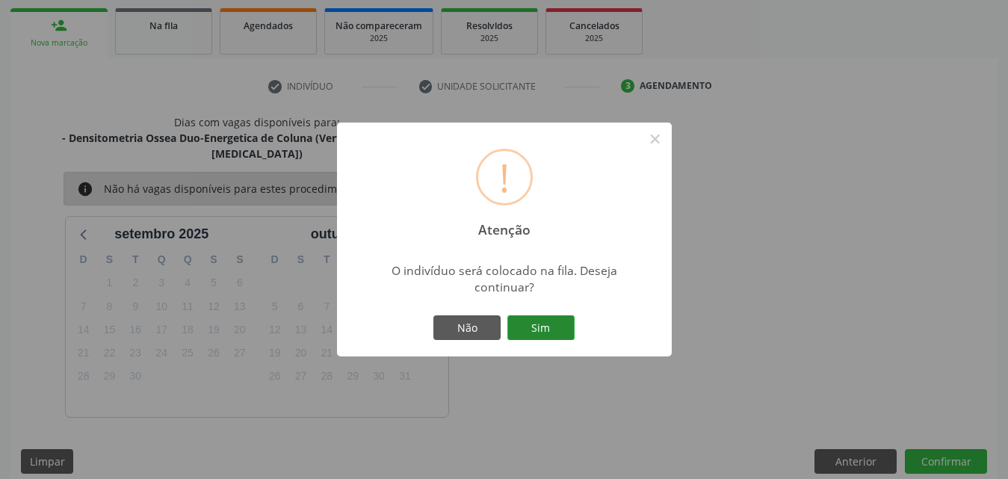
click at [549, 323] on button "Sim" at bounding box center [540, 327] width 67 height 25
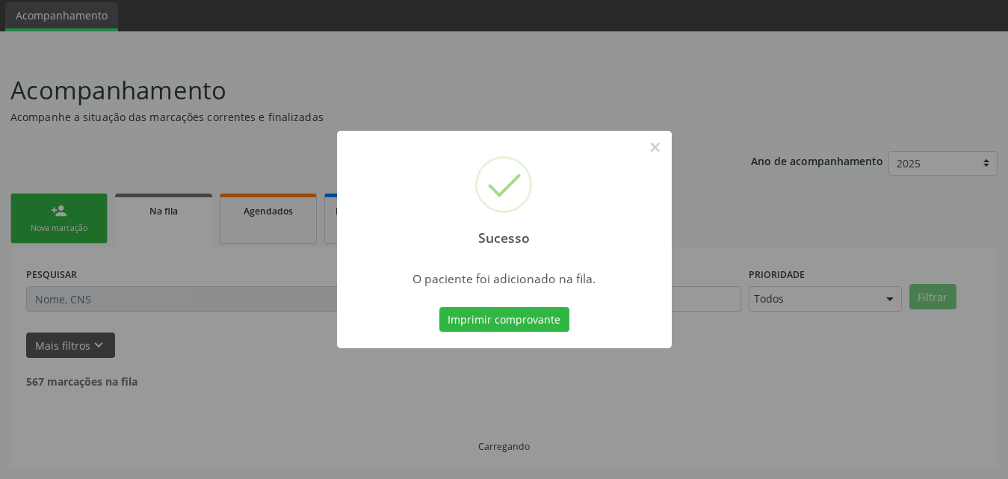
scroll to position [35, 0]
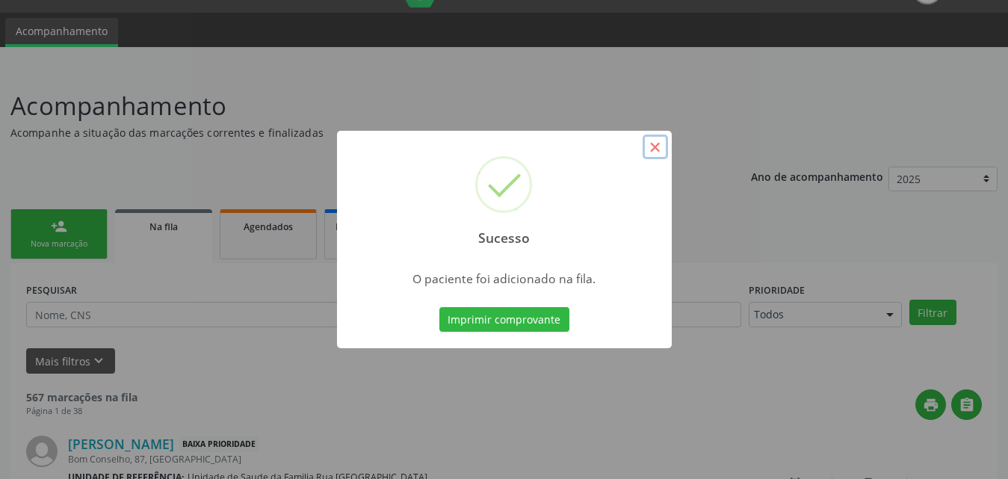
click at [655, 149] on button "×" at bounding box center [655, 147] width 25 height 25
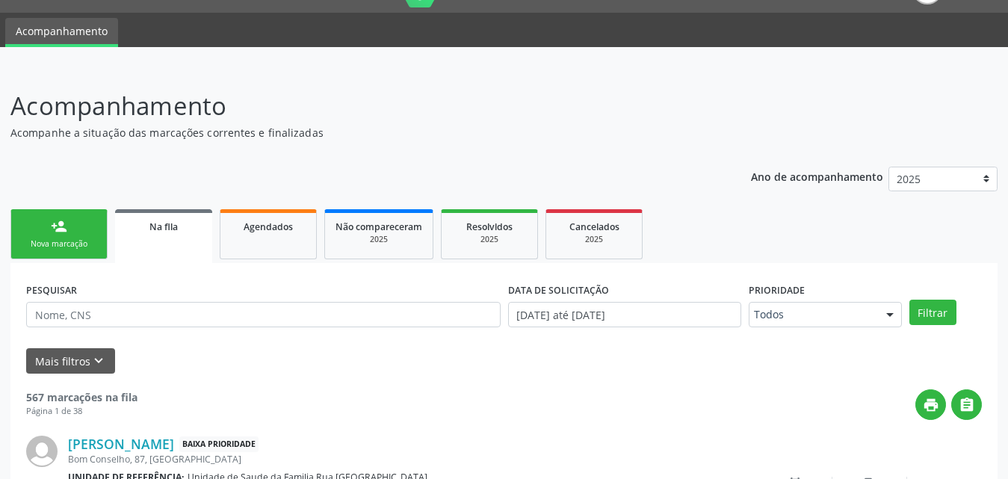
click at [72, 251] on link "person_add Nova marcação" at bounding box center [58, 234] width 97 height 50
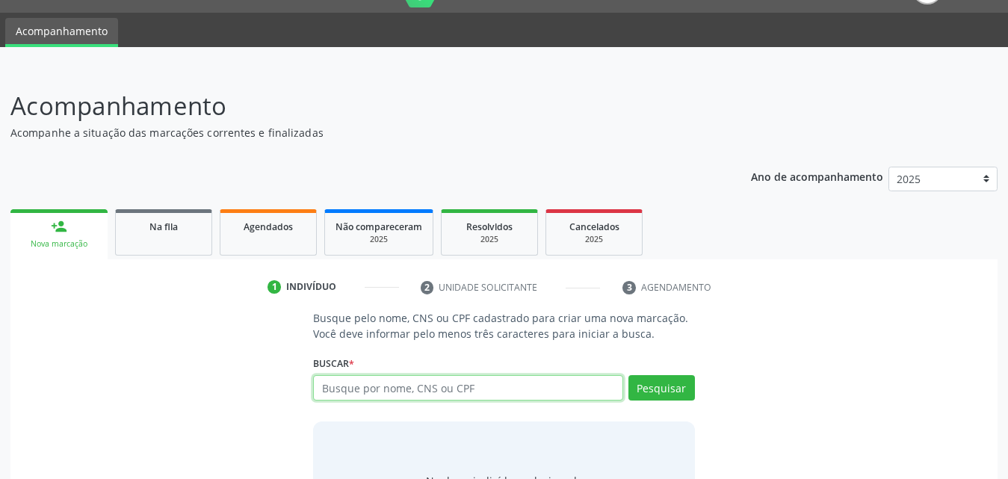
click at [504, 389] on input "text" at bounding box center [468, 387] width 310 height 25
type input "706808249877523"
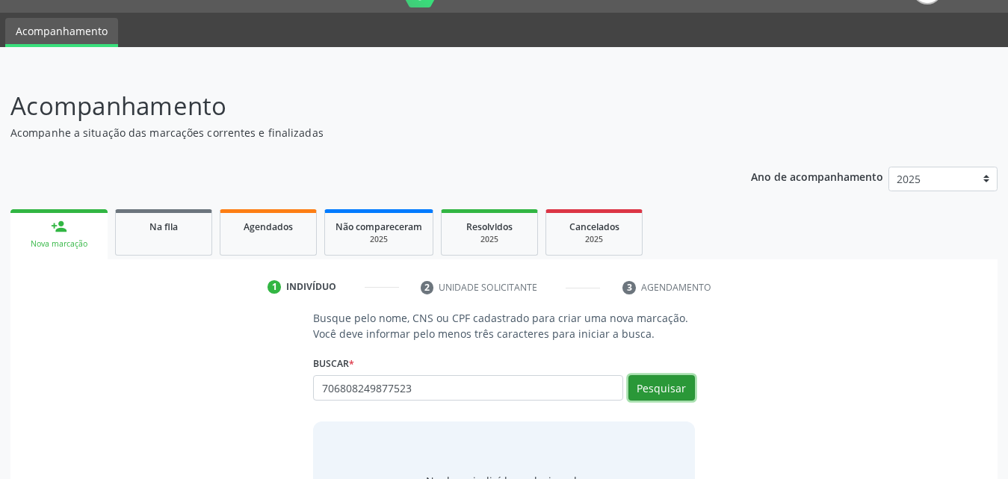
click at [655, 389] on button "Pesquisar" at bounding box center [661, 387] width 67 height 25
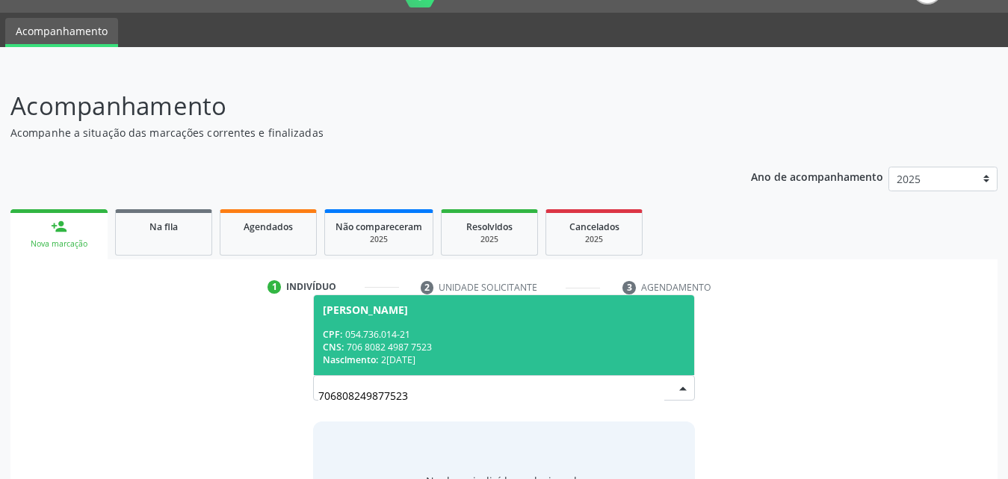
click at [423, 338] on div "CPF: 054.736.014-21" at bounding box center [504, 334] width 362 height 13
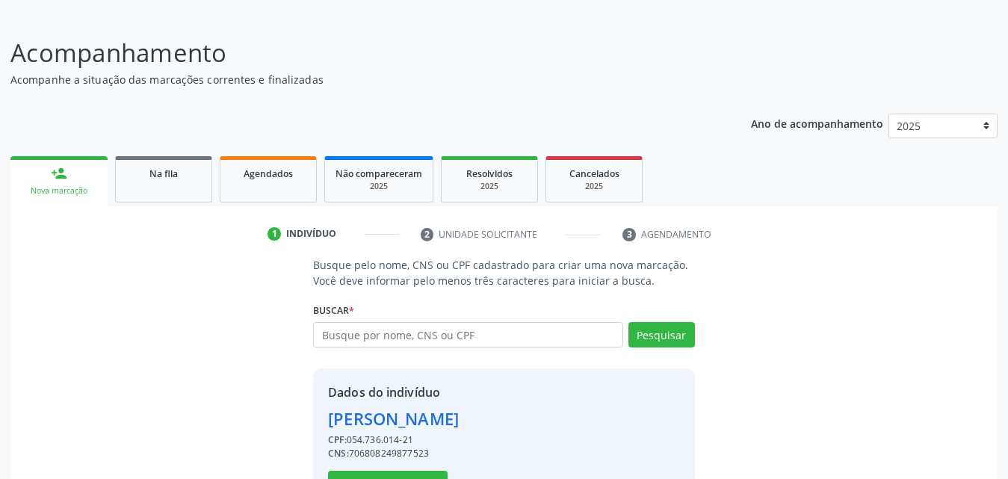
scroll to position [141, 0]
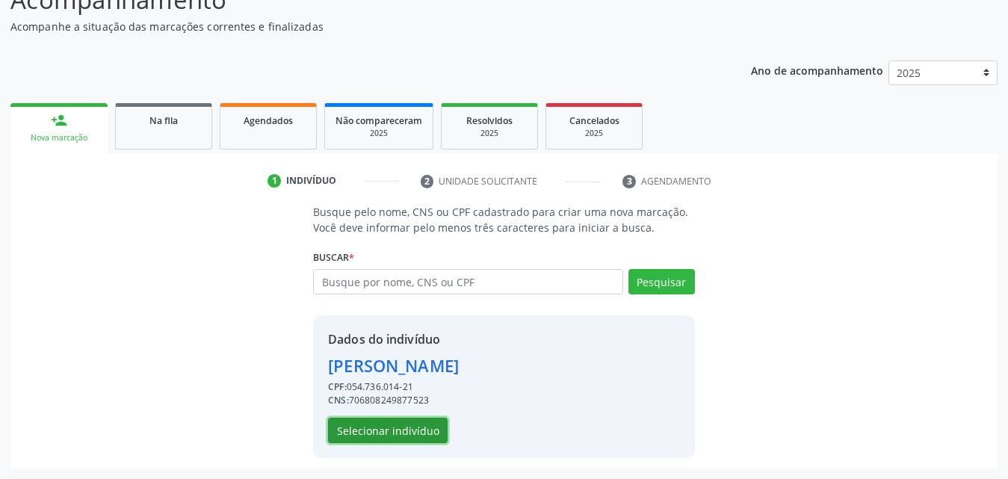
click at [391, 425] on button "Selecionar indivíduo" at bounding box center [388, 430] width 120 height 25
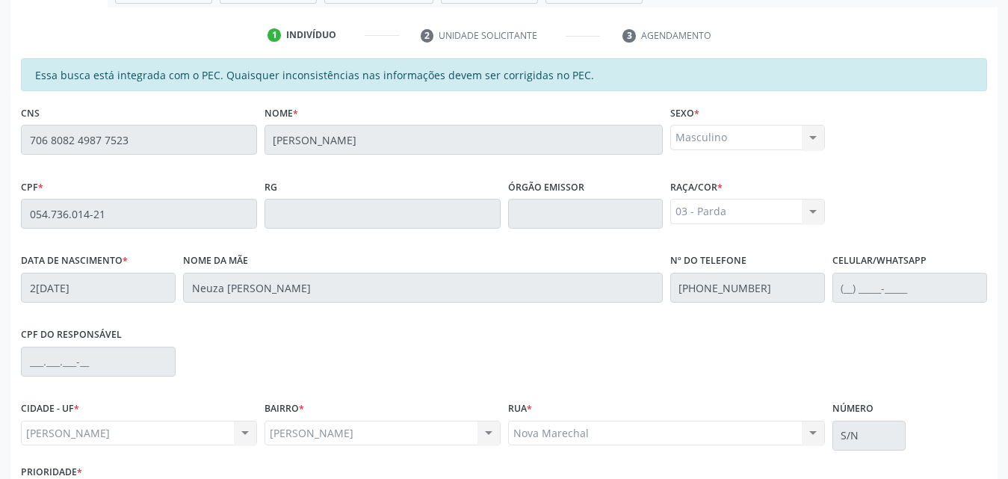
scroll to position [395, 0]
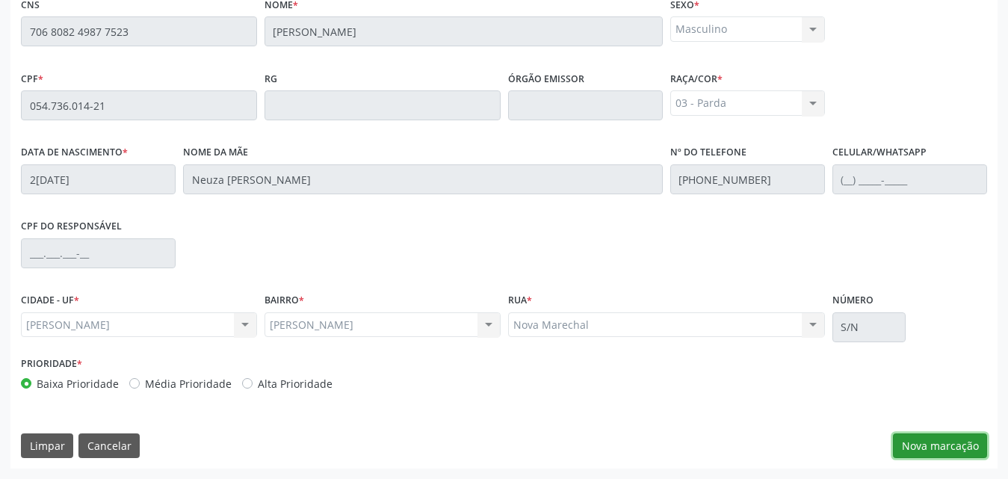
click at [955, 447] on button "Nova marcação" at bounding box center [940, 445] width 94 height 25
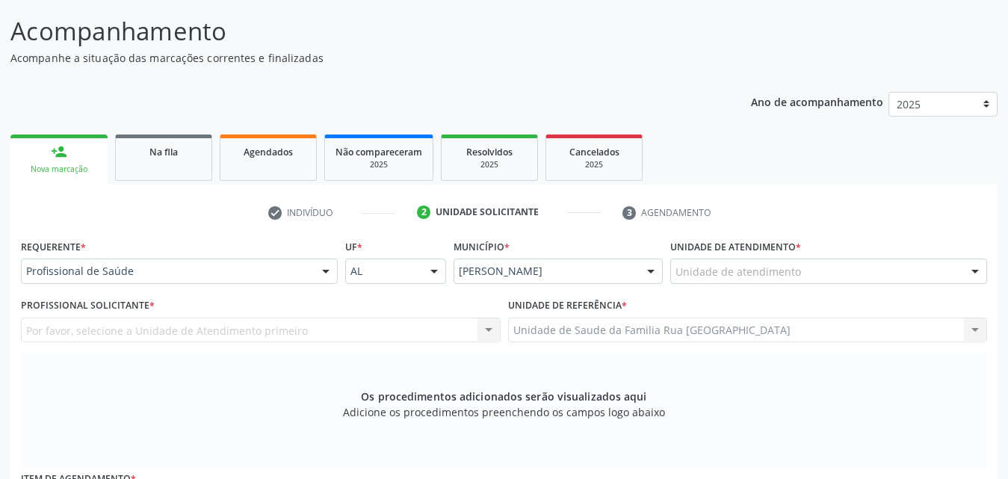
scroll to position [224, 0]
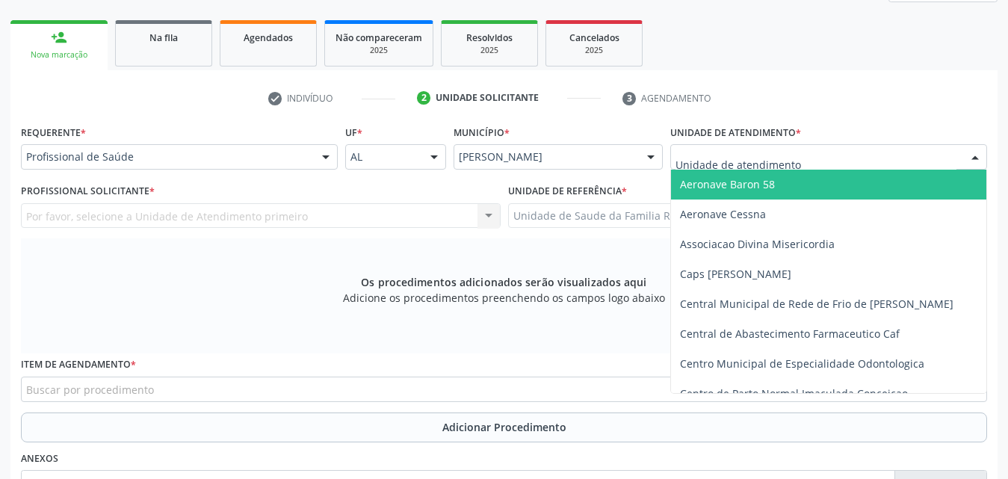
click at [850, 159] on div at bounding box center [828, 156] width 317 height 25
click at [814, 106] on ul "check Indivíduo 2 Unidade solicitante 3 Agendamento" at bounding box center [503, 98] width 987 height 25
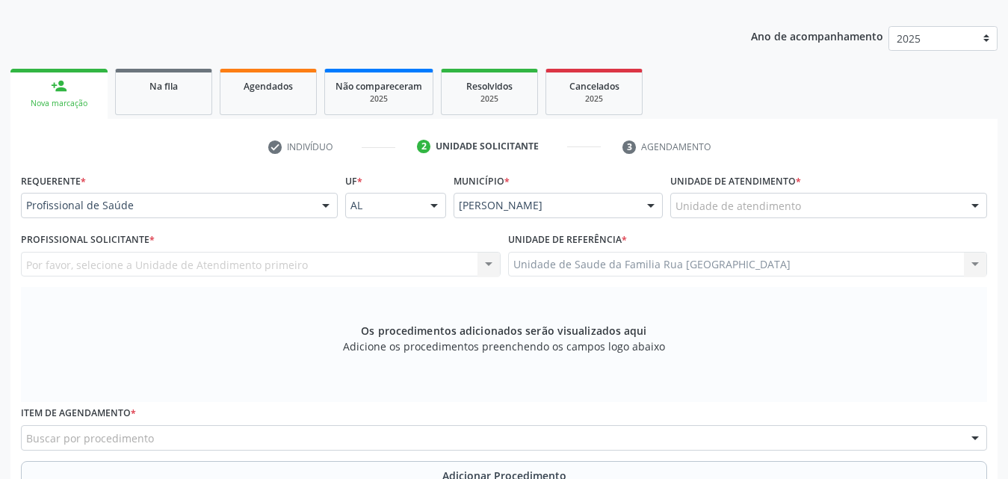
scroll to position [149, 0]
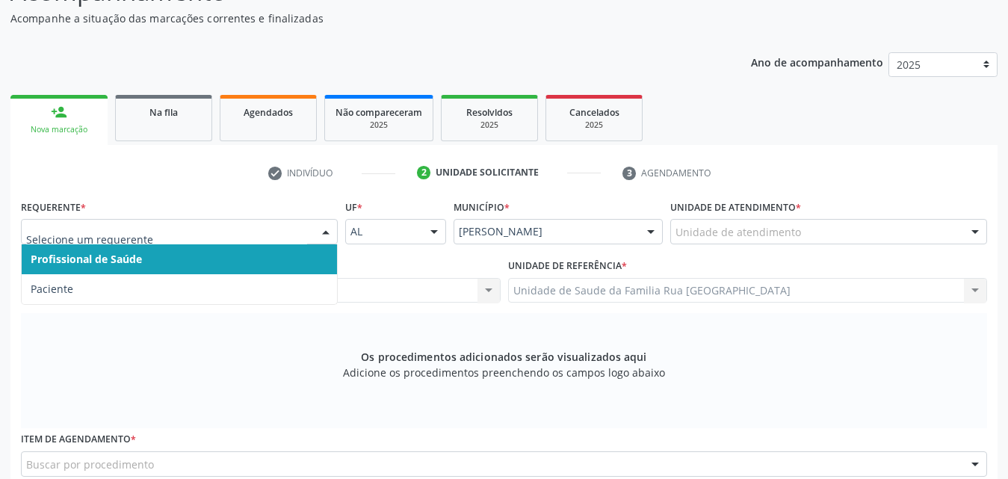
click at [321, 237] on div at bounding box center [326, 232] width 22 height 25
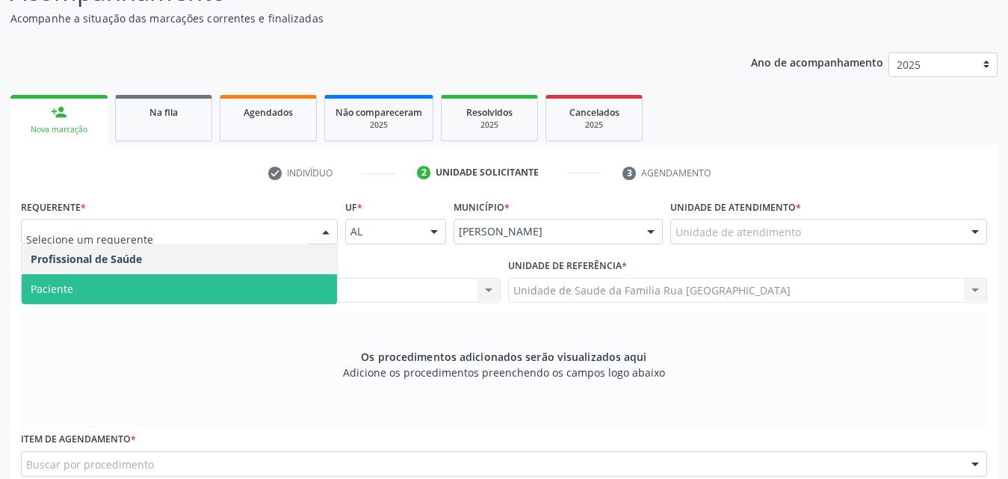
click at [164, 284] on span "Paciente" at bounding box center [179, 289] width 315 height 30
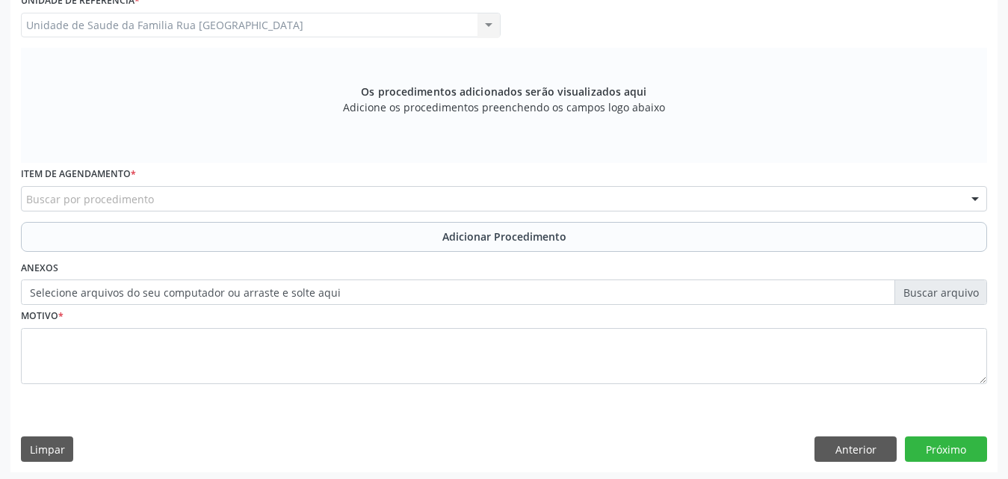
scroll to position [418, 0]
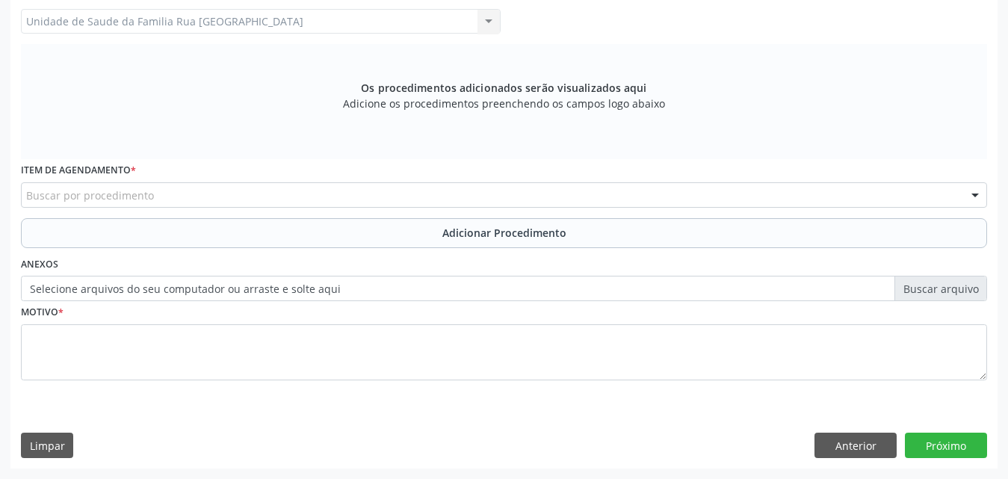
click at [289, 194] on div "Buscar por procedimento" at bounding box center [504, 194] width 966 height 25
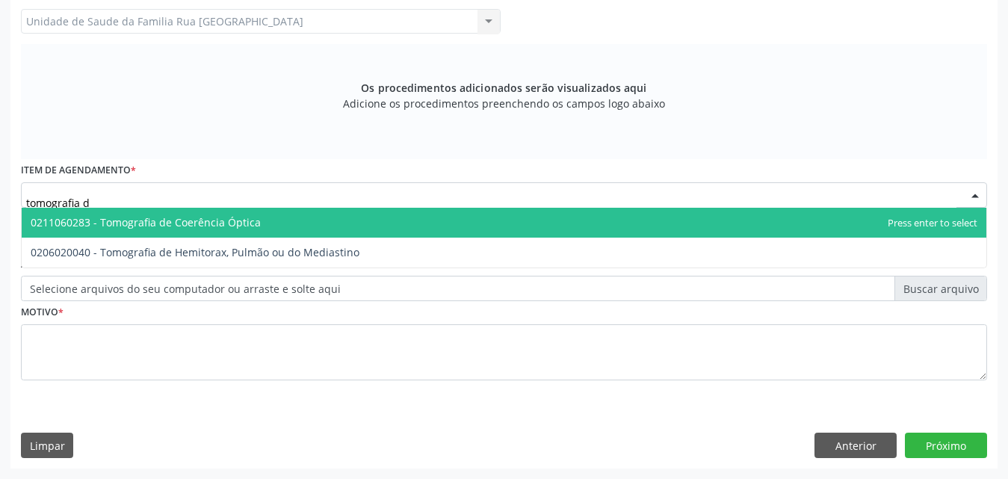
type input "tomografia"
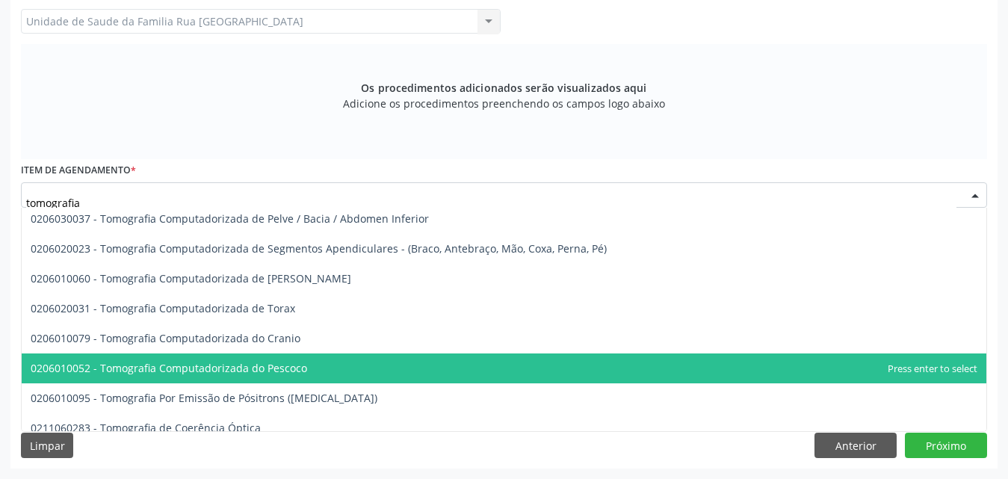
scroll to position [299, 0]
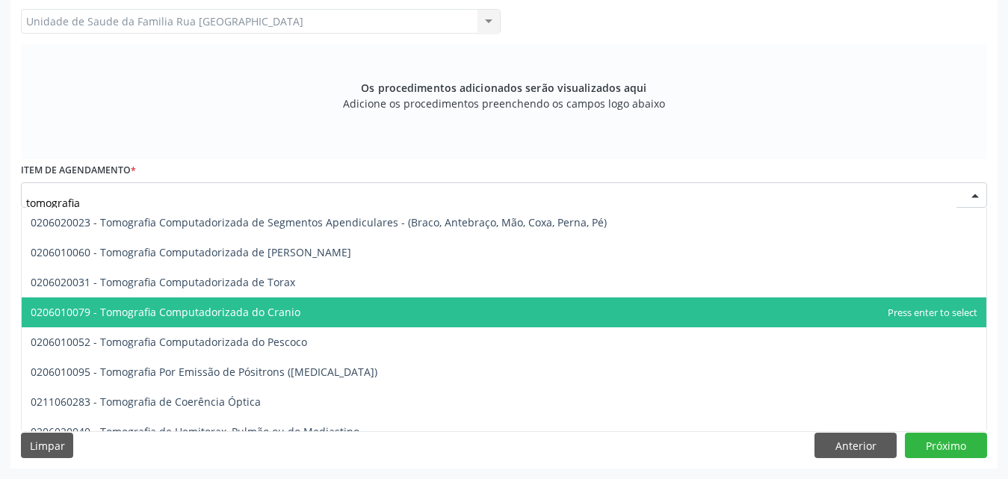
click at [291, 312] on span "0206010079 - Tomografia Computadorizada do Cranio" at bounding box center [166, 312] width 270 height 14
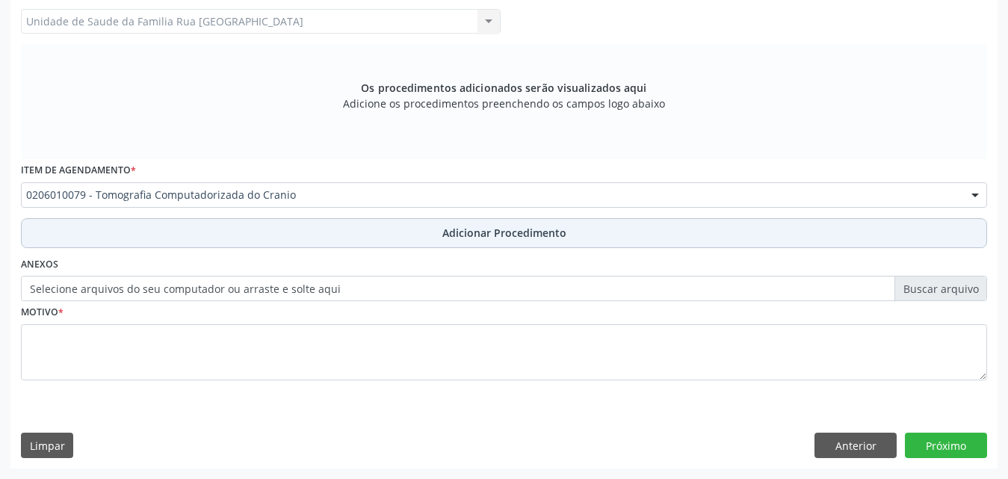
click at [530, 235] on span "Adicionar Procedimento" at bounding box center [504, 233] width 124 height 16
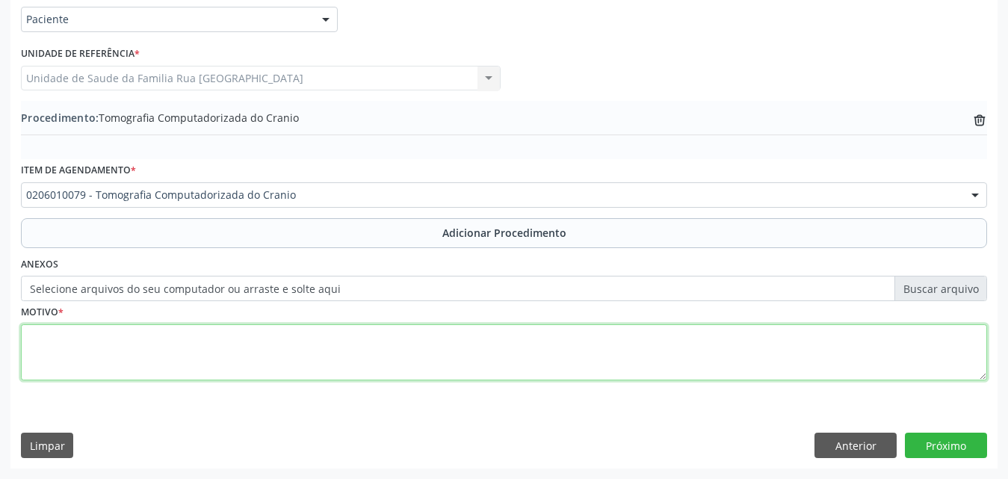
click at [185, 362] on textarea at bounding box center [504, 352] width 966 height 57
type textarea "e"
type textarea "EPILEPSIA."
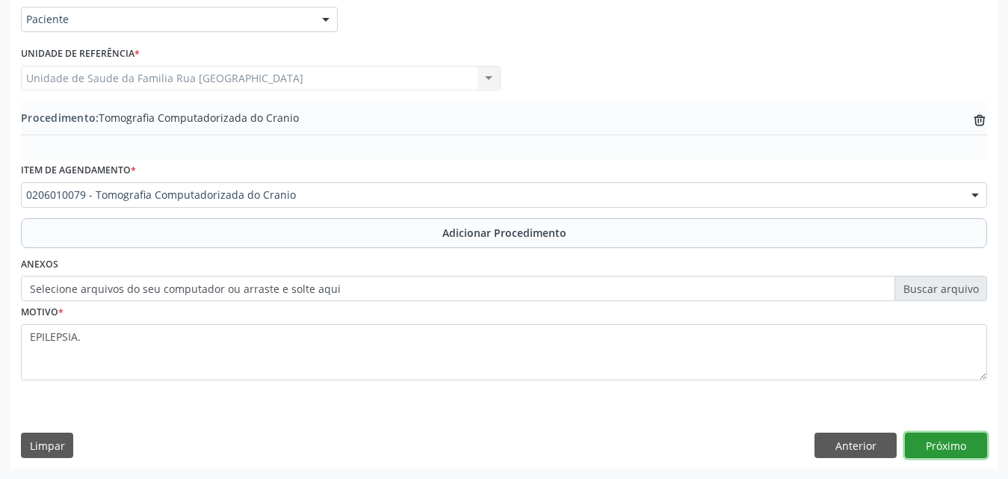
click at [953, 450] on button "Próximo" at bounding box center [946, 445] width 82 height 25
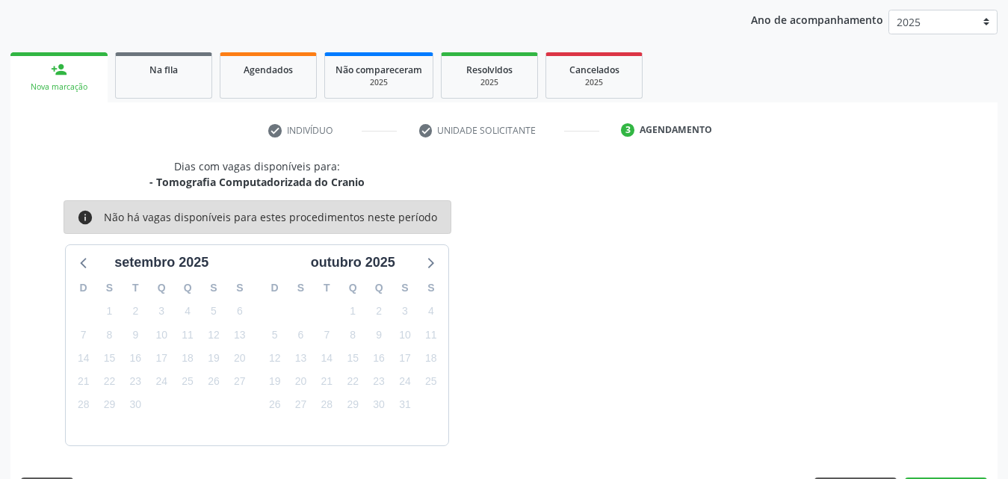
scroll to position [236, 0]
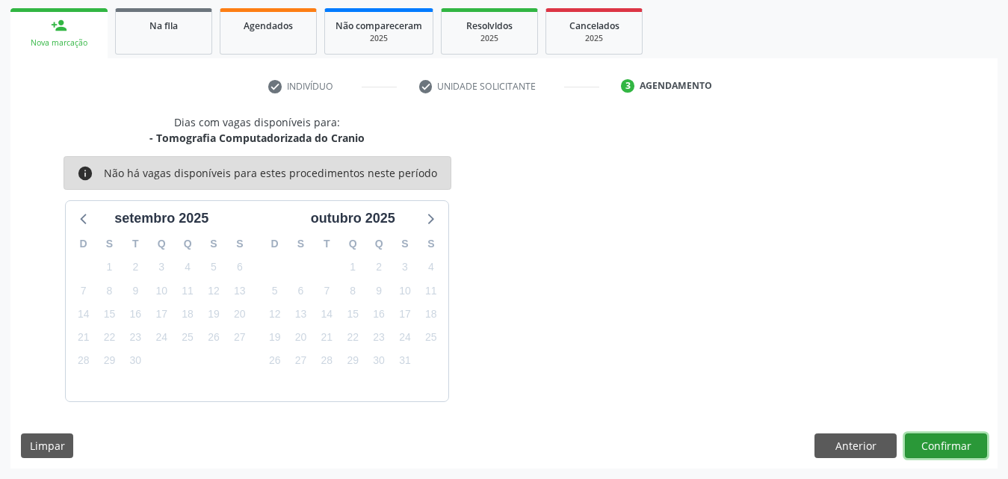
click at [953, 450] on button "Confirmar" at bounding box center [946, 445] width 82 height 25
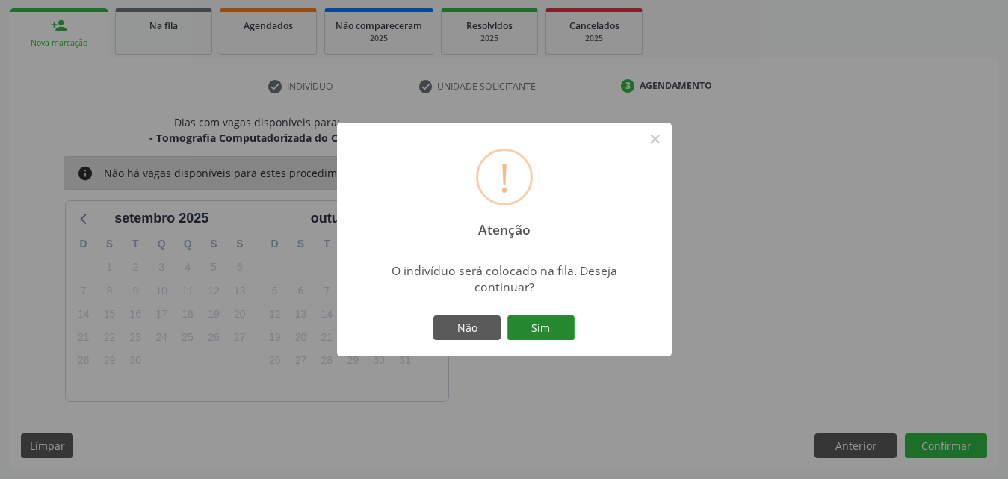
click at [545, 324] on button "Sim" at bounding box center [540, 327] width 67 height 25
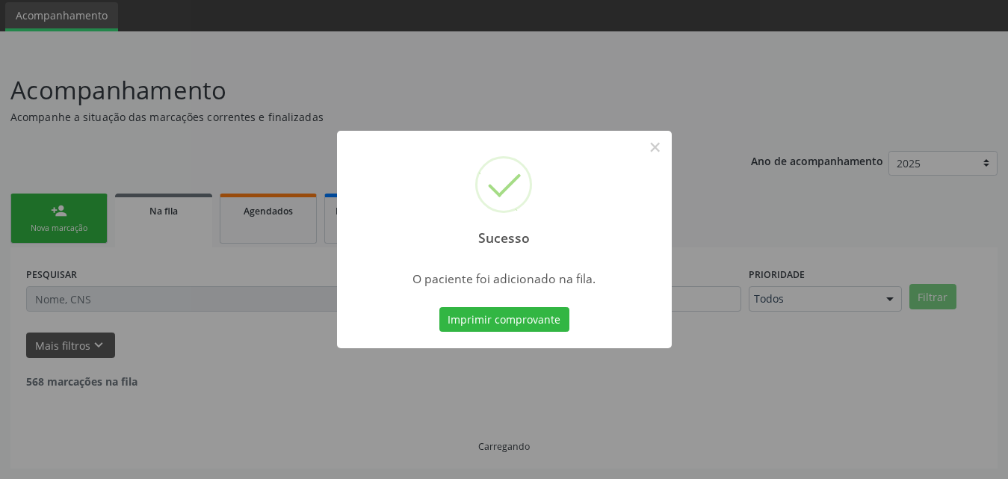
scroll to position [35, 0]
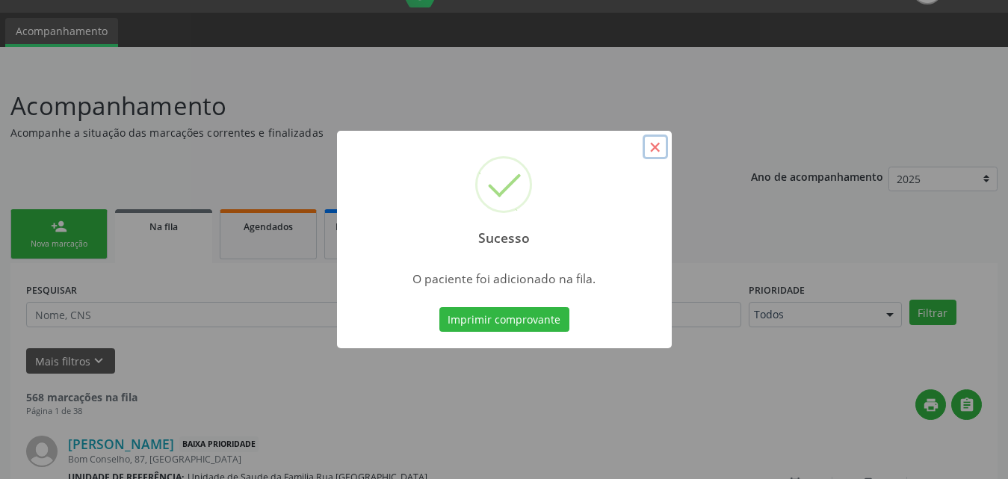
click at [655, 147] on button "×" at bounding box center [655, 147] width 25 height 25
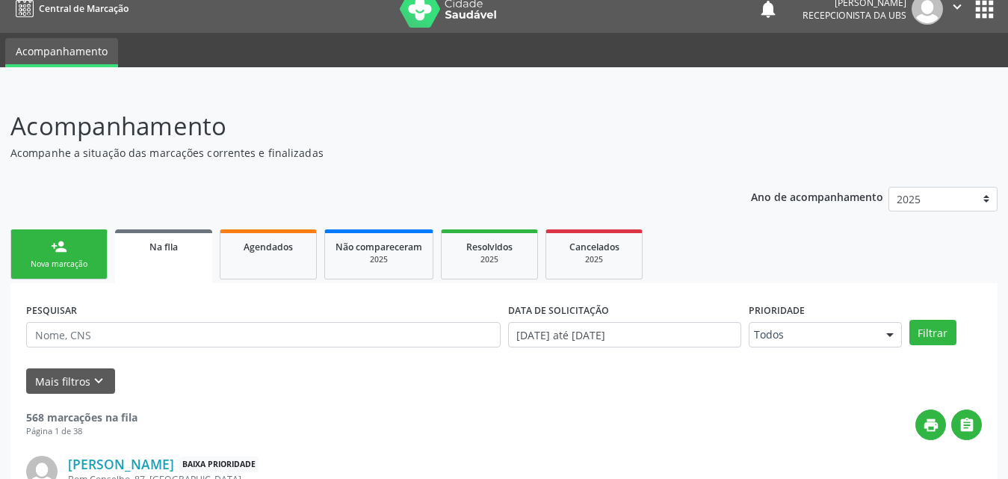
scroll to position [0, 0]
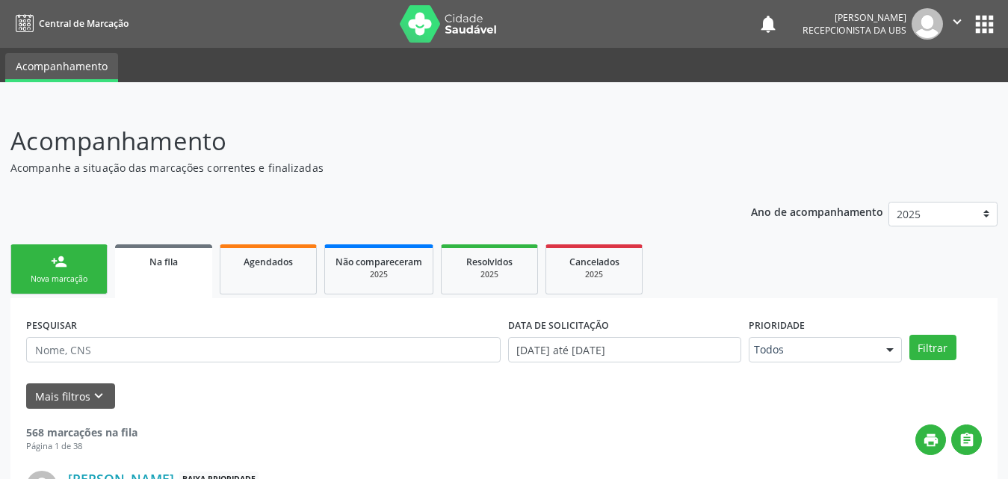
click at [81, 271] on link "person_add Nova marcação" at bounding box center [58, 269] width 97 height 50
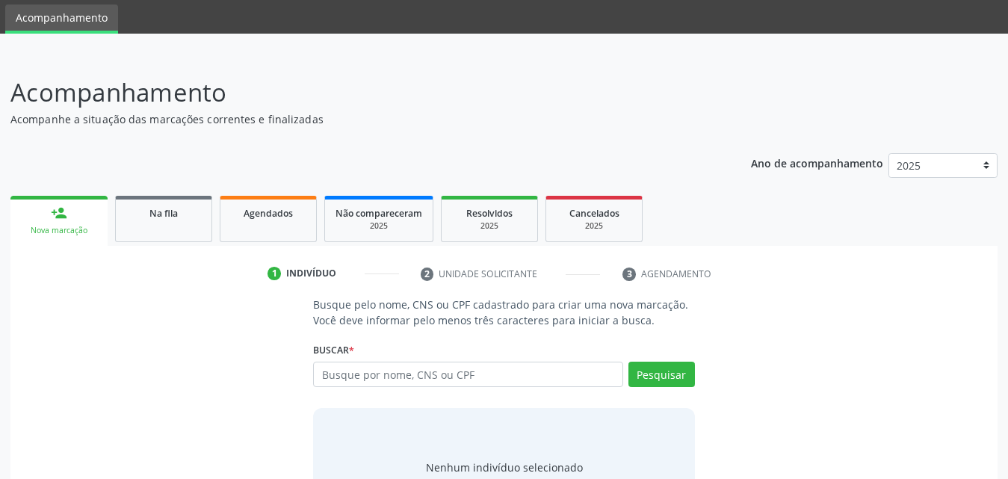
scroll to position [75, 0]
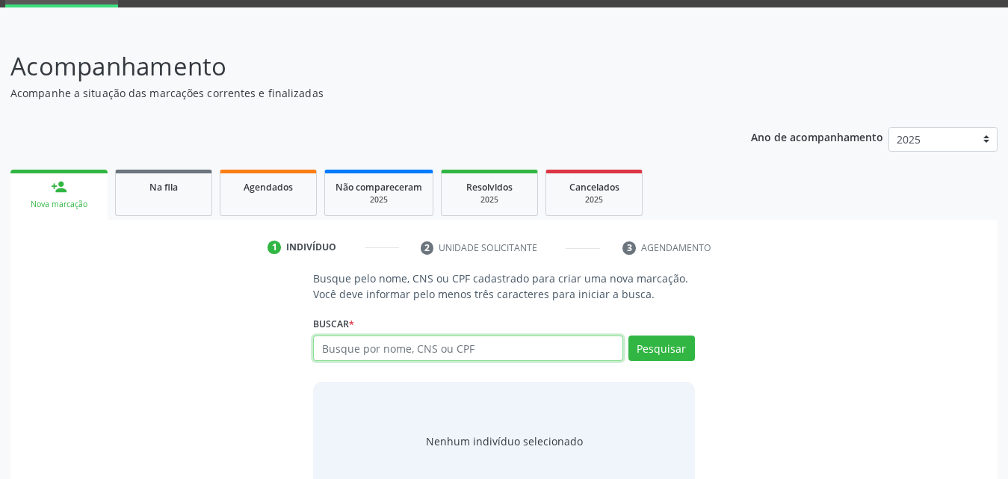
click at [479, 347] on input "text" at bounding box center [468, 348] width 310 height 25
click at [433, 356] on input "701206056821" at bounding box center [468, 348] width 310 height 25
type input "701206056821510"
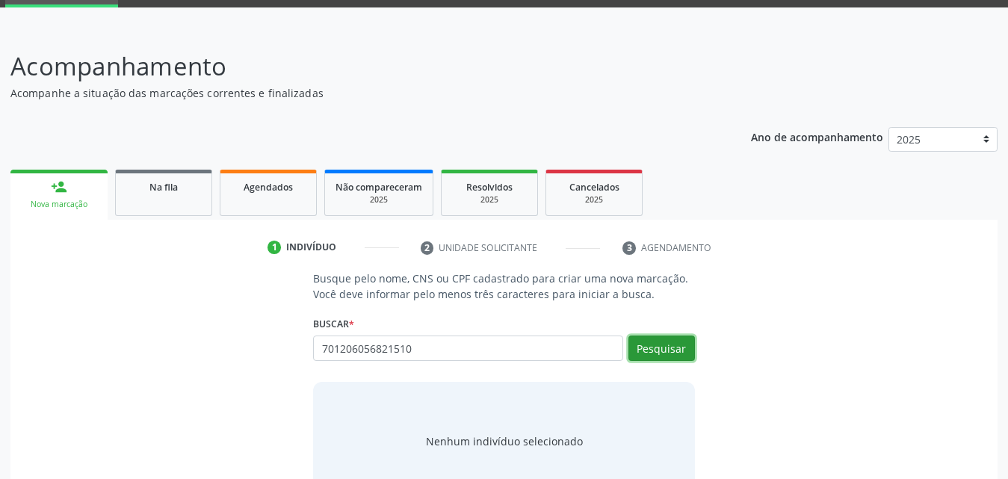
click at [659, 343] on button "Pesquisar" at bounding box center [661, 348] width 67 height 25
type input "701206056821510"
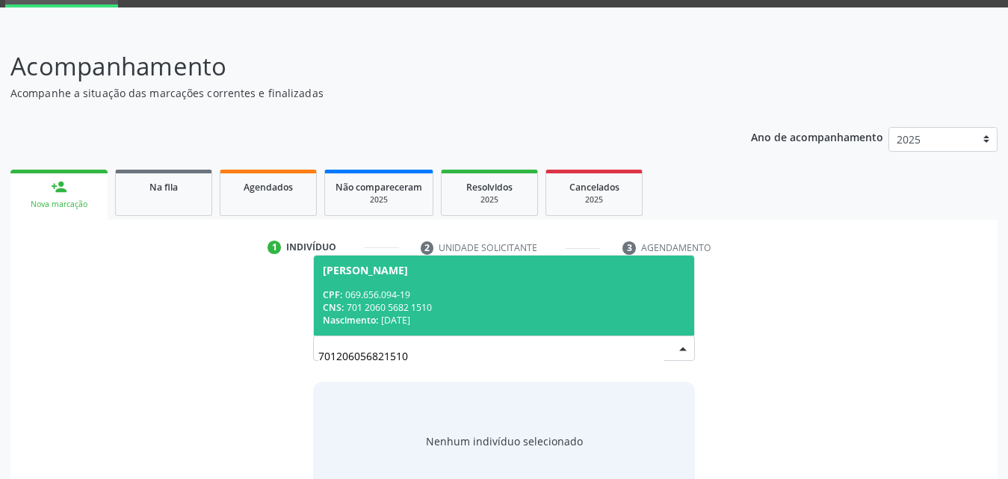
click at [438, 303] on div "CNS: 701 2060 5682 1510" at bounding box center [504, 307] width 362 height 13
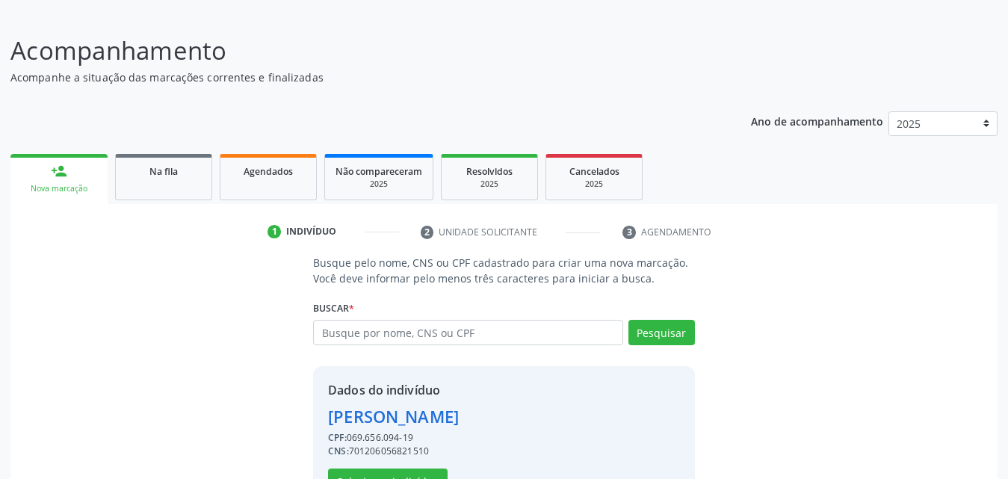
scroll to position [141, 0]
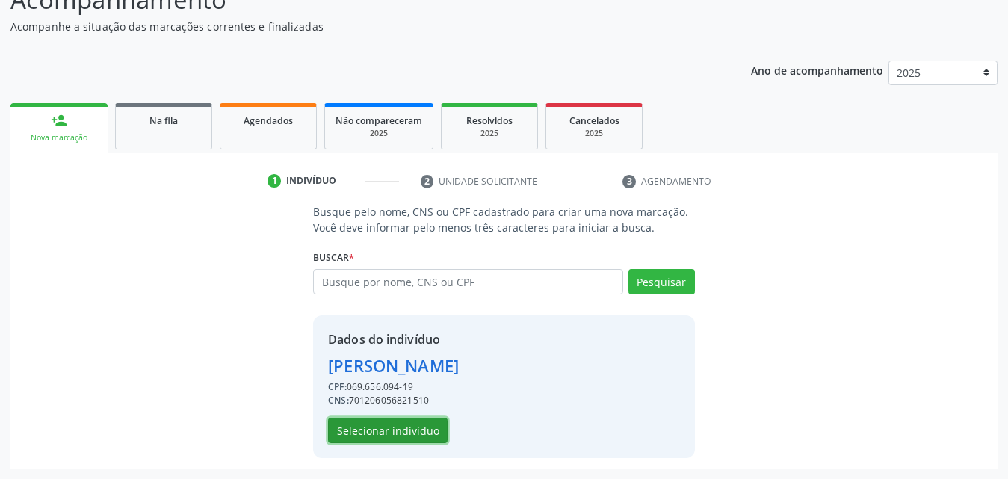
click at [387, 430] on button "Selecionar indivíduo" at bounding box center [388, 430] width 120 height 25
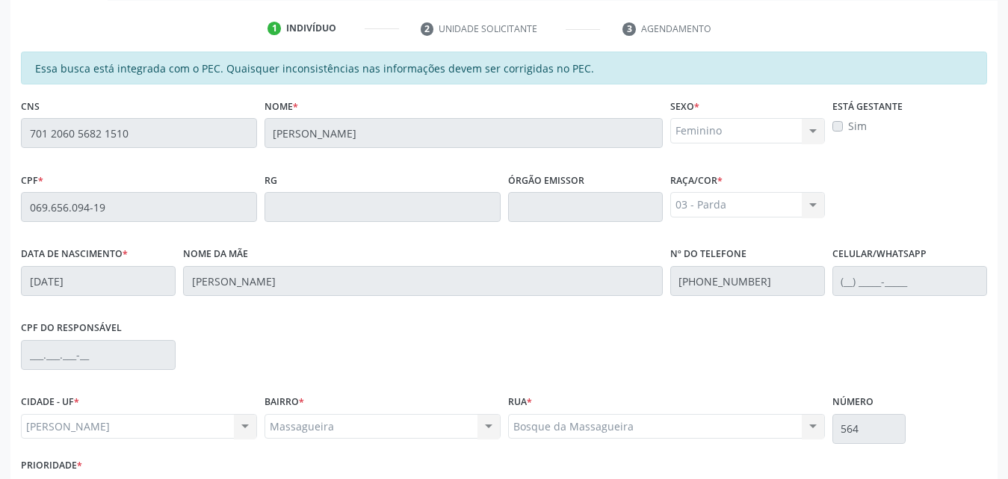
scroll to position [395, 0]
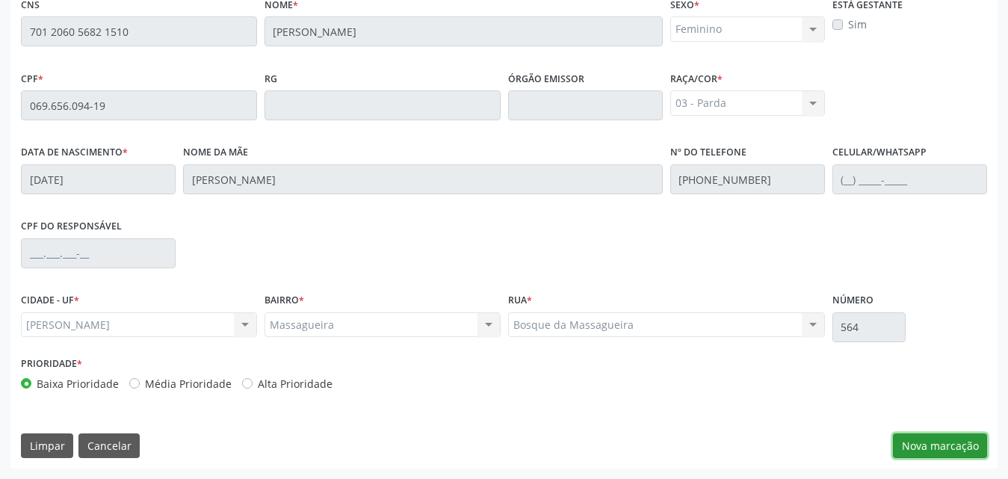
click at [933, 440] on button "Nova marcação" at bounding box center [940, 445] width 94 height 25
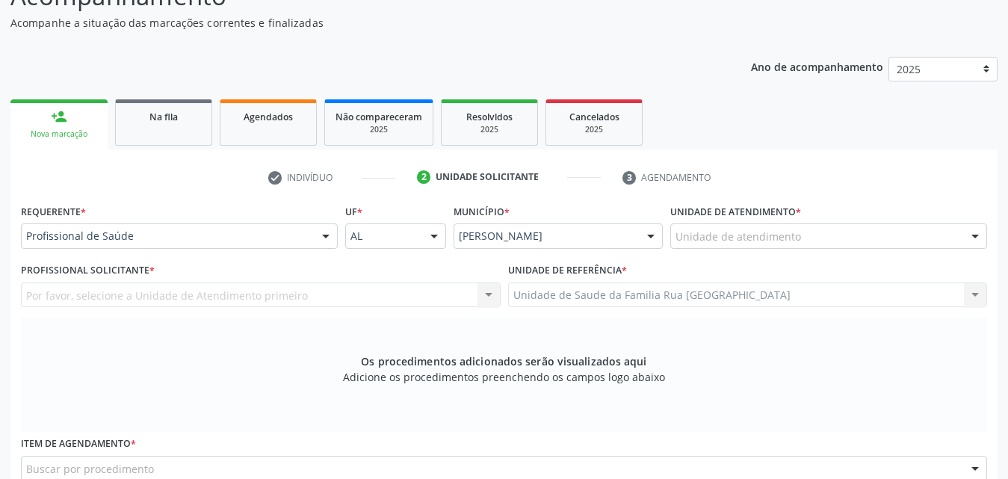
scroll to position [171, 0]
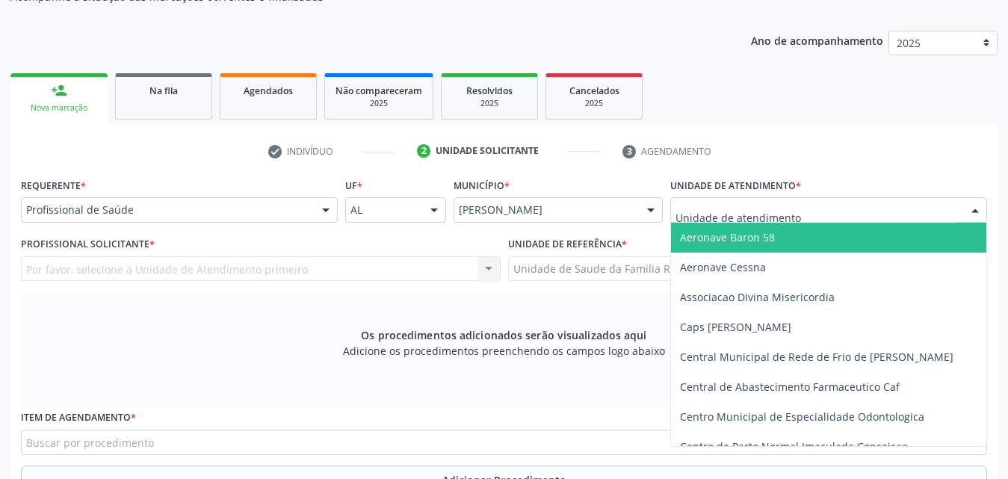
click at [879, 212] on div at bounding box center [828, 209] width 317 height 25
type input "S"
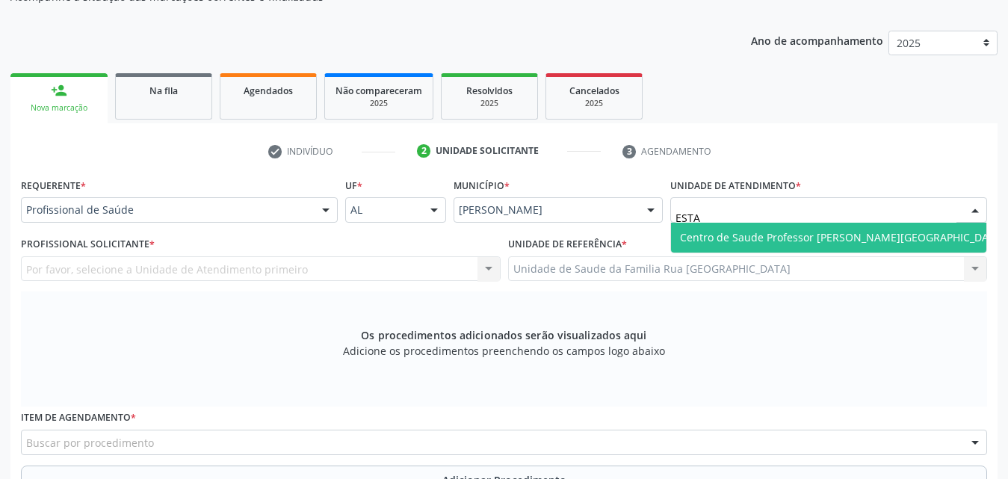
type input "ESTAC"
click at [855, 237] on span "Centro de Saude Professor [PERSON_NAME][GEOGRAPHIC_DATA]" at bounding box center [842, 237] width 325 height 14
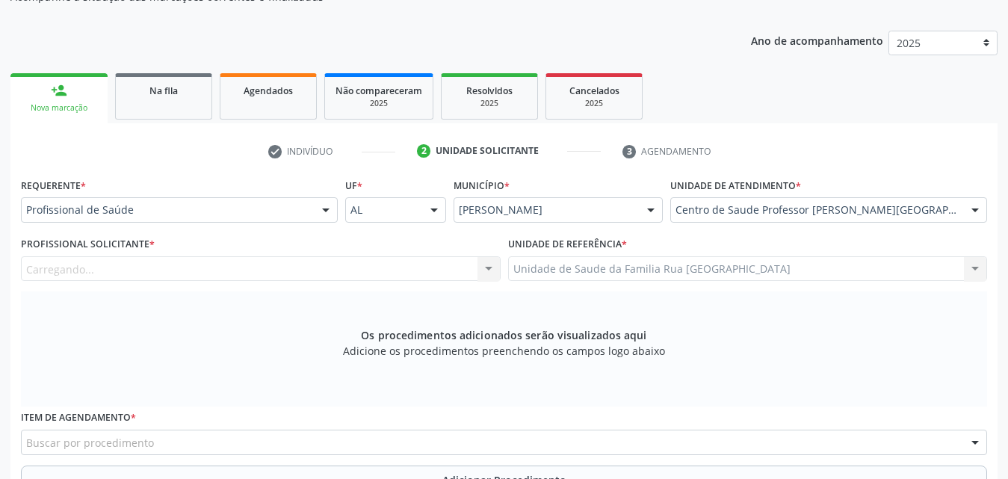
click at [165, 273] on div "Carregando... Nenhum resultado encontrado para: " " Não há nenhuma opção para s…" at bounding box center [261, 268] width 480 height 25
click at [164, 271] on div "Profissional solicitante" at bounding box center [261, 268] width 480 height 25
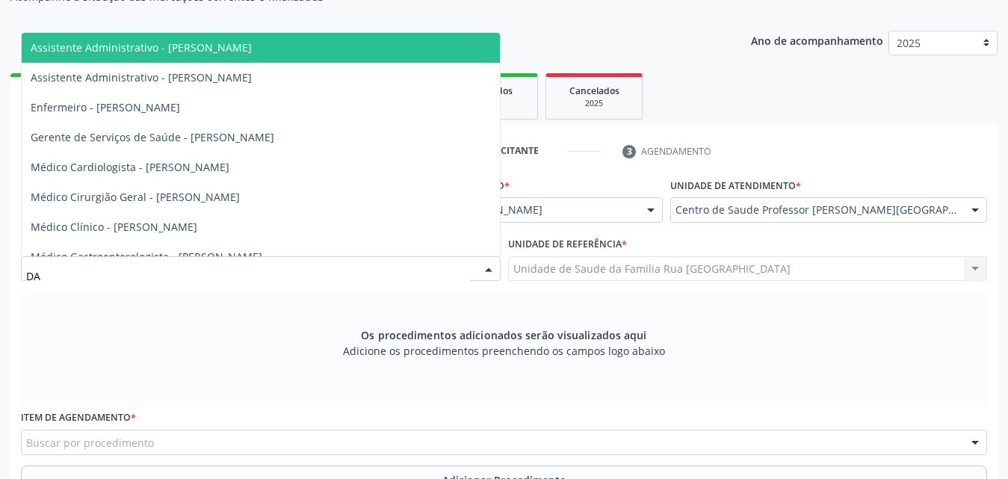
type input "DAN"
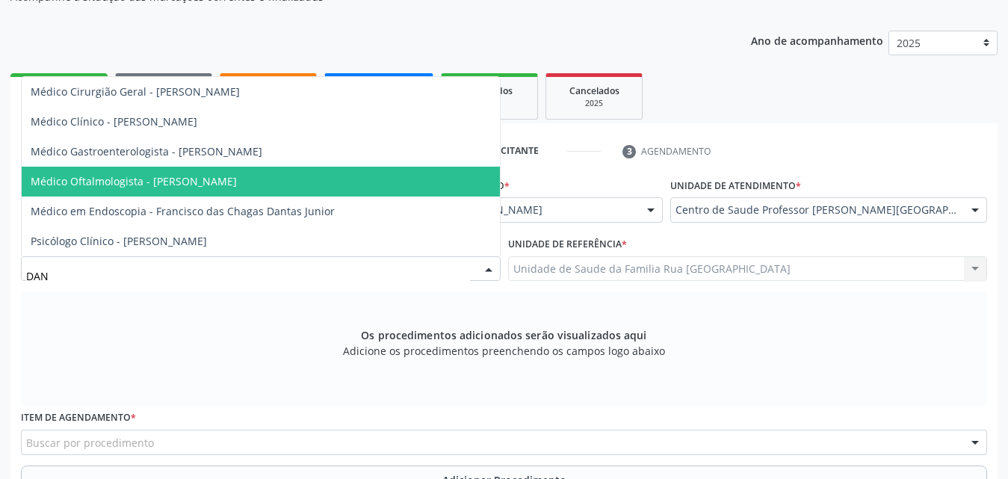
click at [196, 178] on span "Médico Oftalmologista - [PERSON_NAME]" at bounding box center [134, 181] width 206 height 14
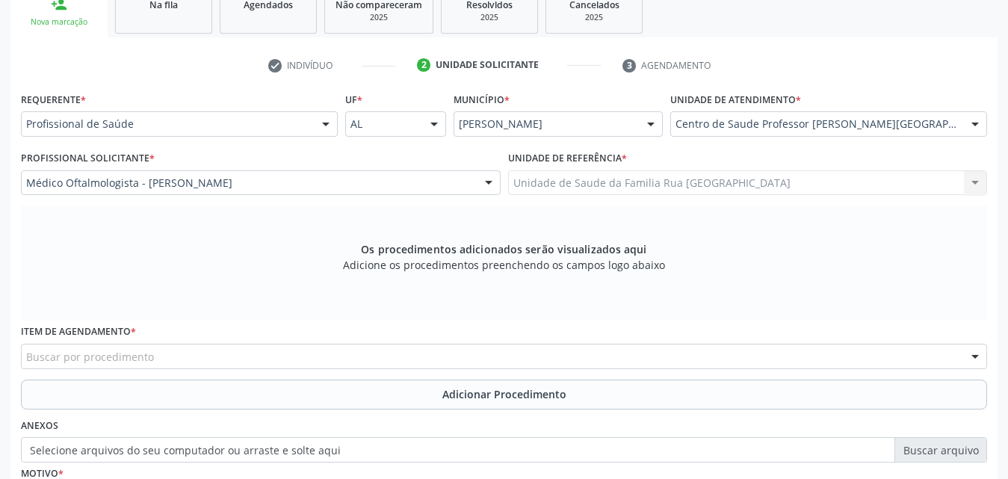
scroll to position [395, 0]
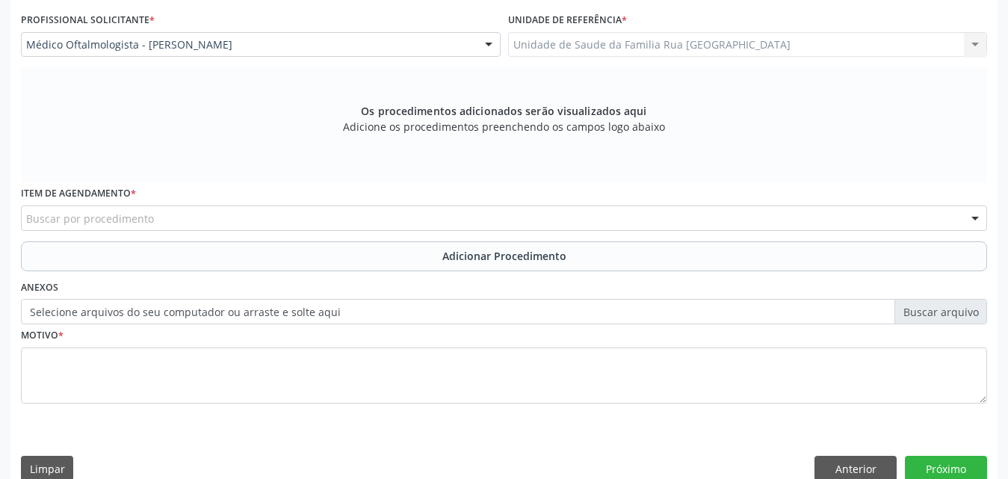
click at [436, 217] on div "Buscar por procedimento" at bounding box center [504, 217] width 966 height 25
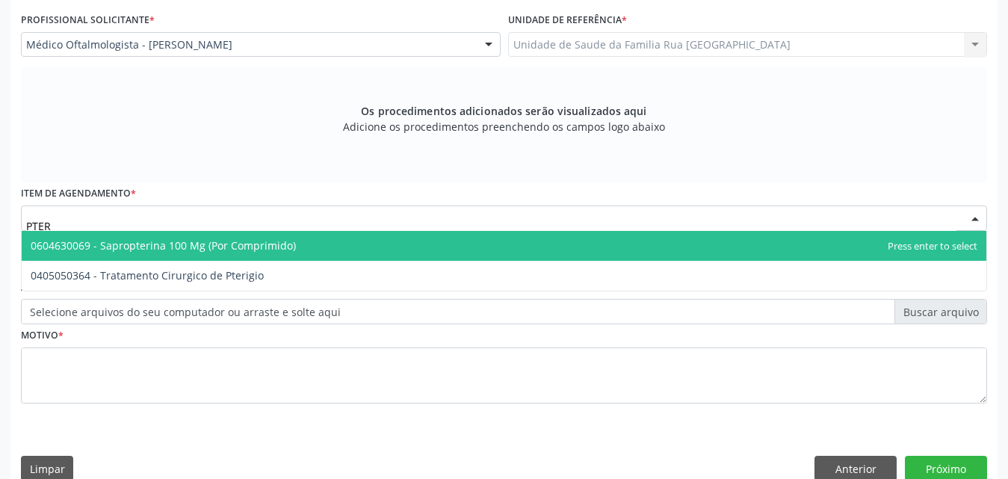
type input "PTERI"
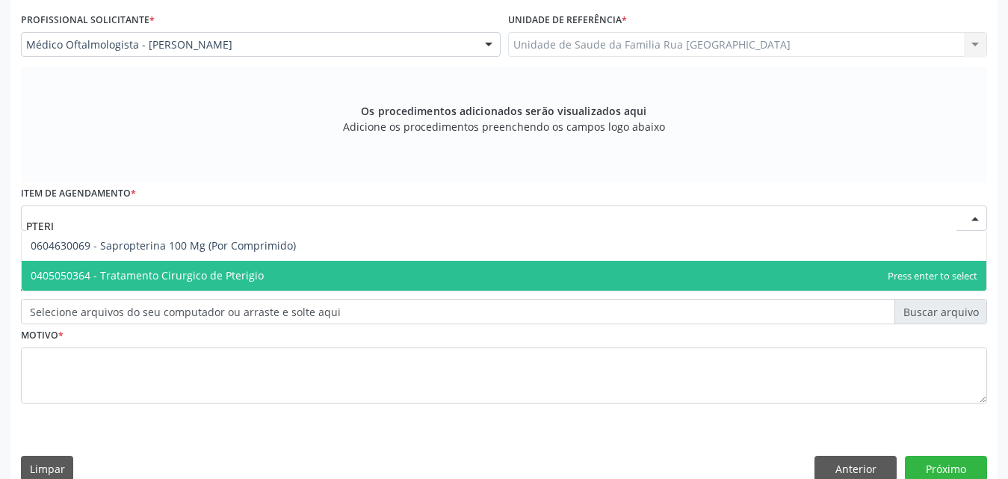
click at [220, 272] on span "0405050364 - Tratamento Cirurgico de Pterigio" at bounding box center [147, 275] width 233 height 14
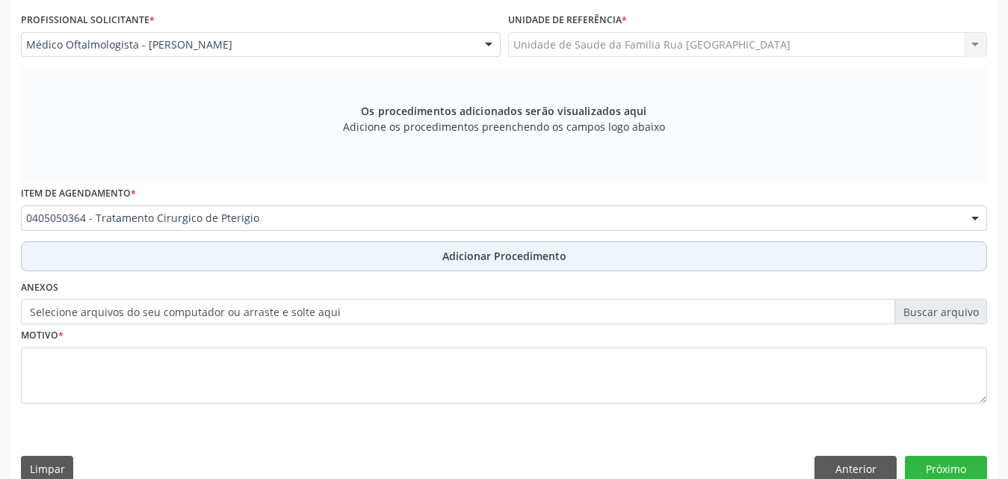
click at [505, 265] on button "Adicionar Procedimento" at bounding box center [504, 256] width 966 height 30
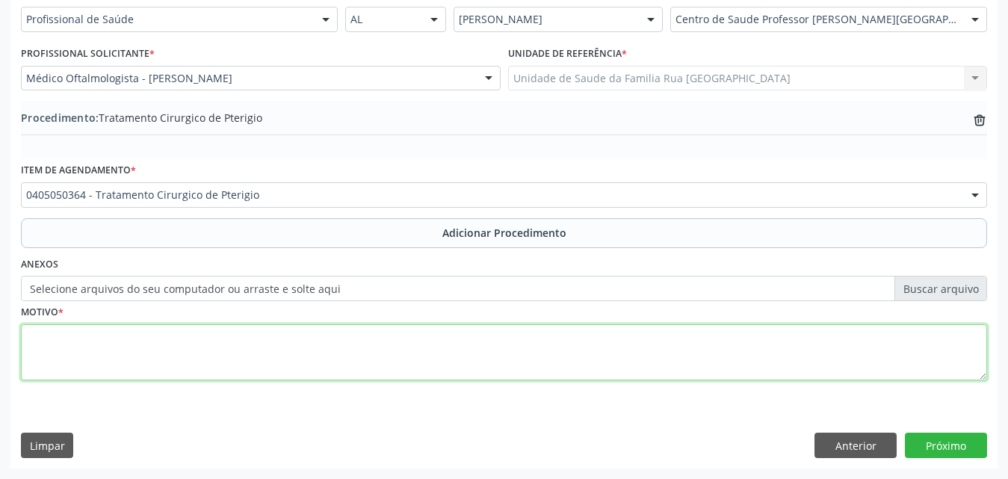
click at [244, 341] on textarea at bounding box center [504, 352] width 966 height 57
type textarea "PTERIGIO OLHO DIREIRO. AUTO TRANSPLATE CONJUNTIVAL (OD)"
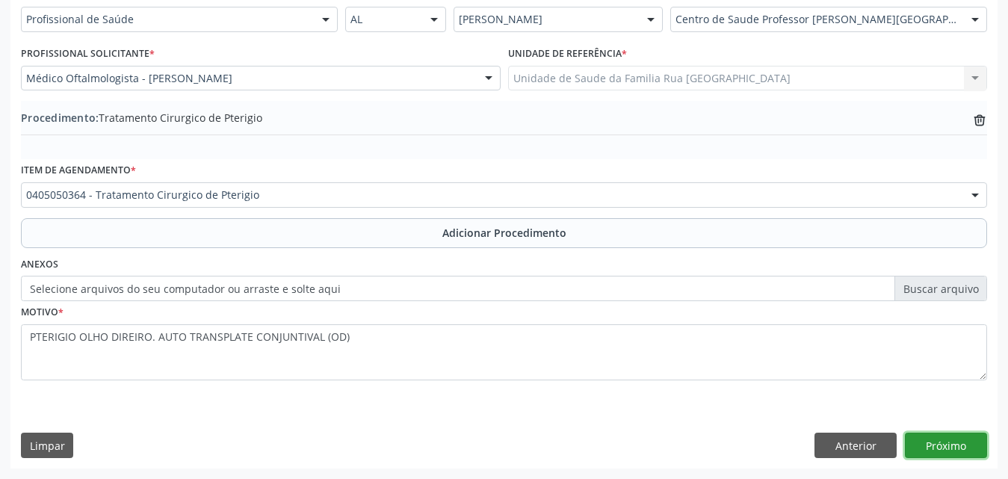
click at [971, 442] on button "Próximo" at bounding box center [946, 445] width 82 height 25
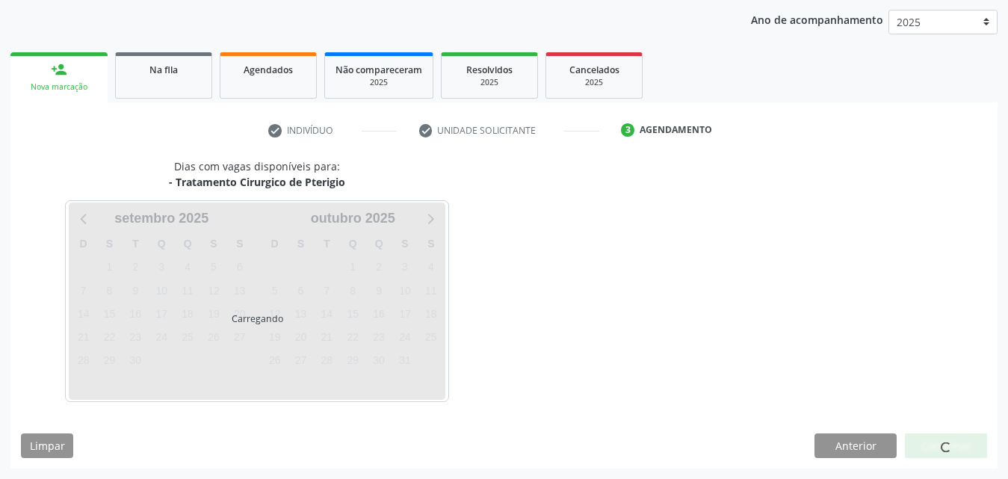
scroll to position [236, 0]
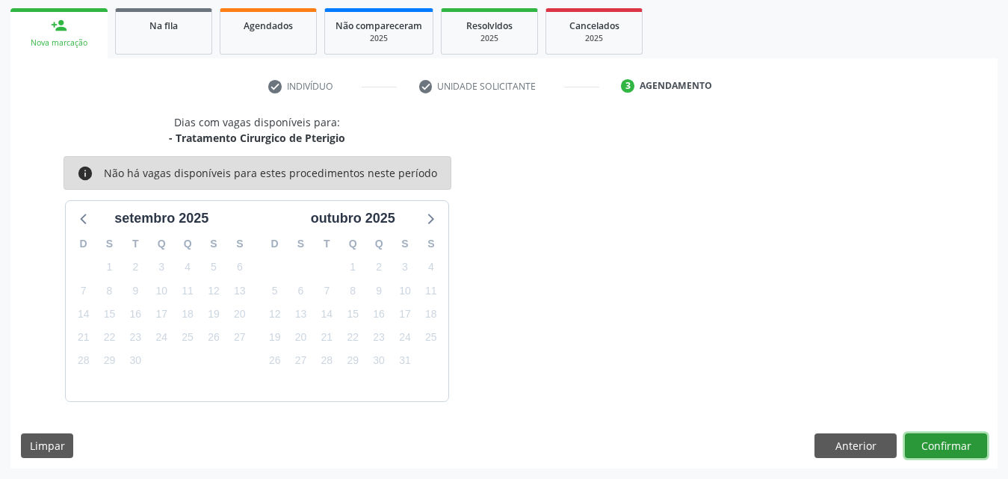
click at [951, 449] on button "Confirmar" at bounding box center [946, 445] width 82 height 25
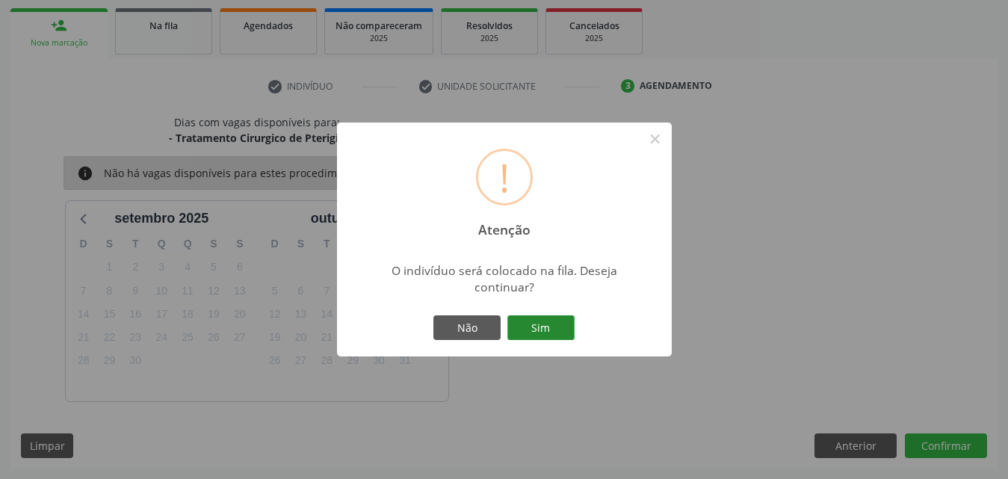
click at [537, 328] on button "Sim" at bounding box center [540, 327] width 67 height 25
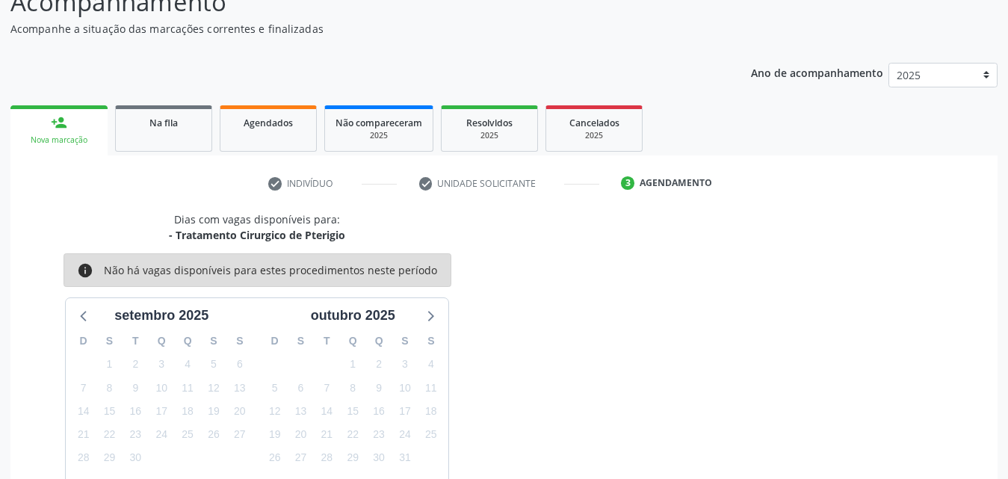
scroll to position [0, 0]
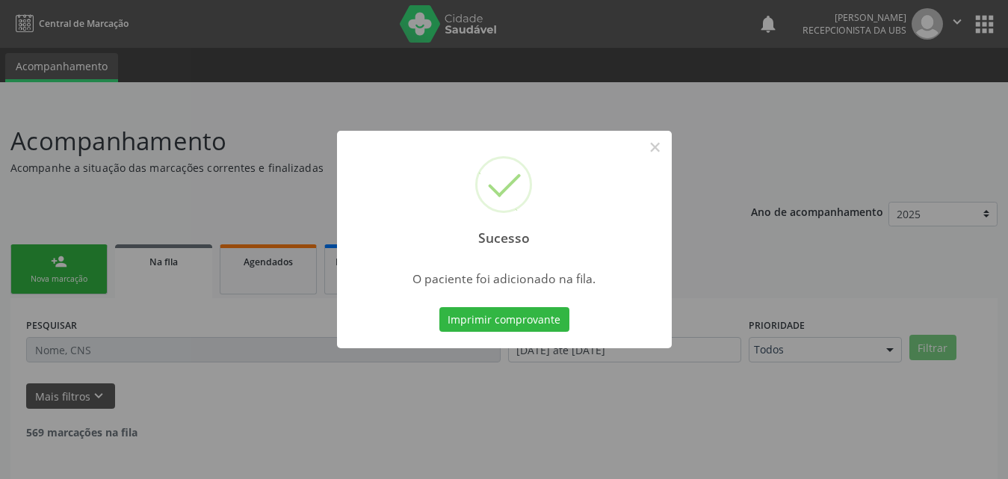
click at [78, 268] on div "Sucesso × O paciente foi adicionado na fila. Imprimir comprovante Cancel" at bounding box center [504, 239] width 1008 height 479
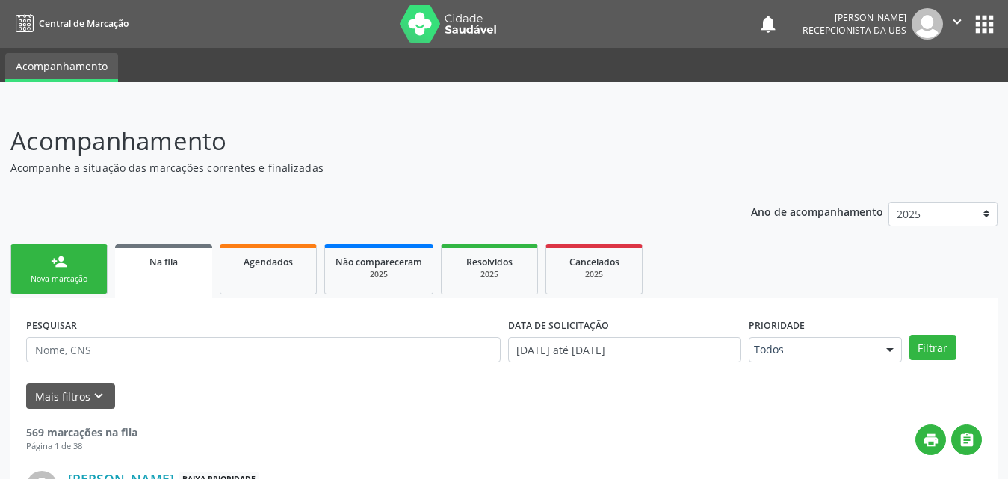
click at [73, 274] on div "Nova marcação" at bounding box center [59, 278] width 75 height 11
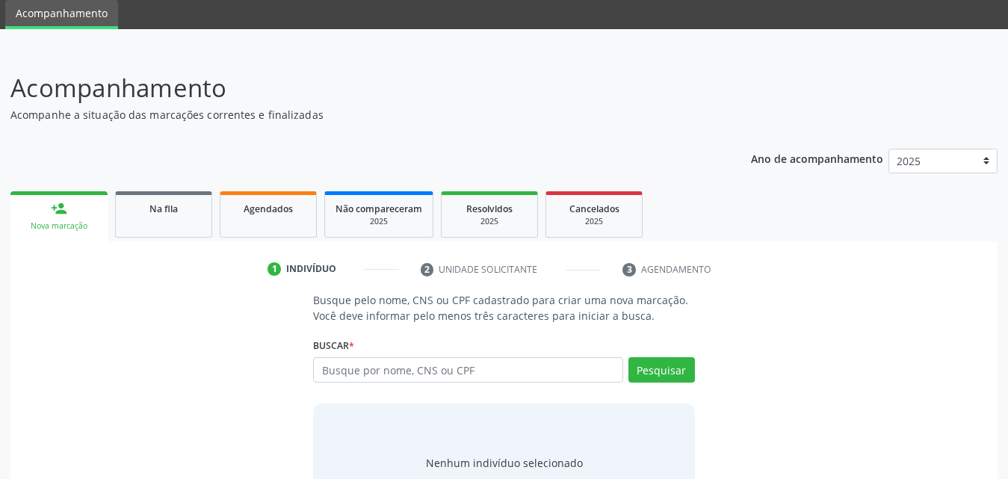
scroll to position [118, 0]
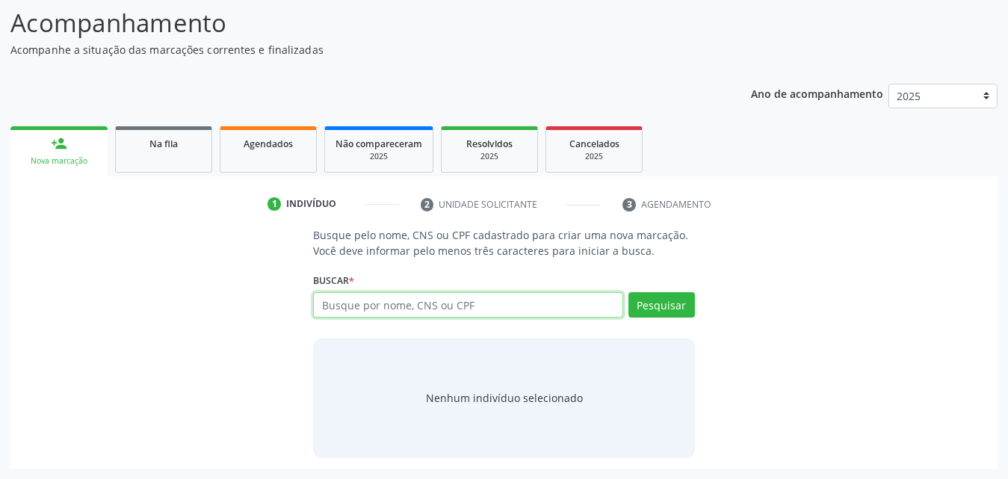
click at [484, 305] on input "text" at bounding box center [468, 304] width 310 height 25
type input "705006818444259"
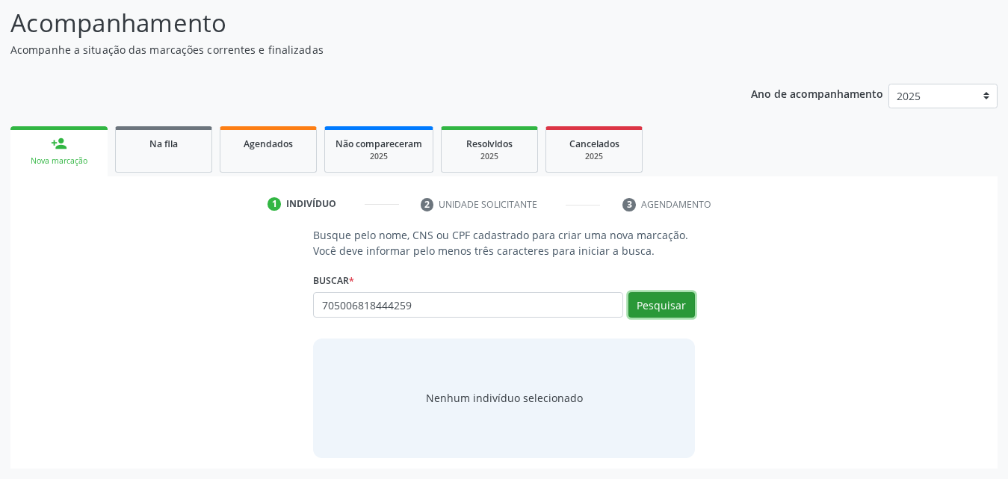
click at [660, 300] on button "Pesquisar" at bounding box center [661, 304] width 67 height 25
type input "705006818444259"
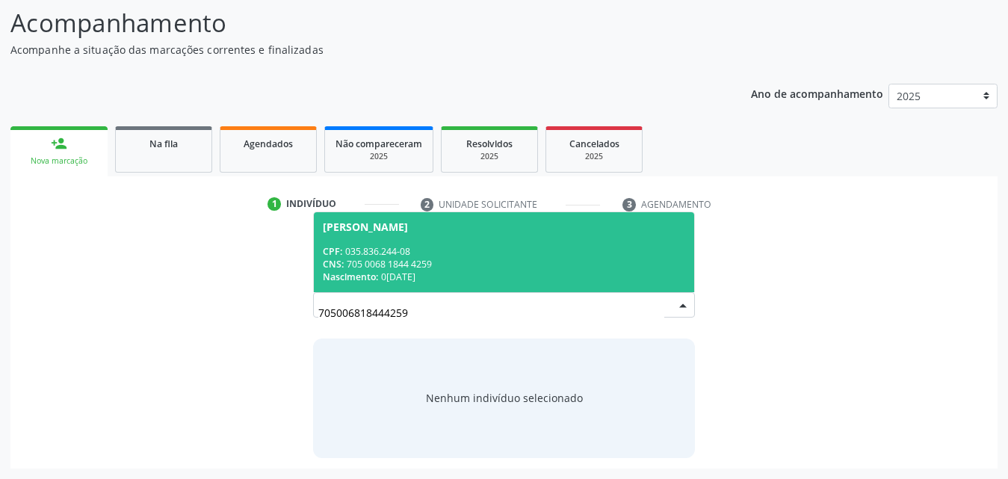
click at [415, 263] on div "CNS: 705 0068 1844 4259" at bounding box center [504, 264] width 362 height 13
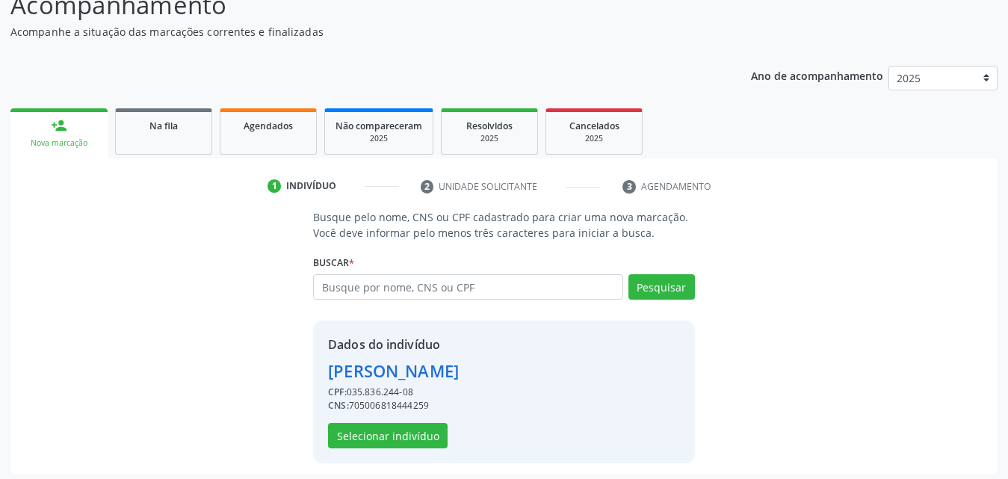
scroll to position [141, 0]
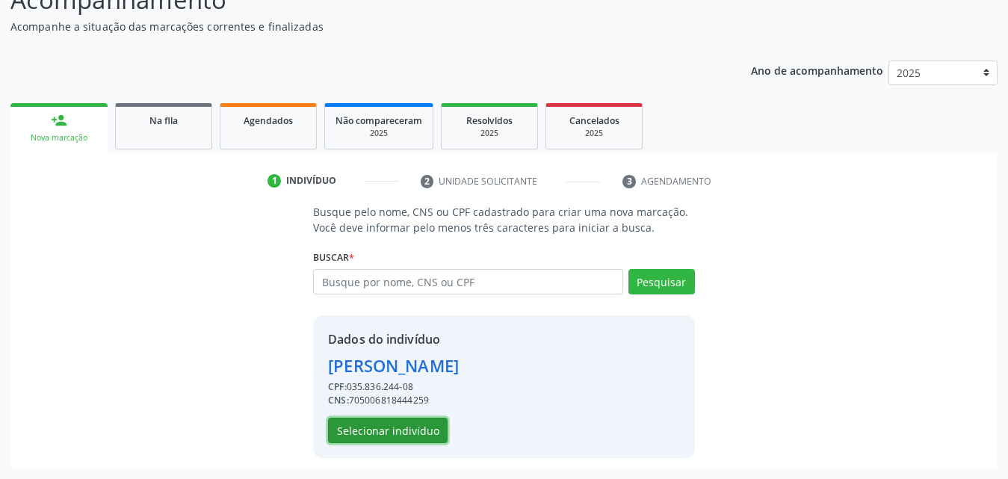
click at [354, 428] on button "Selecionar indivíduo" at bounding box center [388, 430] width 120 height 25
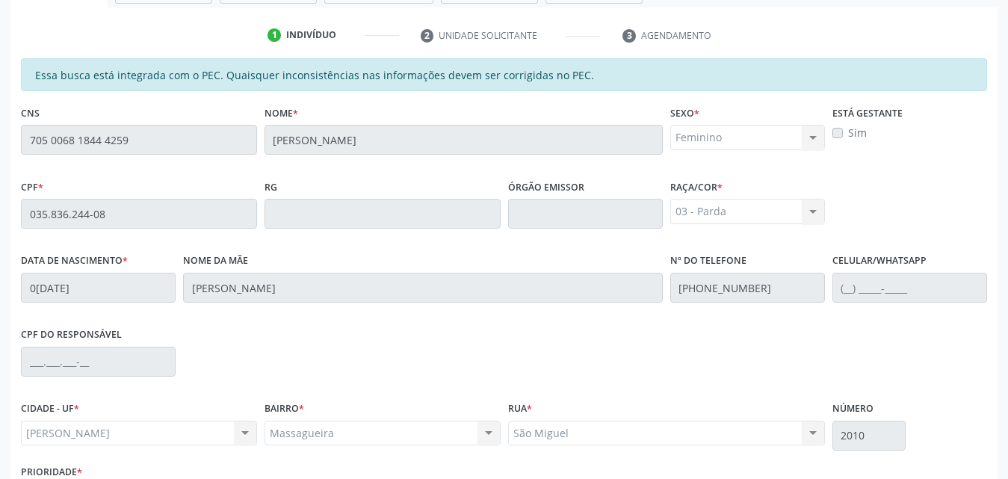
scroll to position [395, 0]
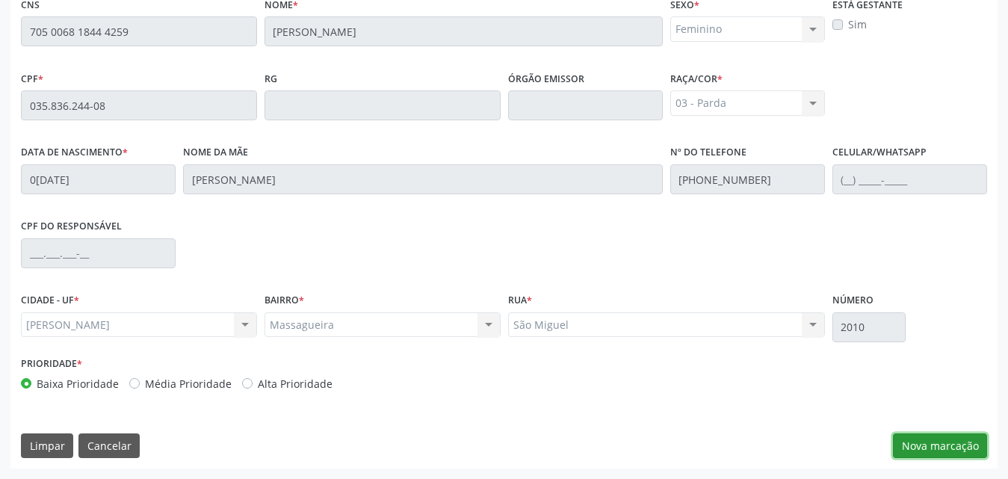
click at [966, 445] on button "Nova marcação" at bounding box center [940, 445] width 94 height 25
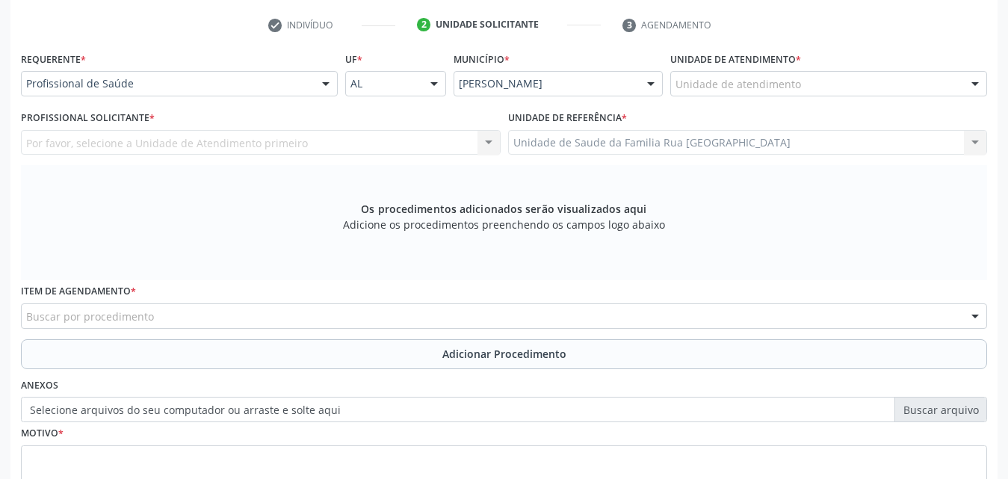
scroll to position [171, 0]
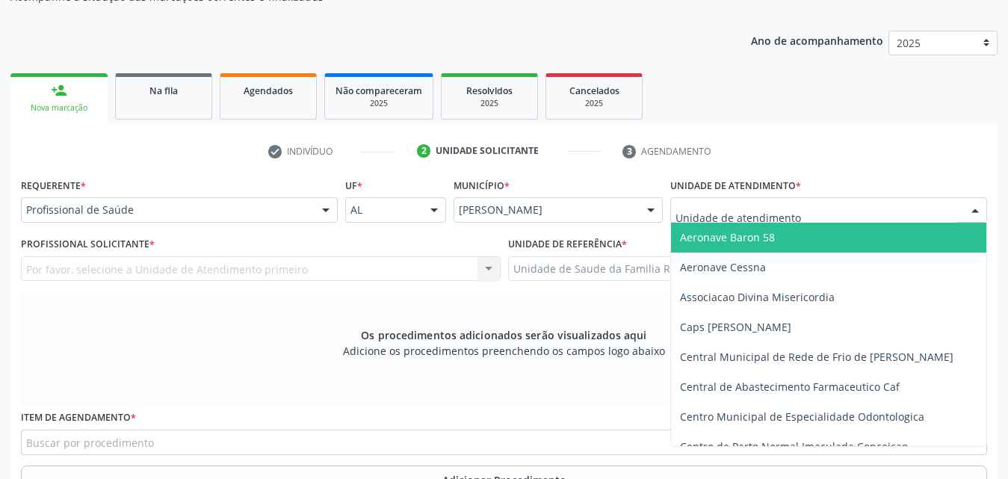
click at [803, 210] on div at bounding box center [828, 209] width 317 height 25
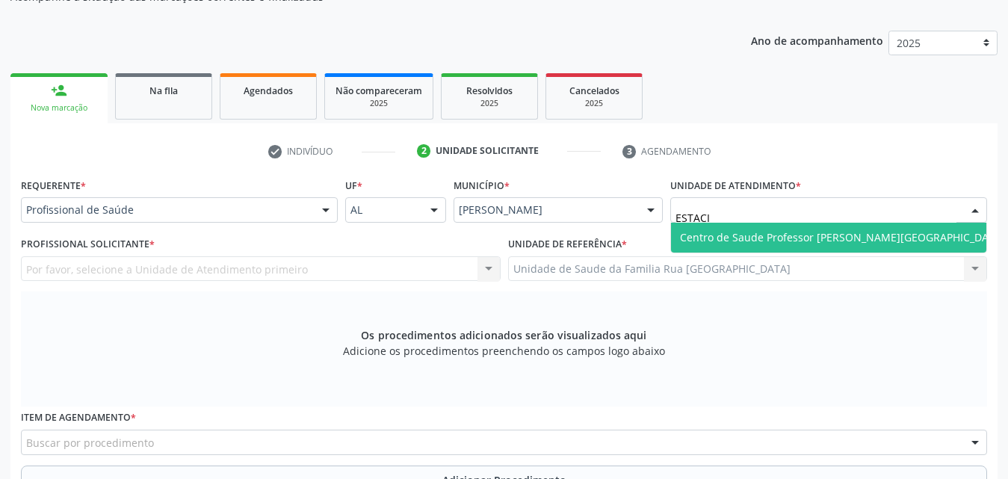
type input "ESTACIO"
click at [797, 239] on span "Centro de Saude Professor [PERSON_NAME][GEOGRAPHIC_DATA]" at bounding box center [842, 237] width 325 height 14
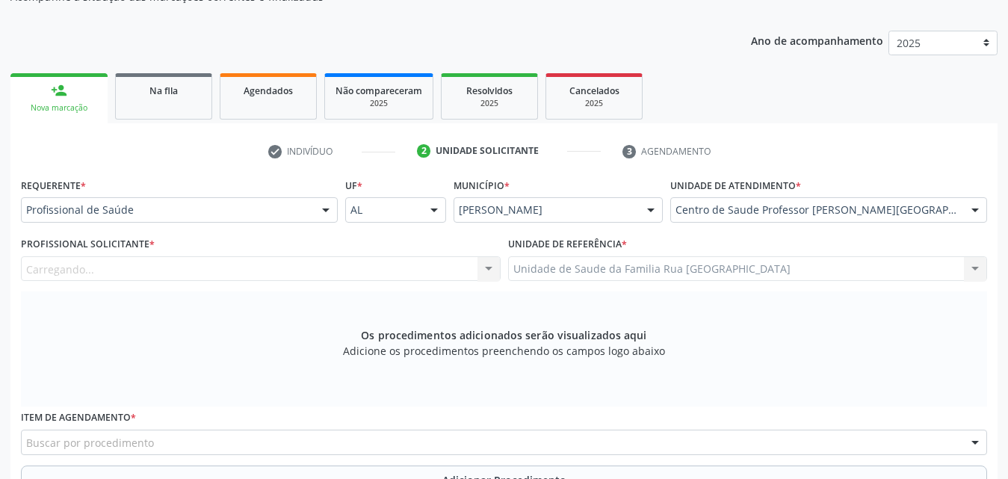
click at [191, 272] on div "Carregando... Nenhum resultado encontrado para: " " Não há nenhuma opção para s…" at bounding box center [261, 268] width 480 height 25
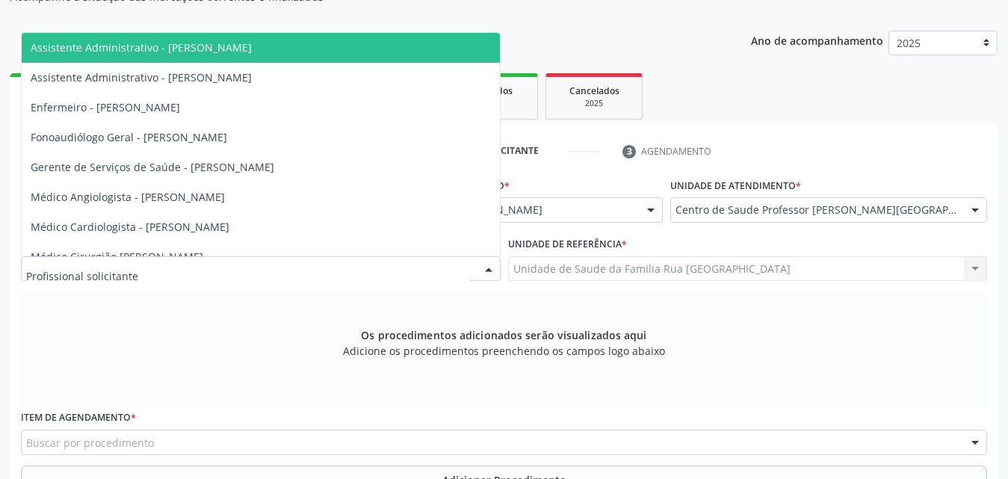
click at [191, 272] on div at bounding box center [261, 268] width 480 height 25
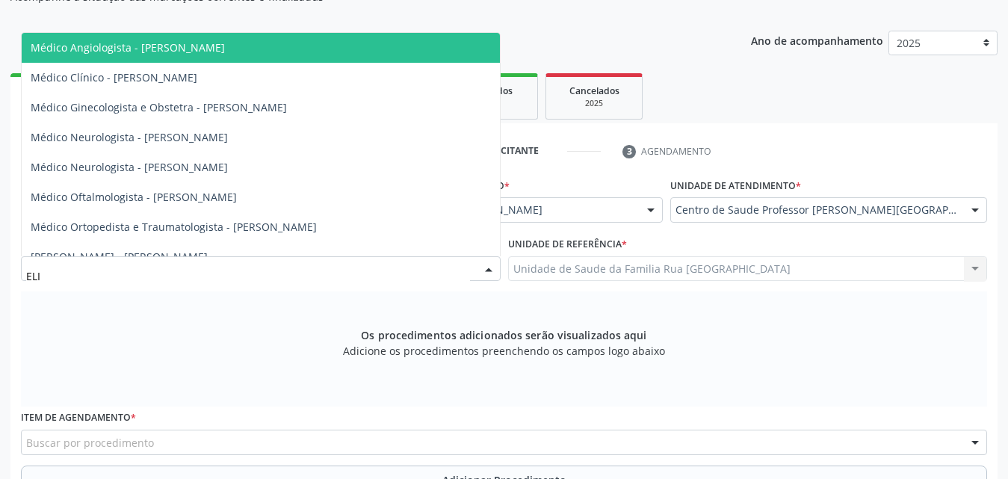
type input "ELIO"
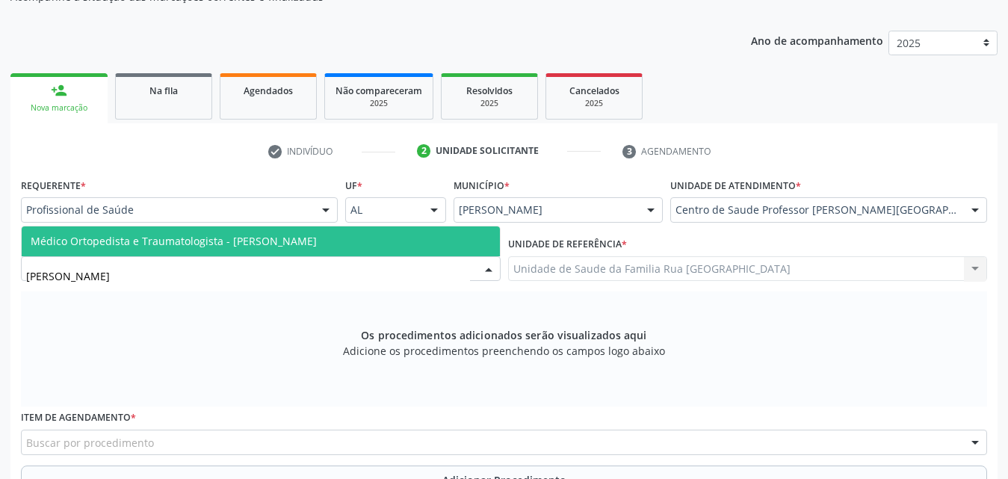
click at [210, 247] on span "Médico Ortopedista e Traumatologista - [PERSON_NAME]" at bounding box center [174, 241] width 286 height 14
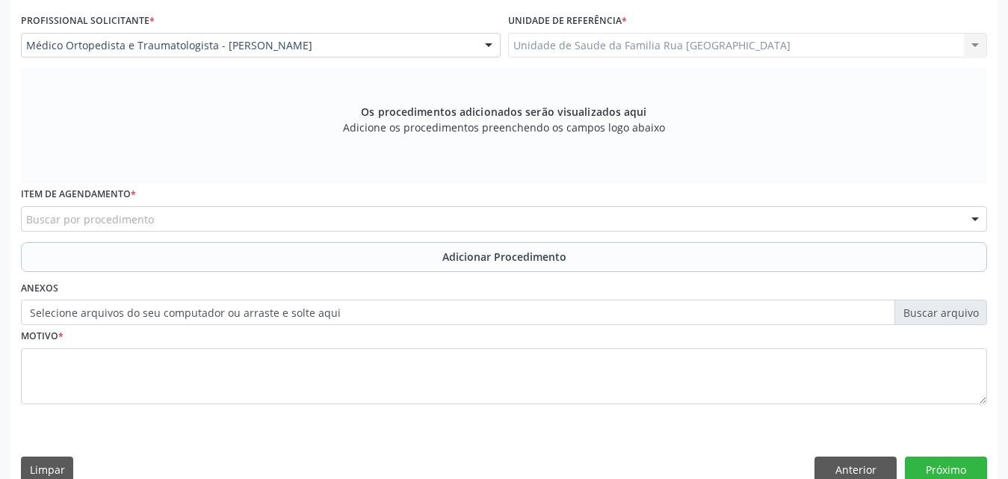
scroll to position [395, 0]
click at [237, 221] on div "Buscar por procedimento" at bounding box center [504, 217] width 966 height 25
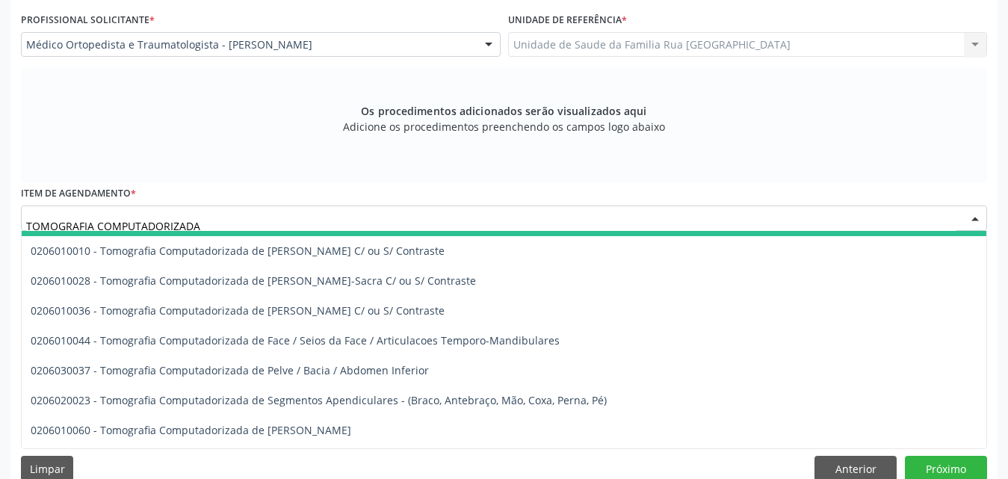
scroll to position [149, 0]
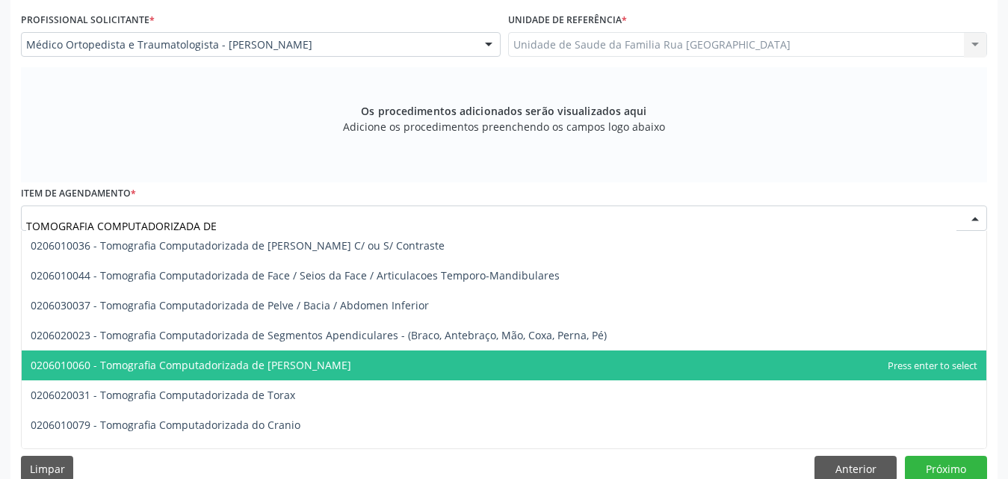
type input "TOMOGRAFIA COMPUTADORIZADA DE"
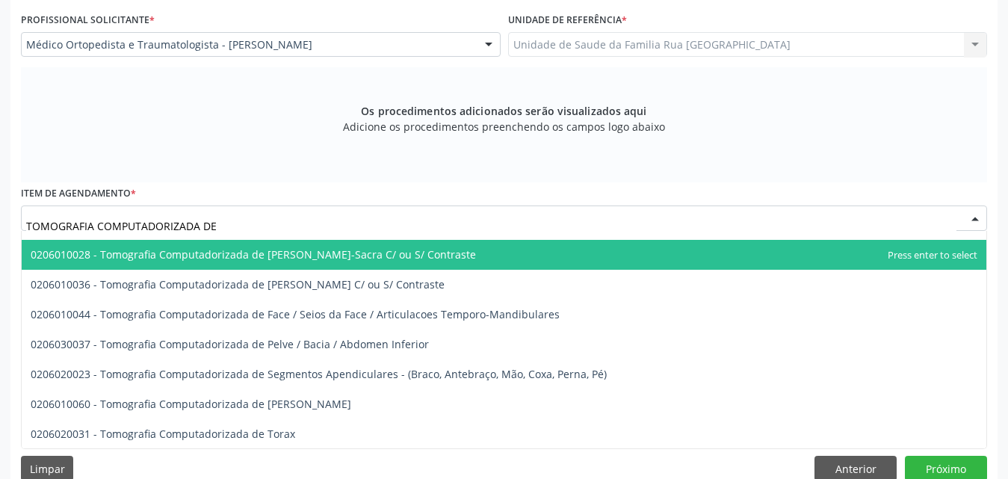
click at [353, 257] on span "0206010028 - Tomografia Computadorizada de [PERSON_NAME]-Sacra C/ ou S/ Contras…" at bounding box center [253, 254] width 445 height 14
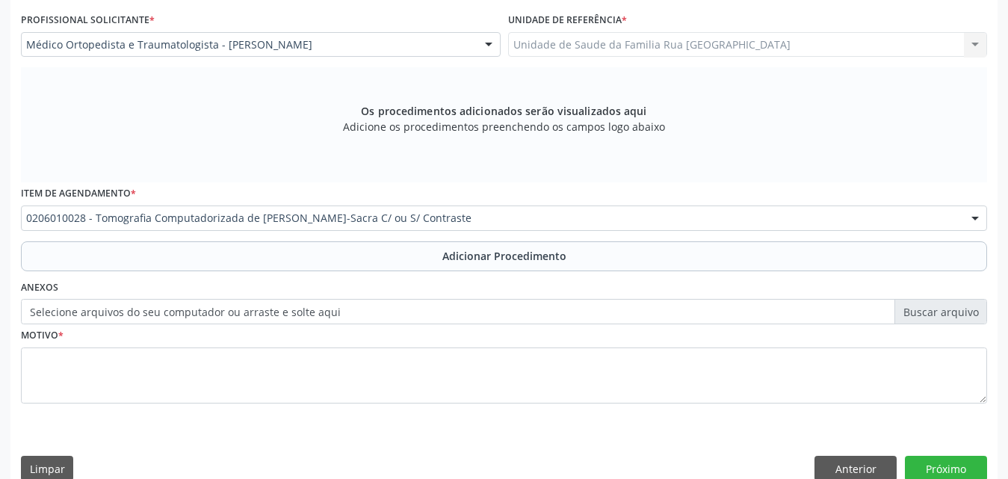
scroll to position [0, 0]
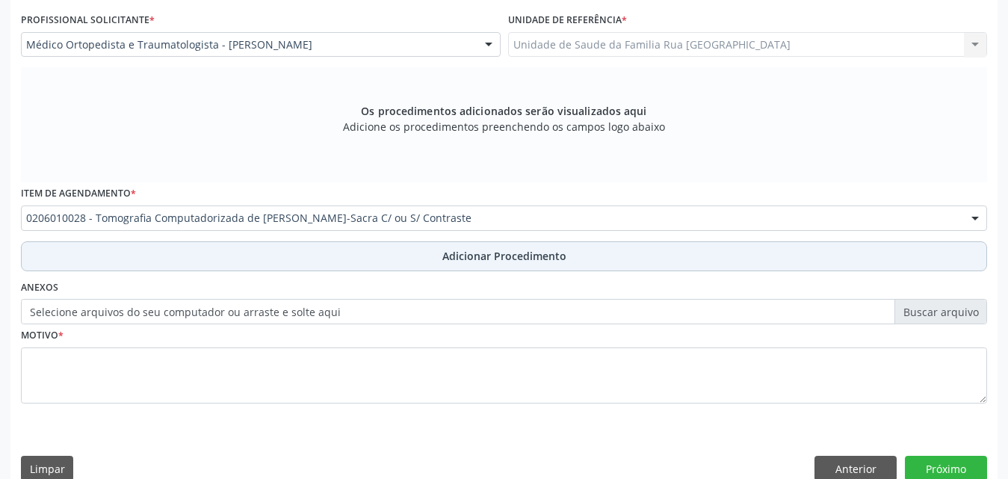
click at [511, 256] on span "Adicionar Procedimento" at bounding box center [504, 256] width 124 height 16
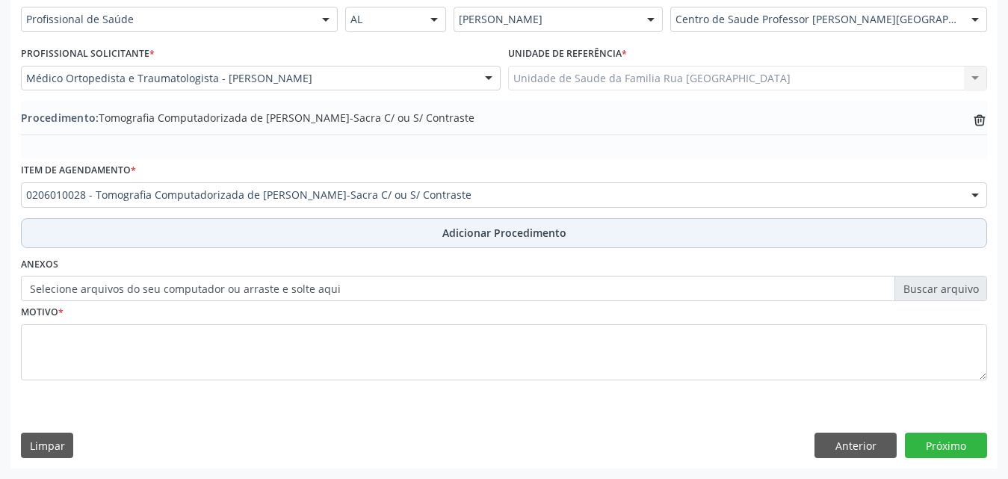
scroll to position [362, 0]
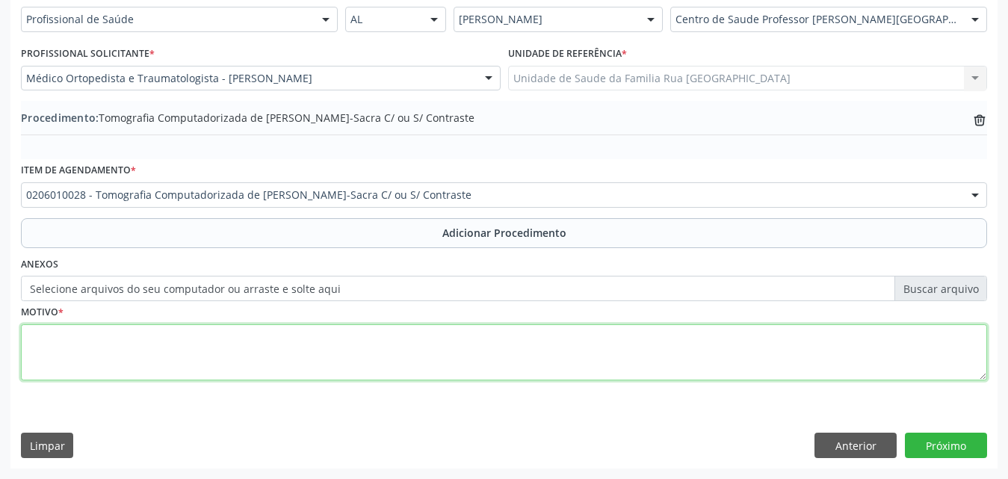
click at [170, 356] on textarea at bounding box center [504, 352] width 966 height 57
type textarea "LOMBALGIA."
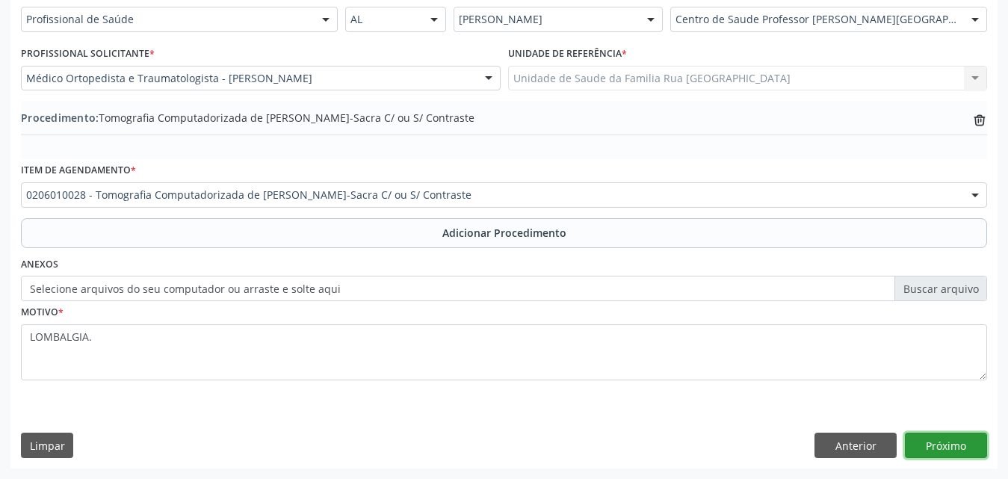
click at [956, 442] on button "Próximo" at bounding box center [946, 445] width 82 height 25
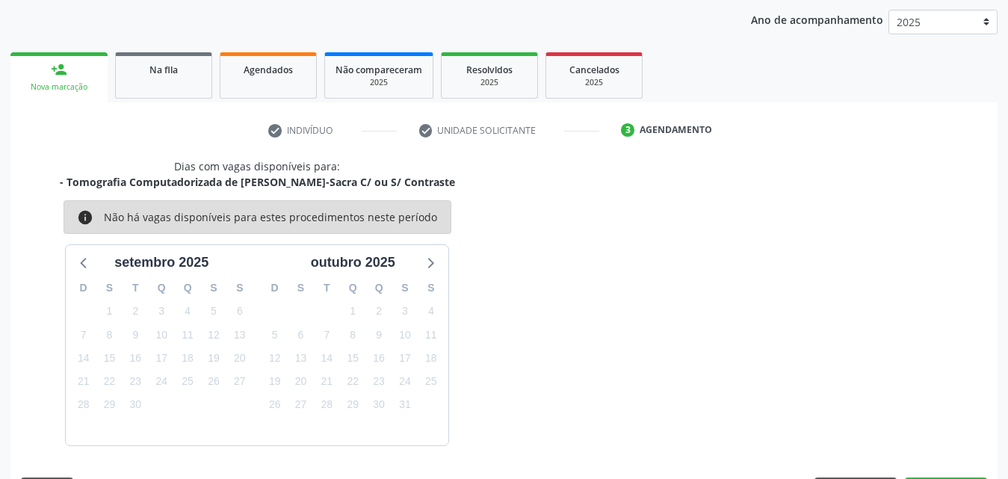
scroll to position [236, 0]
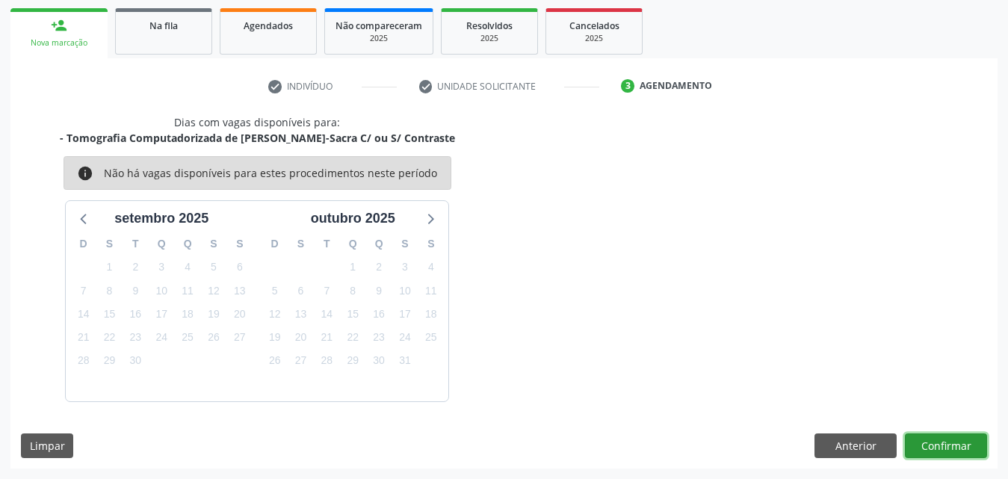
click at [952, 446] on button "Confirmar" at bounding box center [946, 445] width 82 height 25
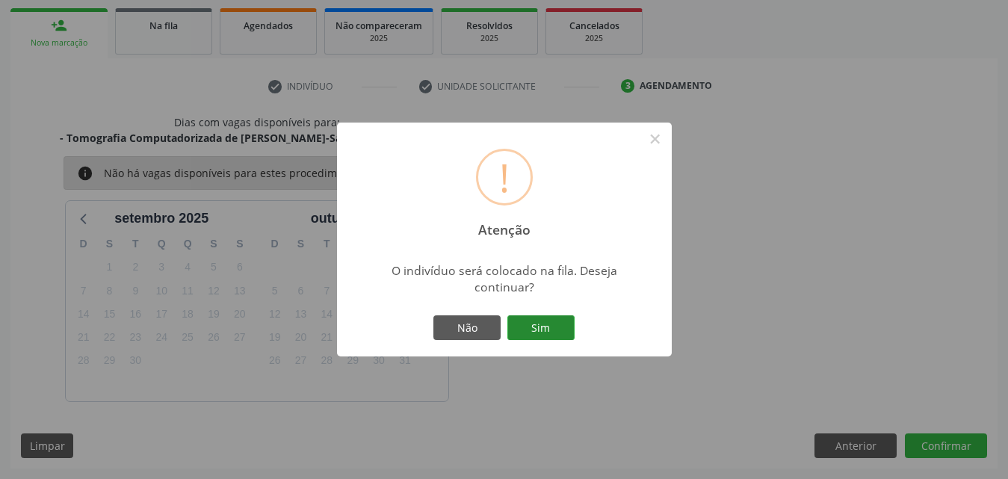
click at [534, 323] on button "Sim" at bounding box center [540, 327] width 67 height 25
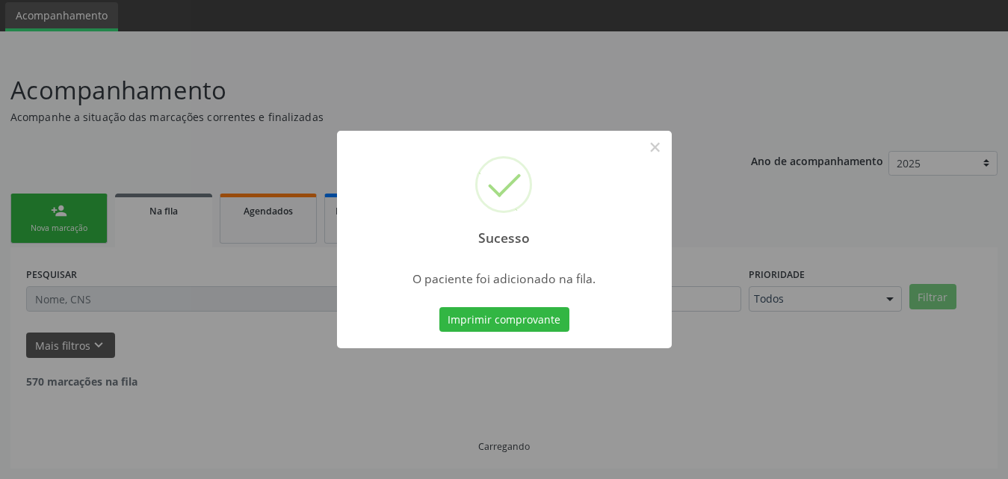
scroll to position [35, 0]
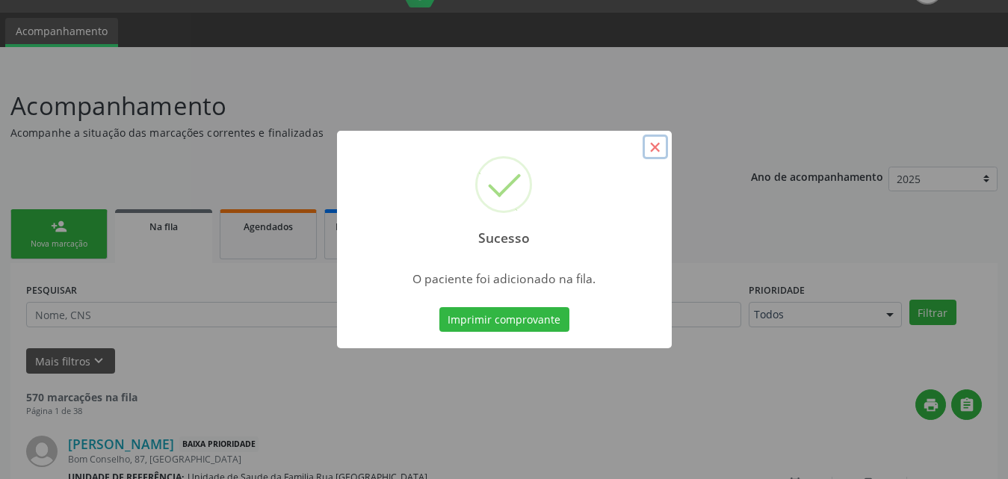
click at [653, 149] on button "×" at bounding box center [655, 147] width 25 height 25
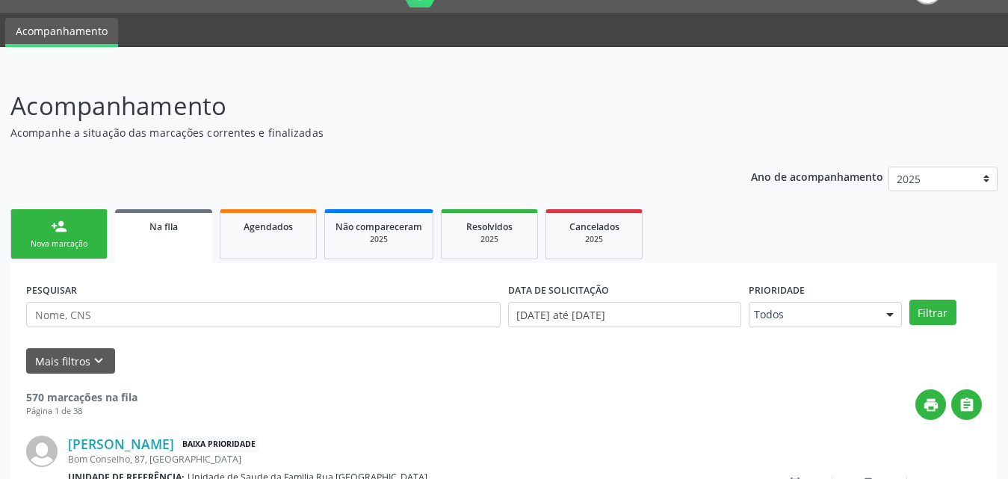
click at [61, 232] on div "person_add" at bounding box center [59, 226] width 16 height 16
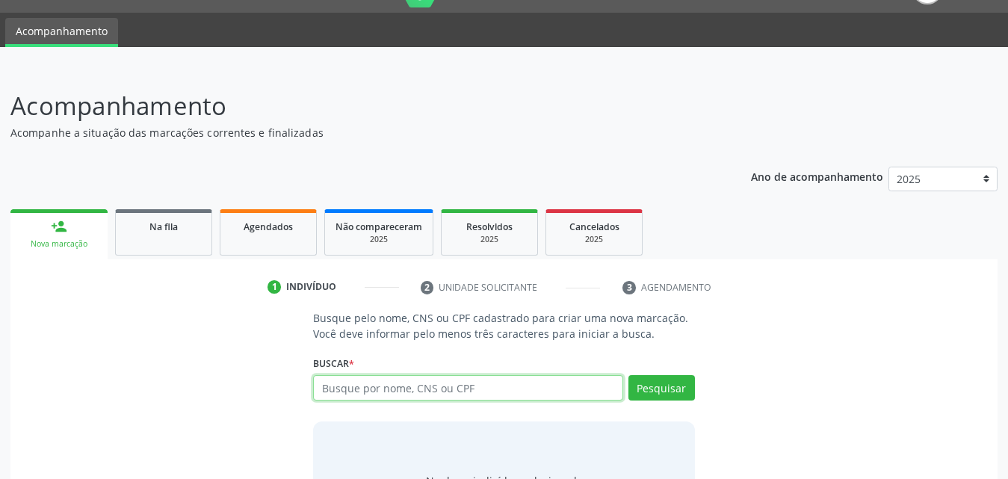
click at [511, 386] on input "text" at bounding box center [468, 387] width 310 height 25
type input "705006818444259"
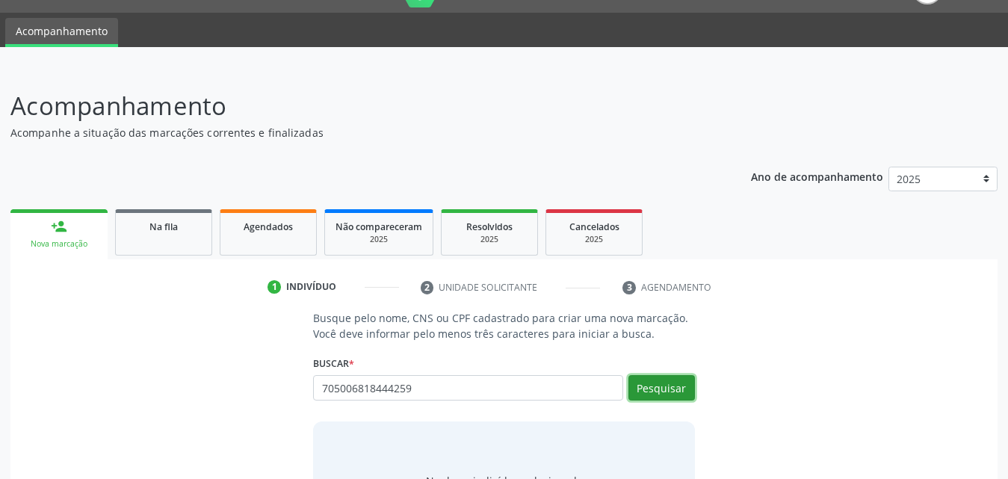
click at [649, 386] on button "Pesquisar" at bounding box center [661, 387] width 67 height 25
type input "705006818444259"
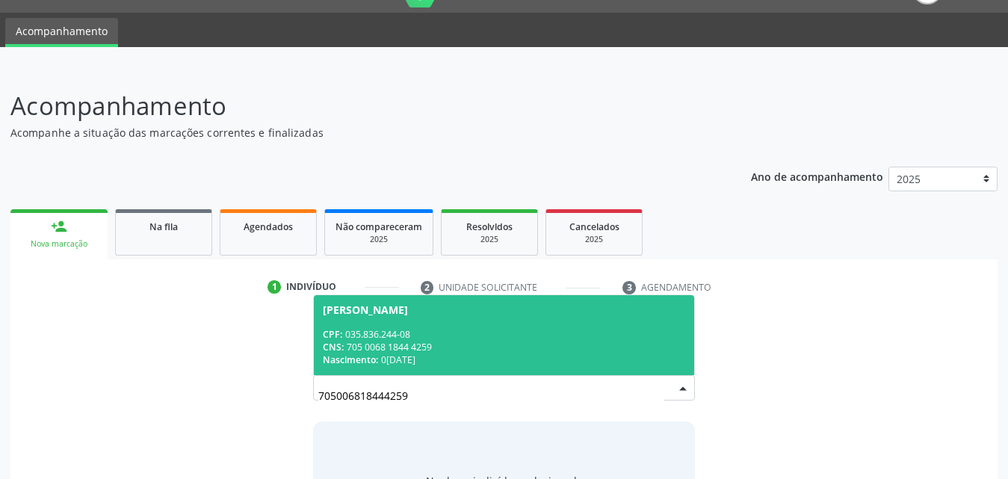
click at [371, 323] on span "Rosenil da Rocha Silva CPF: 035.836.244-08 CNS: 705 0068 1844 4259 Nascimento: …" at bounding box center [504, 335] width 380 height 80
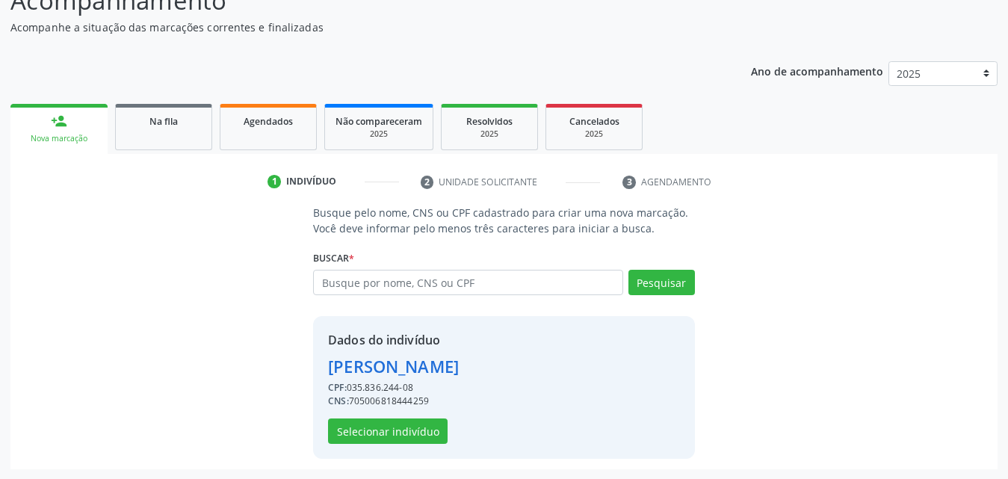
scroll to position [141, 0]
click at [393, 440] on button "Selecionar indivíduo" at bounding box center [388, 430] width 120 height 25
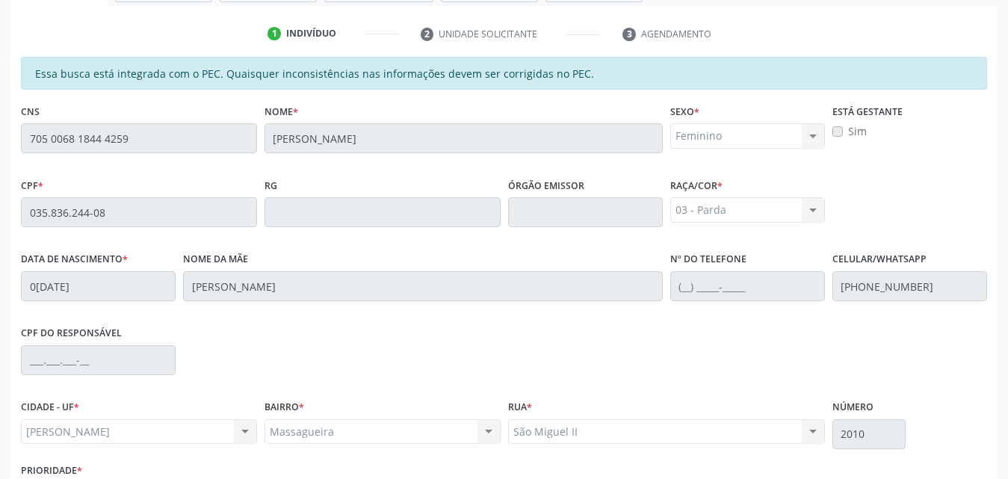
scroll to position [395, 0]
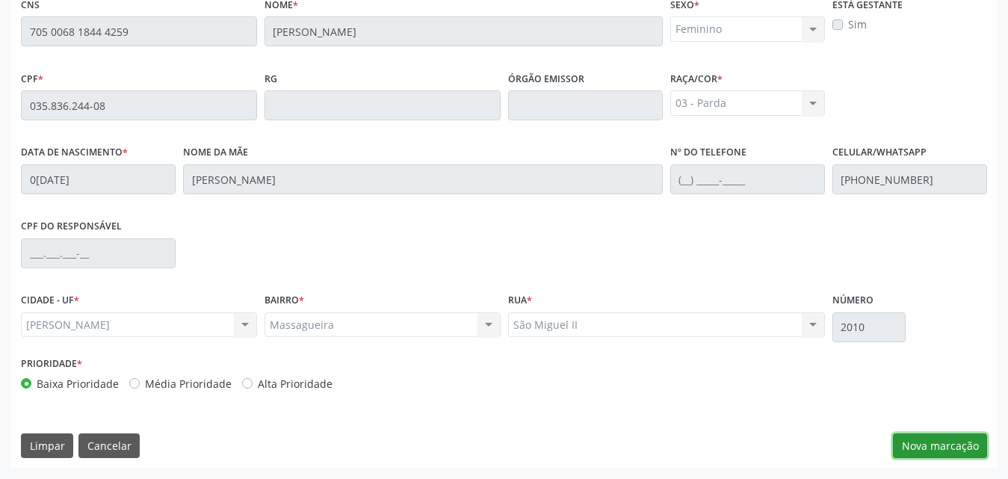
click at [919, 444] on button "Nova marcação" at bounding box center [940, 445] width 94 height 25
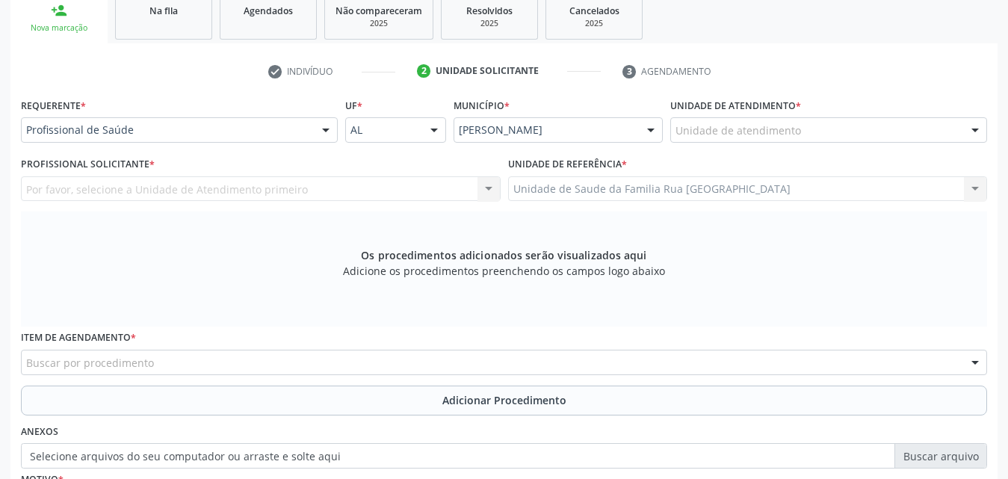
scroll to position [96, 0]
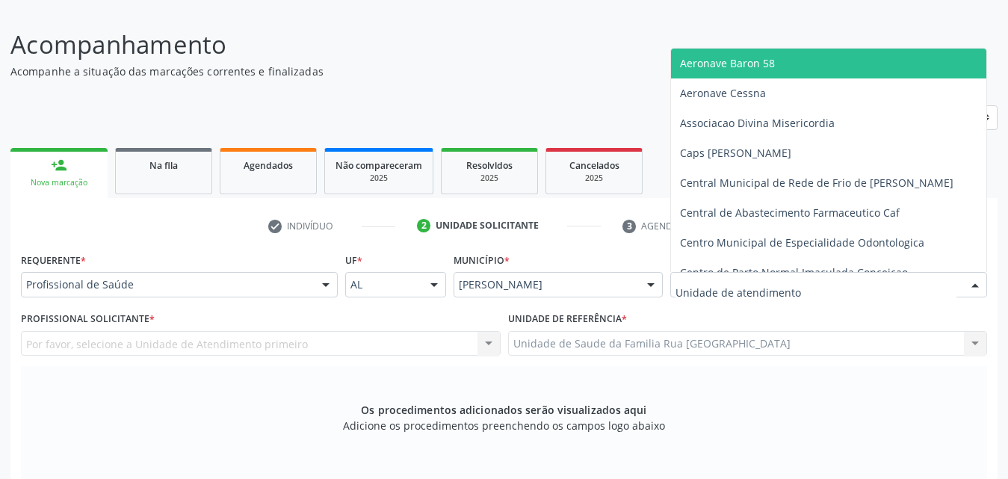
click at [818, 282] on div at bounding box center [828, 284] width 317 height 25
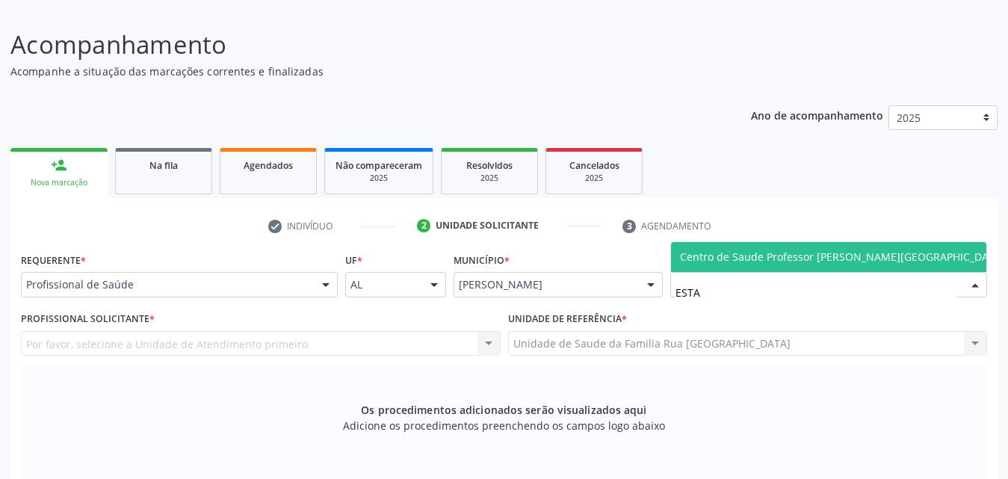
type input "ESTAC"
click at [862, 253] on span "Centro de Saude Professor [PERSON_NAME][GEOGRAPHIC_DATA]" at bounding box center [842, 257] width 325 height 14
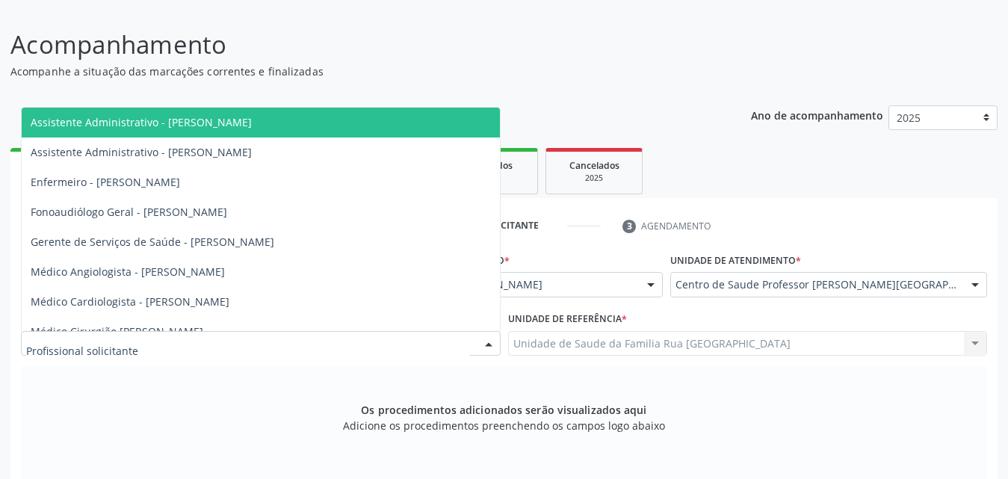
click at [181, 348] on div at bounding box center [261, 343] width 480 height 25
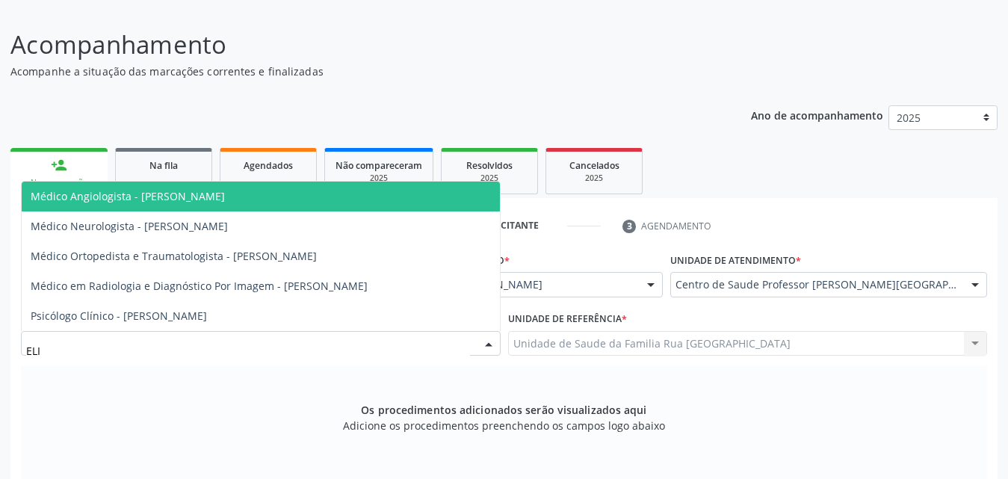
type input "ELIO"
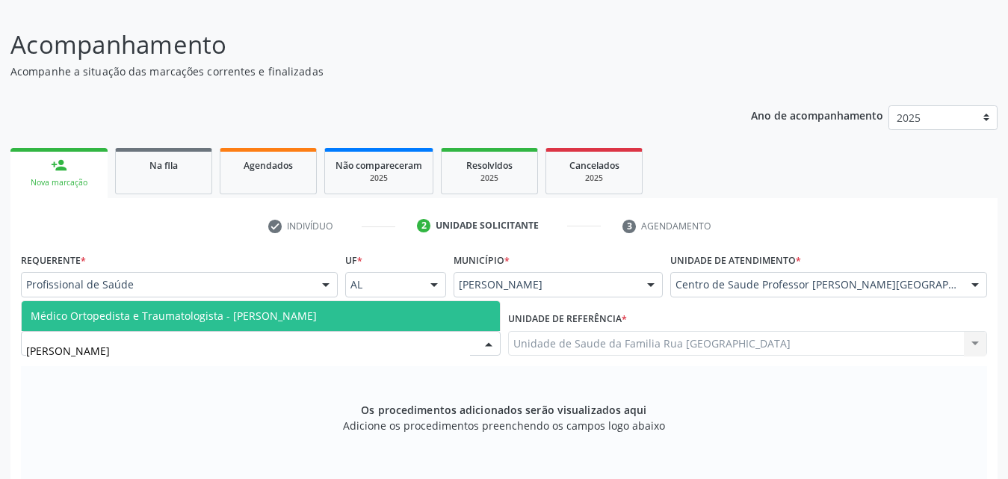
click at [193, 316] on span "Médico Ortopedista e Traumatologista - [PERSON_NAME]" at bounding box center [174, 316] width 286 height 14
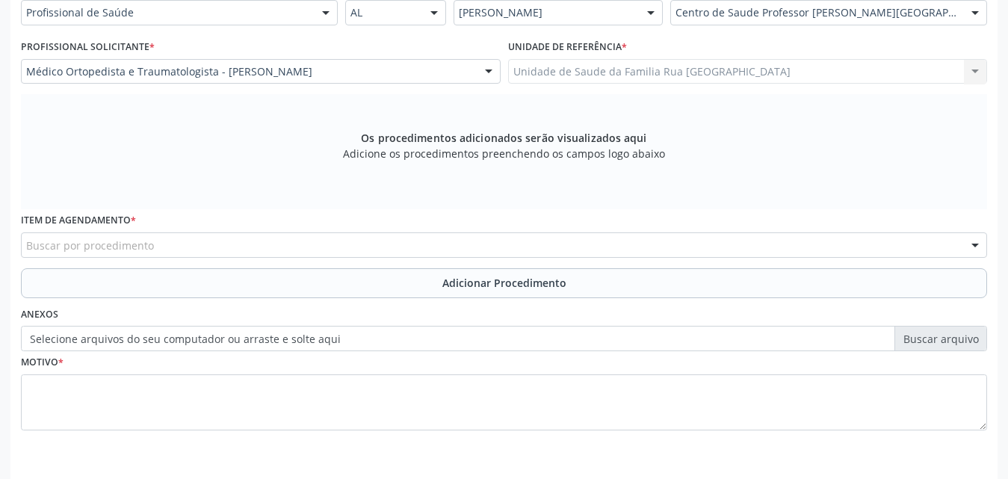
scroll to position [418, 0]
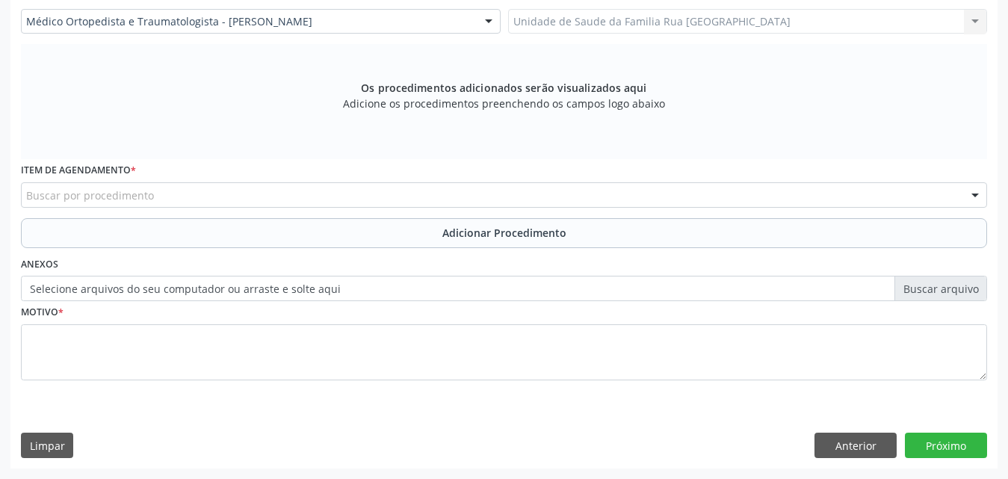
click at [327, 197] on div "Buscar por procedimento" at bounding box center [504, 194] width 966 height 25
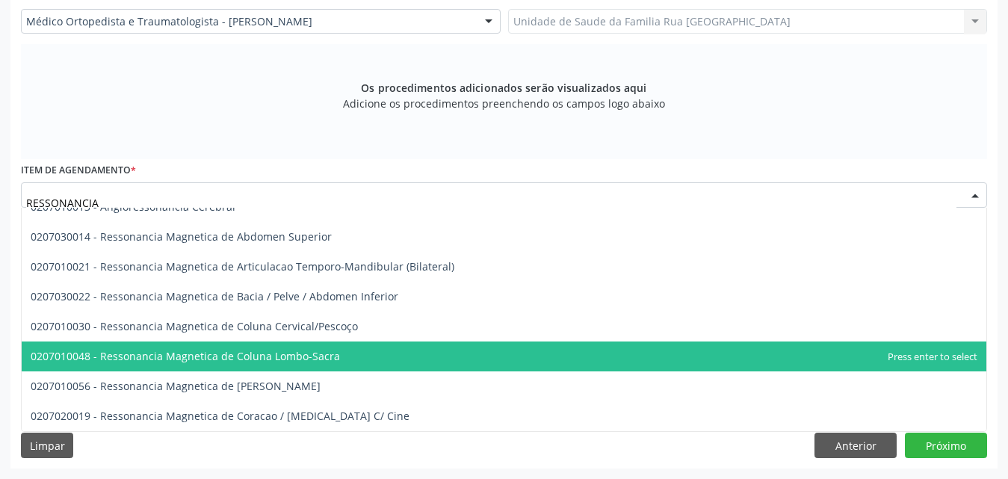
scroll to position [0, 0]
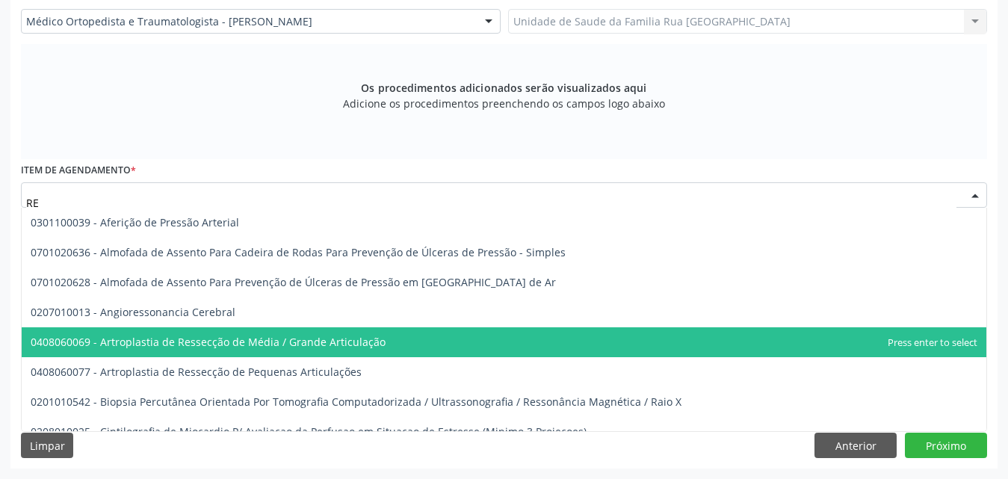
type input "R"
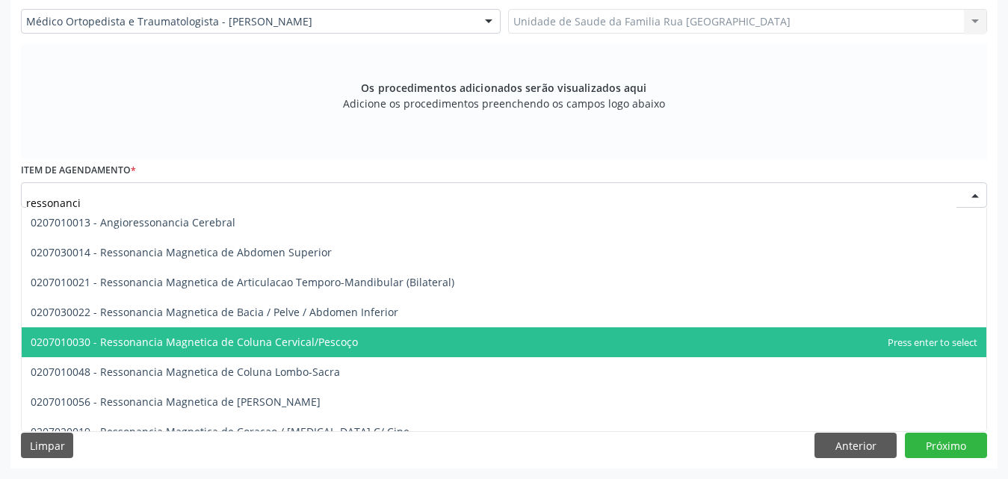
type input "ressonancia"
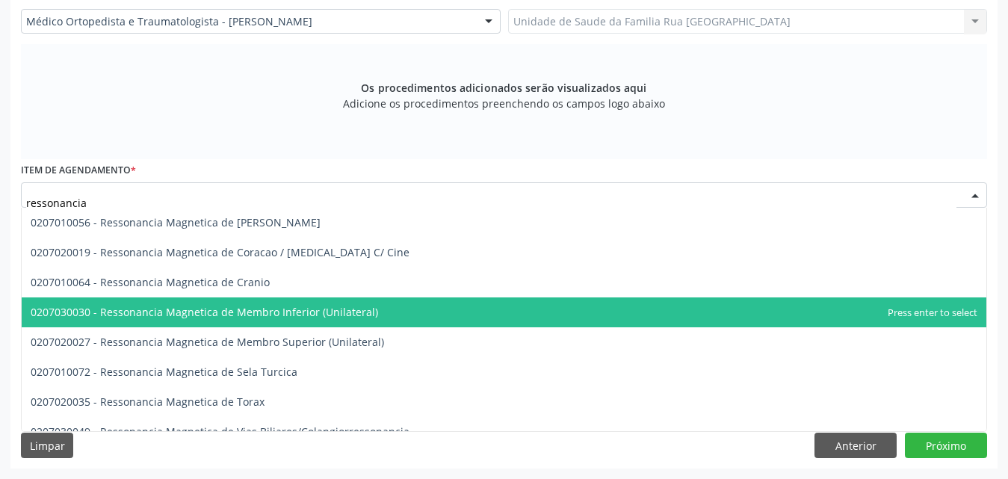
scroll to position [195, 0]
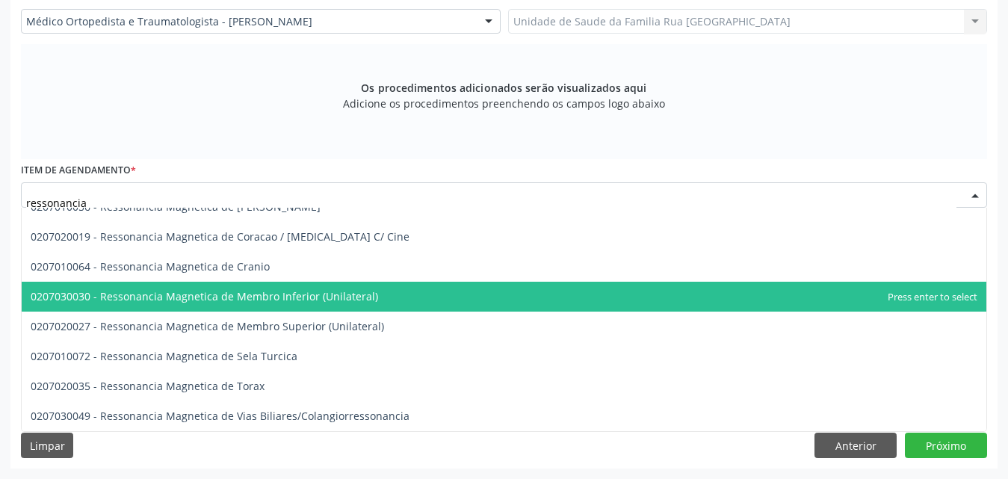
click at [283, 294] on span "0207030030 - Ressonancia Magnetica de Membro Inferior (Unilateral)" at bounding box center [204, 296] width 347 height 14
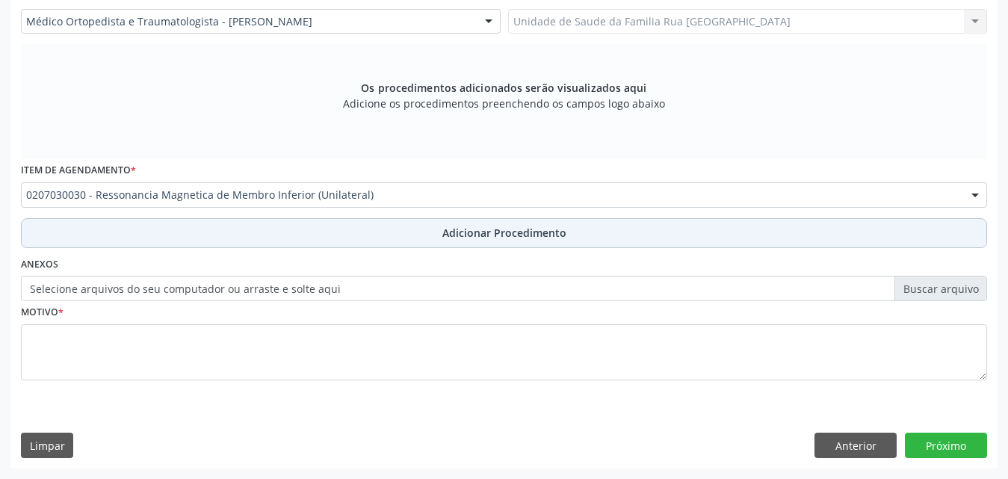
click at [540, 233] on span "Adicionar Procedimento" at bounding box center [504, 233] width 124 height 16
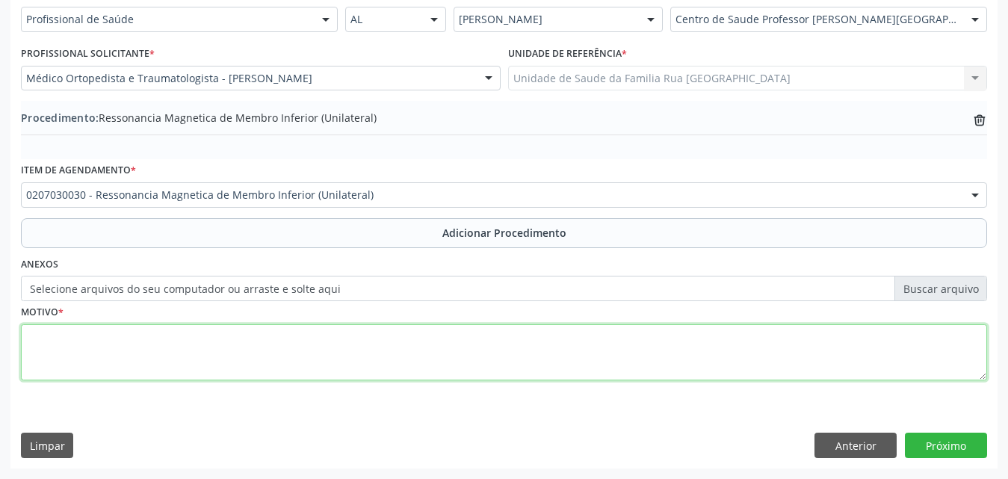
click at [150, 357] on textarea at bounding box center [504, 352] width 966 height 57
type textarea "r"
type textarea "RESSONANCIA MAGNETICA DO JOELHO (D)"
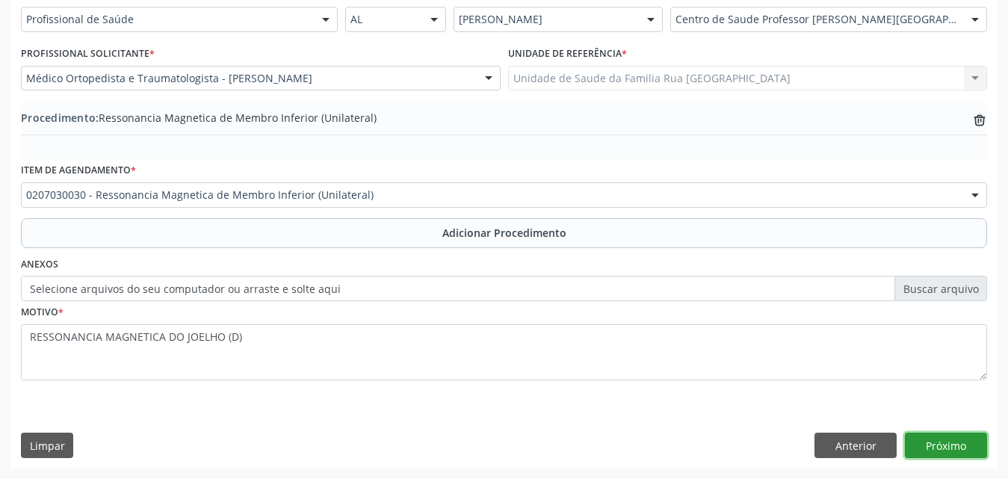
click at [938, 444] on button "Próximo" at bounding box center [946, 445] width 82 height 25
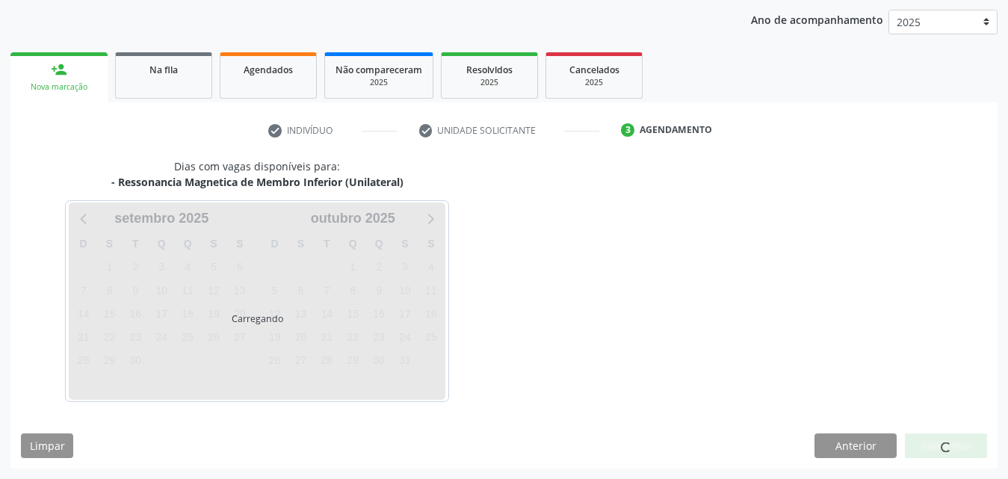
scroll to position [236, 0]
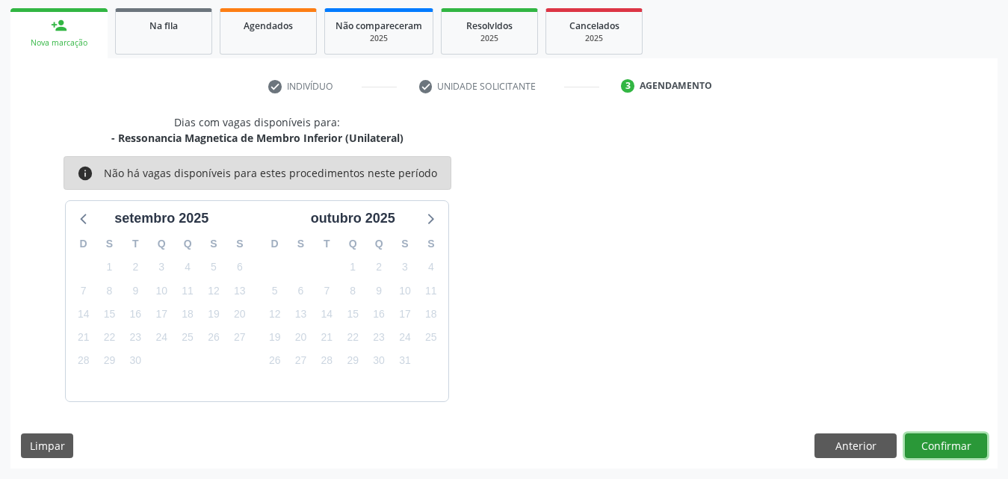
click at [938, 444] on button "Confirmar" at bounding box center [946, 445] width 82 height 25
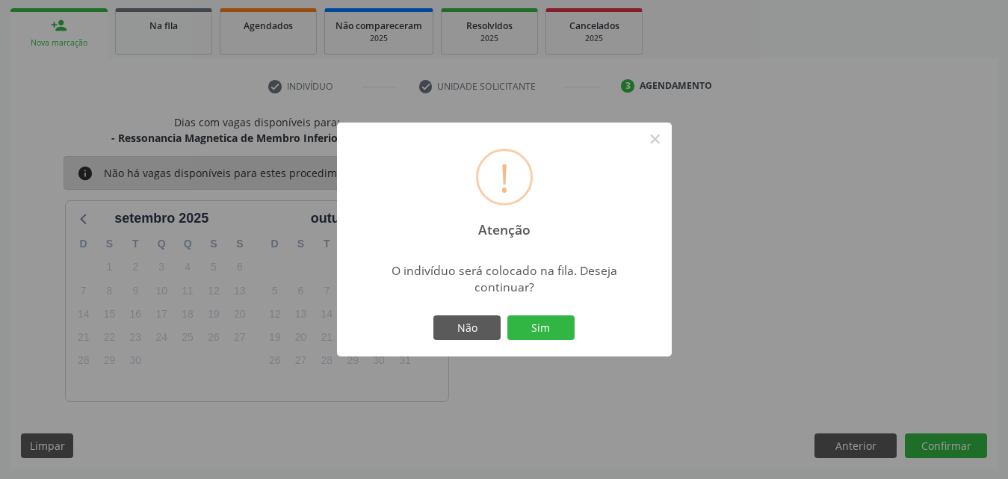
drag, startPoint x: 537, startPoint y: 324, endPoint x: 531, endPoint y: 308, distance: 16.8
click at [534, 312] on div "Não Sim" at bounding box center [504, 327] width 148 height 31
click at [541, 325] on button "Sim" at bounding box center [540, 327] width 67 height 25
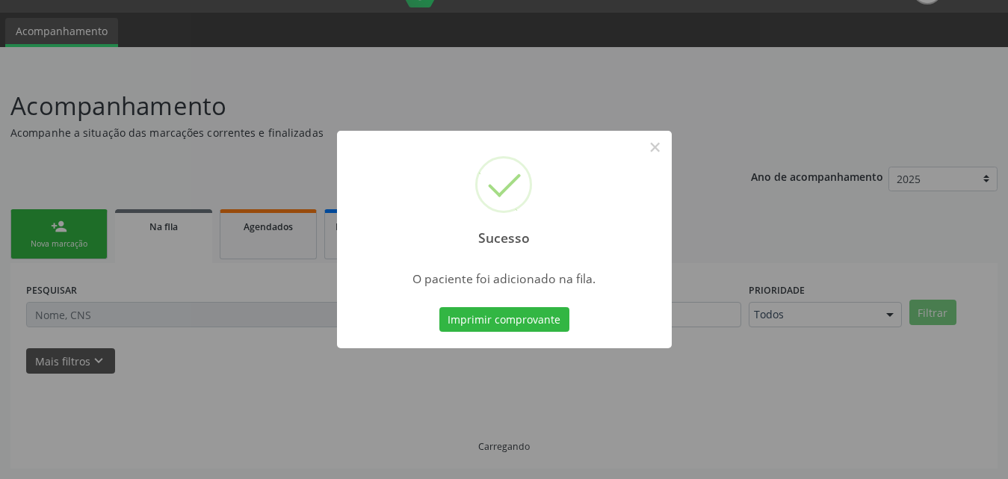
scroll to position [0, 0]
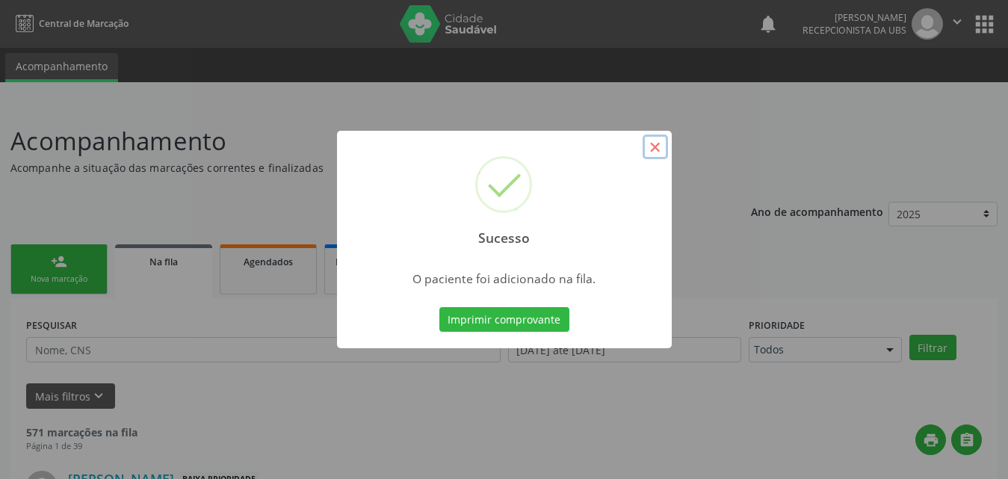
drag, startPoint x: 660, startPoint y: 148, endPoint x: 362, endPoint y: 247, distance: 313.6
click at [657, 149] on button "×" at bounding box center [655, 147] width 25 height 25
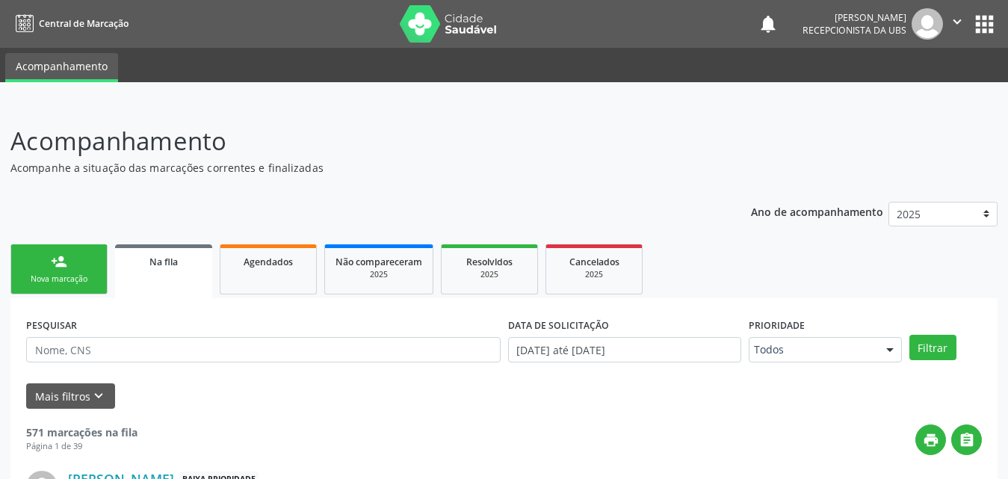
click at [61, 279] on div "Nova marcação" at bounding box center [59, 278] width 75 height 11
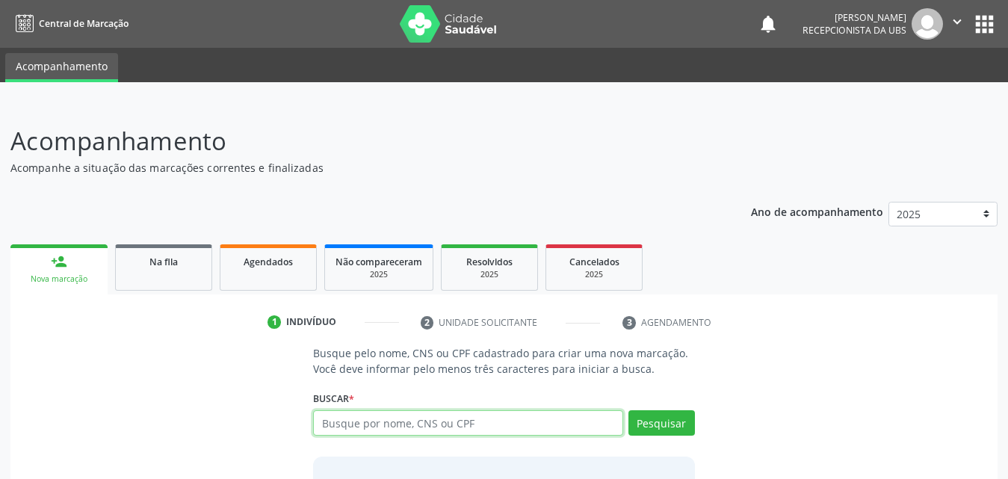
click at [480, 425] on input "text" at bounding box center [468, 422] width 310 height 25
type input "700002129089709"
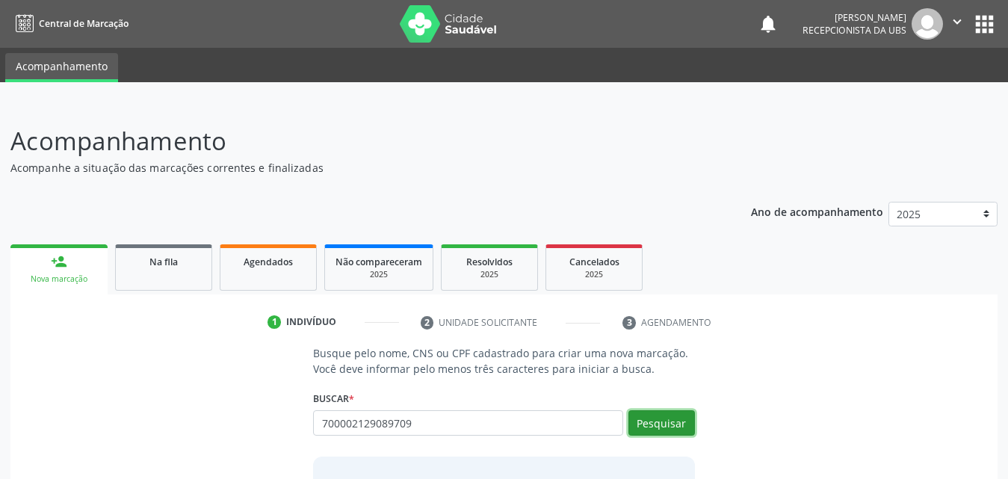
click at [677, 427] on button "Pesquisar" at bounding box center [661, 422] width 67 height 25
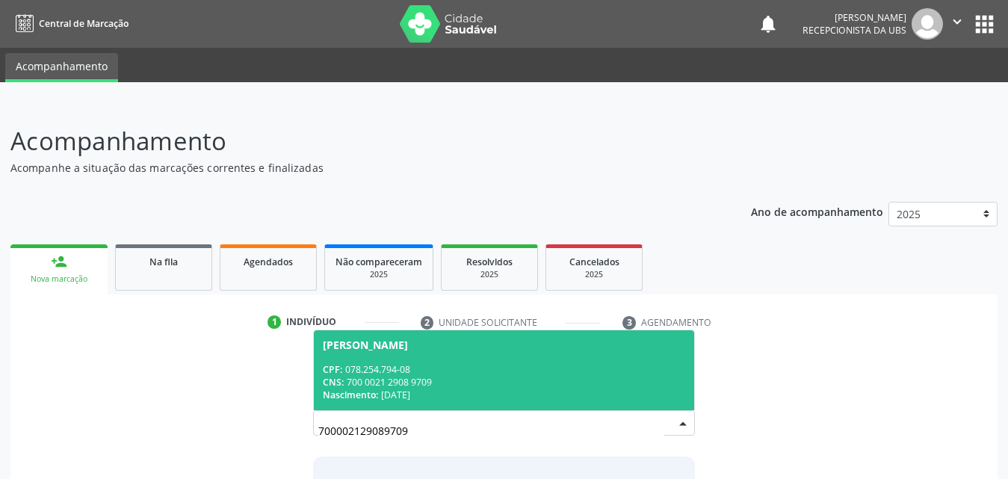
click at [334, 349] on div "Monique Andreza Laurentino de Oliveira Silva" at bounding box center [365, 345] width 85 height 12
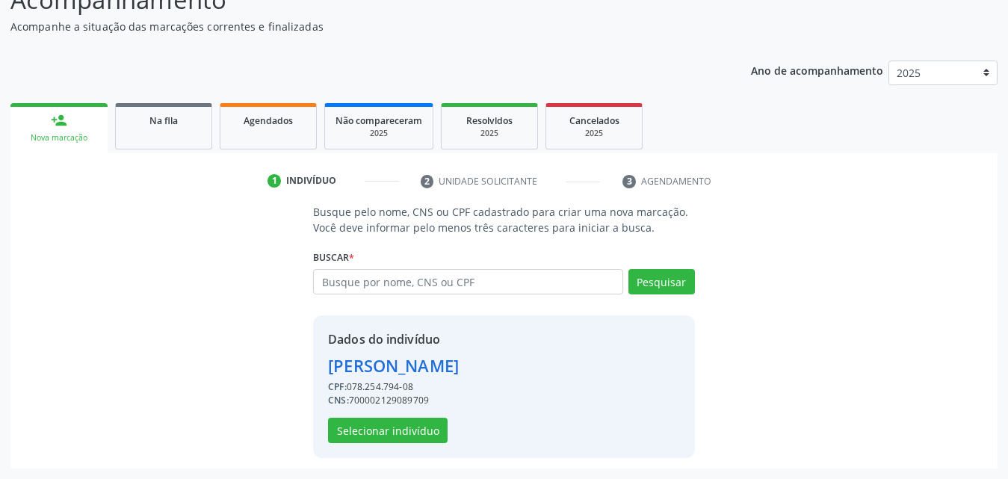
scroll to position [166, 0]
click at [383, 423] on button "Selecionar indivíduo" at bounding box center [388, 430] width 120 height 25
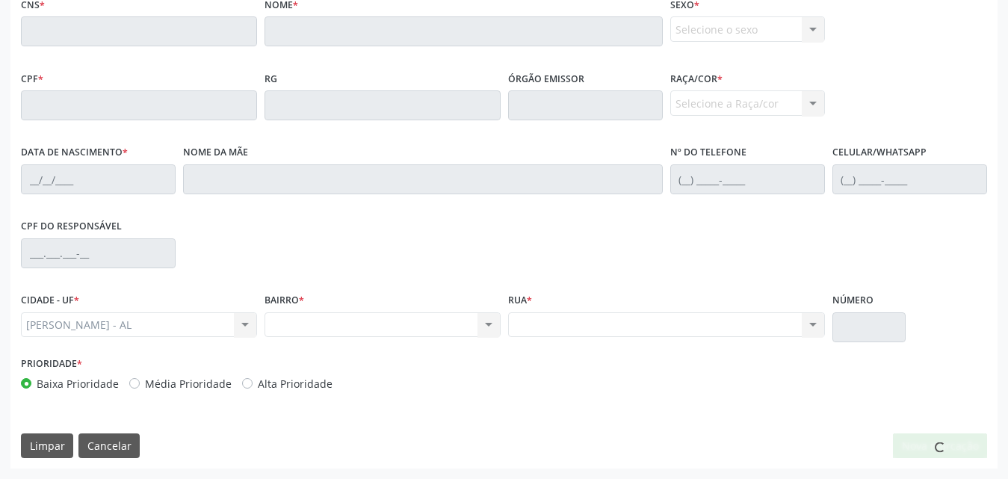
scroll to position [0, 0]
